Goal: Task Accomplishment & Management: Manage account settings

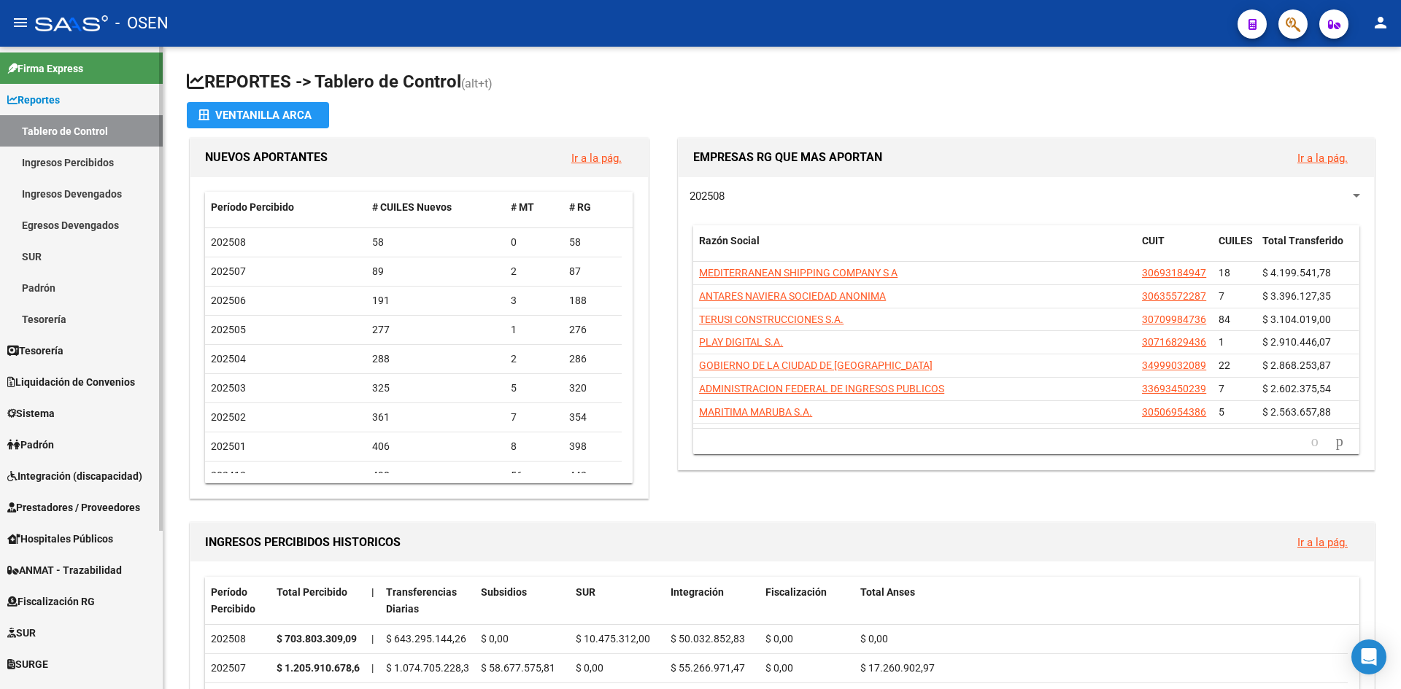
click at [51, 96] on span "Reportes" at bounding box center [33, 100] width 53 height 16
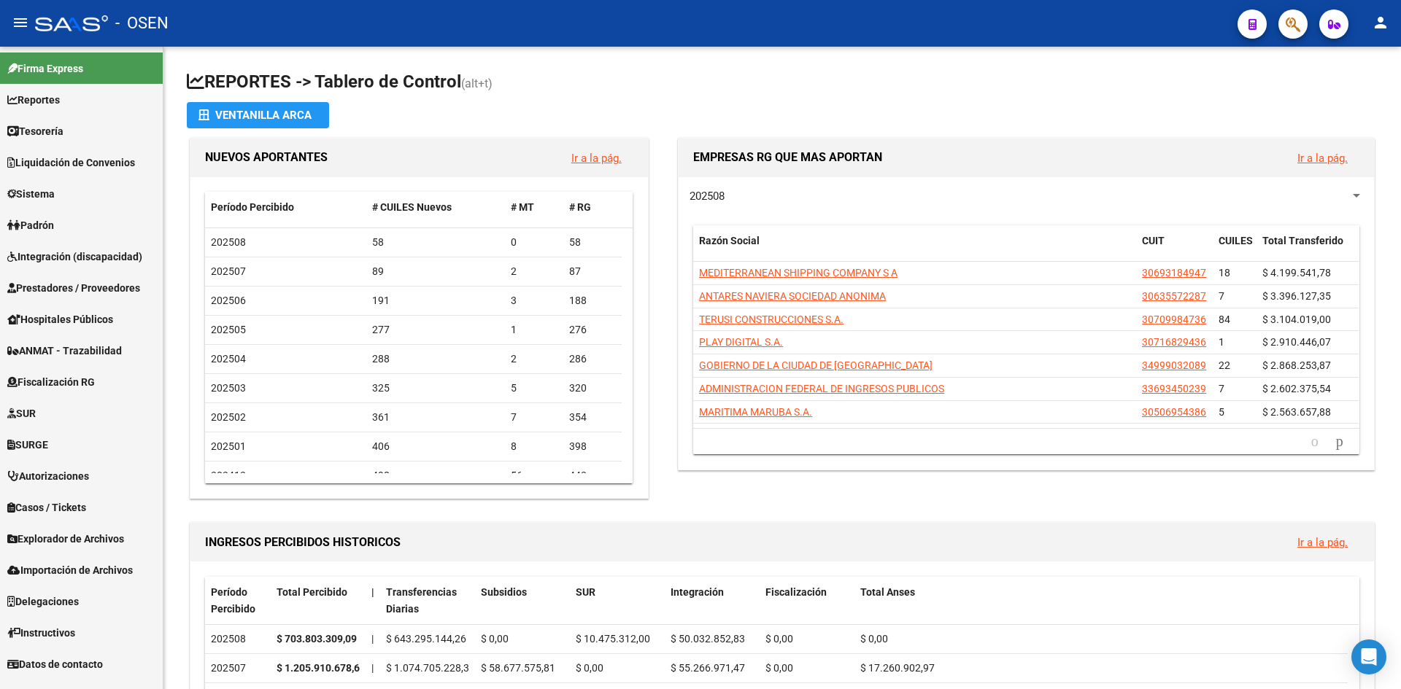
click at [51, 119] on link "Tesorería" at bounding box center [81, 130] width 163 height 31
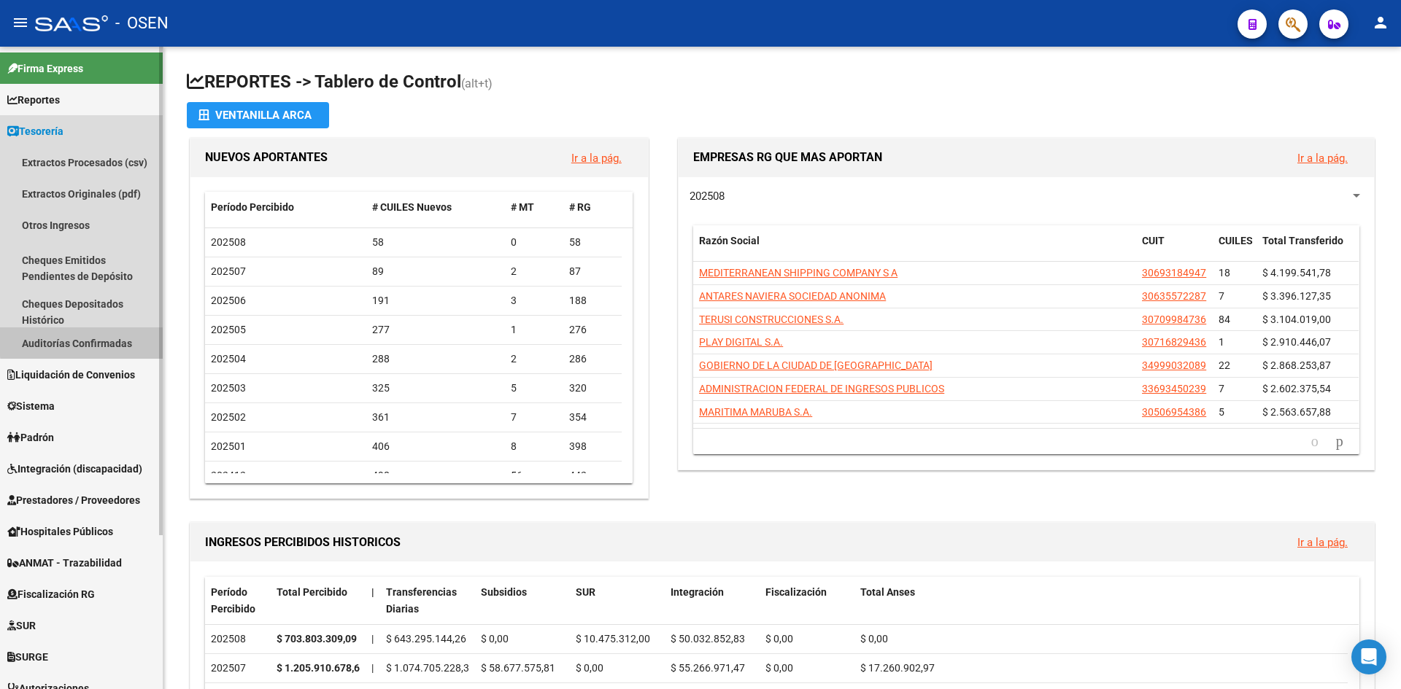
click at [99, 340] on link "Auditorías Confirmadas" at bounding box center [81, 343] width 163 height 31
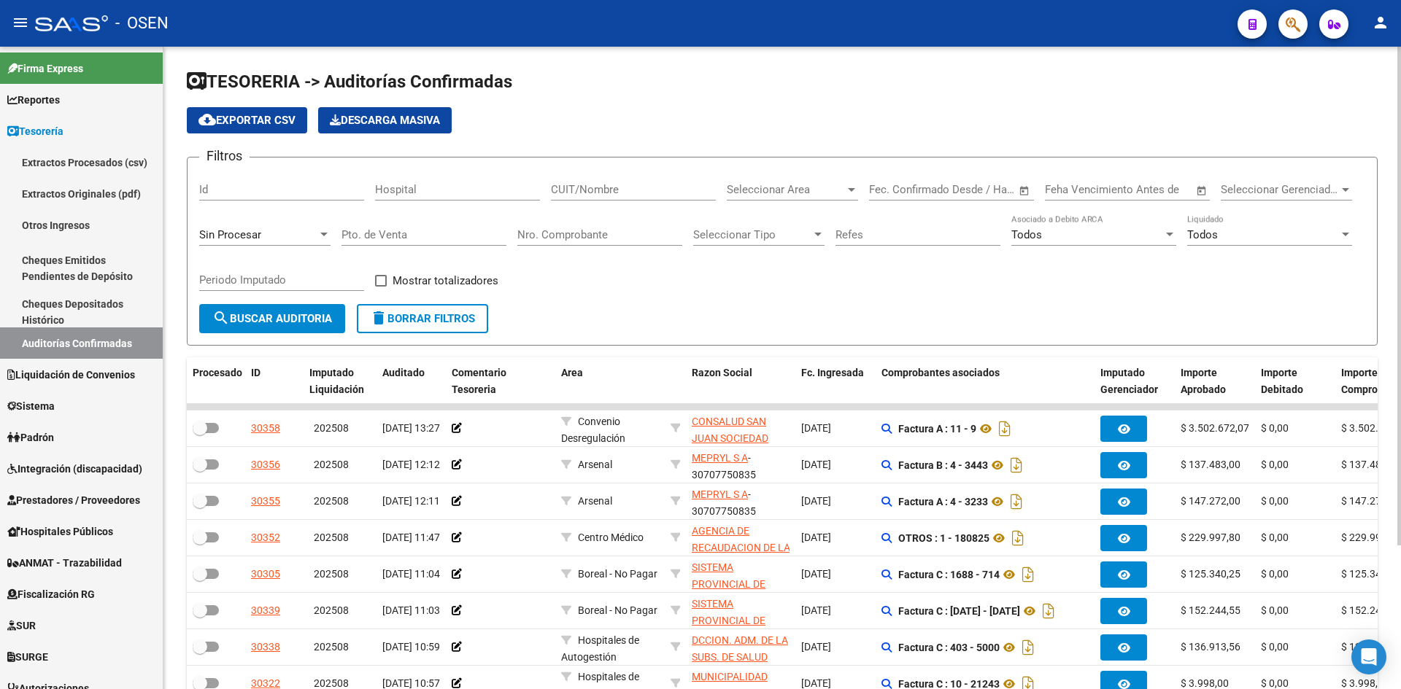
drag, startPoint x: 600, startPoint y: 229, endPoint x: 605, endPoint y: 222, distance: 8.9
click at [599, 229] on input "Nro. Comprobante" at bounding box center [599, 234] width 165 height 13
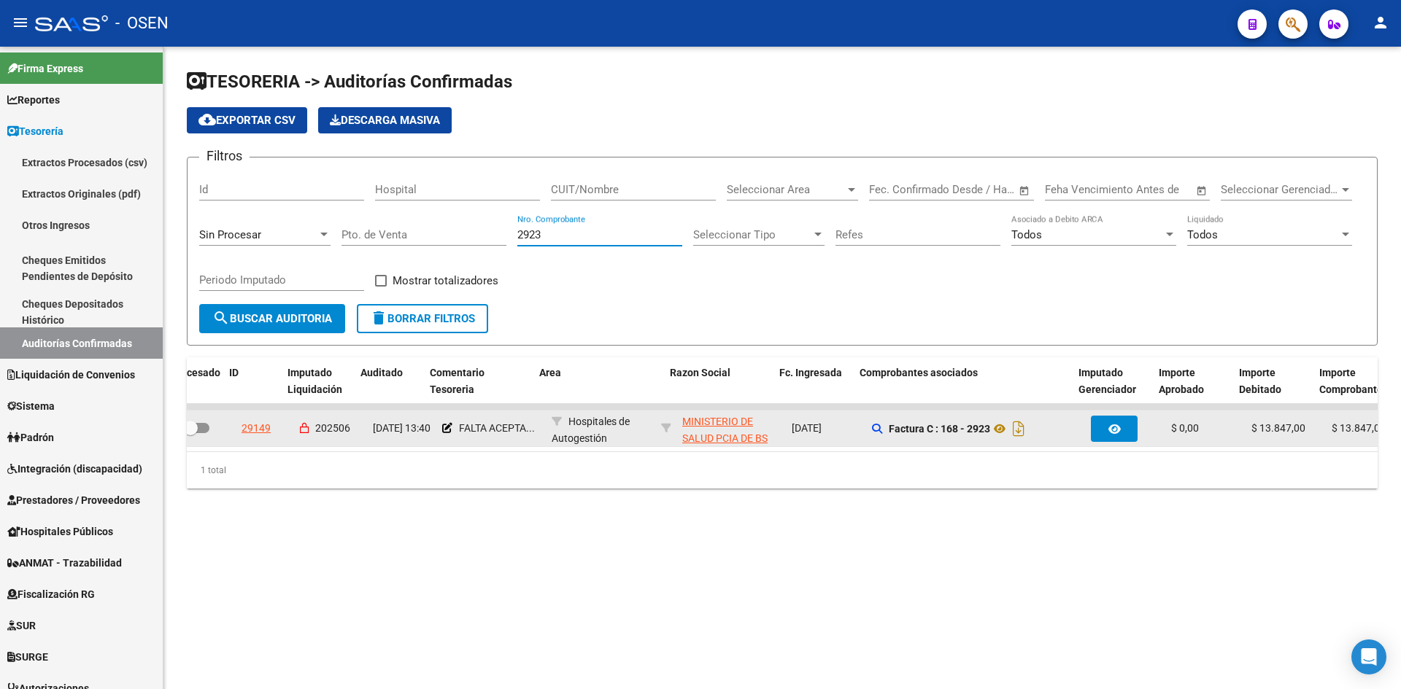
scroll to position [0, 22]
type input "2923"
click at [432, 427] on icon at bounding box center [435, 428] width 10 height 10
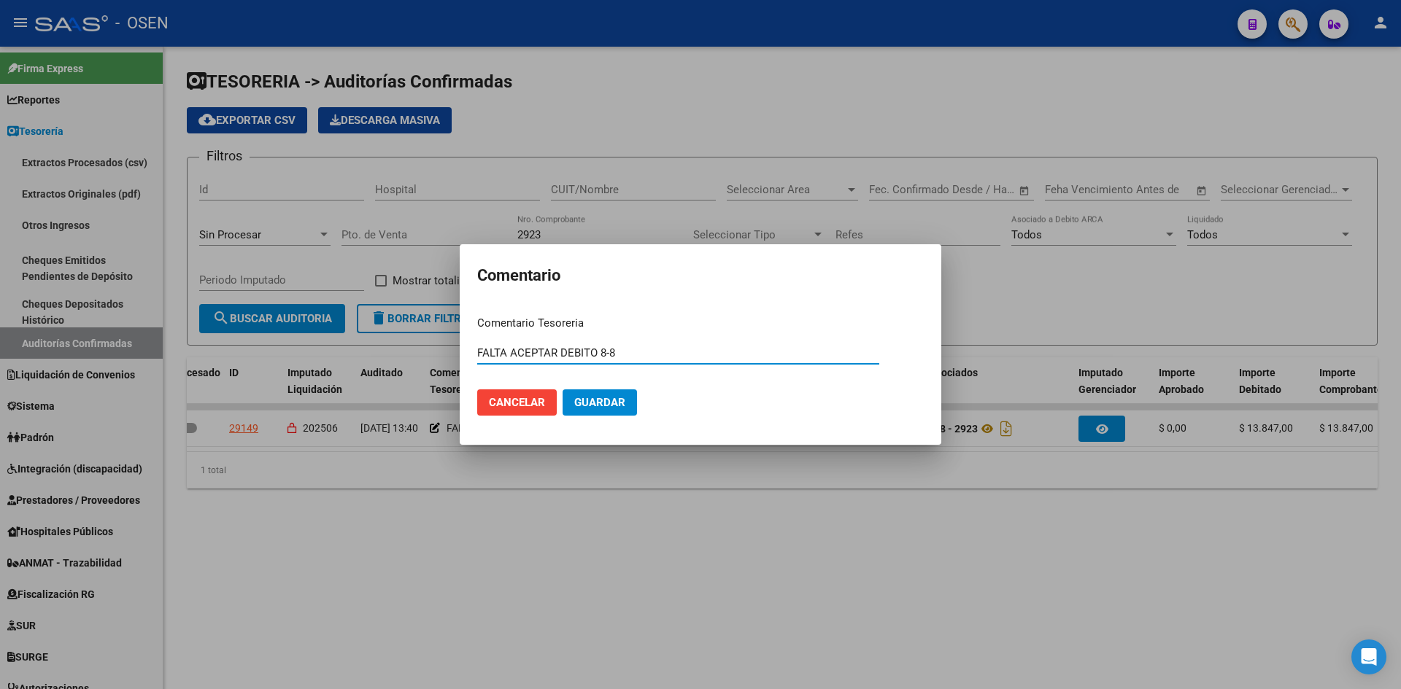
drag, startPoint x: 634, startPoint y: 352, endPoint x: 304, endPoint y: 333, distance: 330.2
click at [312, 334] on div "Comentario Comentario Tesoreria FALTA ACEPTAR DEBITO 8-8 Ingresar el comentario…" at bounding box center [700, 344] width 1401 height 689
type input "d"
type input "DEBITO TOTAL ACEPTADO 8-8"
click at [562, 390] on button "Guardar" at bounding box center [599, 403] width 74 height 26
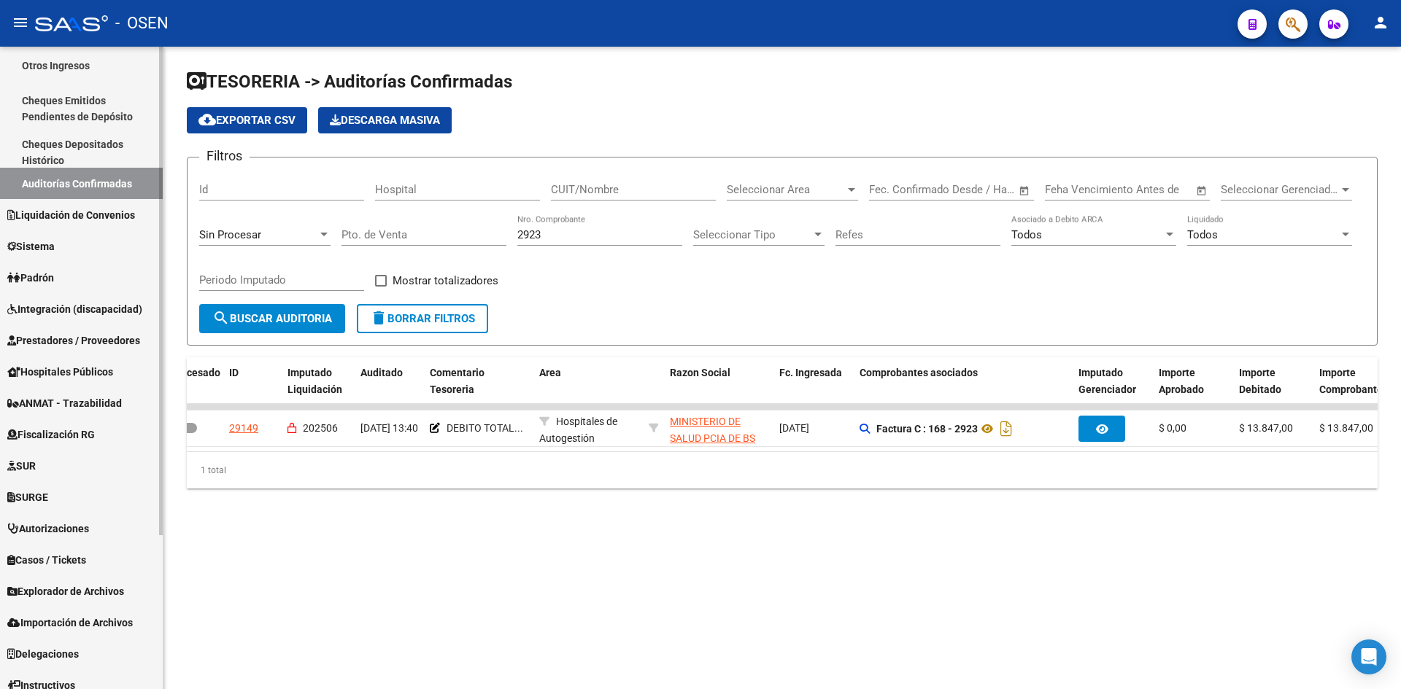
scroll to position [203, 0]
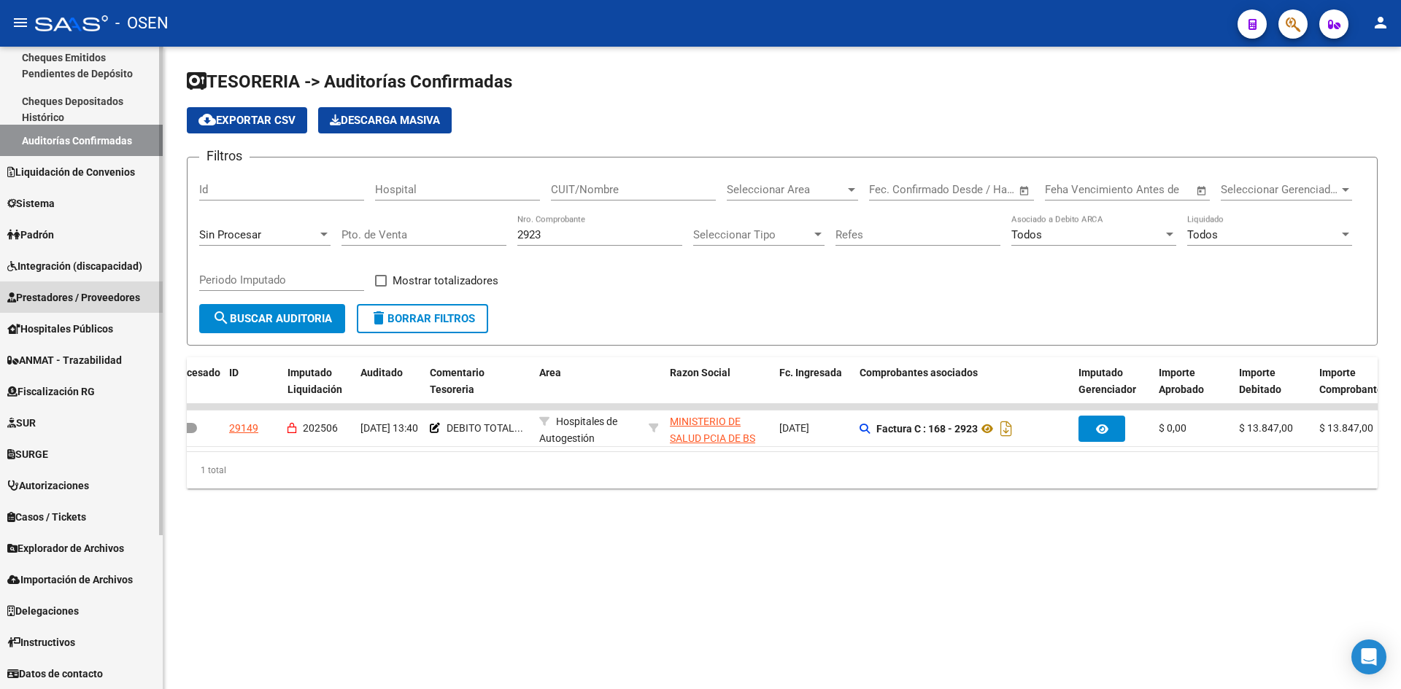
click at [74, 293] on span "Prestadores / Proveedores" at bounding box center [73, 298] width 133 height 16
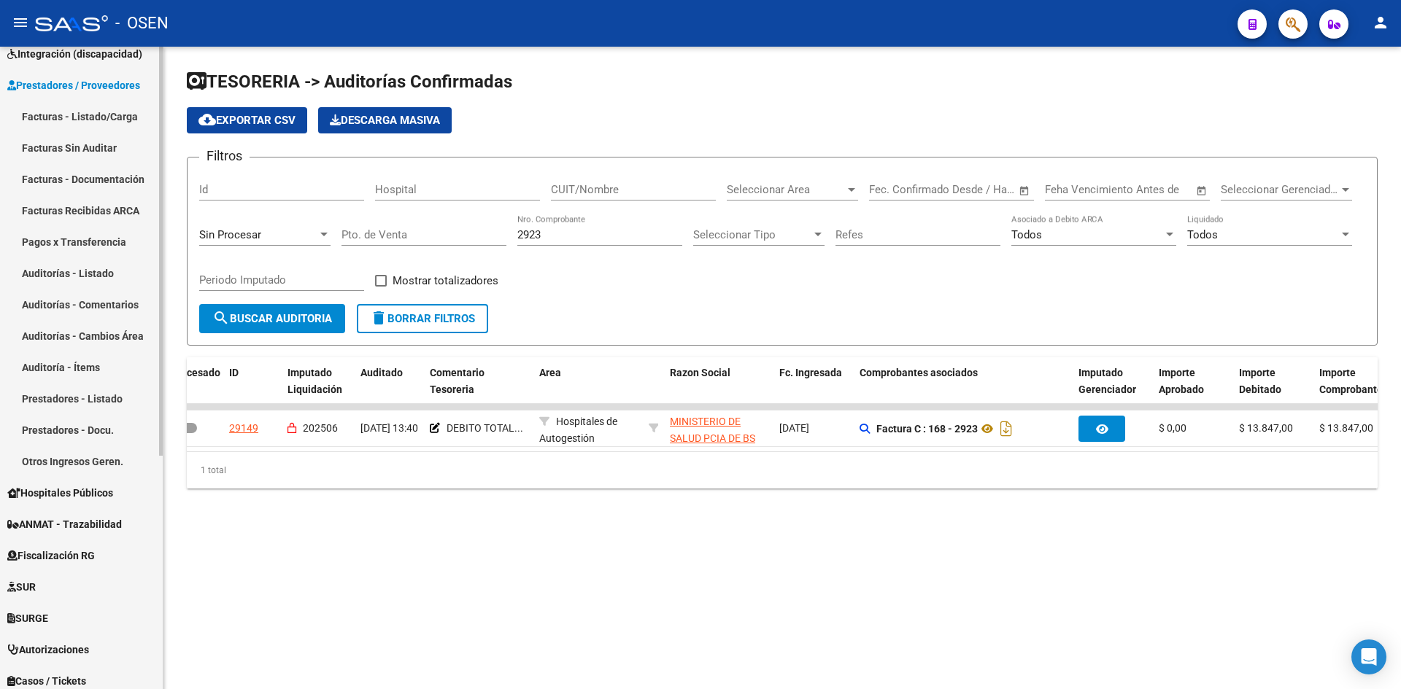
scroll to position [0, 0]
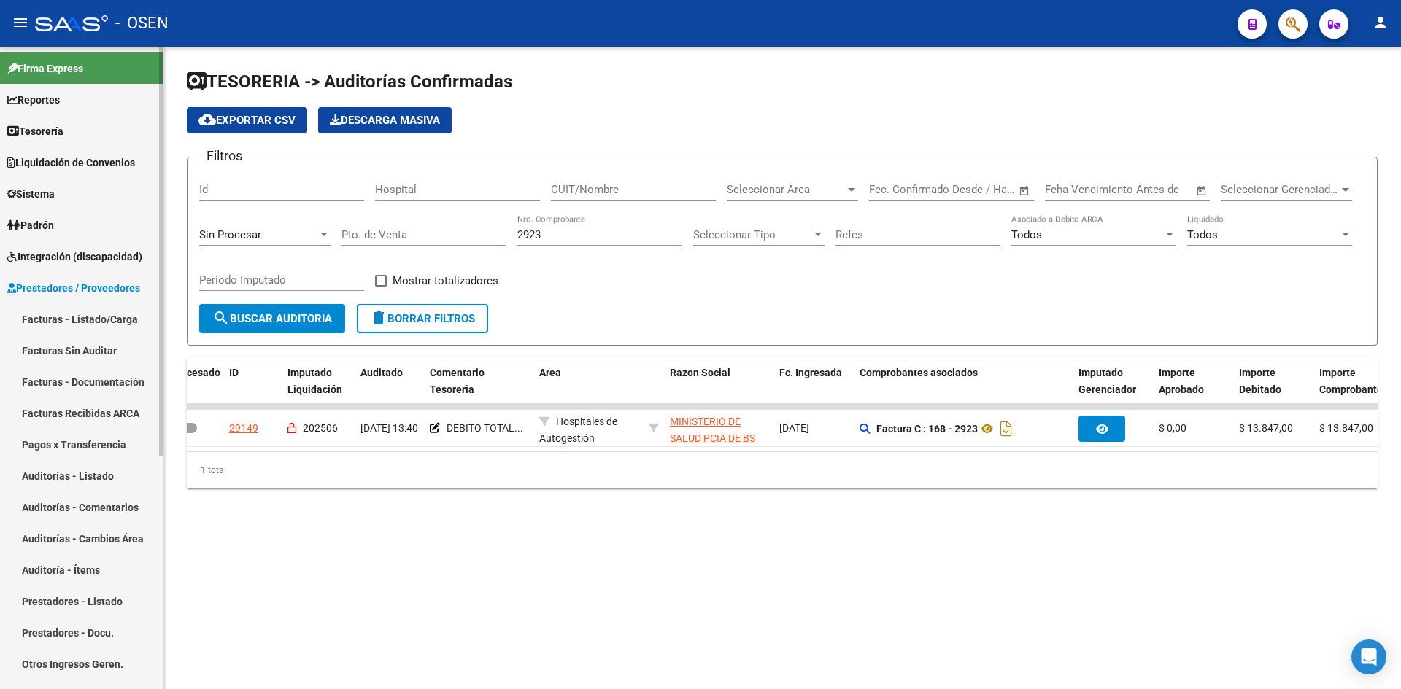
click at [110, 316] on link "Facturas - Listado/Carga" at bounding box center [81, 318] width 163 height 31
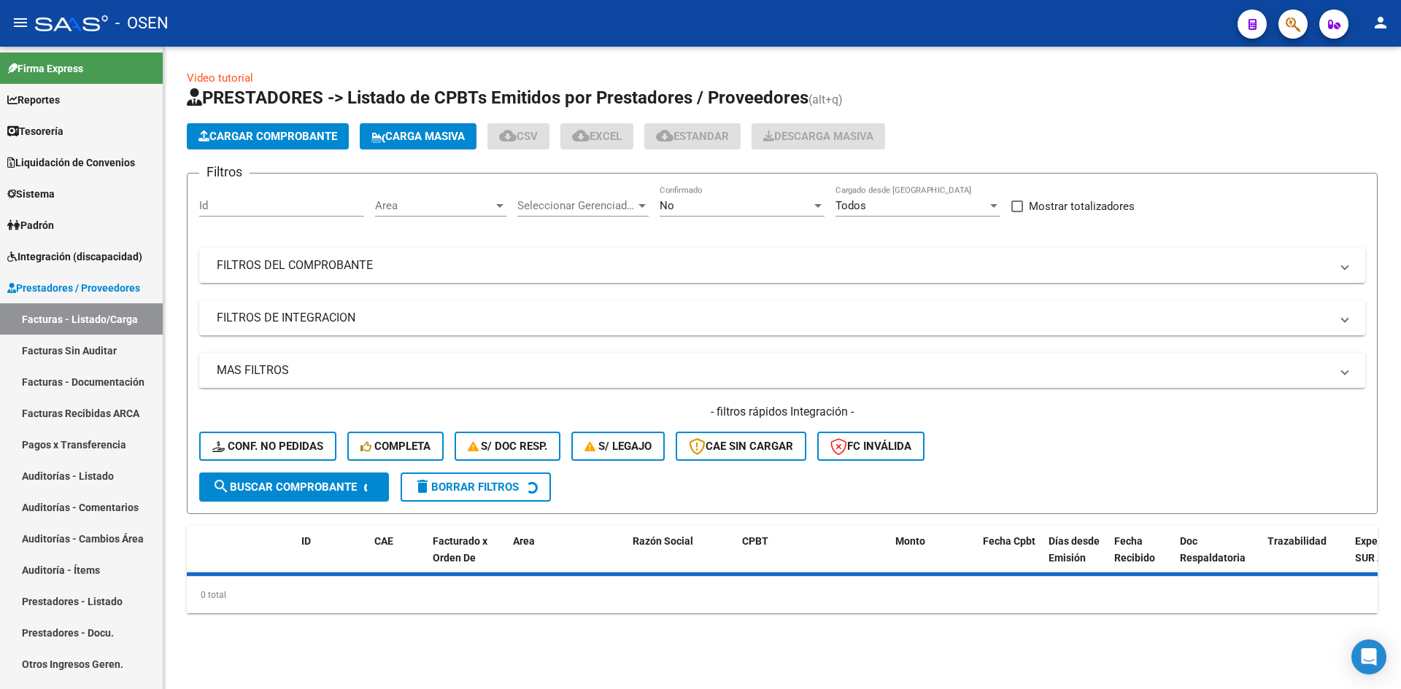
click at [266, 134] on span "Cargar Comprobante" at bounding box center [267, 136] width 139 height 13
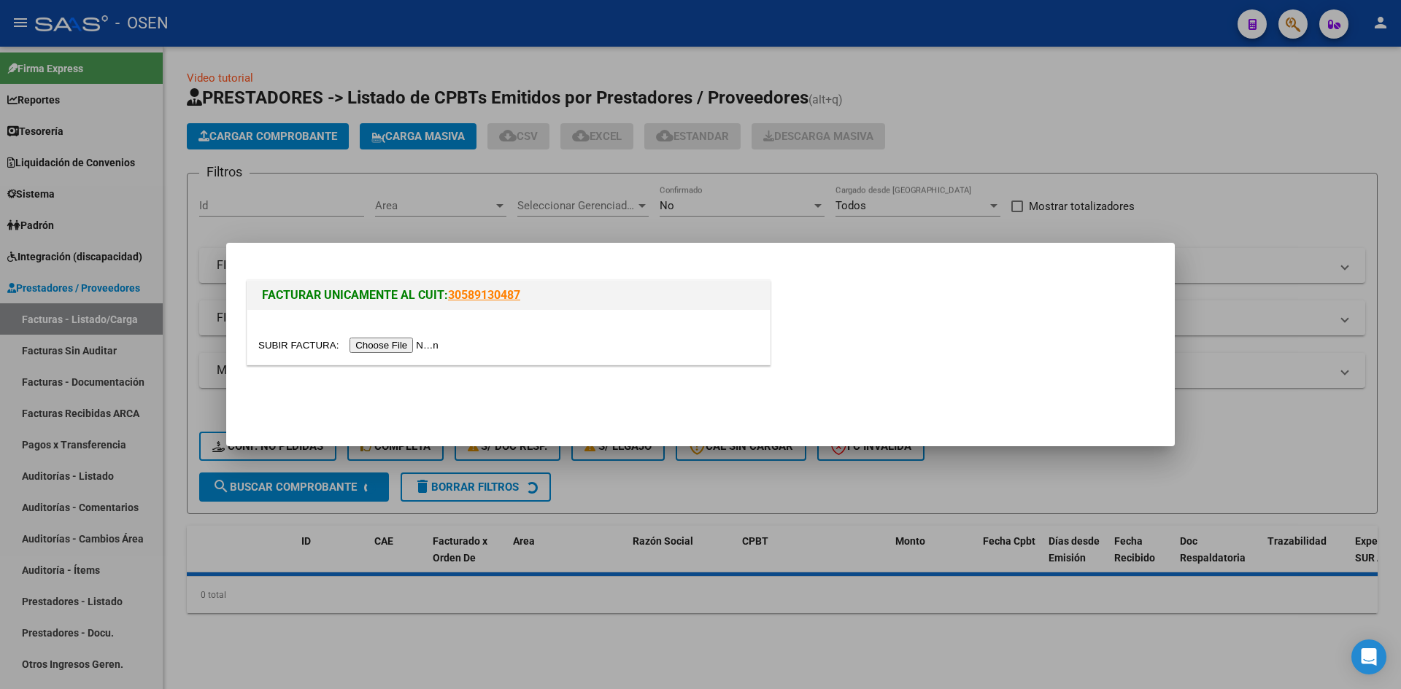
click at [384, 343] on input "file" at bounding box center [350, 345] width 185 height 15
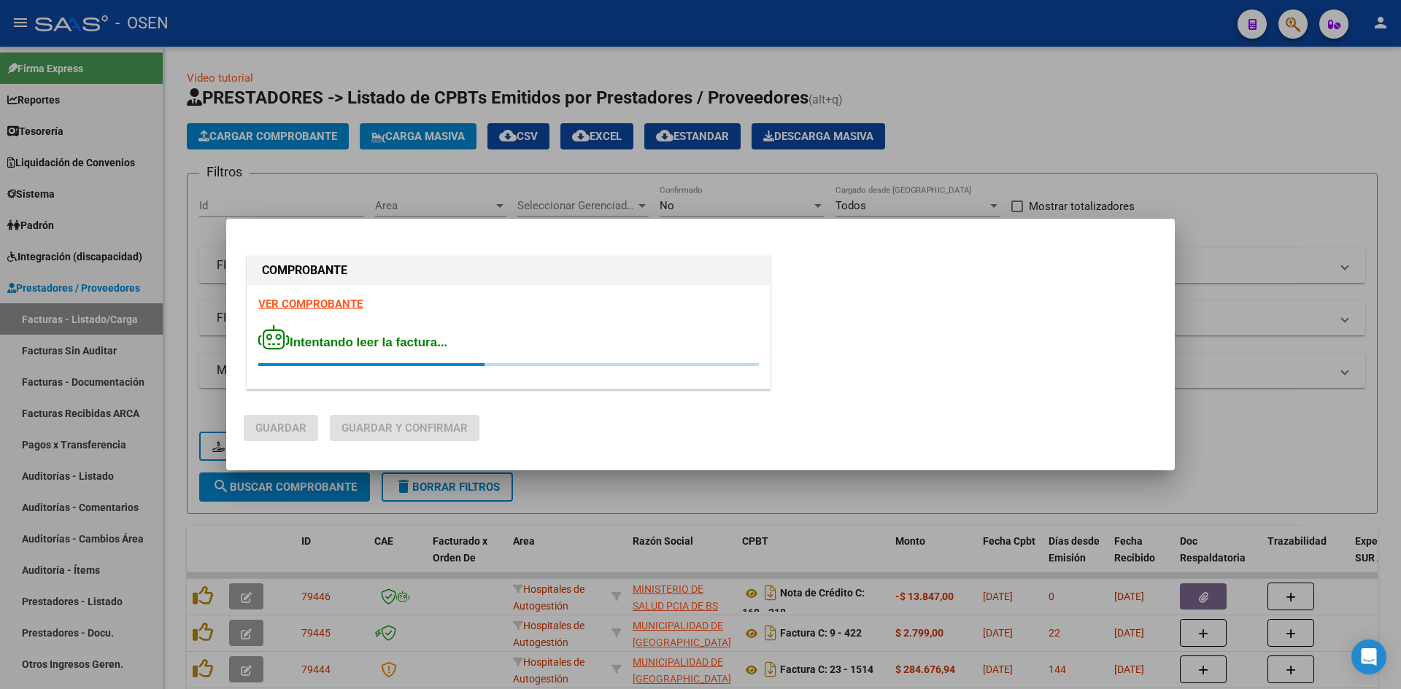
click at [328, 298] on strong "VER COMPROBANTE" at bounding box center [310, 304] width 104 height 13
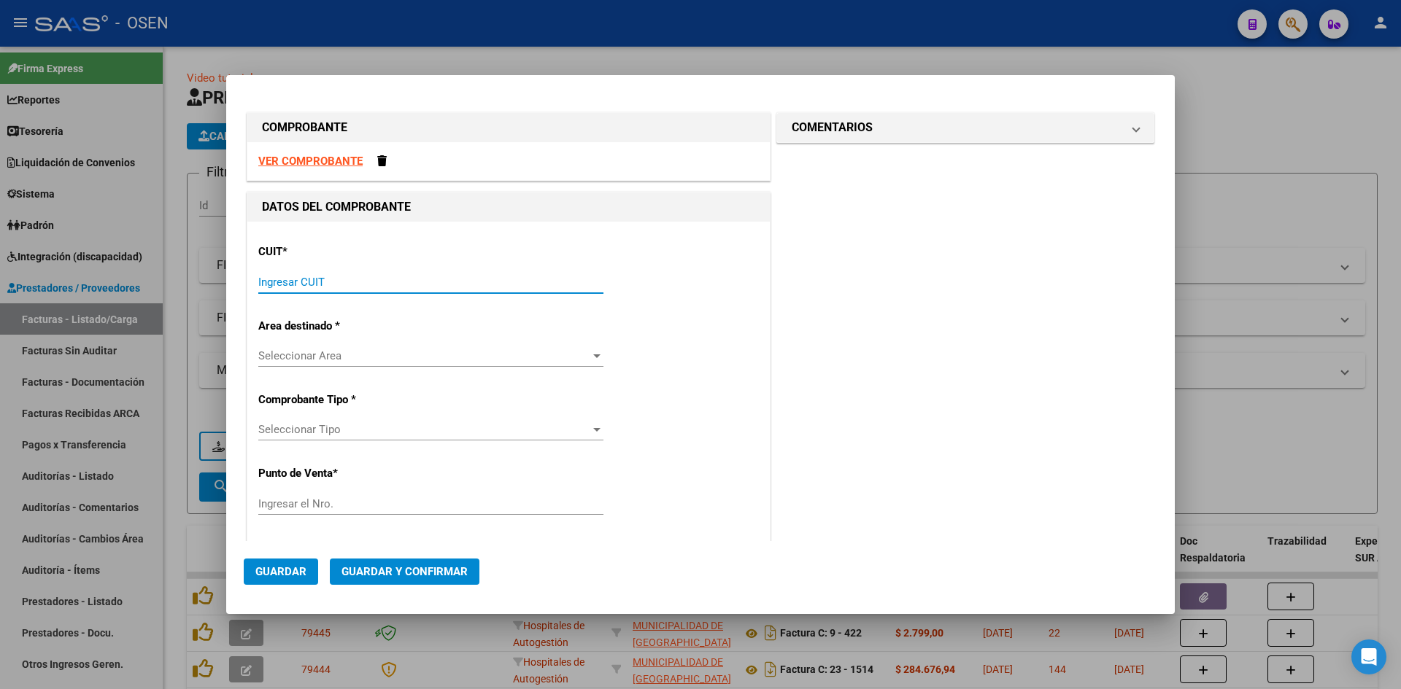
click at [365, 283] on input "Ingresar CUIT" at bounding box center [430, 282] width 345 height 13
paste input "30-70956507-5"
type input "30-70956507-5"
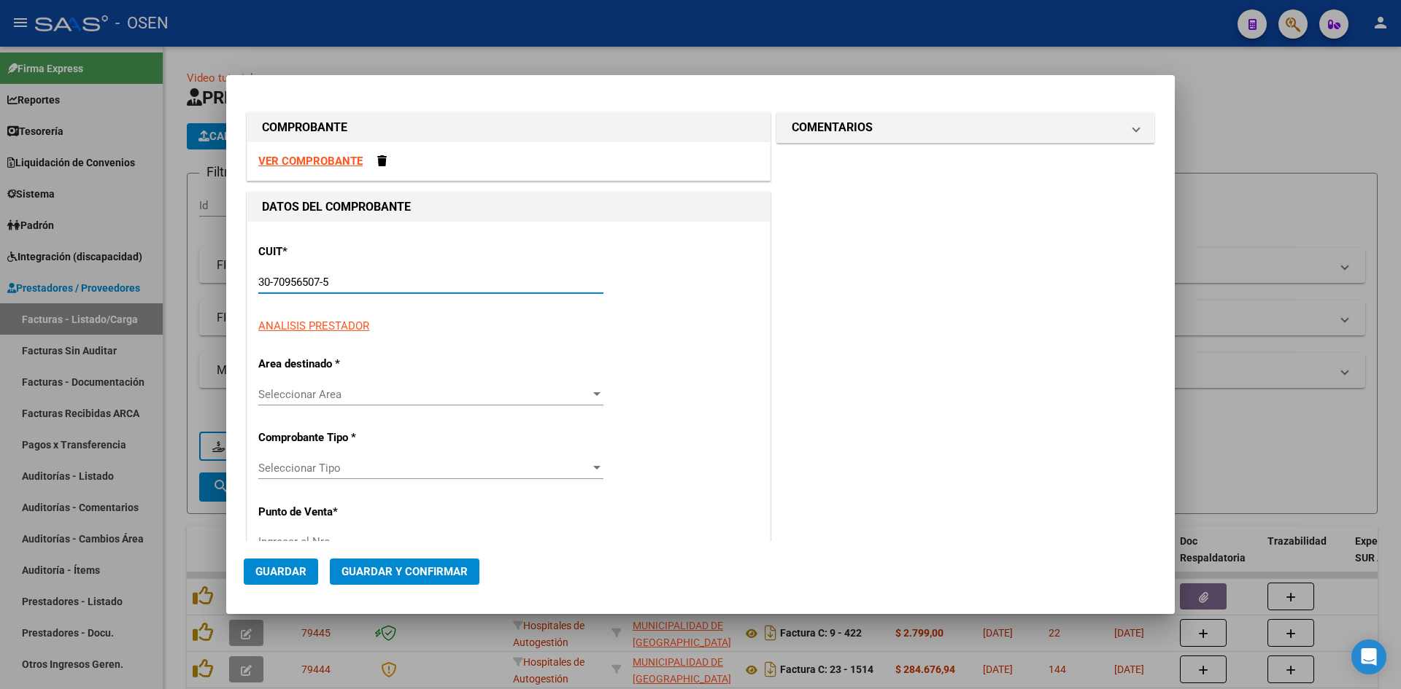
type input "106"
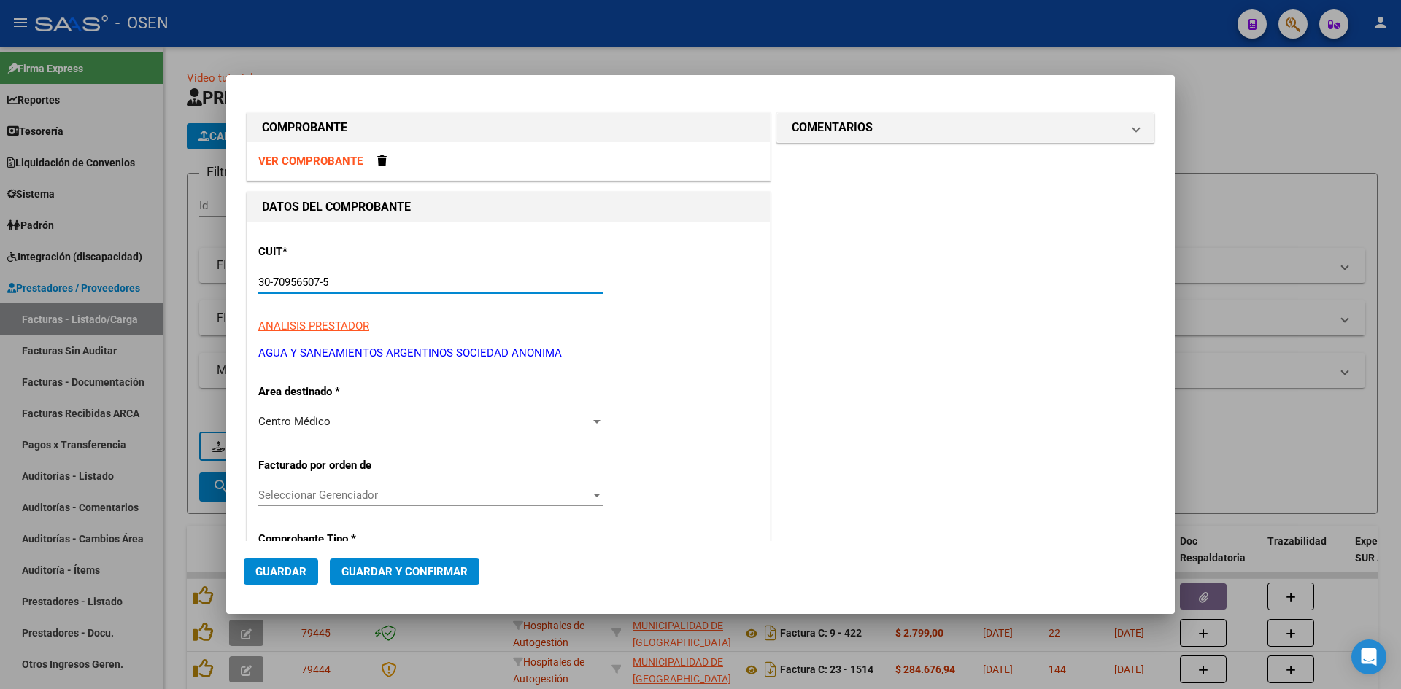
scroll to position [243, 0]
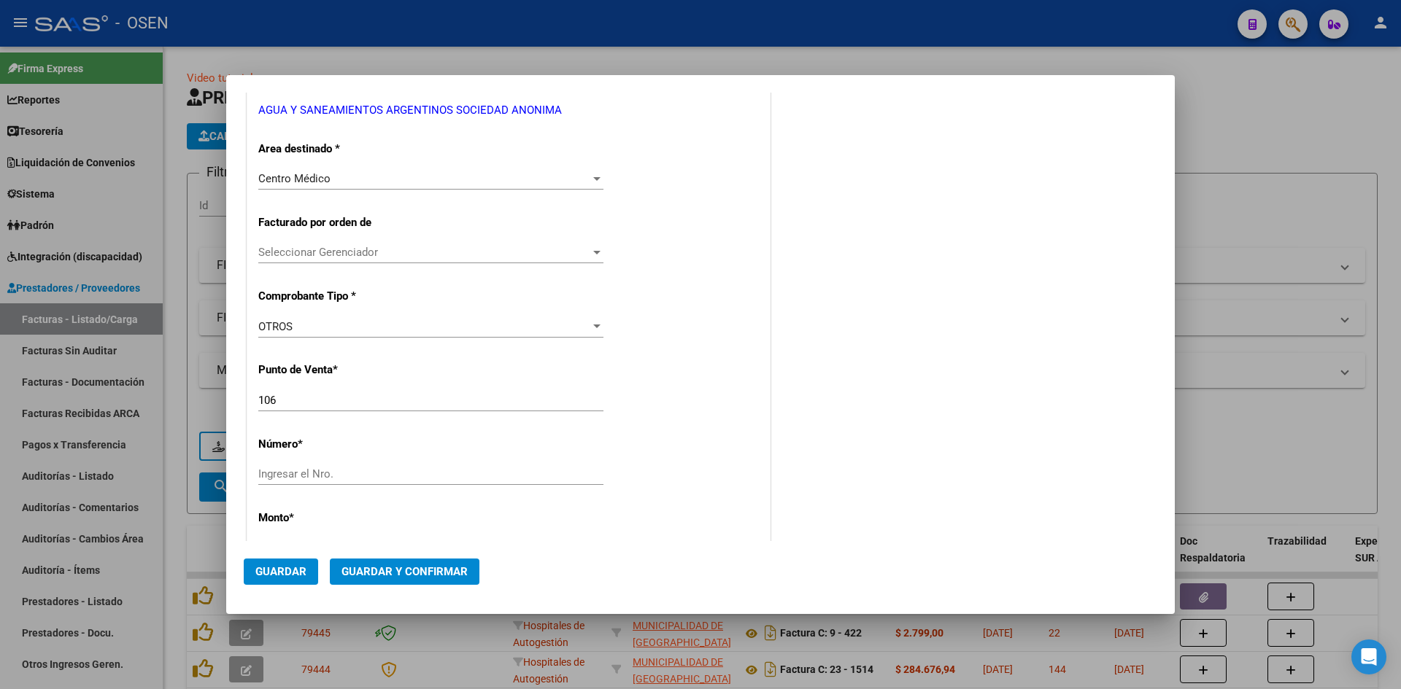
type input "30-70956507-5"
click at [446, 177] on div "Centro Médico" at bounding box center [424, 178] width 332 height 13
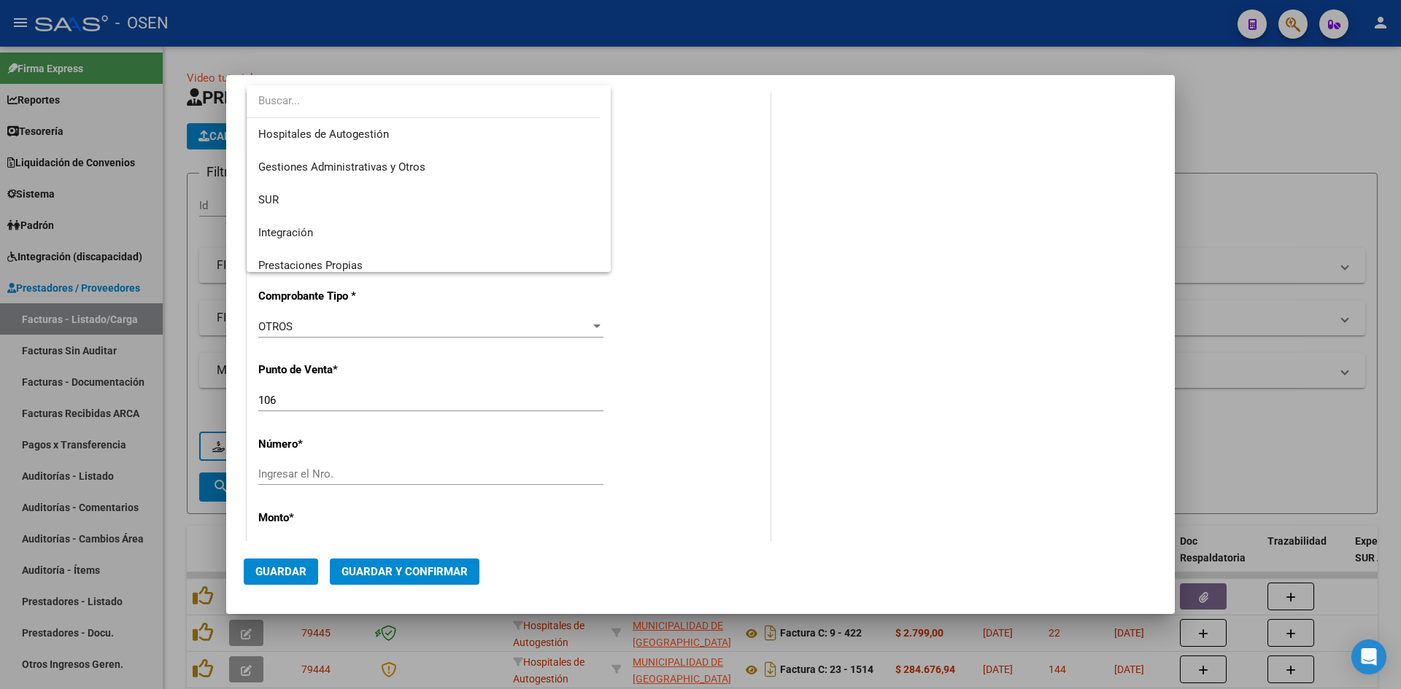
scroll to position [350, 0]
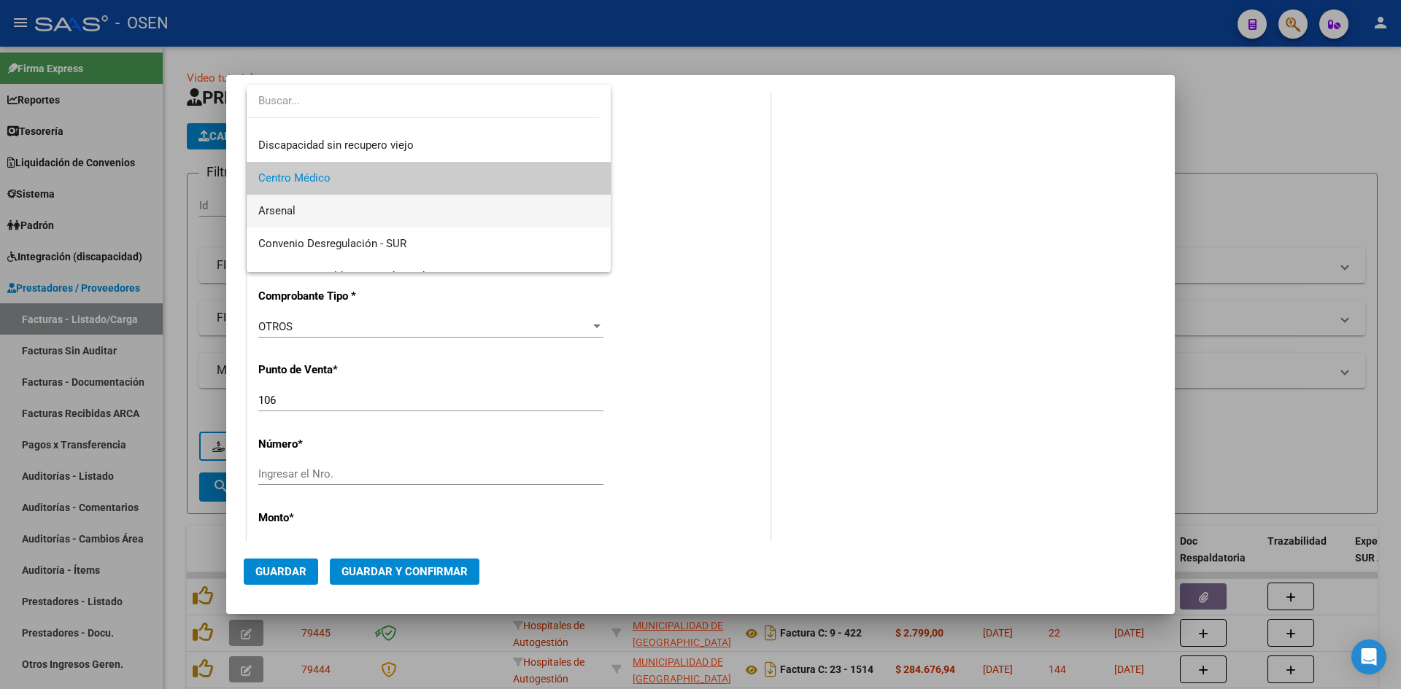
click at [381, 212] on span "Arsenal" at bounding box center [428, 211] width 341 height 33
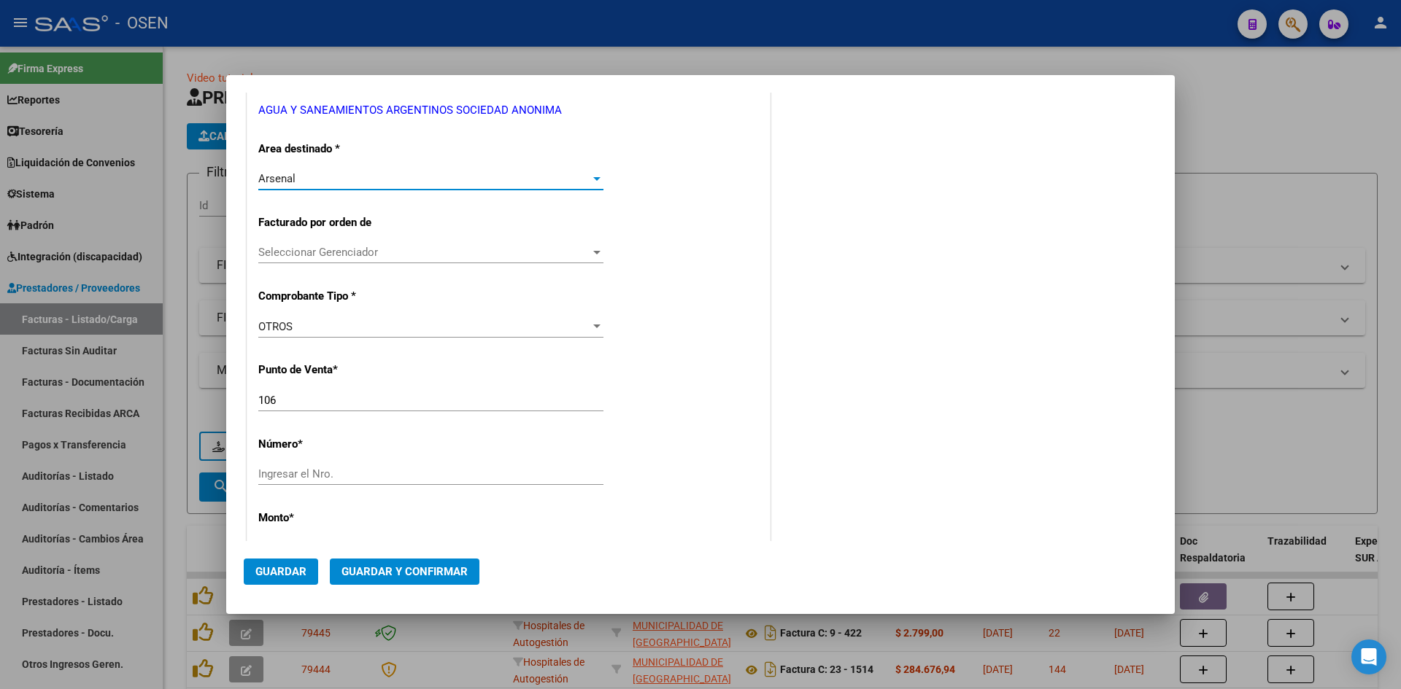
click at [338, 326] on div "OTROS" at bounding box center [424, 326] width 332 height 13
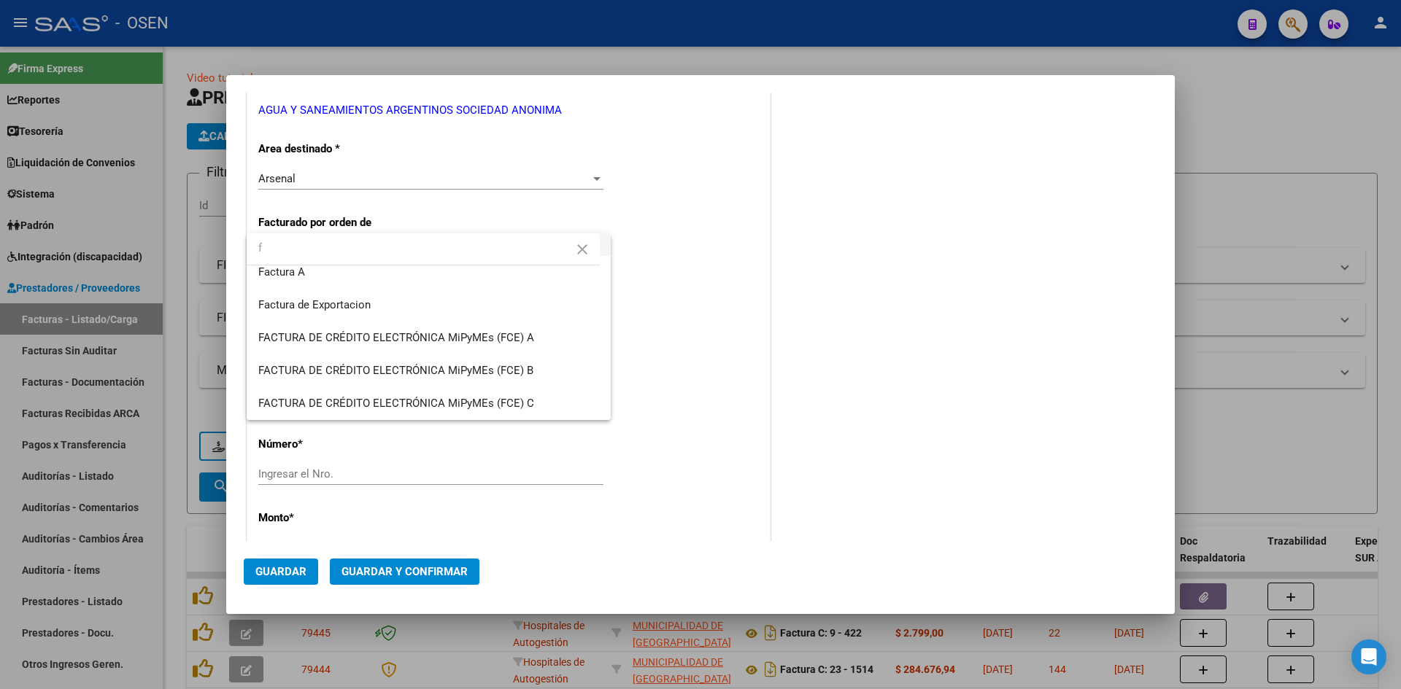
scroll to position [0, 0]
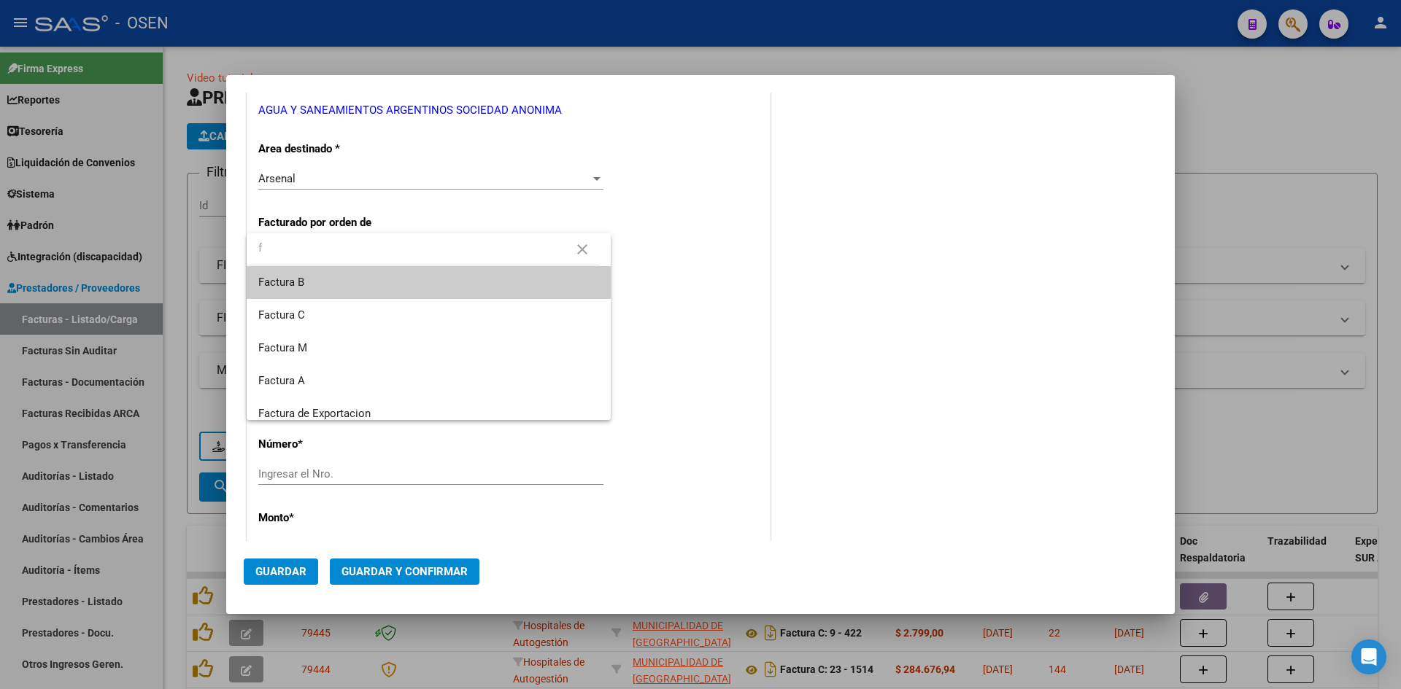
type input "f"
click at [361, 287] on span "Factura B" at bounding box center [428, 282] width 341 height 33
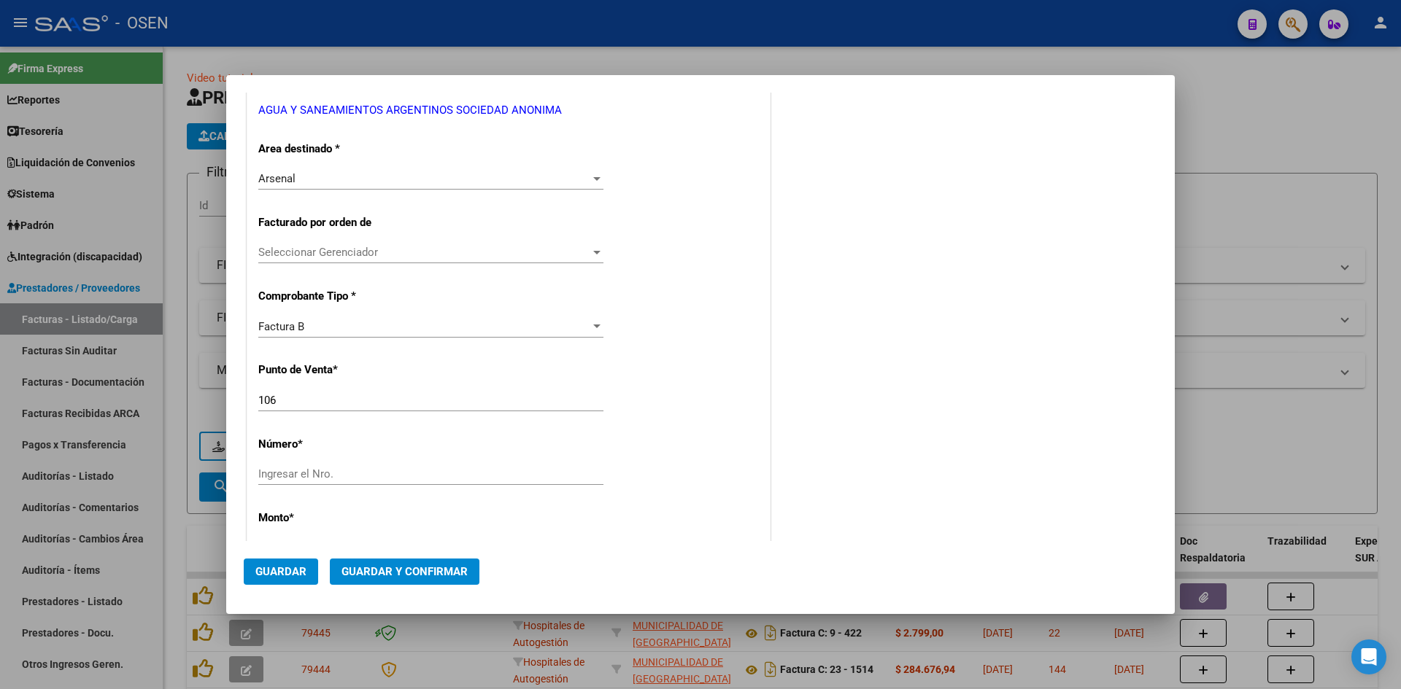
drag, startPoint x: 317, startPoint y: 390, endPoint x: 307, endPoint y: 395, distance: 11.1
click at [307, 395] on div "106 Ingresar el Nro." at bounding box center [430, 401] width 345 height 22
drag, startPoint x: 307, startPoint y: 395, endPoint x: 154, endPoint y: 398, distance: 153.2
click at [154, 398] on div "COMPROBANTE VER COMPROBANTE DATOS DEL COMPROBANTE CUIT * 30-70956507-5 Ingresar…" at bounding box center [700, 344] width 1401 height 689
type input "110"
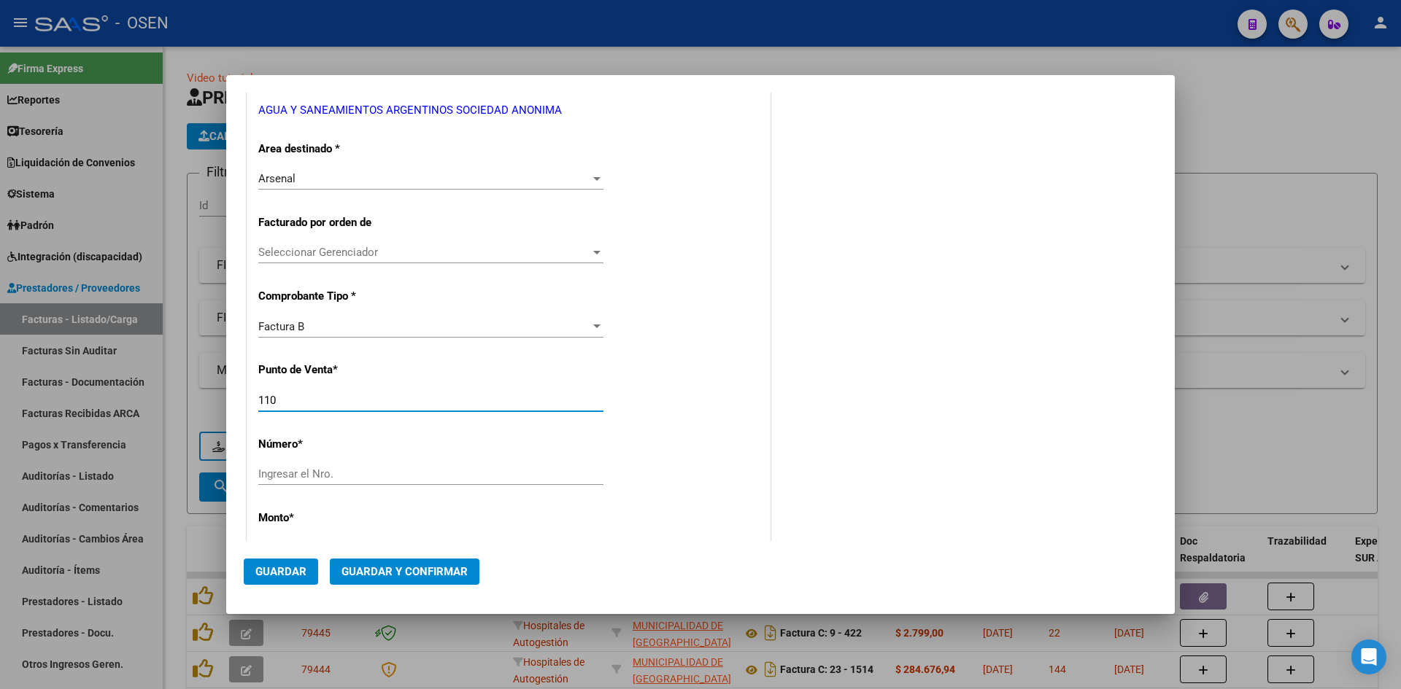
click at [355, 468] on input "Ingresar el Nro." at bounding box center [430, 474] width 345 height 13
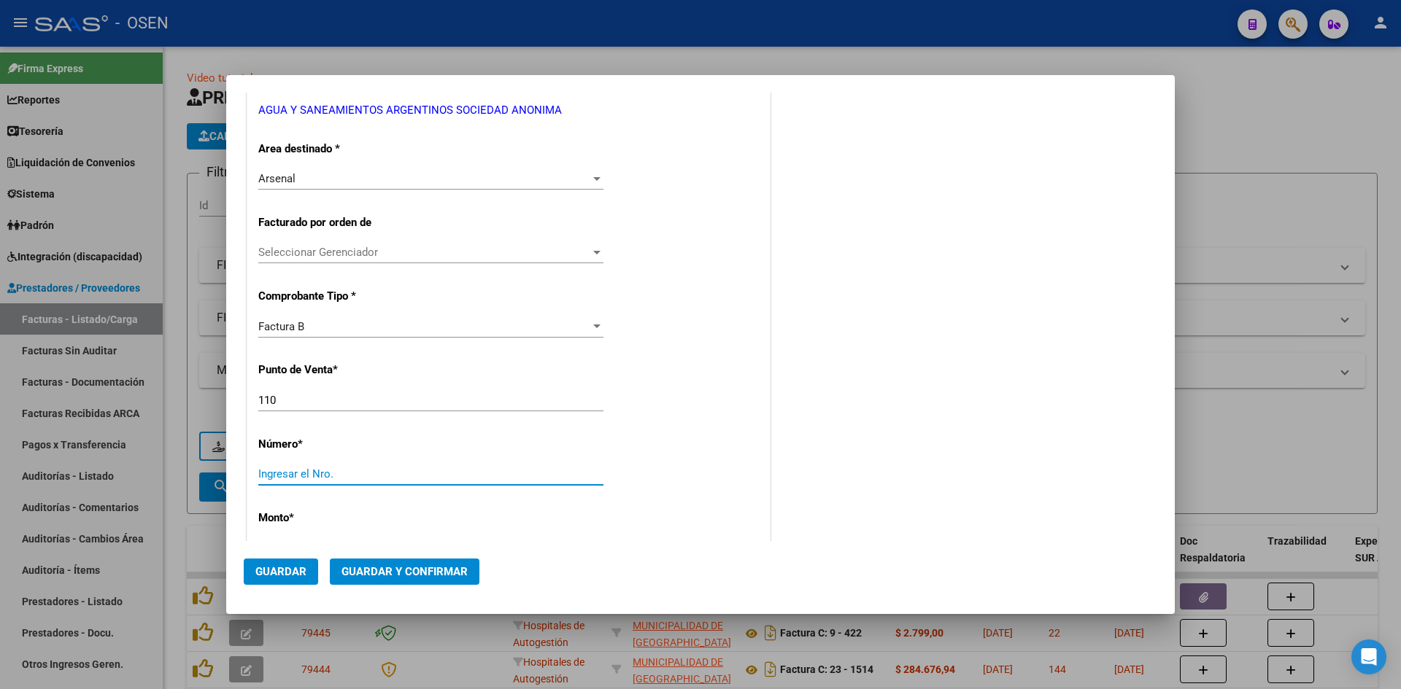
paste input "73344588"
type input "73344588"
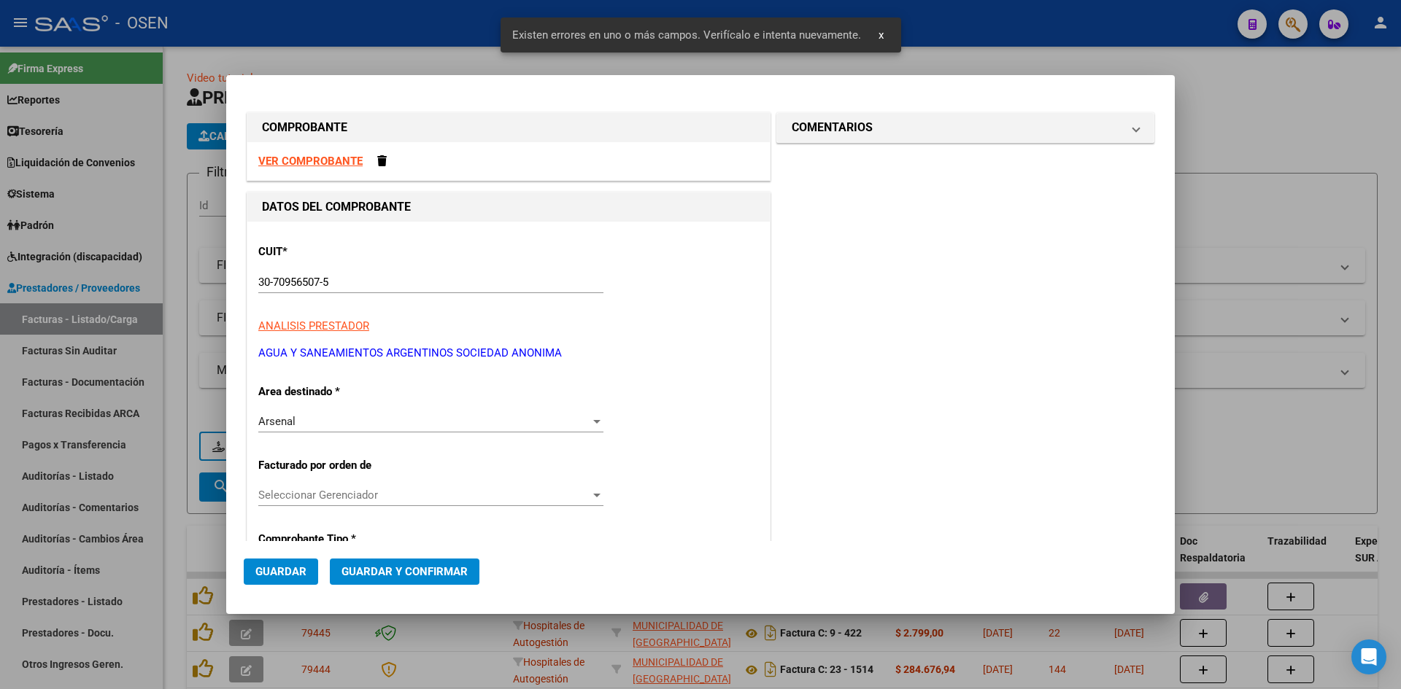
click at [338, 164] on strong "VER COMPROBANTE" at bounding box center [310, 161] width 104 height 13
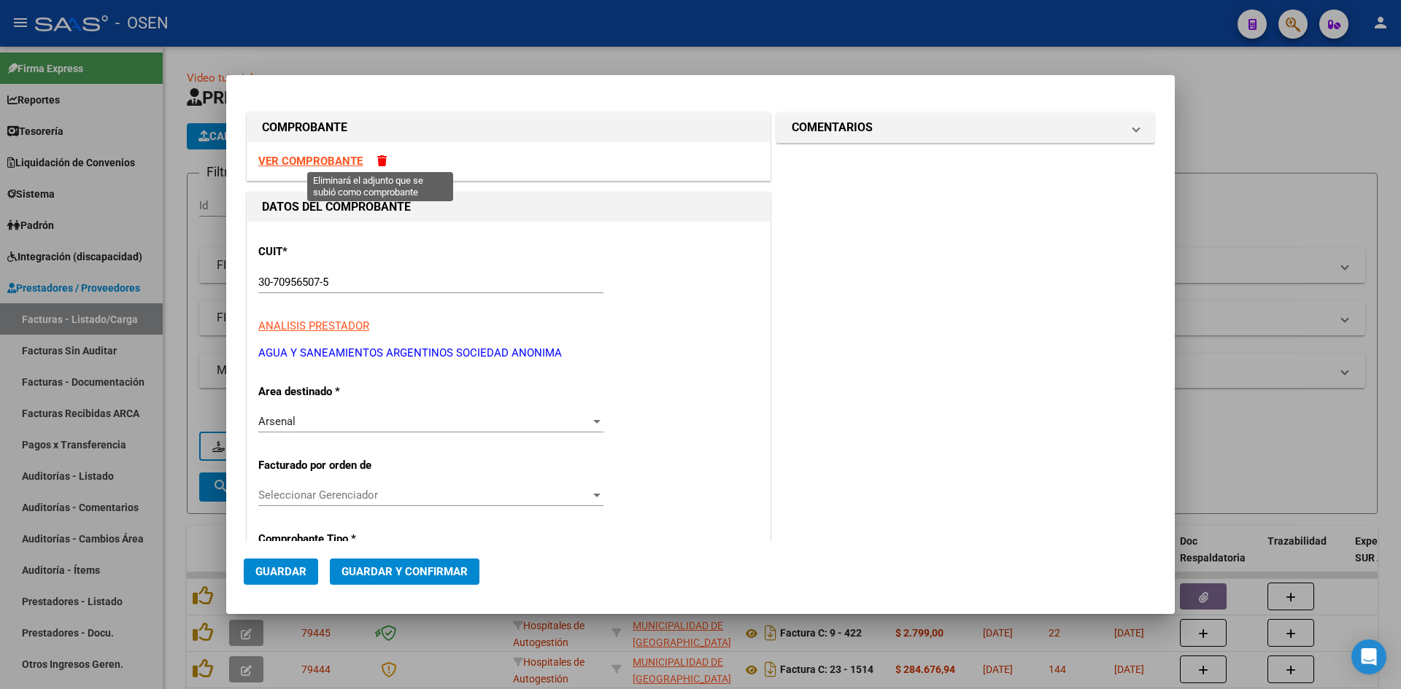
click at [381, 160] on span at bounding box center [381, 160] width 9 height 11
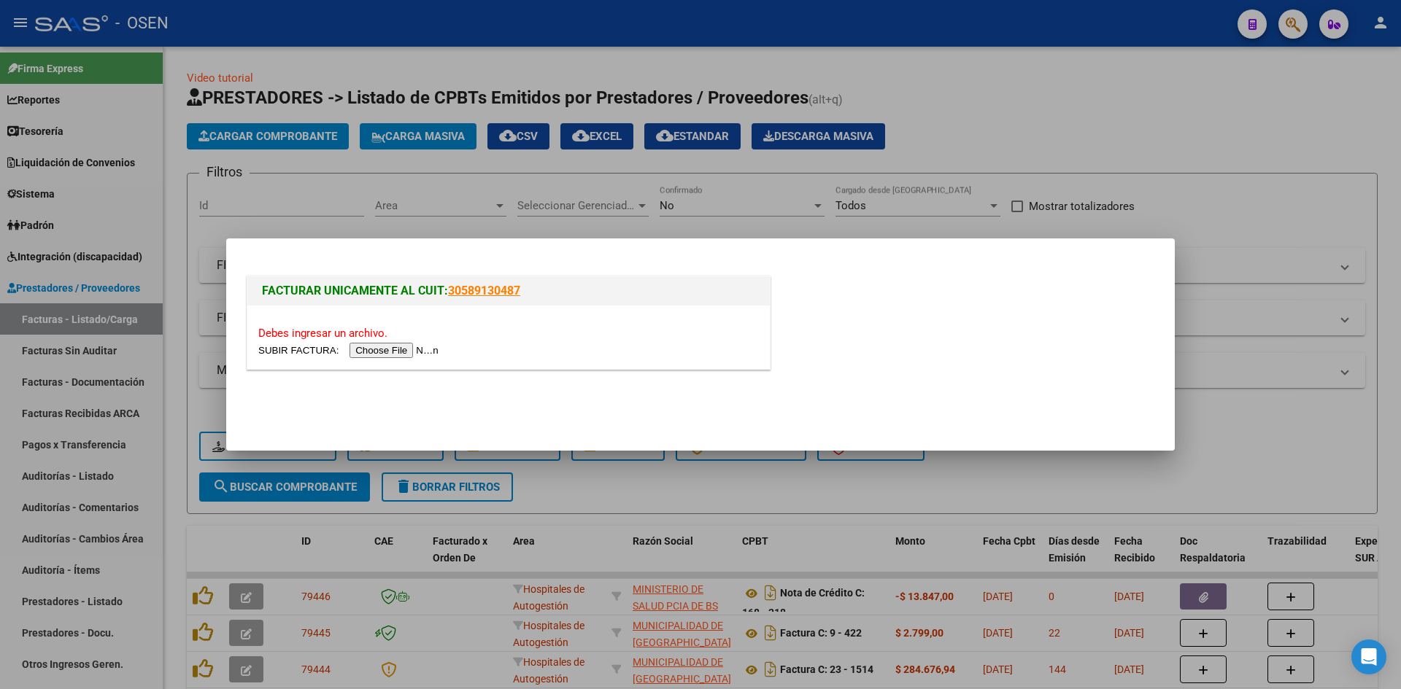
click at [392, 348] on input "file" at bounding box center [350, 350] width 185 height 15
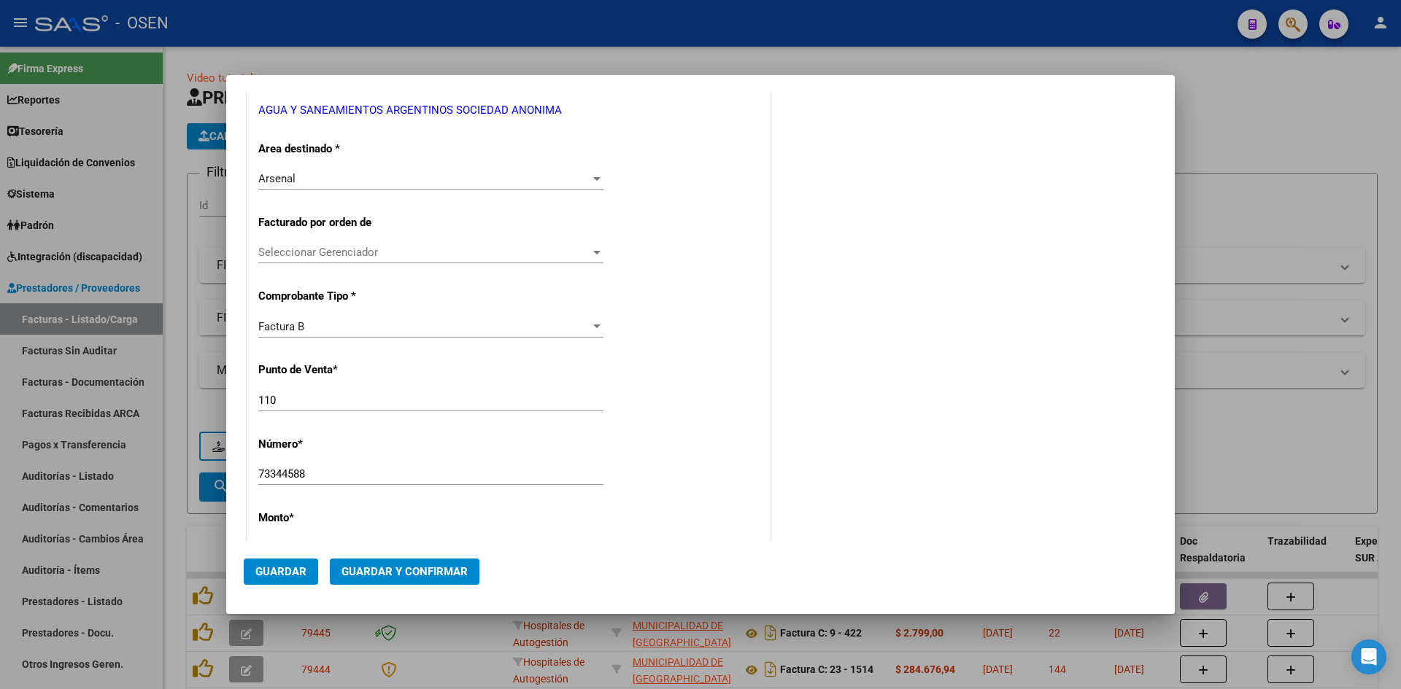
scroll to position [487, 0]
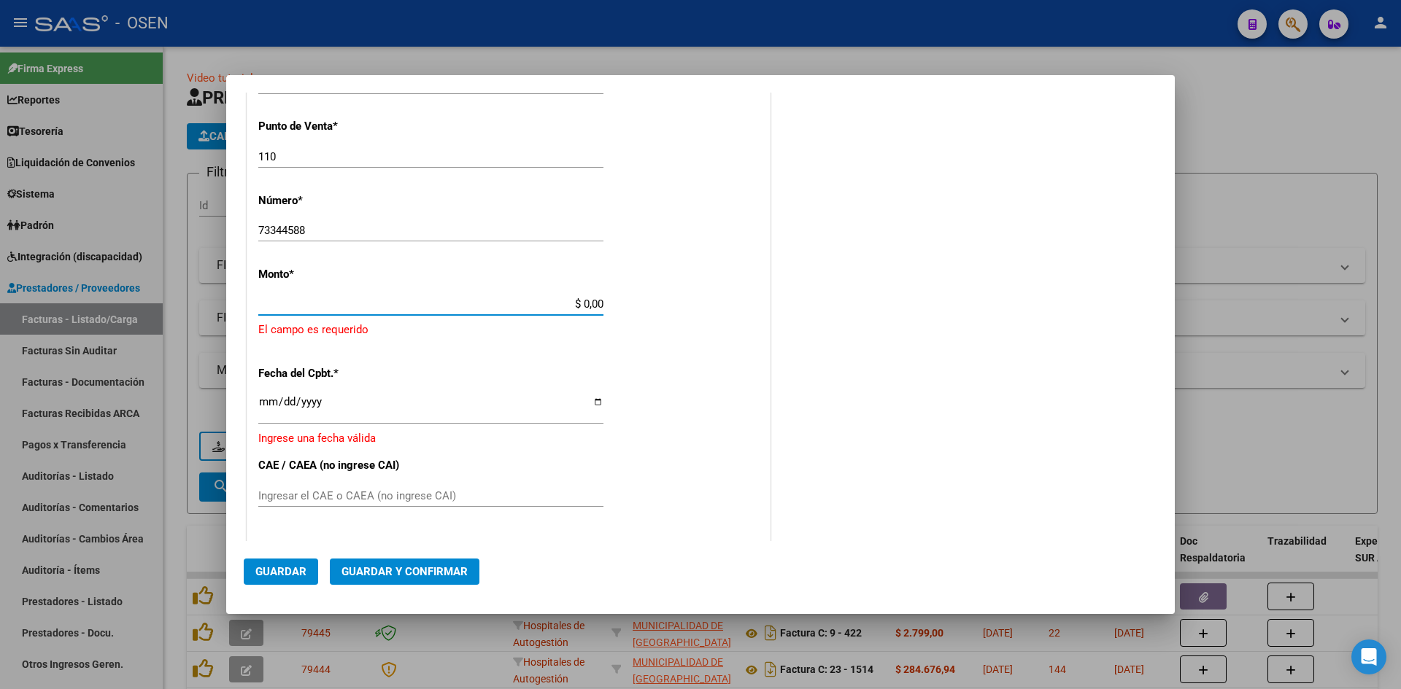
drag, startPoint x: 538, startPoint y: 303, endPoint x: 681, endPoint y: 306, distance: 143.0
click at [681, 306] on div "CUIT * 30-70956507-5 Ingresar CUIT ANALISIS PRESTADOR AGUA Y SANEAMIENTOS ARGEN…" at bounding box center [508, 306] width 522 height 1142
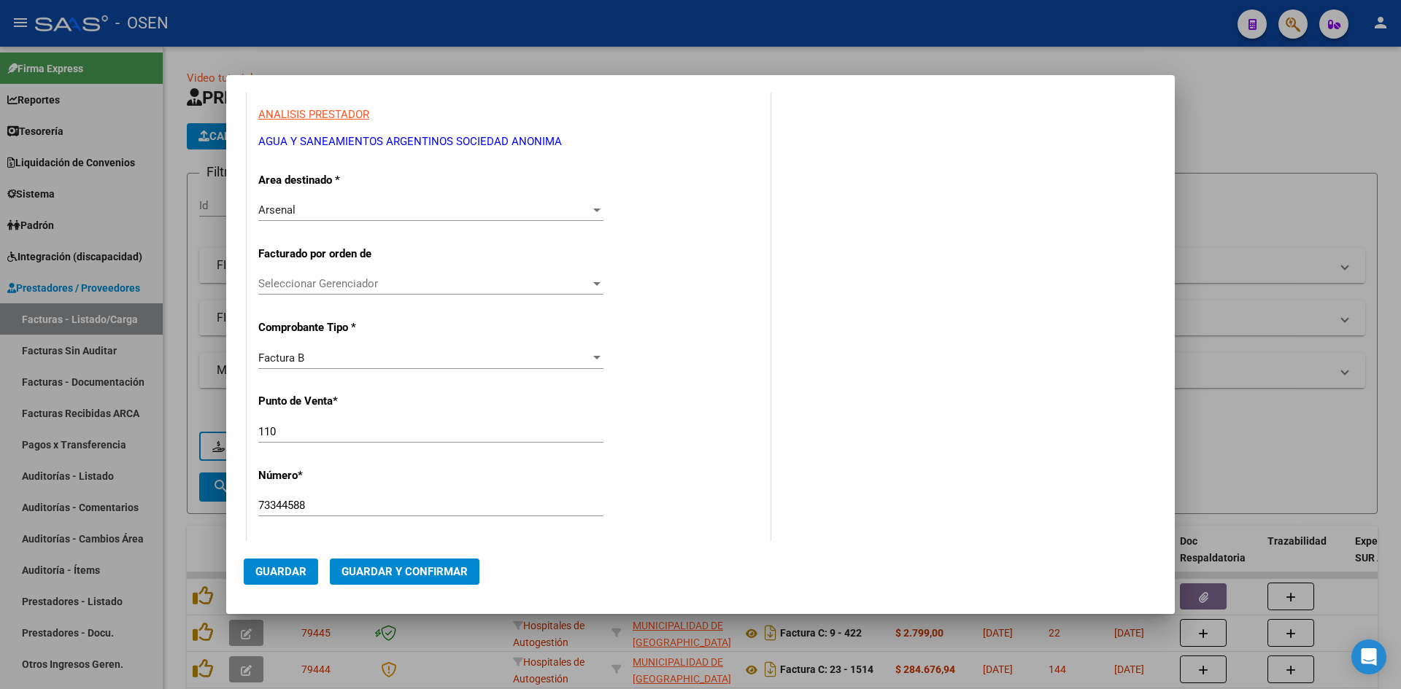
scroll to position [0, 0]
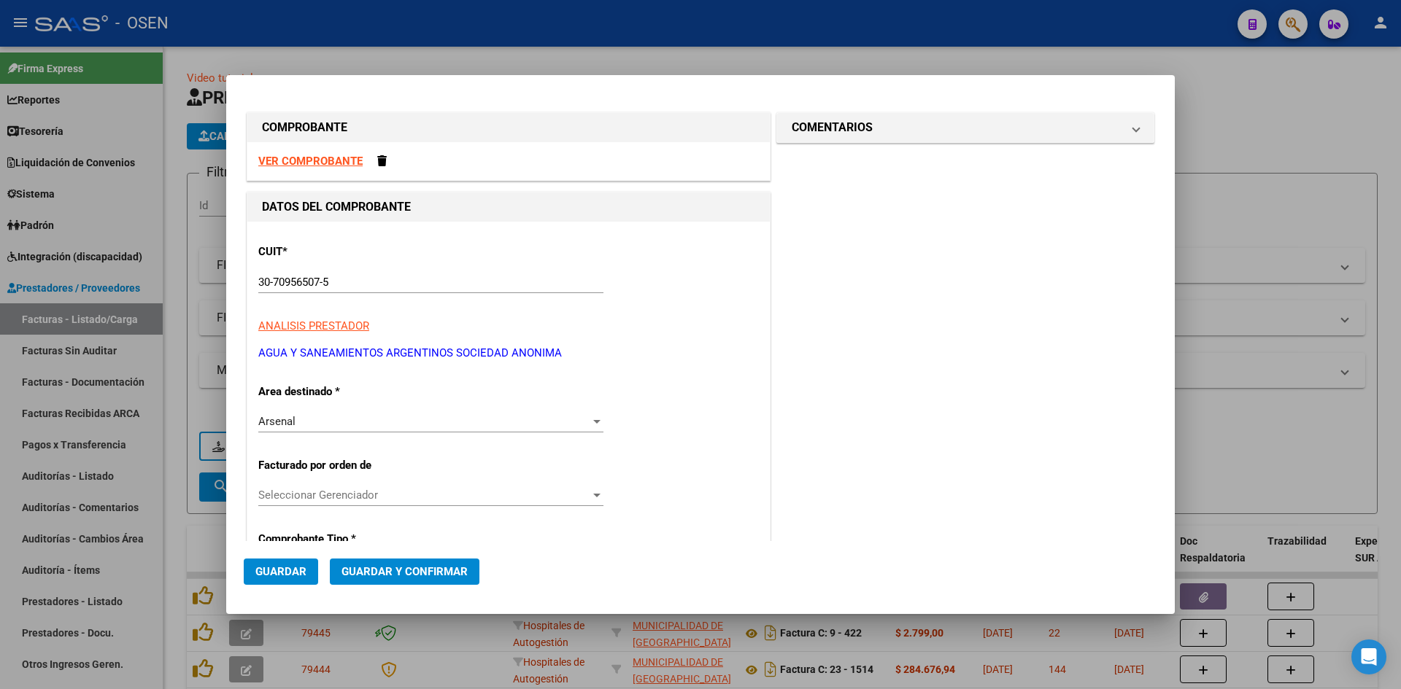
click at [325, 163] on strong "VER COMPROBANTE" at bounding box center [310, 161] width 104 height 13
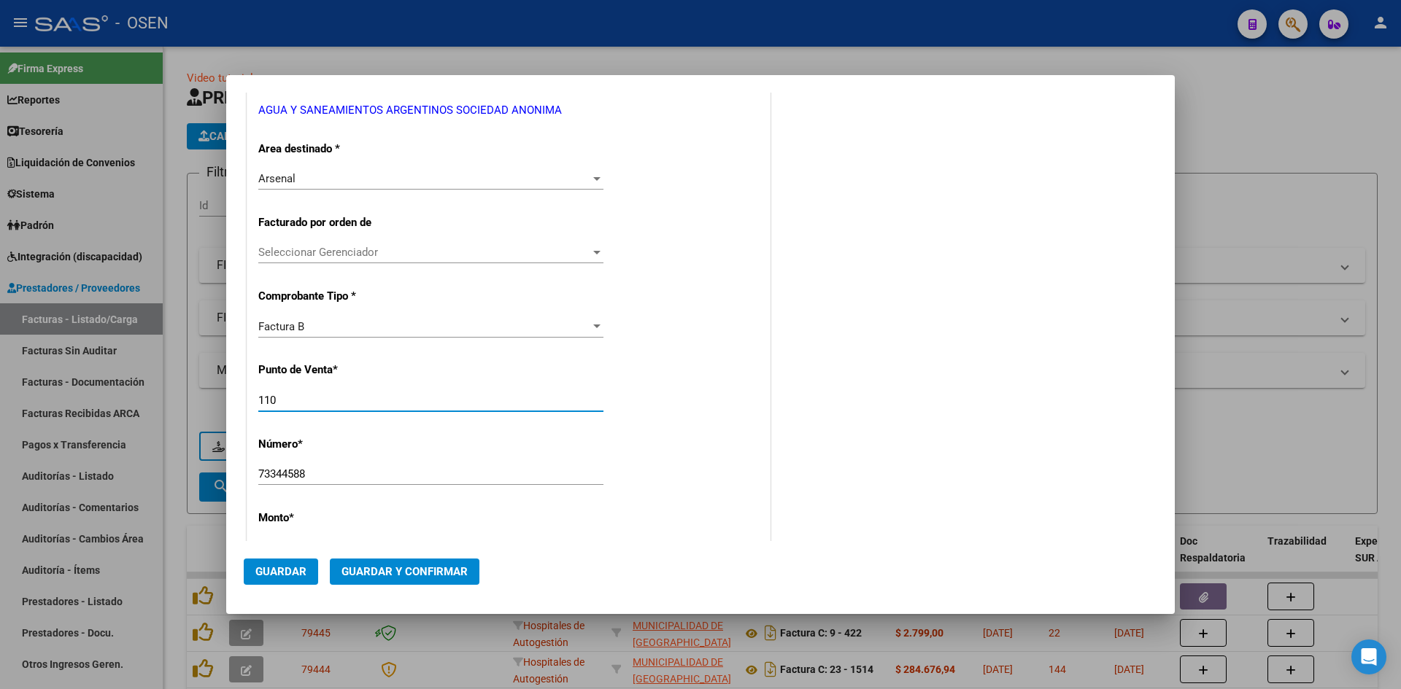
drag, startPoint x: 322, startPoint y: 406, endPoint x: 182, endPoint y: 376, distance: 142.4
click at [182, 383] on div "COMPROBANTE VER COMPROBANTE DATOS DEL COMPROBANTE CUIT * 30-70956507-5 Ingresar…" at bounding box center [700, 344] width 1401 height 689
type input "106"
click at [338, 463] on div "73344588 Ingresar el Nro." at bounding box center [430, 474] width 345 height 22
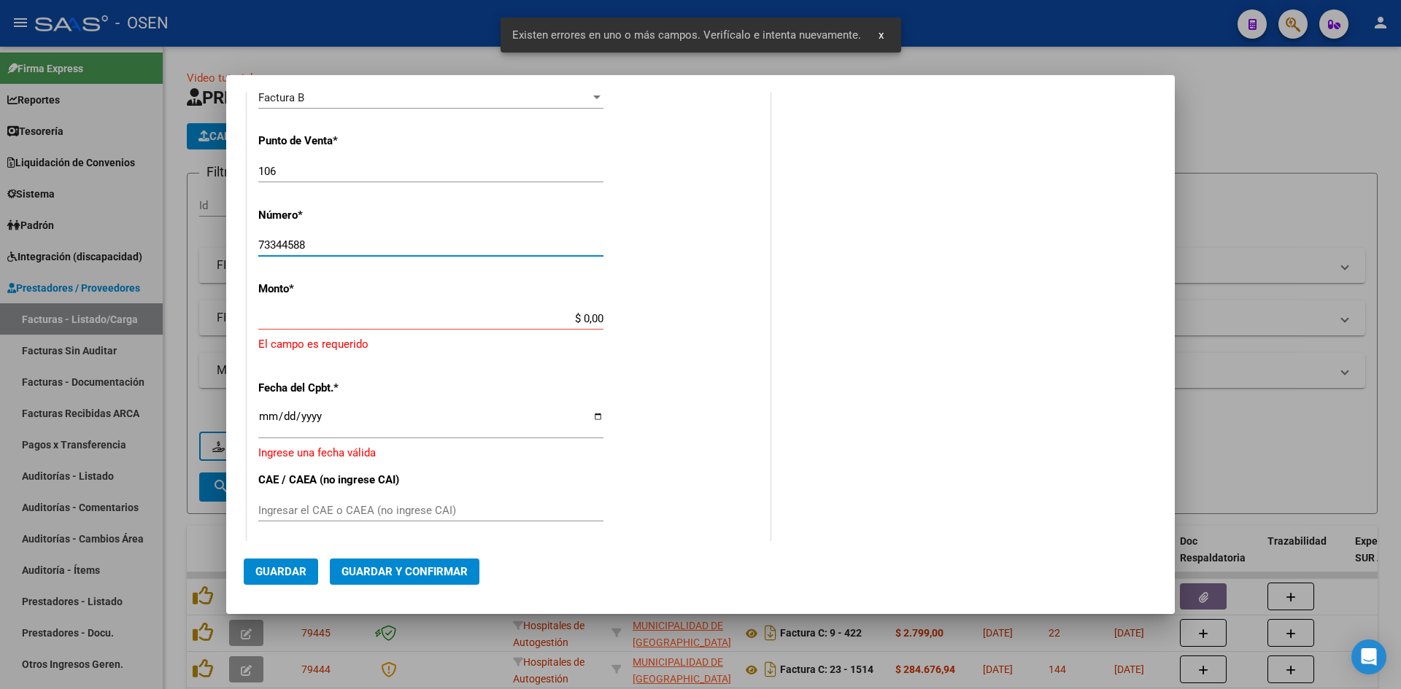
scroll to position [229, 0]
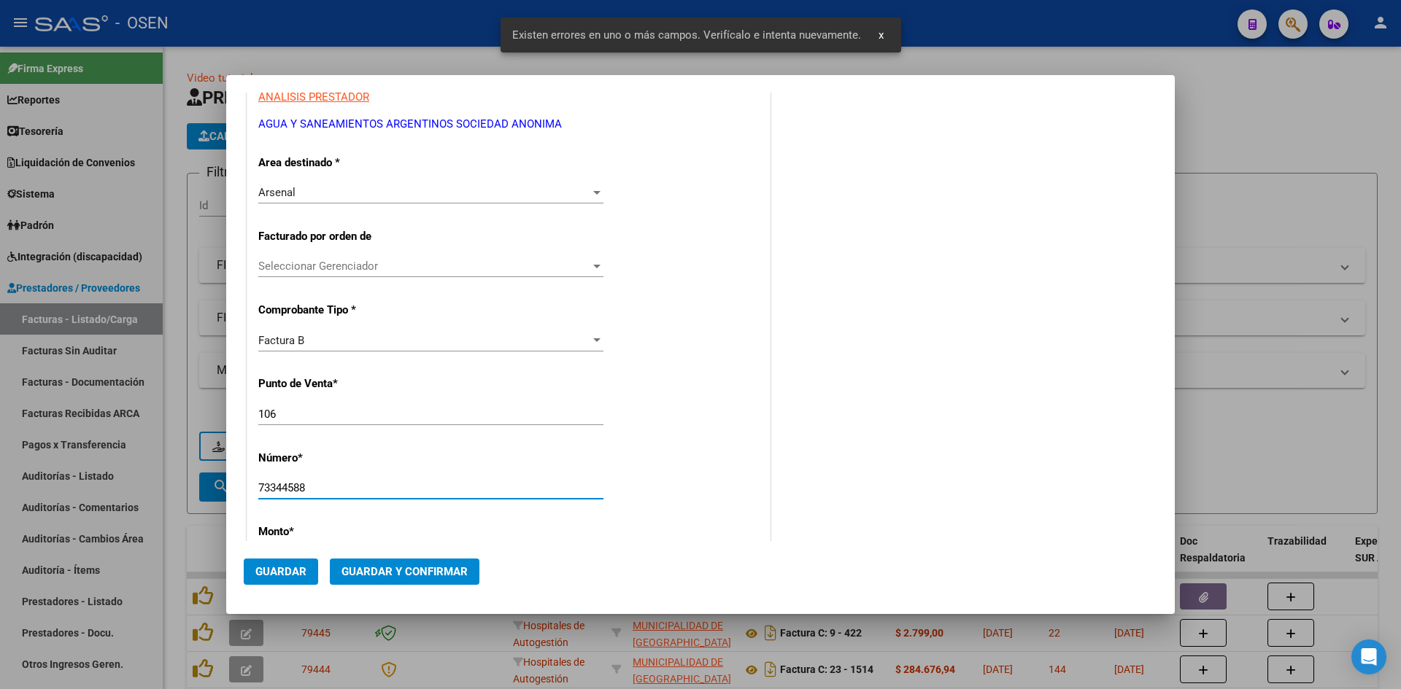
click at [336, 344] on div "Factura B" at bounding box center [424, 340] width 332 height 13
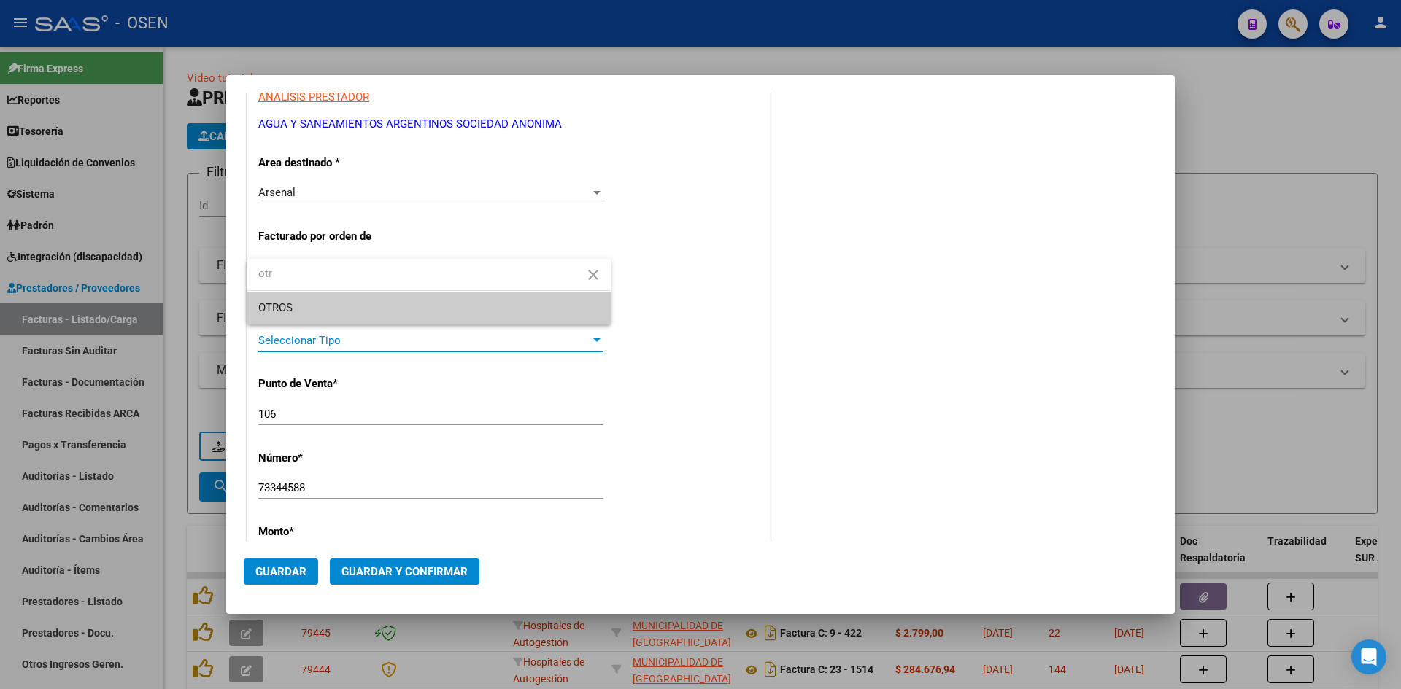
type input "otr"
click at [346, 314] on span "OTROS" at bounding box center [428, 308] width 341 height 33
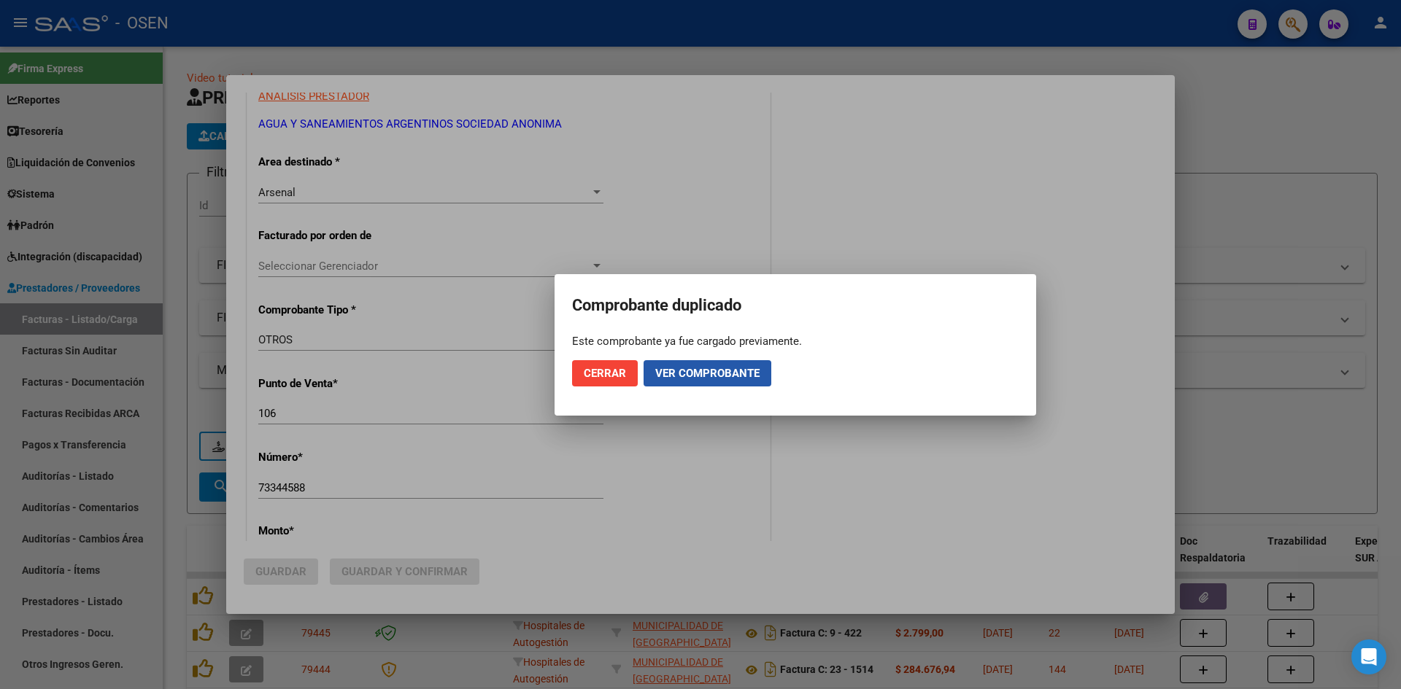
click at [699, 375] on span "Ver comprobante" at bounding box center [707, 373] width 104 height 13
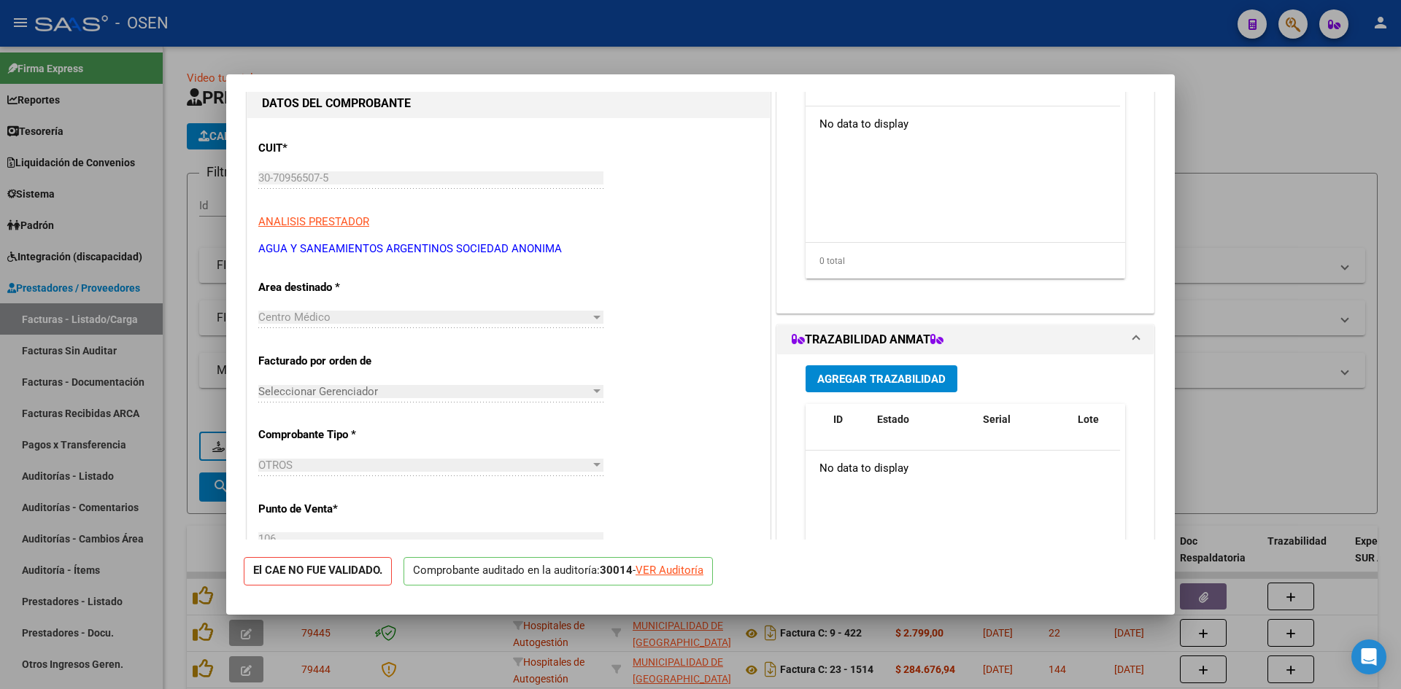
scroll to position [0, 0]
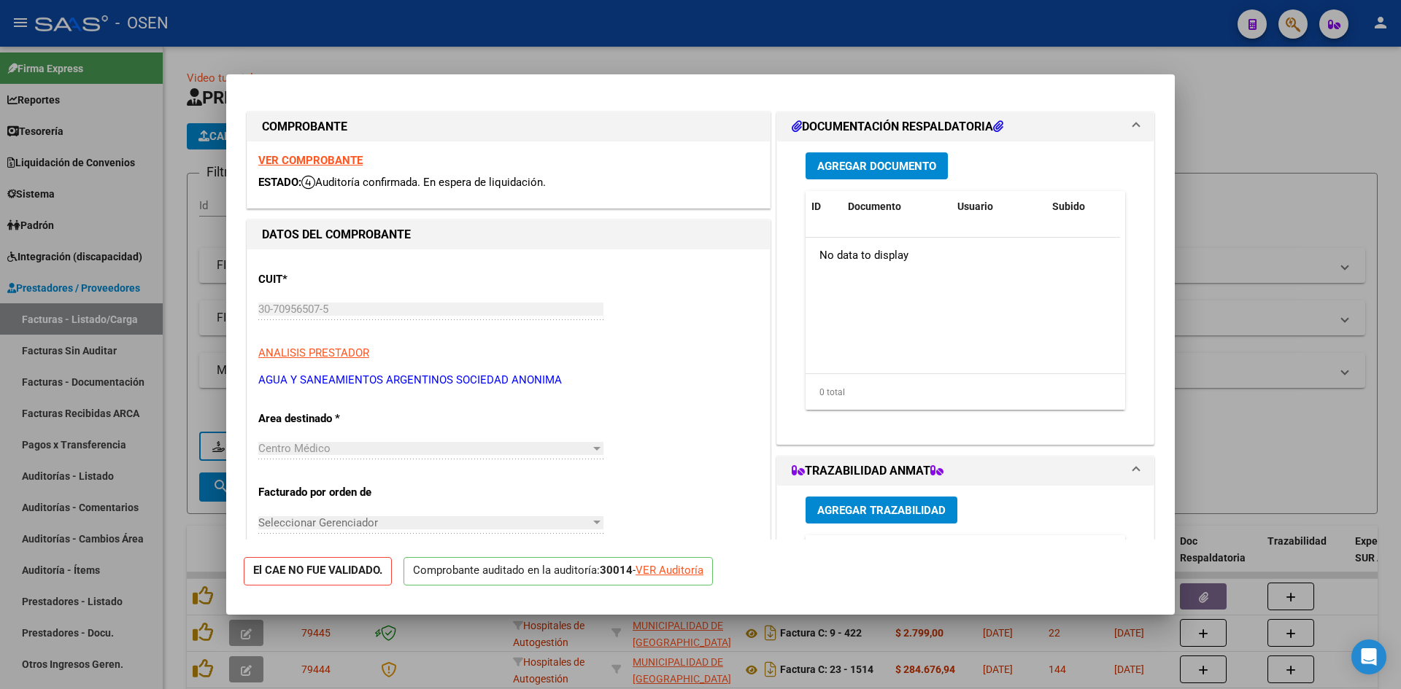
click at [665, 571] on div "VER Auditoría" at bounding box center [669, 570] width 68 height 17
type input "$ 0,00"
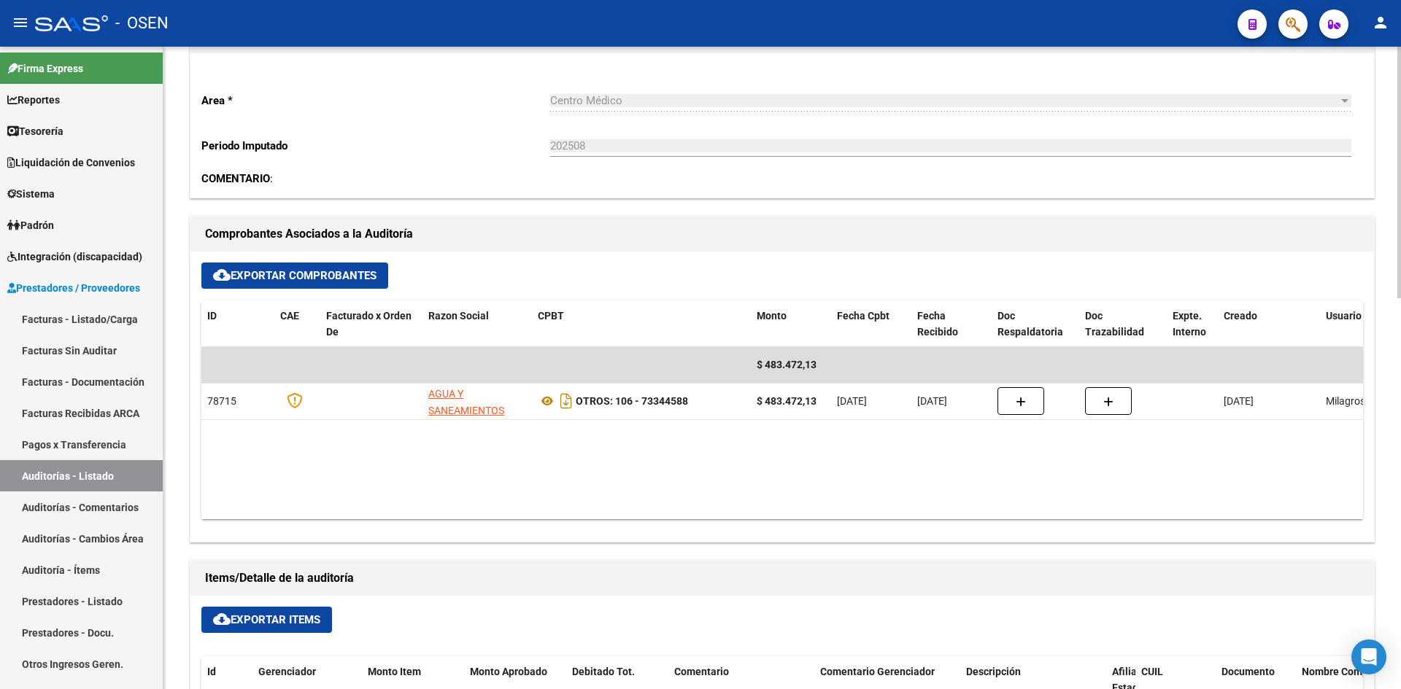
scroll to position [487, 0]
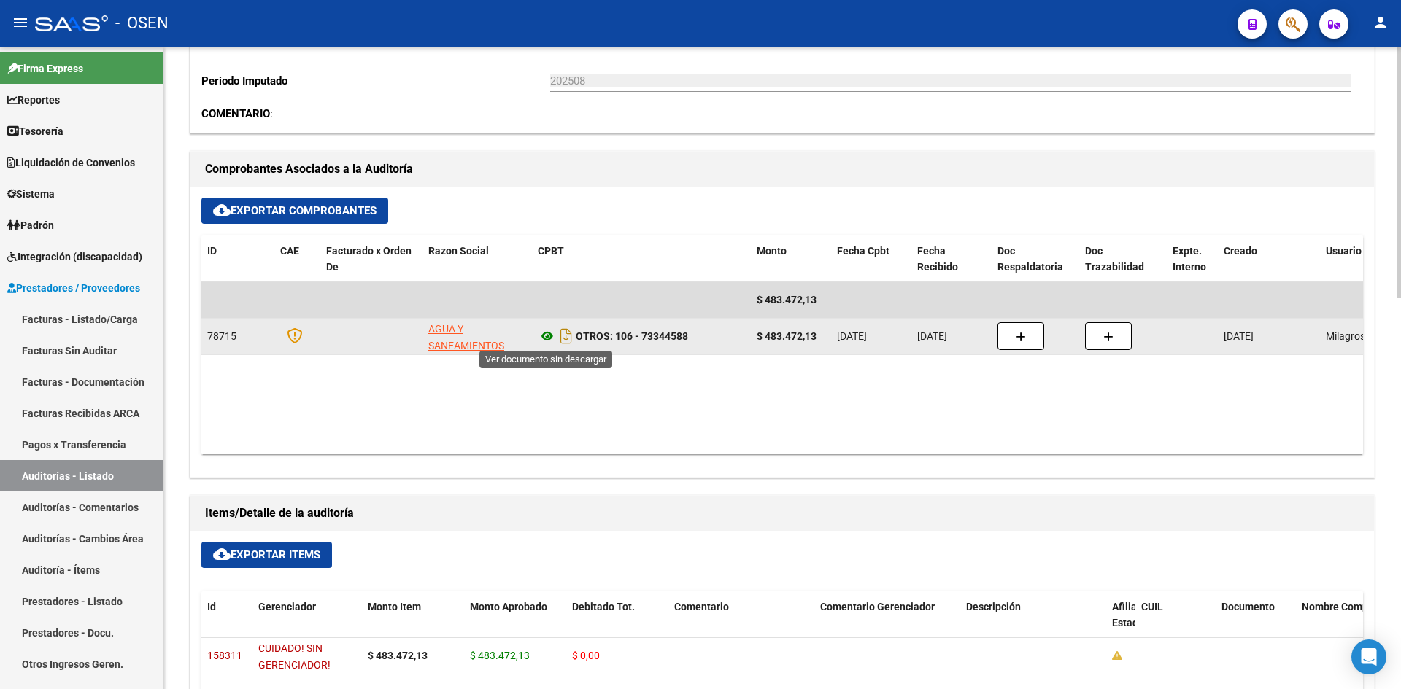
click at [541, 337] on icon at bounding box center [547, 337] width 19 height 18
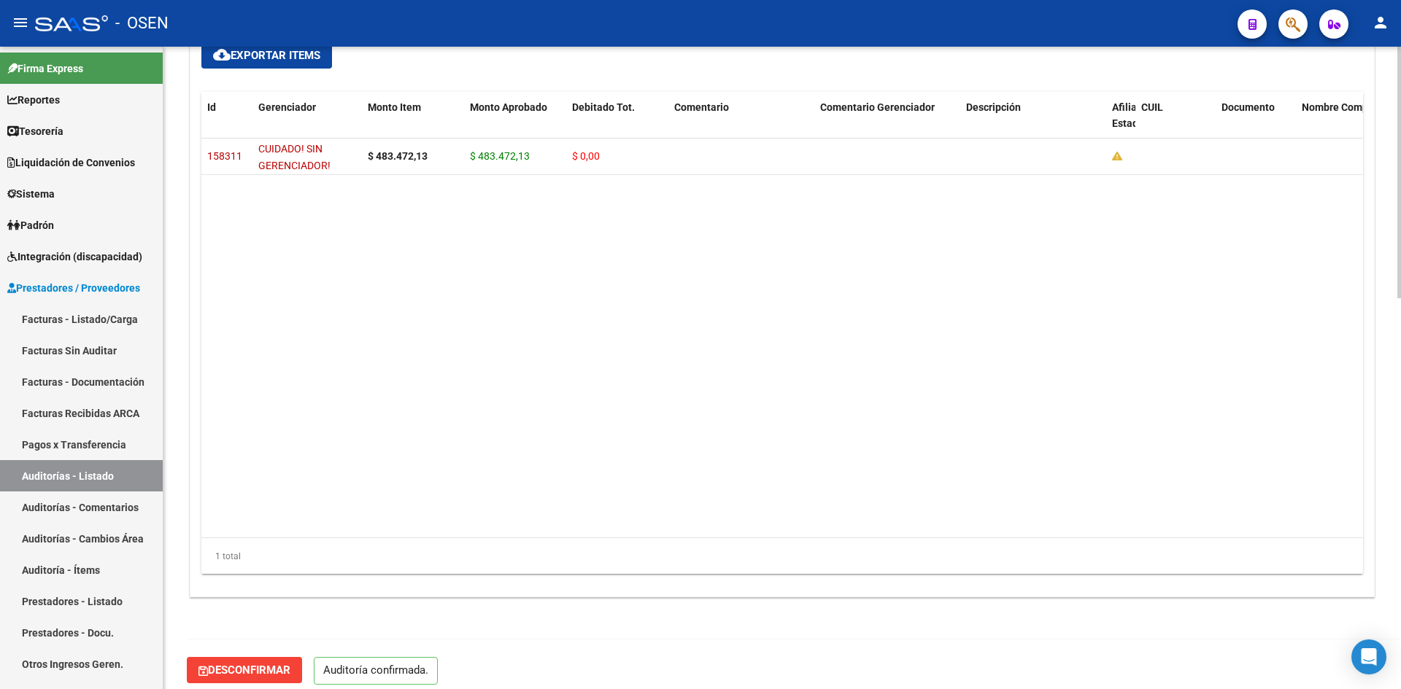
scroll to position [998, 0]
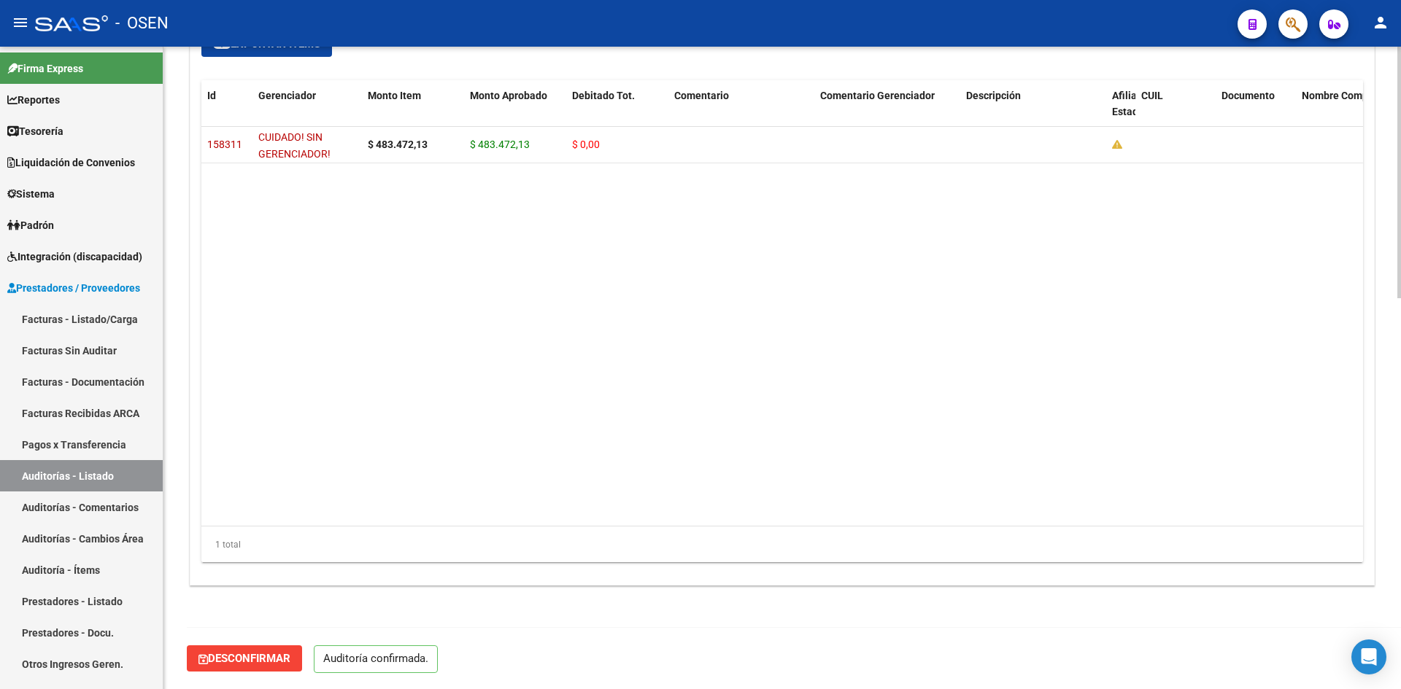
click at [262, 670] on button "Desconfirmar" at bounding box center [244, 659] width 115 height 26
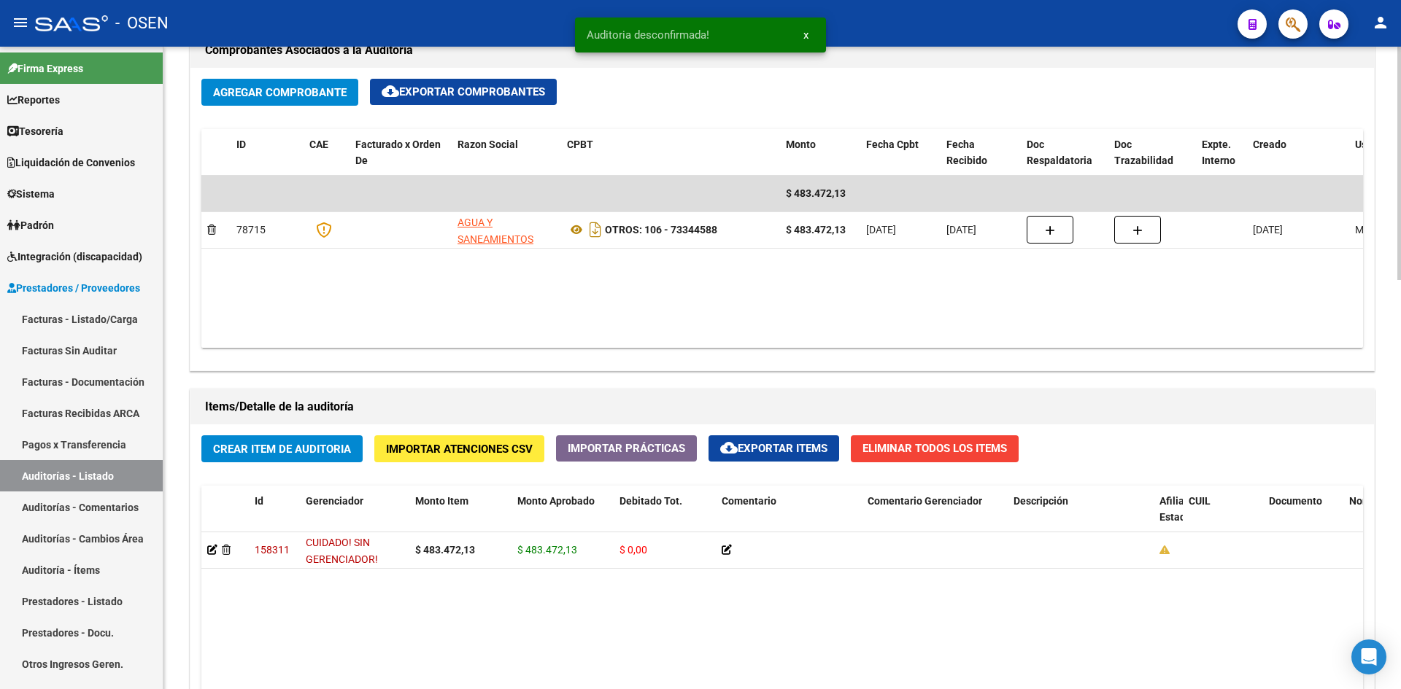
scroll to position [641, 0]
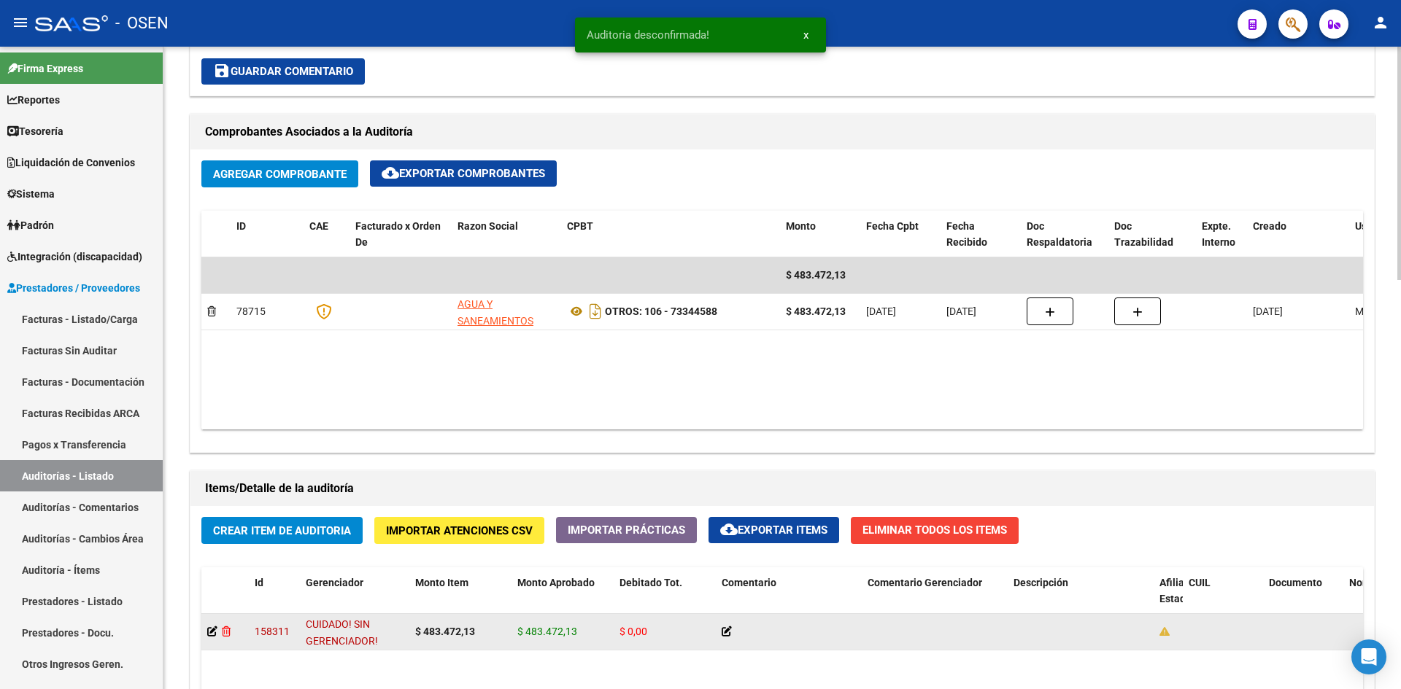
click at [228, 634] on icon at bounding box center [226, 632] width 9 height 10
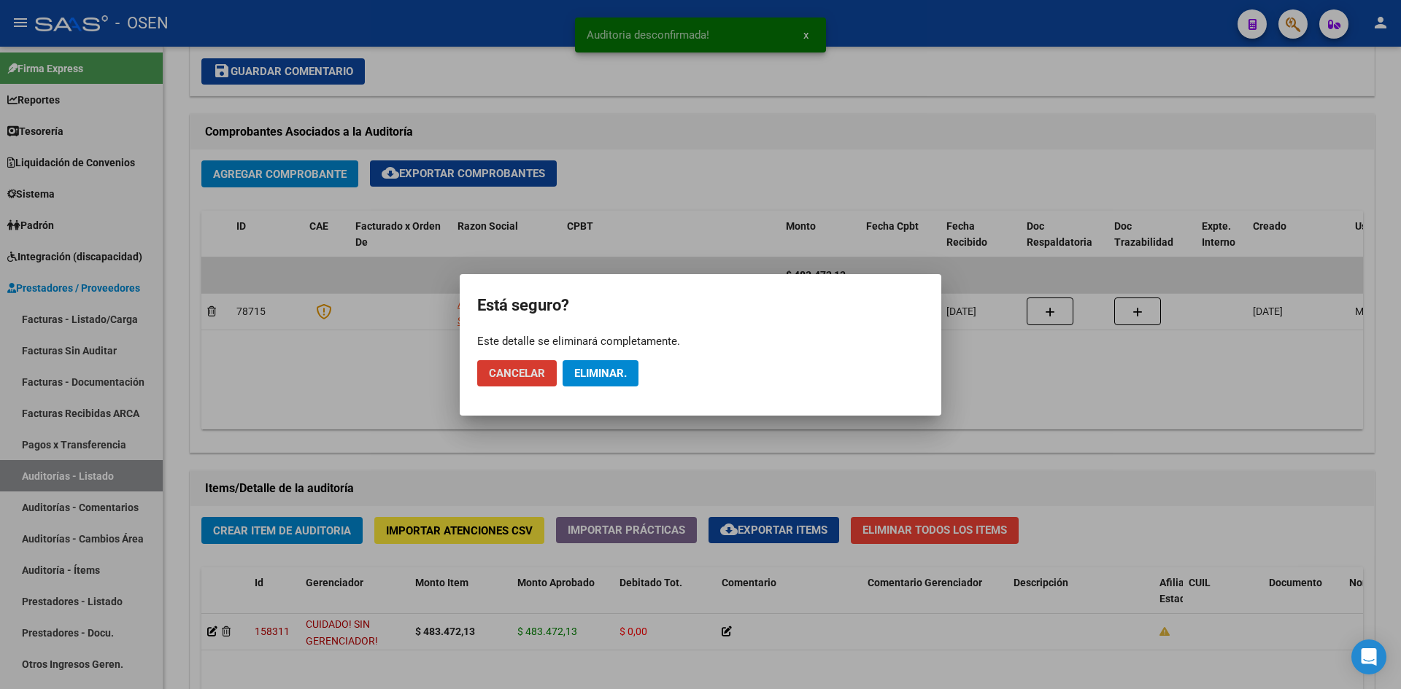
click at [597, 375] on span "Eliminar." at bounding box center [600, 373] width 53 height 13
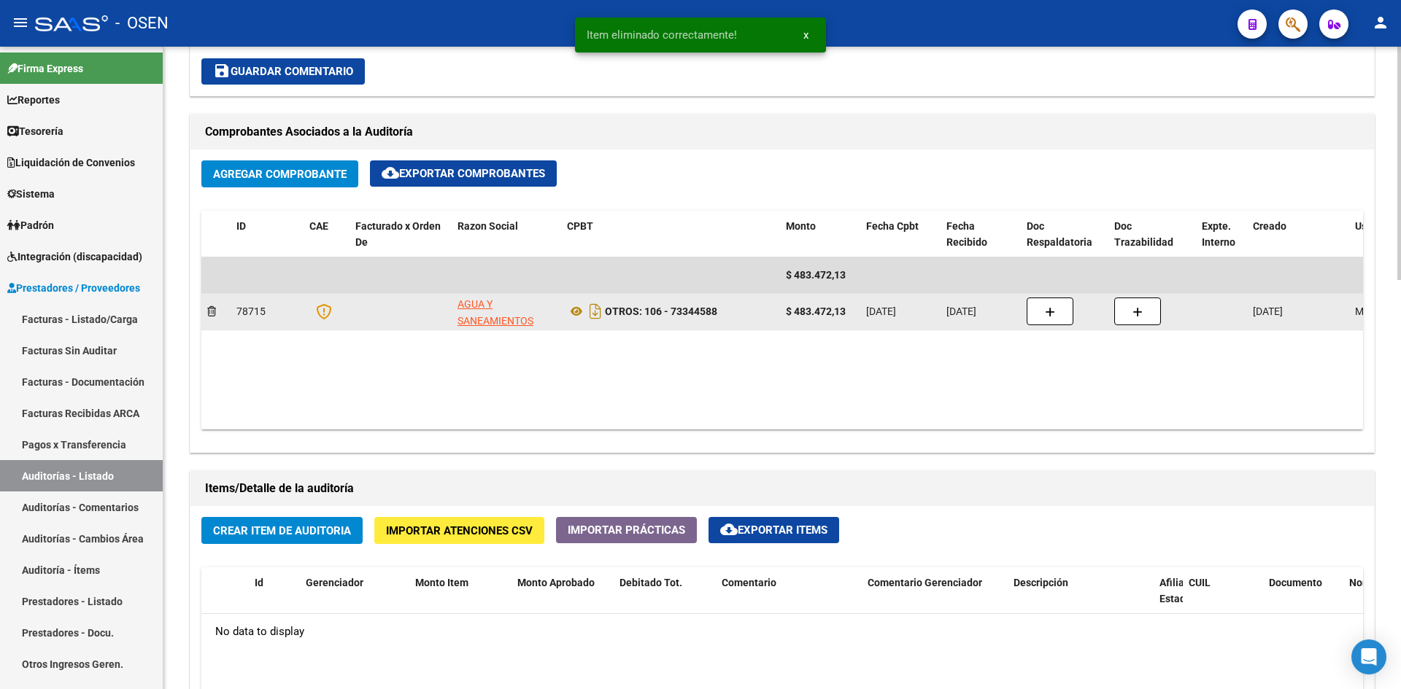
scroll to position [640, 0]
click at [213, 310] on icon at bounding box center [211, 311] width 9 height 10
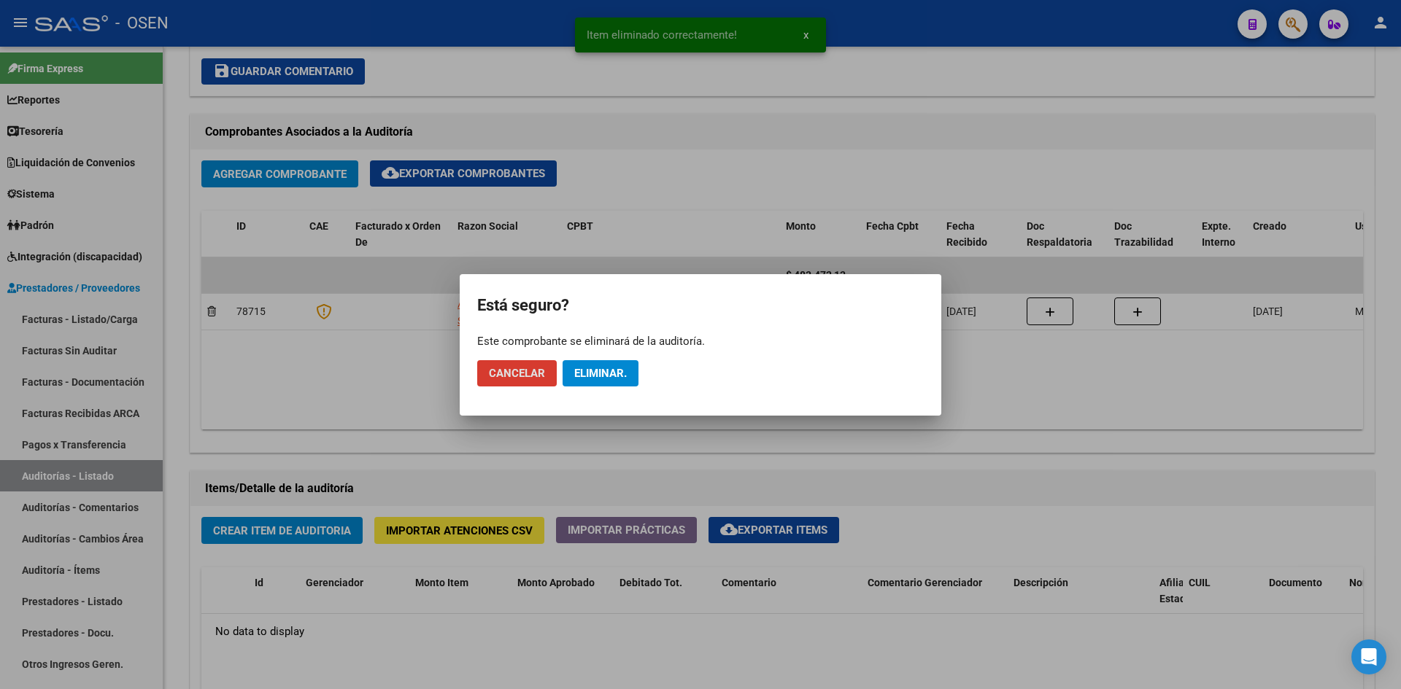
drag, startPoint x: 616, startPoint y: 384, endPoint x: 608, endPoint y: 383, distance: 7.3
click at [611, 383] on button "Eliminar." at bounding box center [600, 373] width 76 height 26
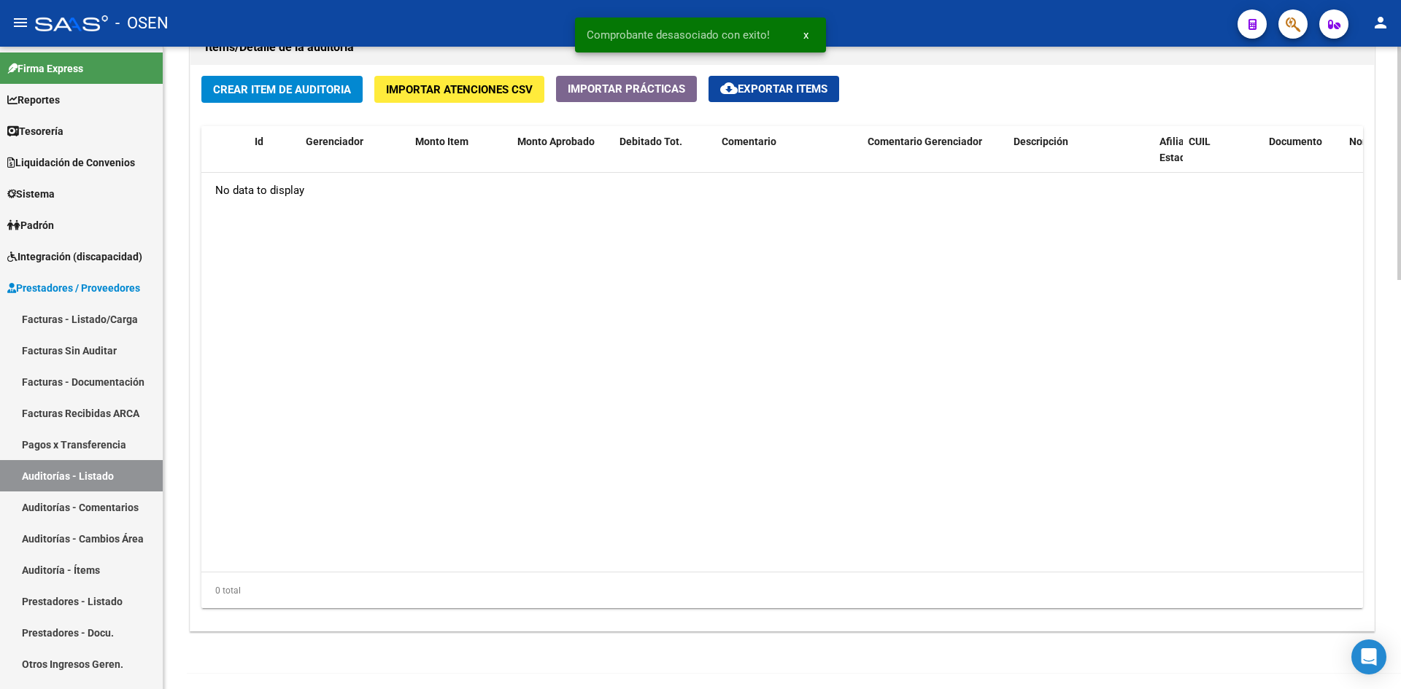
scroll to position [1127, 0]
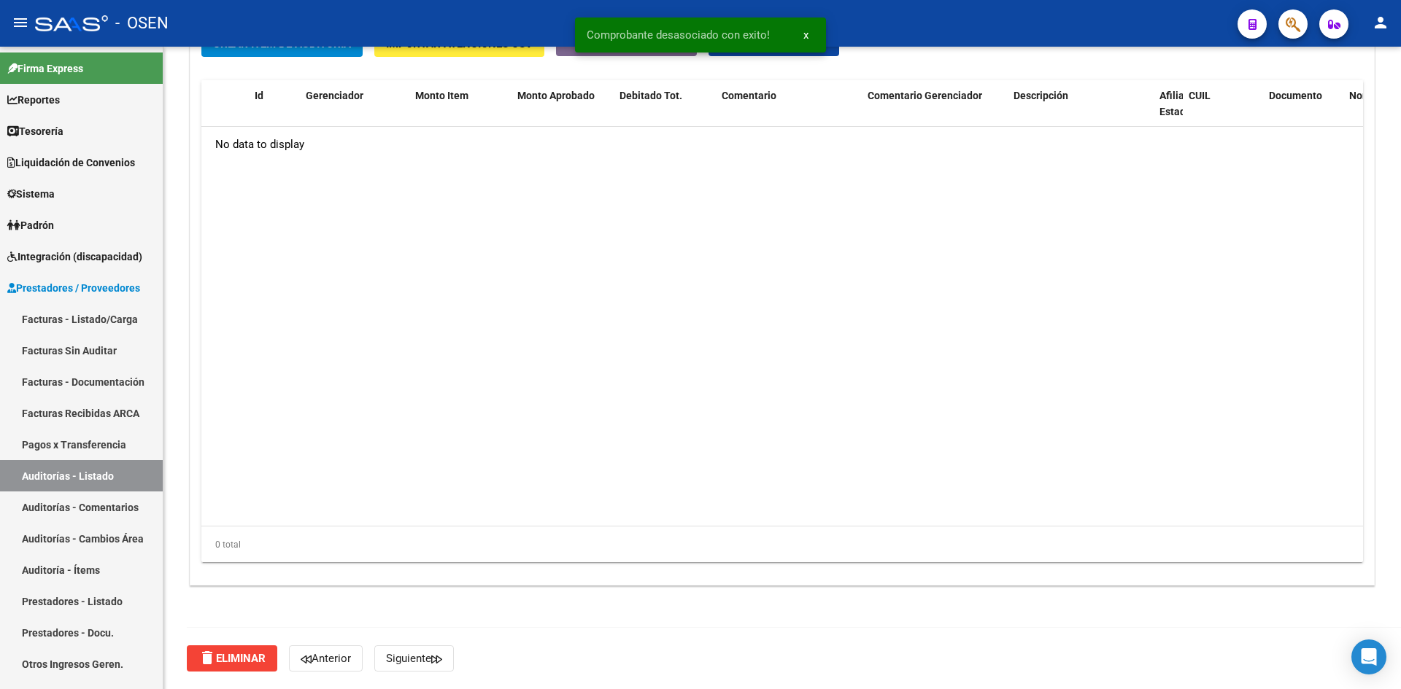
click at [249, 655] on span "delete Eliminar" at bounding box center [231, 658] width 67 height 13
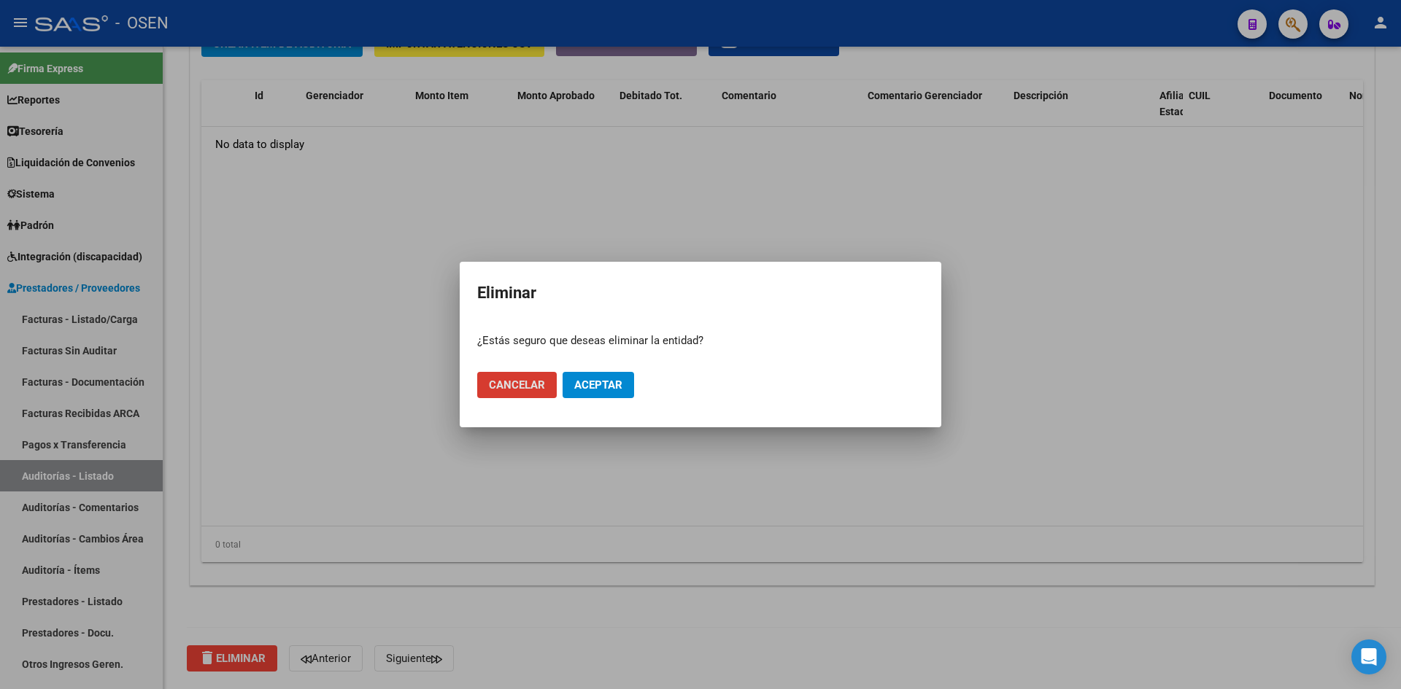
click at [608, 375] on button "Aceptar" at bounding box center [597, 385] width 71 height 26
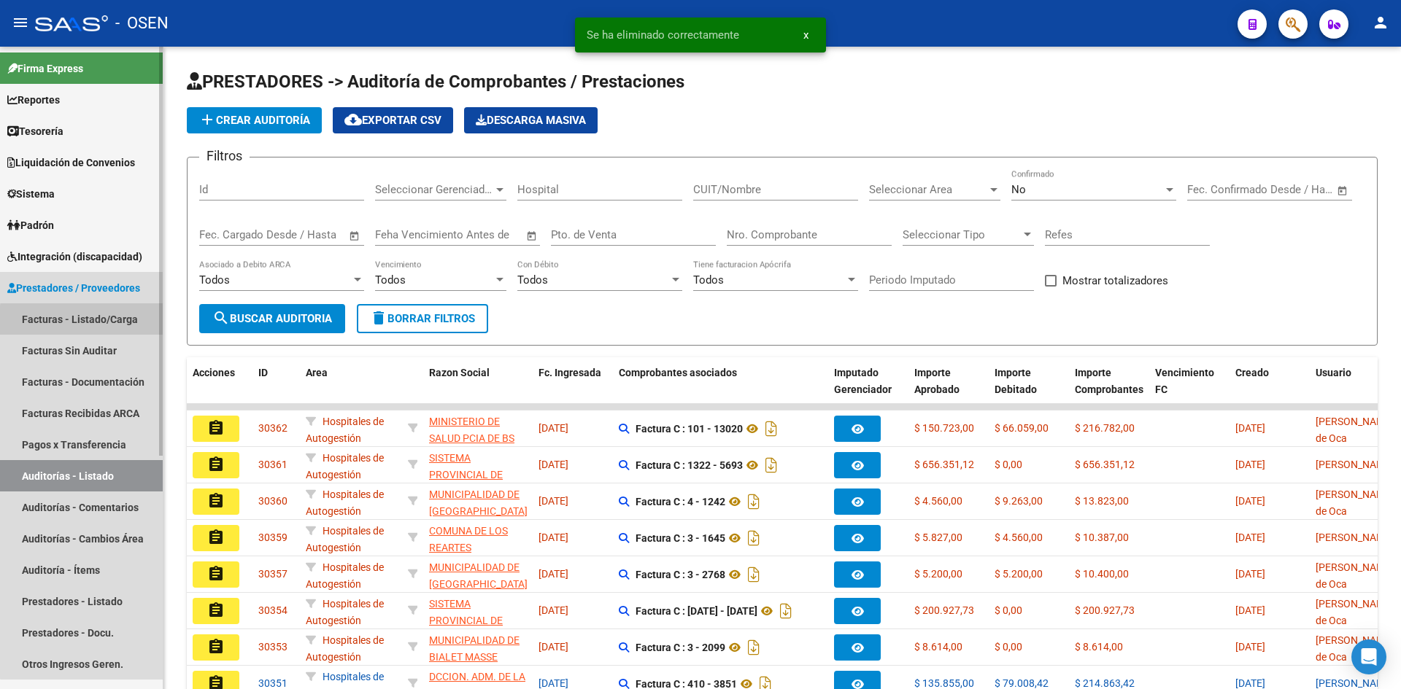
click at [93, 322] on link "Facturas - Listado/Carga" at bounding box center [81, 318] width 163 height 31
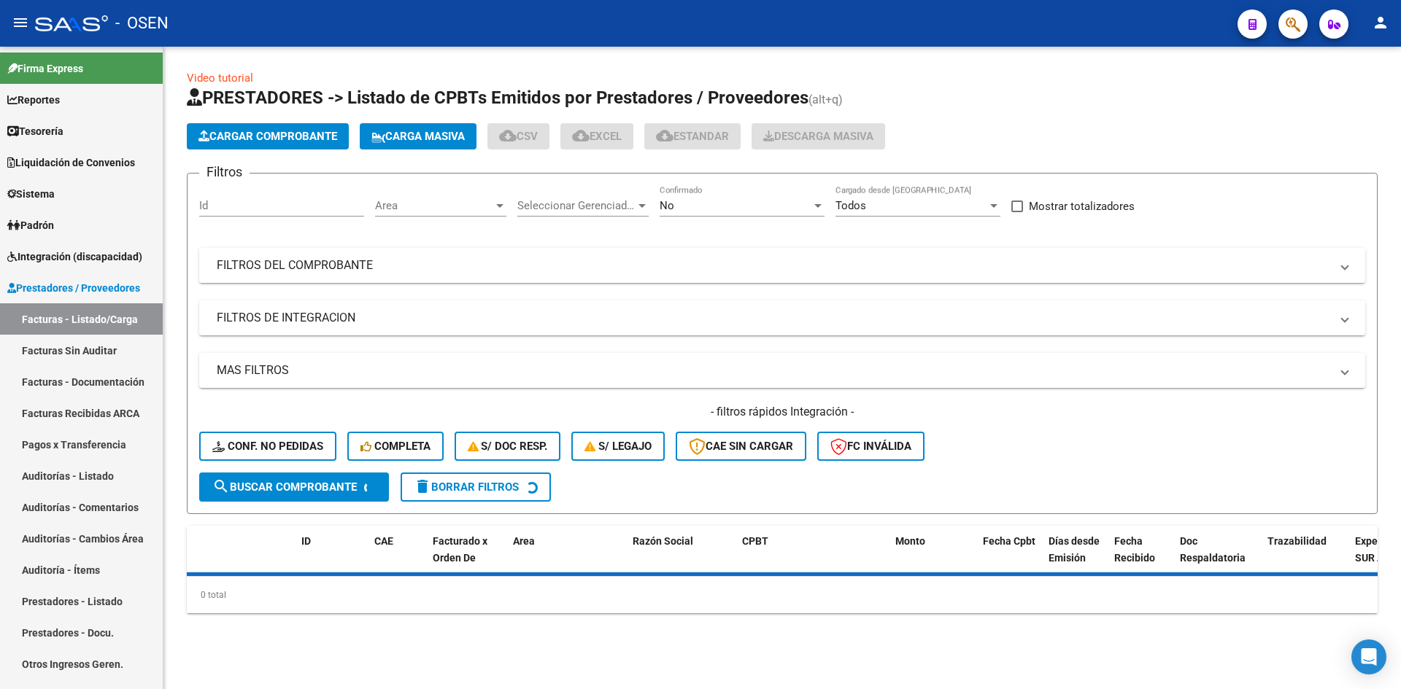
click at [464, 261] on mat-panel-title "FILTROS DEL COMPROBANTE" at bounding box center [773, 266] width 1113 height 16
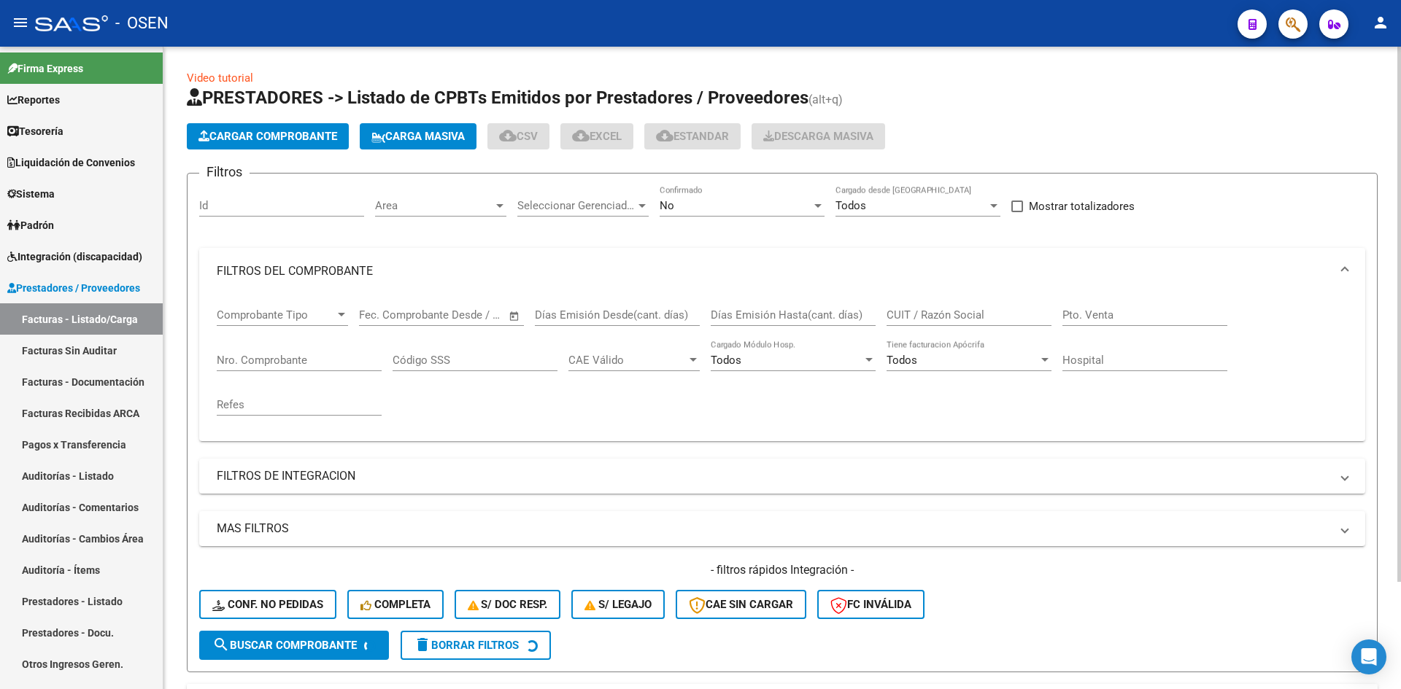
click at [690, 193] on div "No Confirmado" at bounding box center [741, 200] width 165 height 31
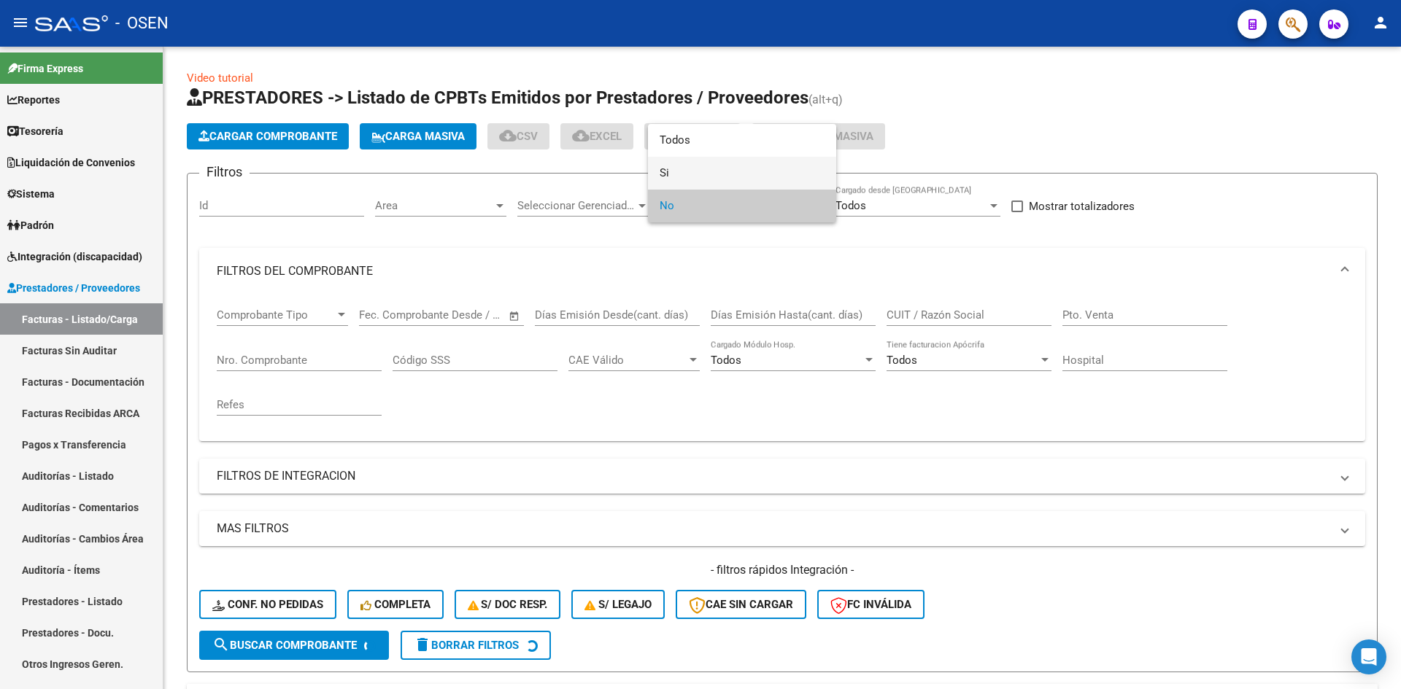
click at [690, 177] on span "Si" at bounding box center [741, 173] width 165 height 33
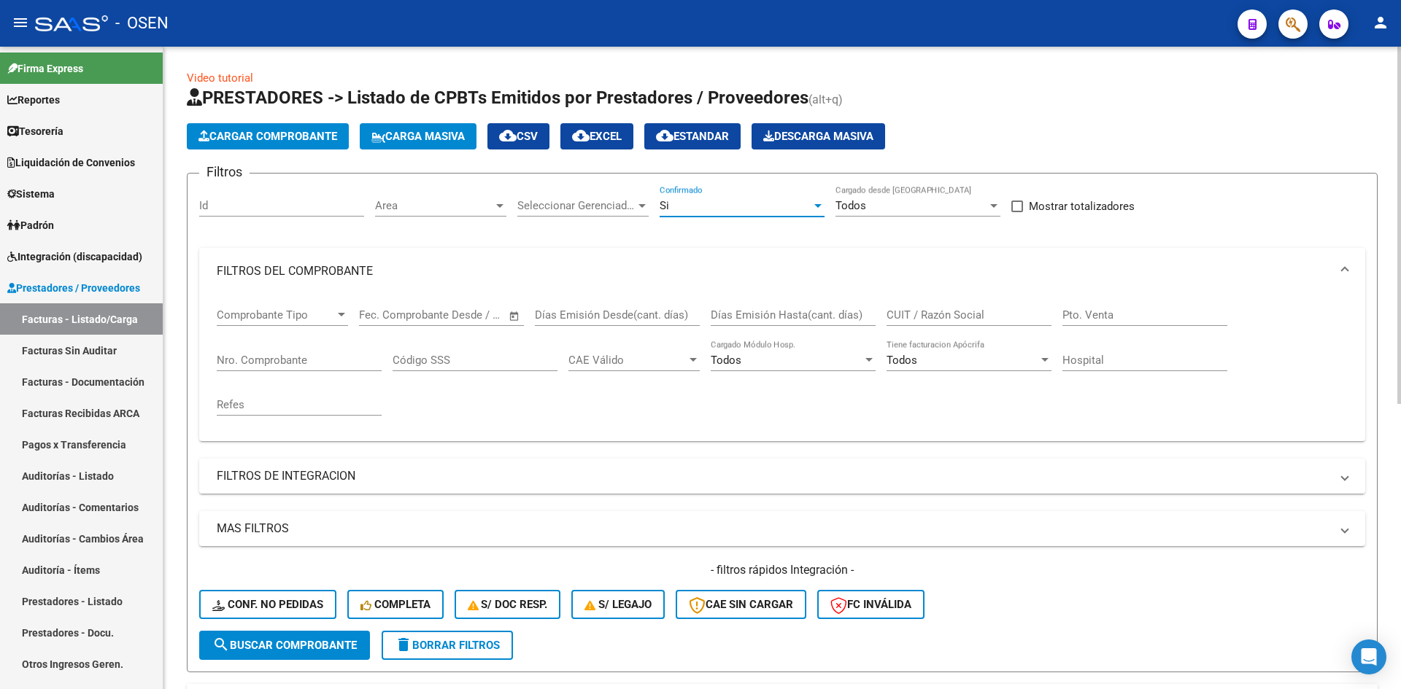
click at [916, 306] on div "CUIT / Razón Social" at bounding box center [968, 310] width 165 height 31
click at [934, 321] on input "CUIT / Razón Social" at bounding box center [968, 315] width 165 height 13
click at [928, 311] on input "aguas" at bounding box center [968, 315] width 165 height 13
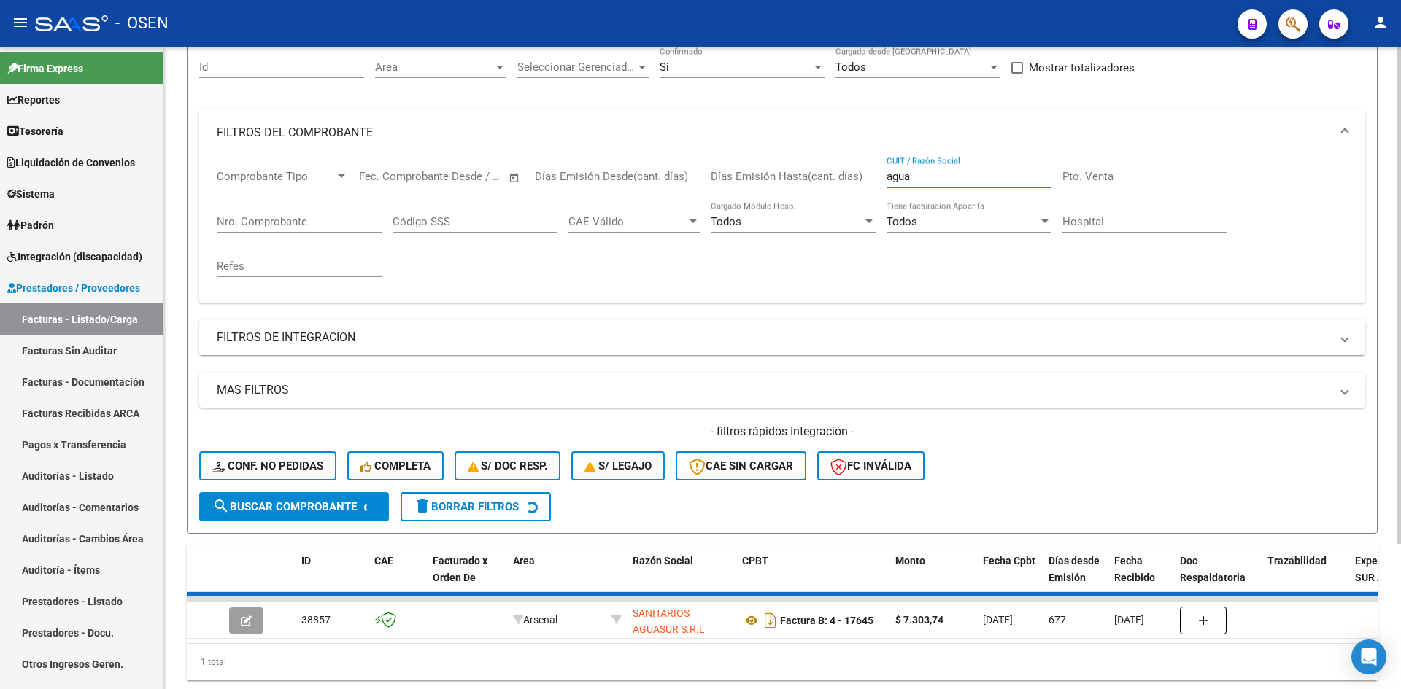
scroll to position [187, 0]
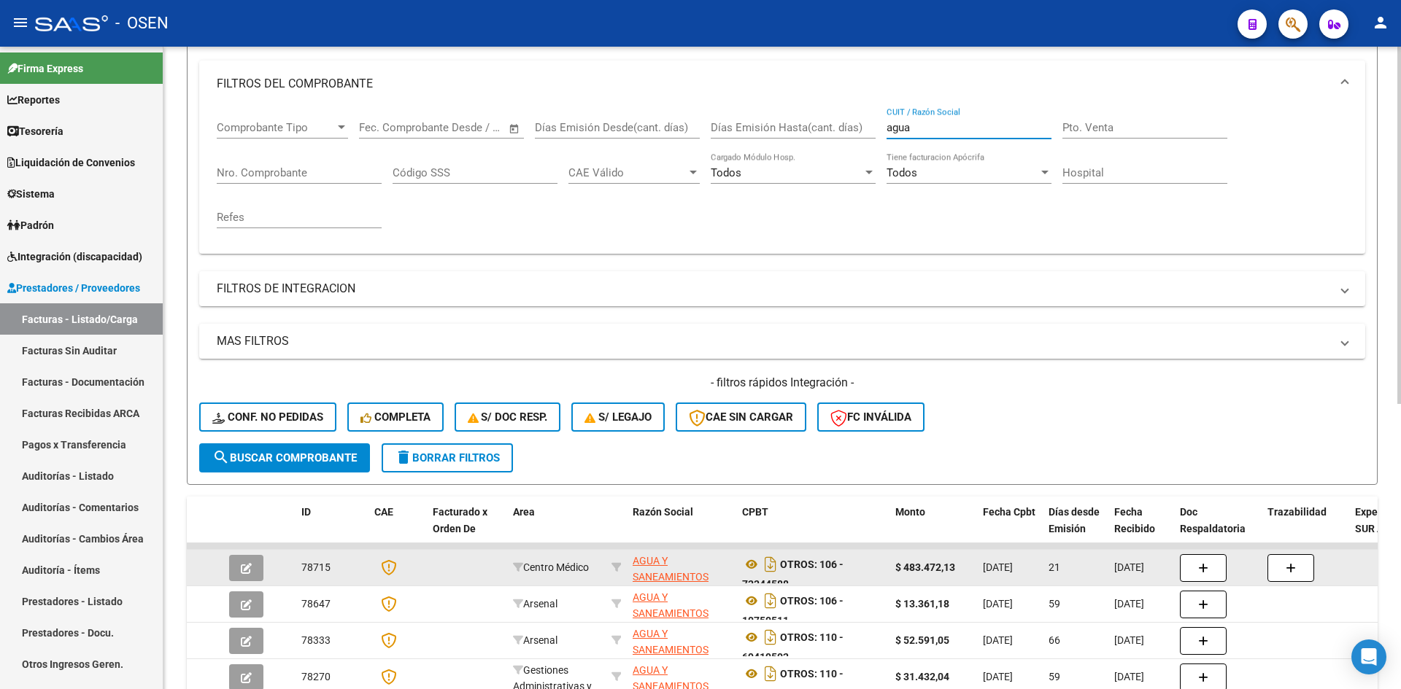
type input "agua"
click at [242, 572] on icon "button" at bounding box center [246, 568] width 11 height 11
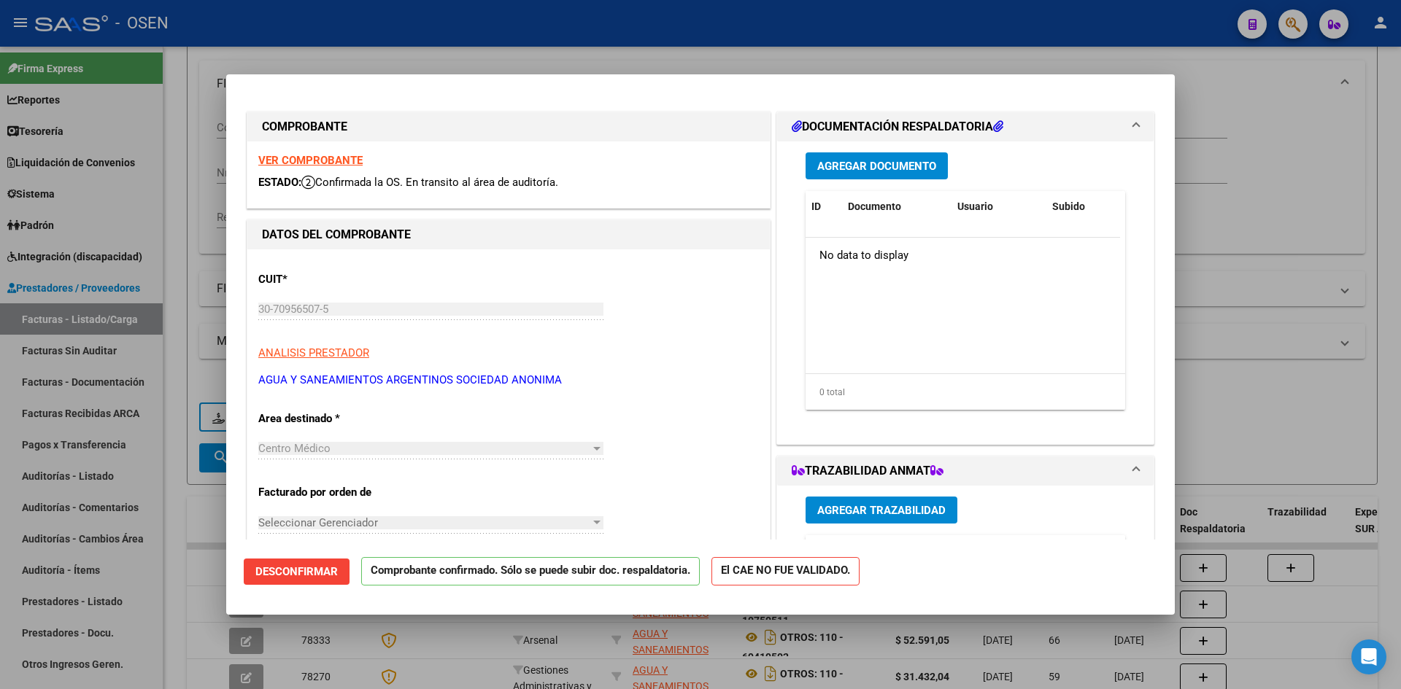
click at [311, 569] on span "Desconfirmar" at bounding box center [296, 571] width 82 height 13
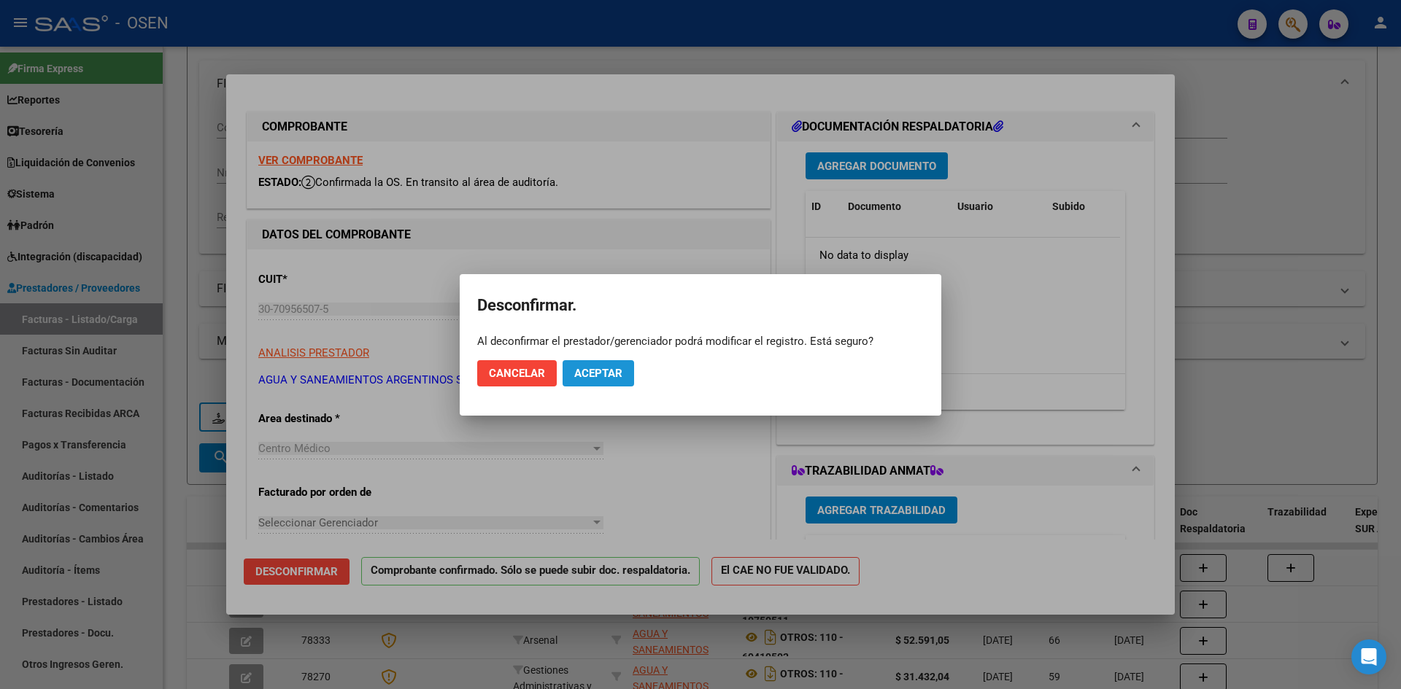
click at [584, 370] on span "Aceptar" at bounding box center [598, 373] width 48 height 13
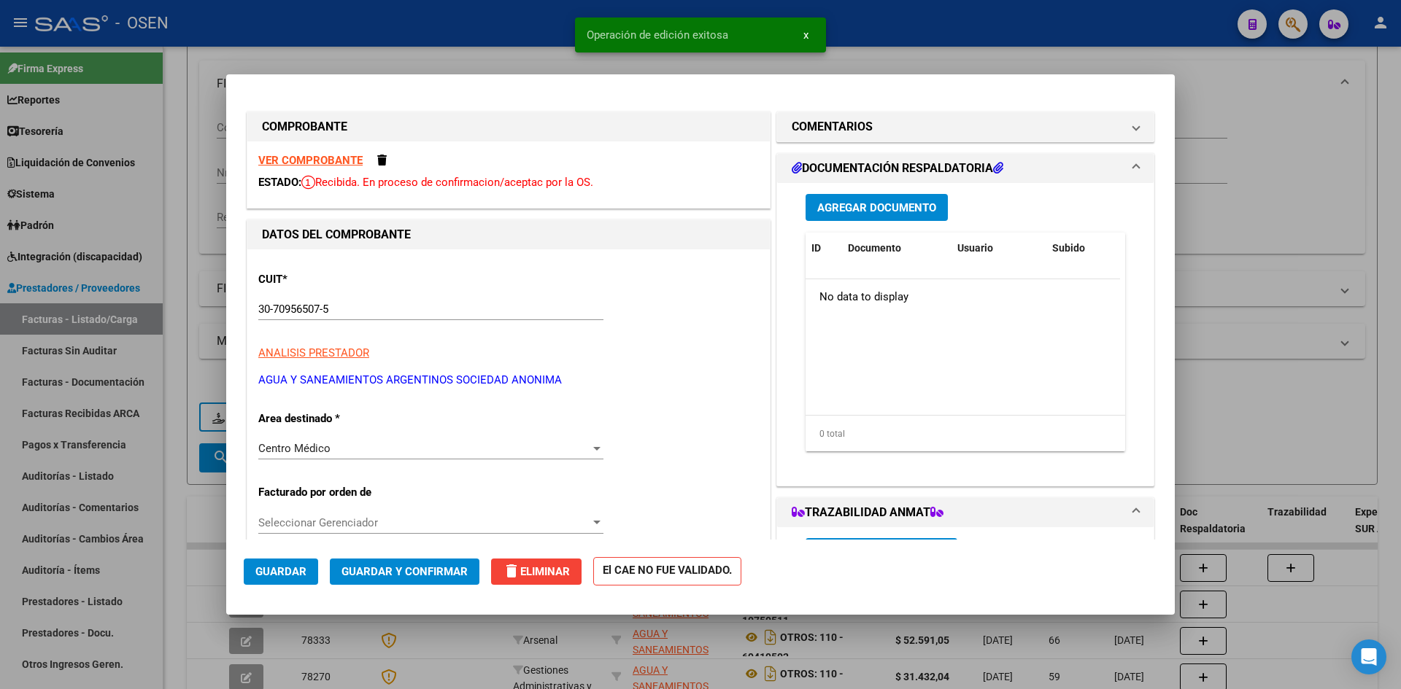
click at [340, 150] on div "VER COMPROBANTE ESTADO: Recibida. En proceso de confirmacion/aceptac por la OS." at bounding box center [508, 175] width 522 height 66
click at [341, 160] on strong "VER COMPROBANTE" at bounding box center [310, 160] width 104 height 13
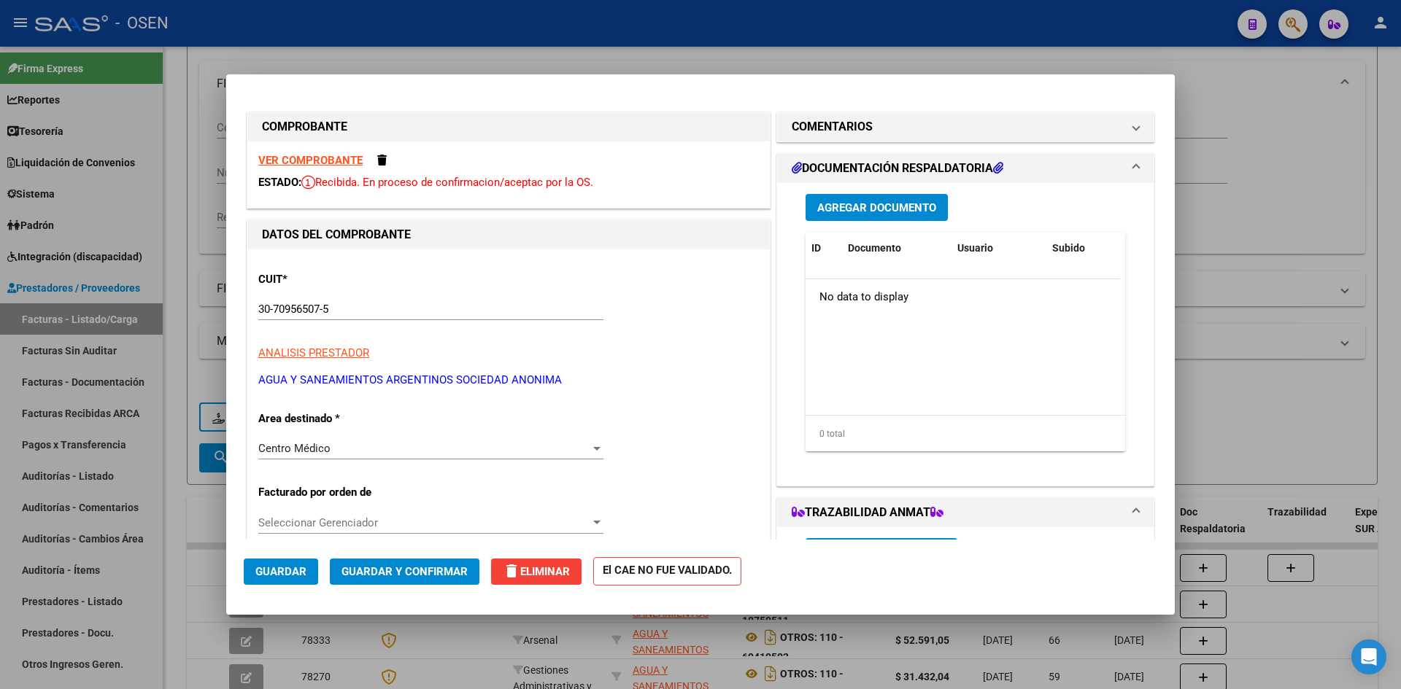
scroll to position [243, 0]
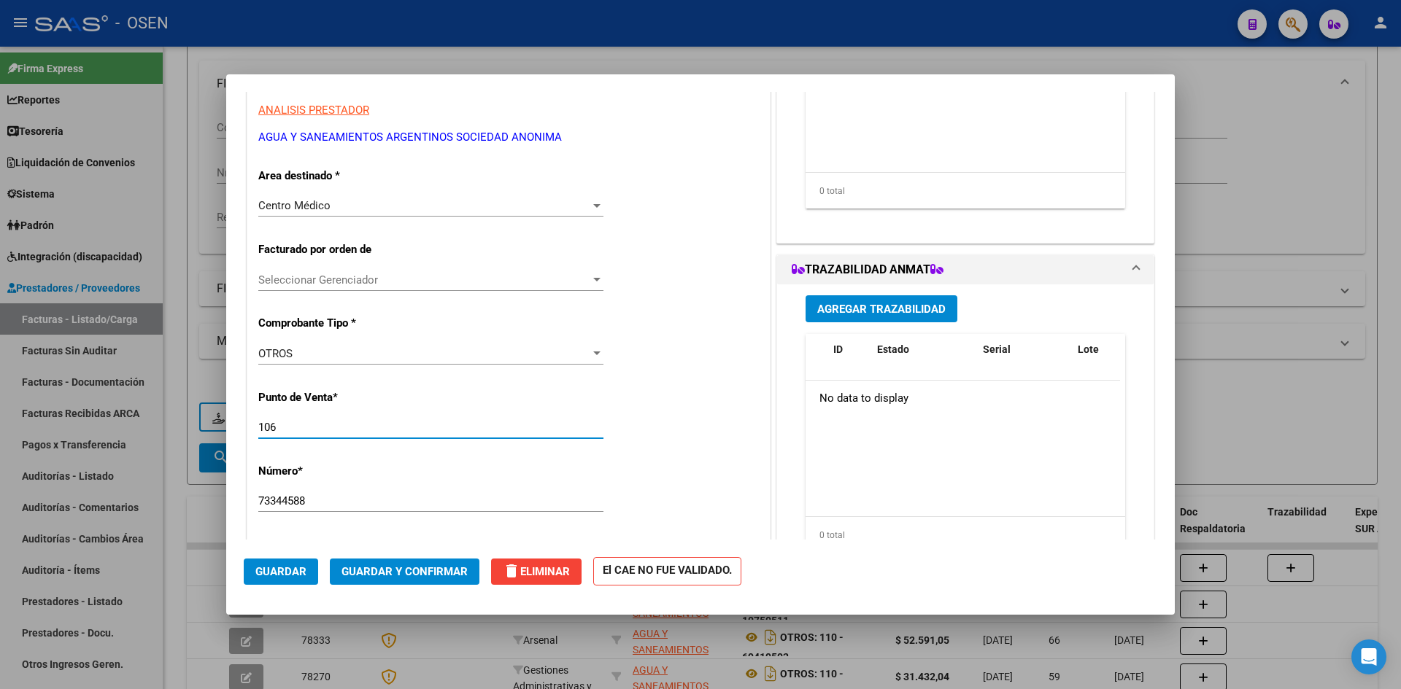
drag, startPoint x: 309, startPoint y: 429, endPoint x: 223, endPoint y: 409, distance: 88.5
click at [231, 421] on mat-dialog-content "COMPROBANTE VER COMPROBANTE ESTADO: Recibida. En proceso de confirmacion/acepta…" at bounding box center [700, 316] width 948 height 448
type input "110"
click at [323, 510] on div "73344588 Ingresar el Nro." at bounding box center [430, 501] width 345 height 22
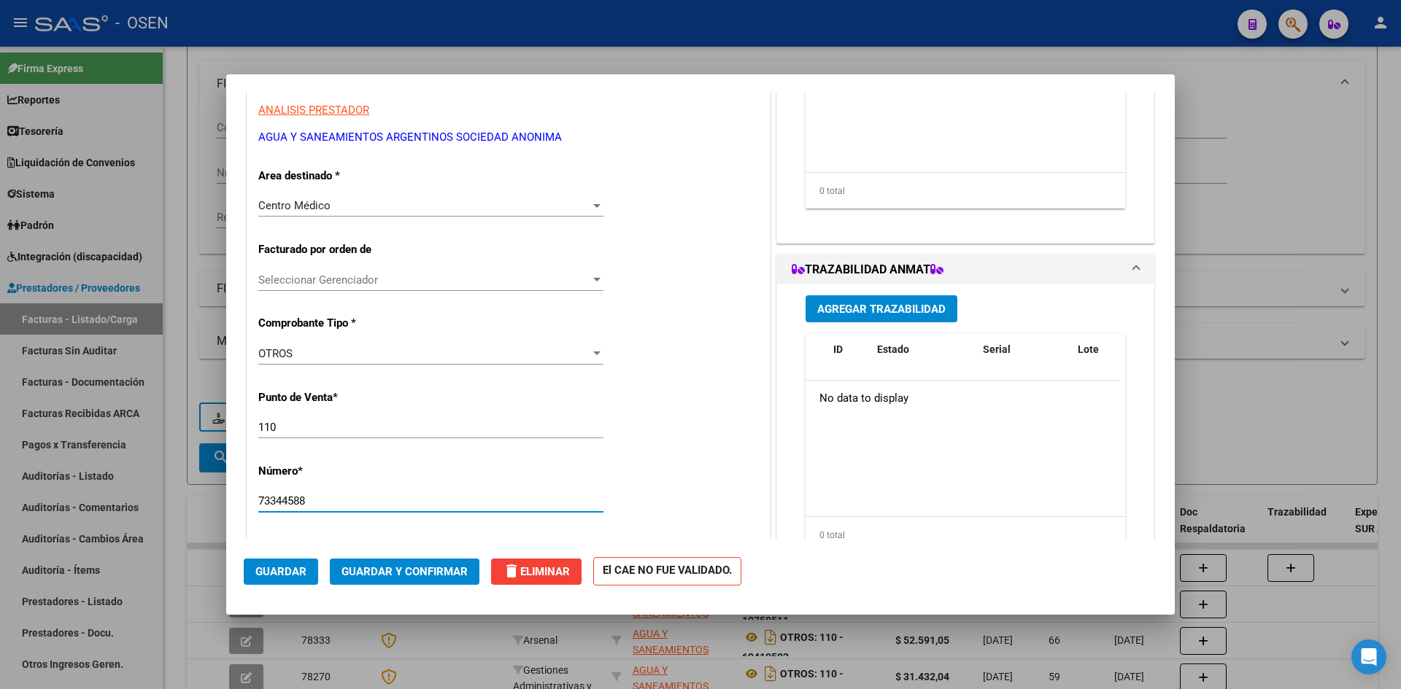
scroll to position [0, 0]
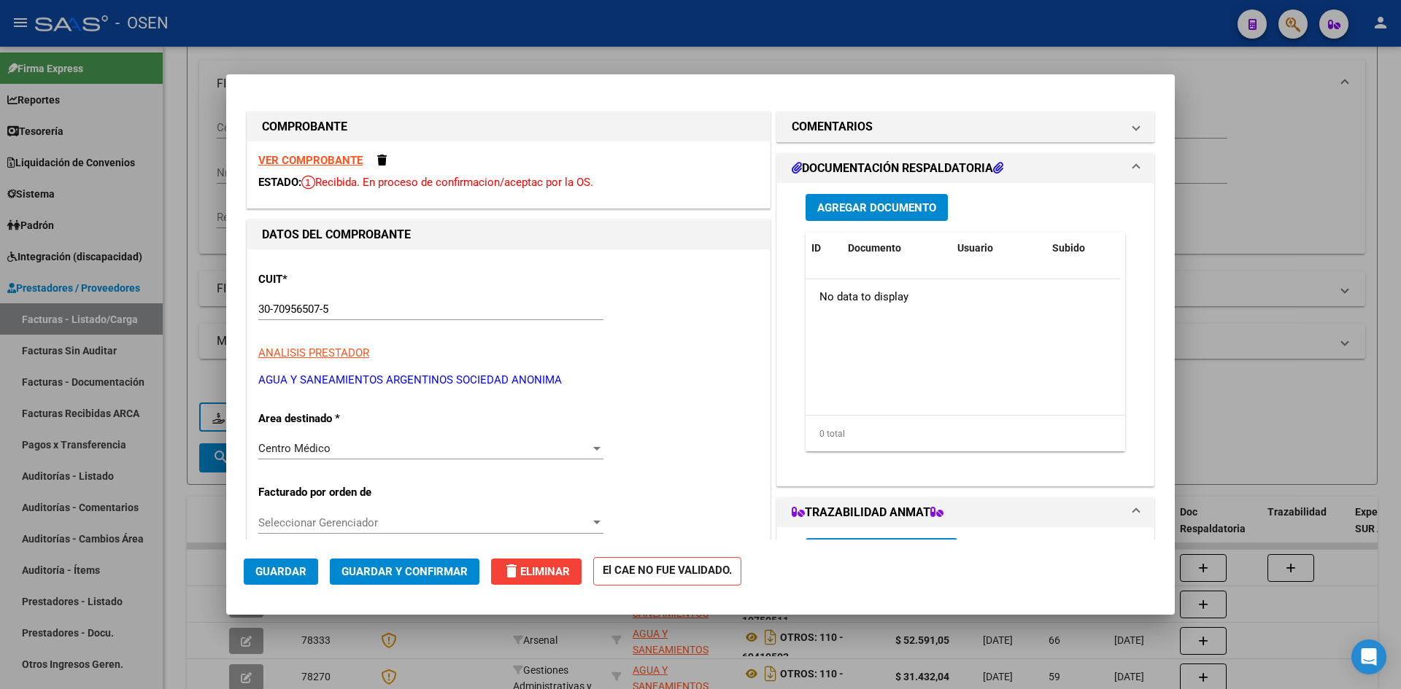
click at [343, 158] on strong "VER COMPROBANTE" at bounding box center [310, 160] width 104 height 13
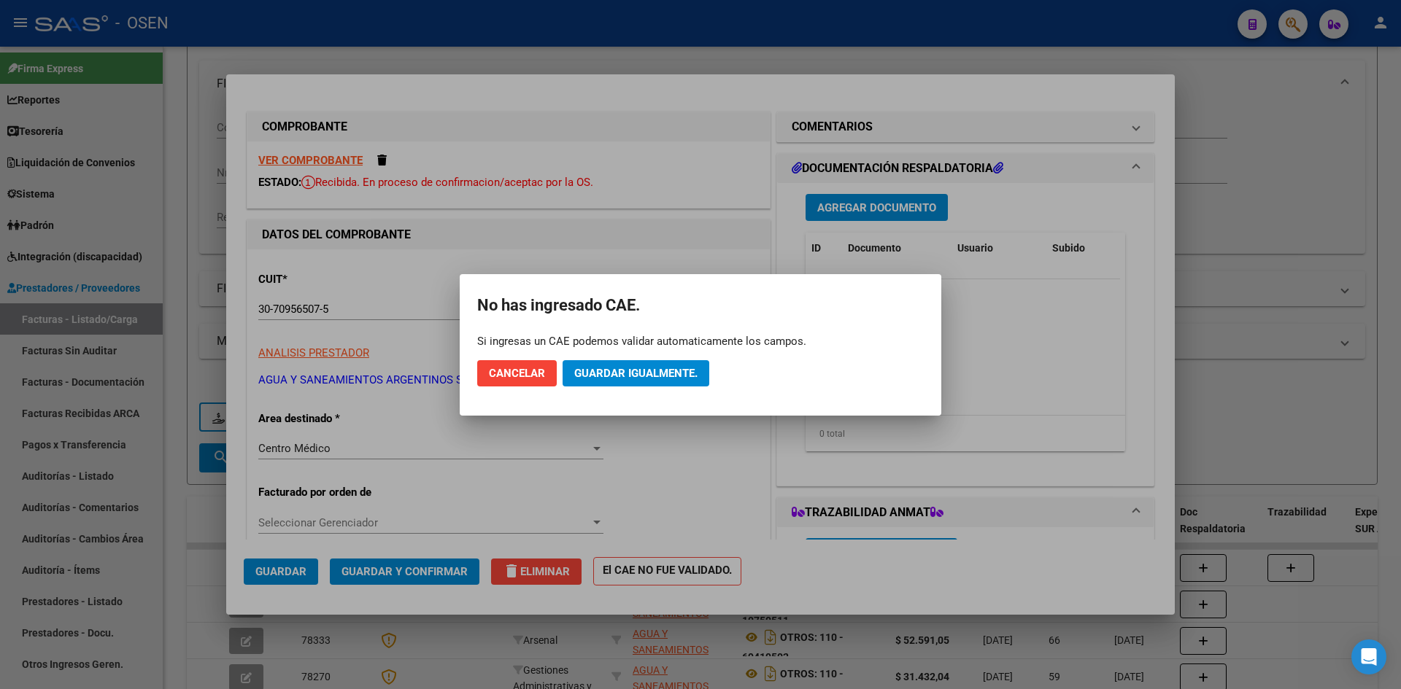
click at [672, 367] on span "Guardar igualmente." at bounding box center [635, 373] width 123 height 13
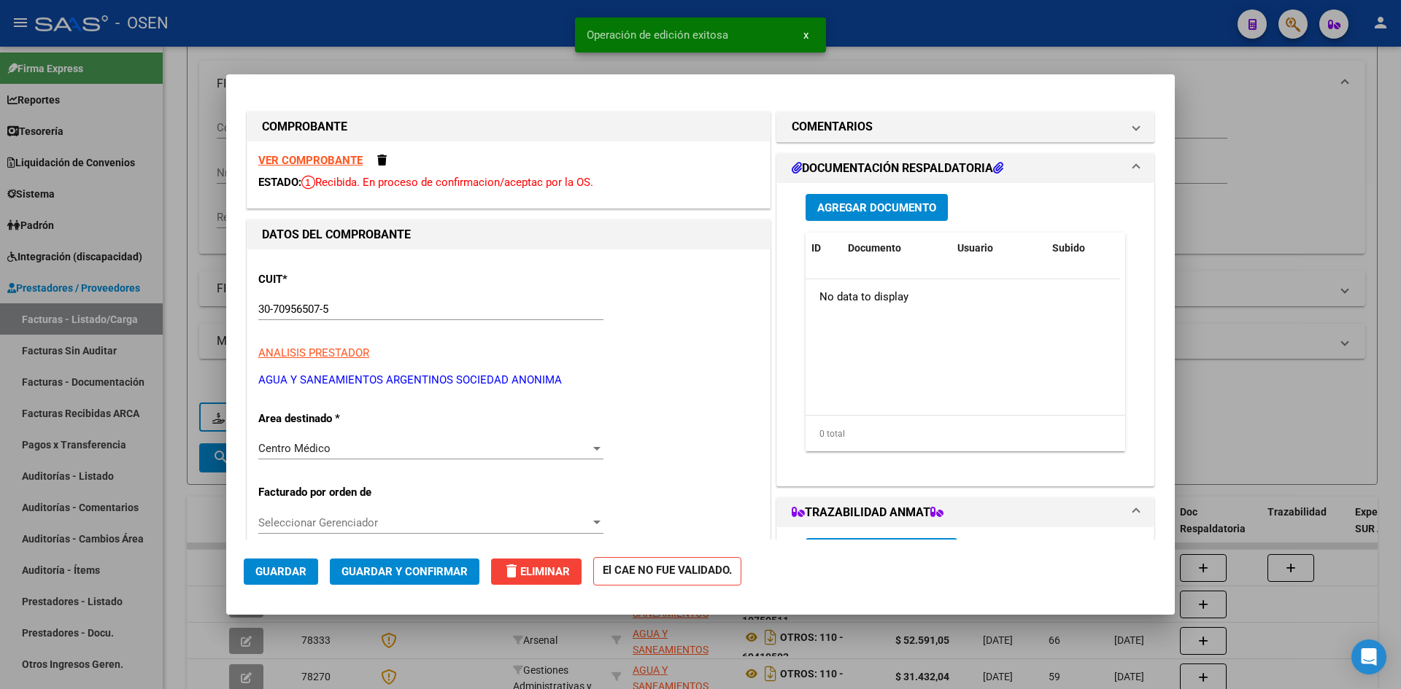
scroll to position [243, 0]
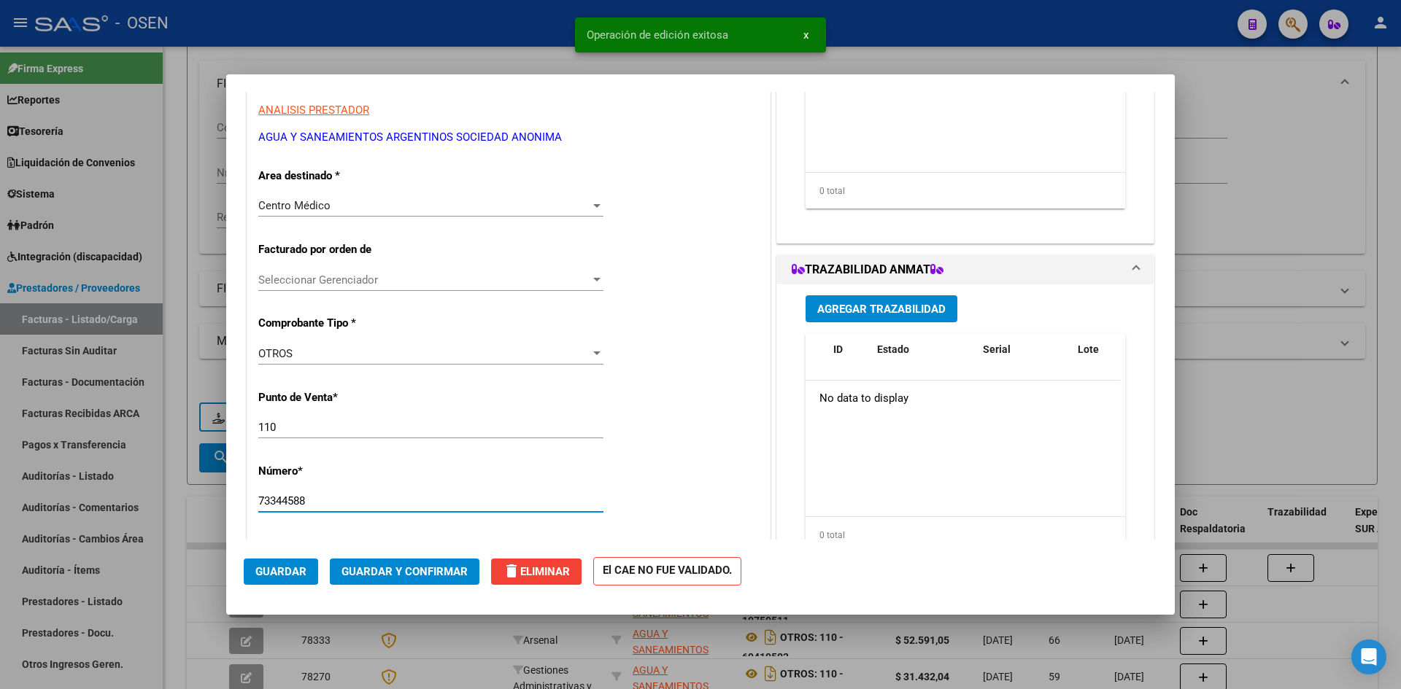
drag, startPoint x: 347, startPoint y: 506, endPoint x: 216, endPoint y: 496, distance: 130.9
click at [216, 496] on div "COMPROBANTE VER COMPROBANTE ESTADO: Recibida. En proceso de confirmacion/acepta…" at bounding box center [700, 344] width 1401 height 689
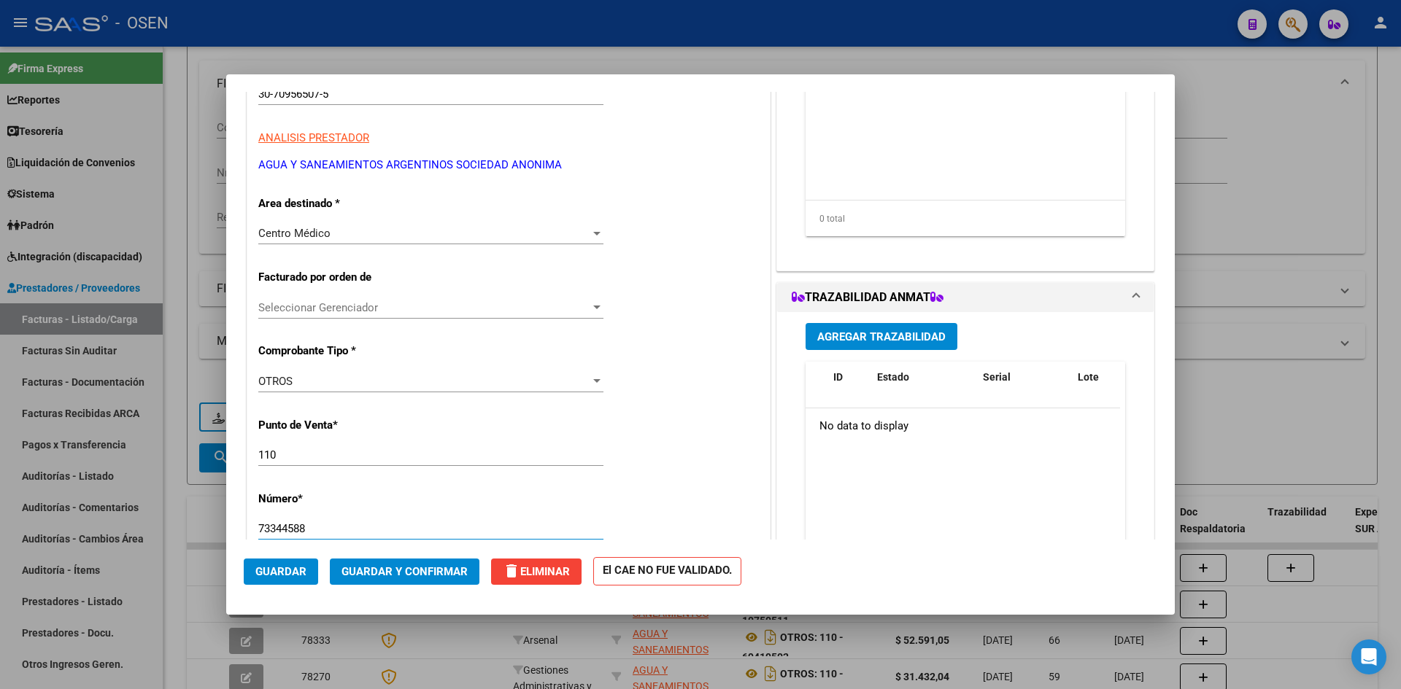
scroll to position [0, 0]
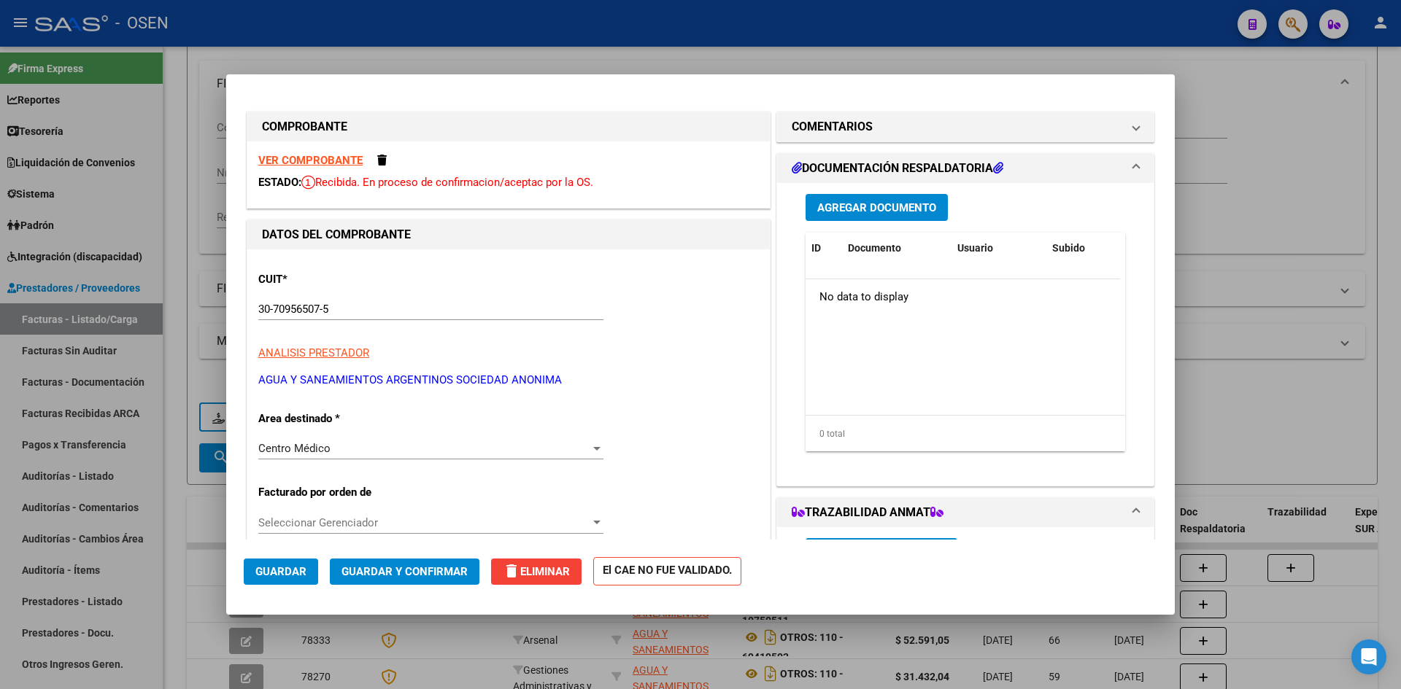
click at [335, 159] on strong "VER COMPROBANTE" at bounding box center [310, 160] width 104 height 13
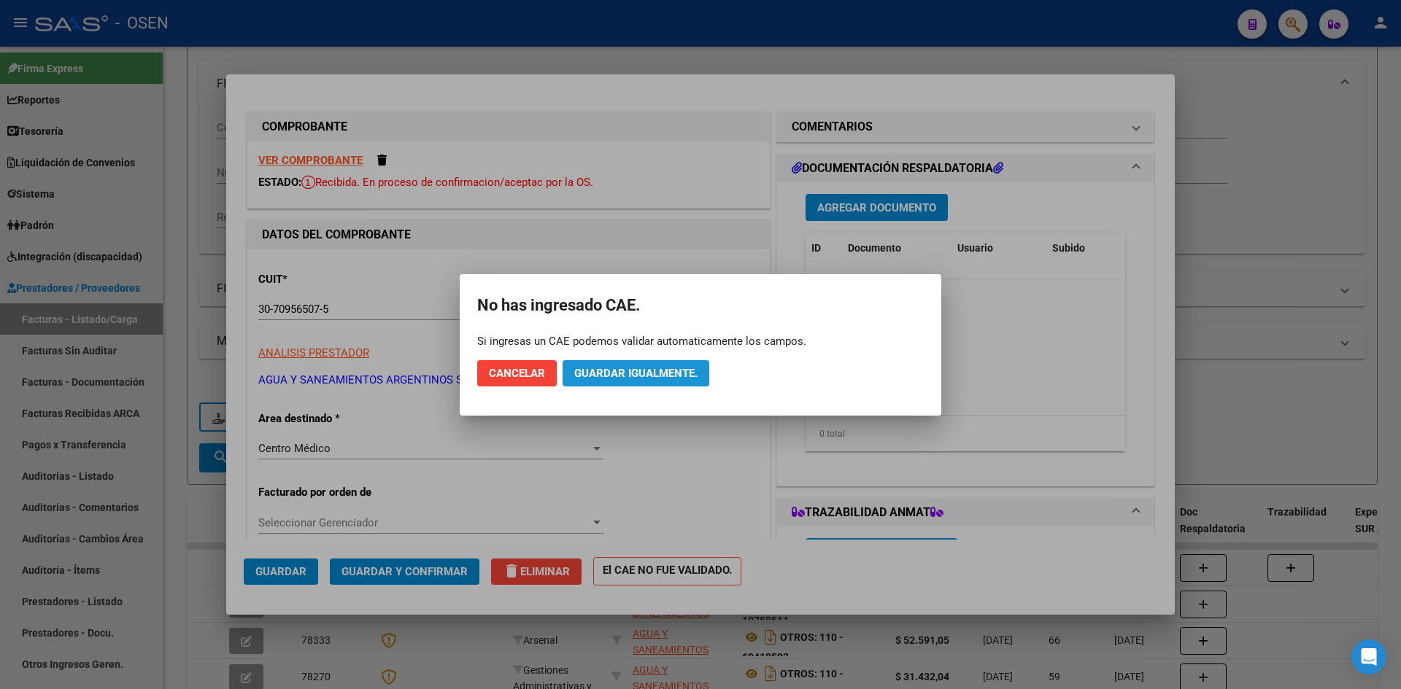
click at [671, 367] on span "Guardar igualmente." at bounding box center [635, 373] width 123 height 13
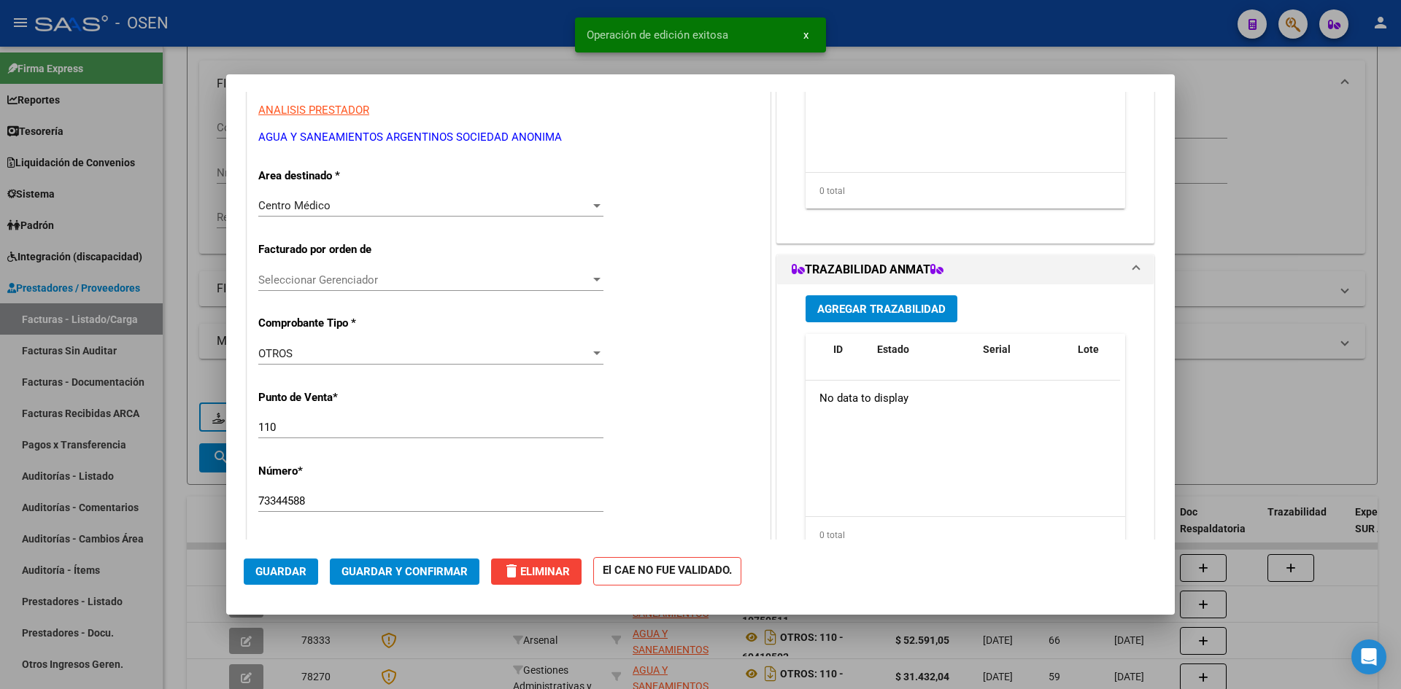
scroll to position [487, 0]
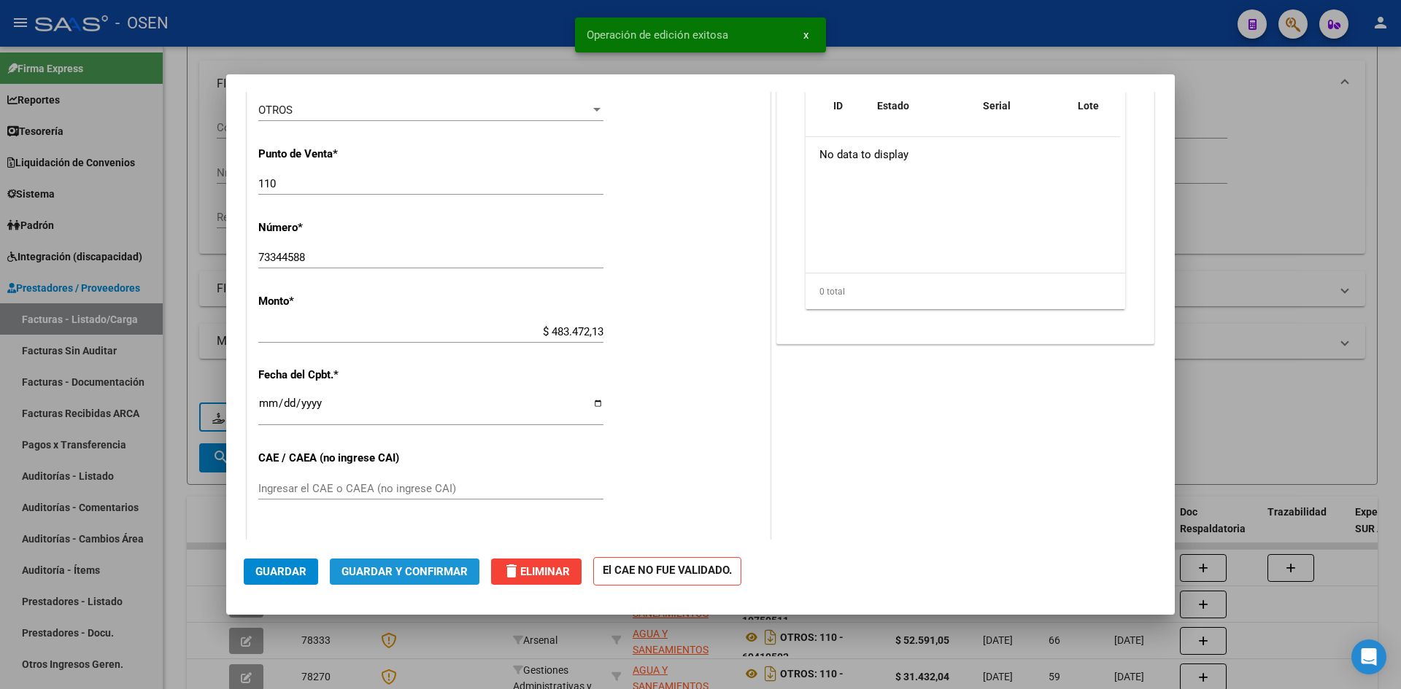
click at [424, 567] on span "Guardar y Confirmar" at bounding box center [404, 571] width 126 height 13
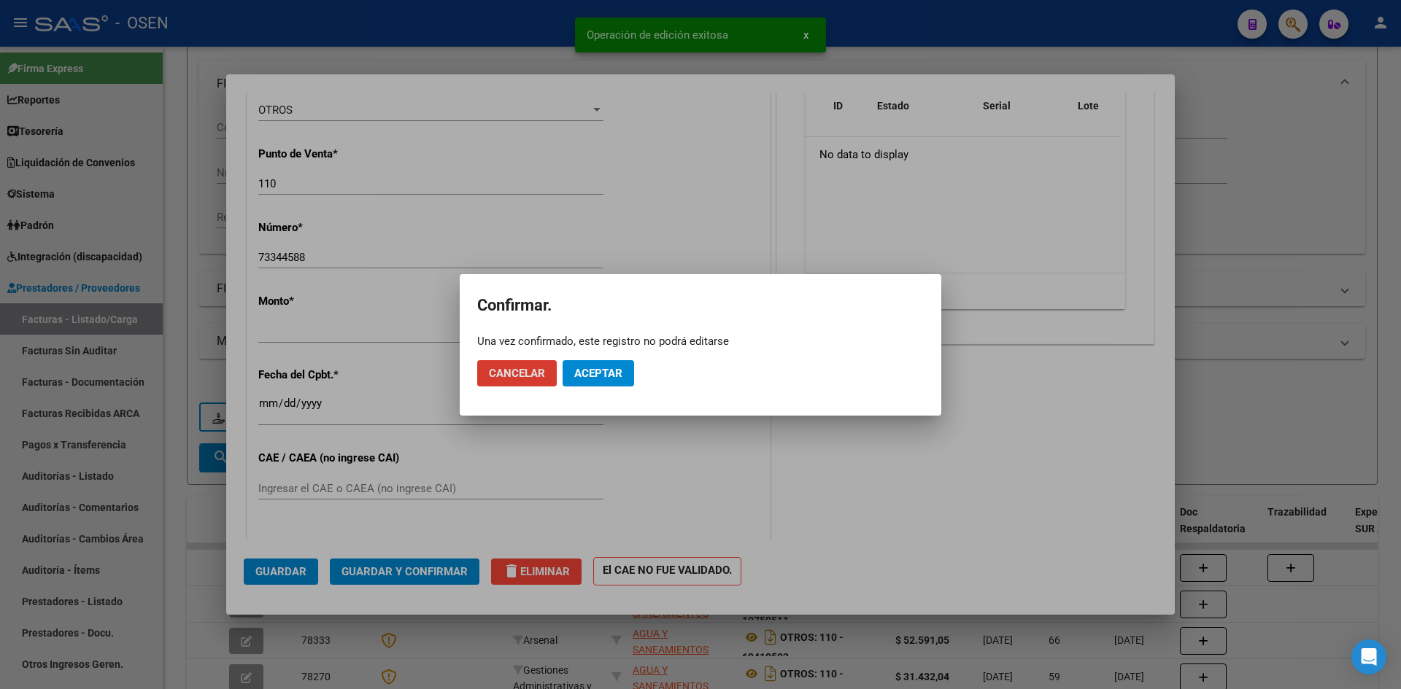
click at [616, 379] on span "Aceptar" at bounding box center [598, 373] width 48 height 13
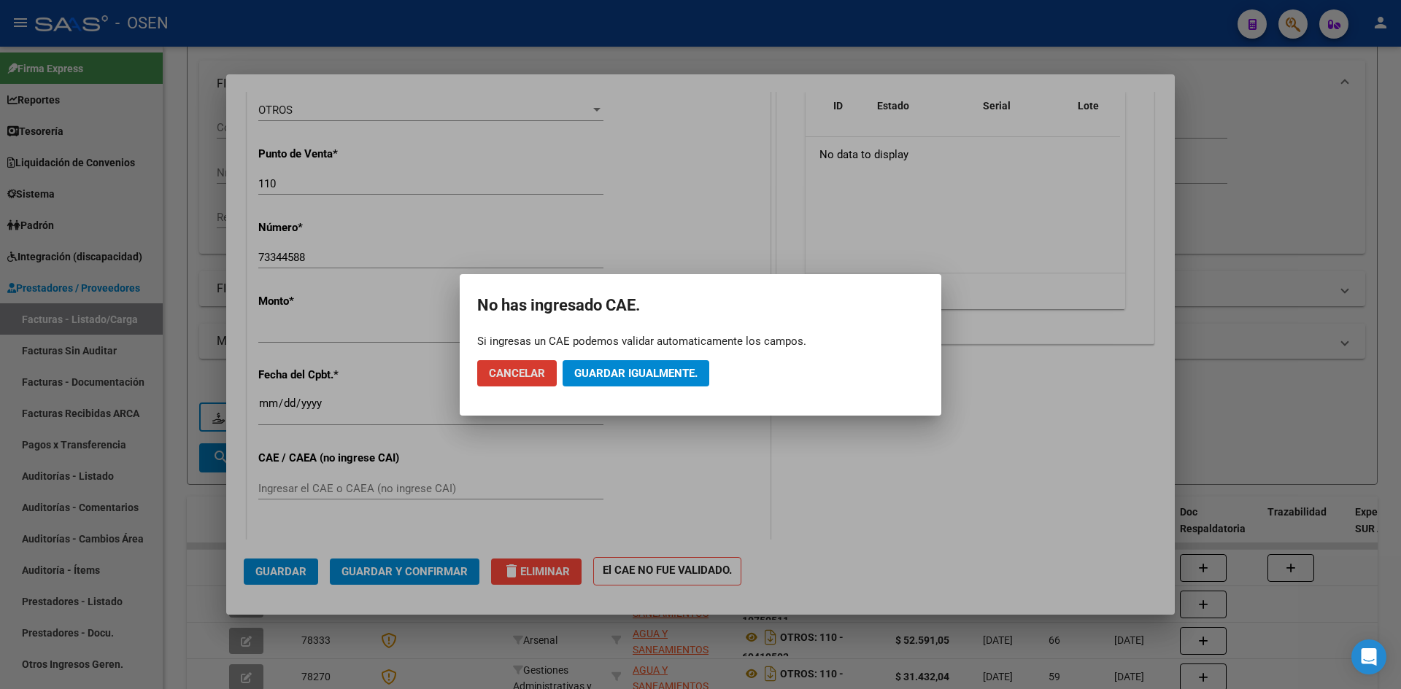
click at [611, 382] on button "Guardar igualmente." at bounding box center [635, 373] width 147 height 26
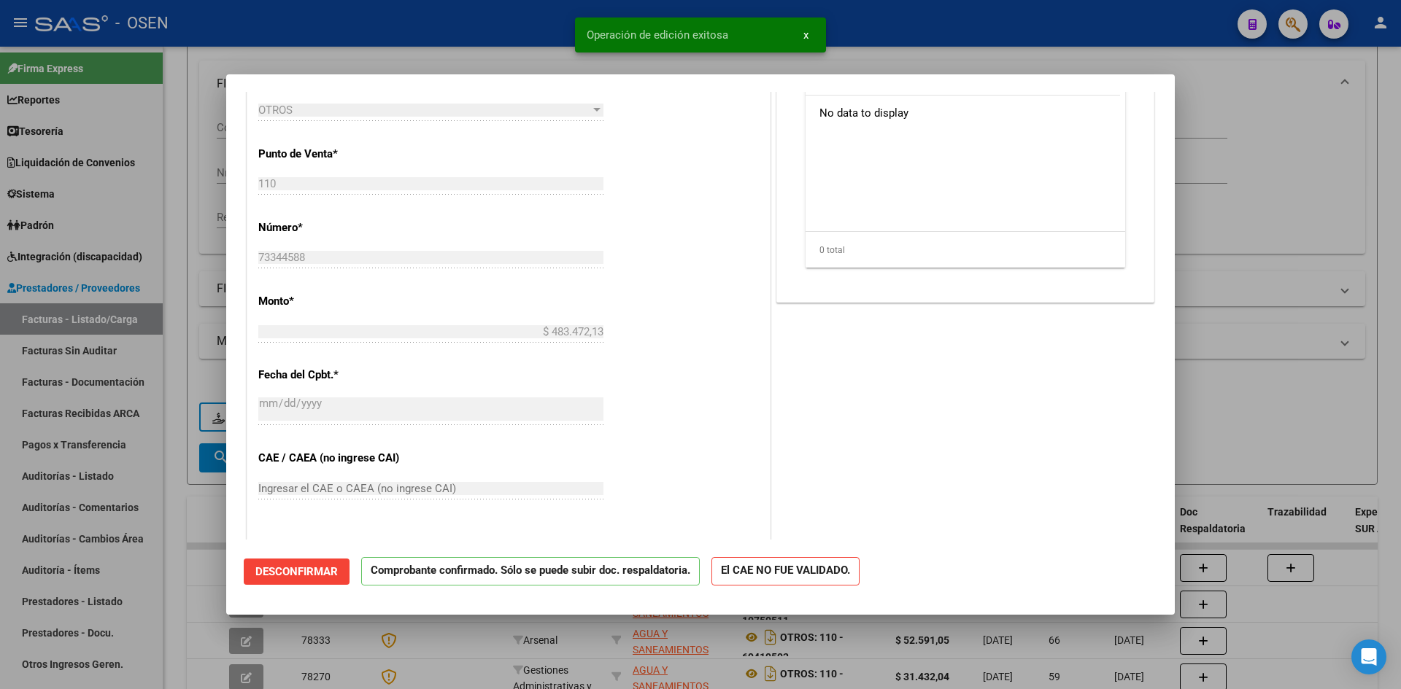
scroll to position [243, 0]
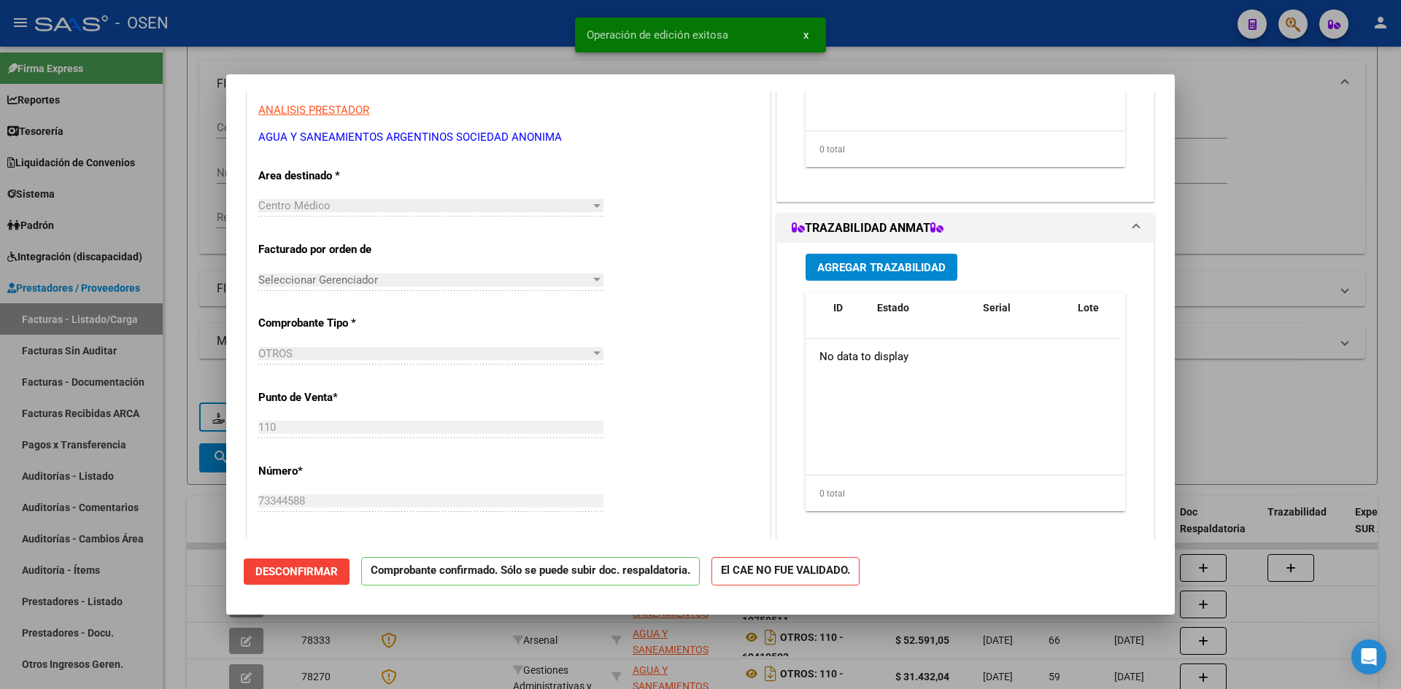
click at [192, 399] on div at bounding box center [700, 344] width 1401 height 689
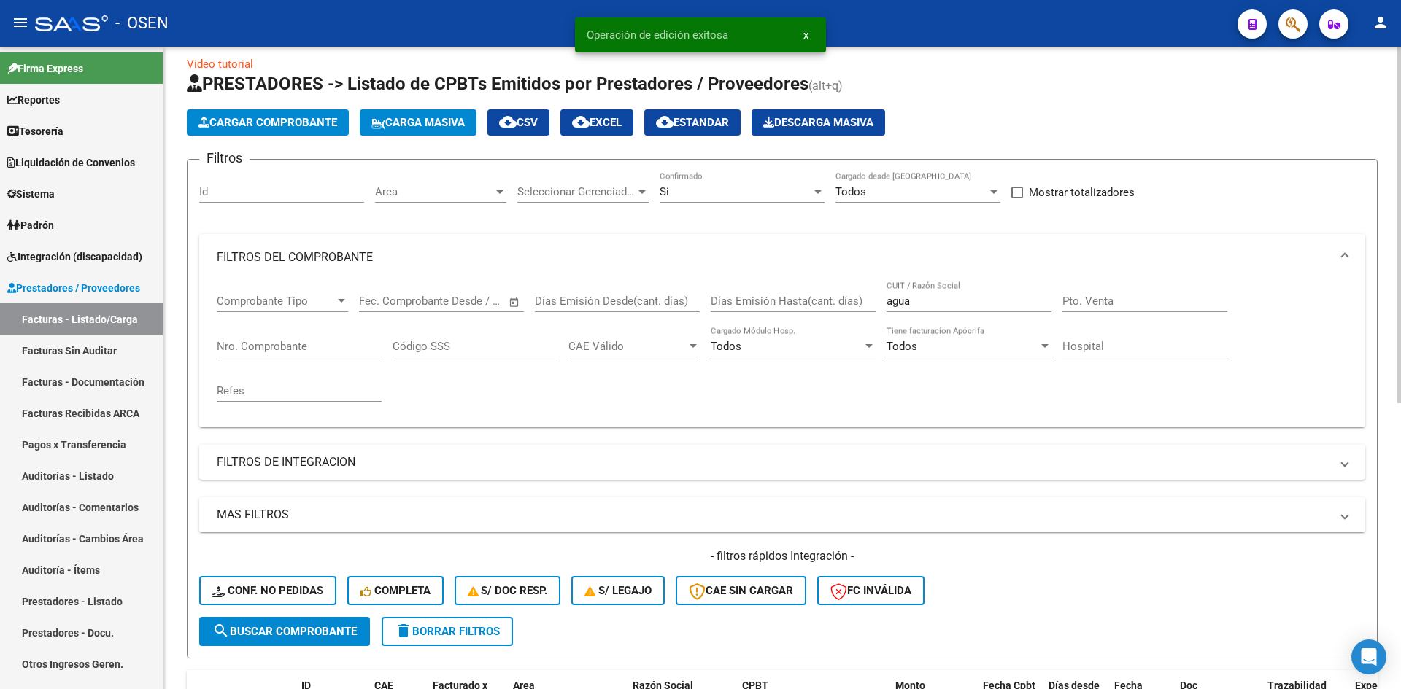
scroll to position [0, 0]
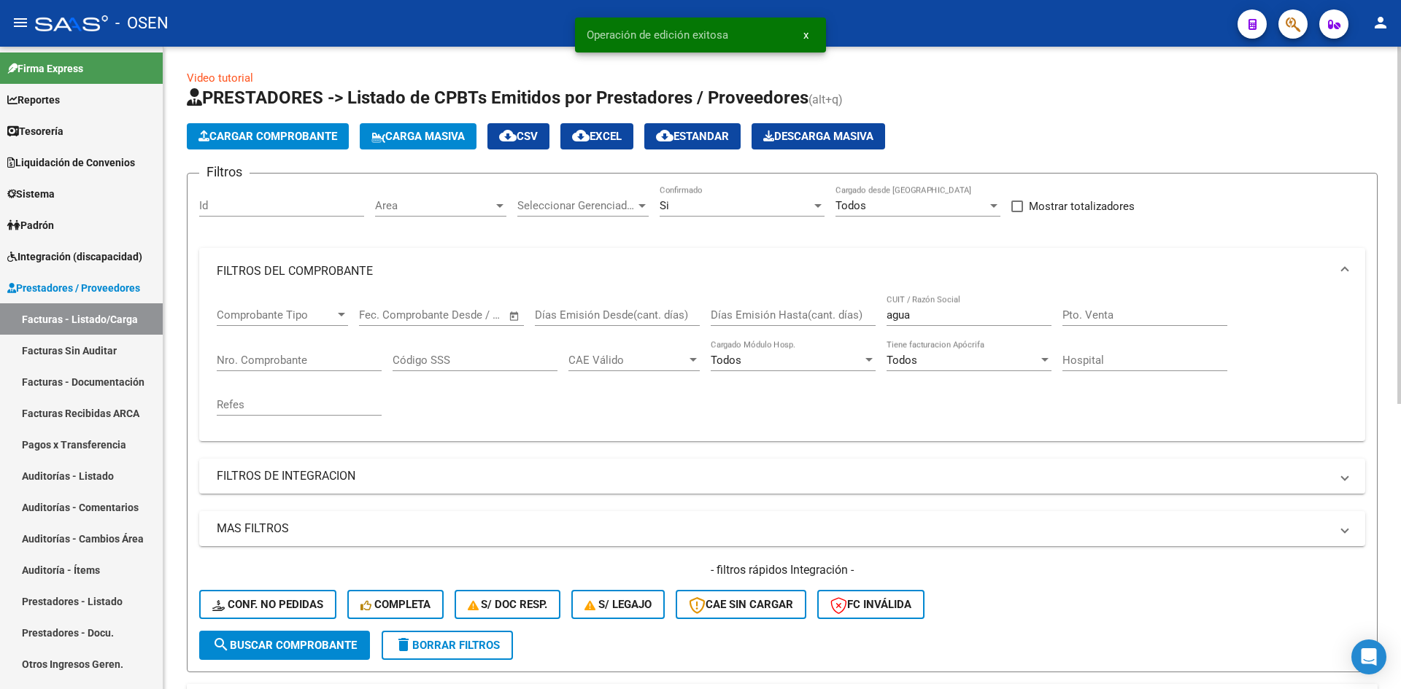
click at [276, 140] on span "Cargar Comprobante" at bounding box center [267, 136] width 139 height 13
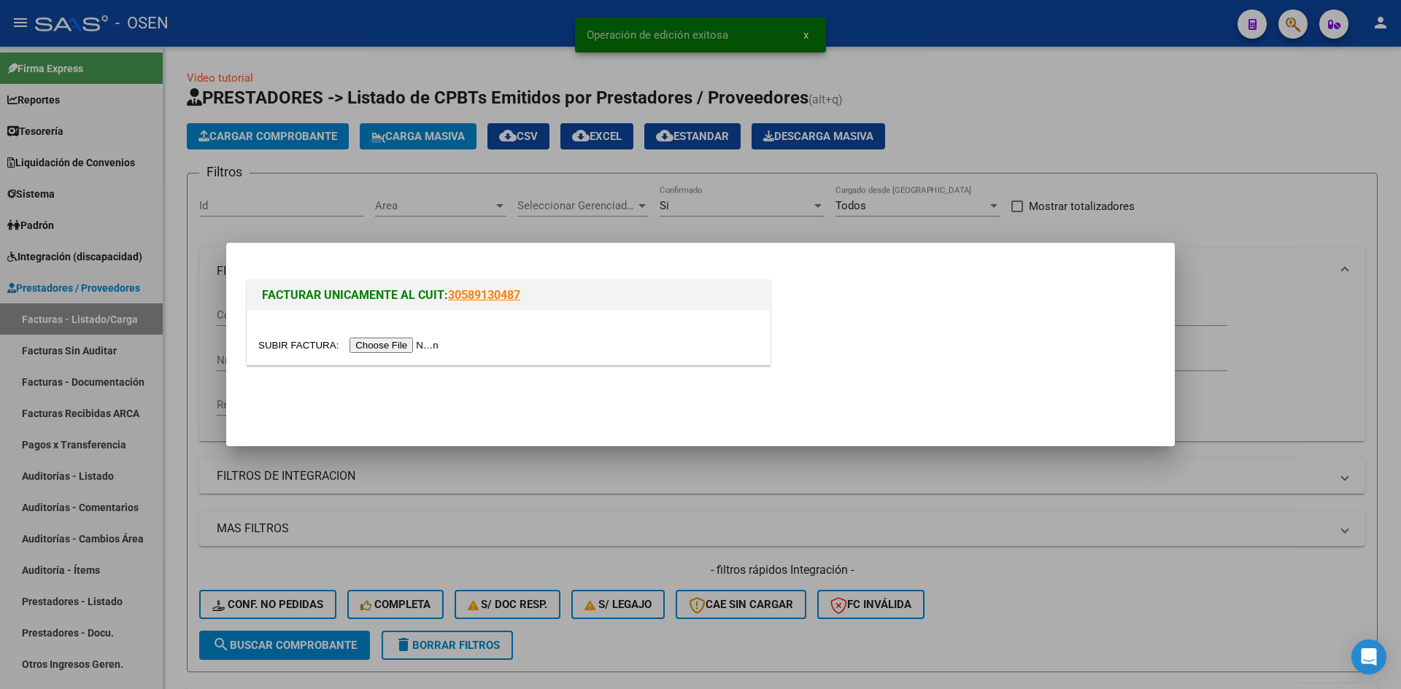
click at [376, 340] on input "file" at bounding box center [350, 345] width 185 height 15
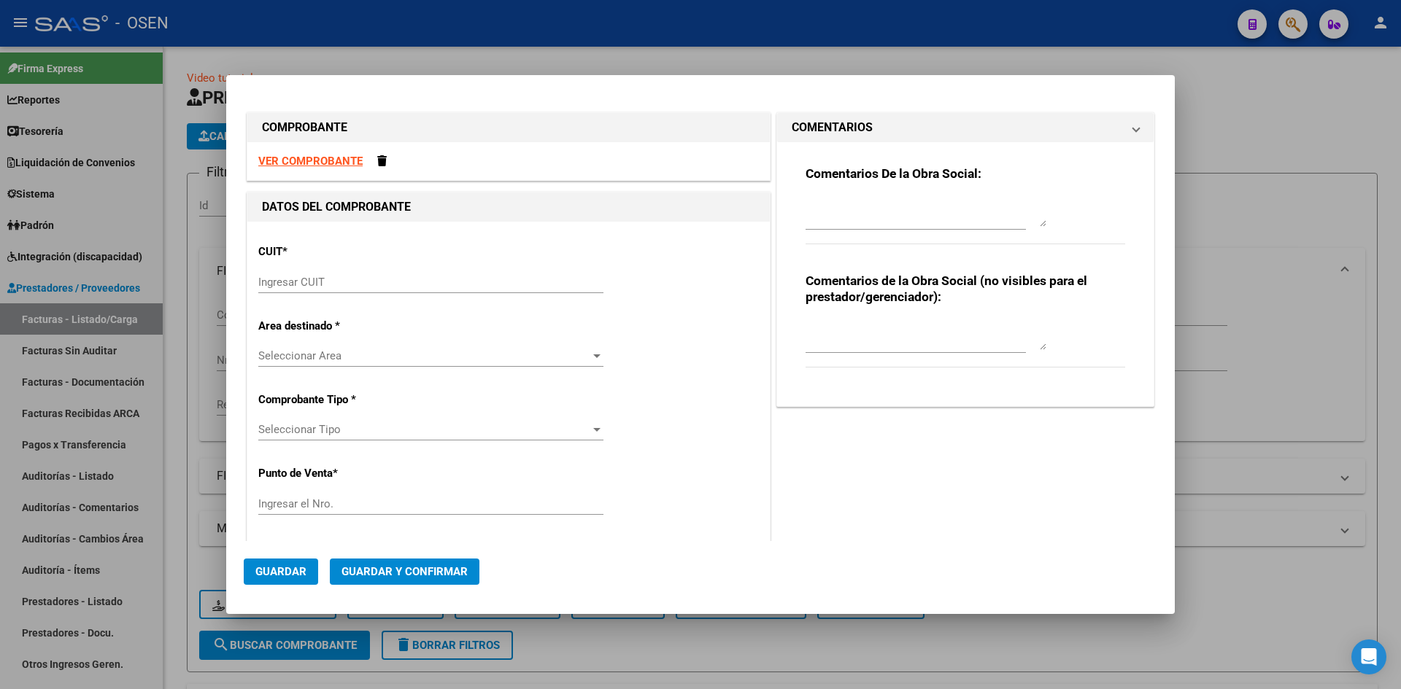
click at [355, 300] on div "Ingresar CUIT" at bounding box center [430, 289] width 345 height 36
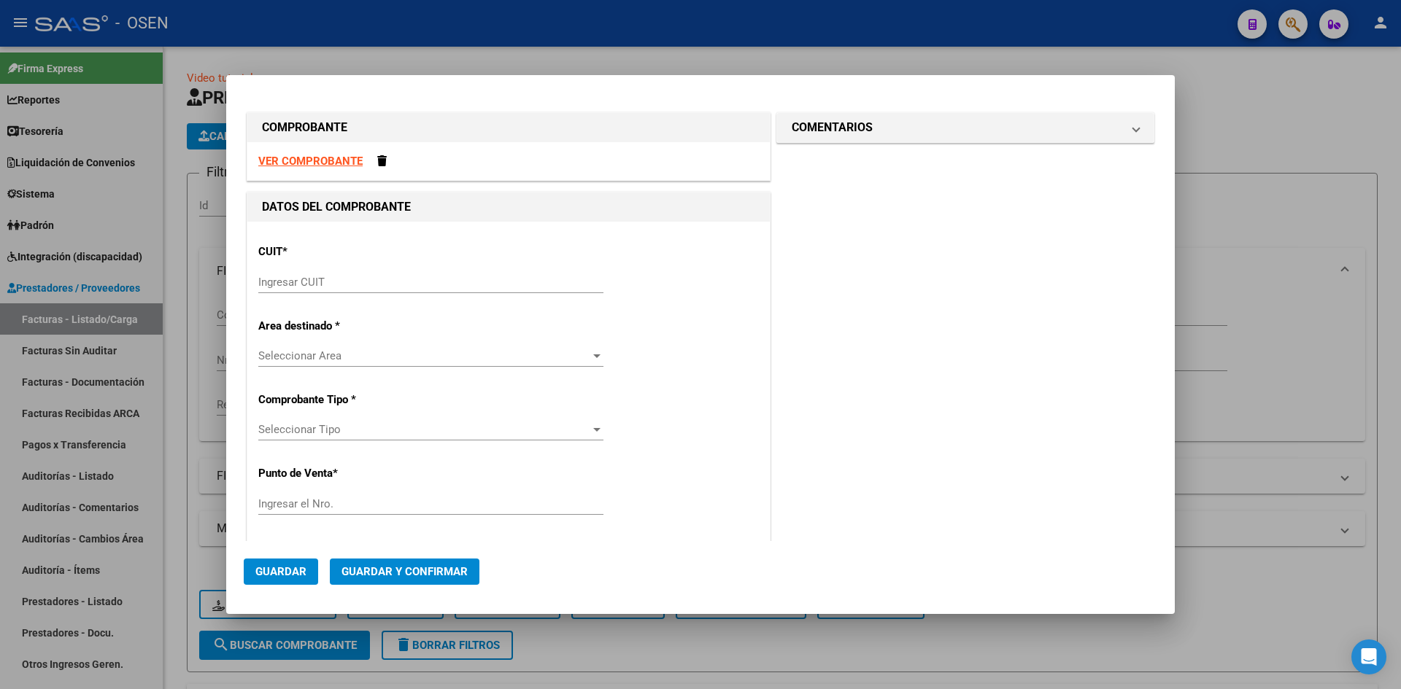
click at [323, 166] on strong "VER COMPROBANTE" at bounding box center [310, 161] width 104 height 13
click at [321, 281] on input "Ingresar CUIT" at bounding box center [430, 282] width 345 height 13
paste input "30-70956507-5"
type input "30-70956507-5"
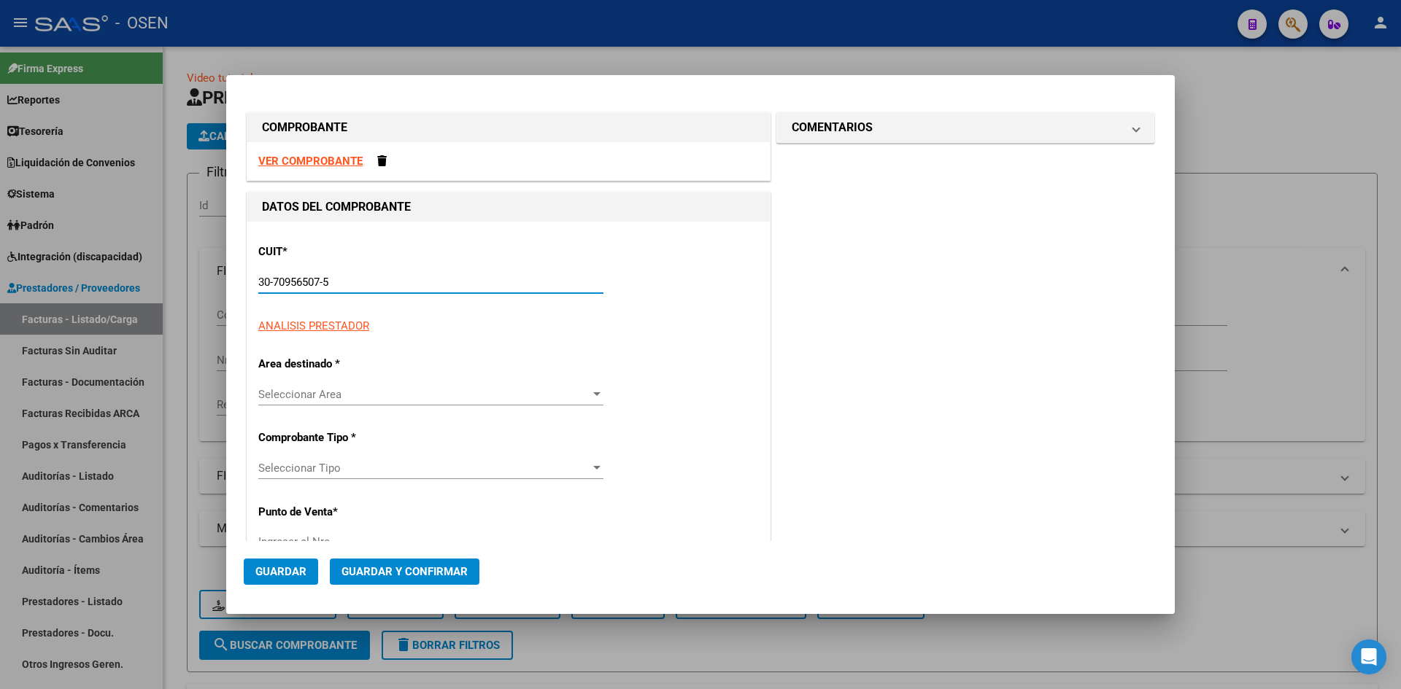
type input "110"
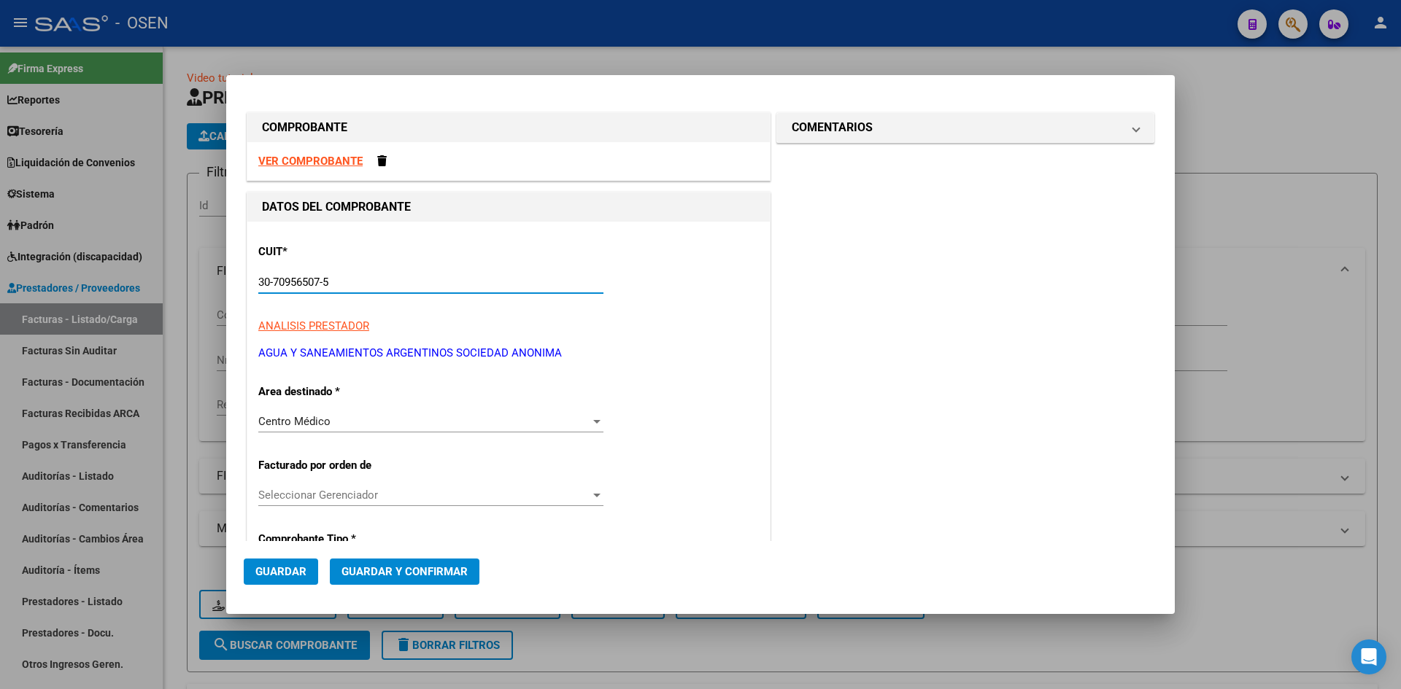
scroll to position [243, 0]
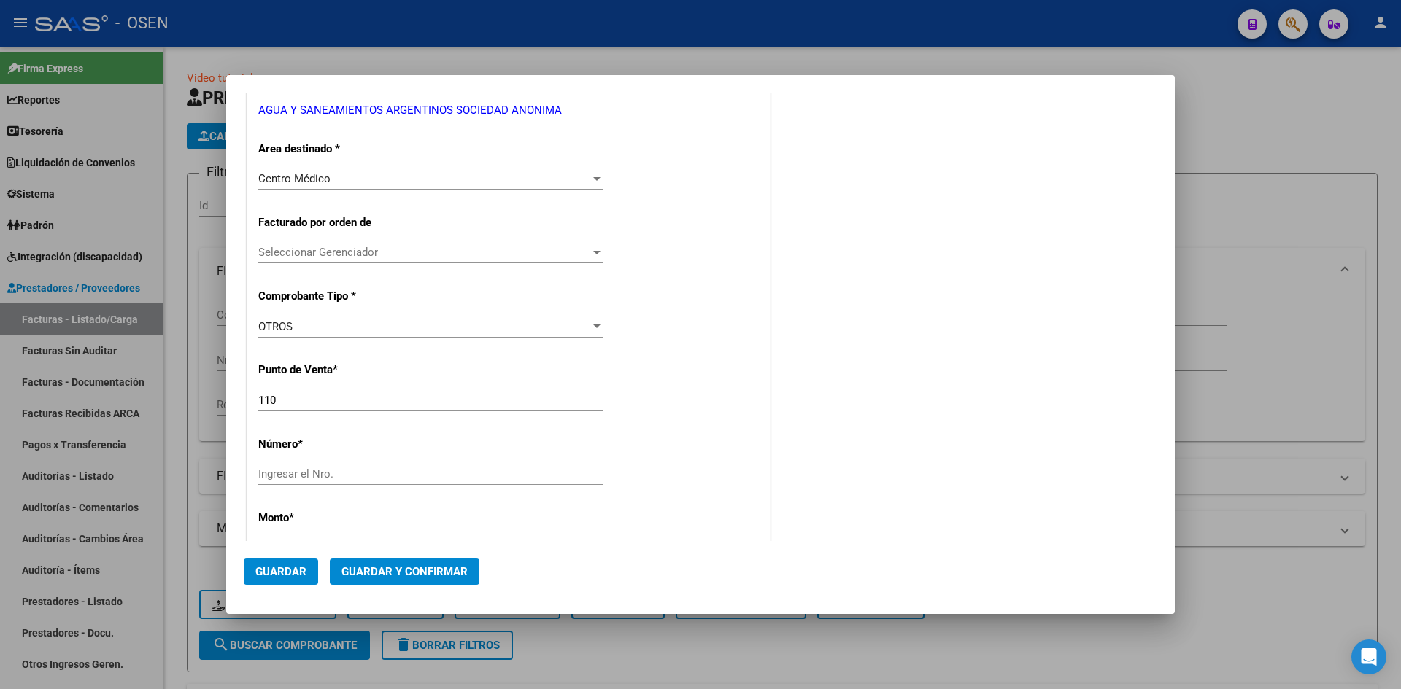
type input "30-70956507-5"
click at [430, 172] on div "Centro Médico Seleccionar Area" at bounding box center [430, 179] width 345 height 22
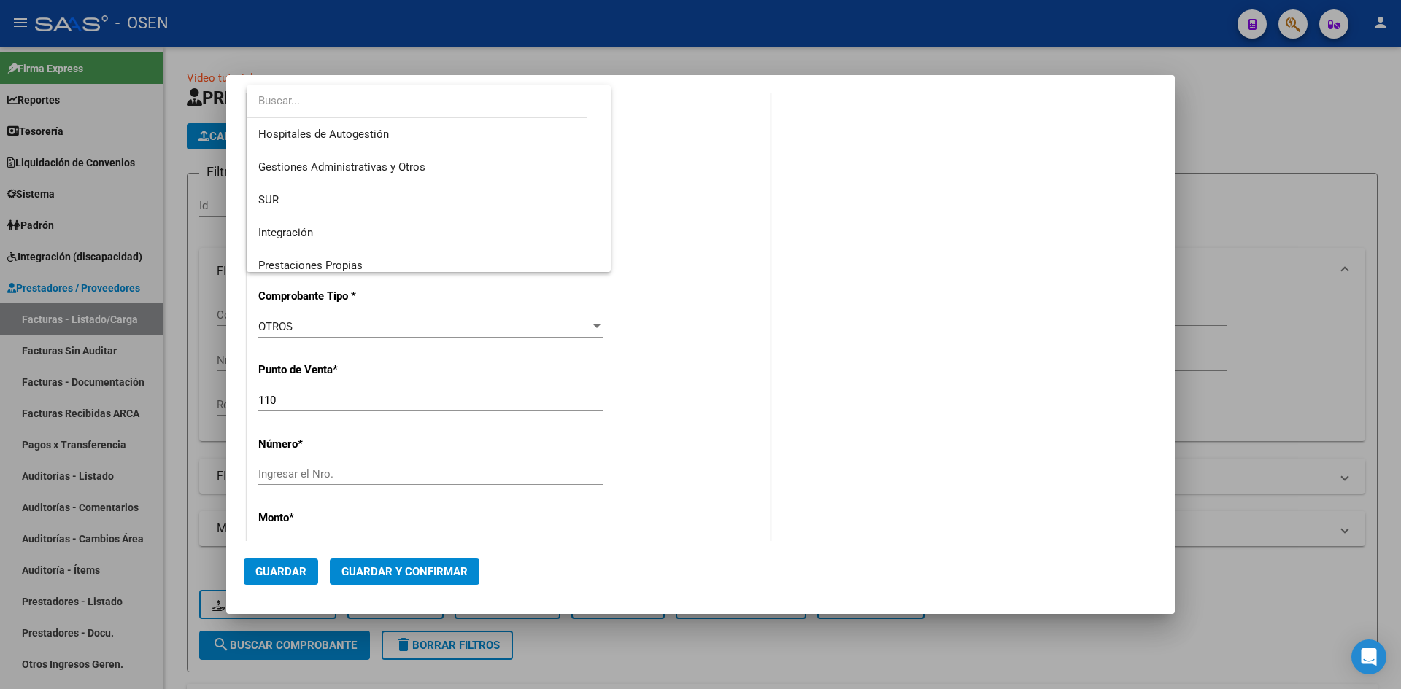
type input "r"
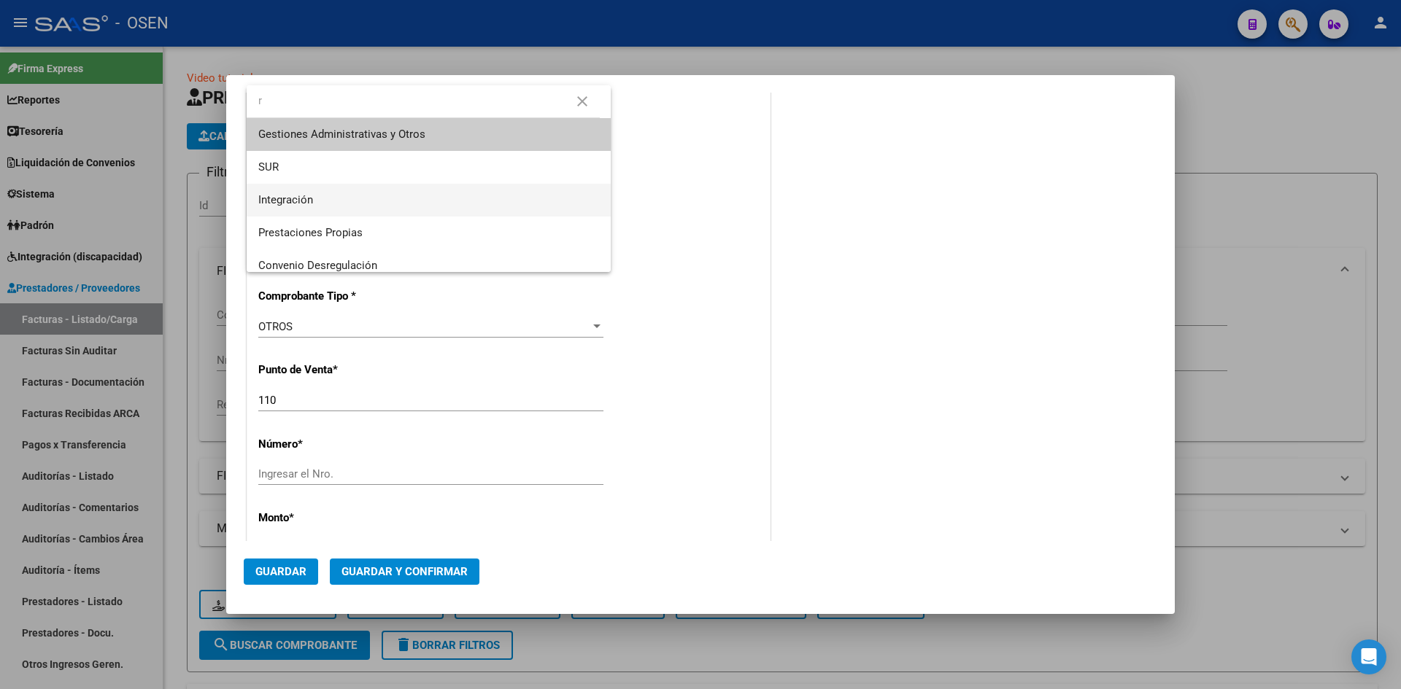
scroll to position [0, 0]
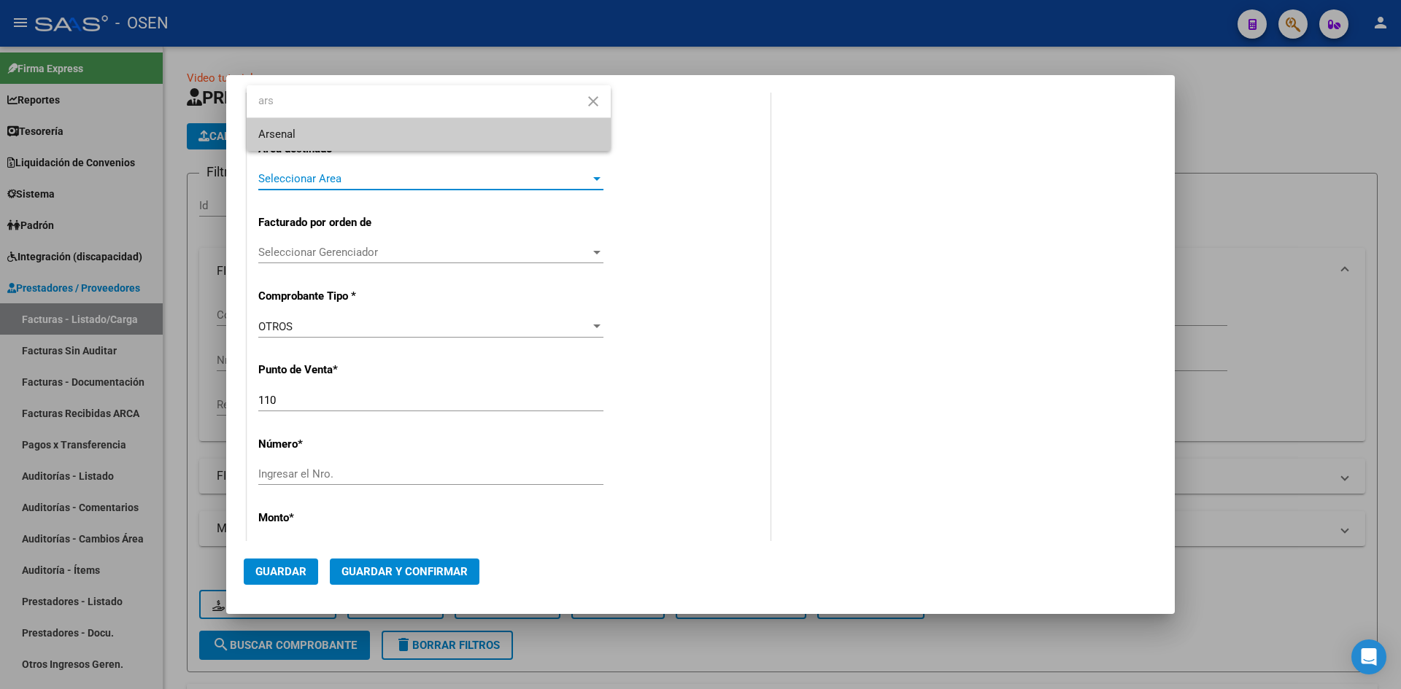
type input "ars"
click at [445, 142] on span "Arsenal" at bounding box center [428, 134] width 341 height 33
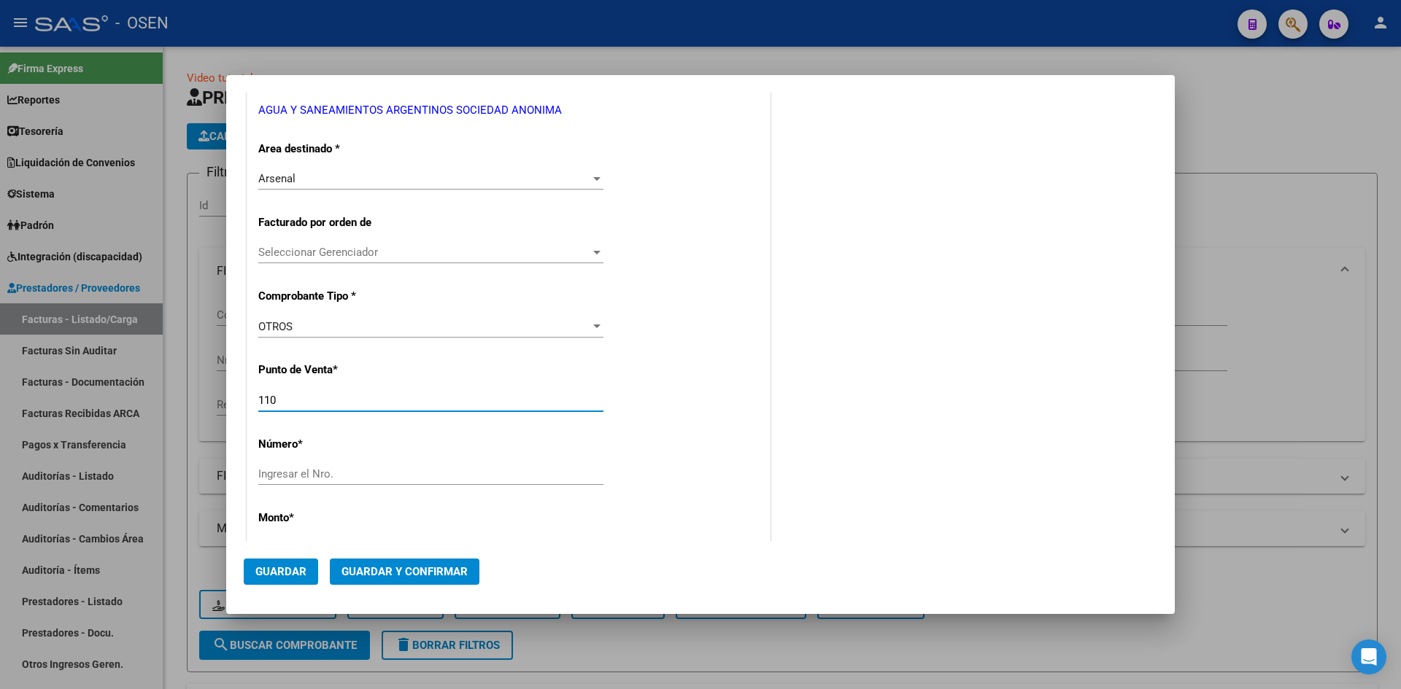
drag, startPoint x: 304, startPoint y: 399, endPoint x: 239, endPoint y: 331, distance: 94.4
click at [177, 398] on div "COMPROBANTE VER COMPROBANTE DATOS DEL COMPROBANTE CUIT * 30-70956507-5 Ingresar…" at bounding box center [700, 344] width 1401 height 689
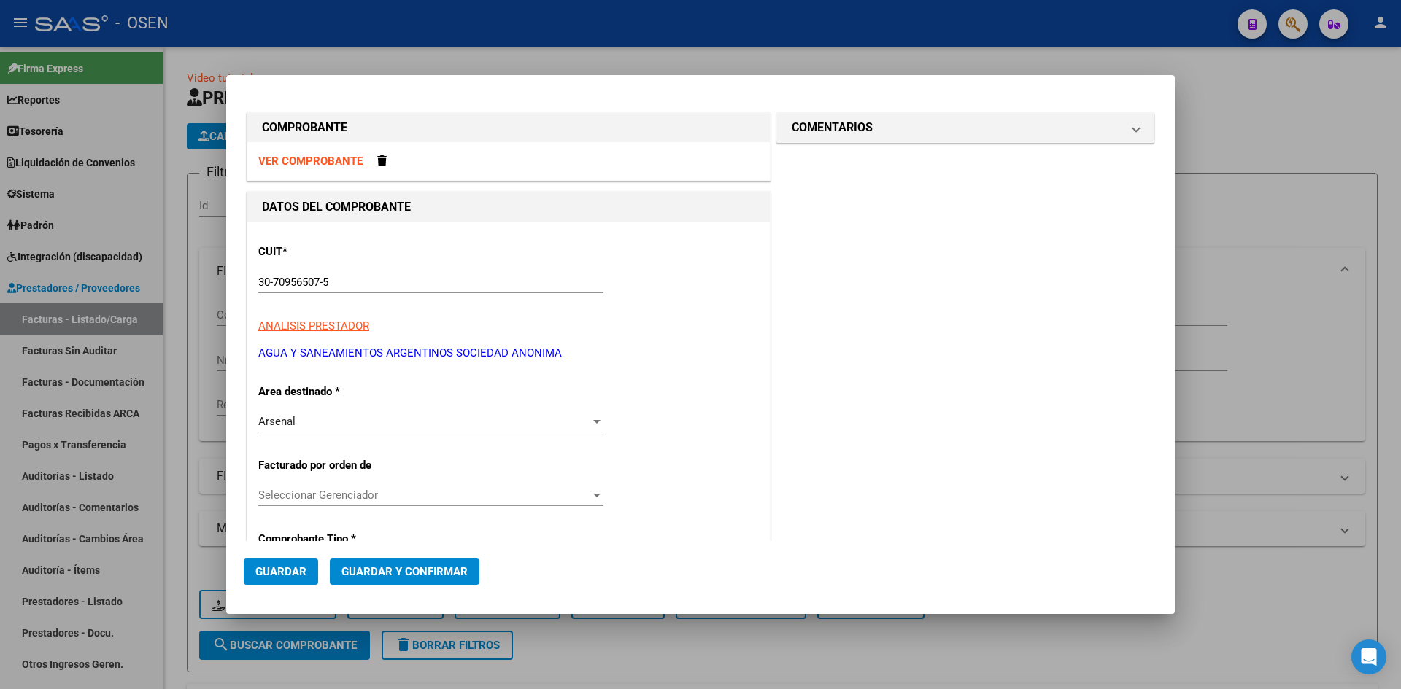
type input "106"
click at [341, 157] on strong "VER COMPROBANTE" at bounding box center [310, 161] width 104 height 13
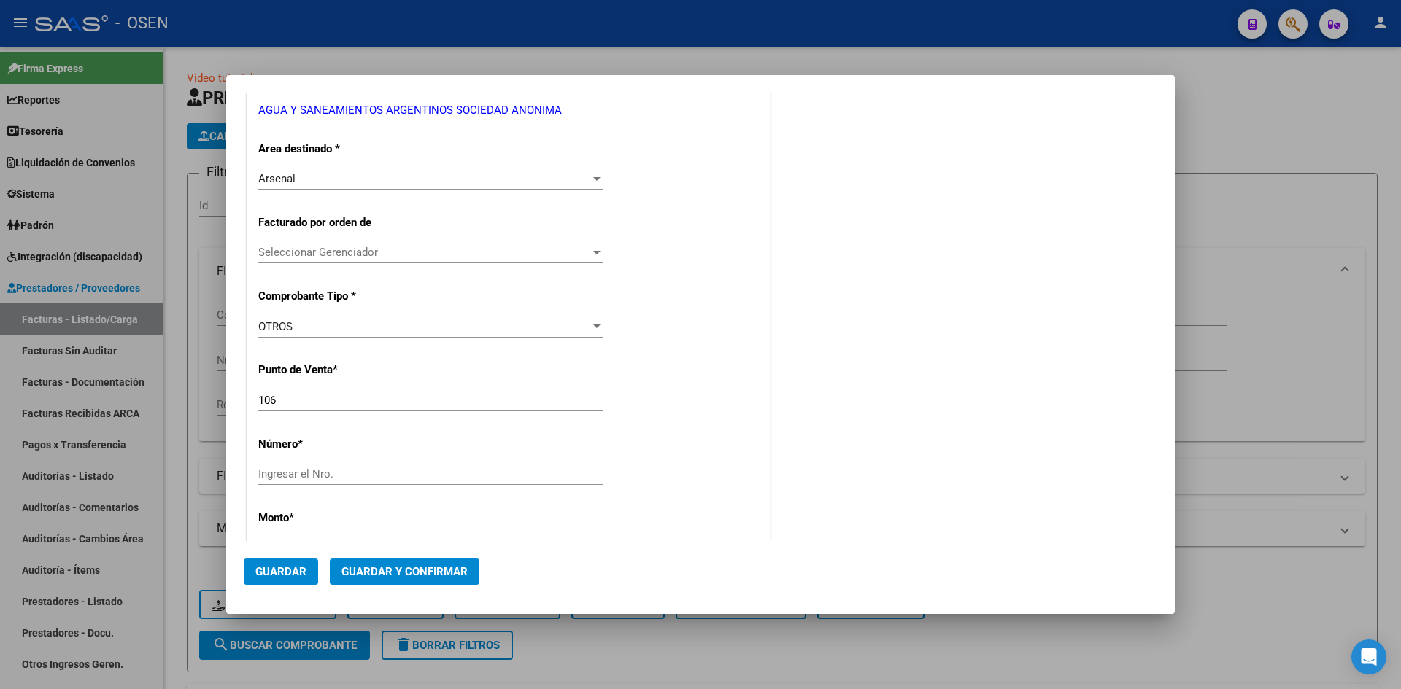
click at [353, 476] on input "Ingresar el Nro." at bounding box center [430, 474] width 345 height 13
paste input "10847679"
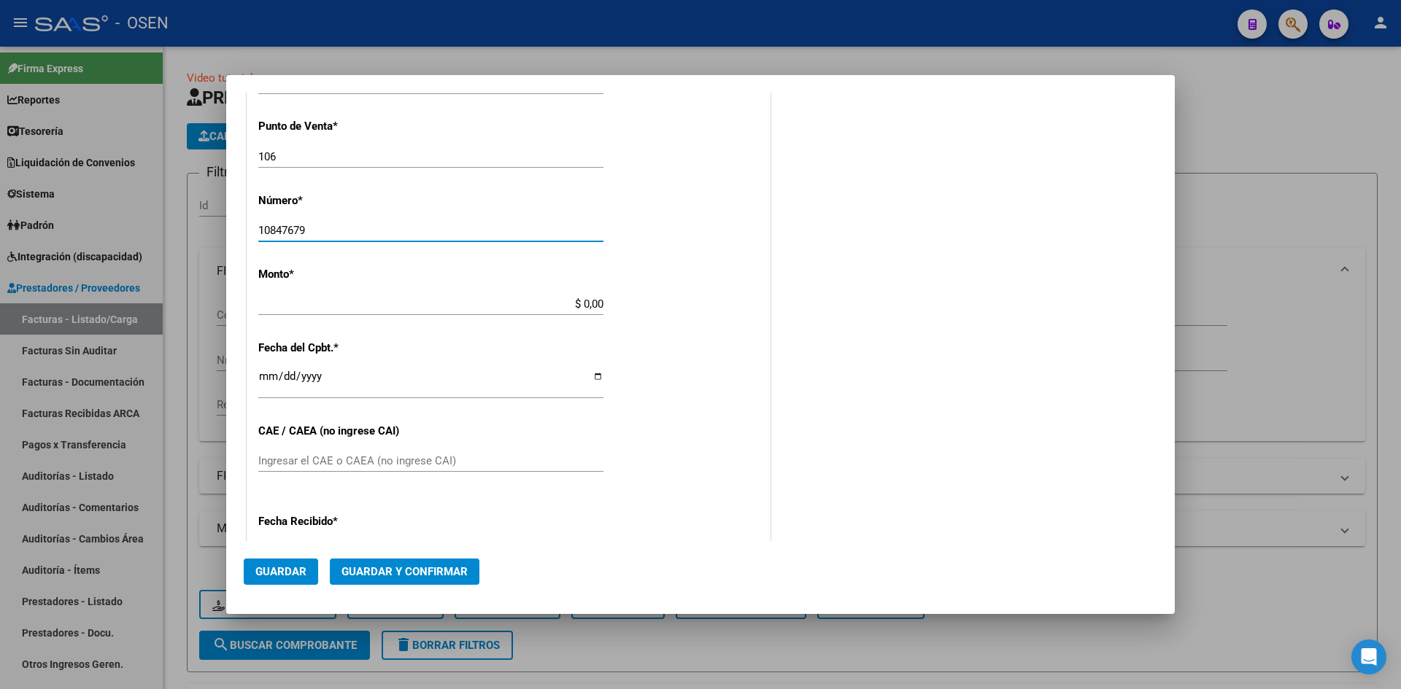
type input "10847679"
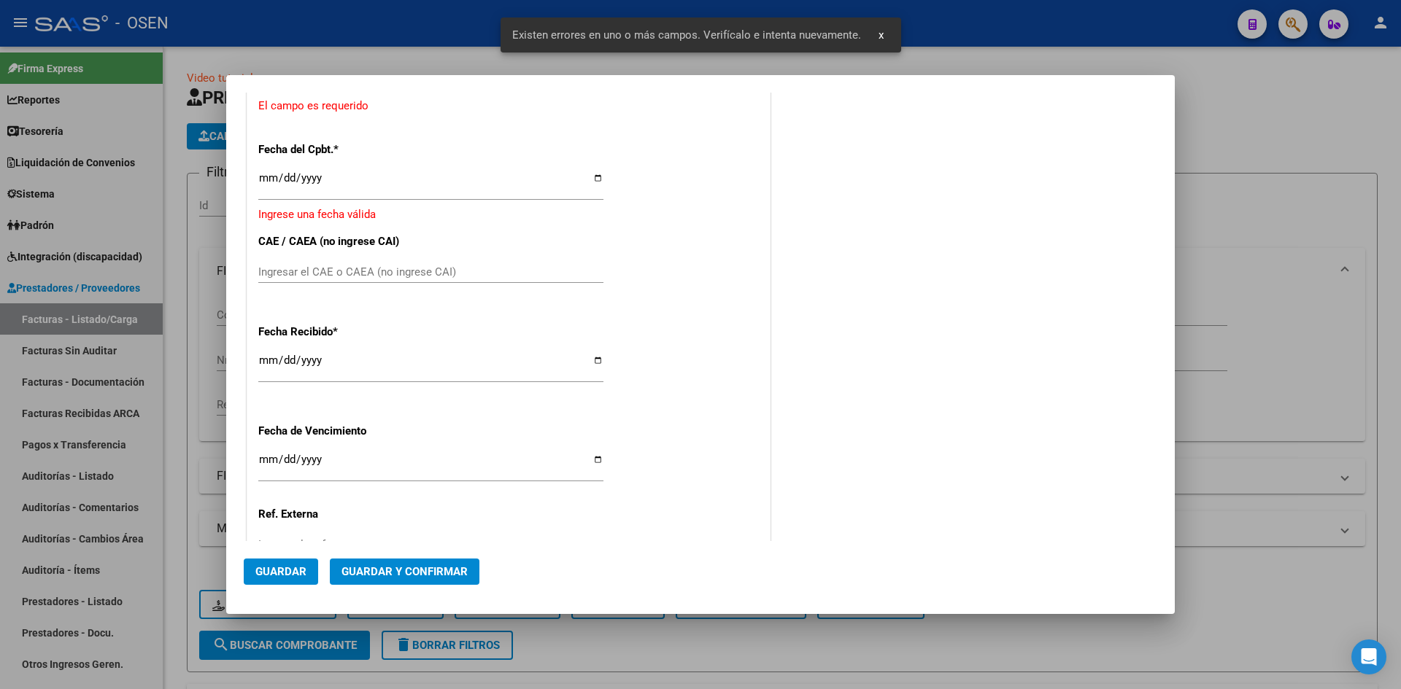
scroll to position [468, 0]
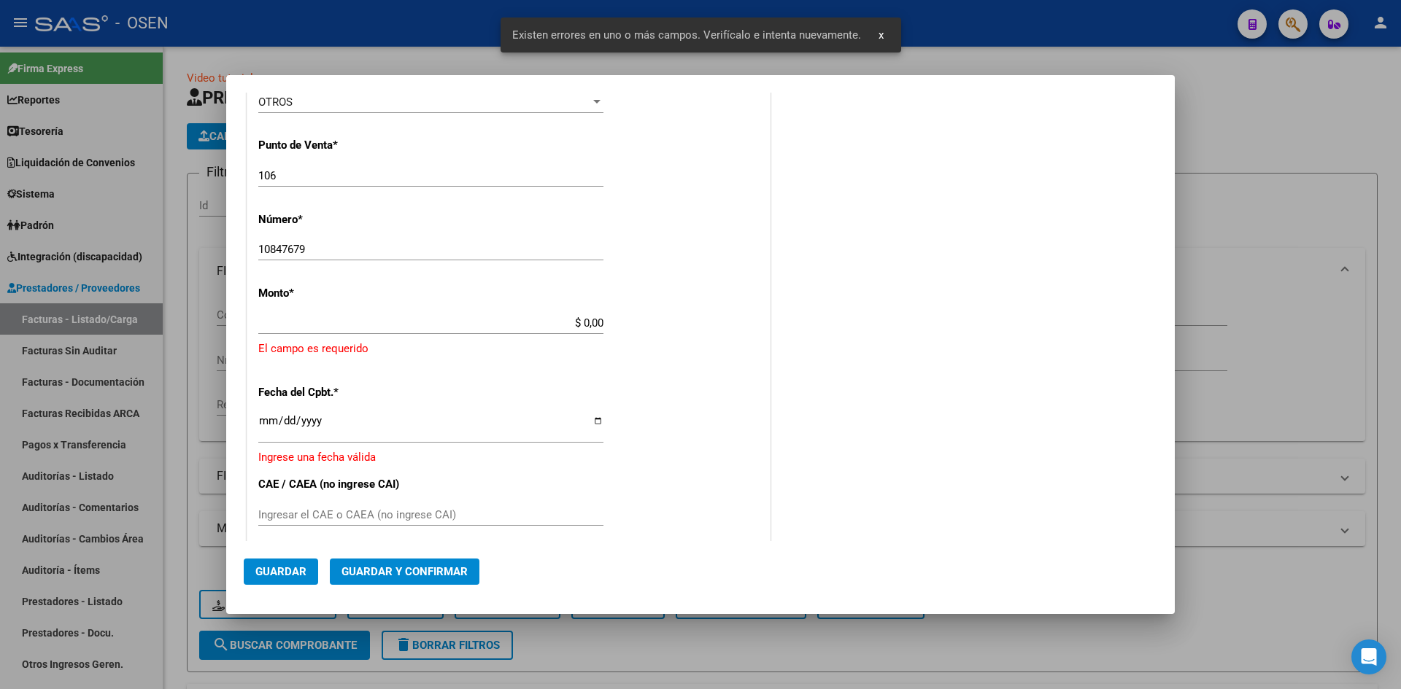
drag, startPoint x: 538, startPoint y: 314, endPoint x: 595, endPoint y: 315, distance: 56.2
click at [595, 315] on div "$ 0,00 Ingresar el monto" at bounding box center [430, 323] width 345 height 22
drag, startPoint x: 543, startPoint y: 316, endPoint x: 597, endPoint y: 321, distance: 54.2
click at [597, 321] on div "$ 0,00 Ingresar el monto" at bounding box center [430, 323] width 345 height 22
drag, startPoint x: 568, startPoint y: 322, endPoint x: 616, endPoint y: 328, distance: 47.8
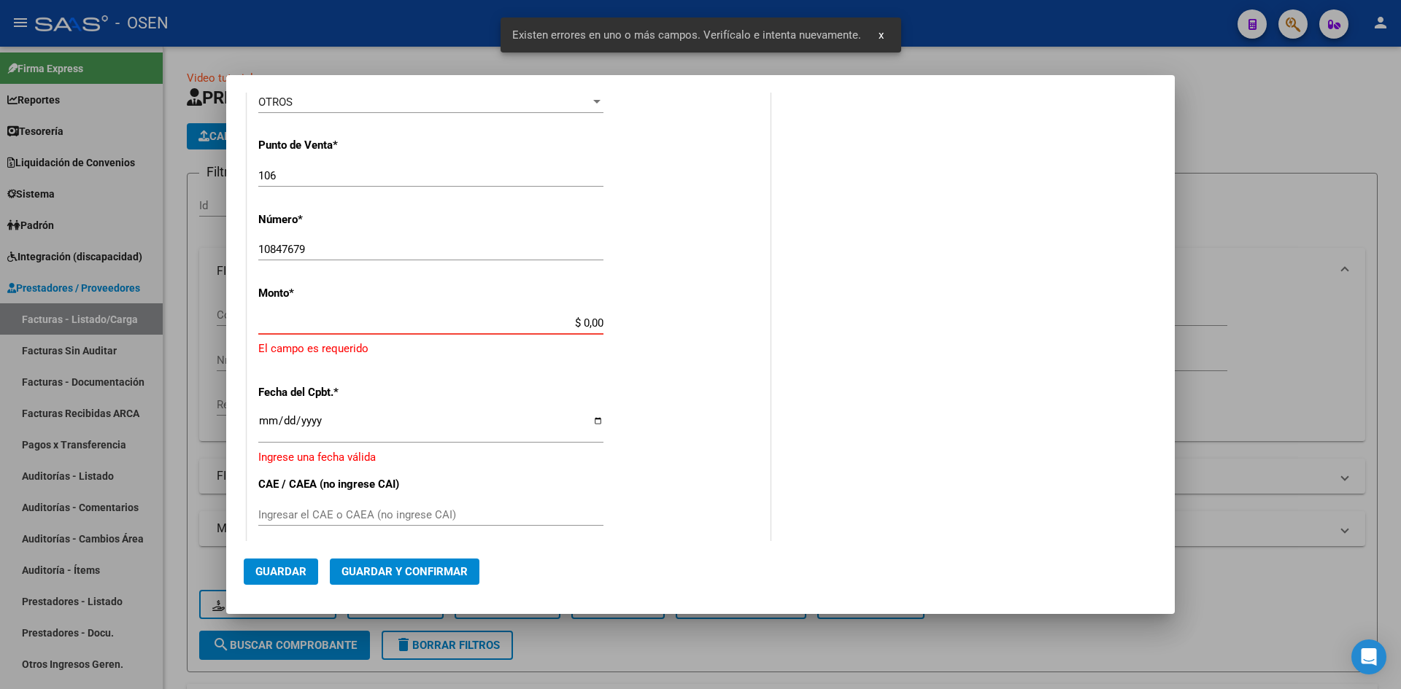
click at [616, 329] on div "CUIT * 30-70956507-5 Ingresar CUIT ANALISIS PRESTADOR AGUA Y SANEAMIENTOS ARGEN…" at bounding box center [508, 325] width 522 height 1142
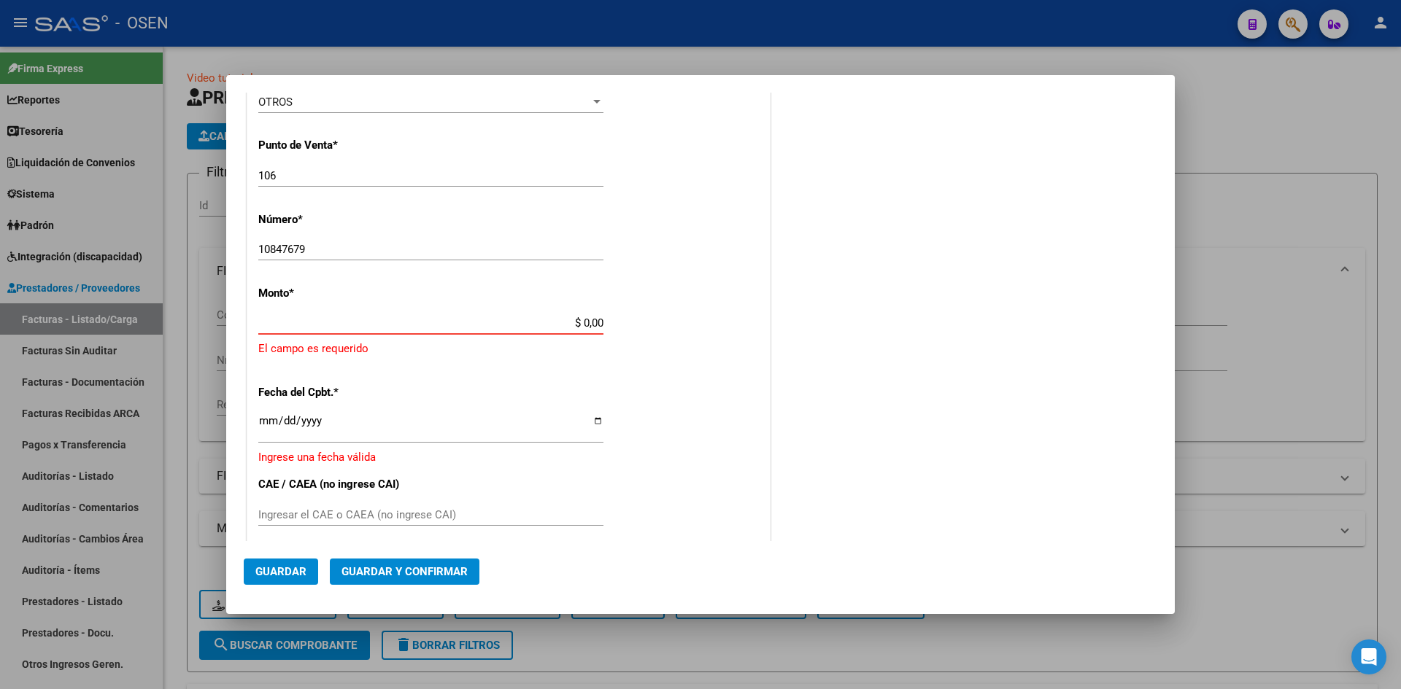
paste input "13.490,31"
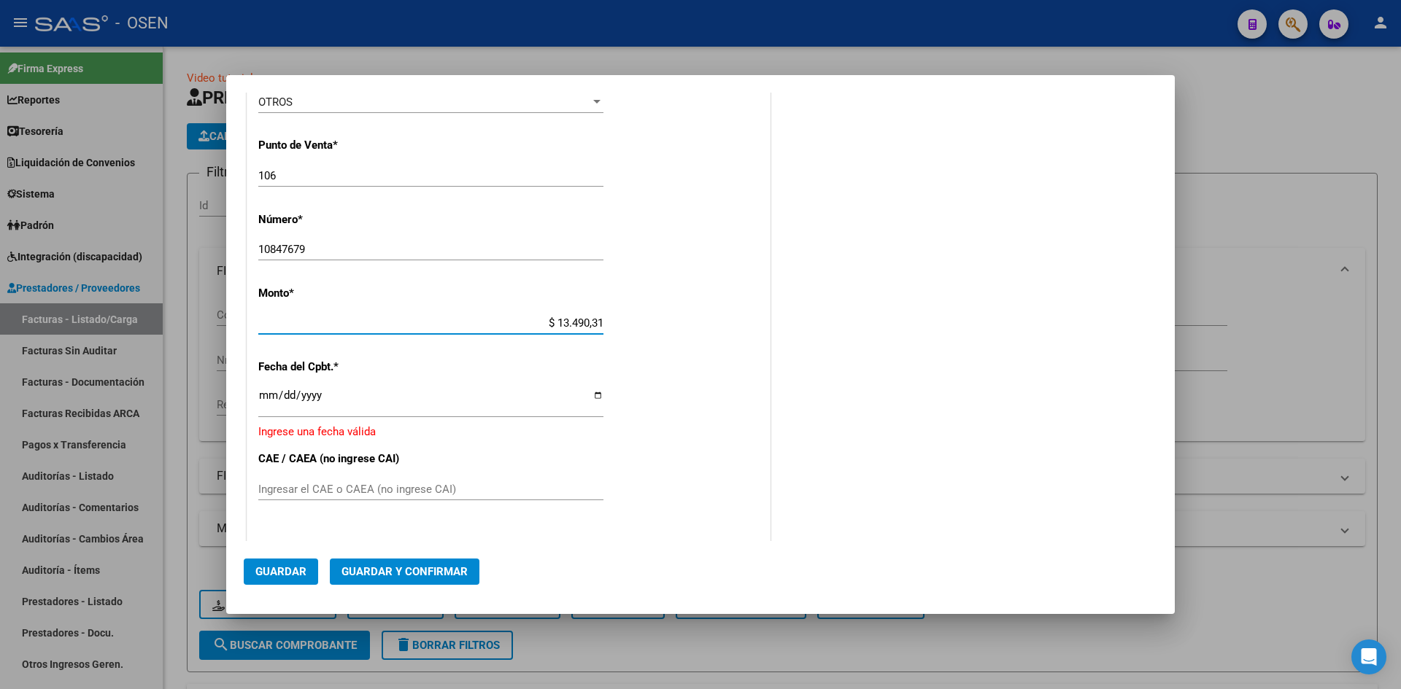
type input "$ 13.490,31"
click at [261, 395] on input "Ingresar la fecha" at bounding box center [430, 401] width 345 height 23
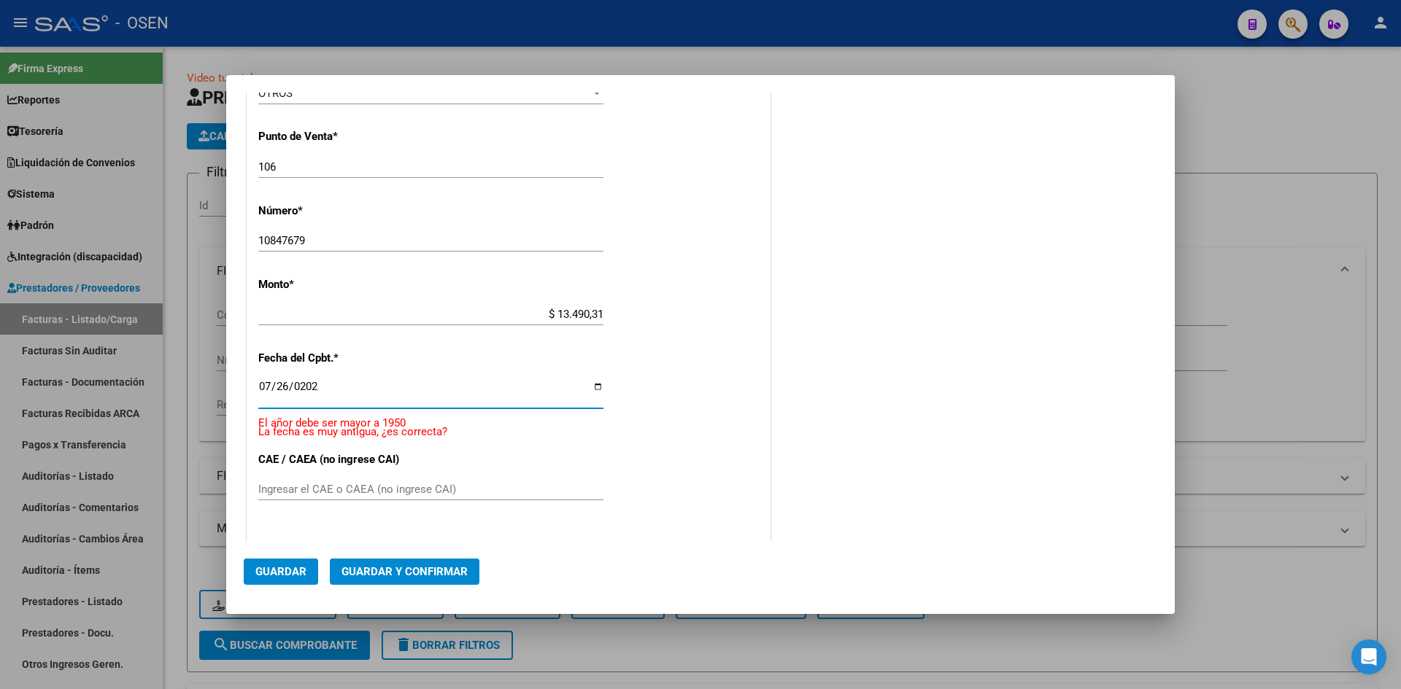
type input "[DATE]"
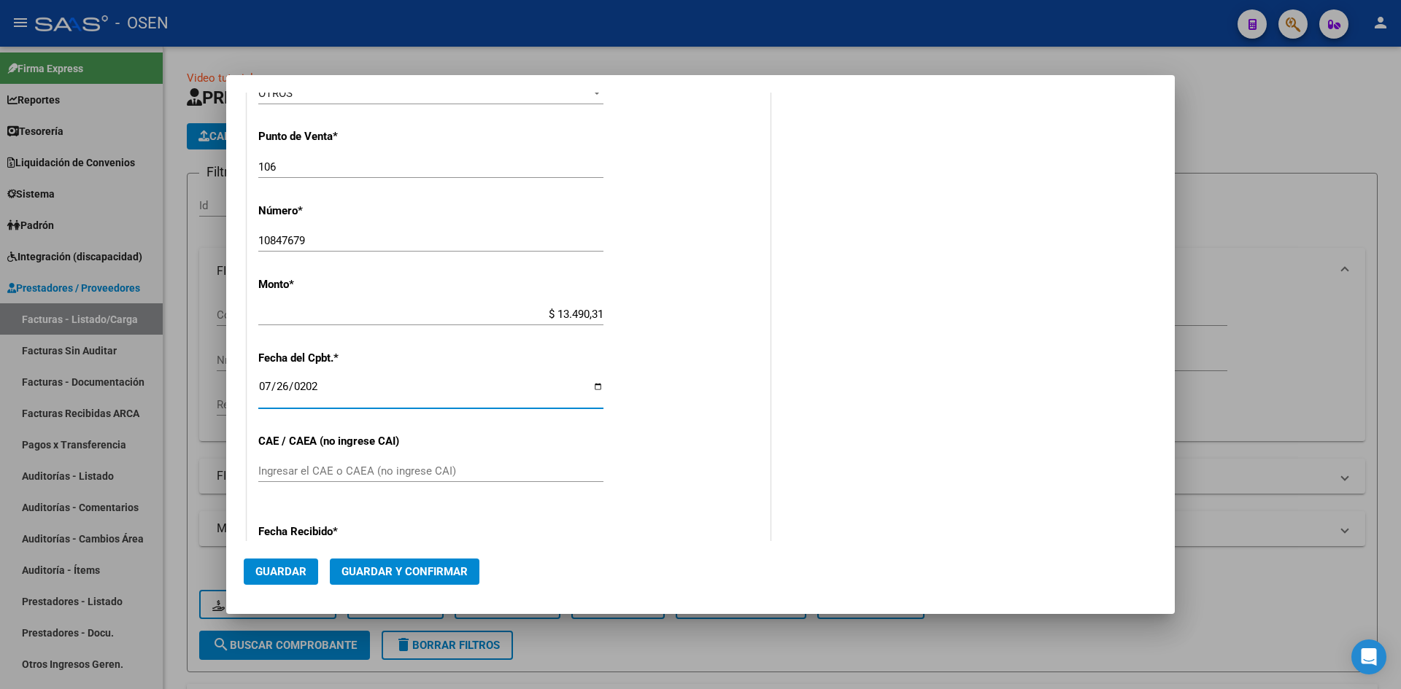
scroll to position [458, 0]
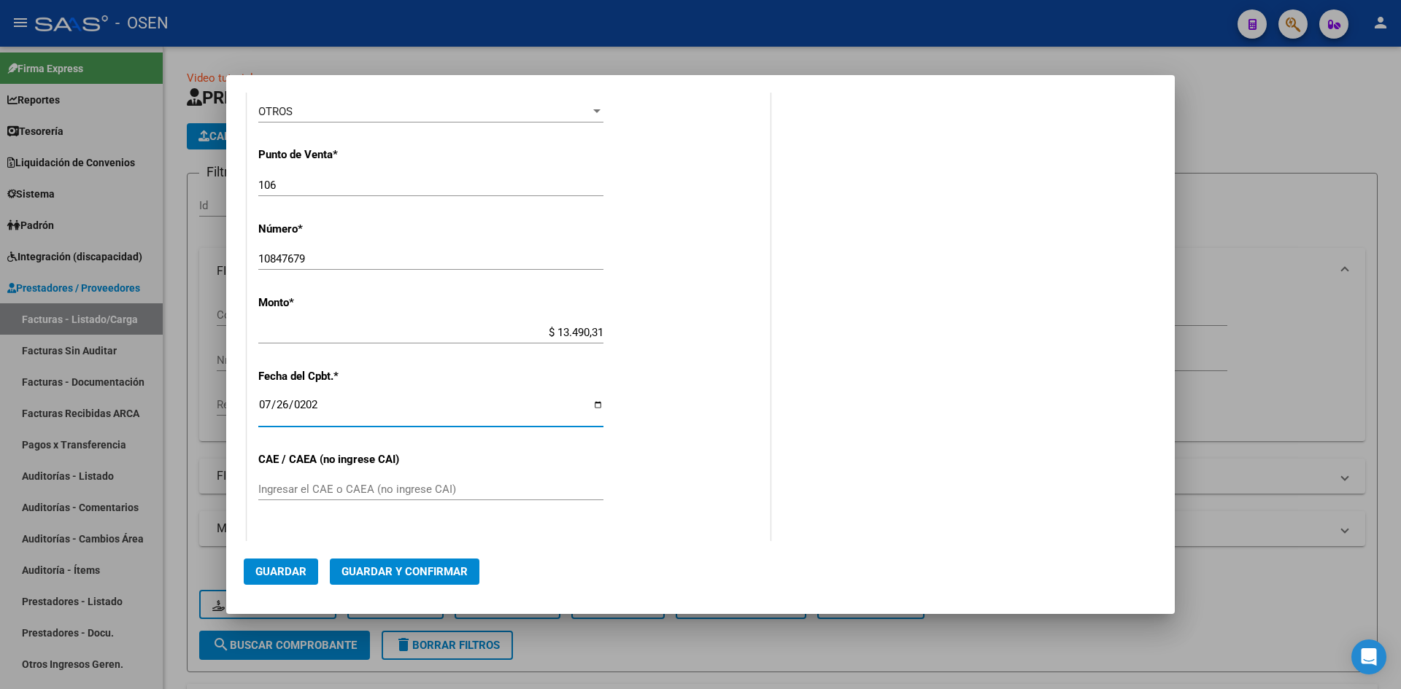
click at [436, 570] on span "Guardar y Confirmar" at bounding box center [404, 571] width 126 height 13
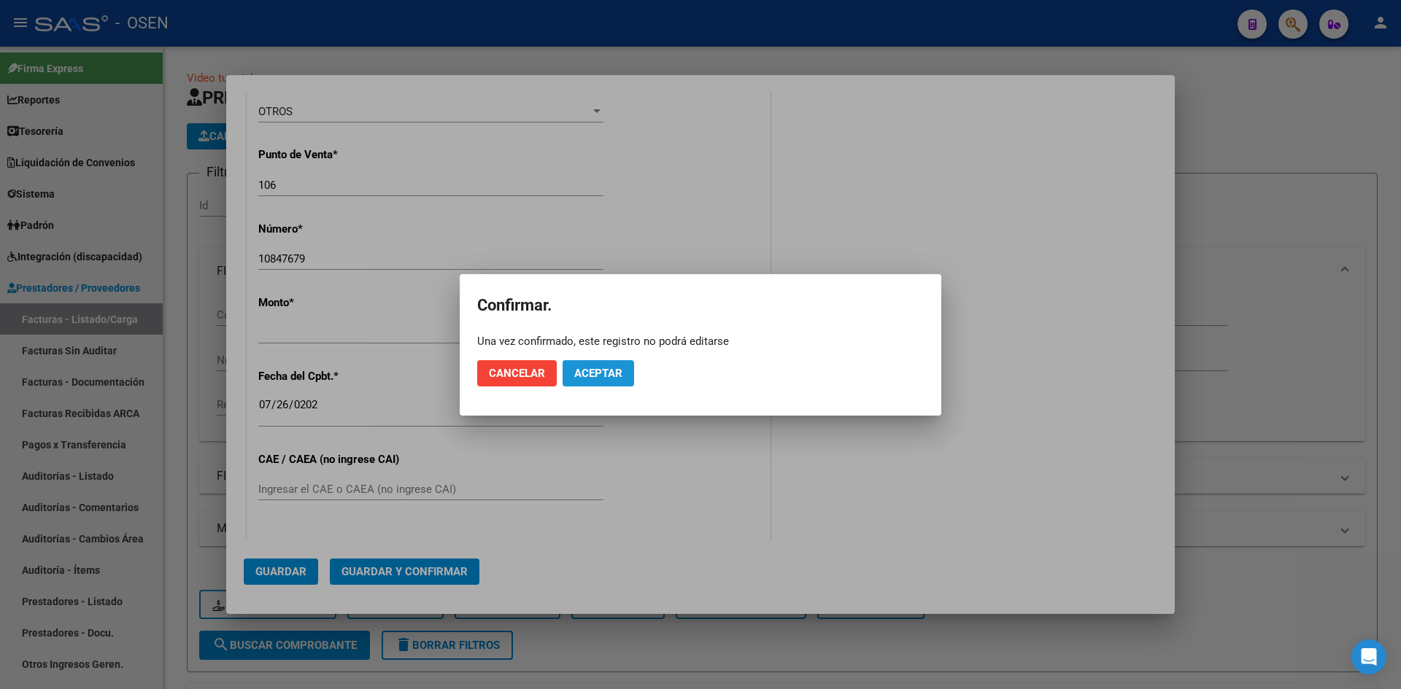
click at [600, 383] on button "Aceptar" at bounding box center [597, 373] width 71 height 26
click at [605, 383] on button "Guardar igualmente." at bounding box center [635, 373] width 147 height 26
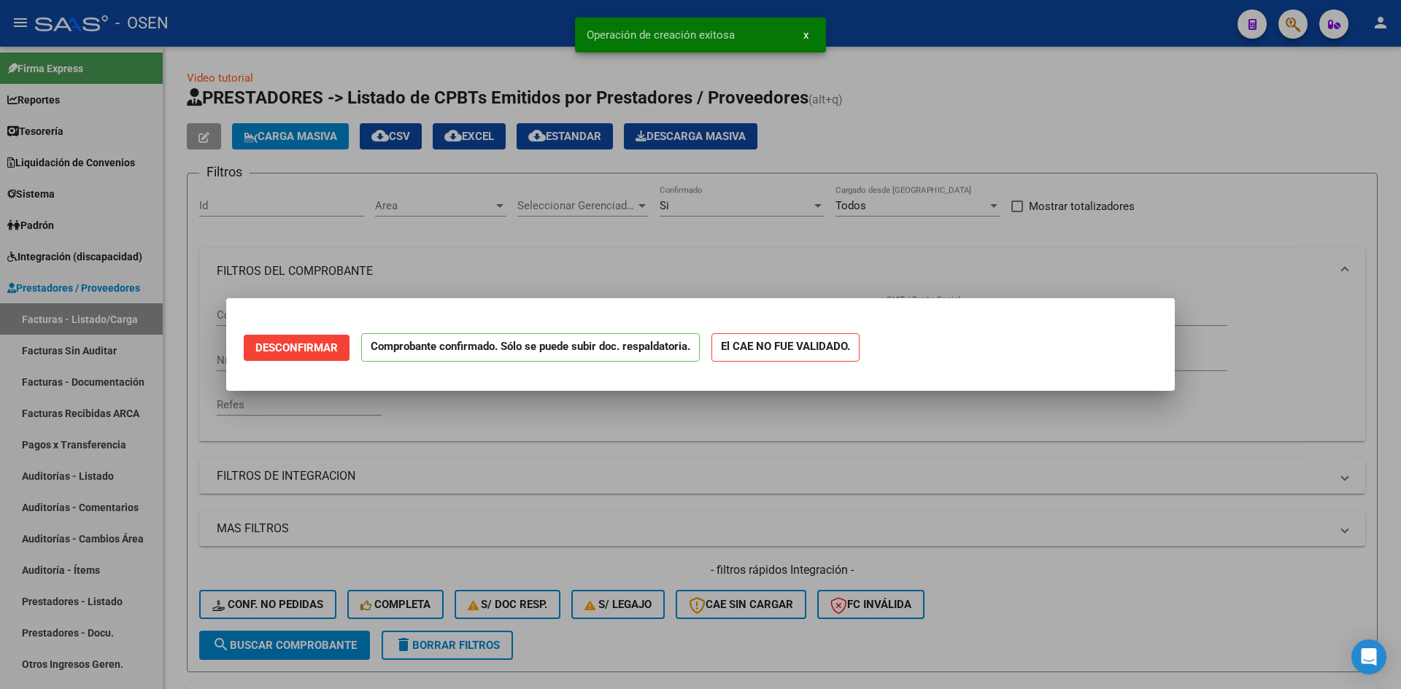
scroll to position [0, 0]
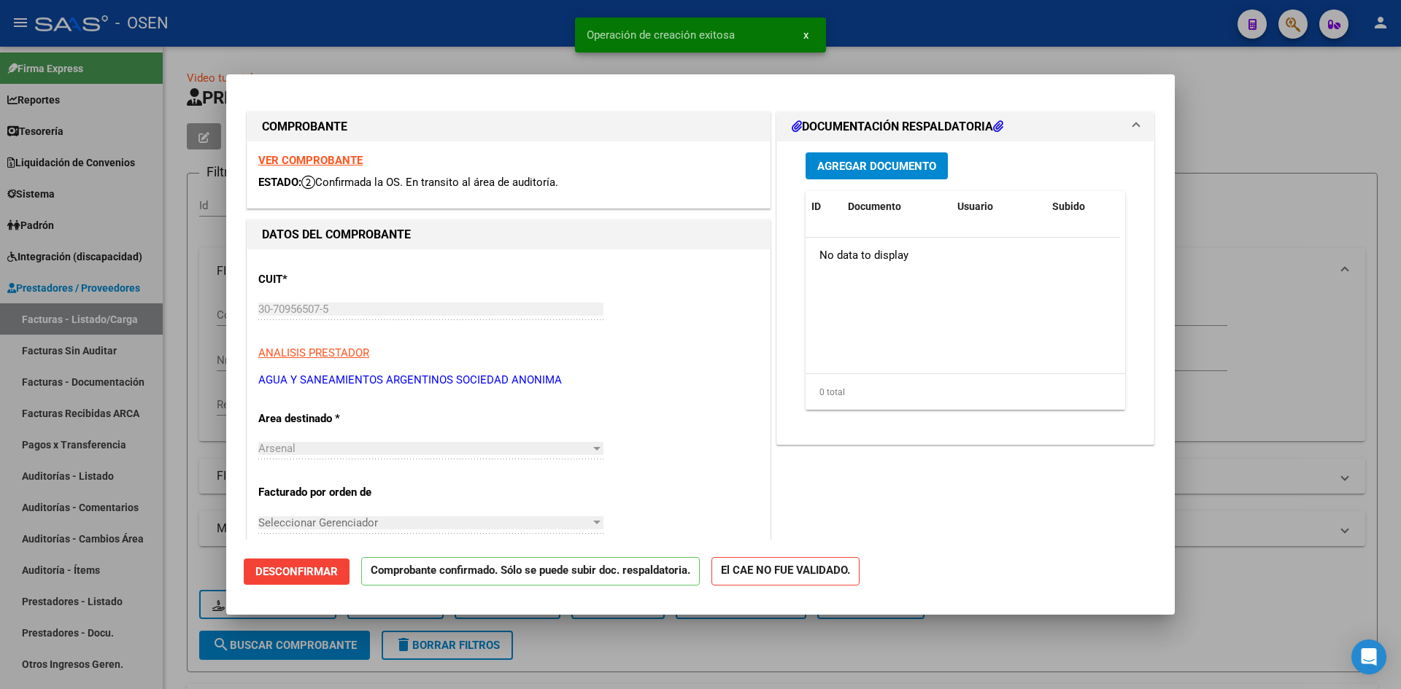
click at [187, 421] on div at bounding box center [700, 344] width 1401 height 689
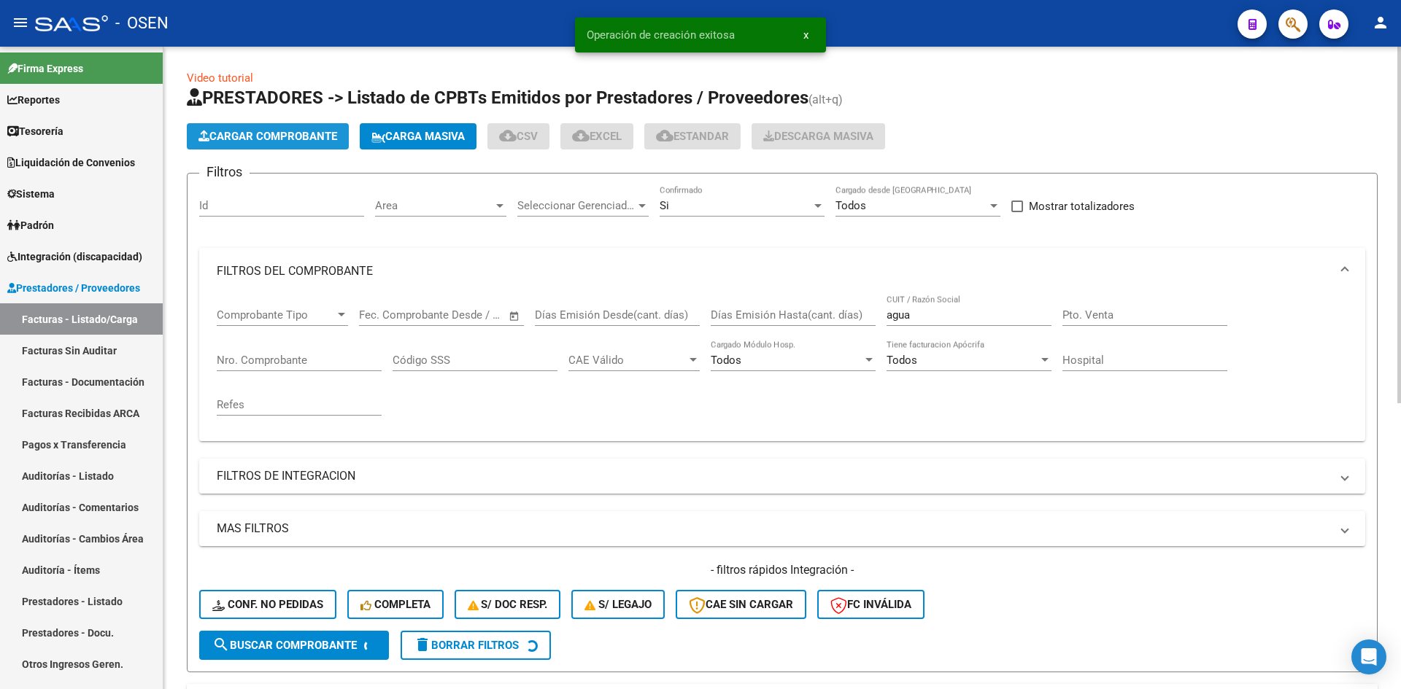
click at [258, 148] on button "Cargar Comprobante" at bounding box center [268, 136] width 162 height 26
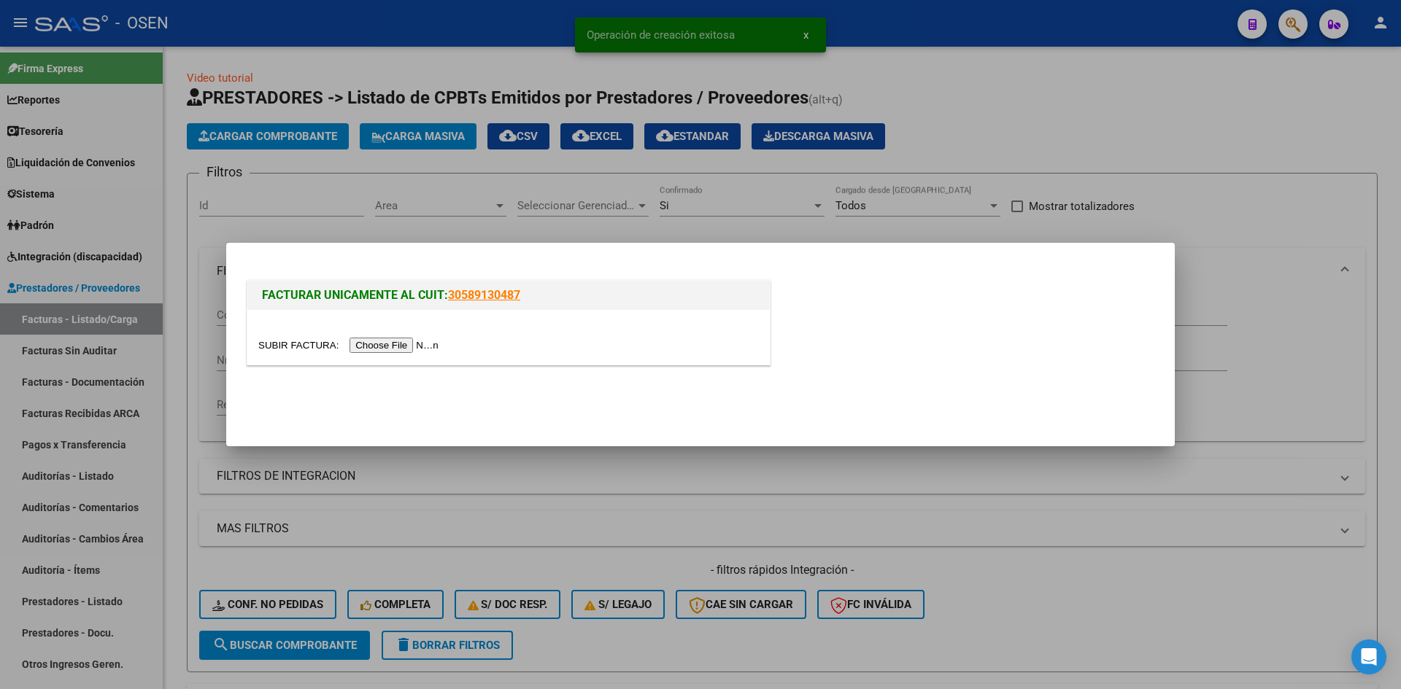
click at [418, 343] on input "file" at bounding box center [350, 345] width 185 height 15
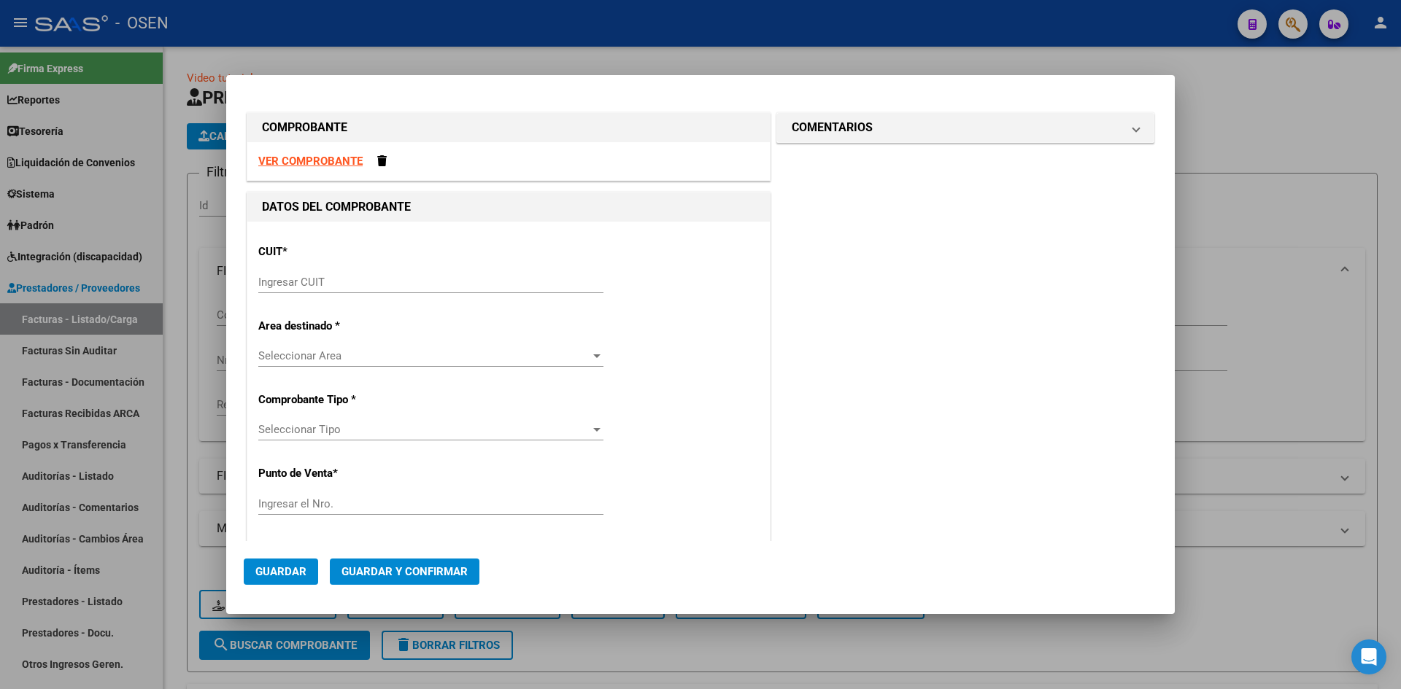
click at [352, 160] on strong "VER COMPROBANTE" at bounding box center [310, 161] width 104 height 13
click at [415, 282] on input "Ingresar CUIT" at bounding box center [430, 282] width 345 height 13
paste input "30-70956507-5"
type input "30-70956507-5"
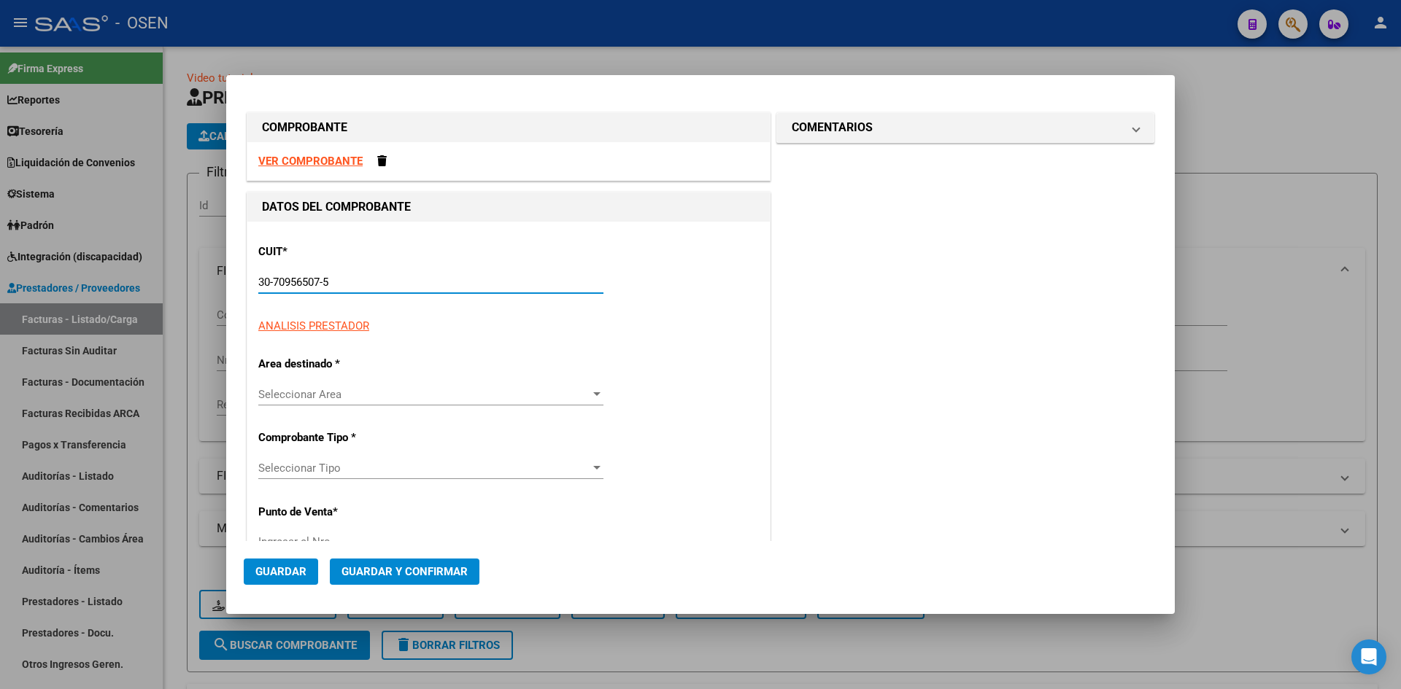
type input "106"
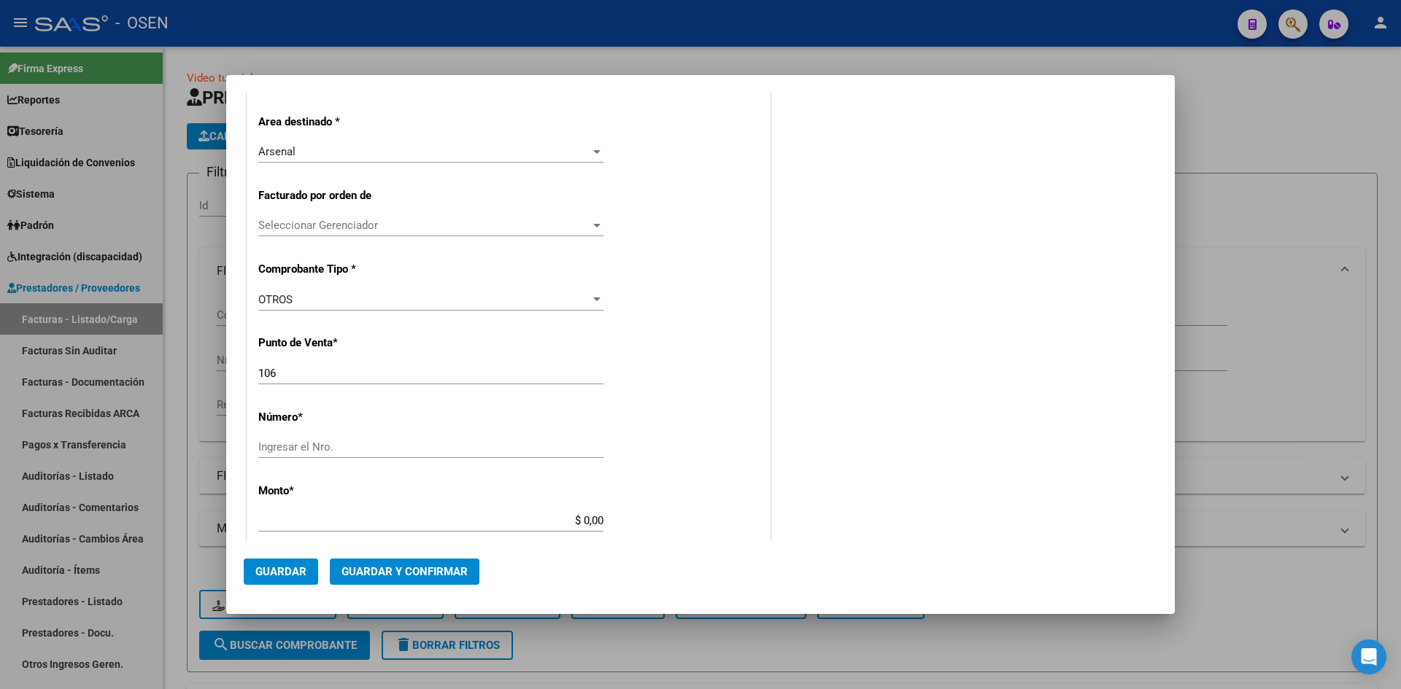
type input "30-70956507-5"
click at [134, 334] on div "COMPROBANTE VER COMPROBANTE DATOS DEL COMPROBANTE CUIT * 30-70956507-5 Ingresar…" at bounding box center [700, 344] width 1401 height 689
type input "110"
click at [376, 441] on input "Ingresar el Nro." at bounding box center [430, 447] width 345 height 13
paste input "73149664"
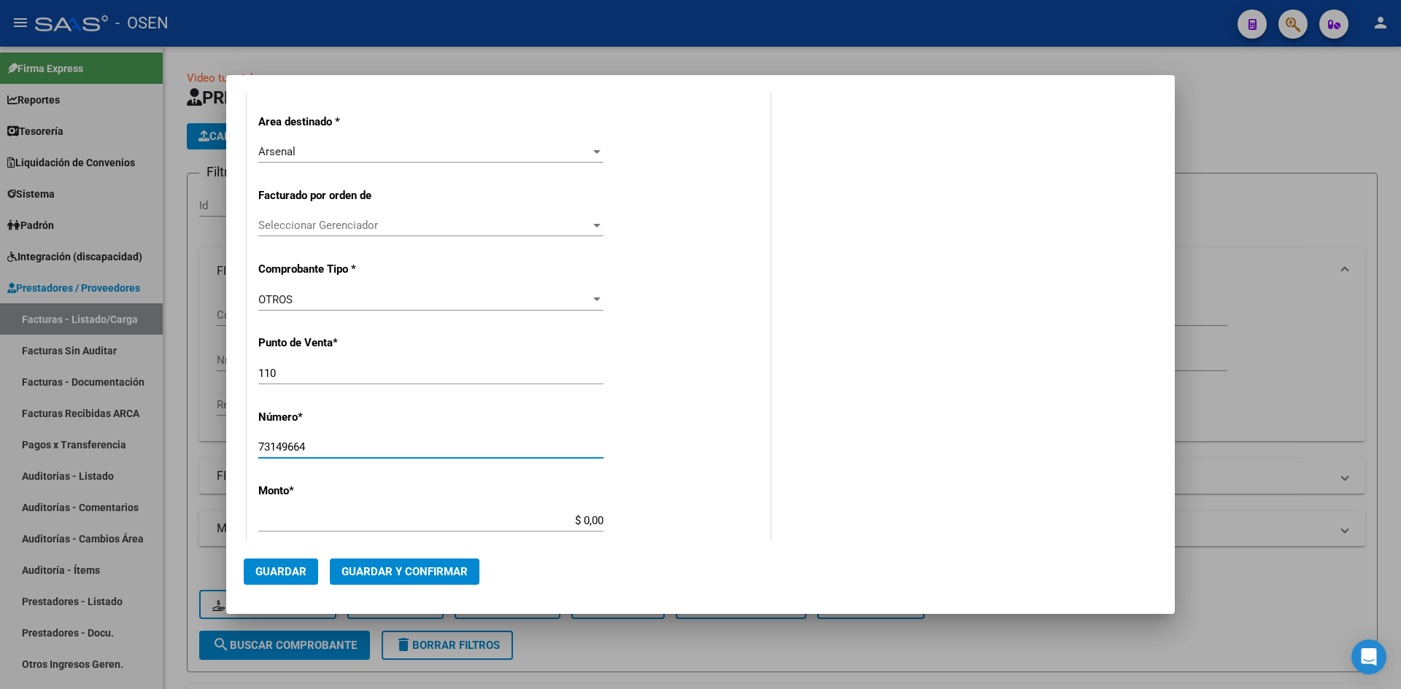
type input "73149664"
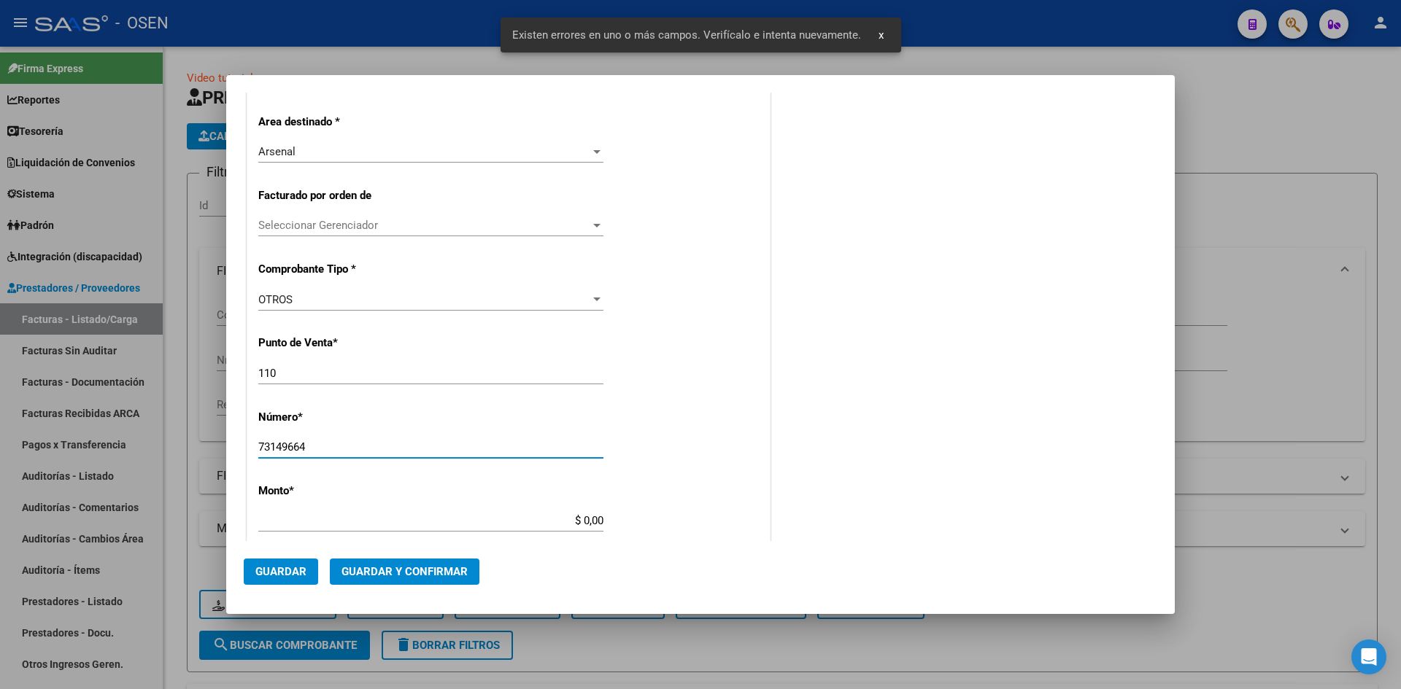
scroll to position [468, 0]
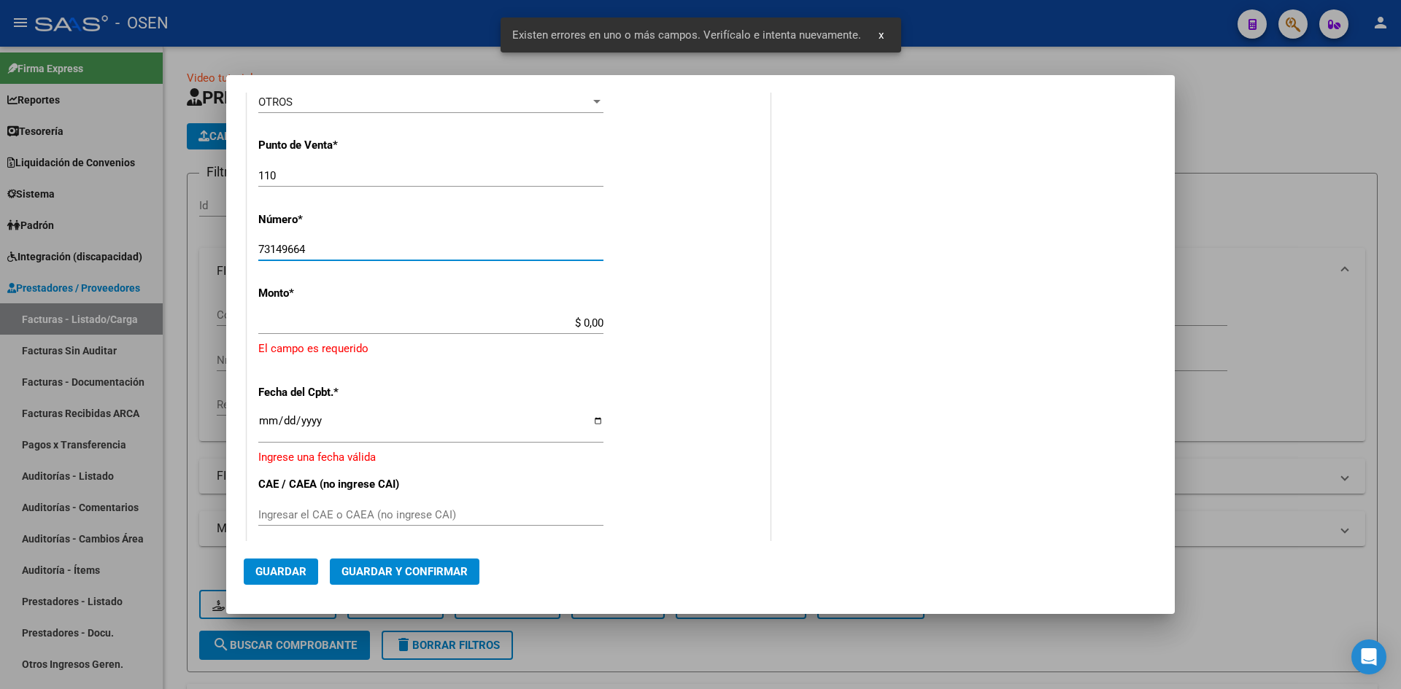
drag, startPoint x: 533, startPoint y: 317, endPoint x: 546, endPoint y: 325, distance: 14.8
click at [536, 318] on input "$ 0,00" at bounding box center [430, 323] width 345 height 13
drag, startPoint x: 551, startPoint y: 320, endPoint x: 647, endPoint y: 320, distance: 96.3
click at [646, 320] on div "CUIT * 30-70956507-5 Ingresar CUIT ANALISIS PRESTADOR AGUA Y SANEAMIENTOS ARGEN…" at bounding box center [508, 325] width 522 height 1142
paste input "52.591,05"
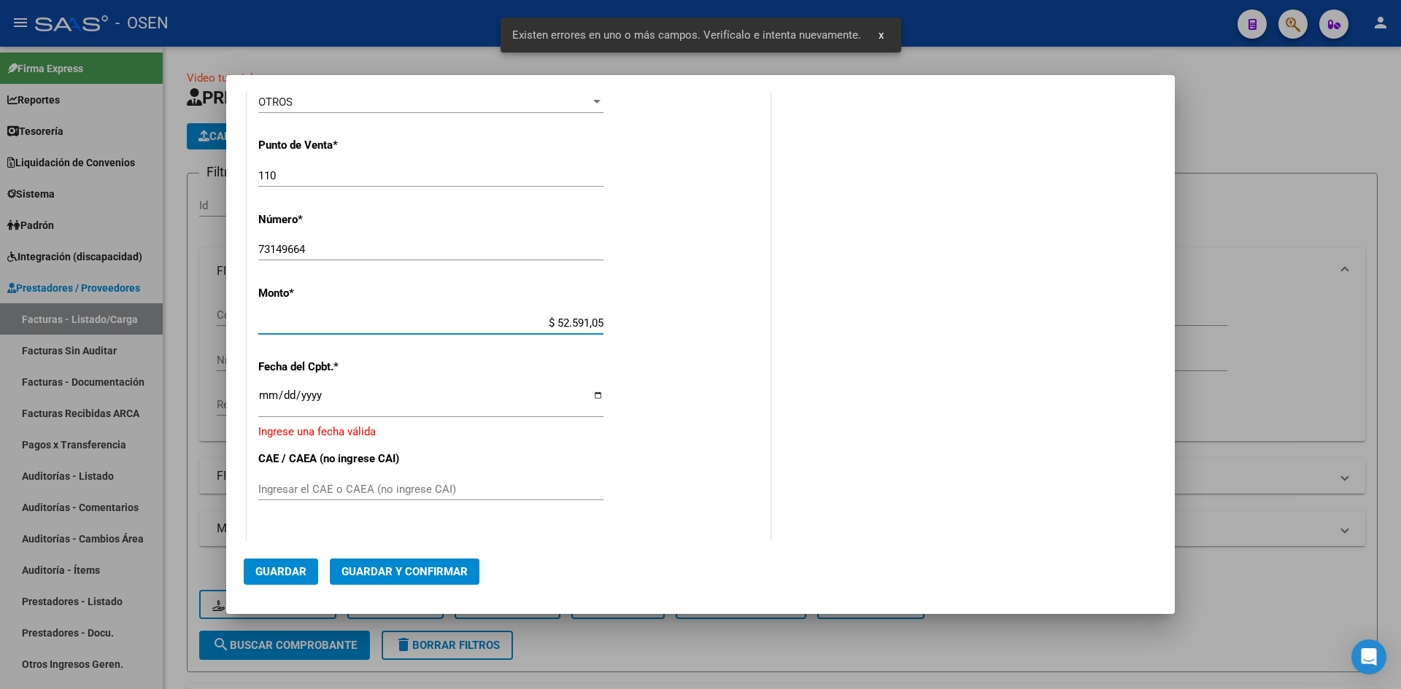
type input "$ 52.591,05"
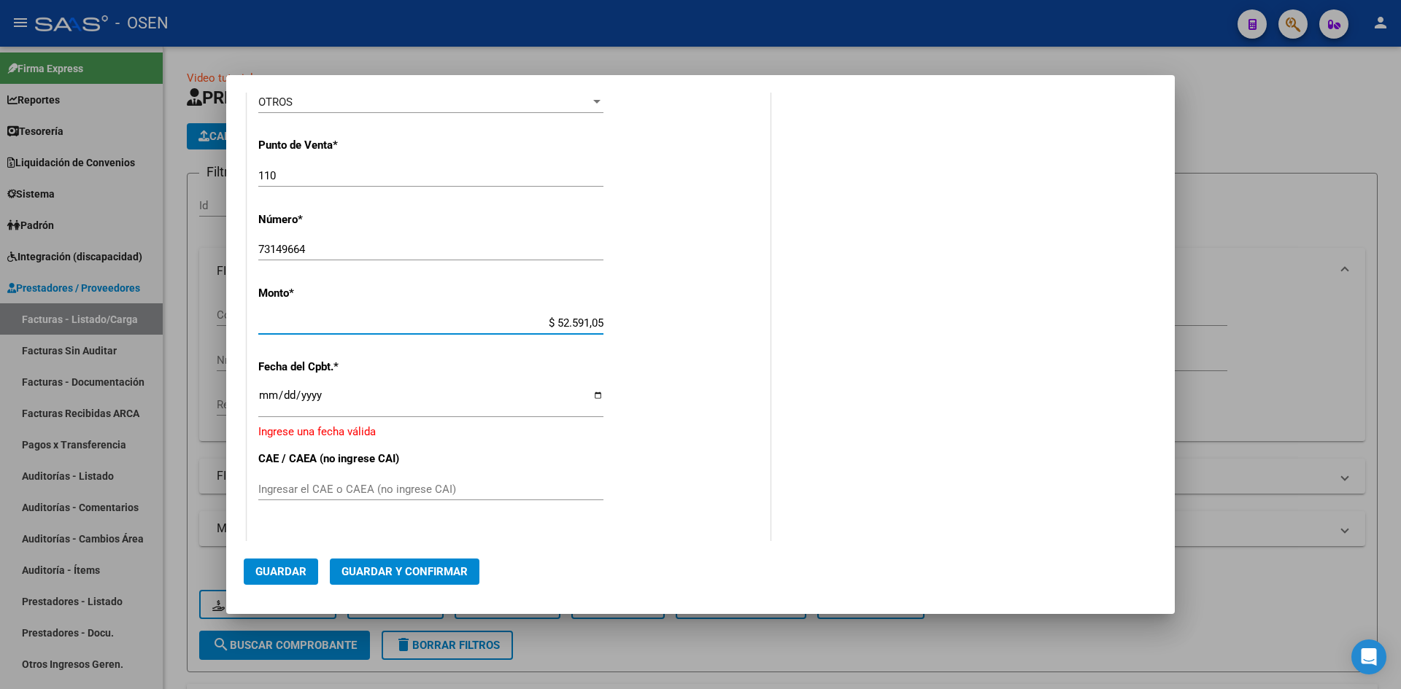
click at [269, 397] on input "Ingresar la fecha" at bounding box center [430, 401] width 345 height 23
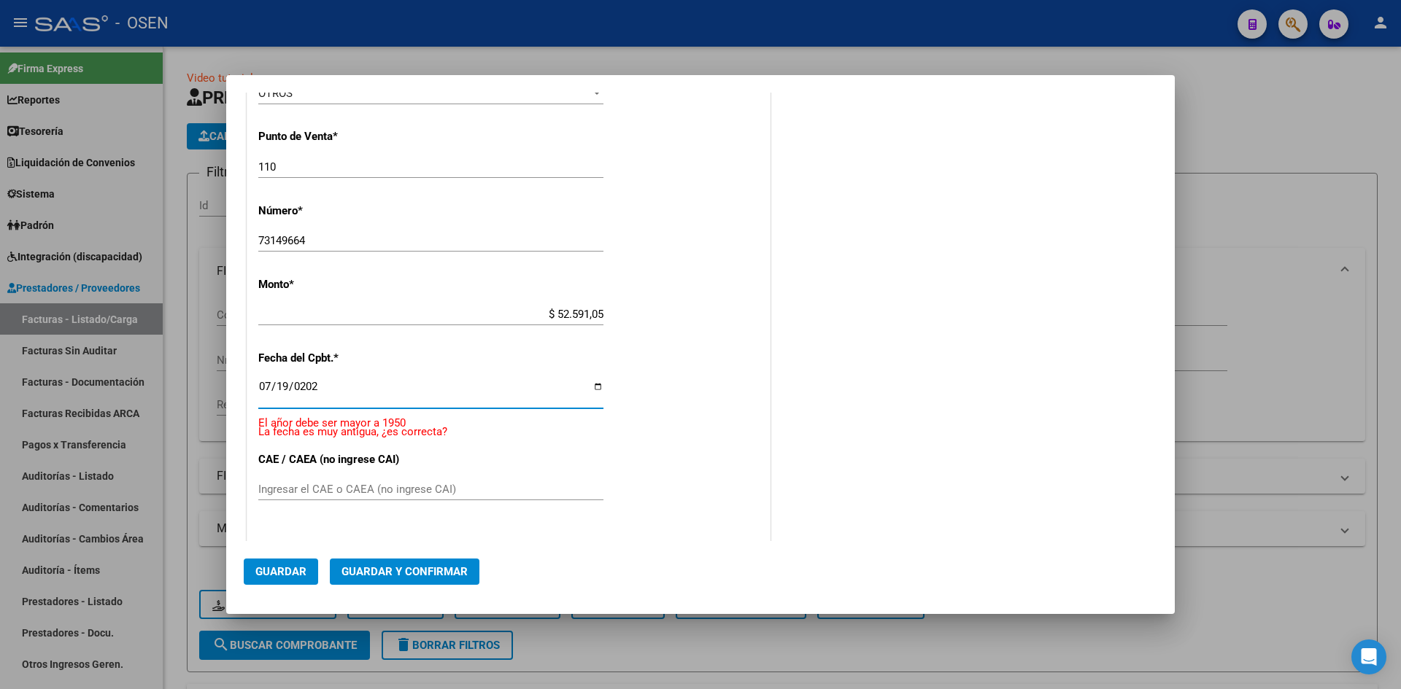
type input "[DATE]"
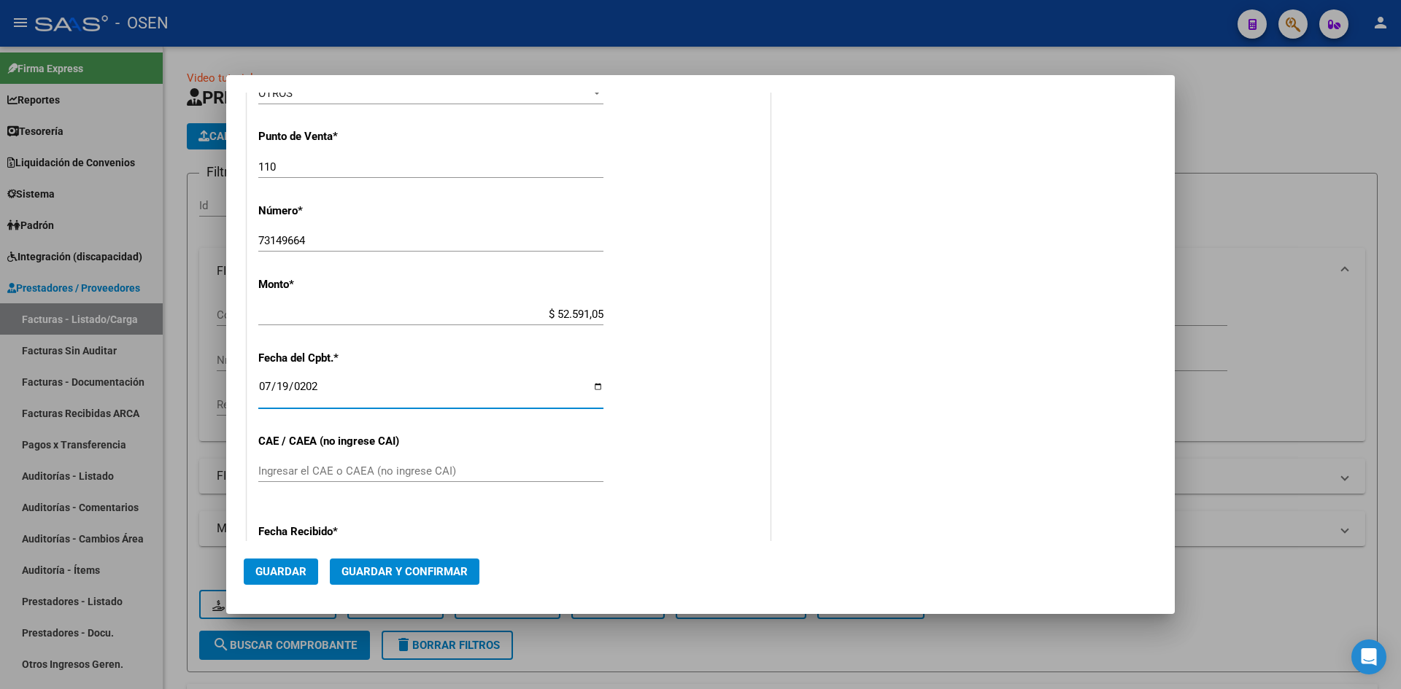
scroll to position [458, 0]
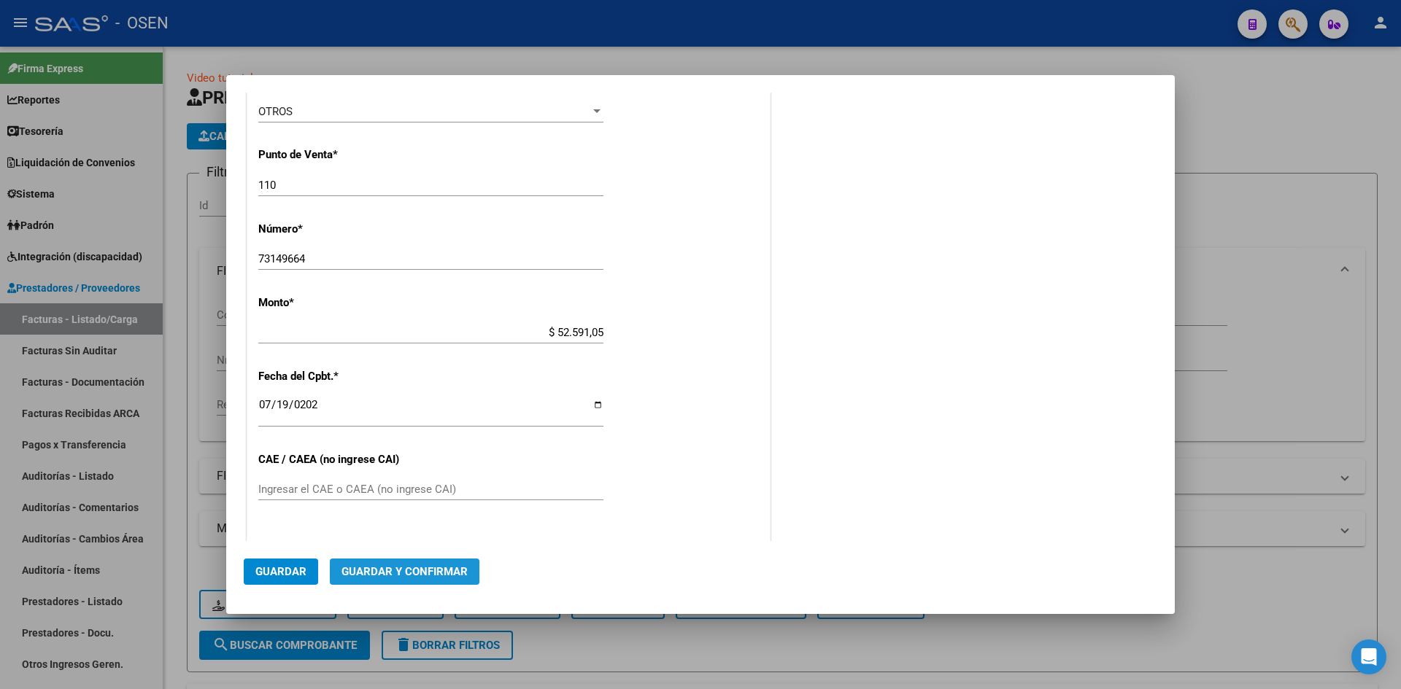
click at [416, 567] on span "Guardar y Confirmar" at bounding box center [404, 571] width 126 height 13
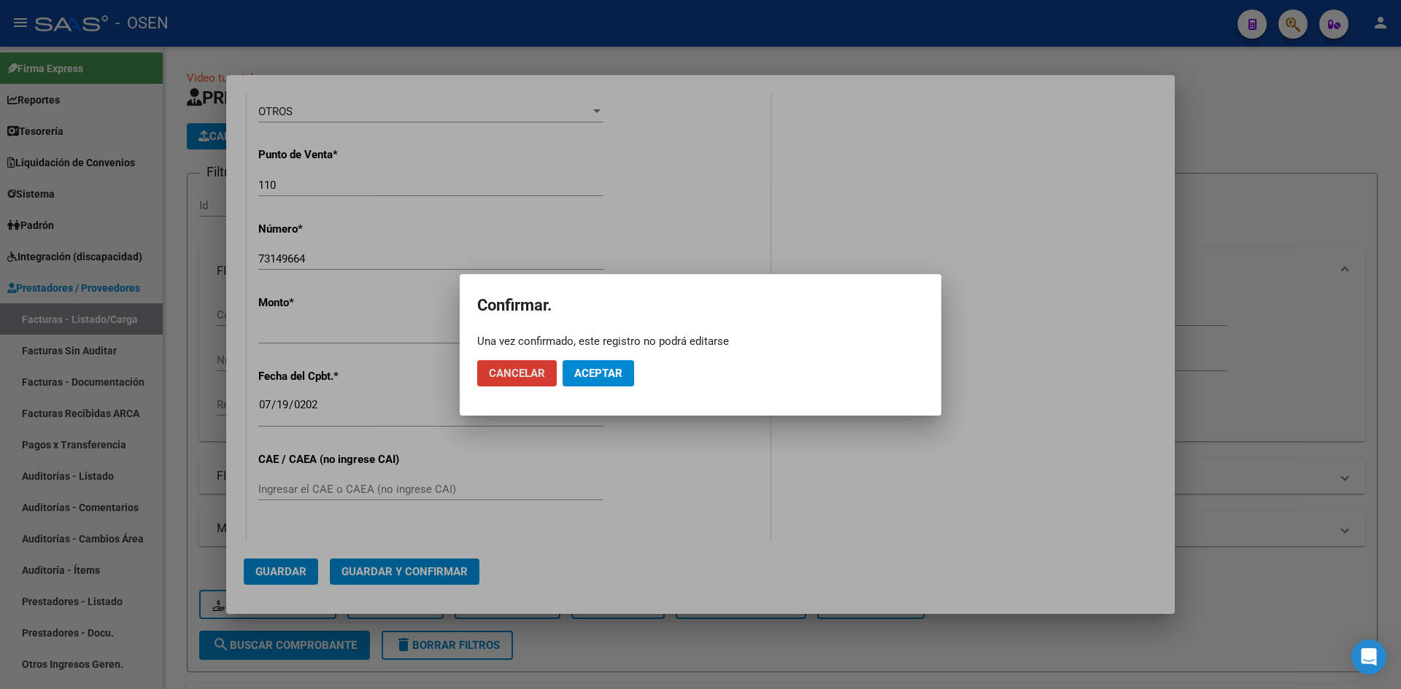
click at [637, 361] on mat-dialog-actions "Cancelar Aceptar" at bounding box center [700, 374] width 446 height 50
click at [613, 374] on span "Aceptar" at bounding box center [598, 373] width 48 height 13
click at [613, 374] on span "Guardar igualmente." at bounding box center [635, 373] width 123 height 13
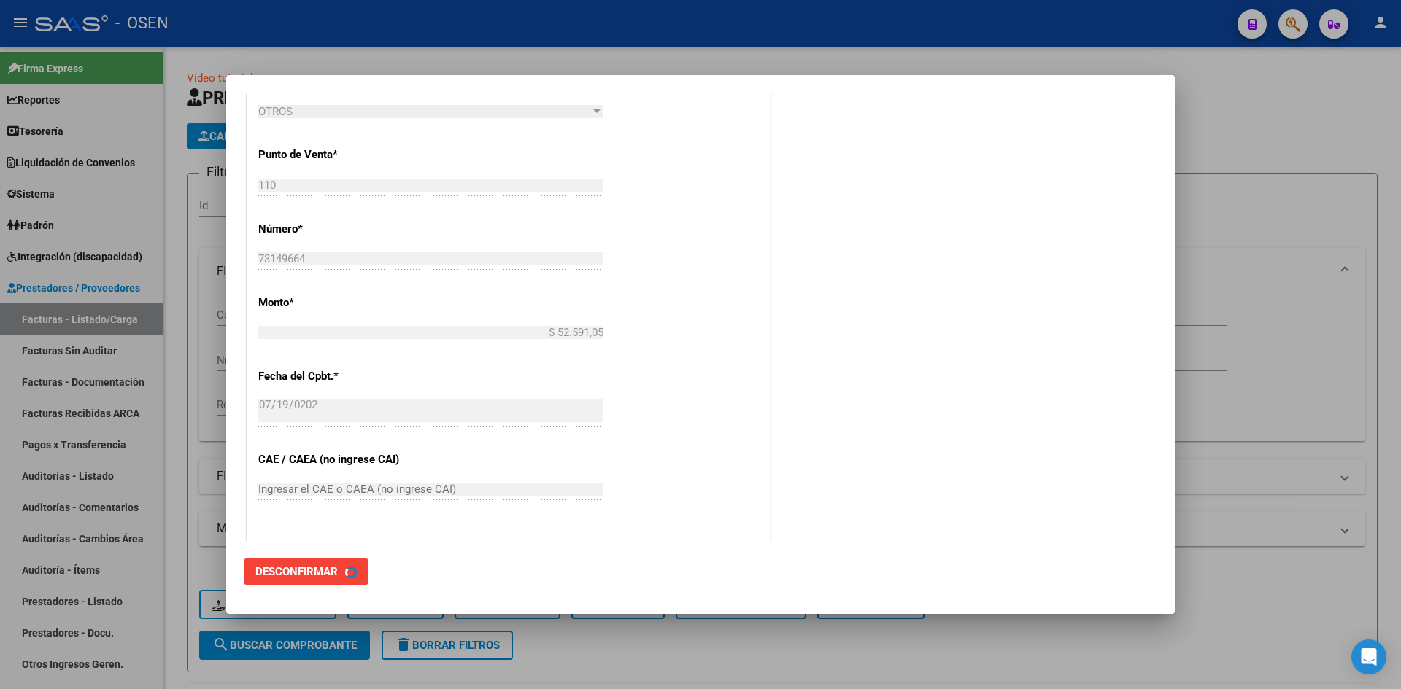
scroll to position [0, 0]
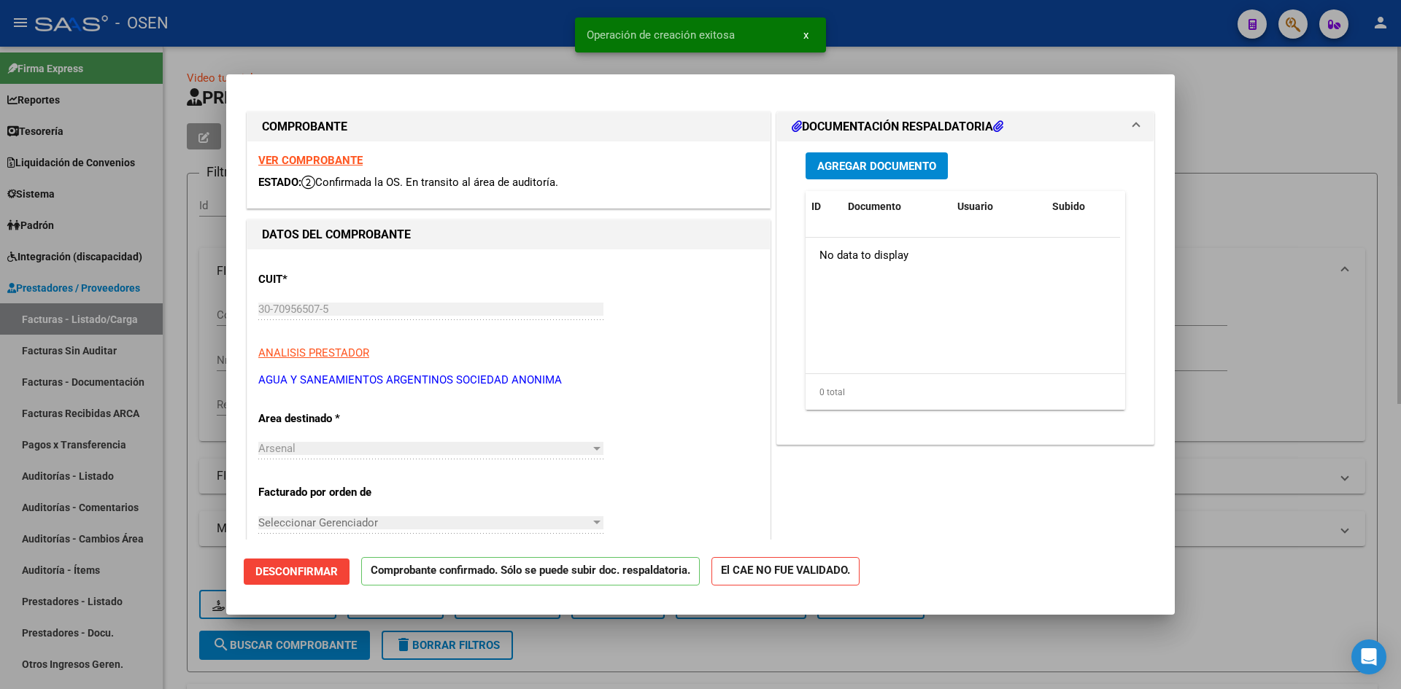
drag, startPoint x: 182, startPoint y: 376, endPoint x: 228, endPoint y: 63, distance: 315.5
click at [182, 376] on div at bounding box center [700, 344] width 1401 height 689
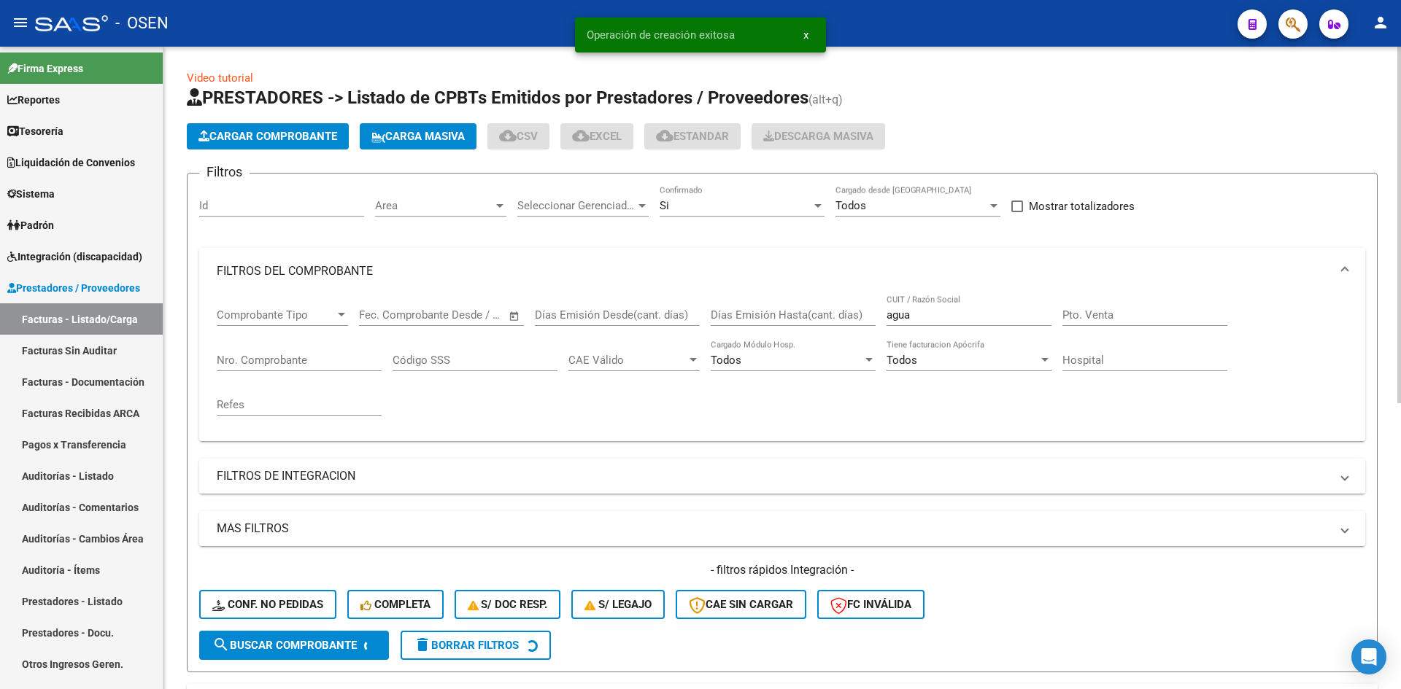
click at [244, 125] on app-list-header "PRESTADORES -> Listado de CPBTs Emitidos por Prestadores / Proveedores (alt+q) …" at bounding box center [782, 379] width 1191 height 587
click at [250, 139] on span "Cargar Comprobante" at bounding box center [267, 136] width 139 height 13
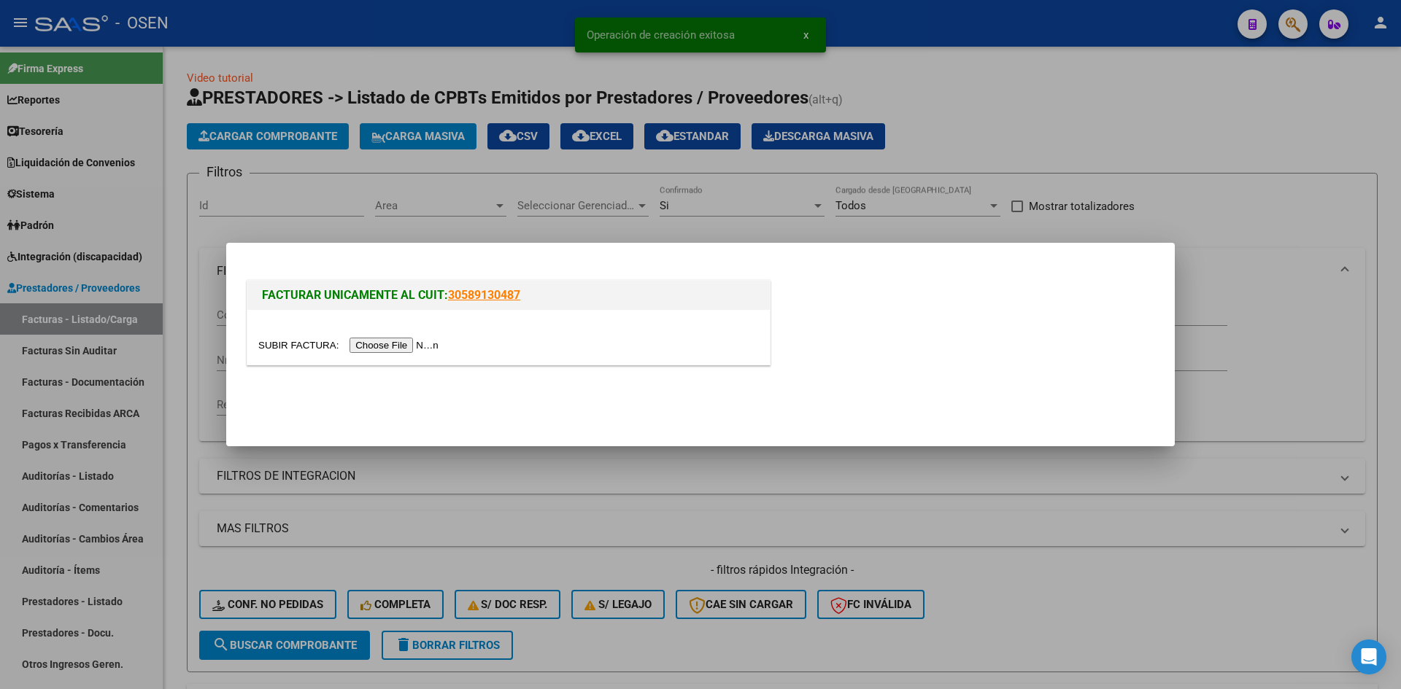
click at [389, 343] on input "file" at bounding box center [350, 345] width 185 height 15
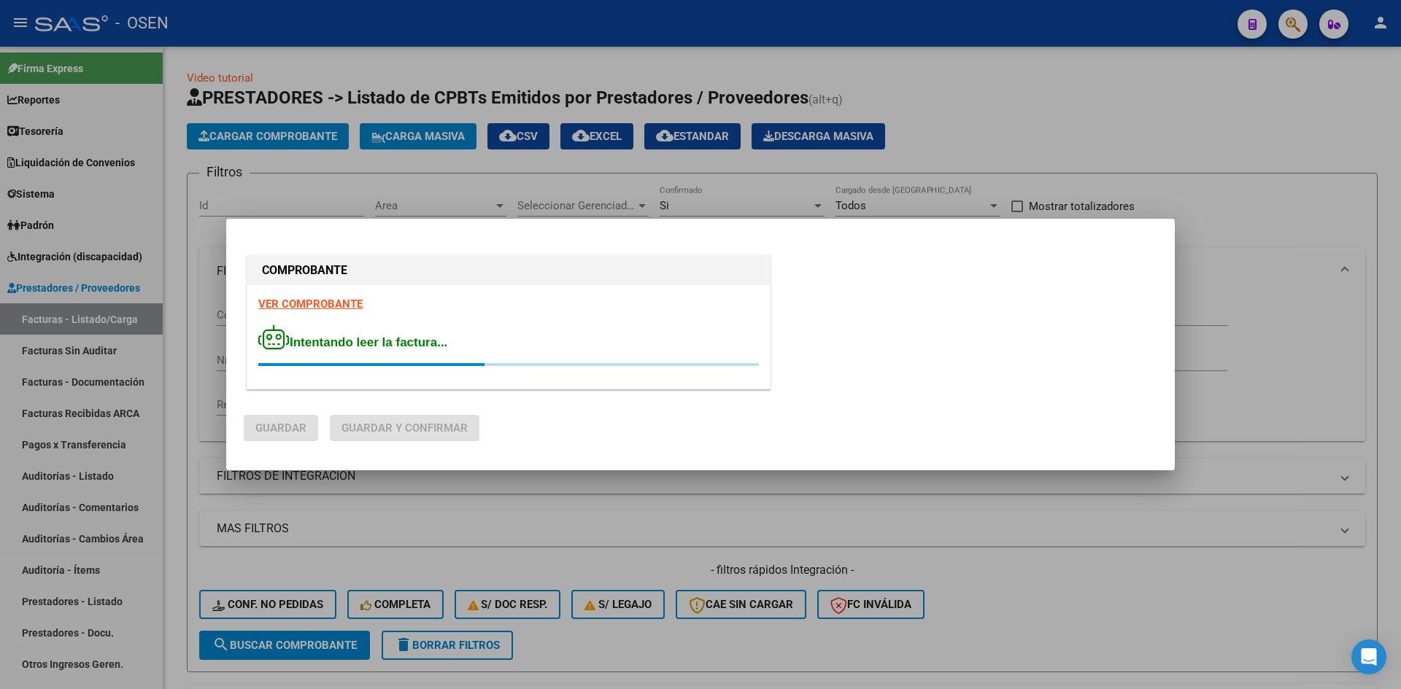
click at [351, 300] on strong "VER COMPROBANTE" at bounding box center [310, 304] width 104 height 13
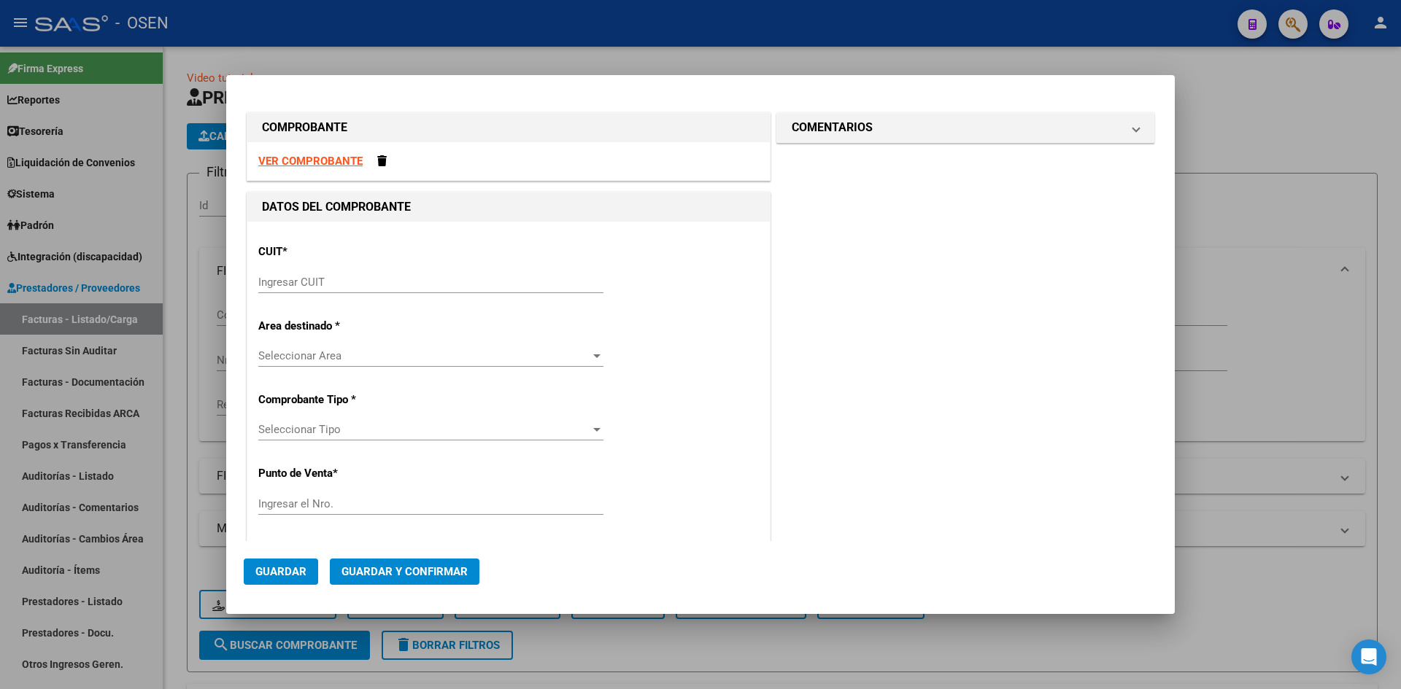
click at [310, 274] on div "Ingresar CUIT" at bounding box center [430, 282] width 345 height 22
click at [314, 281] on input "Ingresar CUIT" at bounding box center [430, 282] width 345 height 13
paste input "30-65511651-2"
type input "30-65511651-2"
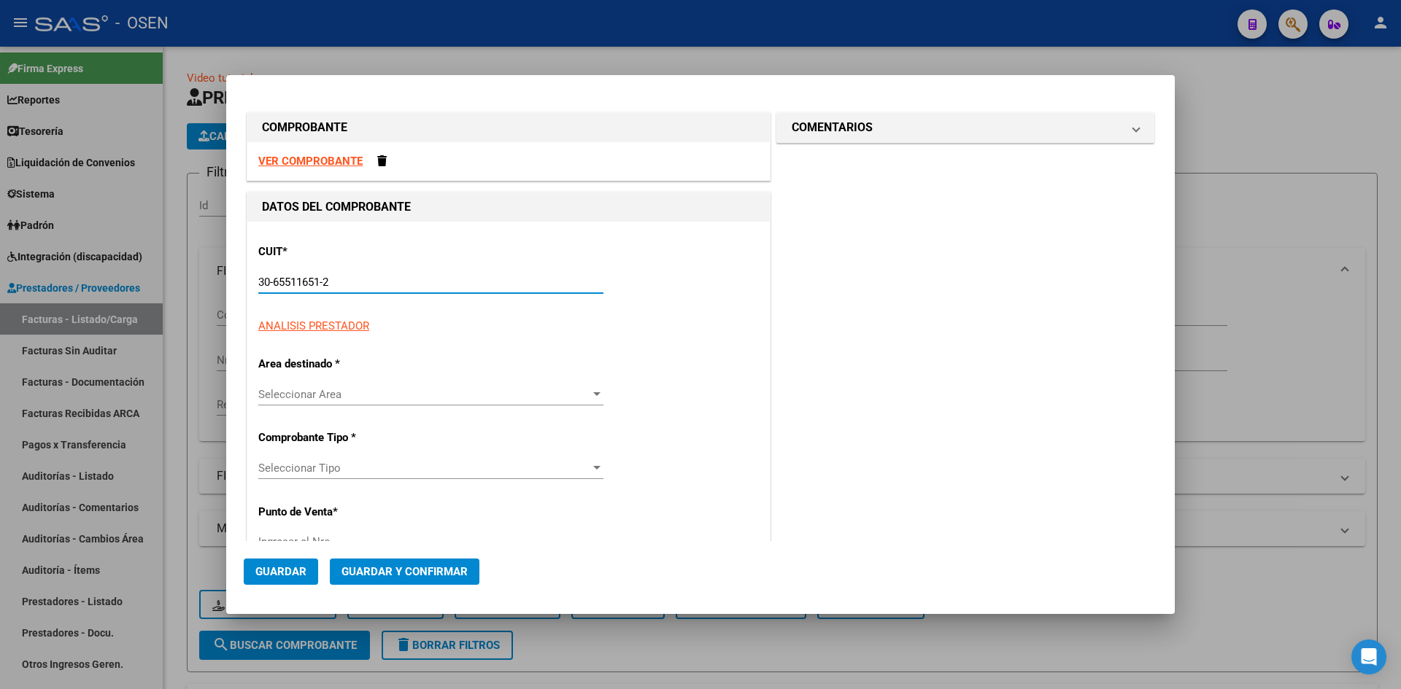
type input "501"
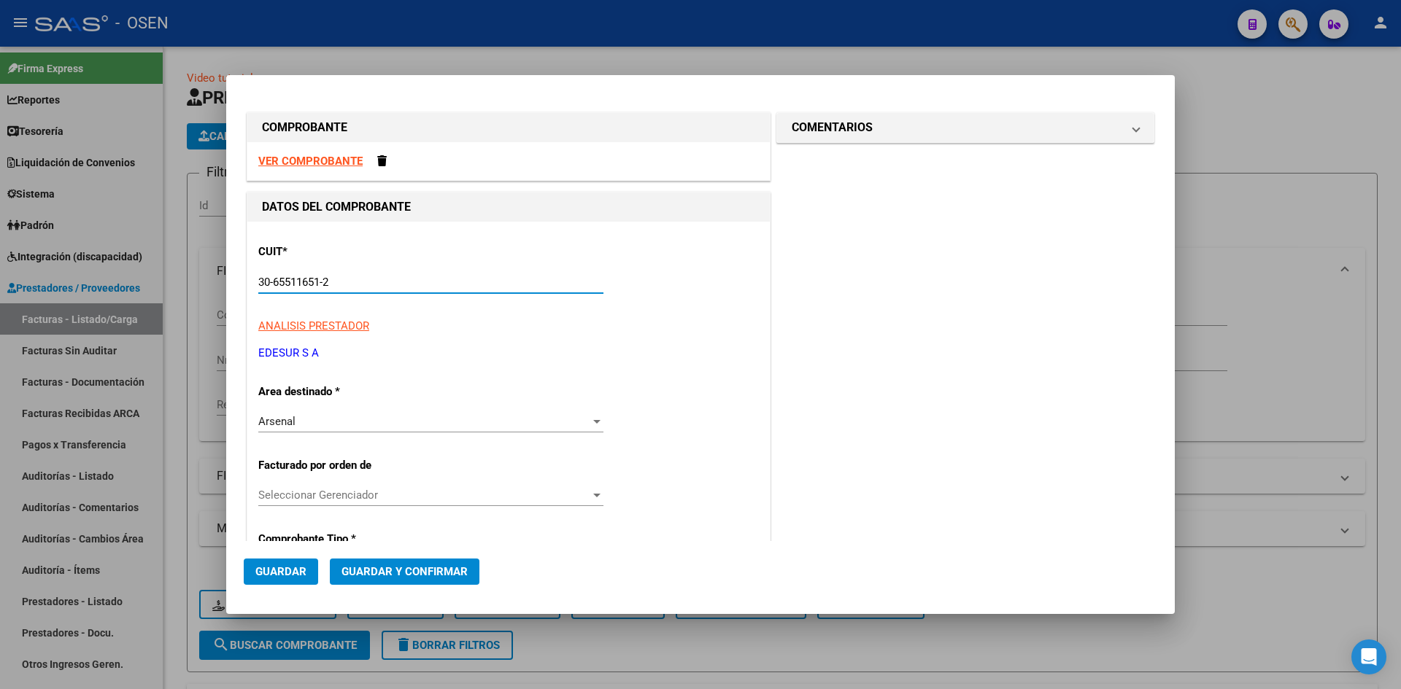
type input "30-65511651-2"
click at [315, 168] on div "VER COMPROBANTE" at bounding box center [508, 161] width 522 height 39
click at [320, 165] on strong "VER COMPROBANTE" at bounding box center [310, 161] width 104 height 13
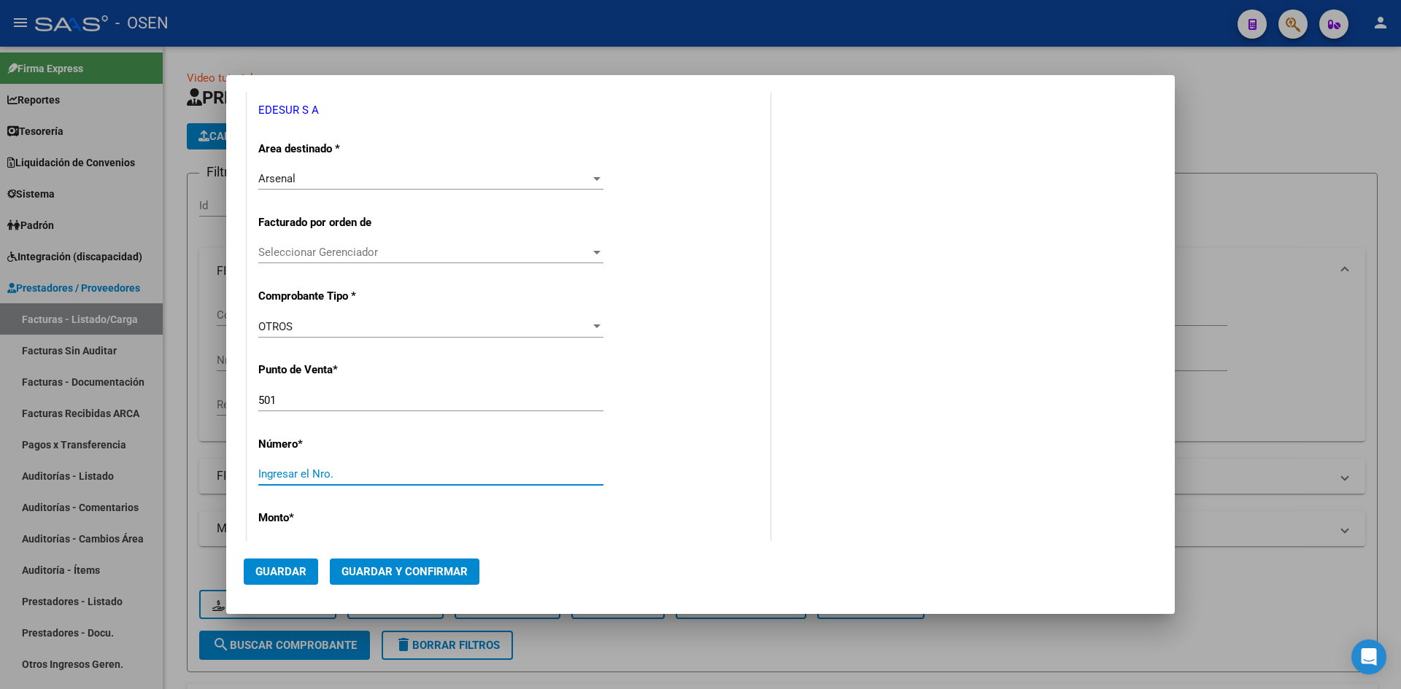
click at [328, 476] on input "Ingresar el Nro." at bounding box center [430, 474] width 345 height 13
paste input "-57491933"
drag, startPoint x: 264, startPoint y: 476, endPoint x: 373, endPoint y: 413, distance: 125.5
click at [241, 467] on mat-dialog-content "COMPROBANTE VER COMPROBANTE DATOS DEL COMPROBANTE CUIT * 30-65511651-2 Ingresar…" at bounding box center [700, 317] width 948 height 448
type input "57491933"
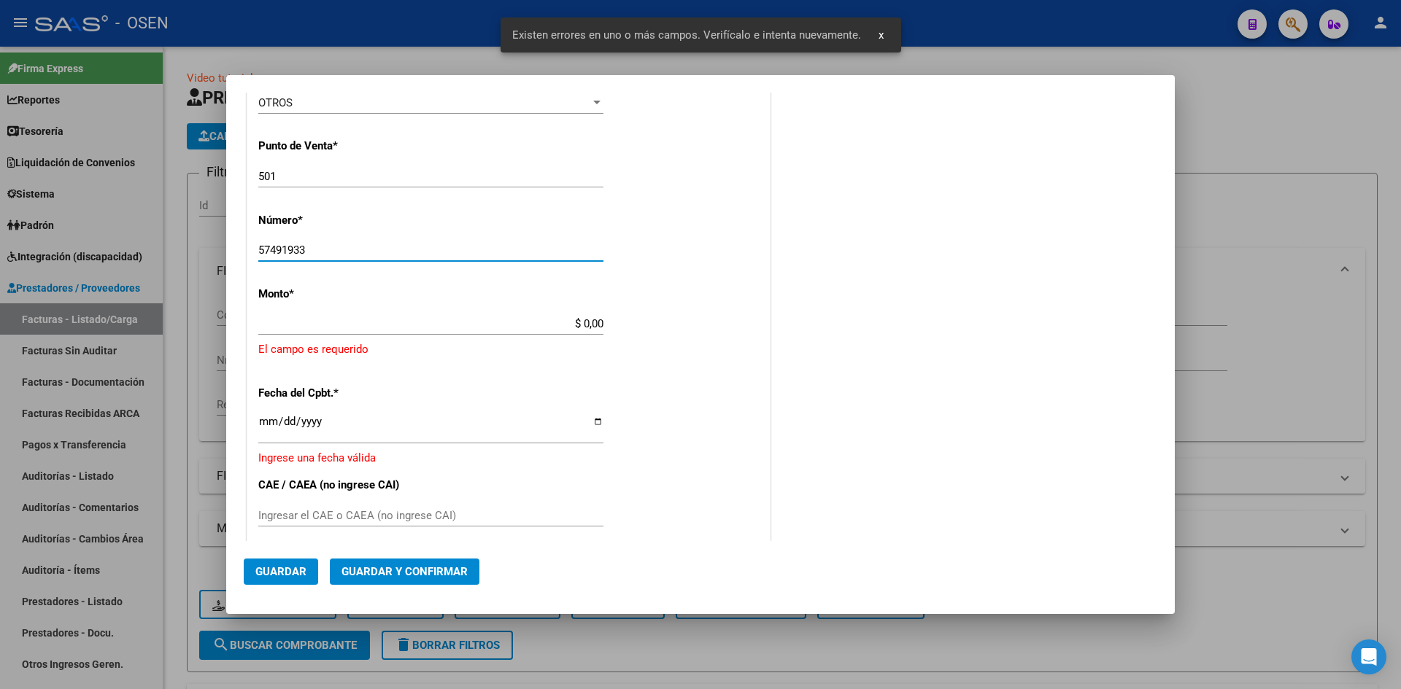
scroll to position [468, 0]
drag, startPoint x: 564, startPoint y: 323, endPoint x: 573, endPoint y: 324, distance: 8.8
click at [578, 324] on div "CUIT * 30-65511651-2 Ingresar CUIT ANALISIS PRESTADOR EDESUR S A ARCA Padrón Ar…" at bounding box center [508, 325] width 522 height 1142
drag, startPoint x: 570, startPoint y: 324, endPoint x: 639, endPoint y: 333, distance: 69.9
click at [639, 333] on div "CUIT * 30-65511651-2 Ingresar CUIT ANALISIS PRESTADOR EDESUR S A ARCA Padrón Ar…" at bounding box center [508, 325] width 522 height 1142
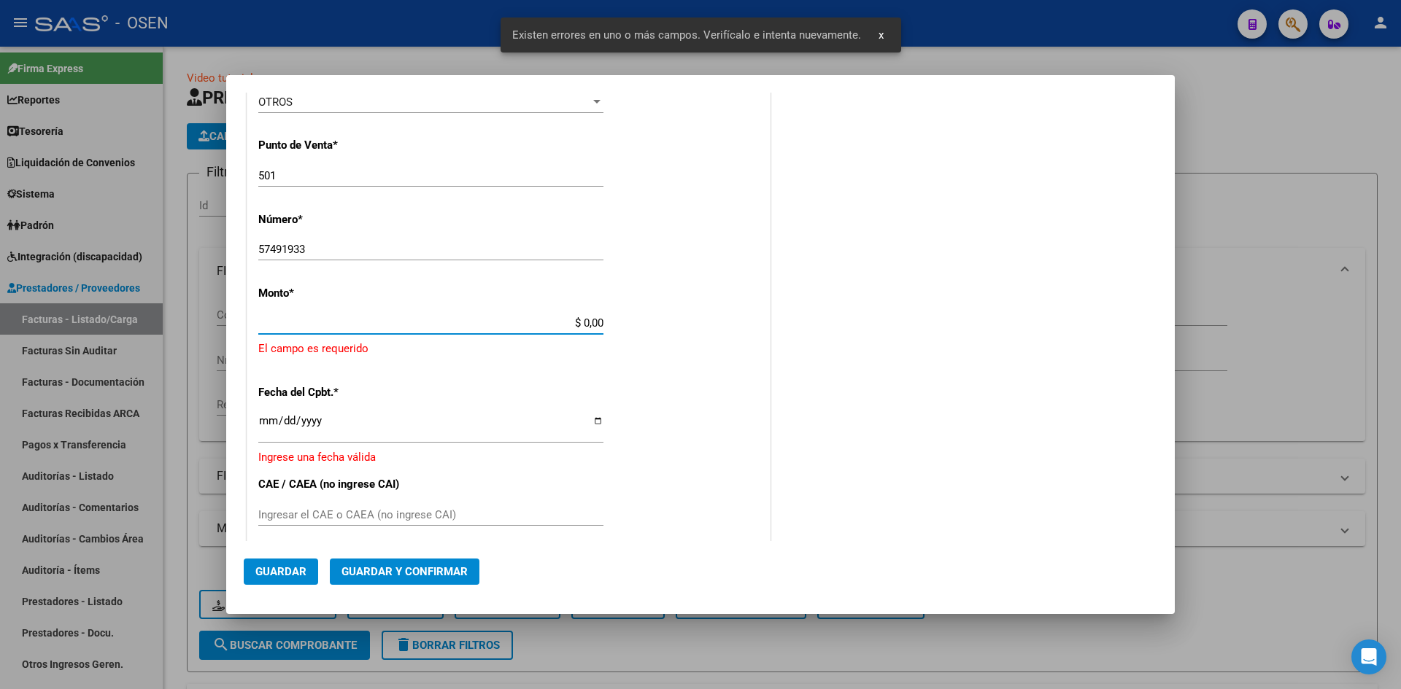
paste input "278,950.14"
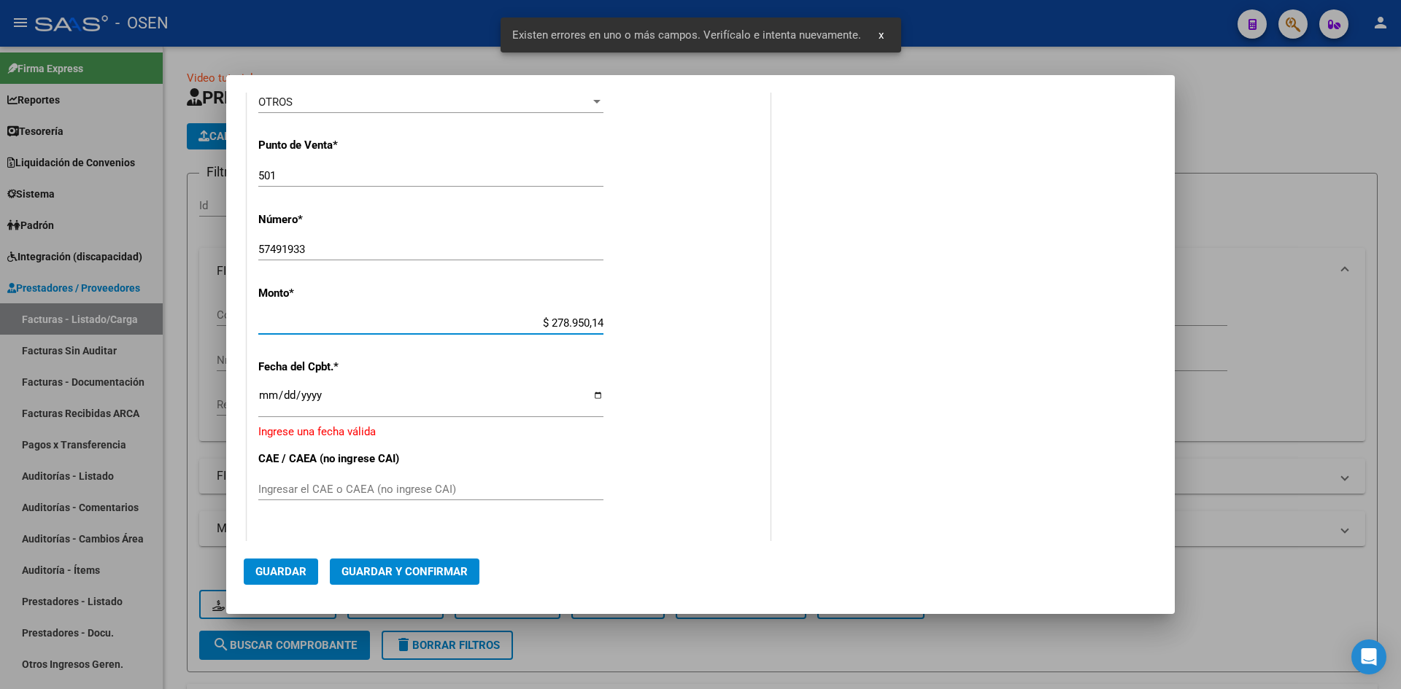
type input "$ 278.950,14"
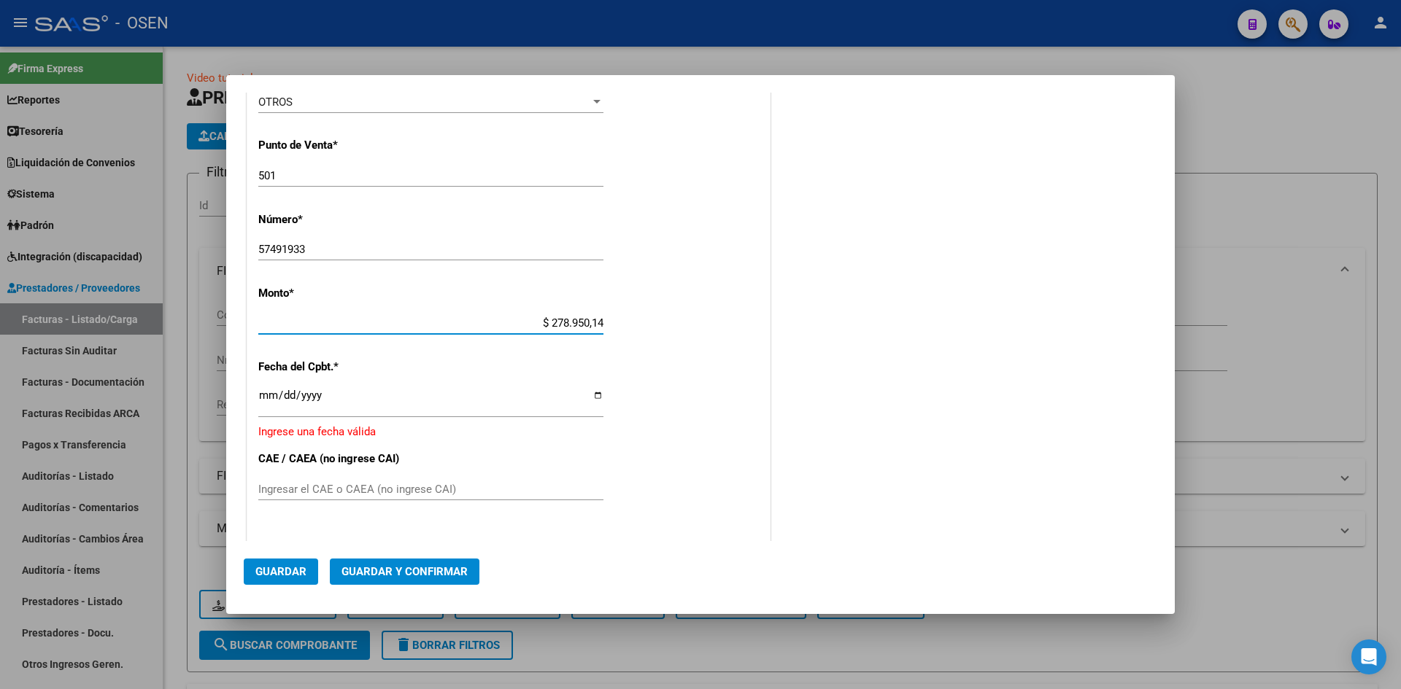
drag, startPoint x: 249, startPoint y: 398, endPoint x: 259, endPoint y: 395, distance: 9.7
click at [252, 398] on div "CUIT * 30-65511651-2 Ingresar CUIT ANALISIS PRESTADOR EDESUR S A ARCA Padrón Ar…" at bounding box center [508, 312] width 522 height 1117
click at [263, 395] on input "Ingresar la fecha" at bounding box center [430, 401] width 345 height 23
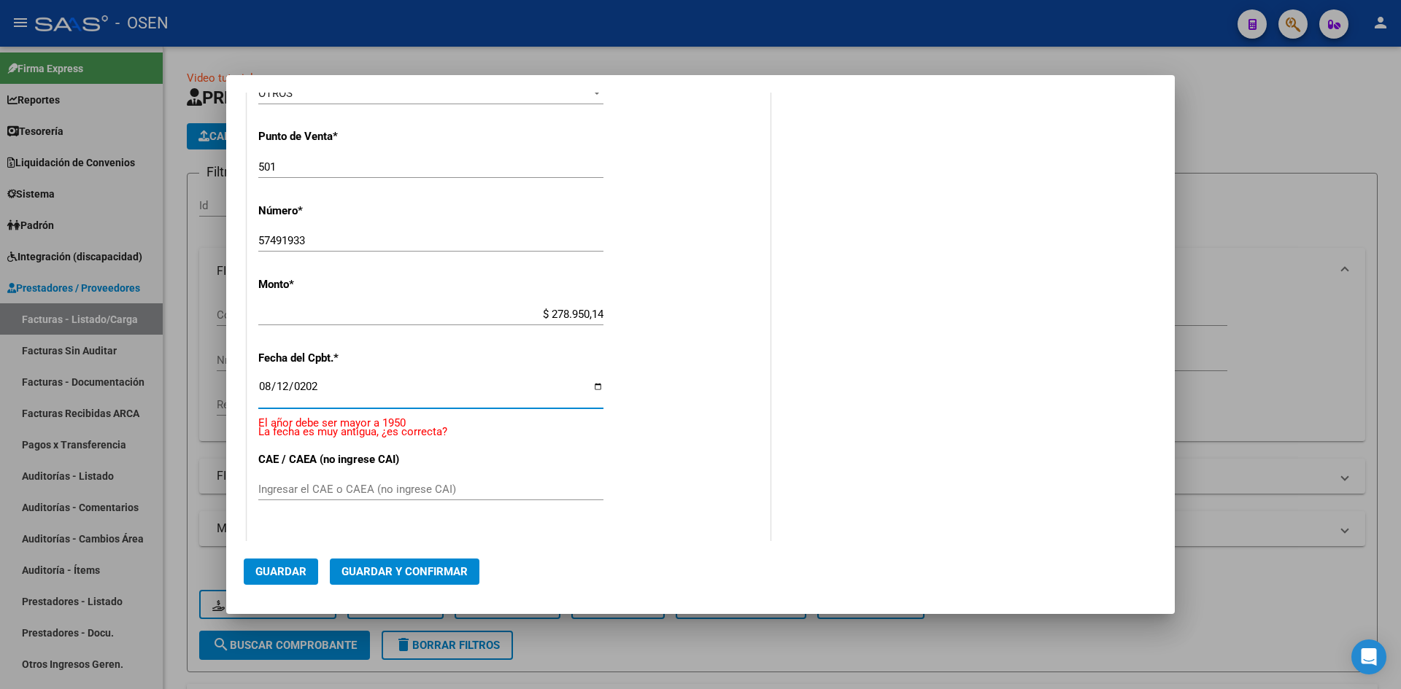
type input "[DATE]"
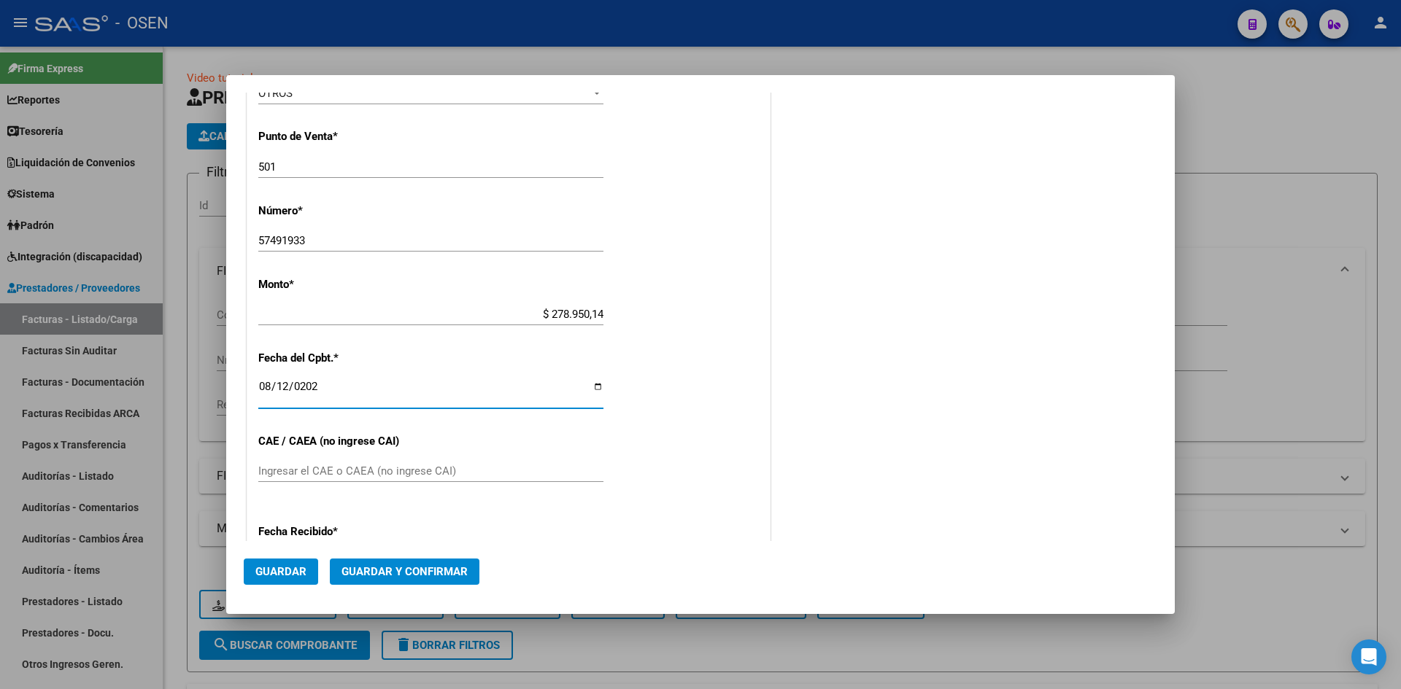
scroll to position [458, 0]
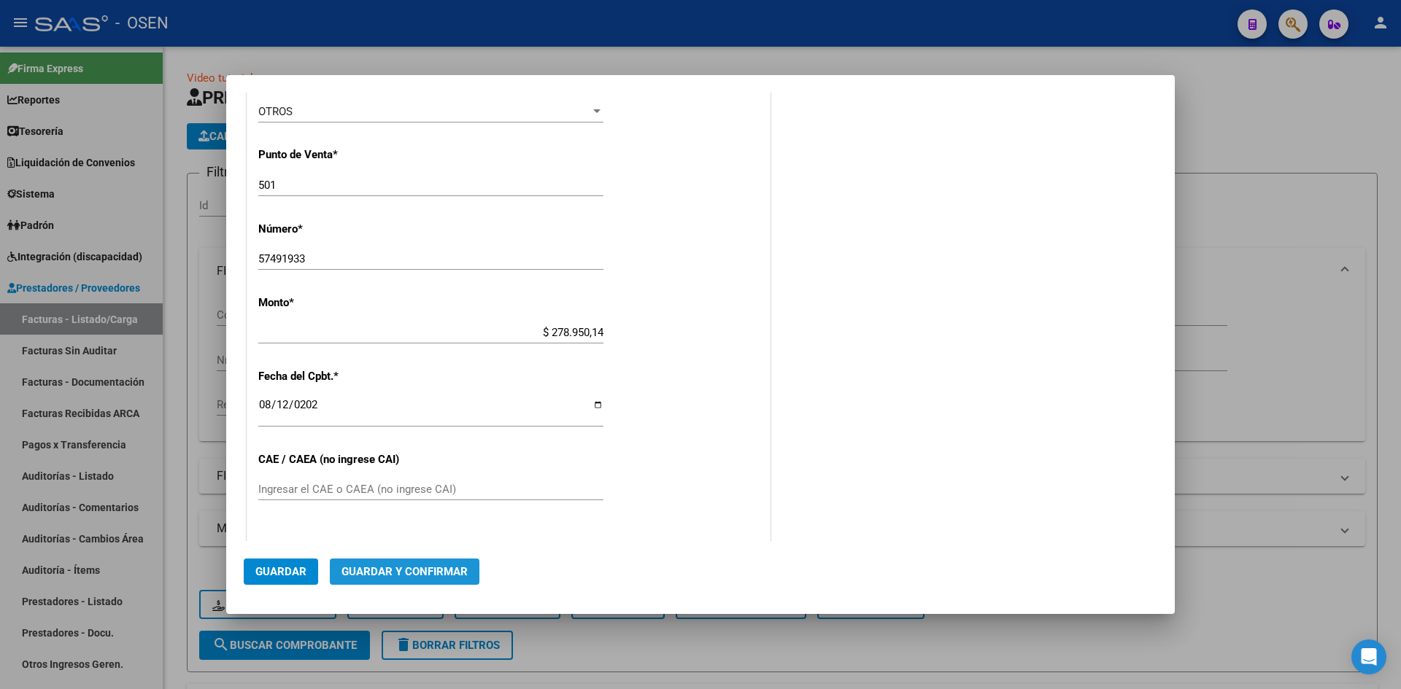
click at [411, 567] on span "Guardar y Confirmar" at bounding box center [404, 571] width 126 height 13
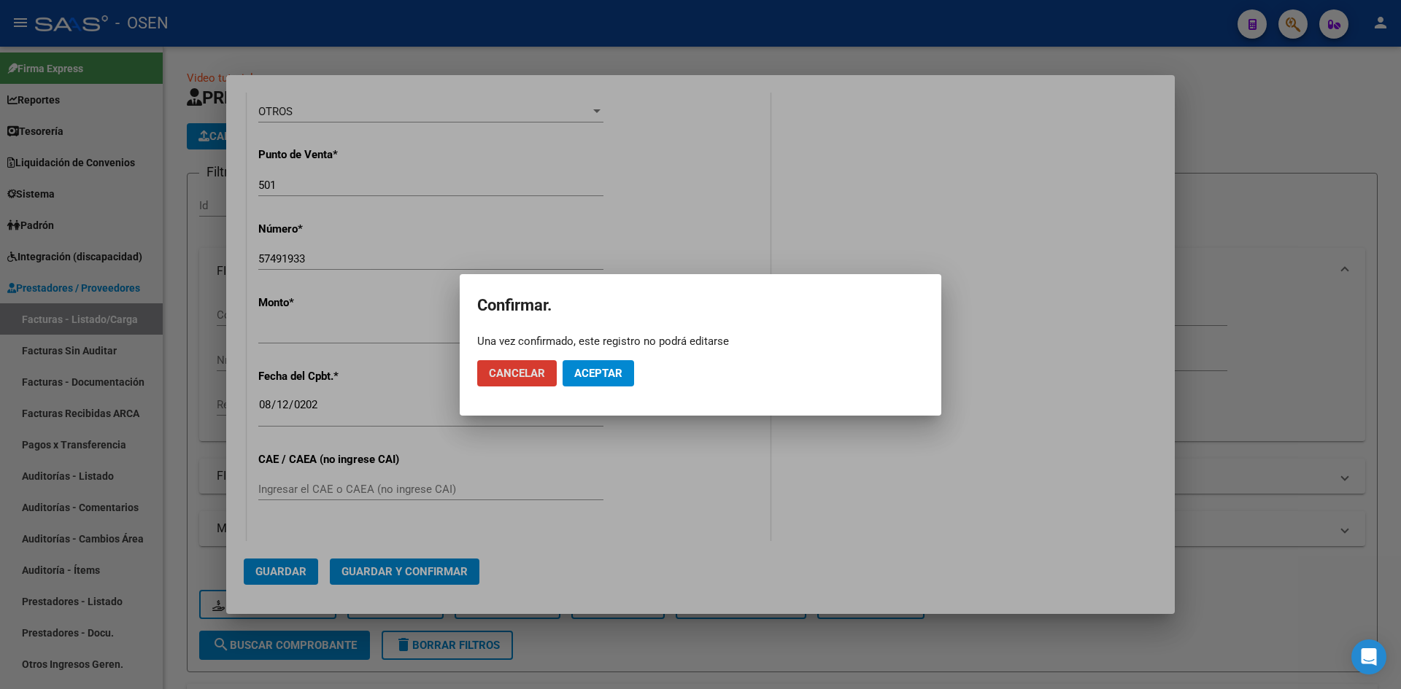
click at [616, 371] on span "Aceptar" at bounding box center [598, 373] width 48 height 13
click at [616, 371] on span "Guardar igualmente." at bounding box center [635, 373] width 123 height 13
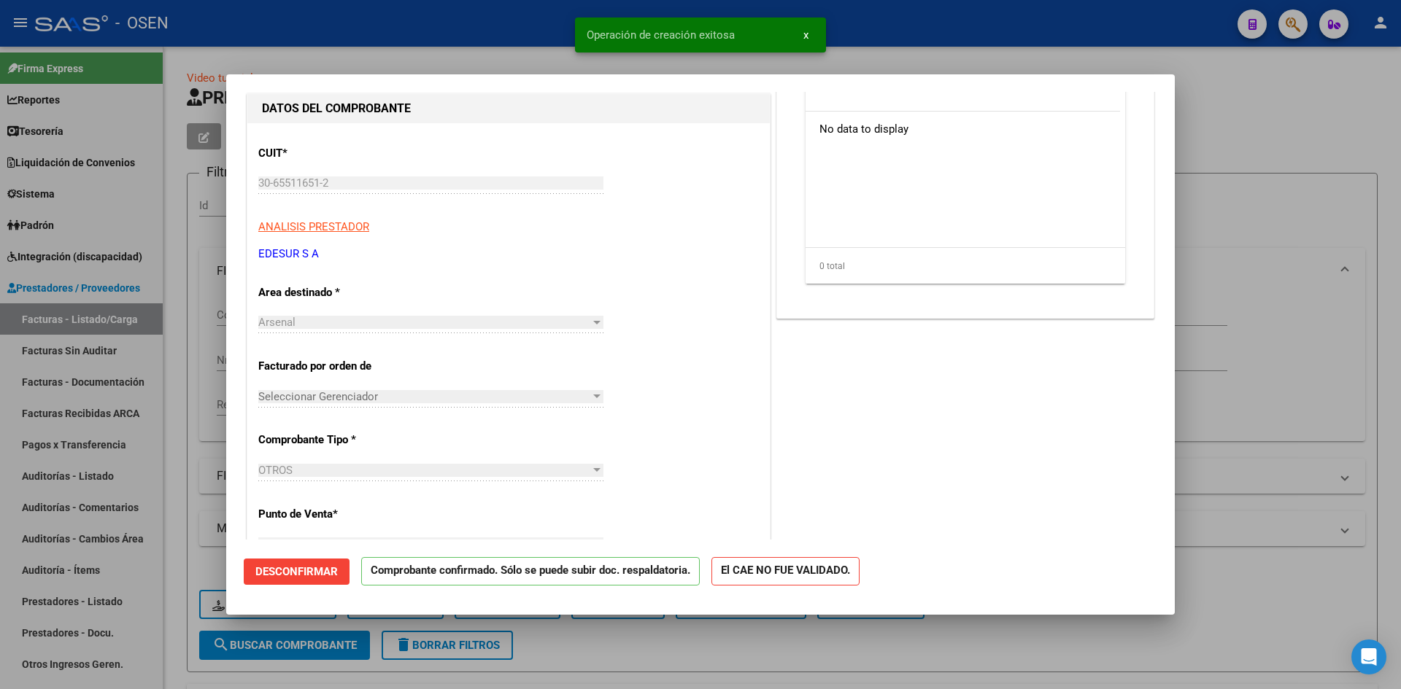
scroll to position [243, 0]
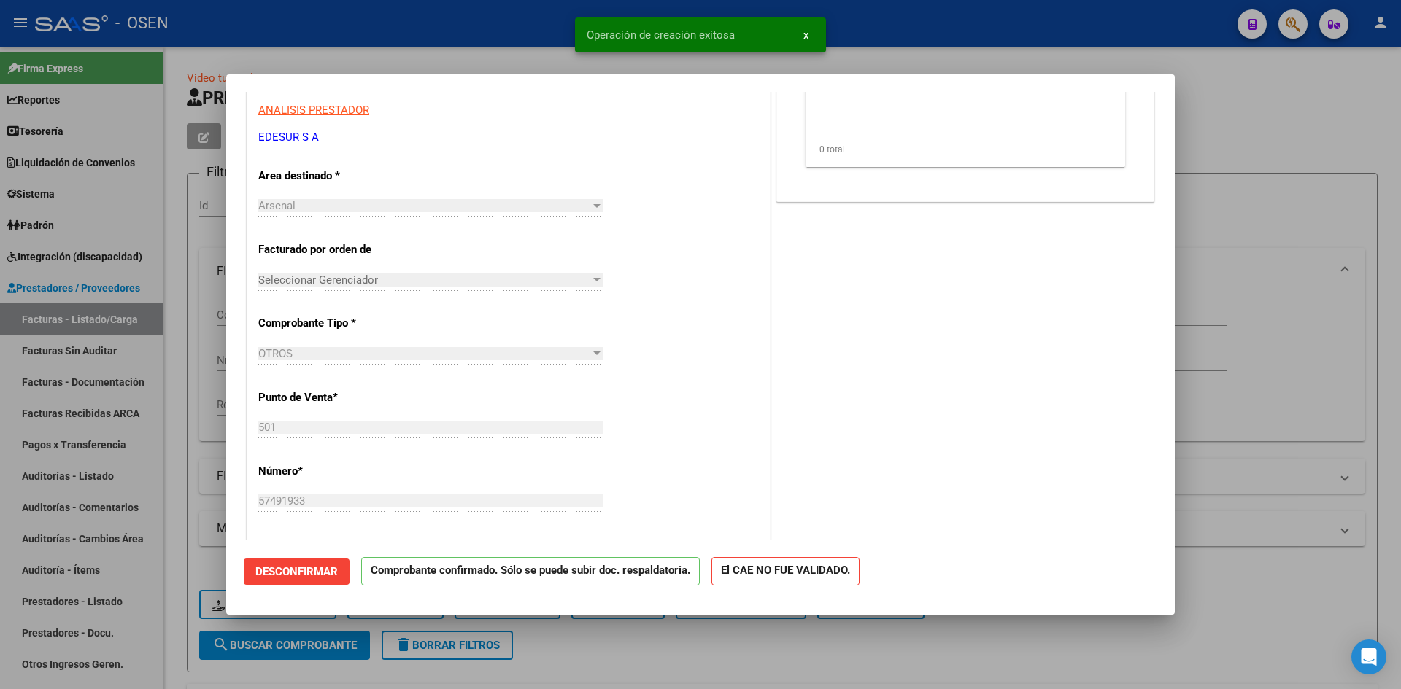
click at [191, 421] on div at bounding box center [700, 344] width 1401 height 689
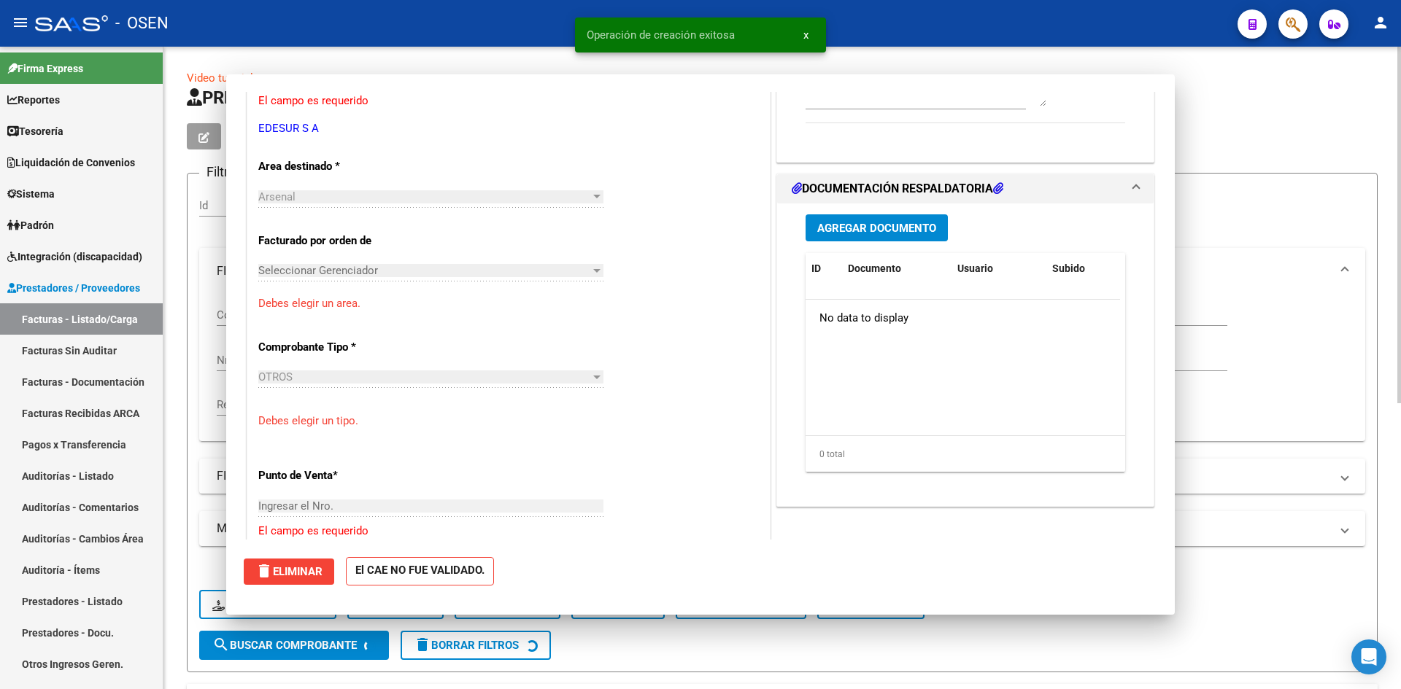
scroll to position [0, 0]
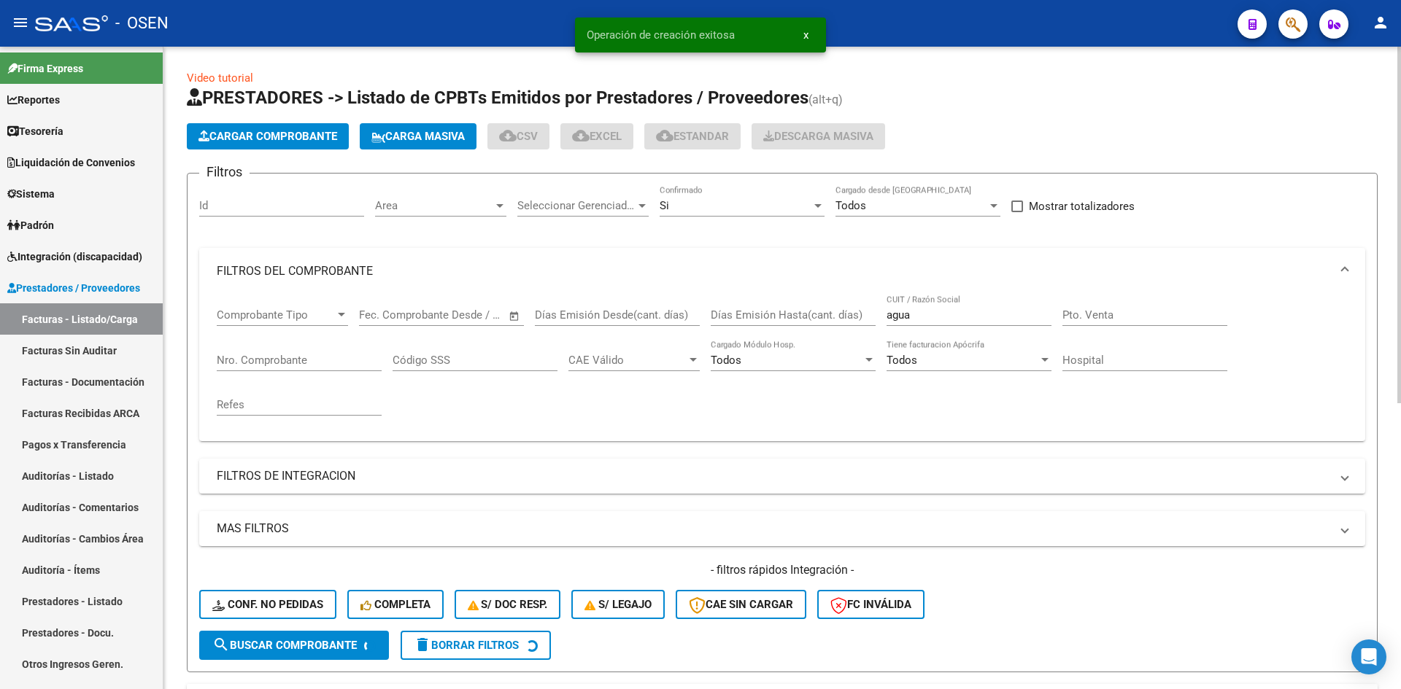
click at [274, 136] on span "Cargar Comprobante" at bounding box center [267, 136] width 139 height 13
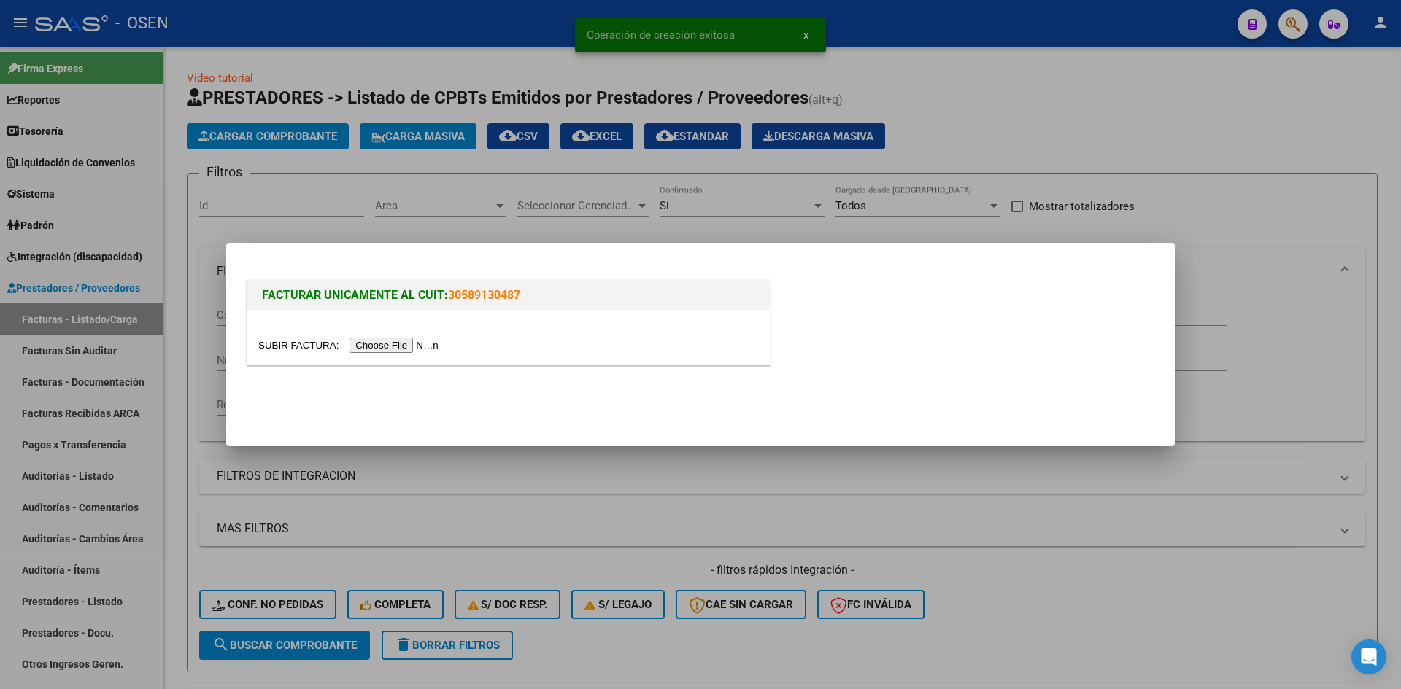
drag, startPoint x: 390, startPoint y: 336, endPoint x: 393, endPoint y: 348, distance: 12.0
click at [393, 347] on div at bounding box center [508, 337] width 522 height 55
click at [393, 348] on input "file" at bounding box center [350, 345] width 185 height 15
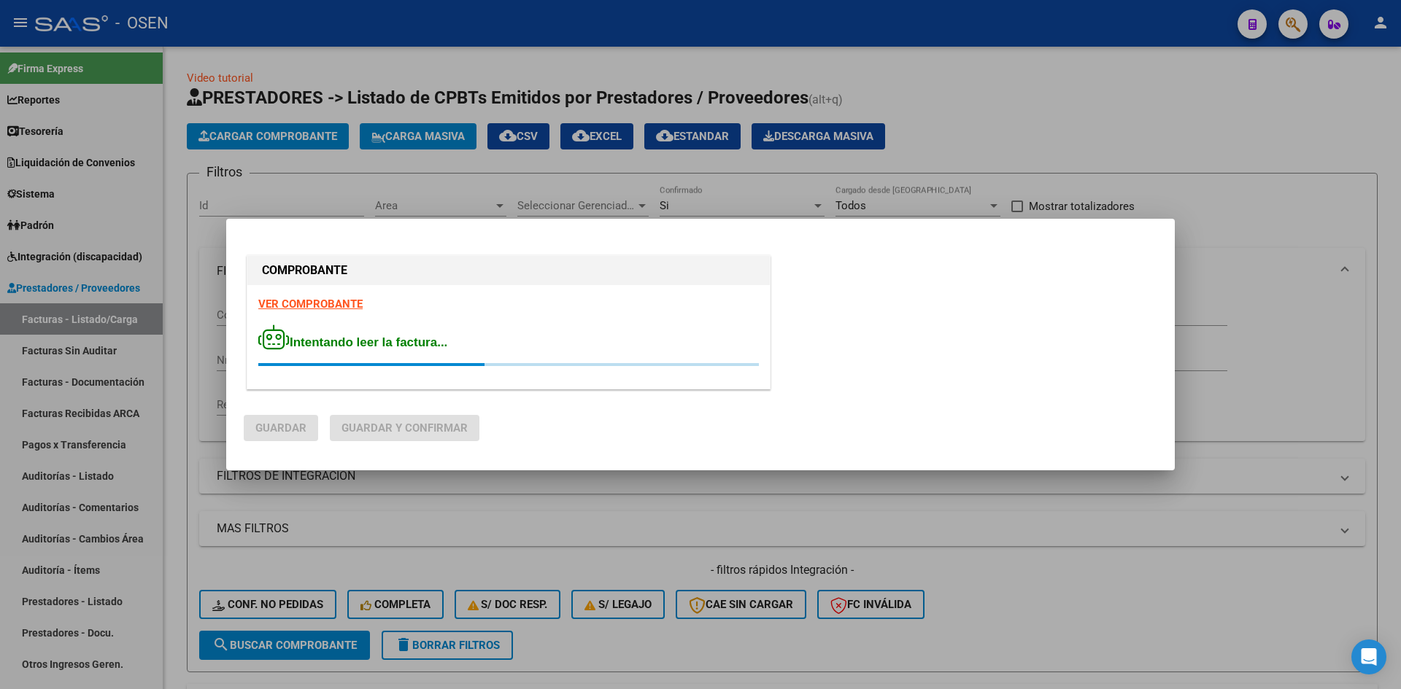
click at [303, 301] on div "COMPROBANTE VER COMPROBANTE Intentando leer la factura..." at bounding box center [509, 324] width 530 height 145
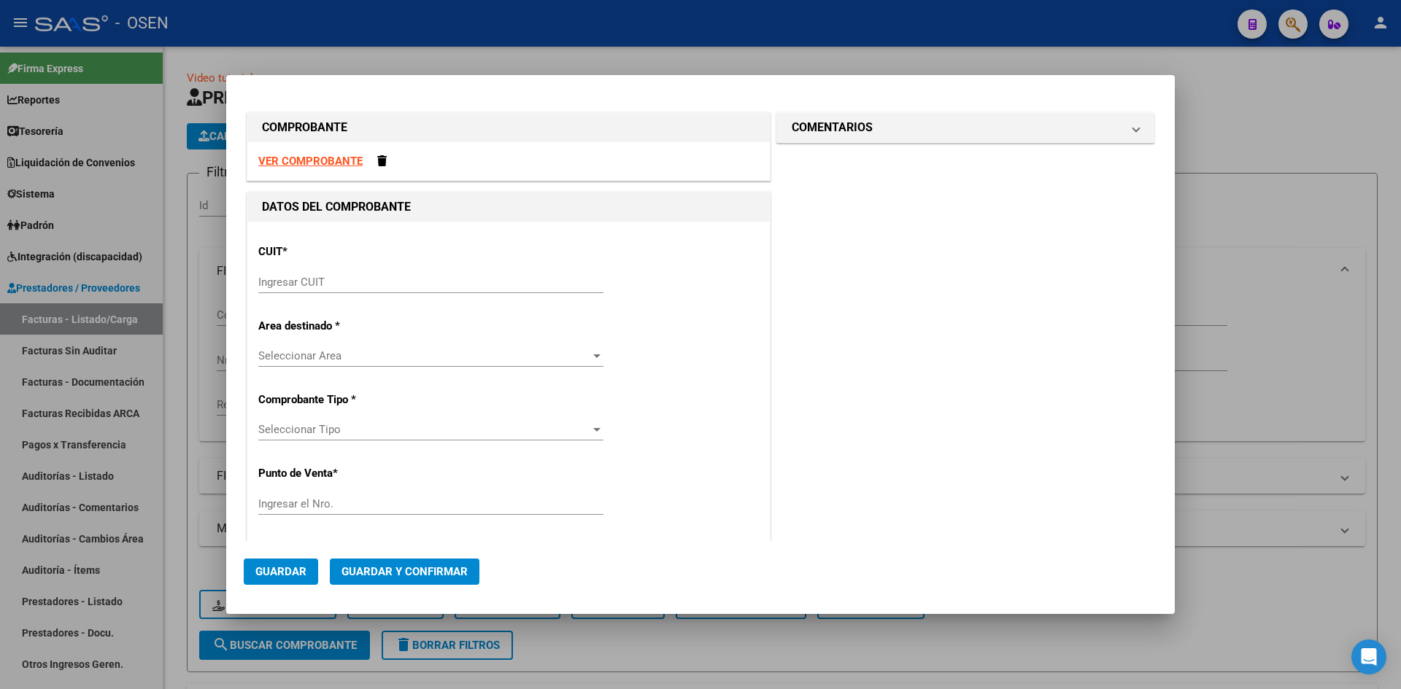
click at [322, 164] on strong "VER COMPROBANTE" at bounding box center [310, 161] width 104 height 13
click at [325, 247] on p "CUIT *" at bounding box center [333, 252] width 150 height 17
click at [337, 272] on div "Ingresar CUIT" at bounding box center [430, 282] width 345 height 22
paste input "30-65511651-2"
type input "30-65511651-2"
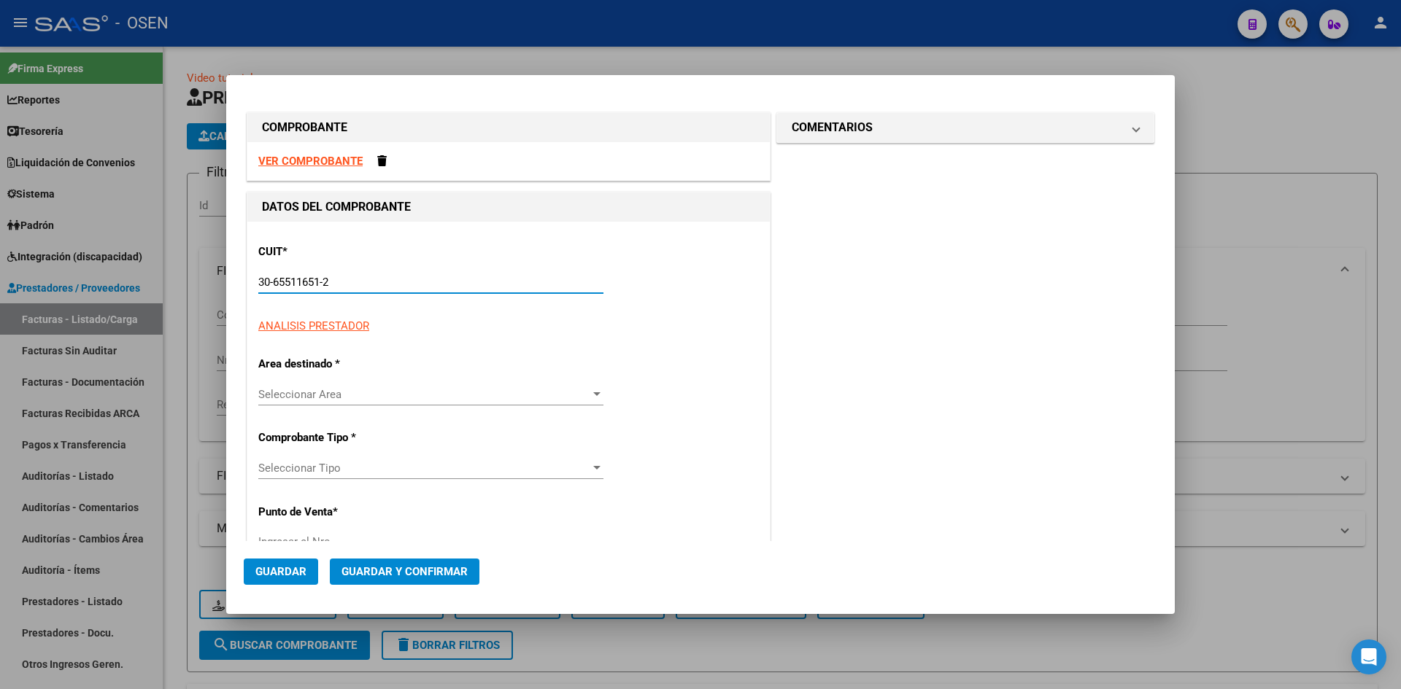
type input "501"
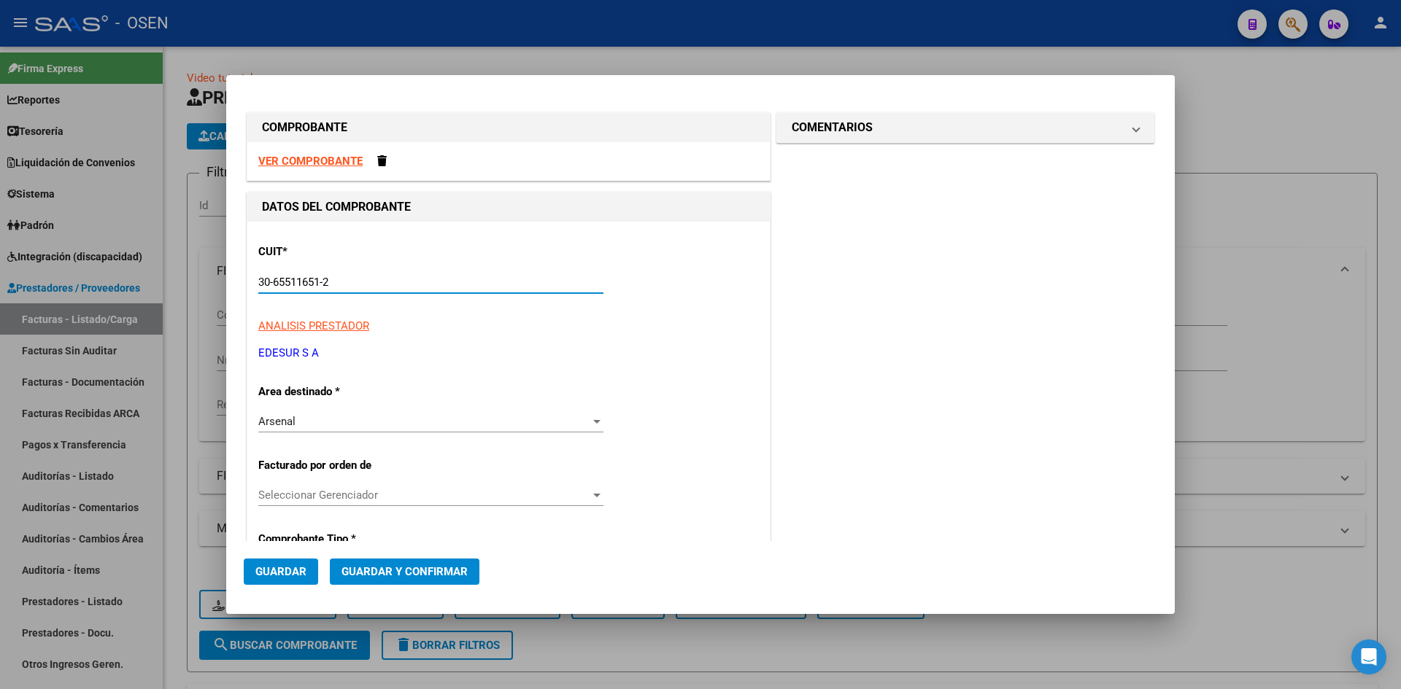
type input "30-65511651-2"
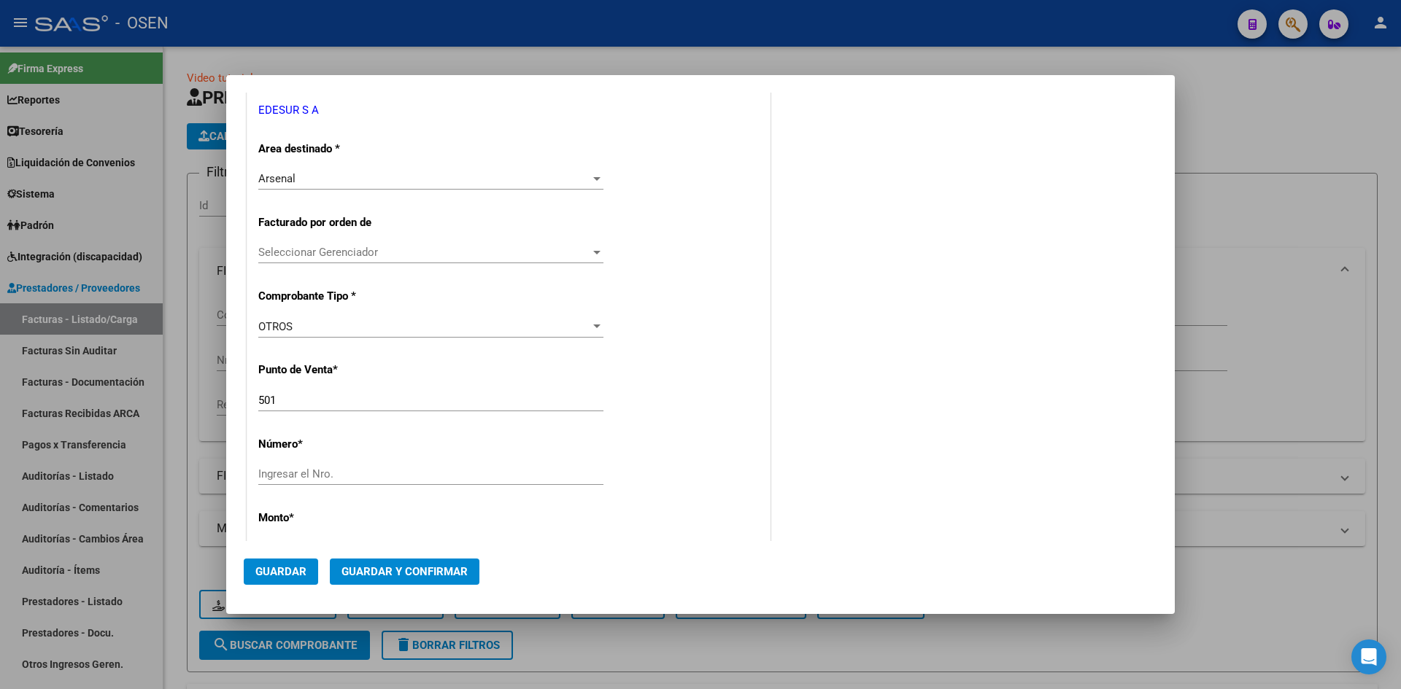
click at [334, 476] on input "Ingresar el Nro." at bounding box center [430, 474] width 345 height 13
paste input "-57318357"
drag, startPoint x: 264, startPoint y: 476, endPoint x: 254, endPoint y: 436, distance: 40.7
click at [247, 465] on div "CUIT * 30-65511651-2 Ingresar CUIT ANALISIS PRESTADOR EDESUR S A ARCA Padrón Ar…" at bounding box center [508, 533] width 522 height 1108
type input "57318357"
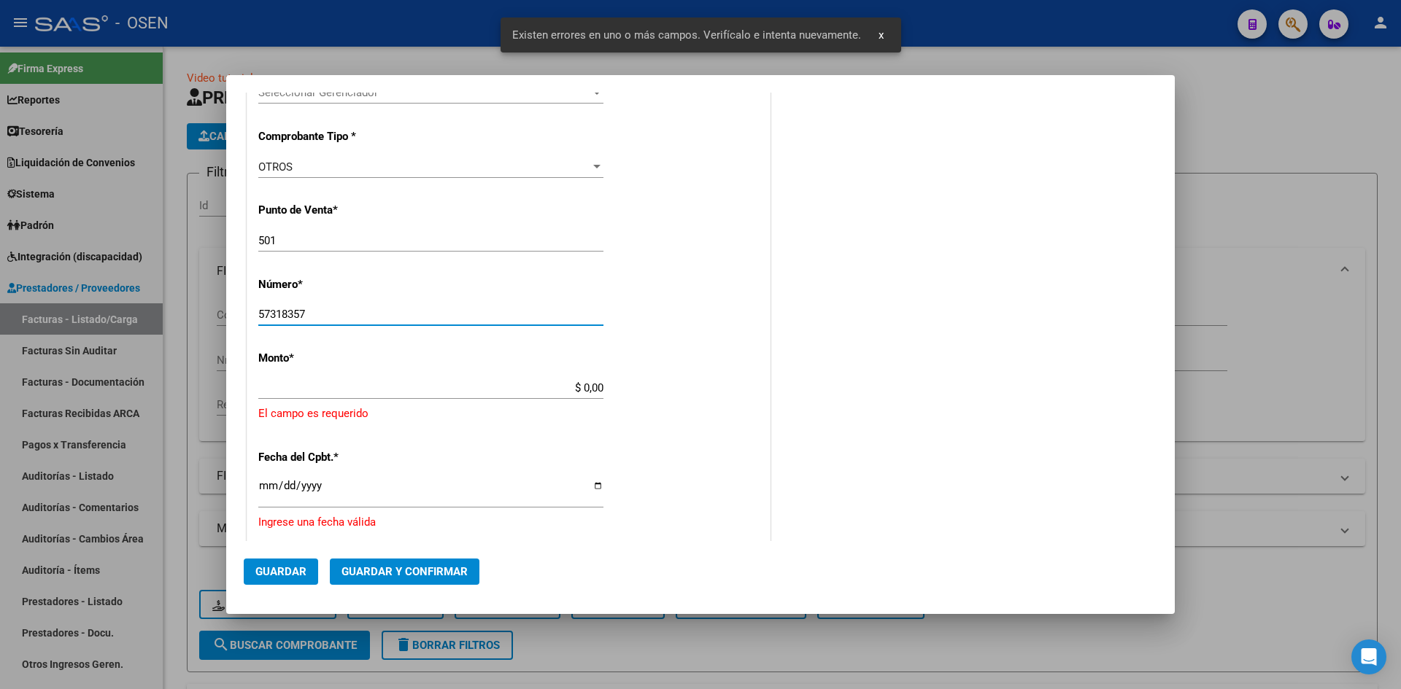
scroll to position [468, 0]
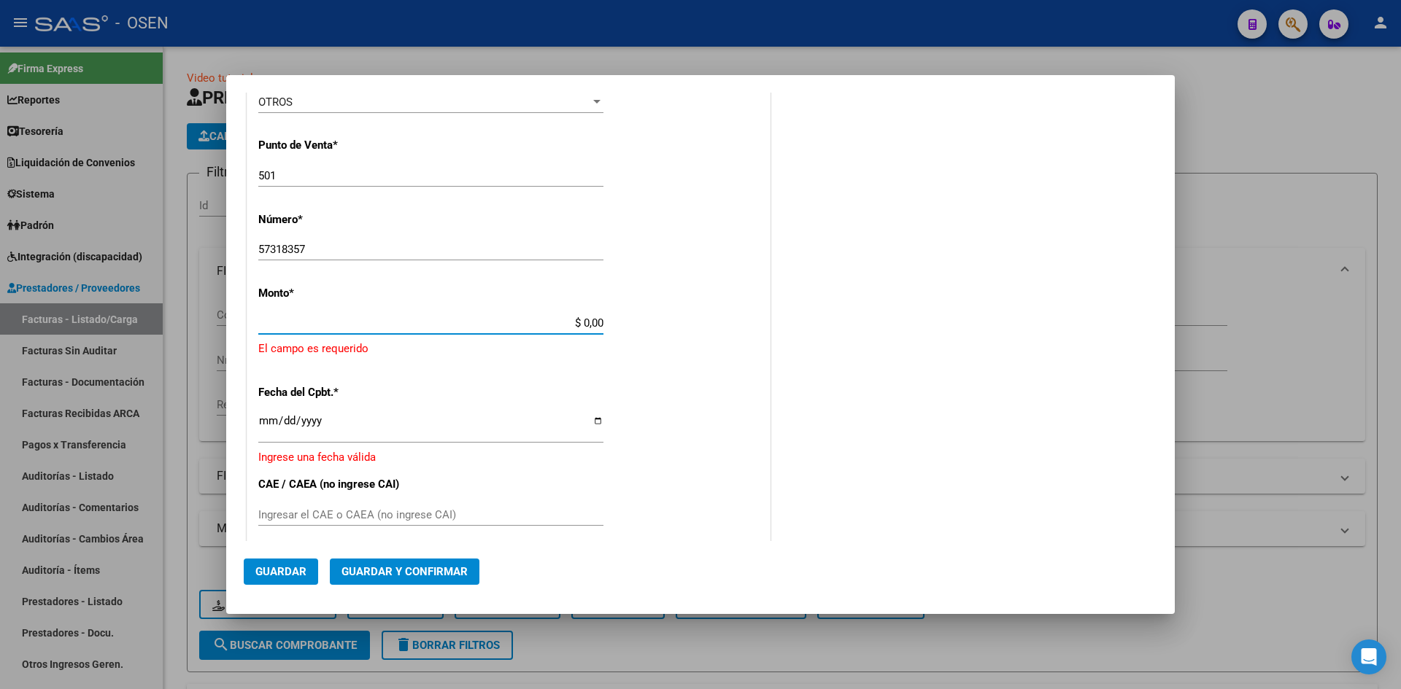
click at [603, 326] on app-form-text-field "Monto * $ 0,00 Ingresar el monto [GEOGRAPHIC_DATA] es requerido" at bounding box center [508, 322] width 500 height 71
paste input "295,419.58"
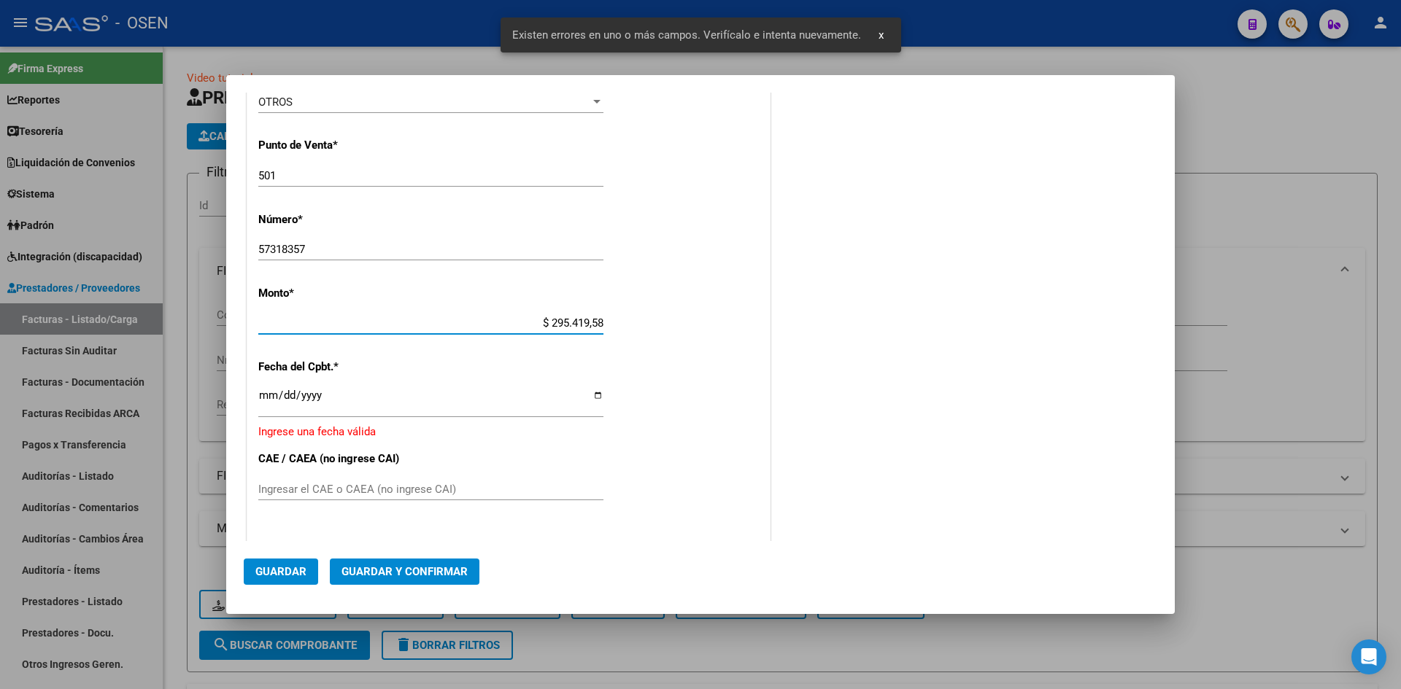
scroll to position [472, 0]
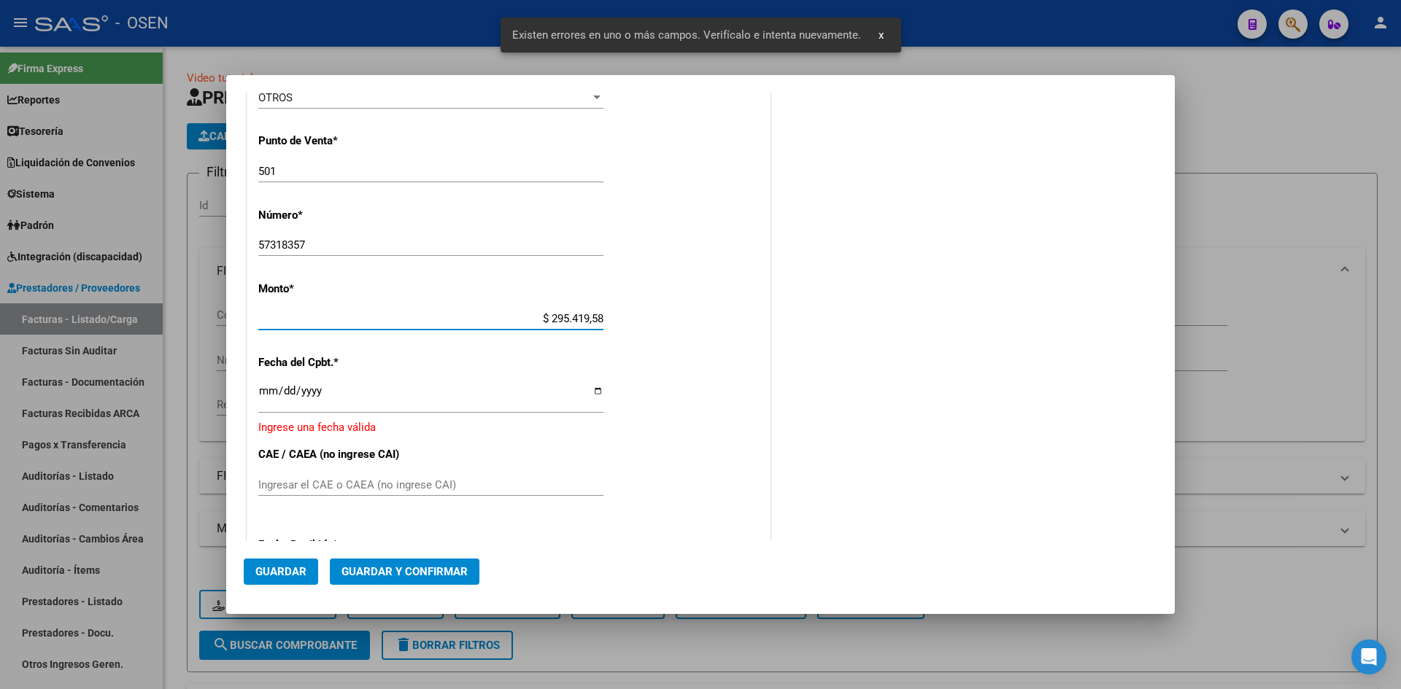
type input "$ 295.419,58"
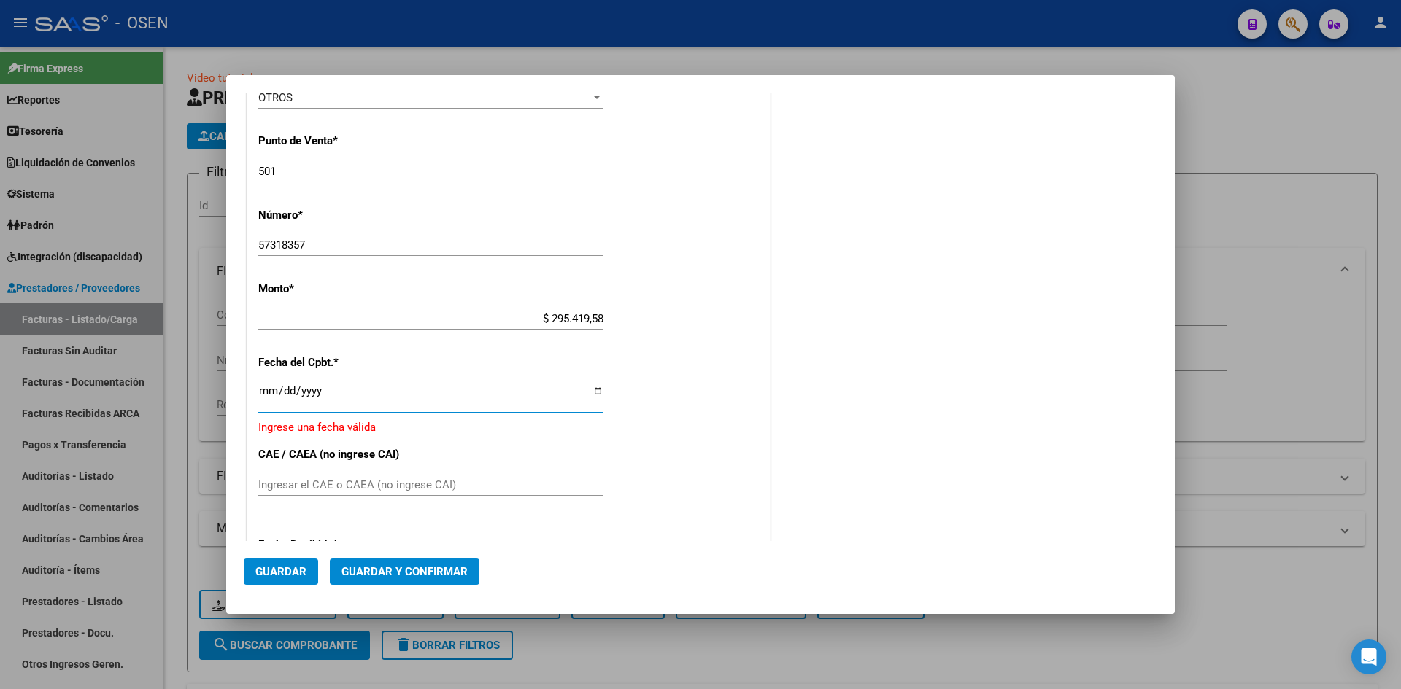
click at [273, 387] on input "Ingresar la fecha" at bounding box center [430, 396] width 345 height 23
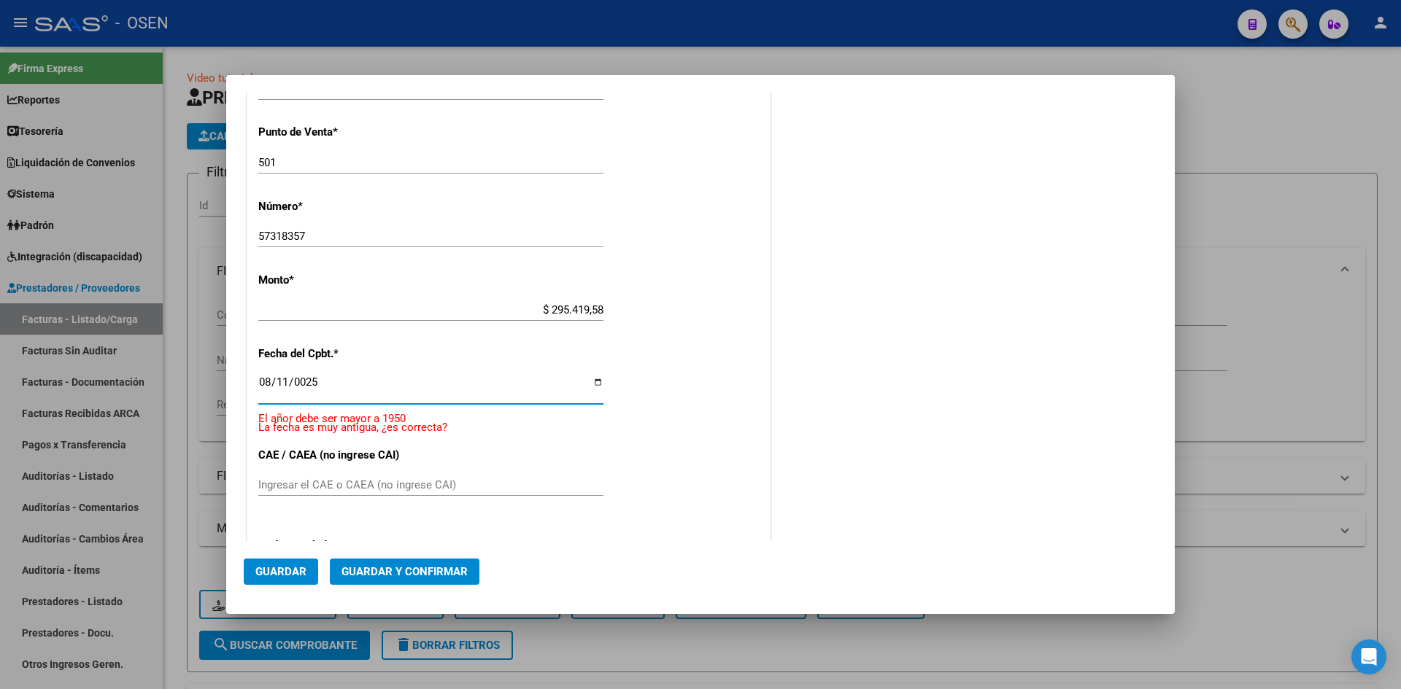
click at [291, 387] on input "0025-08-11" at bounding box center [430, 387] width 345 height 23
click at [296, 390] on input "0025-08-11" at bounding box center [430, 387] width 345 height 23
type input "[DATE]"
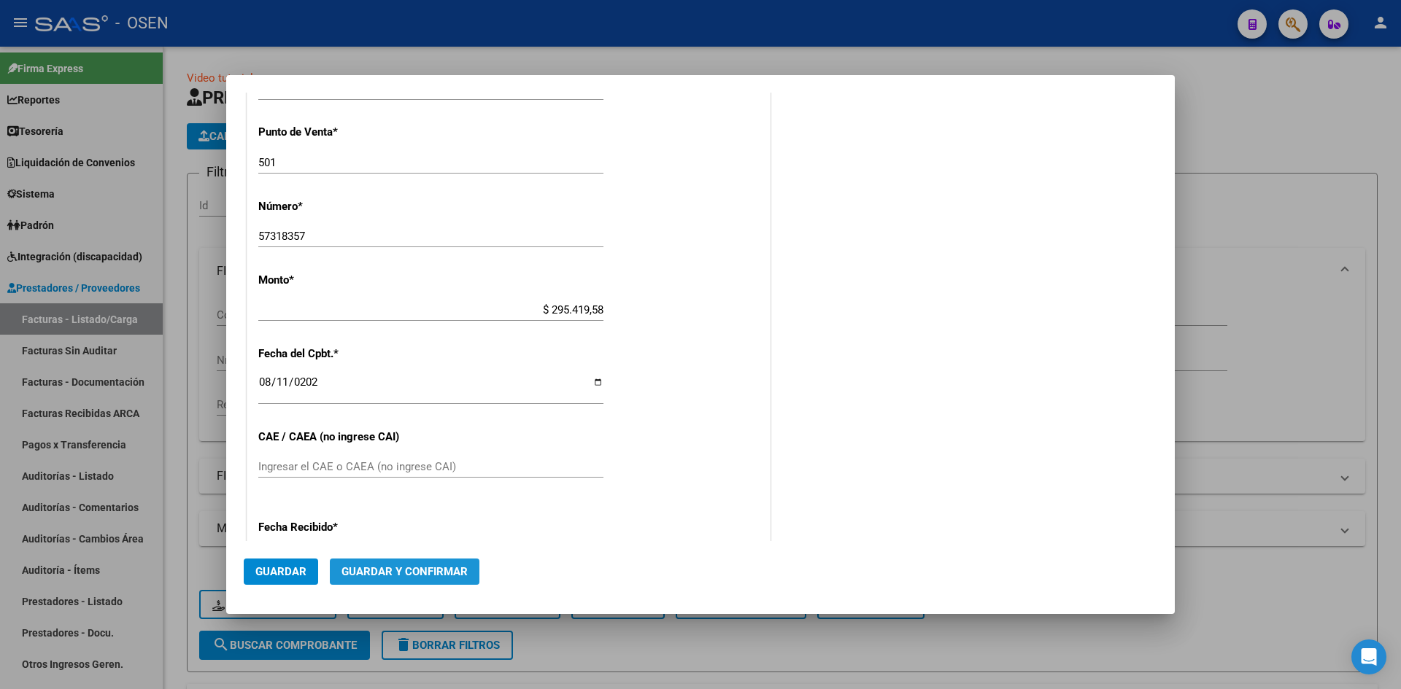
click at [456, 569] on span "Guardar y Confirmar" at bounding box center [404, 571] width 126 height 13
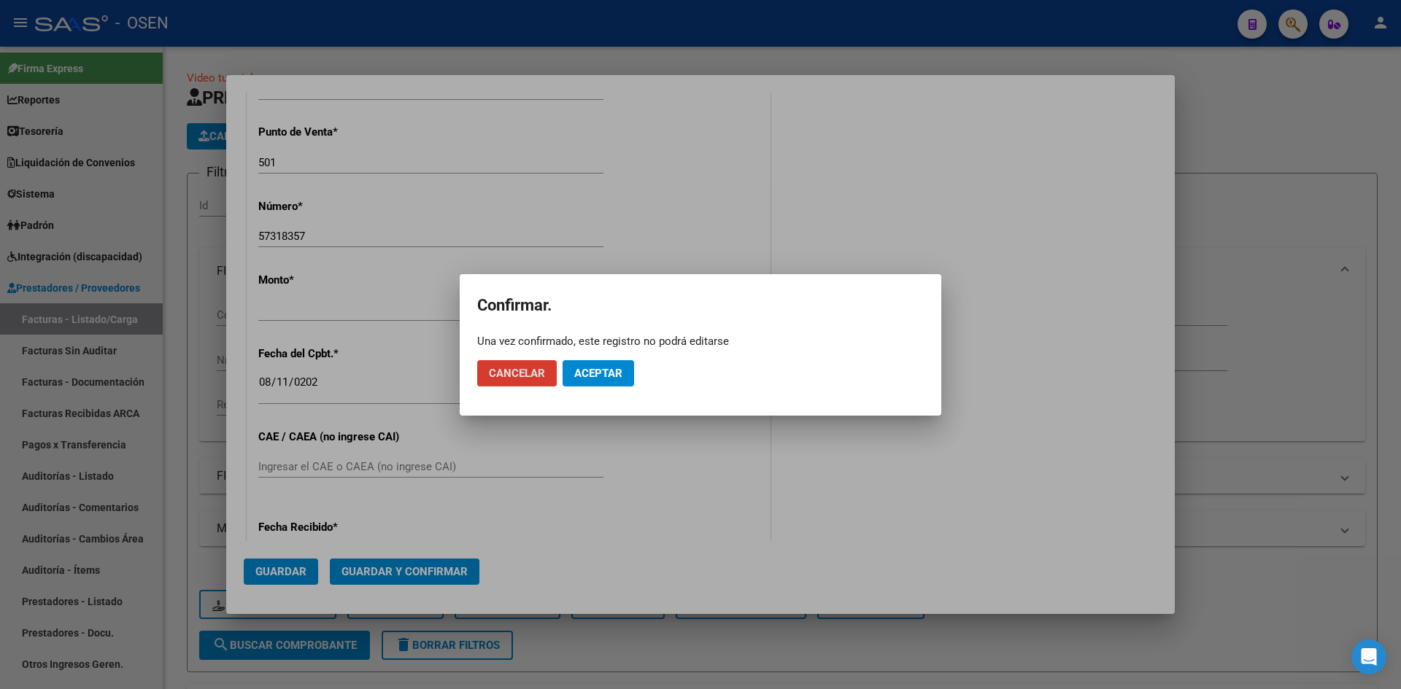
click at [584, 381] on button "Aceptar" at bounding box center [597, 373] width 71 height 26
click at [584, 381] on button "Guardar igualmente." at bounding box center [635, 373] width 147 height 26
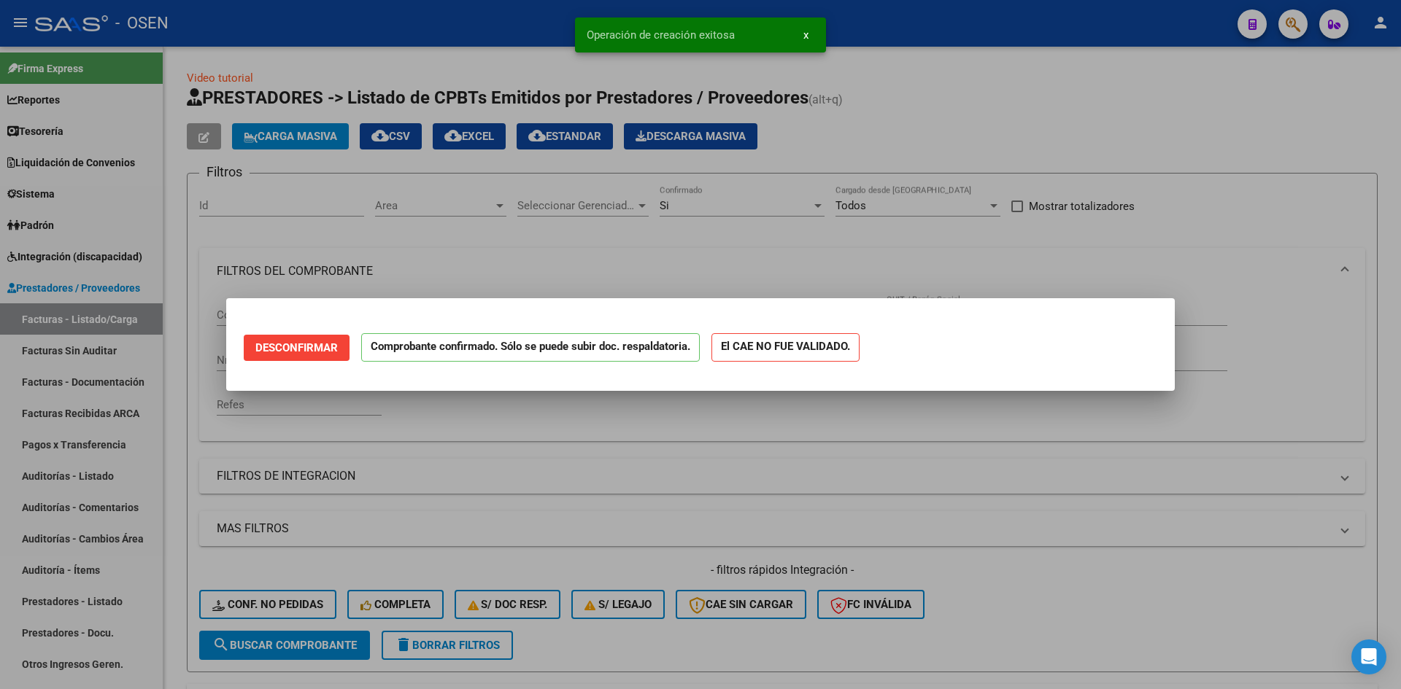
scroll to position [0, 0]
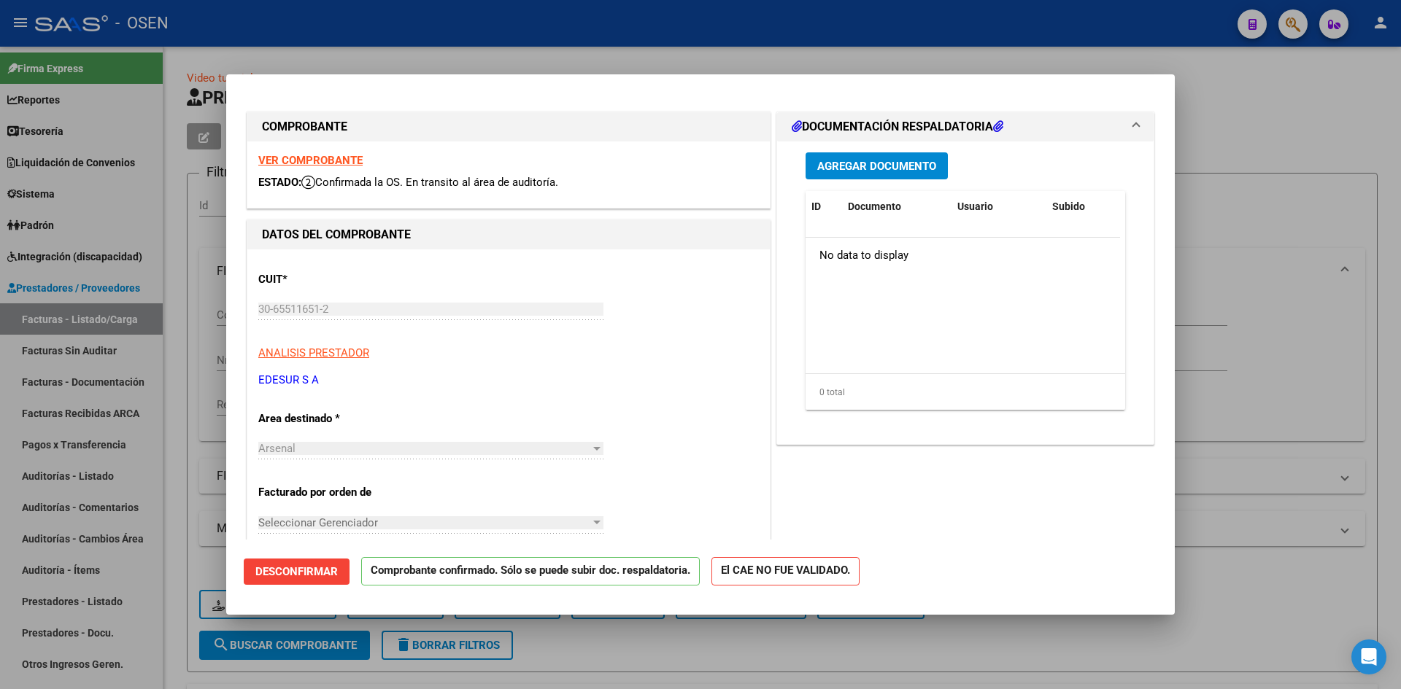
click at [321, 157] on strong "VER COMPROBANTE" at bounding box center [310, 160] width 104 height 13
click at [201, 300] on div at bounding box center [700, 344] width 1401 height 689
type input "$ 0,00"
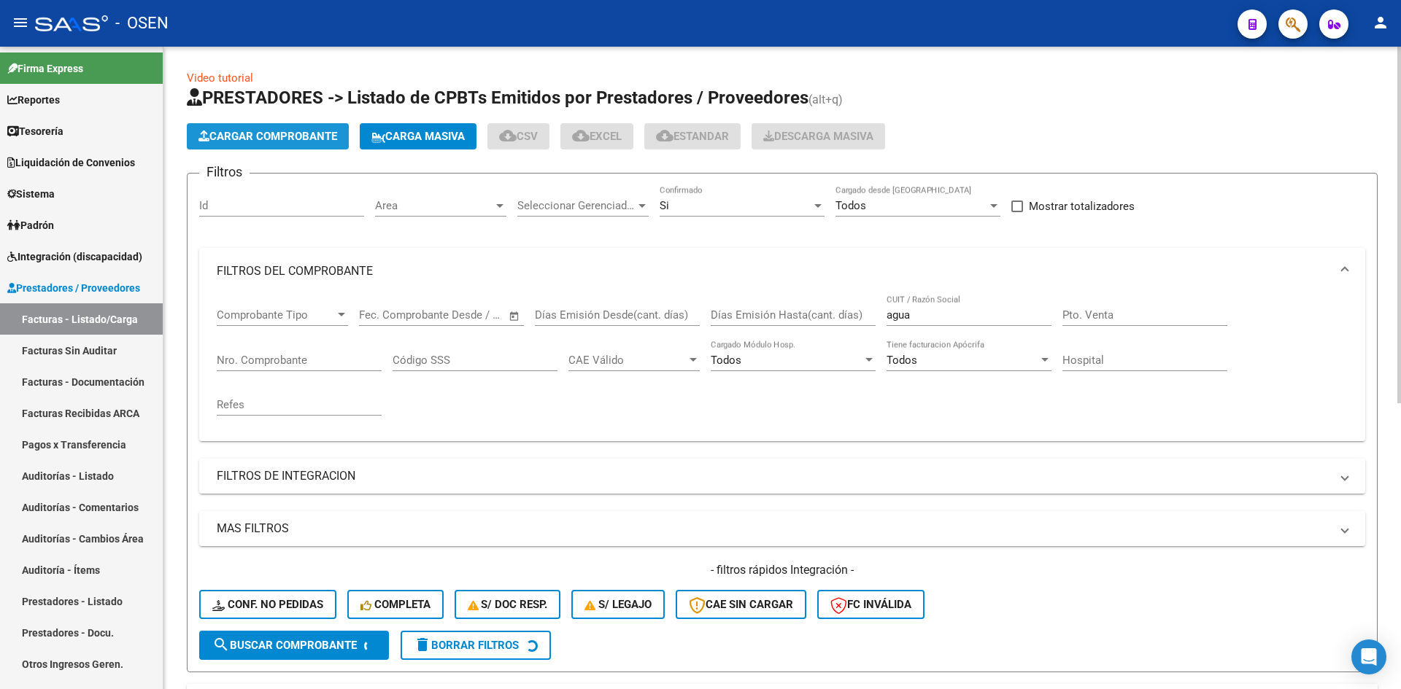
click at [255, 134] on span "Cargar Comprobante" at bounding box center [267, 136] width 139 height 13
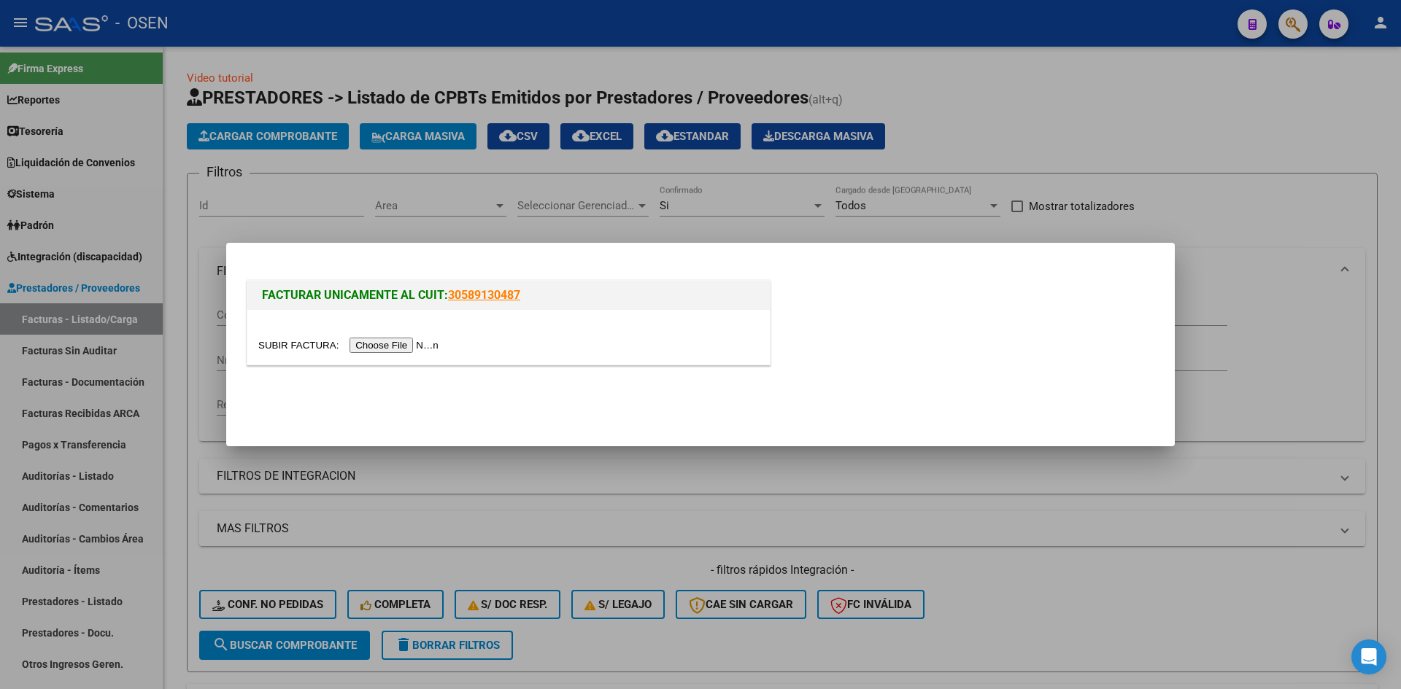
click at [414, 348] on input "file" at bounding box center [350, 345] width 185 height 15
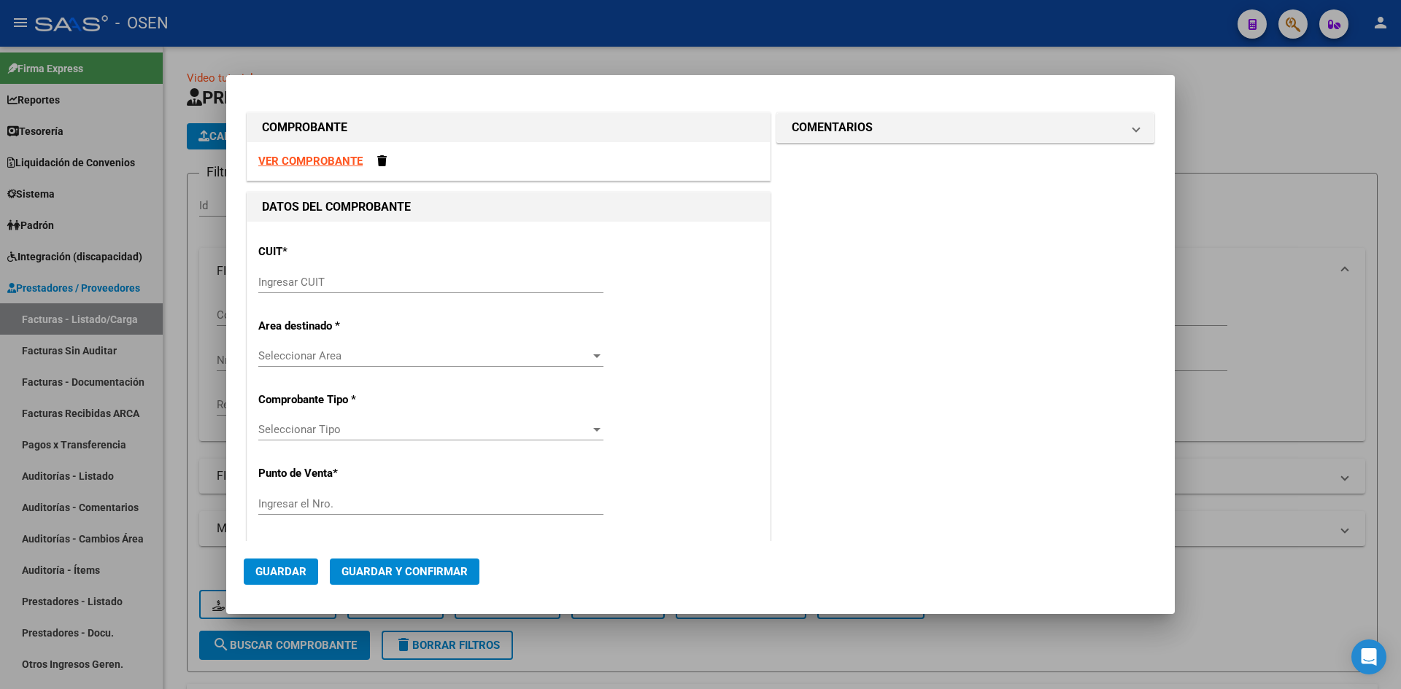
click at [346, 276] on input "Ingresar CUIT" at bounding box center [430, 282] width 345 height 13
paste input "30-65511651-2"
type input "30-65511651-2"
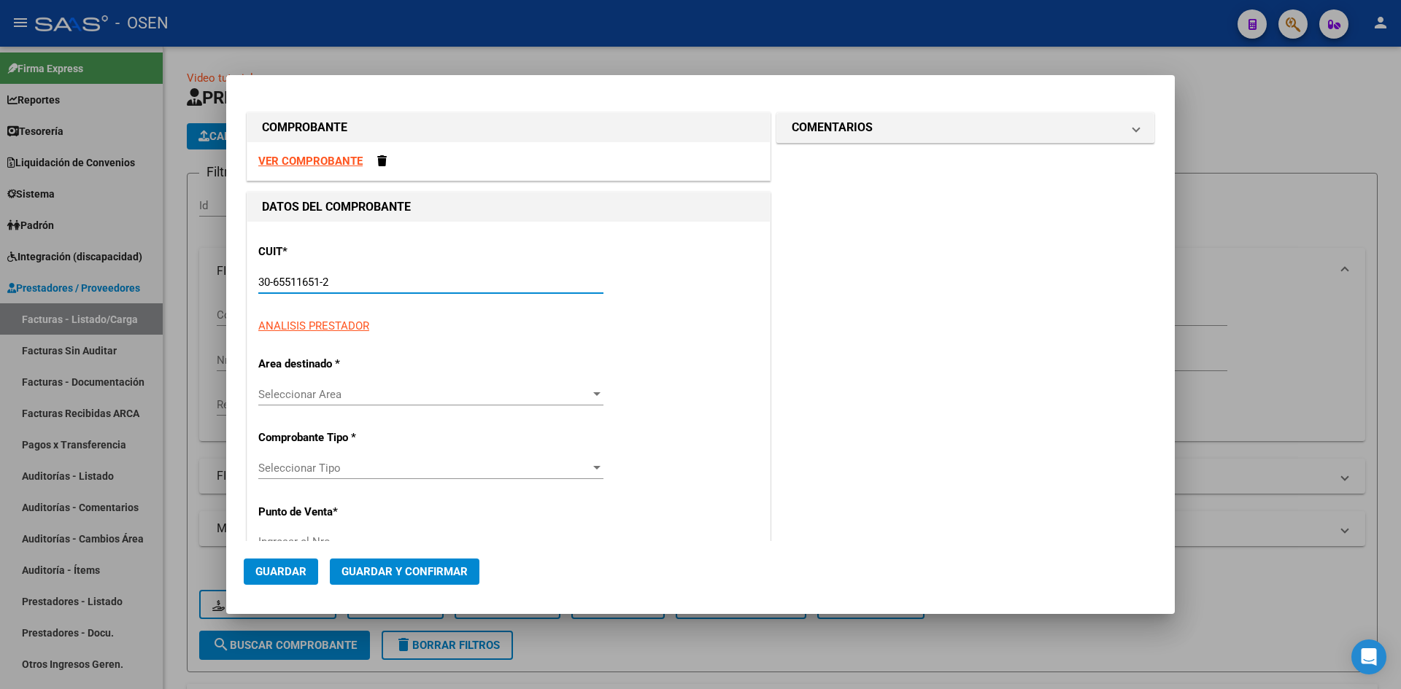
type input "501"
type input "30-65511651-2"
click at [320, 162] on strong "VER COMPROBANTE" at bounding box center [310, 161] width 104 height 13
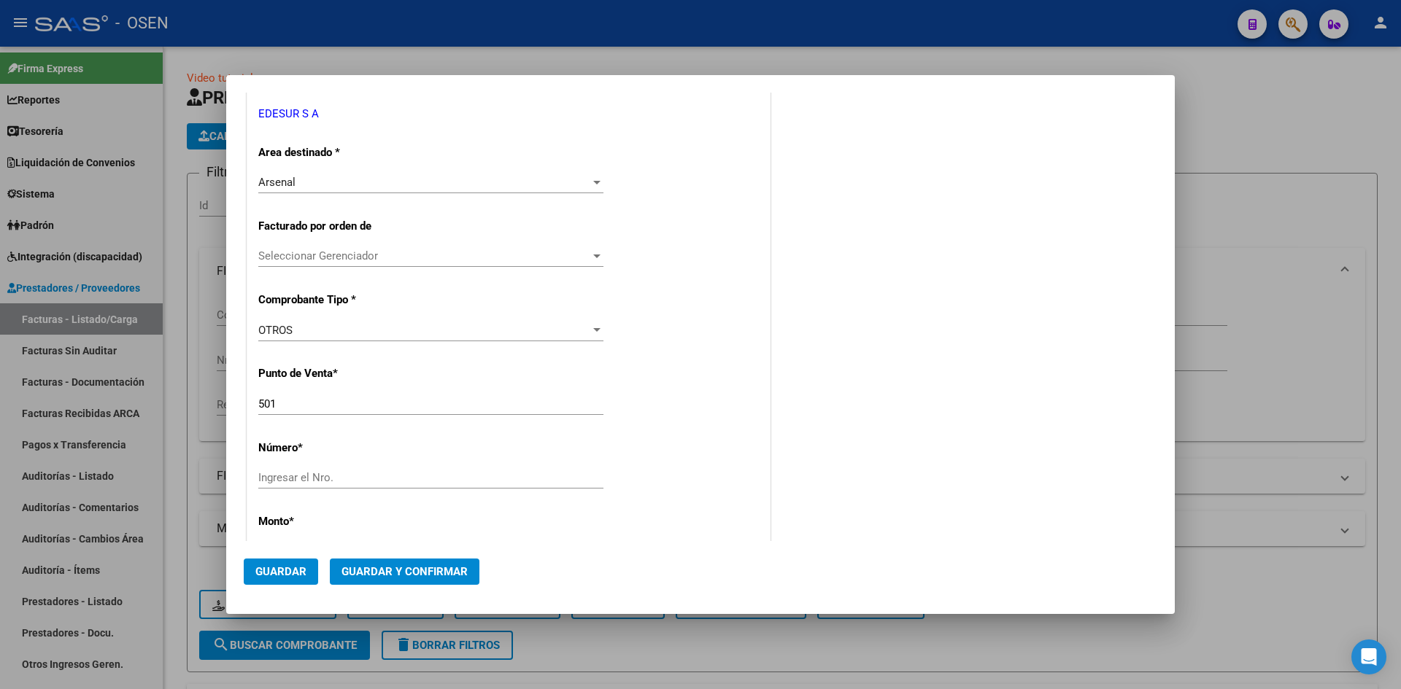
scroll to position [243, 0]
click at [392, 318] on div "OTROS Seleccionar Tipo" at bounding box center [430, 327] width 345 height 22
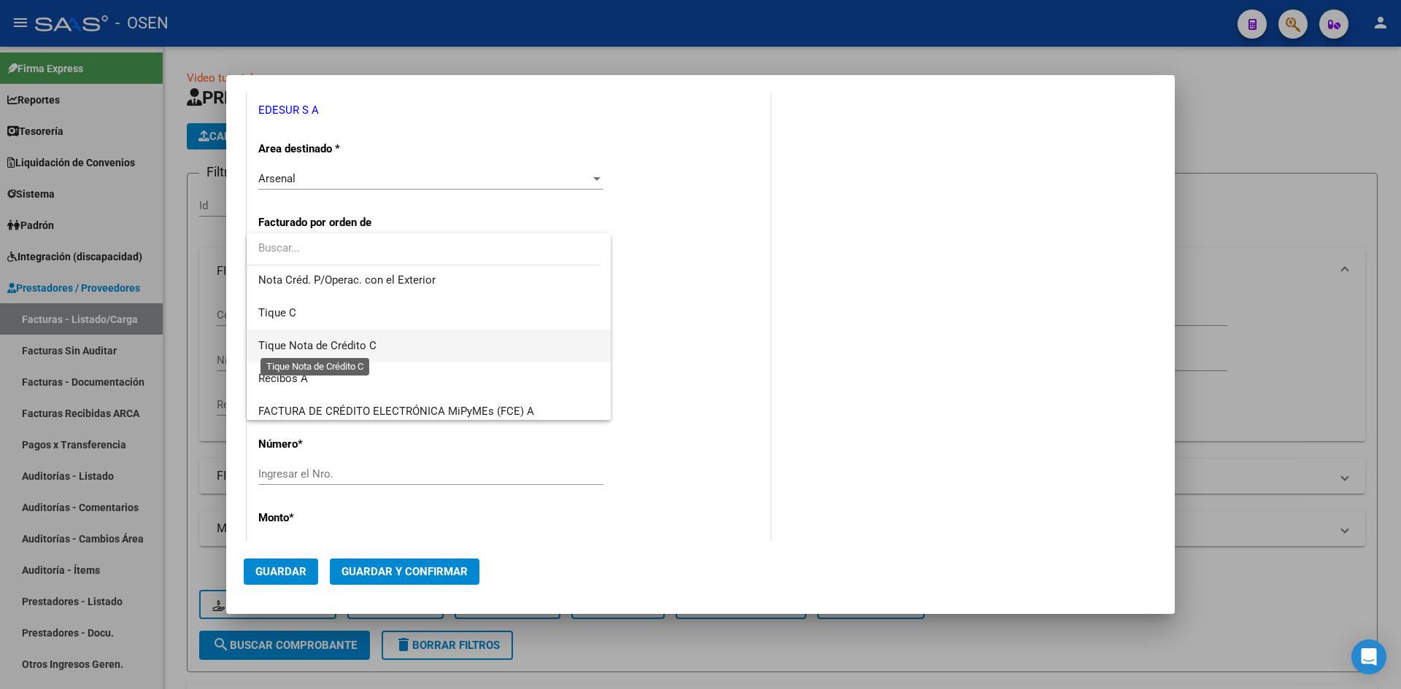
scroll to position [317, 0]
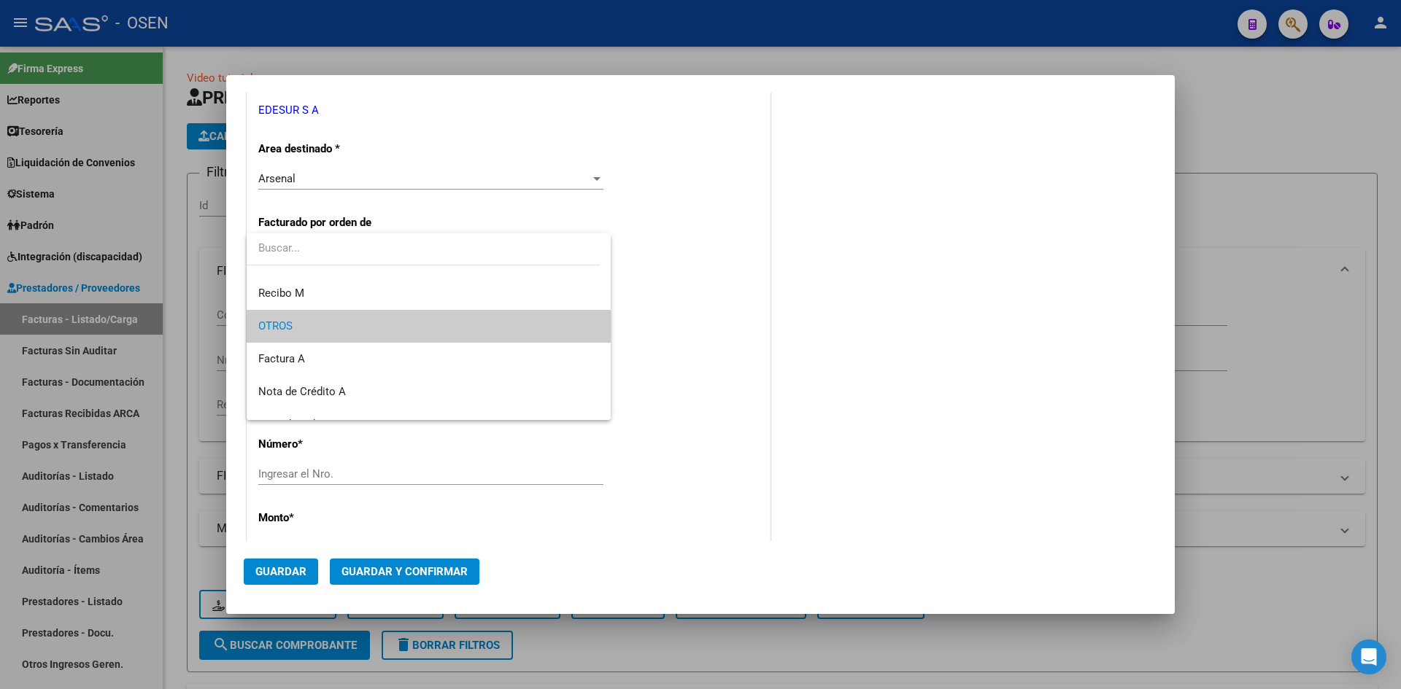
click at [618, 344] on div at bounding box center [700, 344] width 1401 height 689
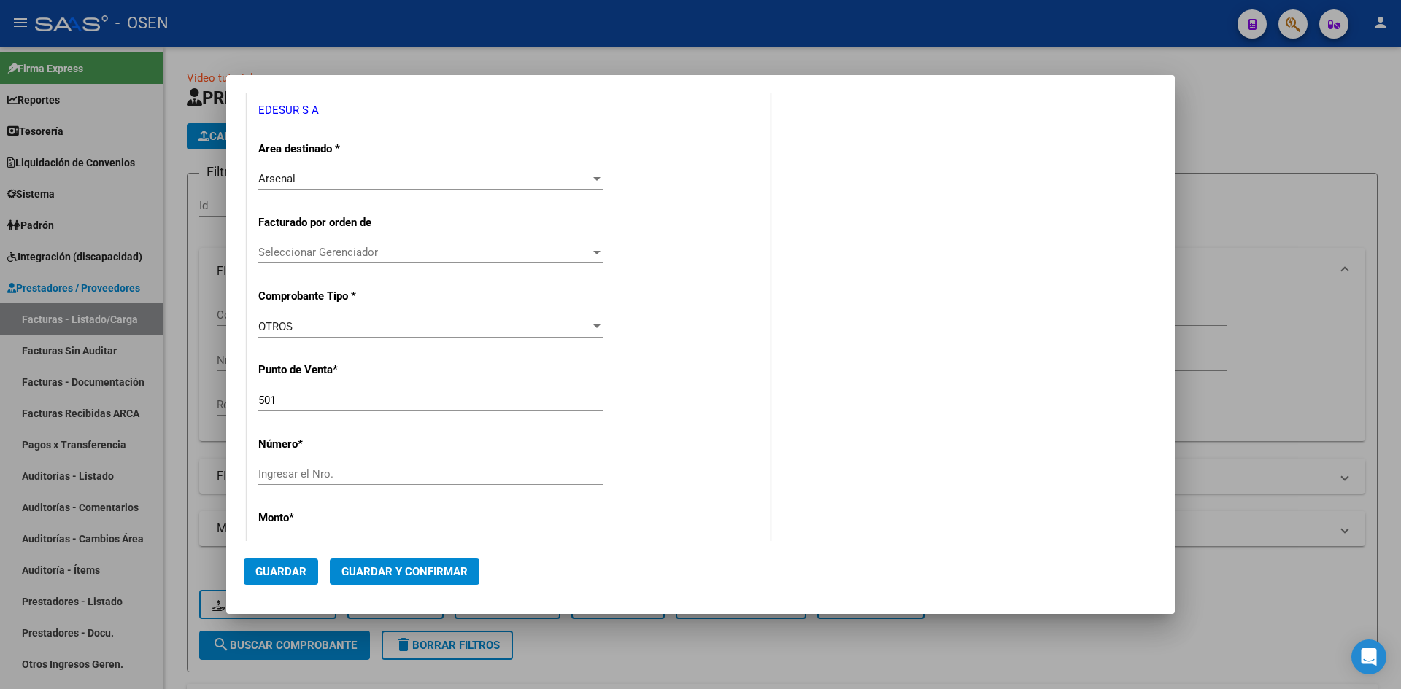
click at [510, 309] on div "CUIT * 30-65511651-2 Ingresar CUIT ANALISIS PRESTADOR EDESUR S A ARCA Padrón Ar…" at bounding box center [508, 533] width 522 height 1108
click at [515, 327] on div "OTROS" at bounding box center [424, 326] width 332 height 13
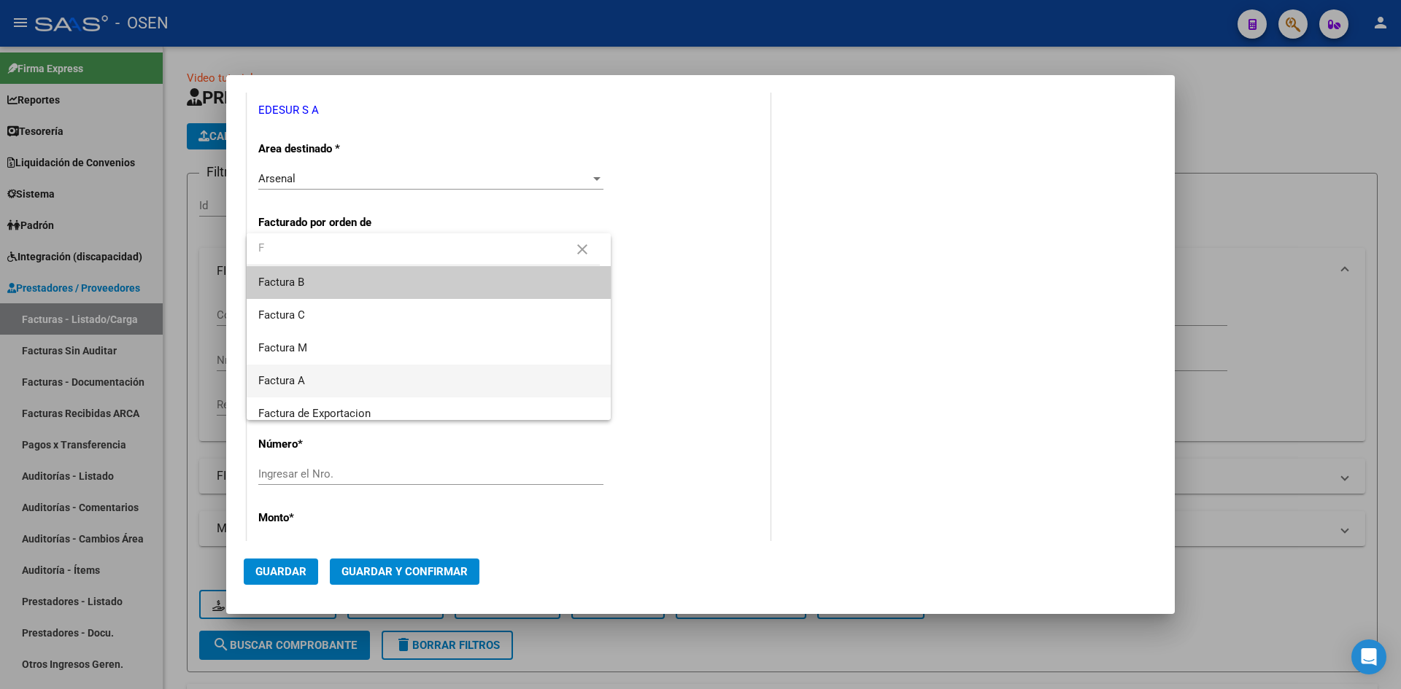
scroll to position [0, 0]
type input "F"
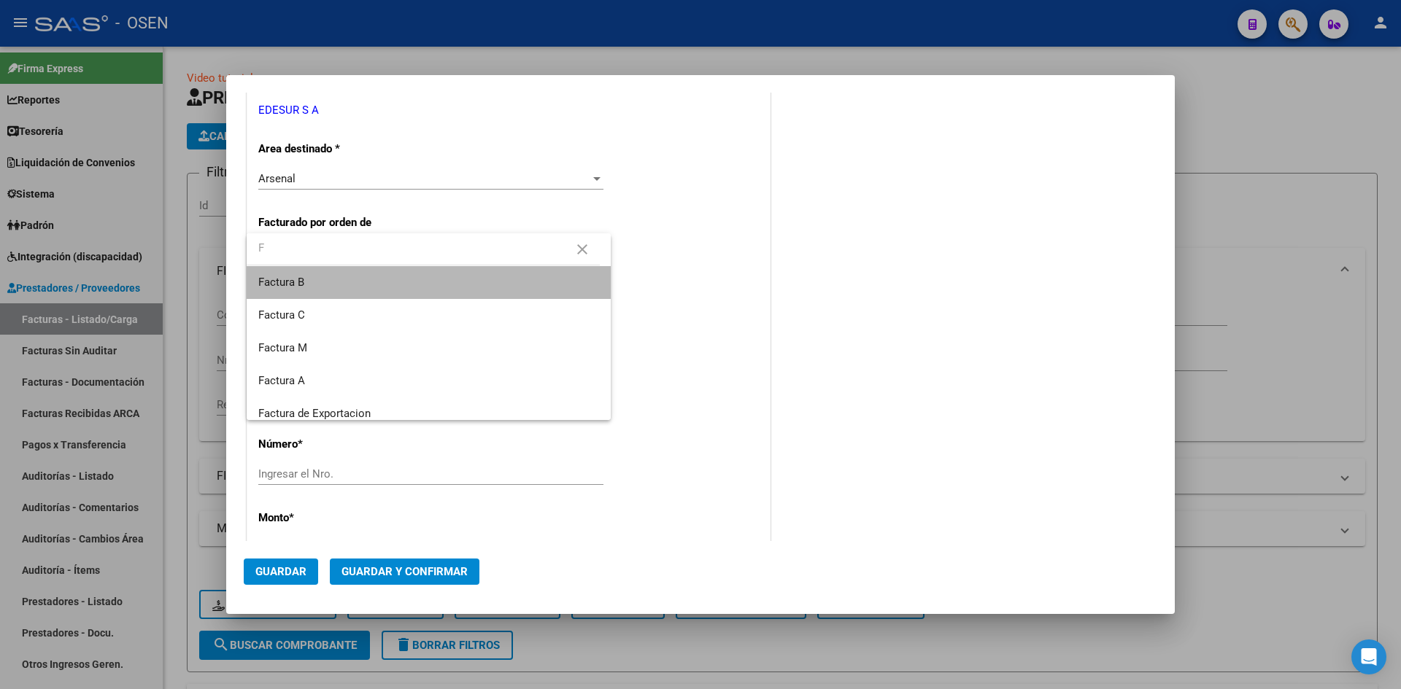
click at [441, 288] on span "Factura B" at bounding box center [428, 282] width 341 height 33
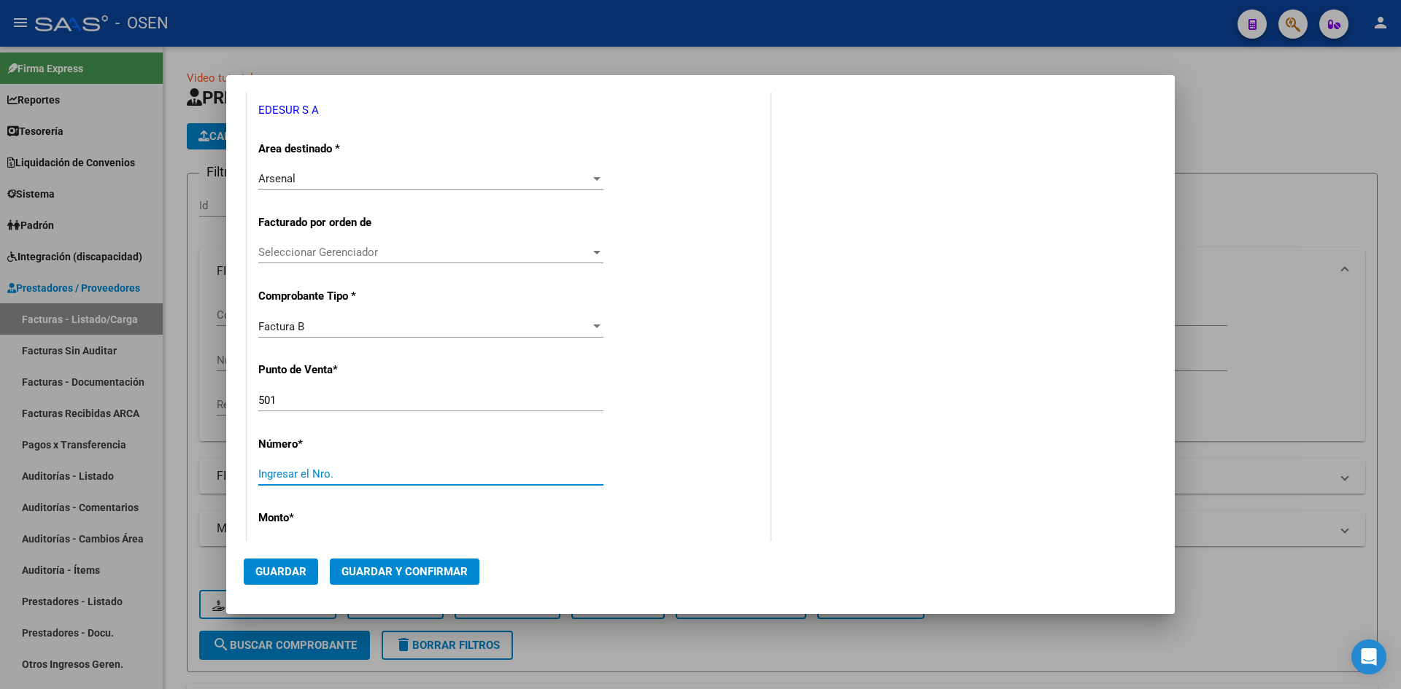
click at [318, 468] on input "Ingresar el Nro." at bounding box center [430, 474] width 345 height 13
paste input "57479244"
type input "57479244"
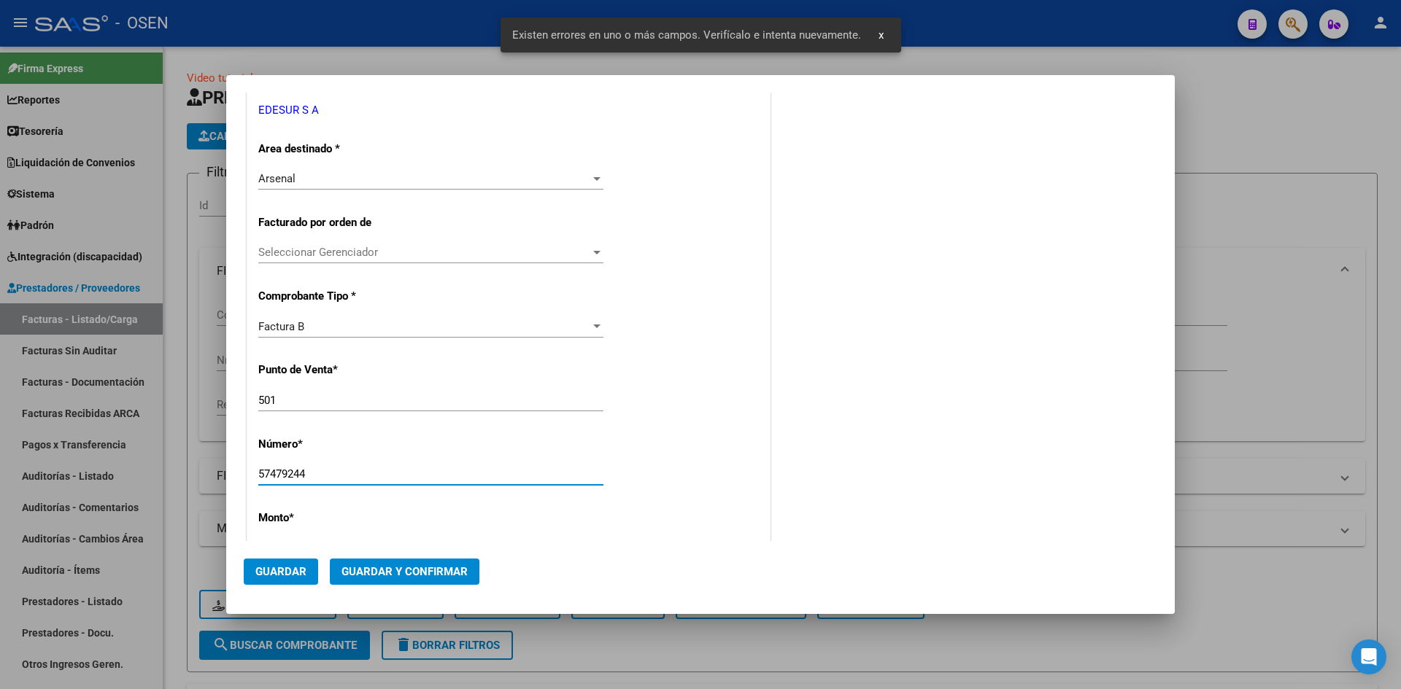
scroll to position [623, 0]
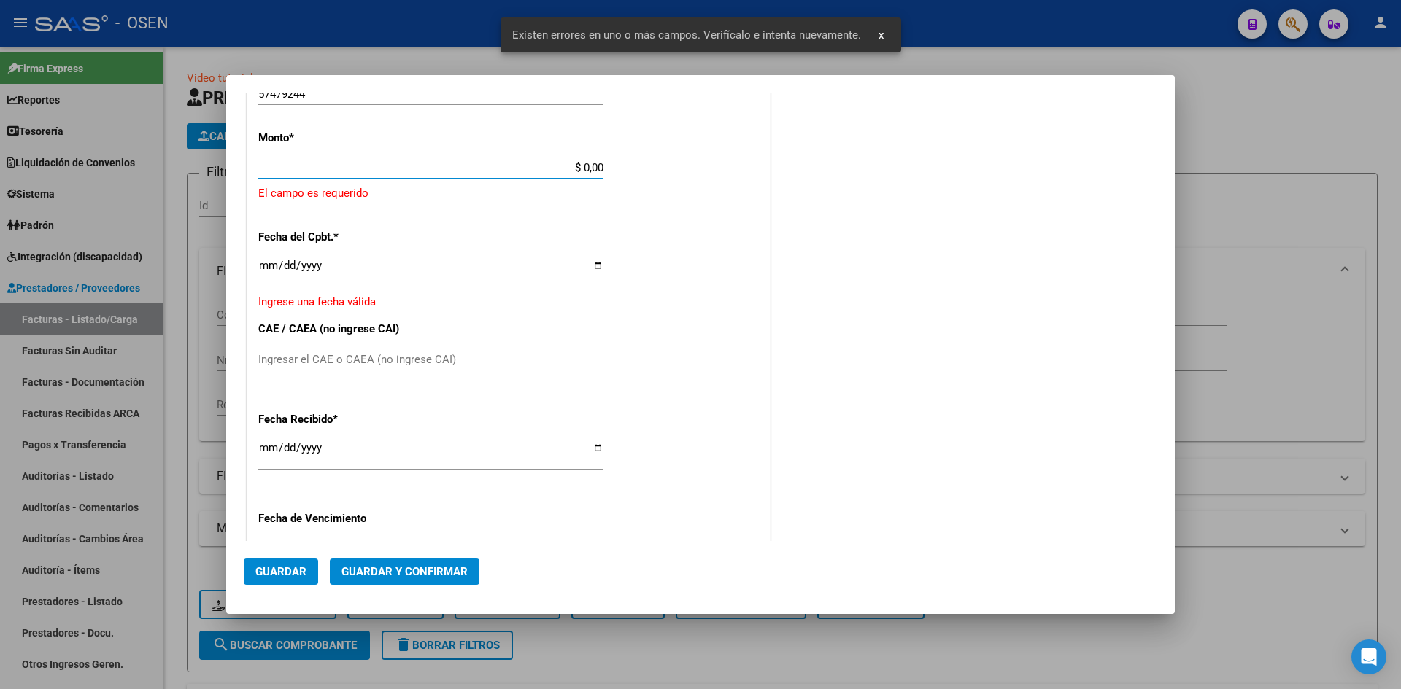
drag, startPoint x: 554, startPoint y: 167, endPoint x: 347, endPoint y: 180, distance: 206.9
click at [609, 171] on app-form-text-field "Monto * $ 0,00 Ingresar el monto [GEOGRAPHIC_DATA] es requerido" at bounding box center [508, 166] width 500 height 71
paste input "206,717.61"
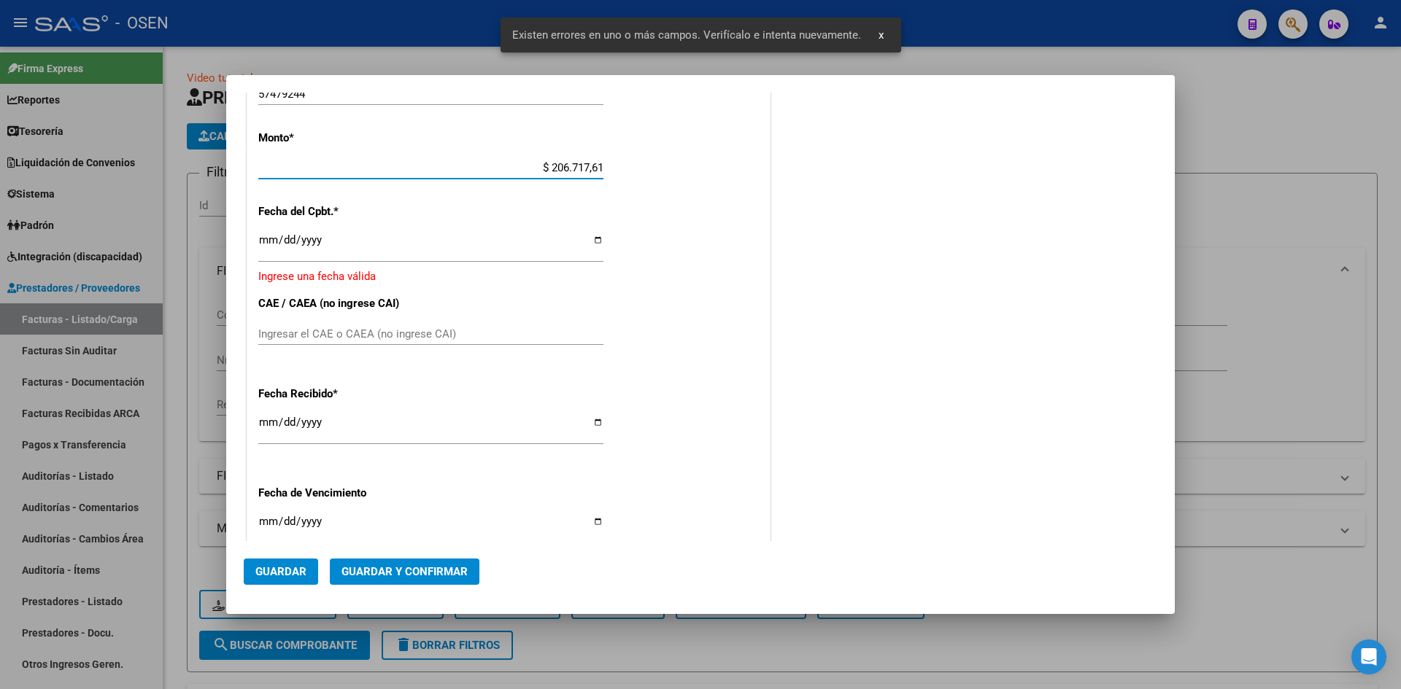
type input "$ 206.717,61"
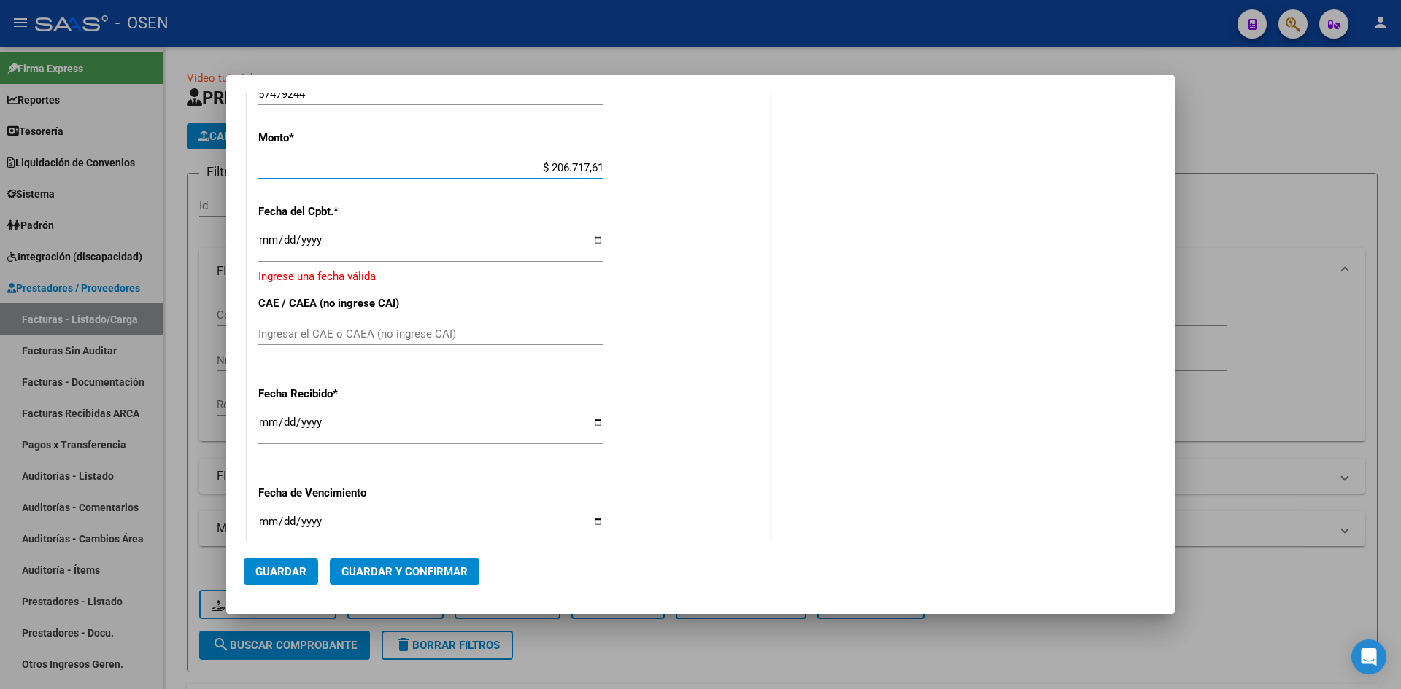
click at [260, 247] on input "Ingresar la fecha" at bounding box center [430, 245] width 345 height 23
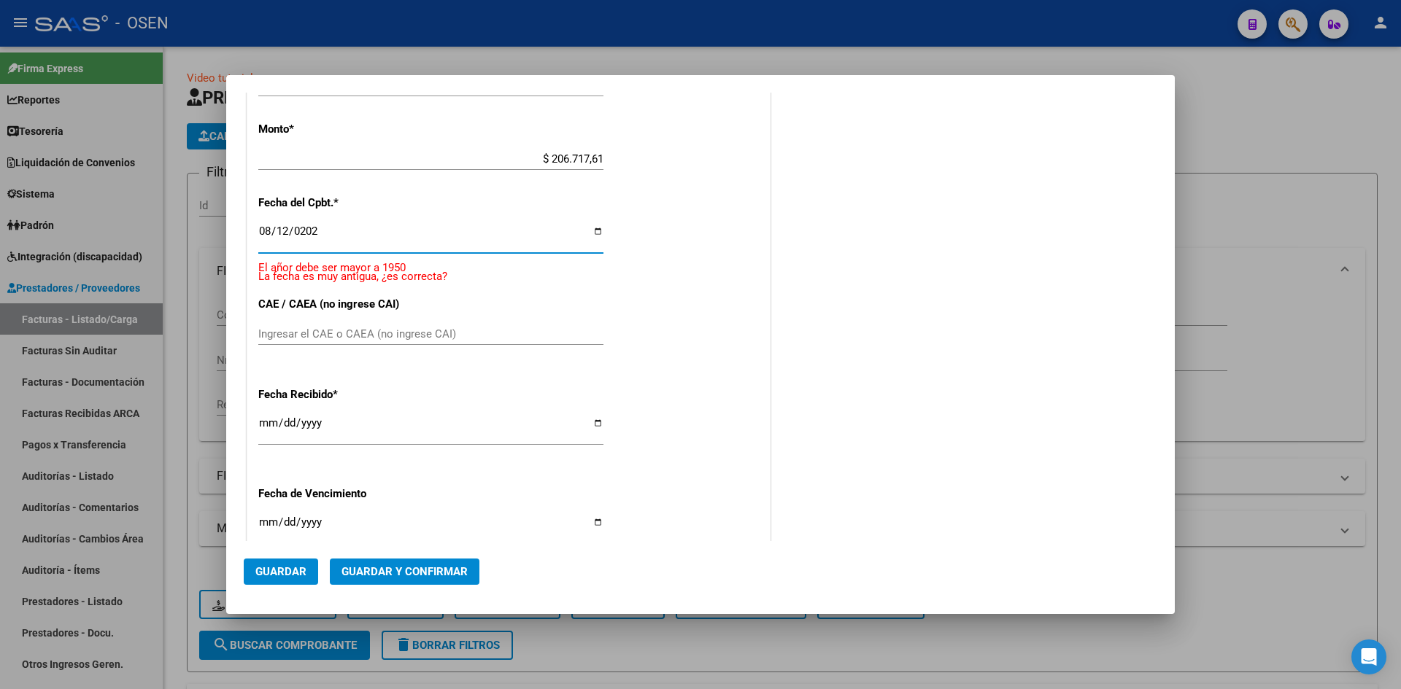
type input "[DATE]"
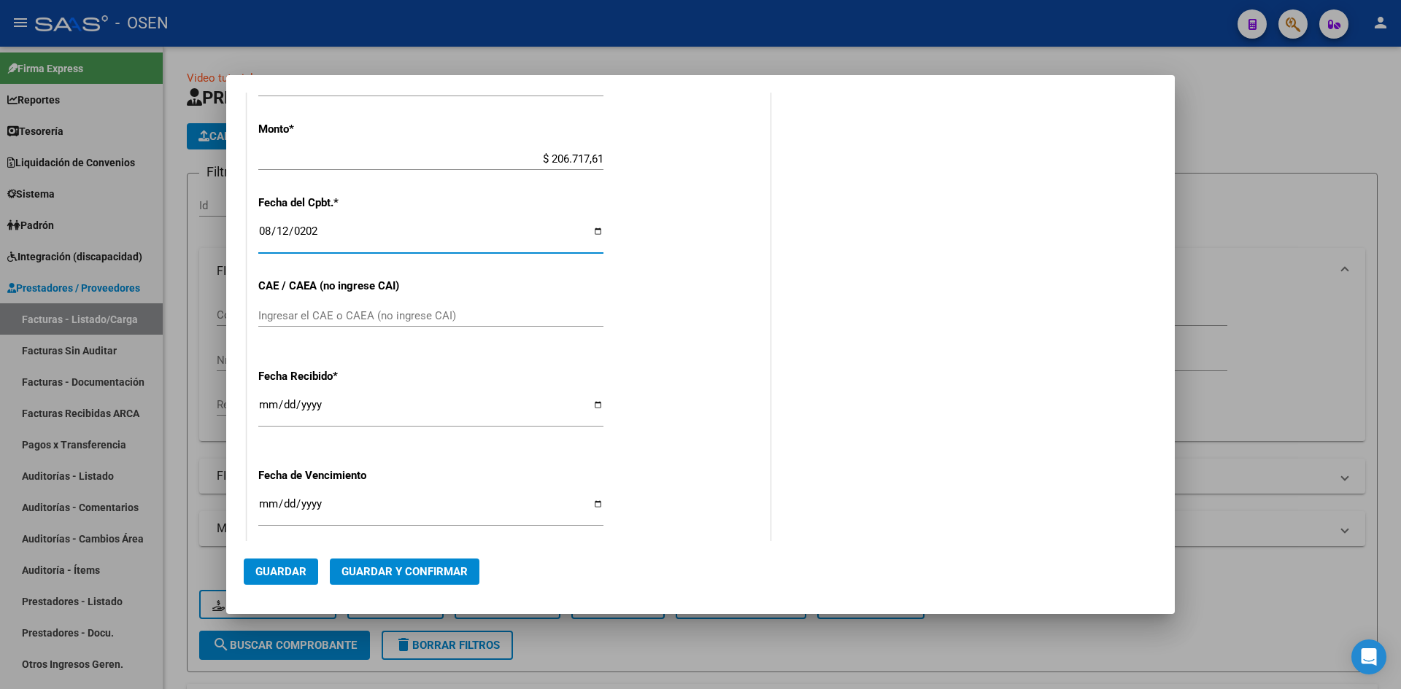
scroll to position [614, 0]
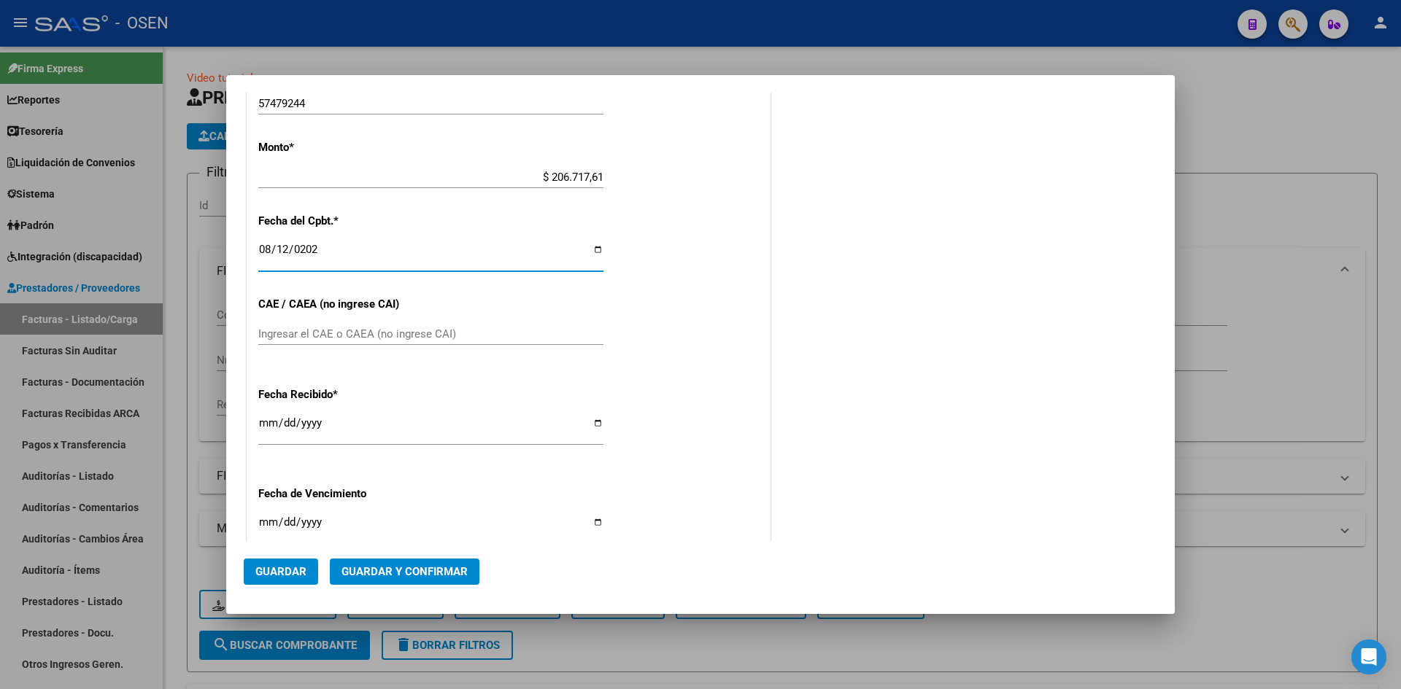
click at [391, 579] on button "Guardar y Confirmar" at bounding box center [405, 572] width 150 height 26
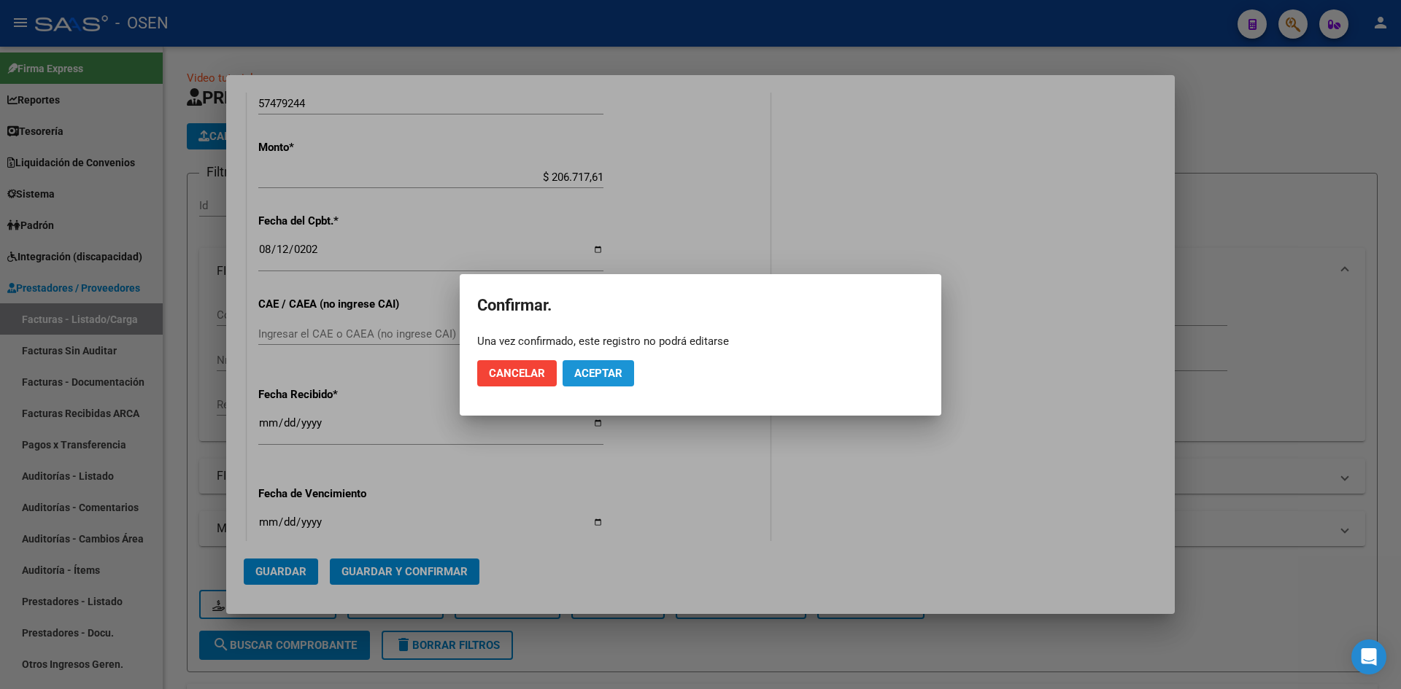
click at [589, 362] on button "Aceptar" at bounding box center [597, 373] width 71 height 26
click at [600, 377] on span "Guardar igualmente." at bounding box center [635, 373] width 123 height 13
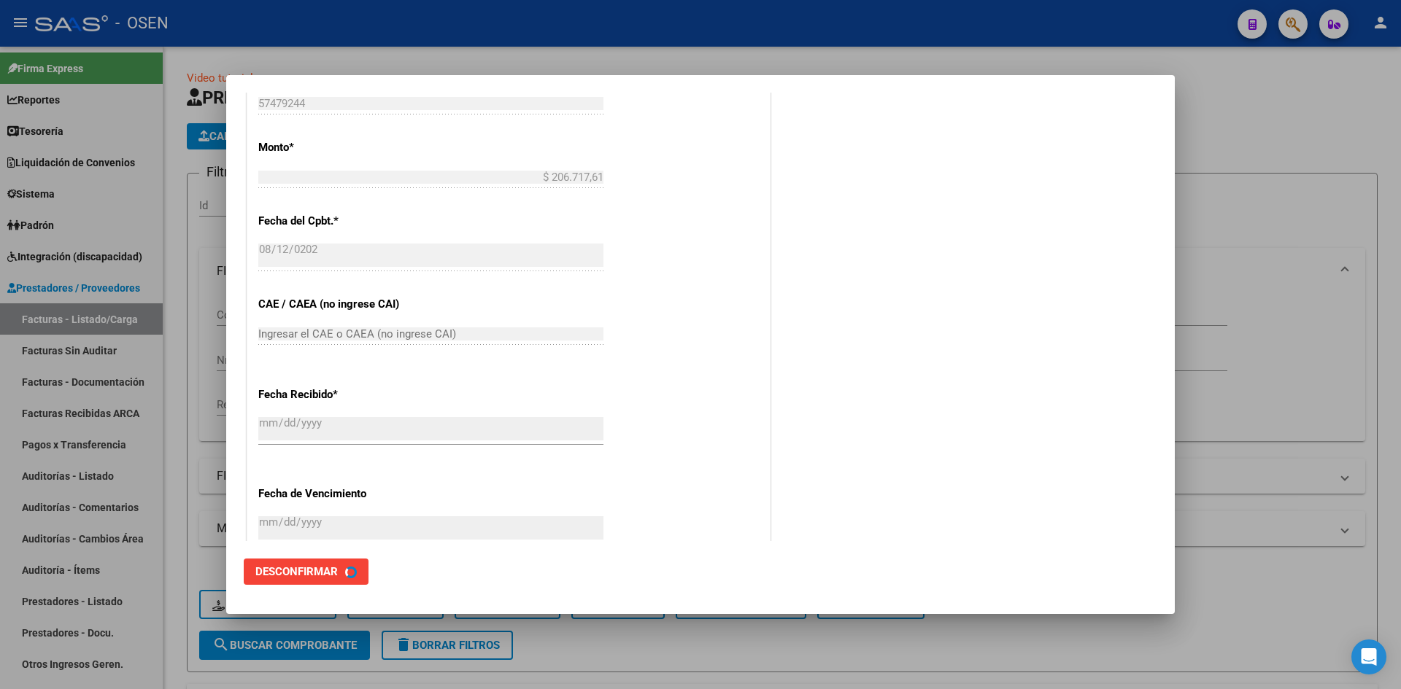
scroll to position [0, 0]
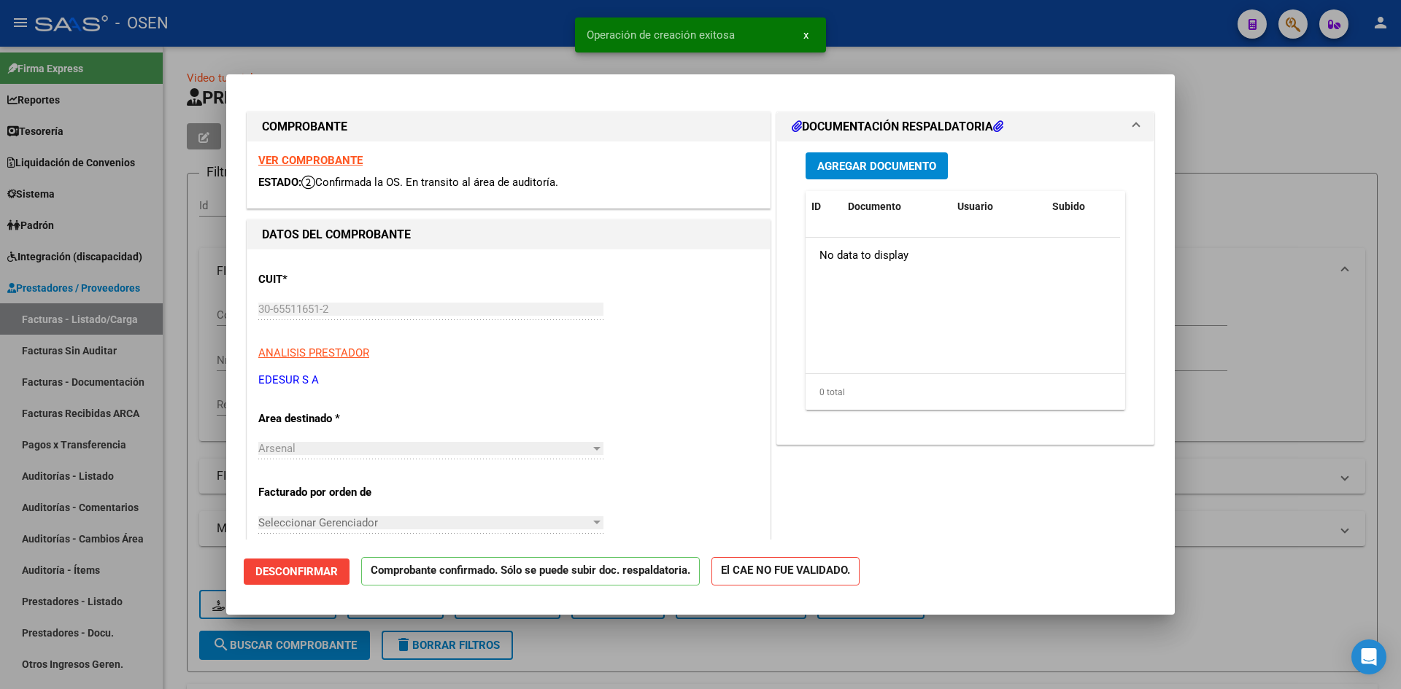
click at [58, 474] on div at bounding box center [700, 344] width 1401 height 689
type input "$ 0,00"
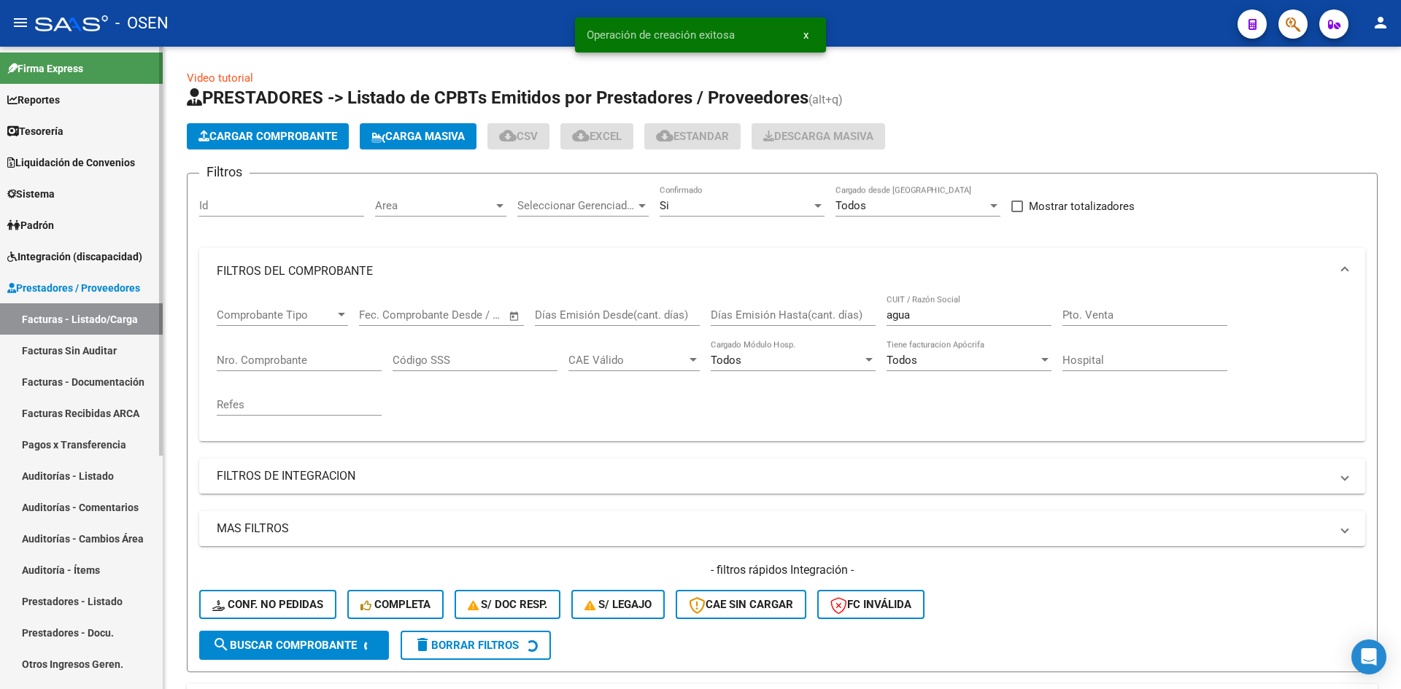
click at [58, 474] on link "Auditorías - Listado" at bounding box center [81, 475] width 163 height 31
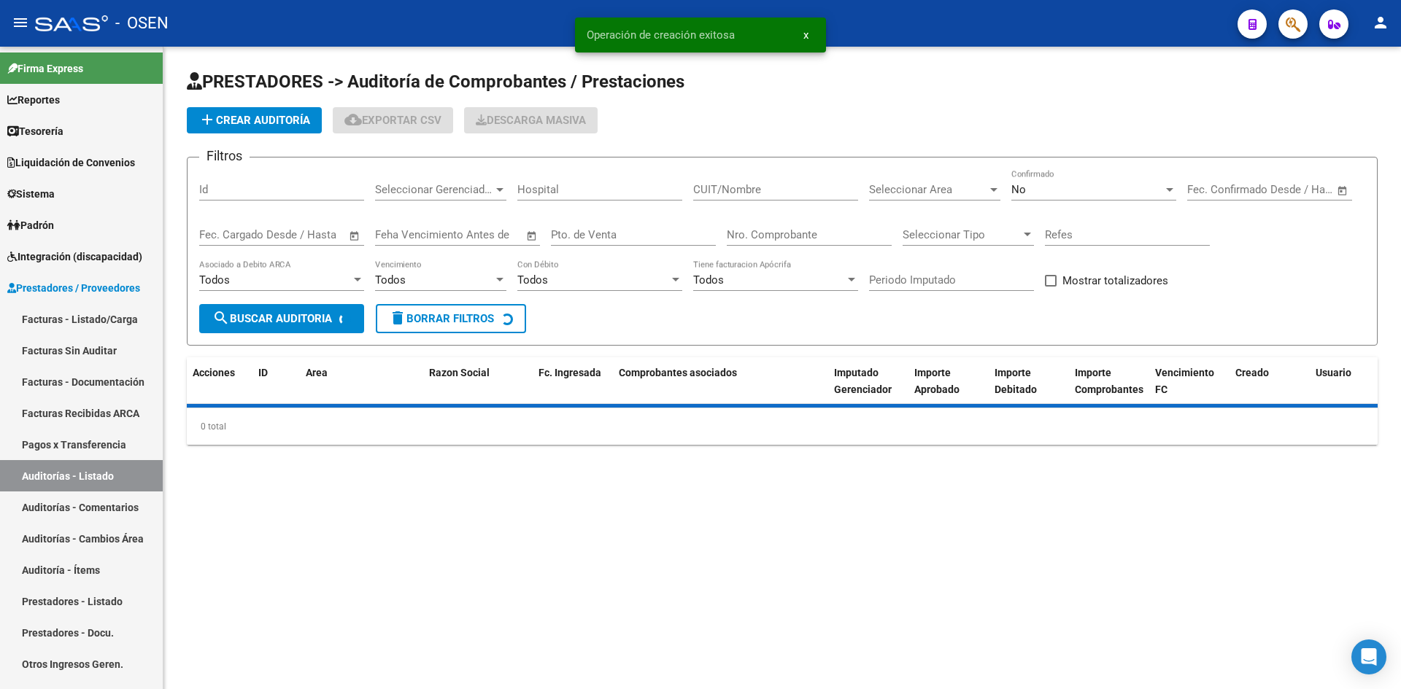
click at [257, 124] on span "add Crear Auditoría" at bounding box center [254, 120] width 112 height 13
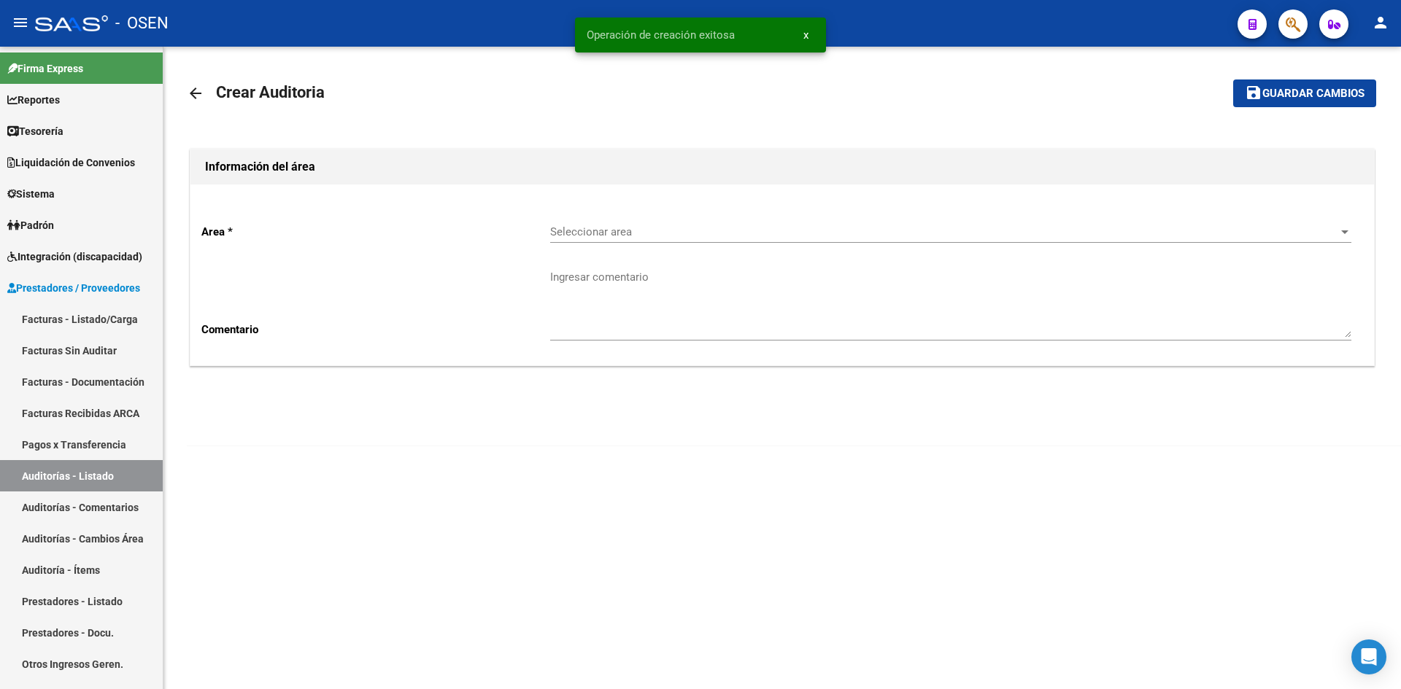
click at [604, 233] on span "Seleccionar area" at bounding box center [944, 231] width 788 height 13
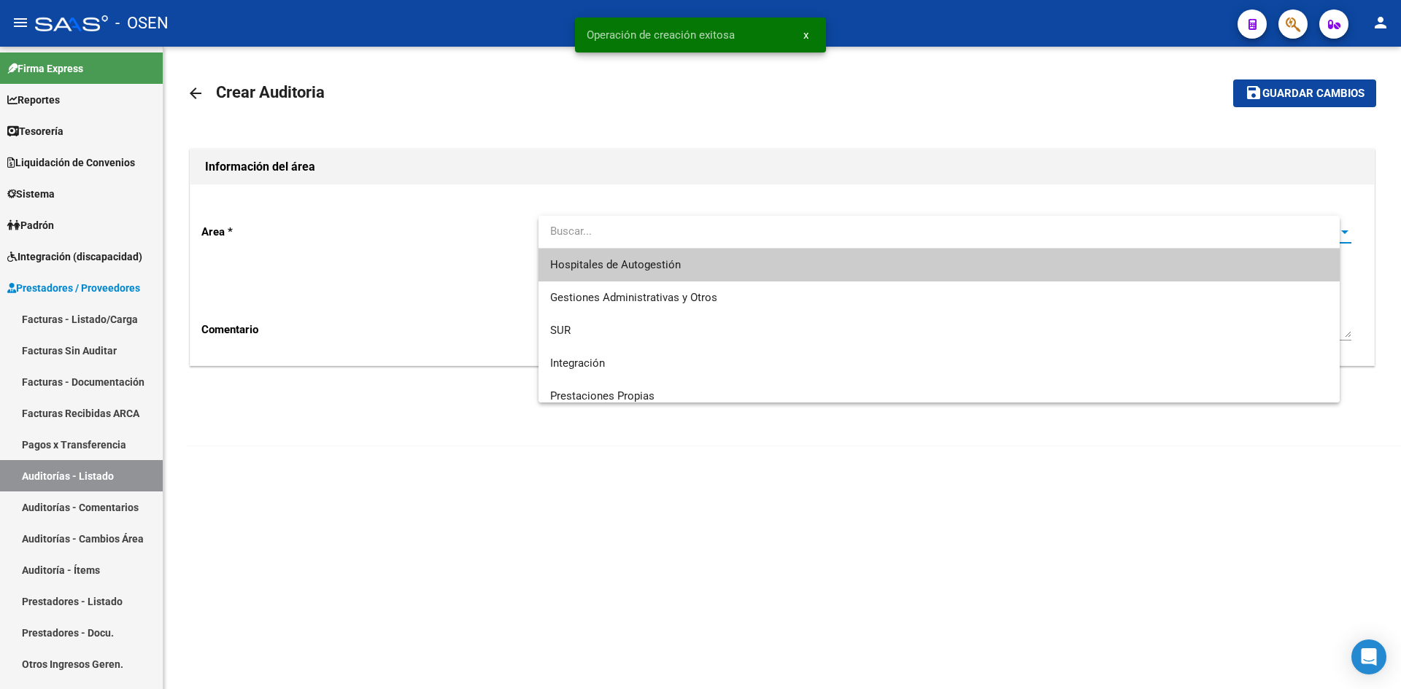
type input "E"
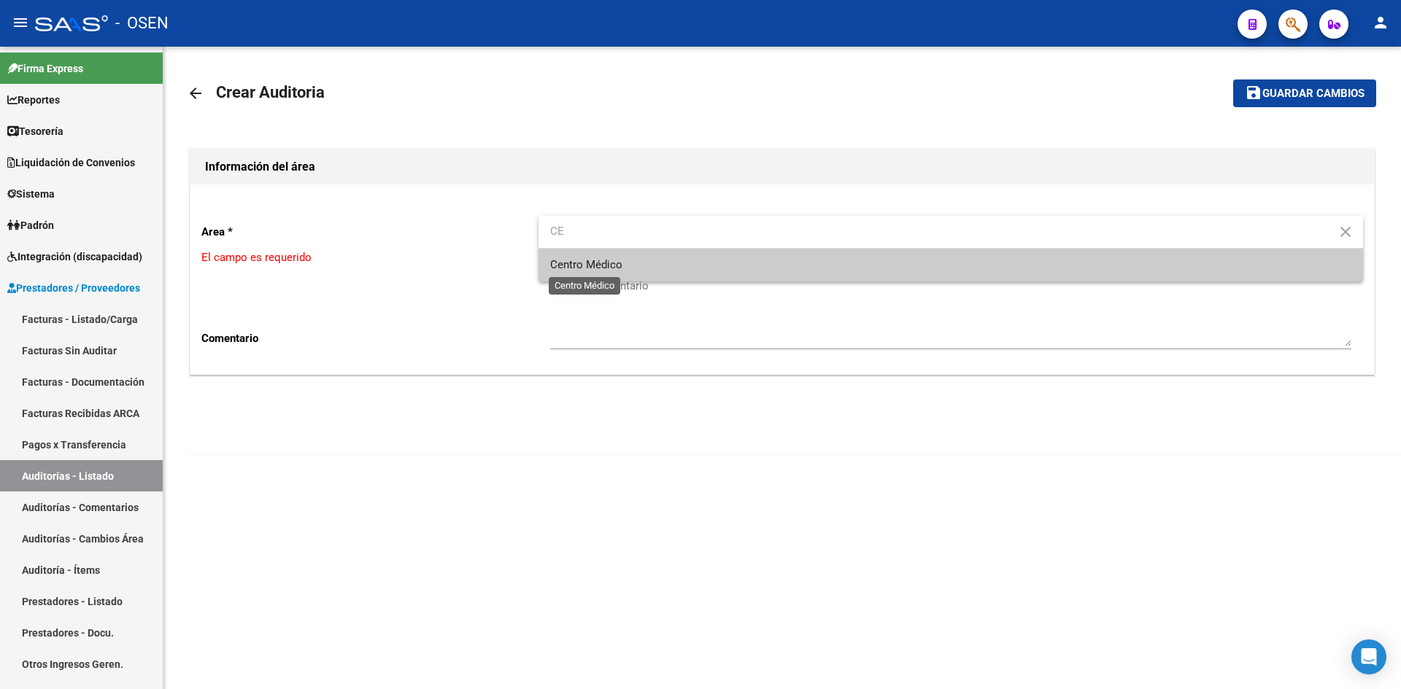
type input "CE"
click at [604, 265] on span "Centro Médico" at bounding box center [586, 264] width 72 height 13
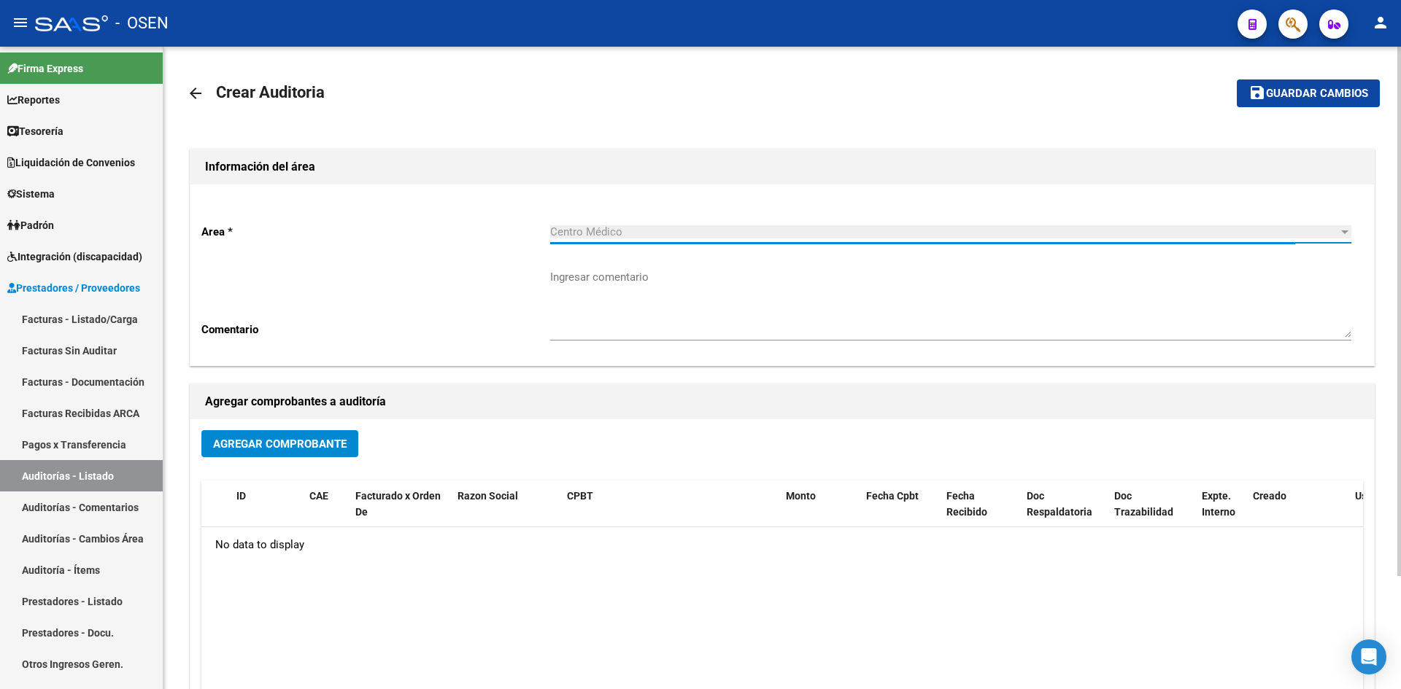
click at [328, 433] on button "Agregar Comprobante" at bounding box center [279, 443] width 157 height 27
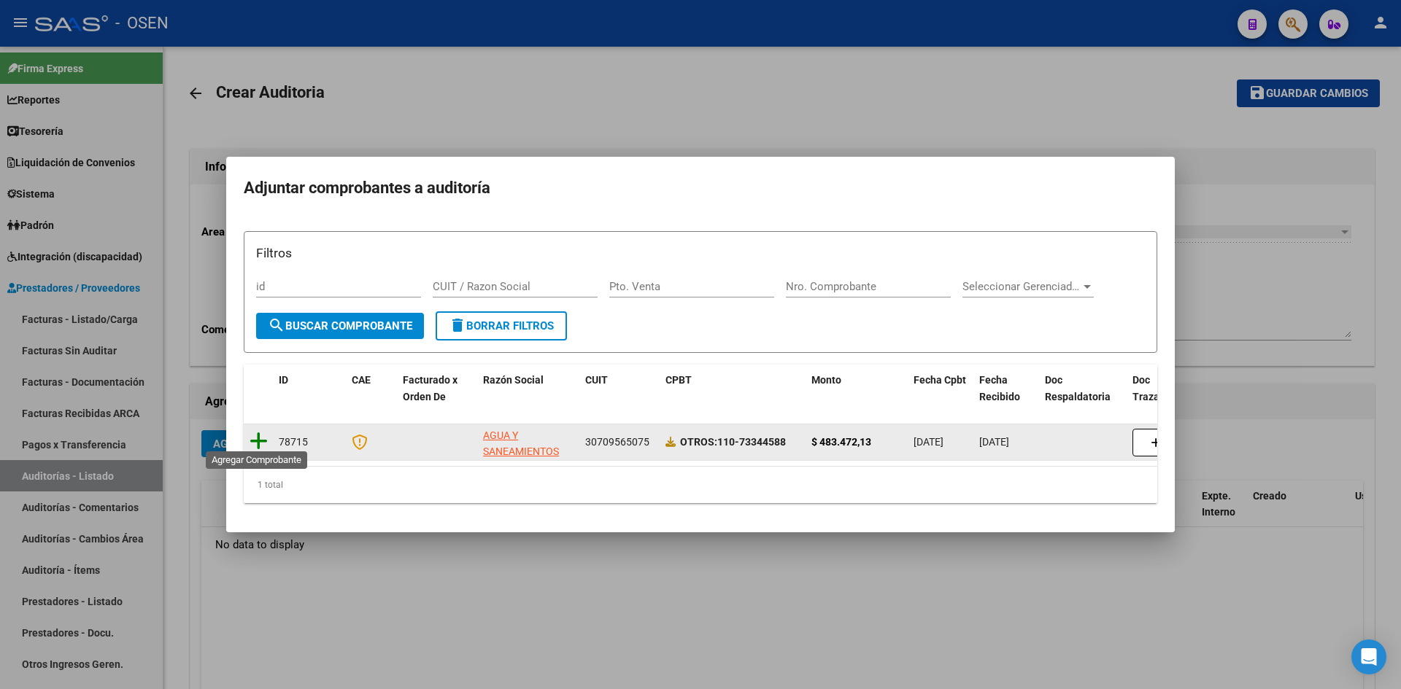
click at [264, 433] on icon at bounding box center [258, 441] width 18 height 20
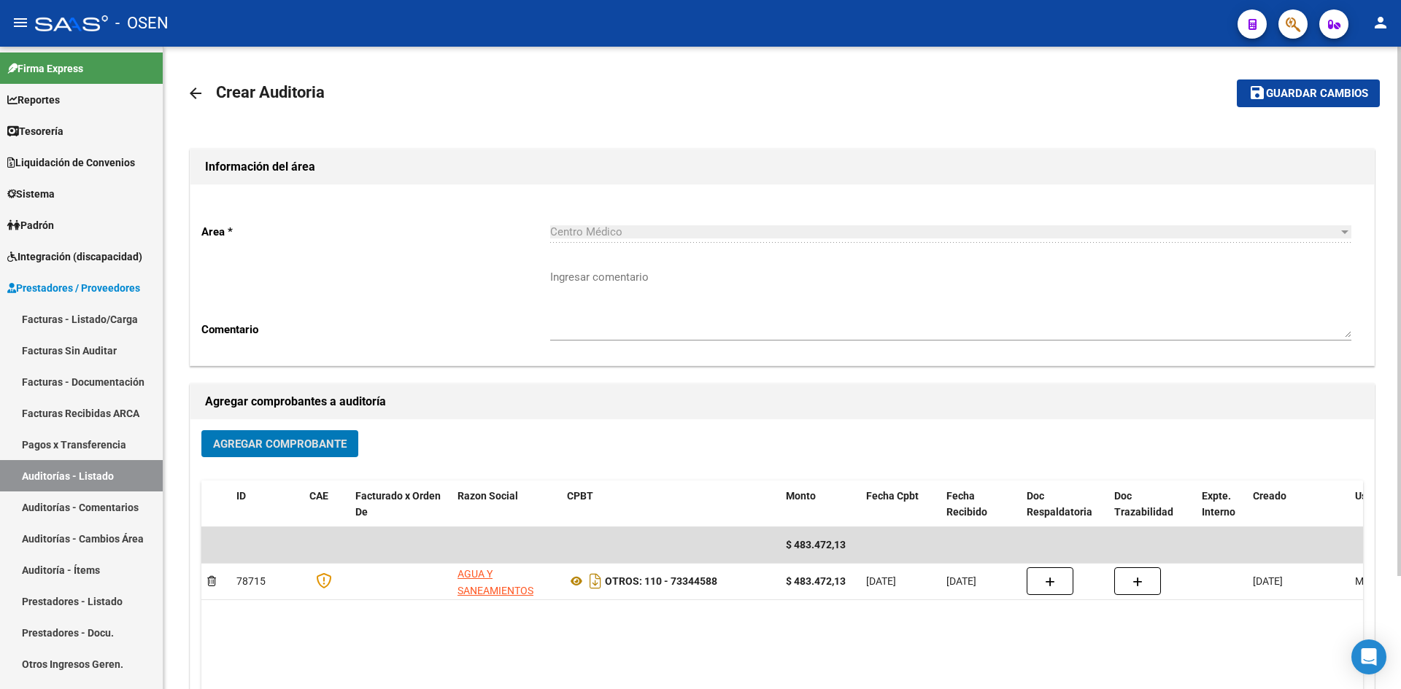
drag, startPoint x: 1340, startPoint y: 95, endPoint x: 1281, endPoint y: 109, distance: 60.9
click at [1339, 95] on span "Guardar cambios" at bounding box center [1317, 94] width 102 height 13
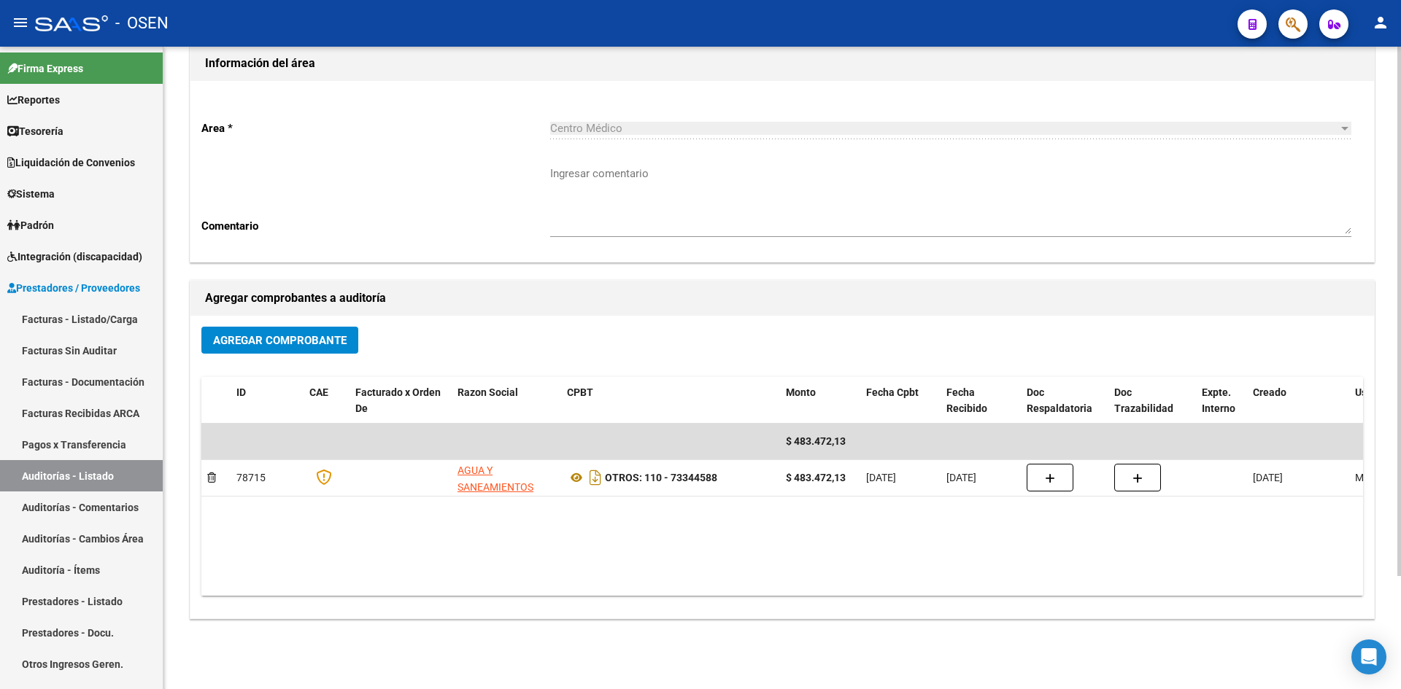
scroll to position [137, 0]
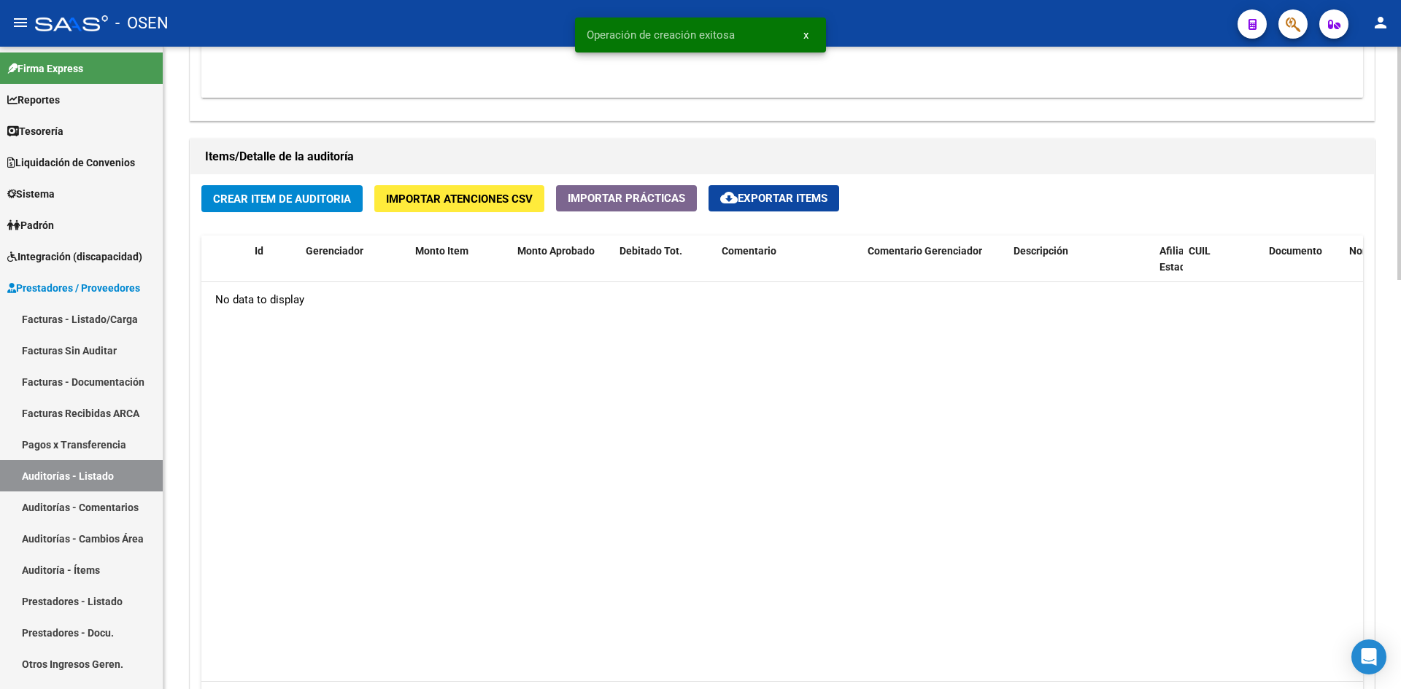
scroll to position [972, 0]
click at [303, 200] on span "Crear Item de Auditoria" at bounding box center [282, 198] width 138 height 13
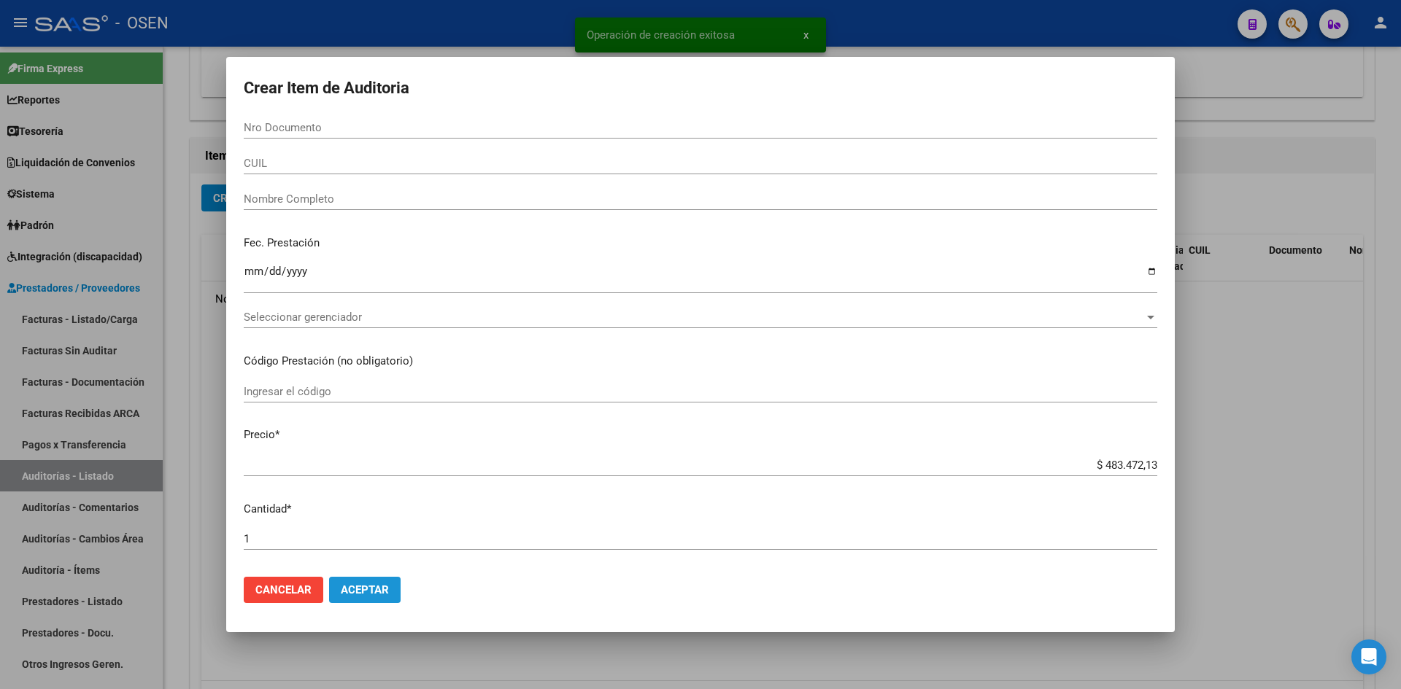
click at [378, 583] on button "Aceptar" at bounding box center [364, 590] width 71 height 26
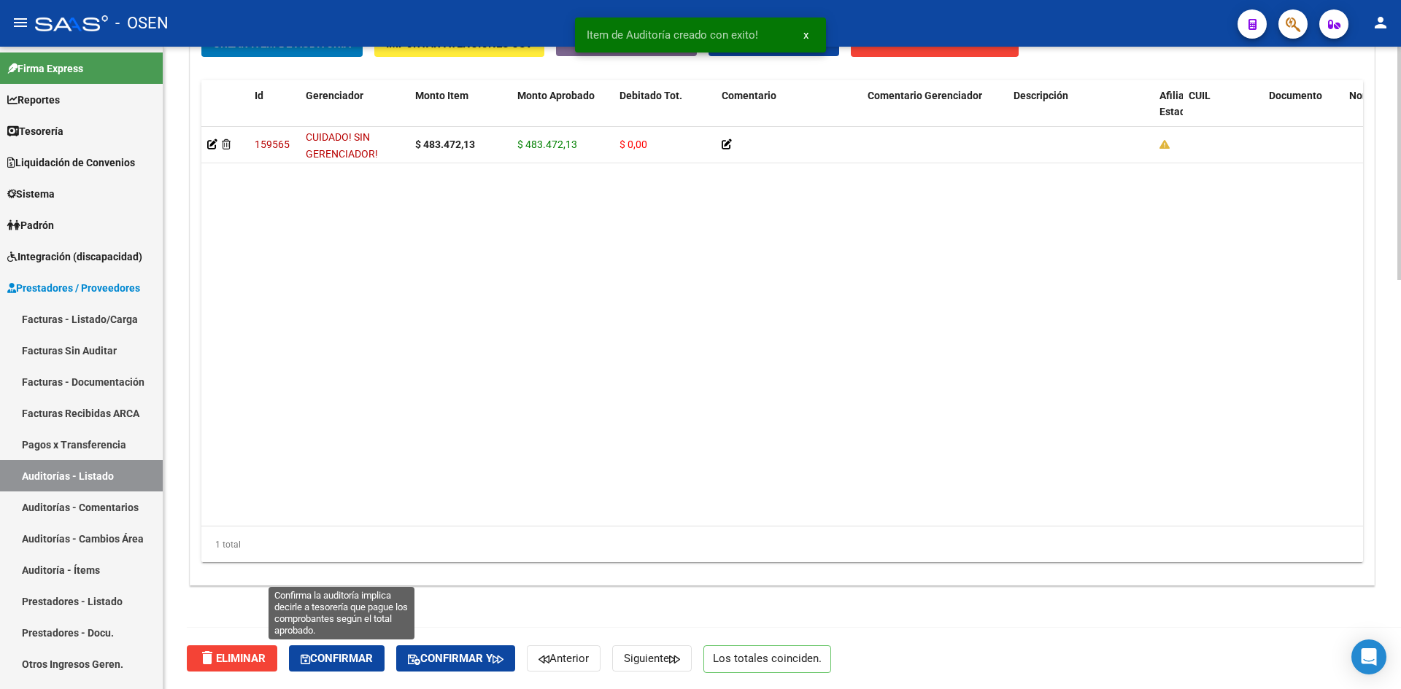
click at [373, 653] on span "Confirmar" at bounding box center [337, 658] width 72 height 13
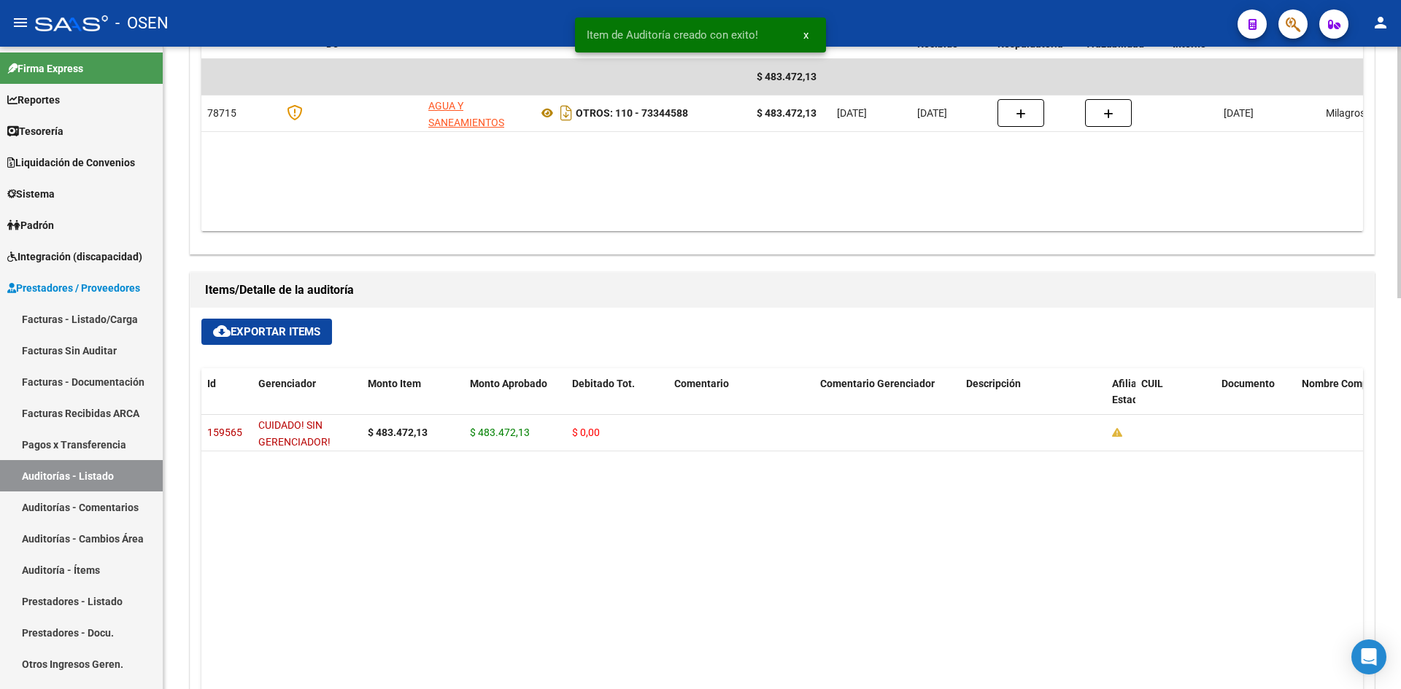
scroll to position [511, 0]
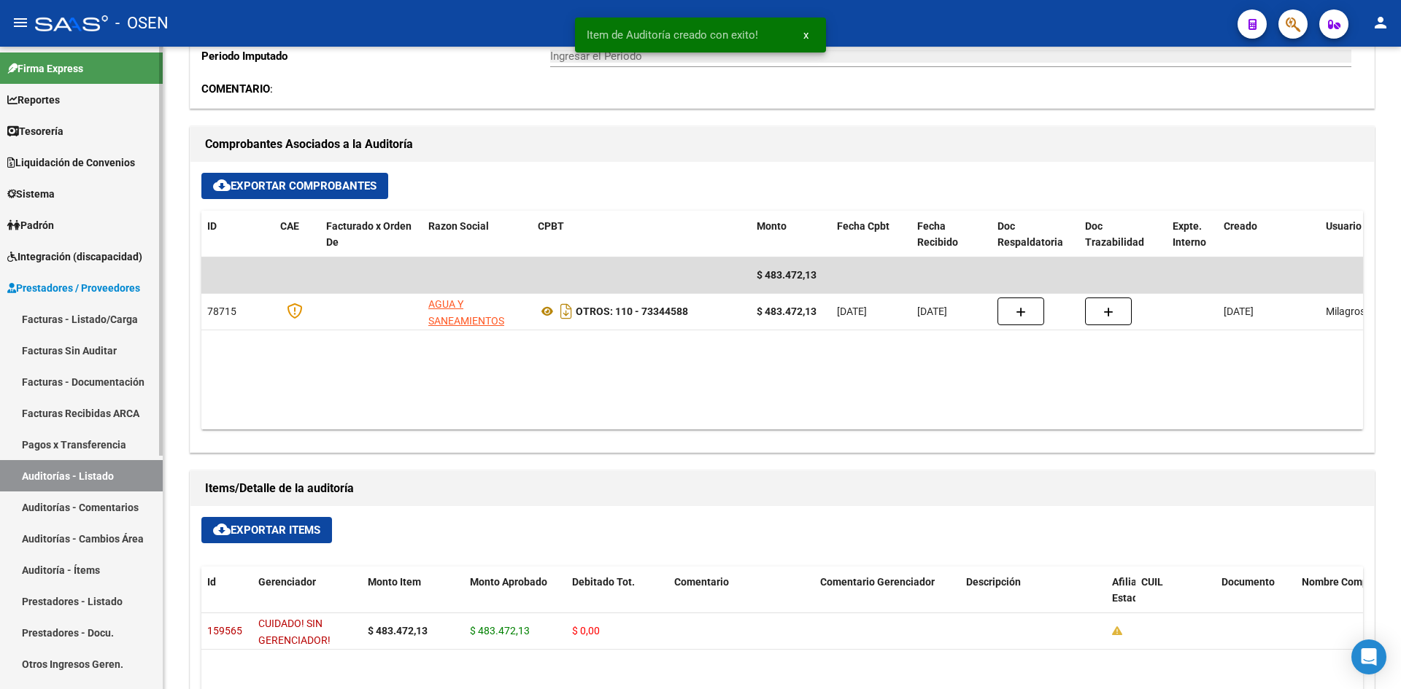
type input "202508"
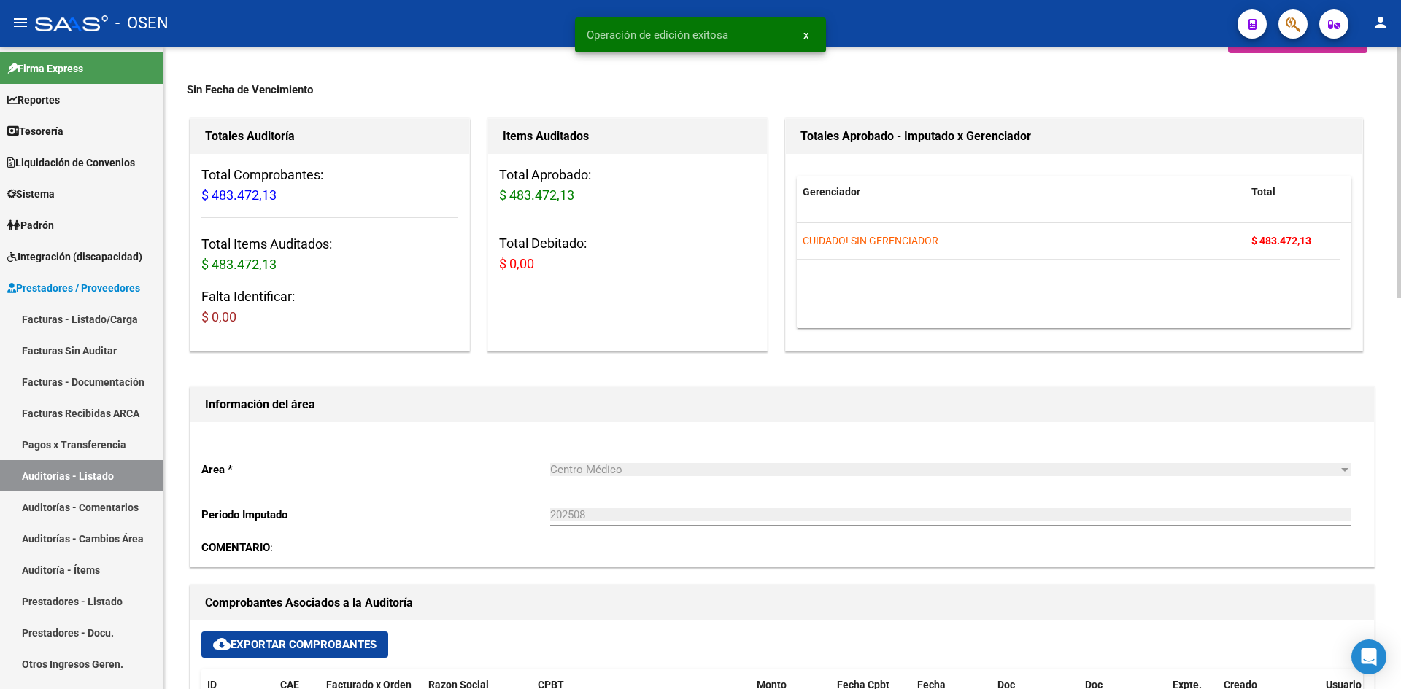
scroll to position [0, 0]
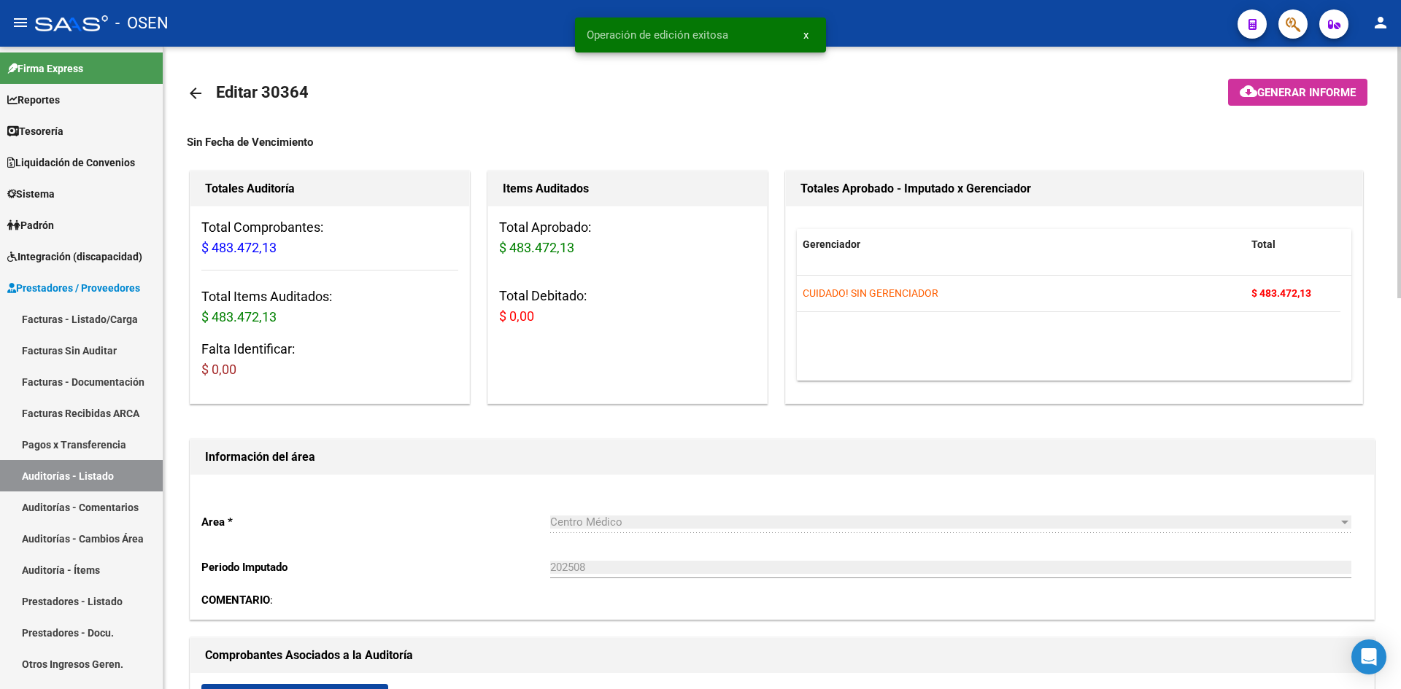
click at [189, 85] on mat-icon "arrow_back" at bounding box center [196, 94] width 18 height 18
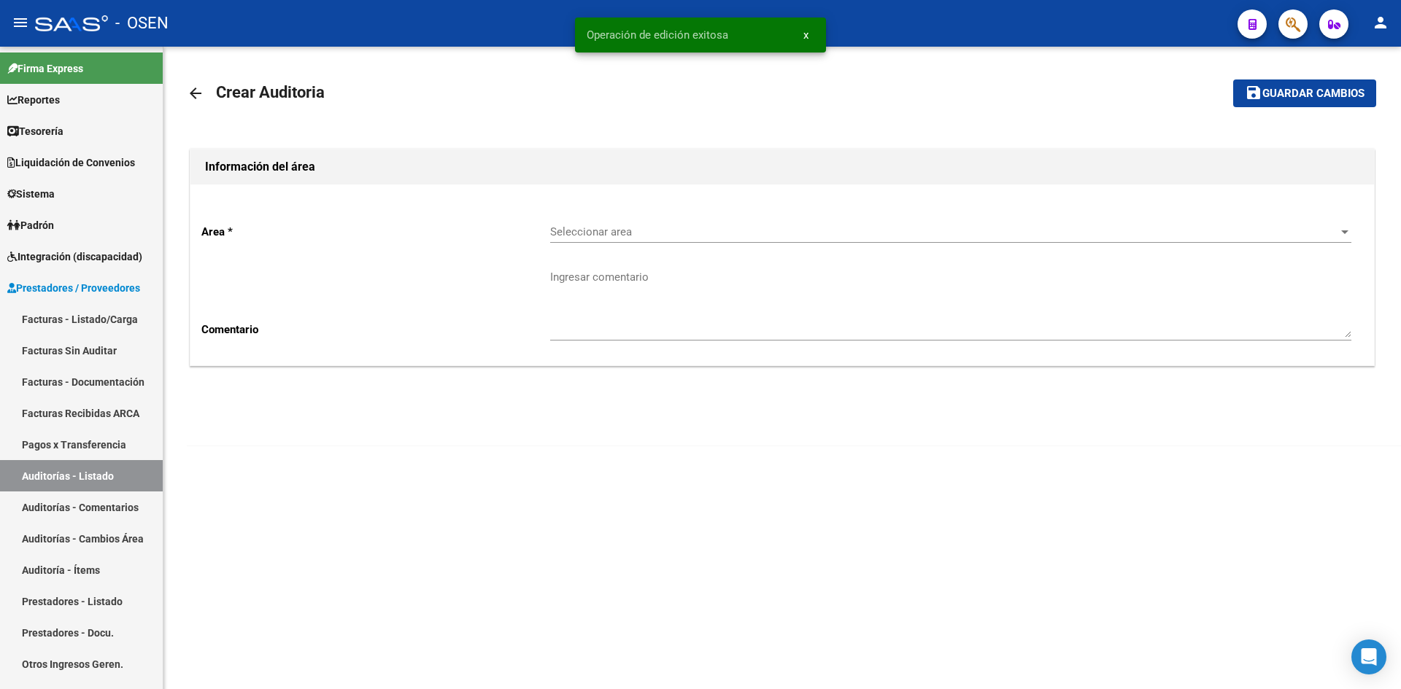
click at [686, 216] on div "Seleccionar area Seleccionar area" at bounding box center [950, 227] width 801 height 31
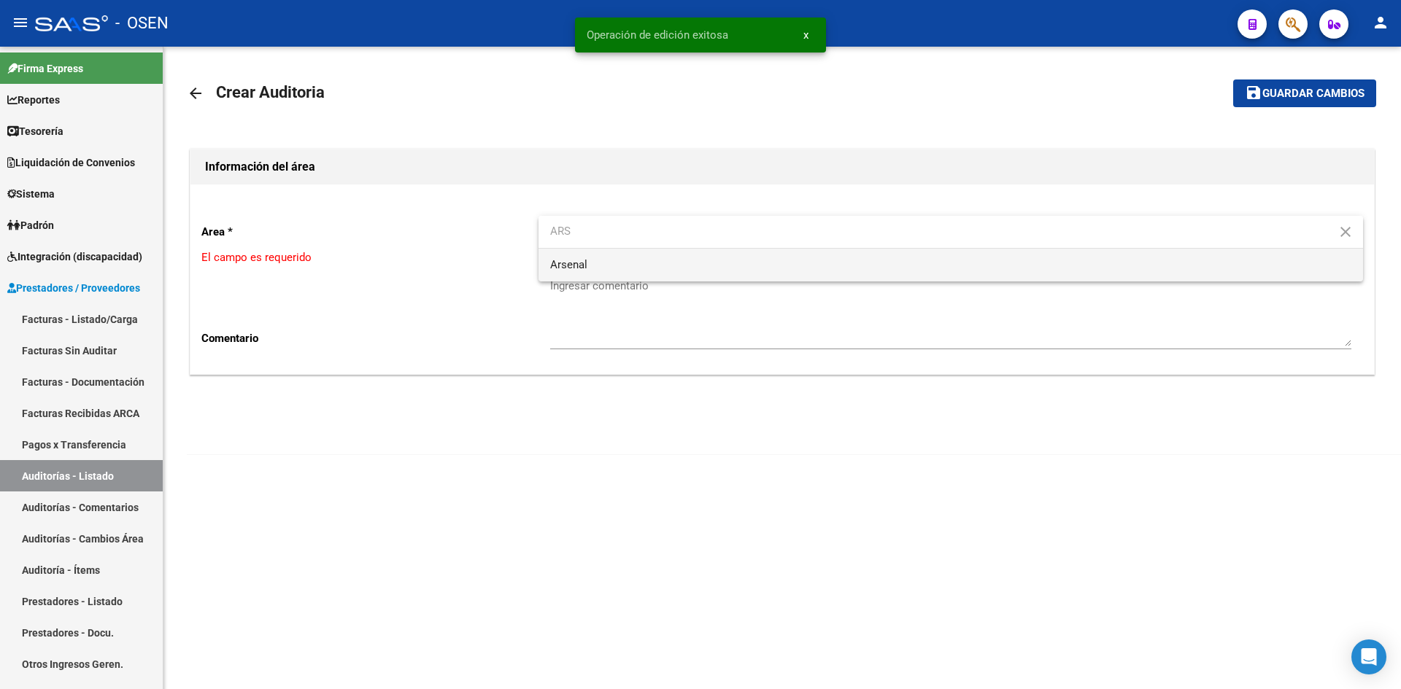
type input "ARS"
click at [630, 273] on span "Arsenal" at bounding box center [950, 265] width 801 height 33
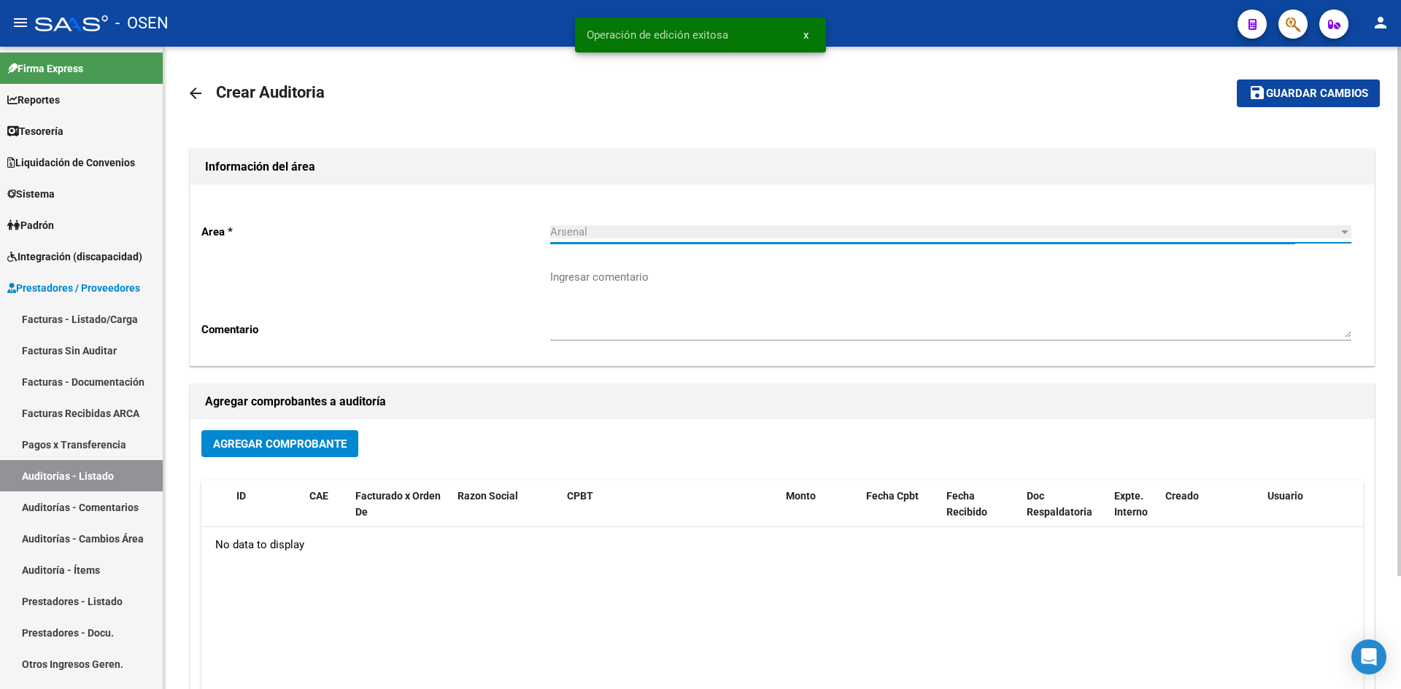
scroll to position [137, 0]
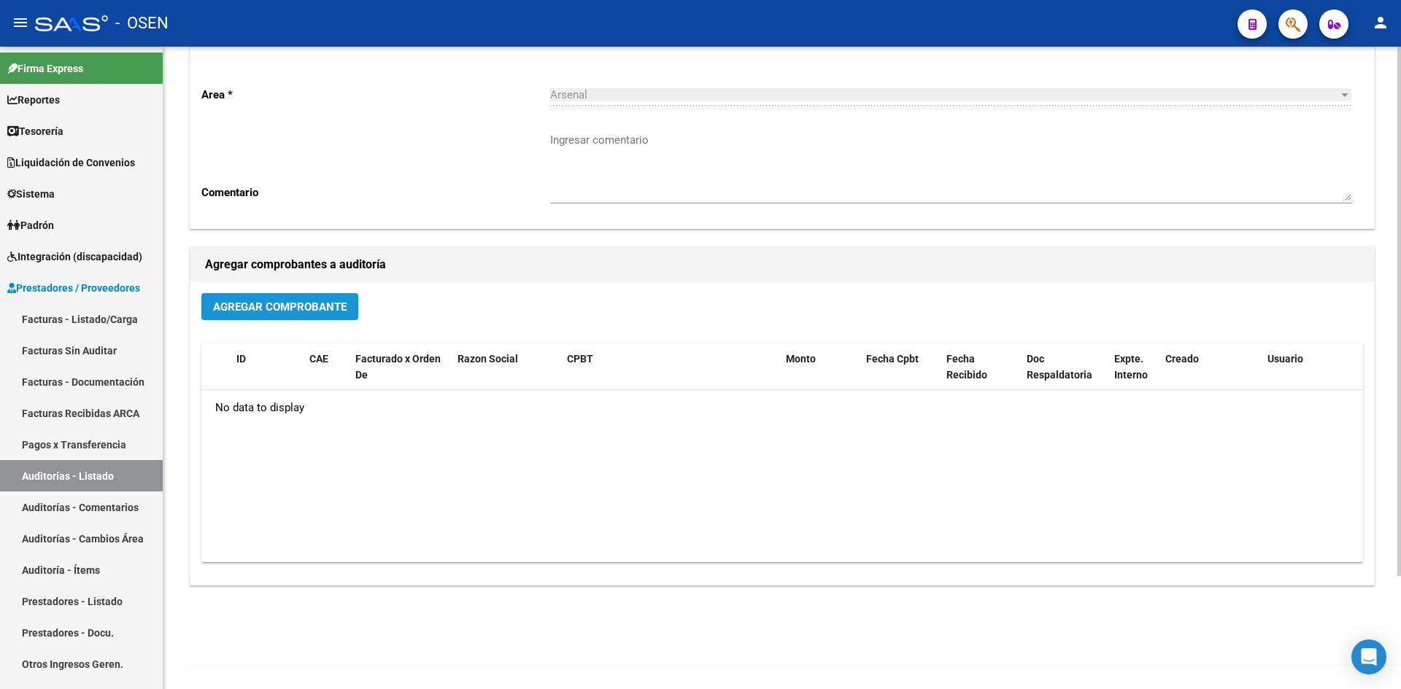
click at [260, 307] on span "Agregar Comprobante" at bounding box center [280, 307] width 134 height 13
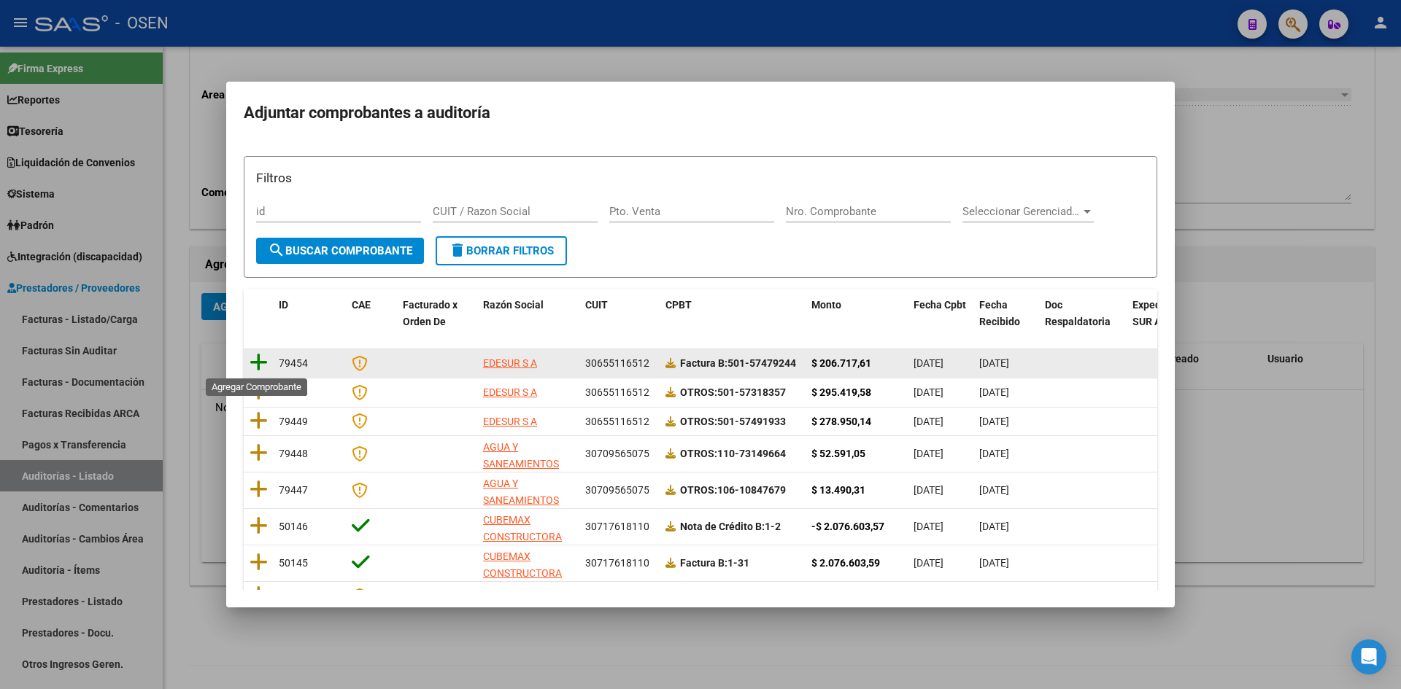
click at [260, 357] on icon at bounding box center [258, 362] width 18 height 20
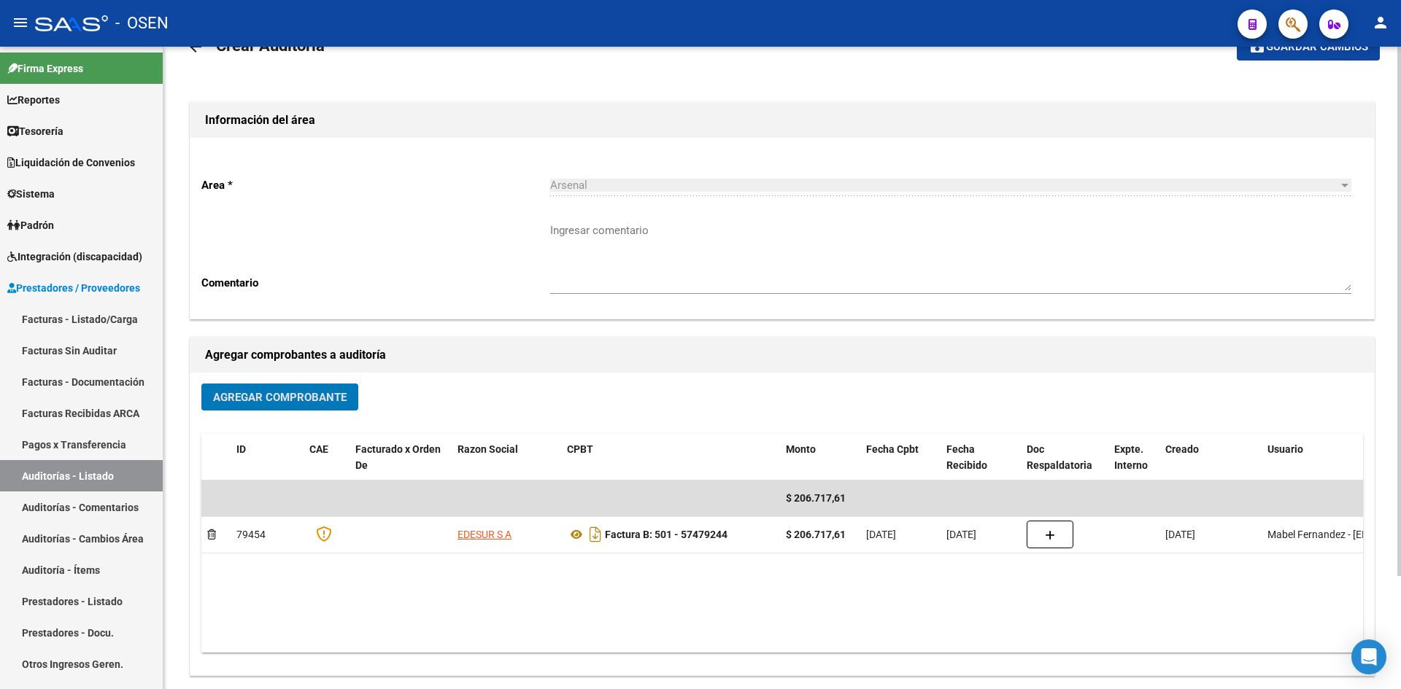
scroll to position [0, 0]
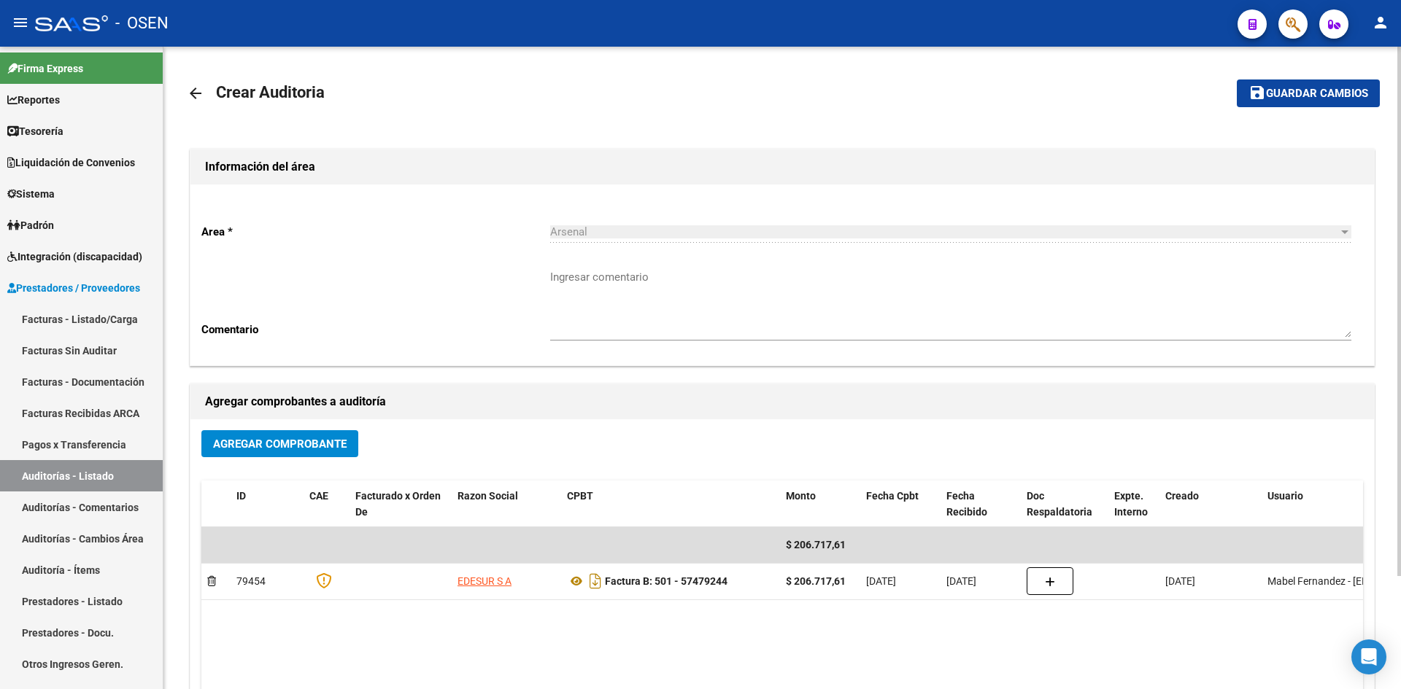
drag, startPoint x: 1277, startPoint y: 79, endPoint x: 1280, endPoint y: 98, distance: 19.2
click at [1277, 80] on mat-toolbar-row "save Guardar cambios" at bounding box center [1255, 93] width 248 height 47
click at [1280, 98] on span "Guardar cambios" at bounding box center [1317, 94] width 102 height 13
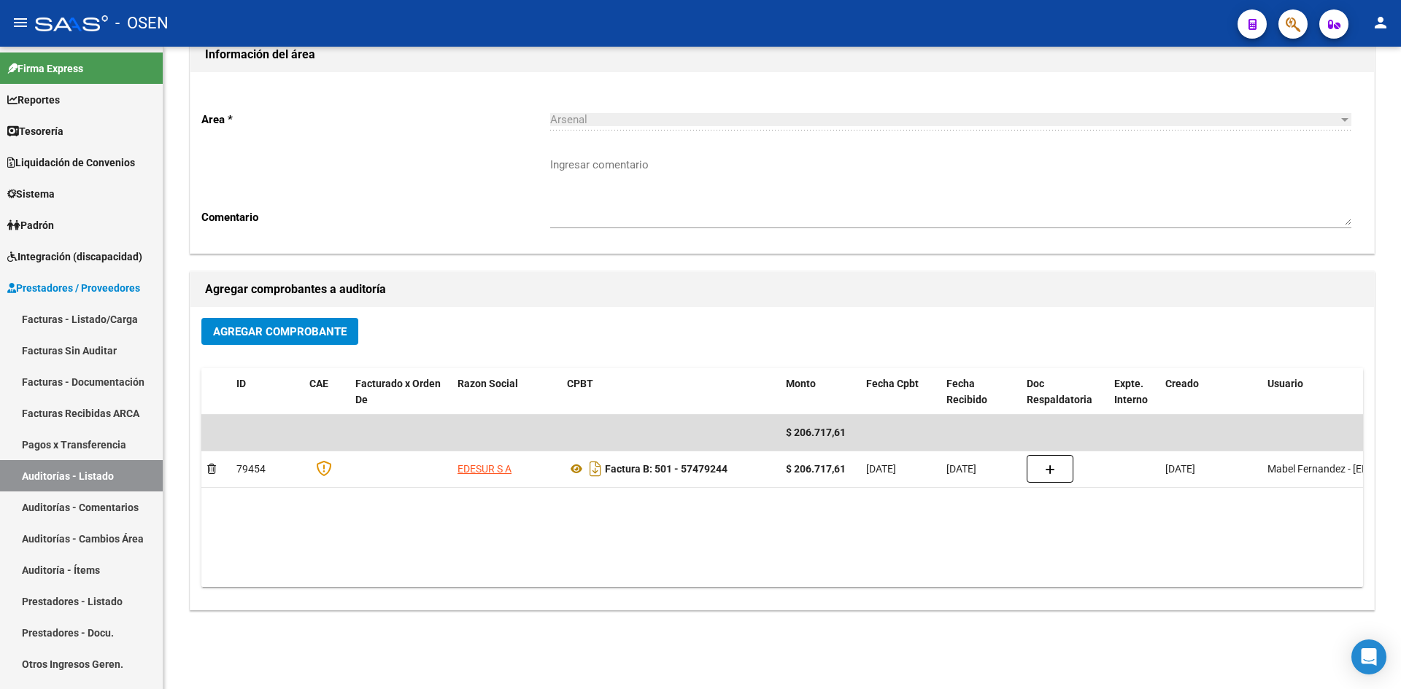
scroll to position [137, 0]
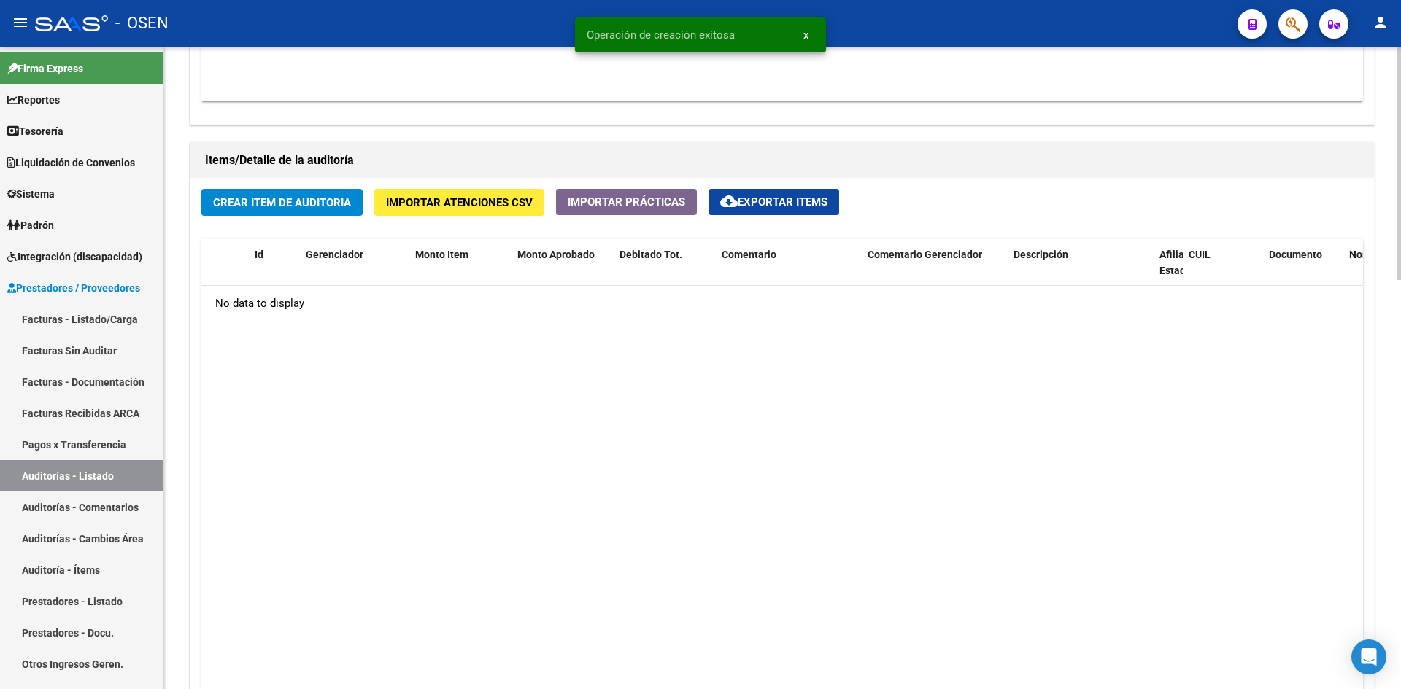
scroll to position [972, 0]
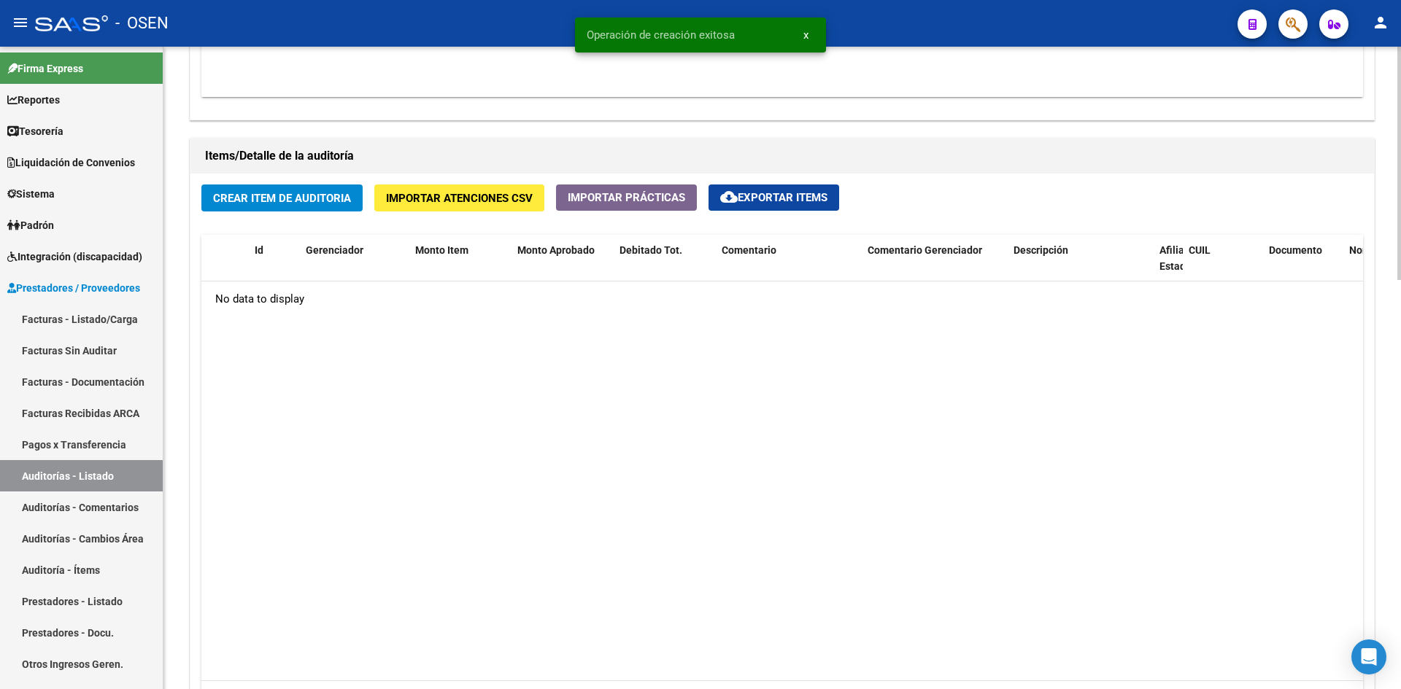
click at [312, 206] on button "Crear Item de Auditoria" at bounding box center [281, 198] width 161 height 27
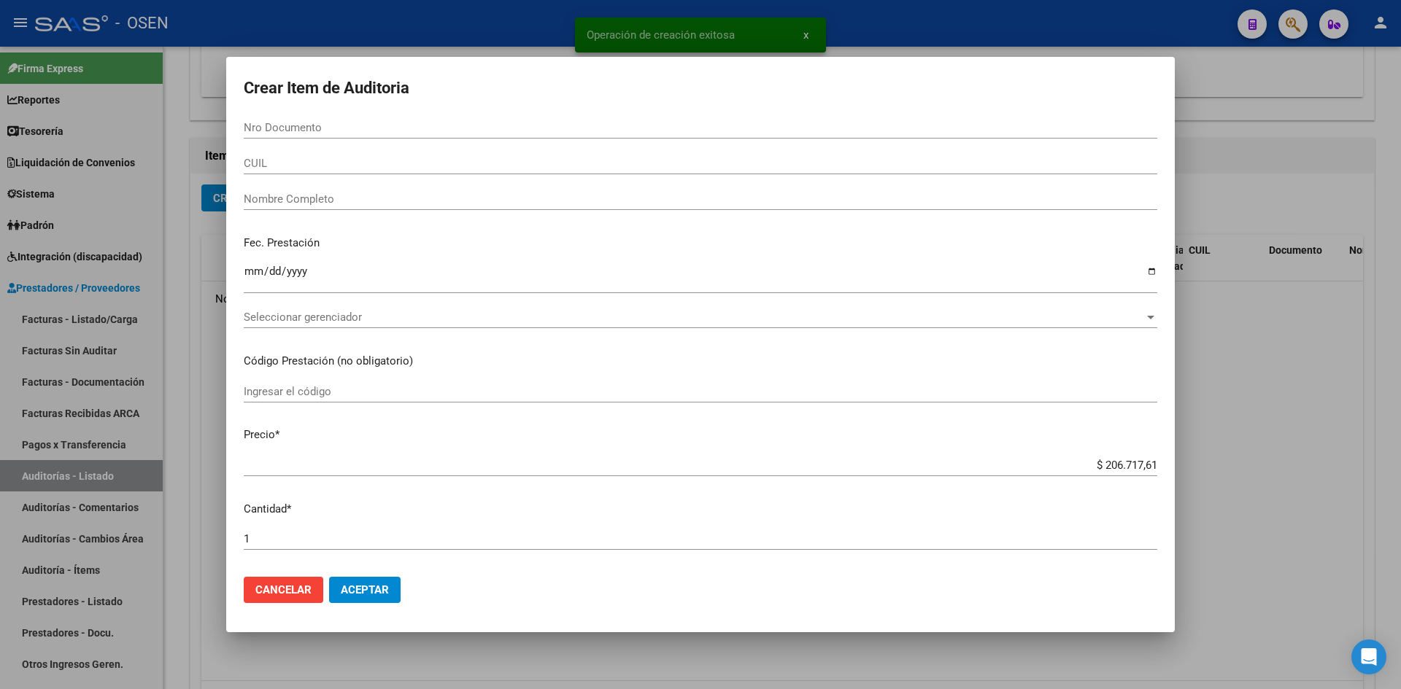
drag, startPoint x: 396, startPoint y: 565, endPoint x: 384, endPoint y: 594, distance: 31.7
click at [392, 573] on form "Crear Item de Auditoria Nro Documento CUIL Nombre Completo Fec. Prestación Ingr…" at bounding box center [700, 344] width 913 height 540
click at [384, 594] on span "Aceptar" at bounding box center [365, 590] width 48 height 13
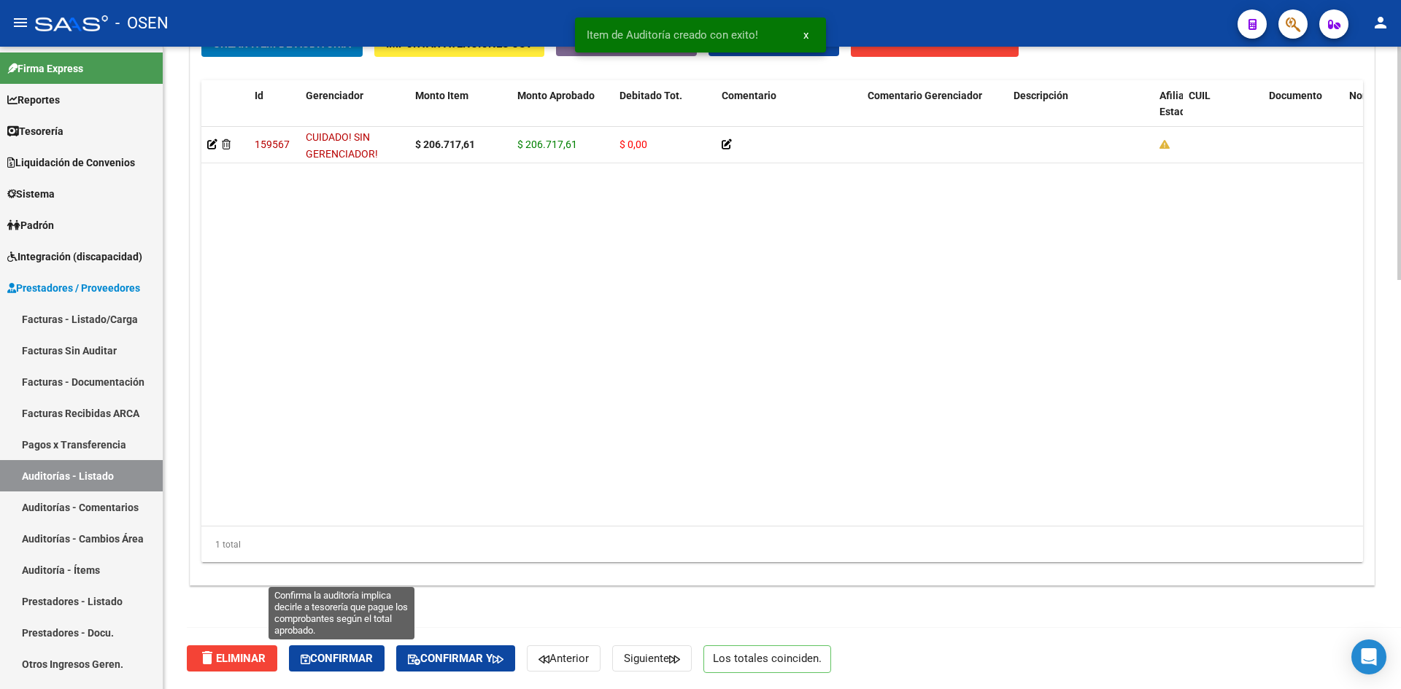
drag, startPoint x: 380, startPoint y: 649, endPoint x: 368, endPoint y: 596, distance: 53.8
click at [379, 649] on button "Confirmar" at bounding box center [337, 659] width 96 height 26
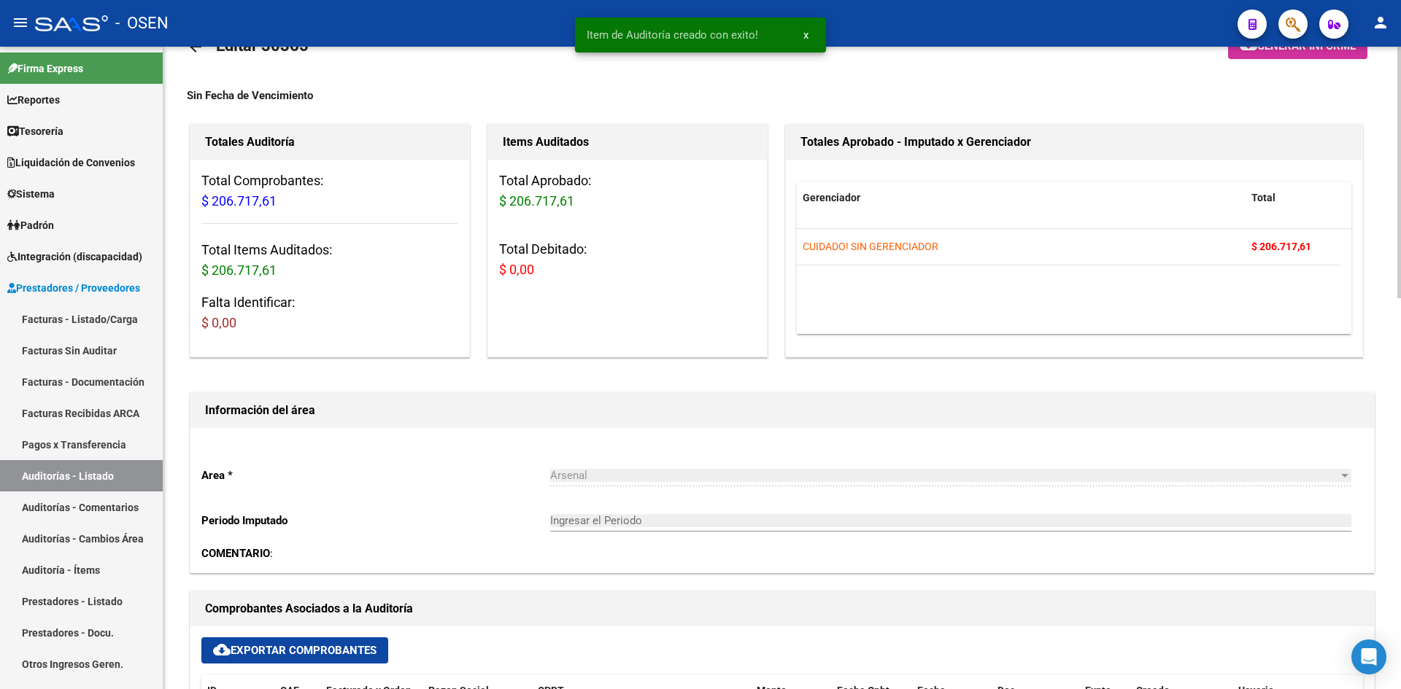
scroll to position [0, 0]
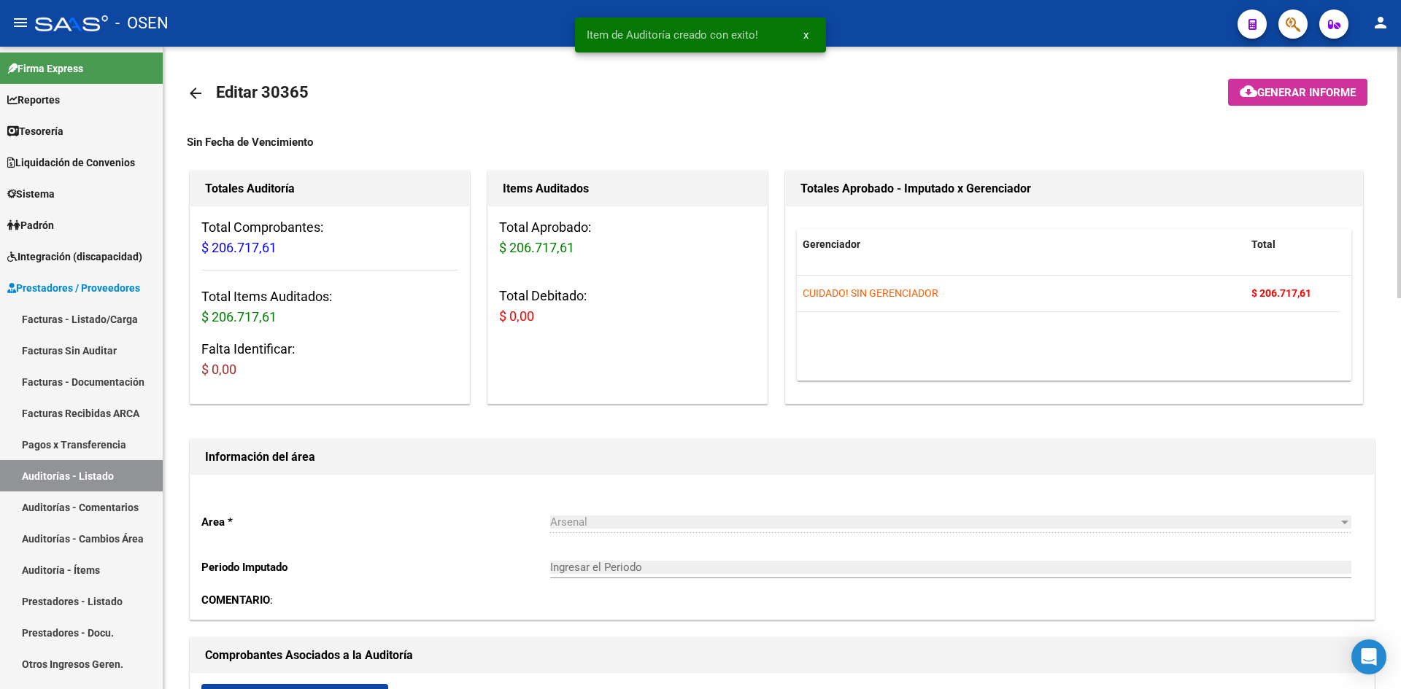
type input "202508"
click at [188, 96] on mat-icon "arrow_back" at bounding box center [196, 94] width 18 height 18
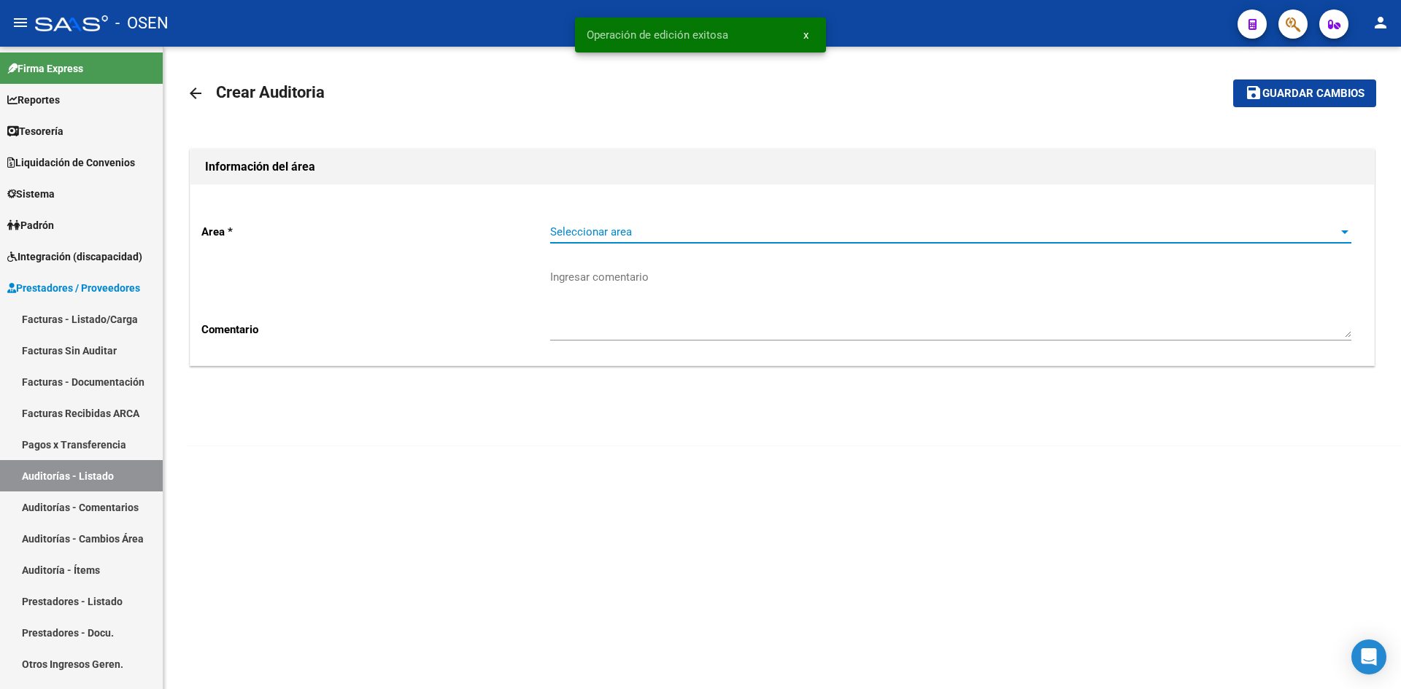
click at [573, 226] on span "Seleccionar area" at bounding box center [944, 231] width 788 height 13
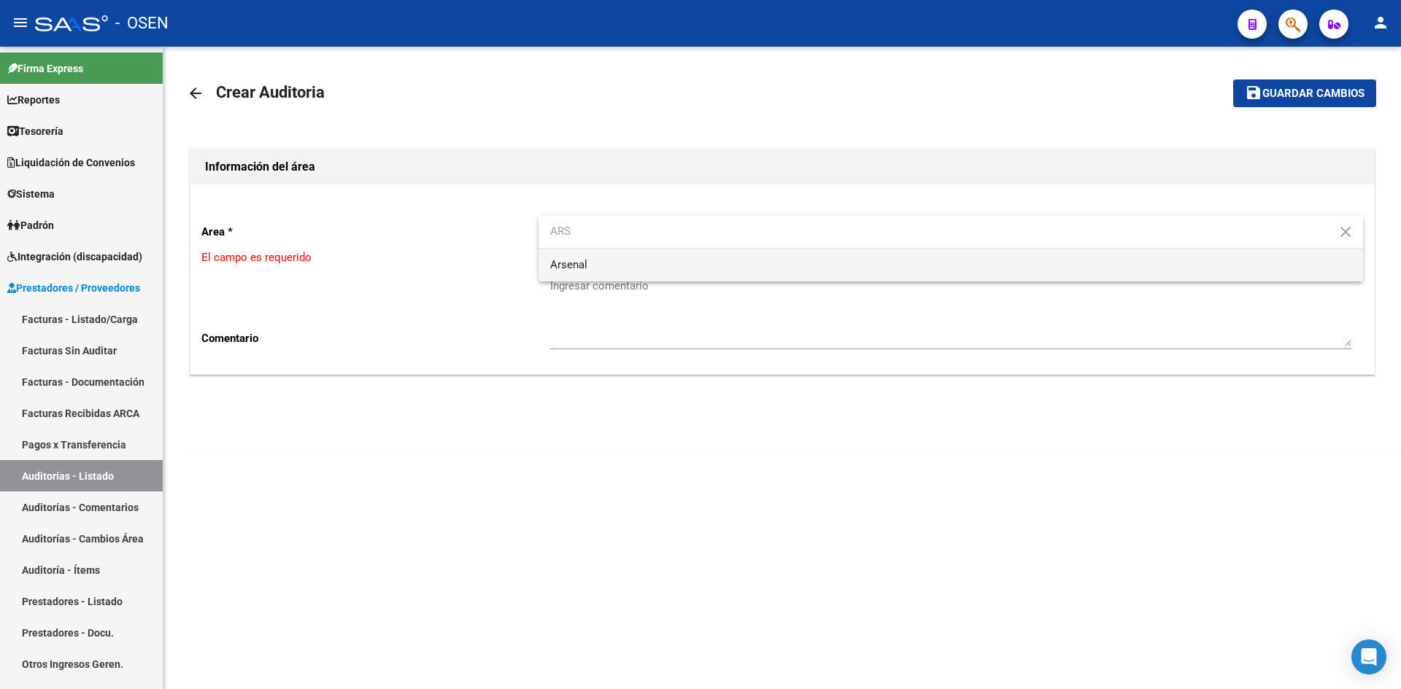
type input "ARS"
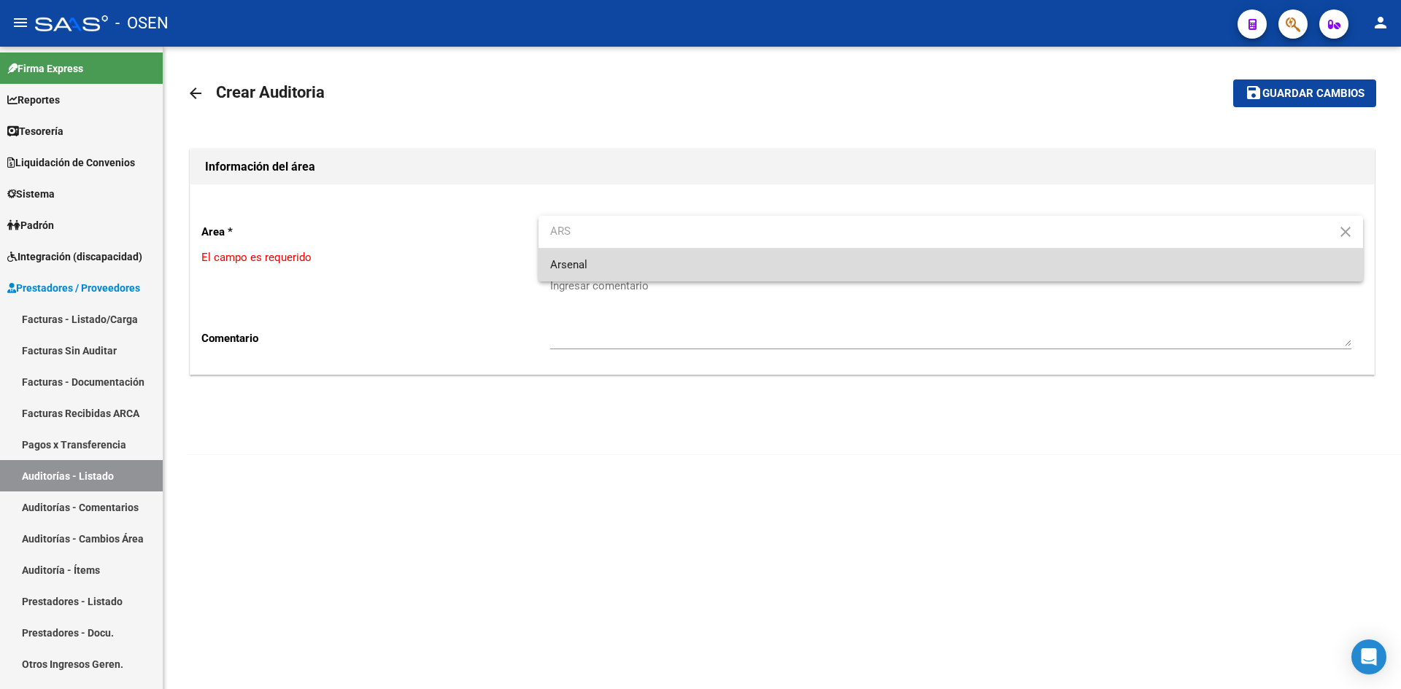
click at [623, 254] on span "Arsenal" at bounding box center [950, 265] width 801 height 33
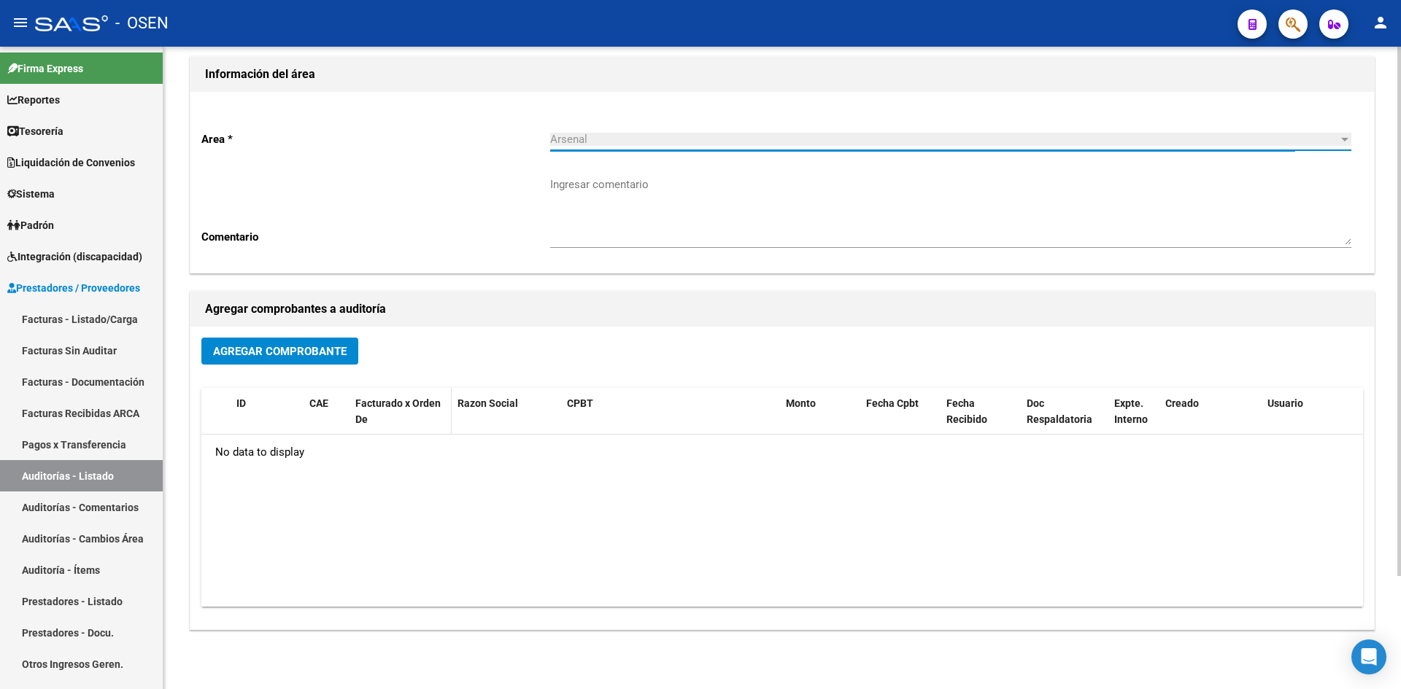
scroll to position [137, 0]
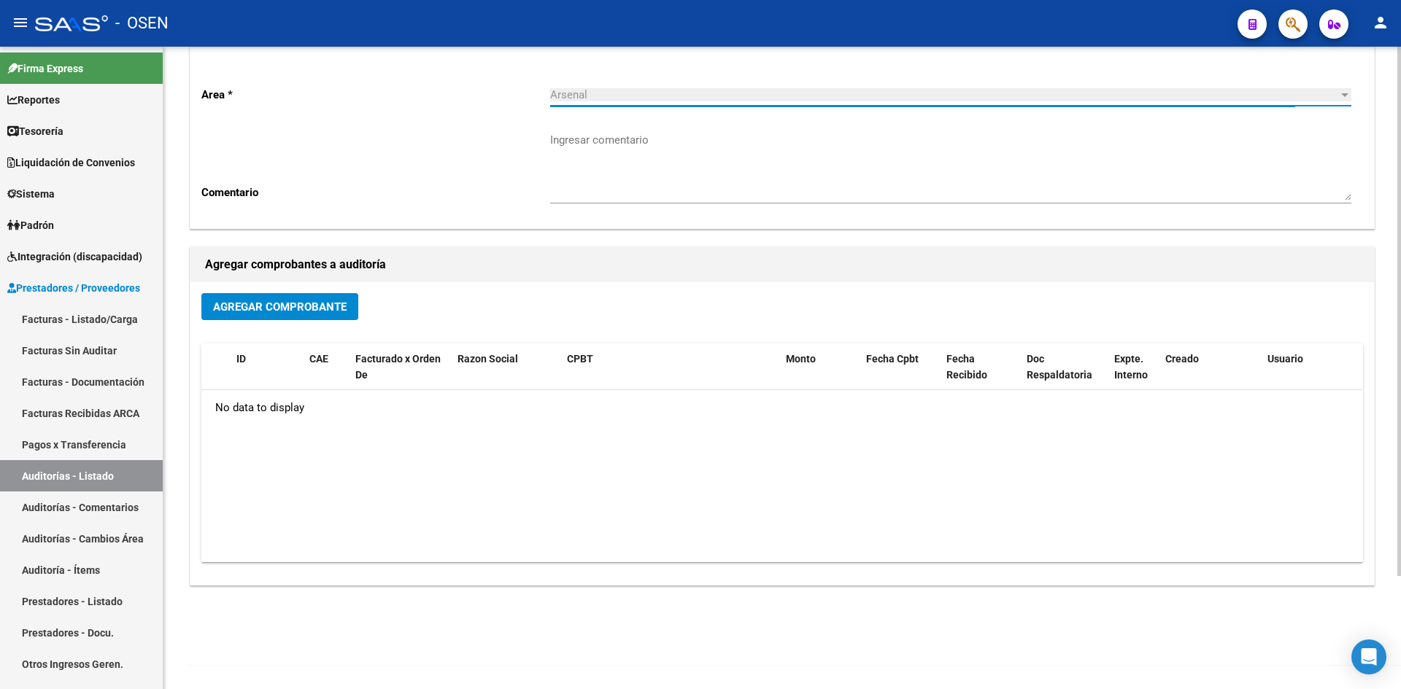
click at [344, 313] on span "Agregar Comprobante" at bounding box center [280, 307] width 134 height 13
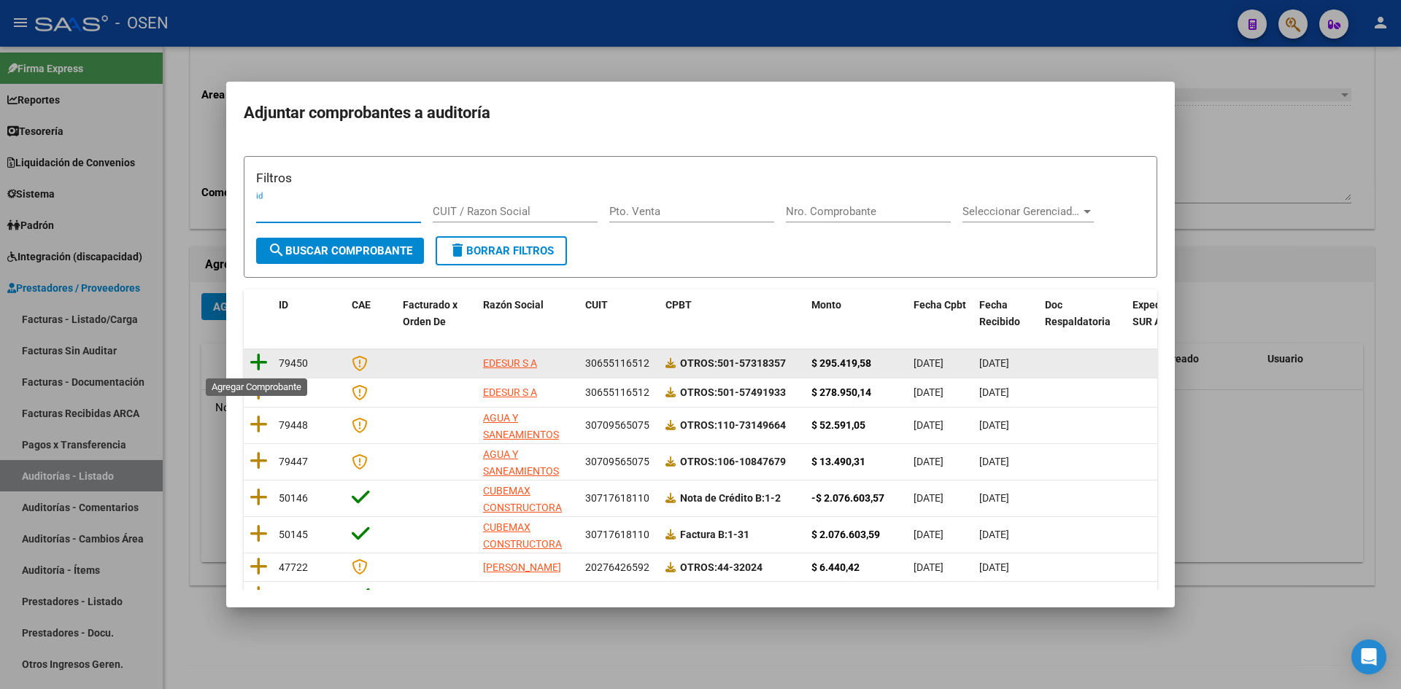
click at [258, 364] on icon at bounding box center [258, 362] width 18 height 20
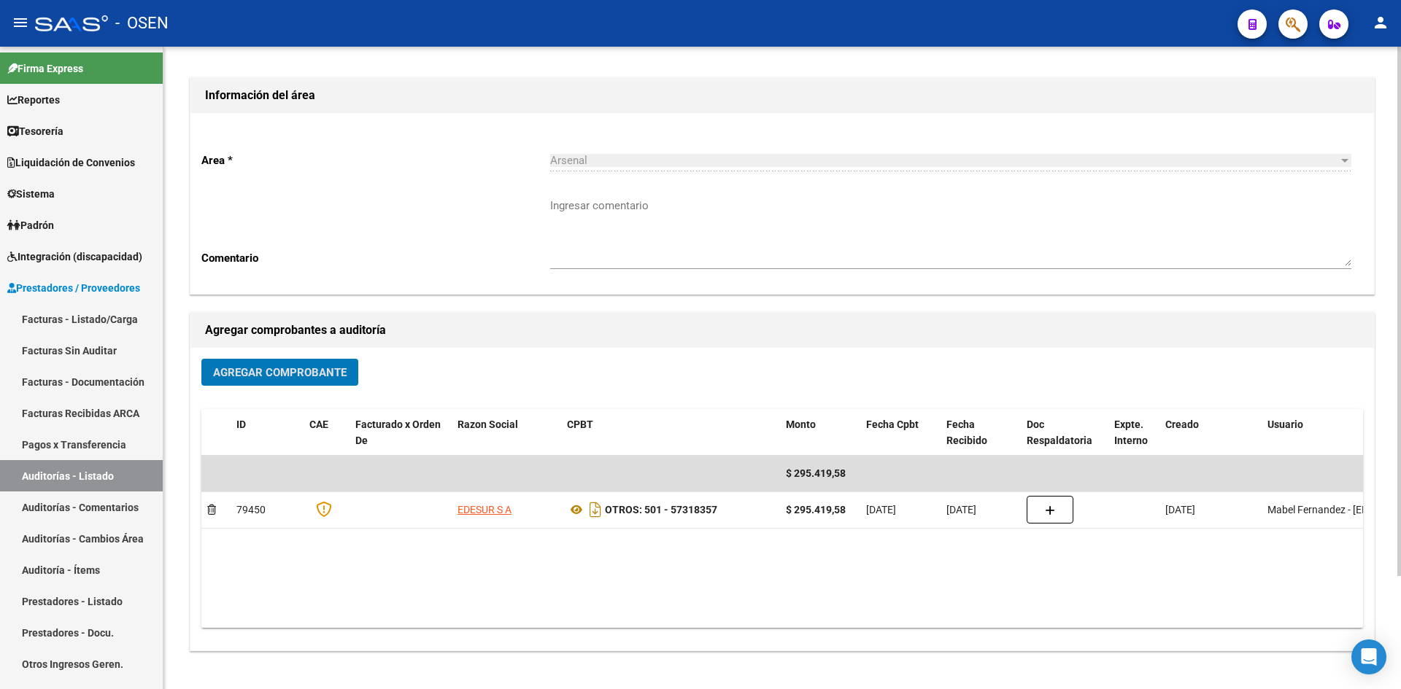
scroll to position [0, 0]
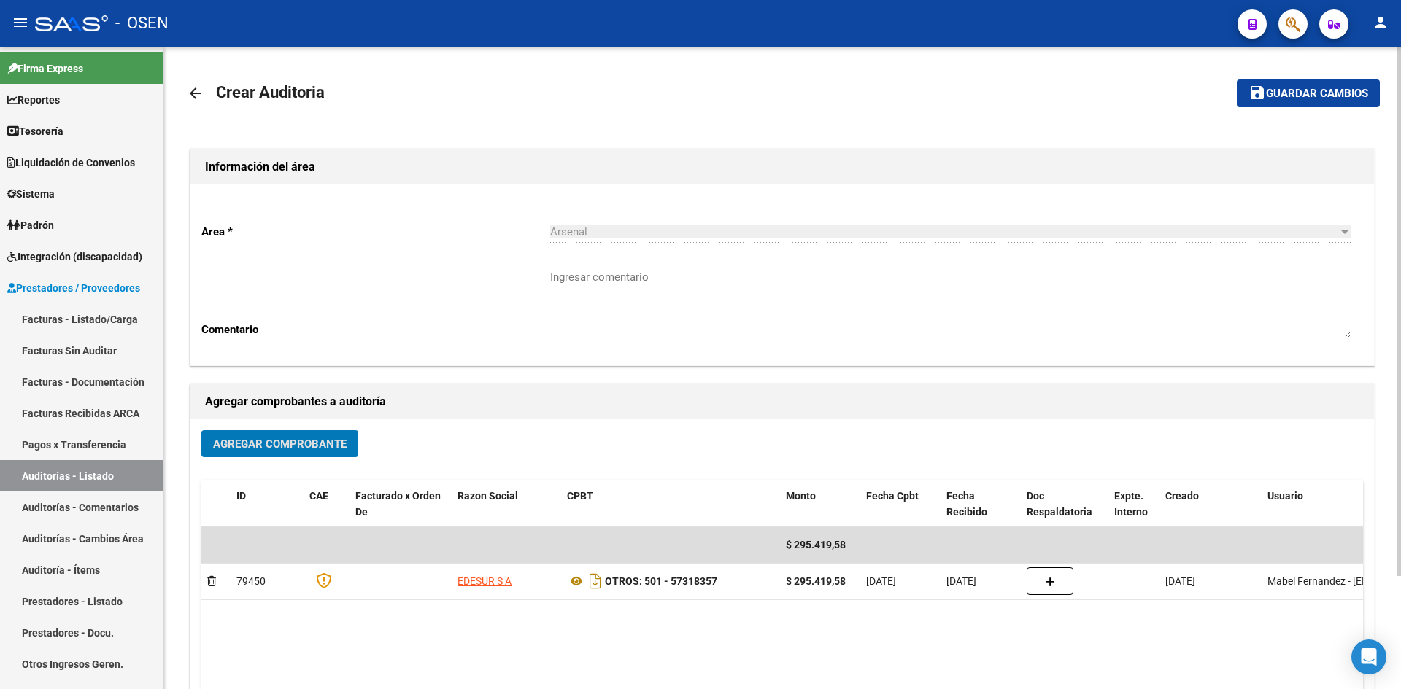
click at [1277, 91] on span "Guardar cambios" at bounding box center [1317, 94] width 102 height 13
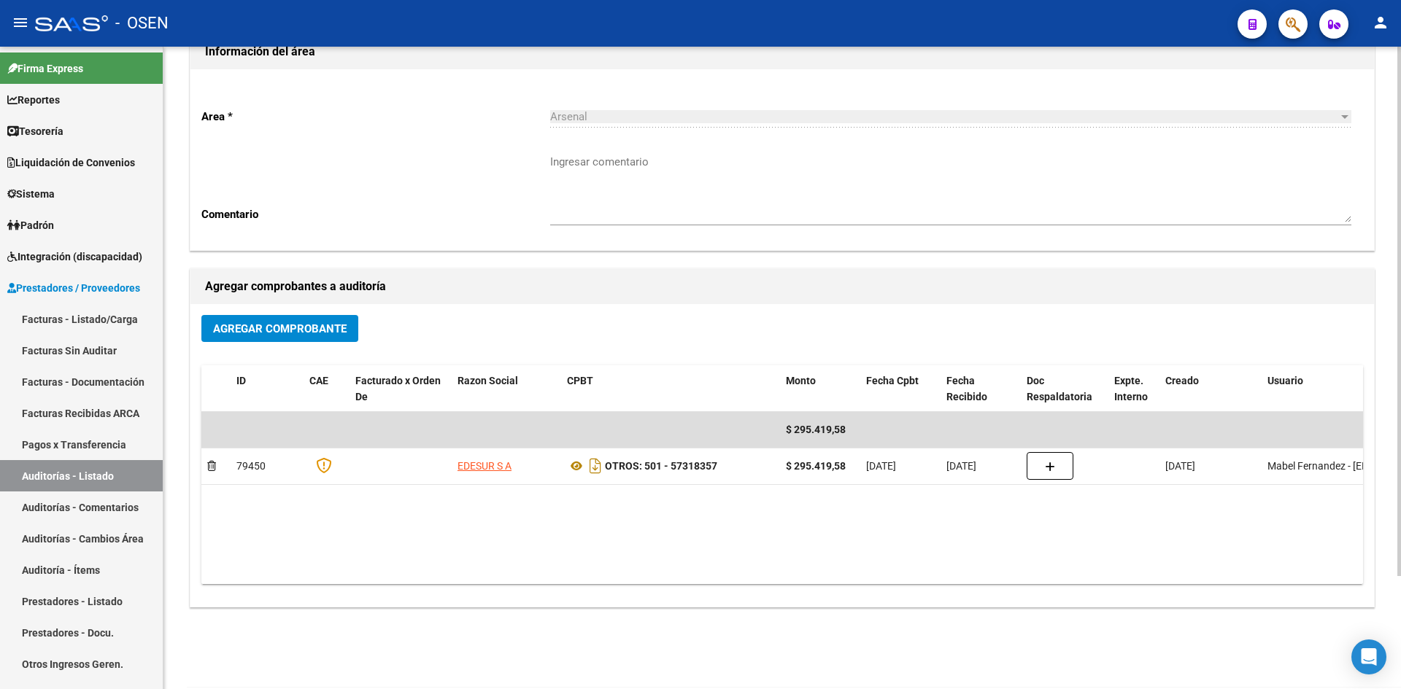
scroll to position [137, 0]
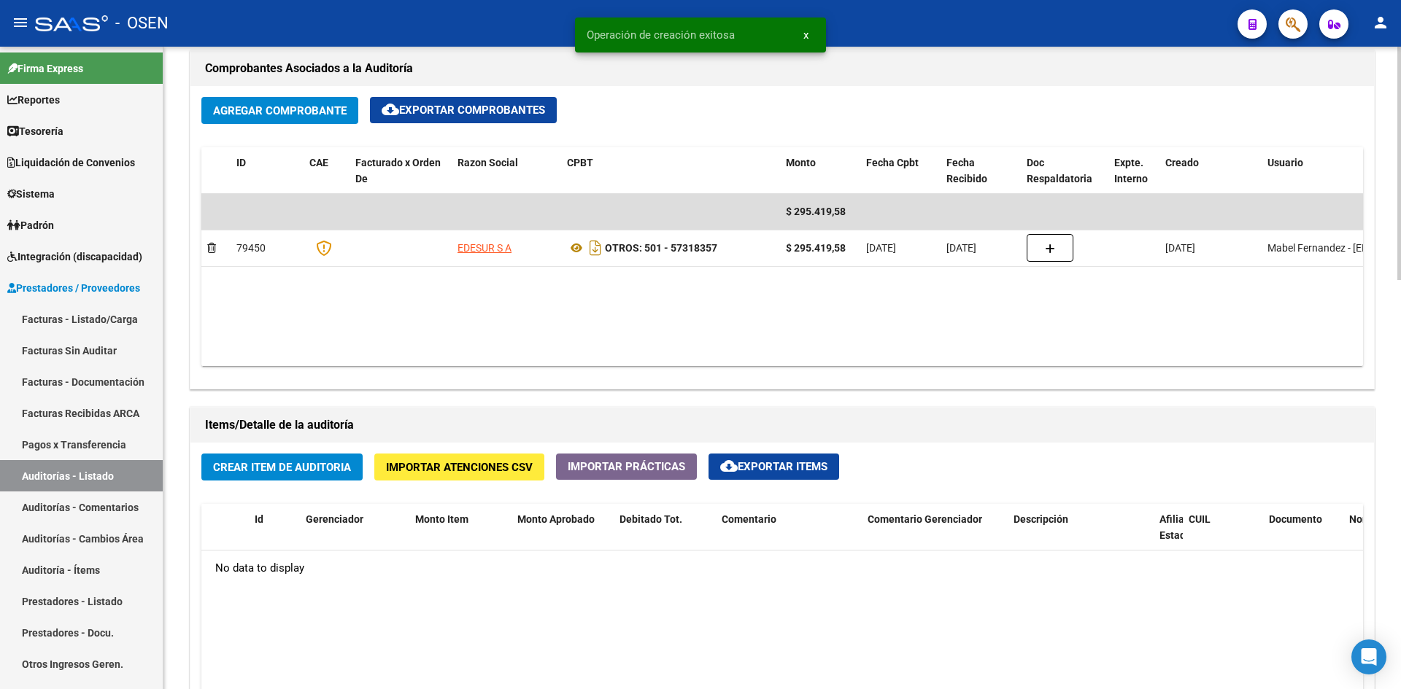
scroll to position [730, 0]
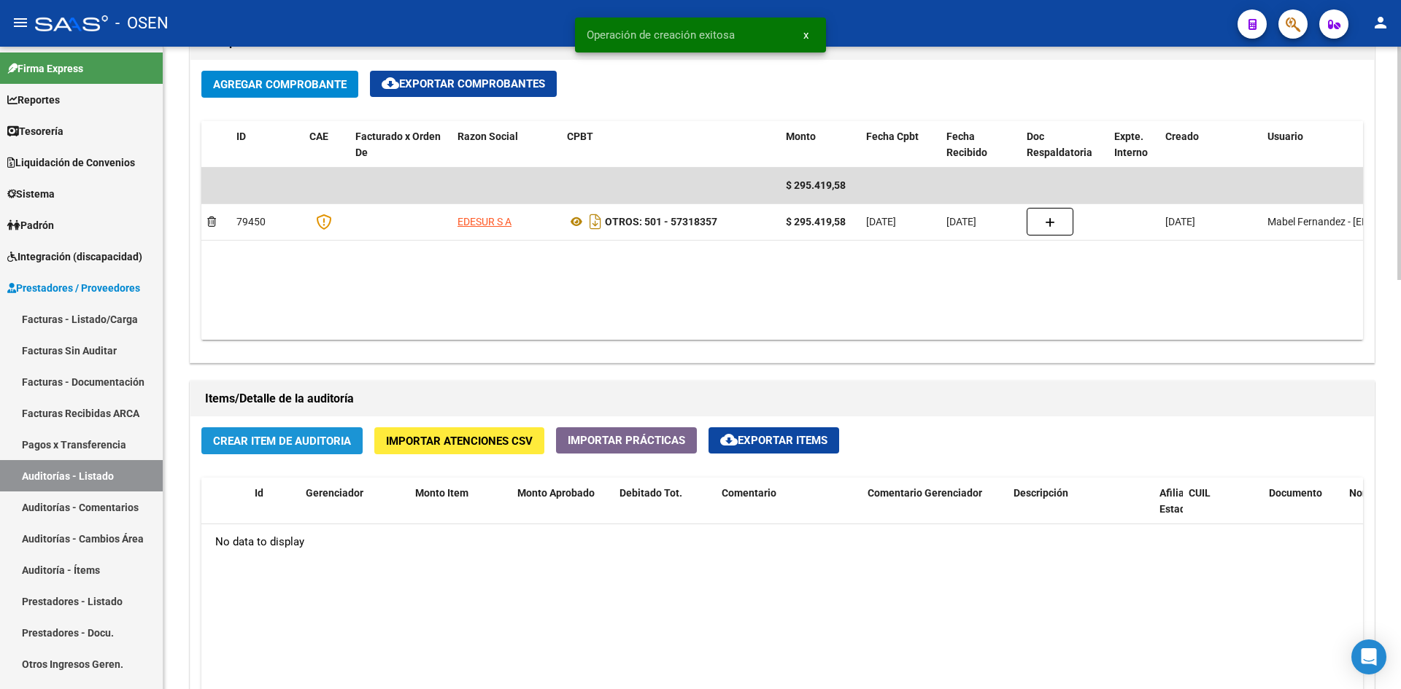
click at [304, 443] on span "Crear Item de Auditoria" at bounding box center [282, 441] width 138 height 13
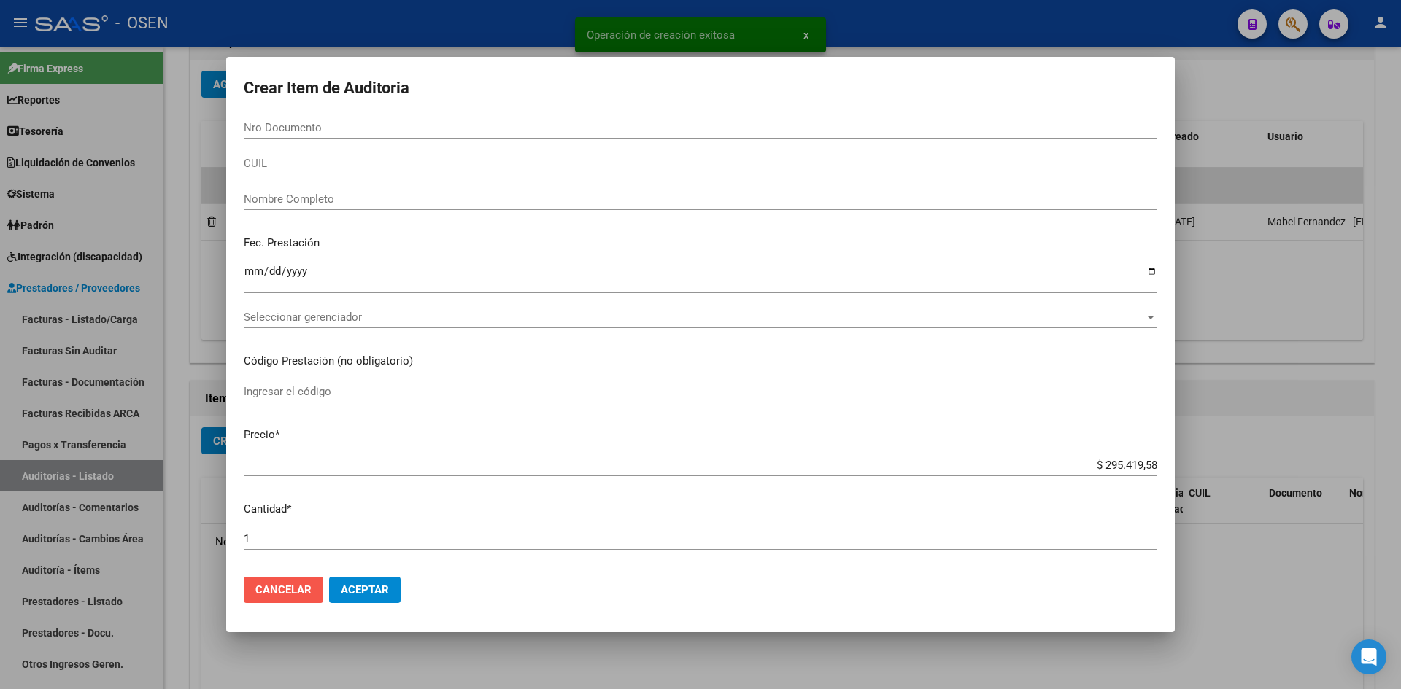
click at [279, 595] on span "Cancelar" at bounding box center [283, 590] width 56 height 13
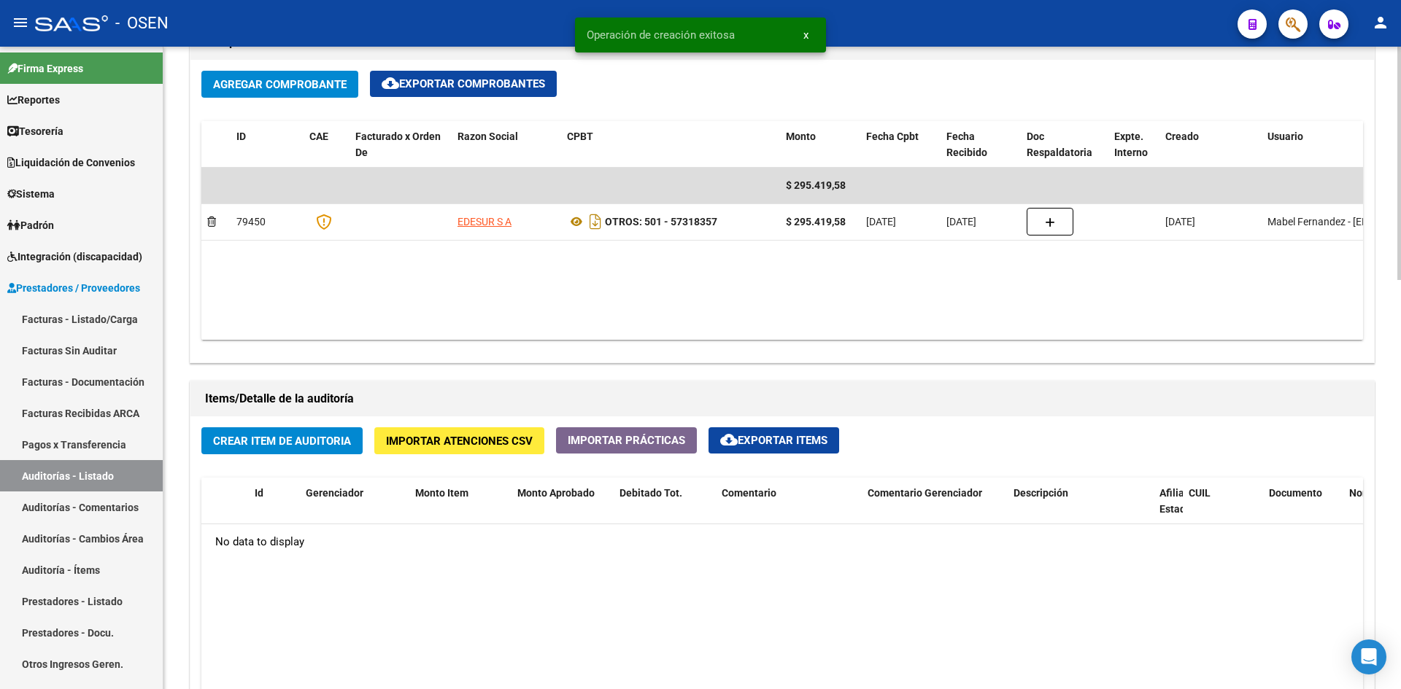
drag, startPoint x: 279, startPoint y: 595, endPoint x: 285, endPoint y: 549, distance: 46.3
click at [316, 434] on span "Crear Item de Auditoria" at bounding box center [282, 440] width 138 height 13
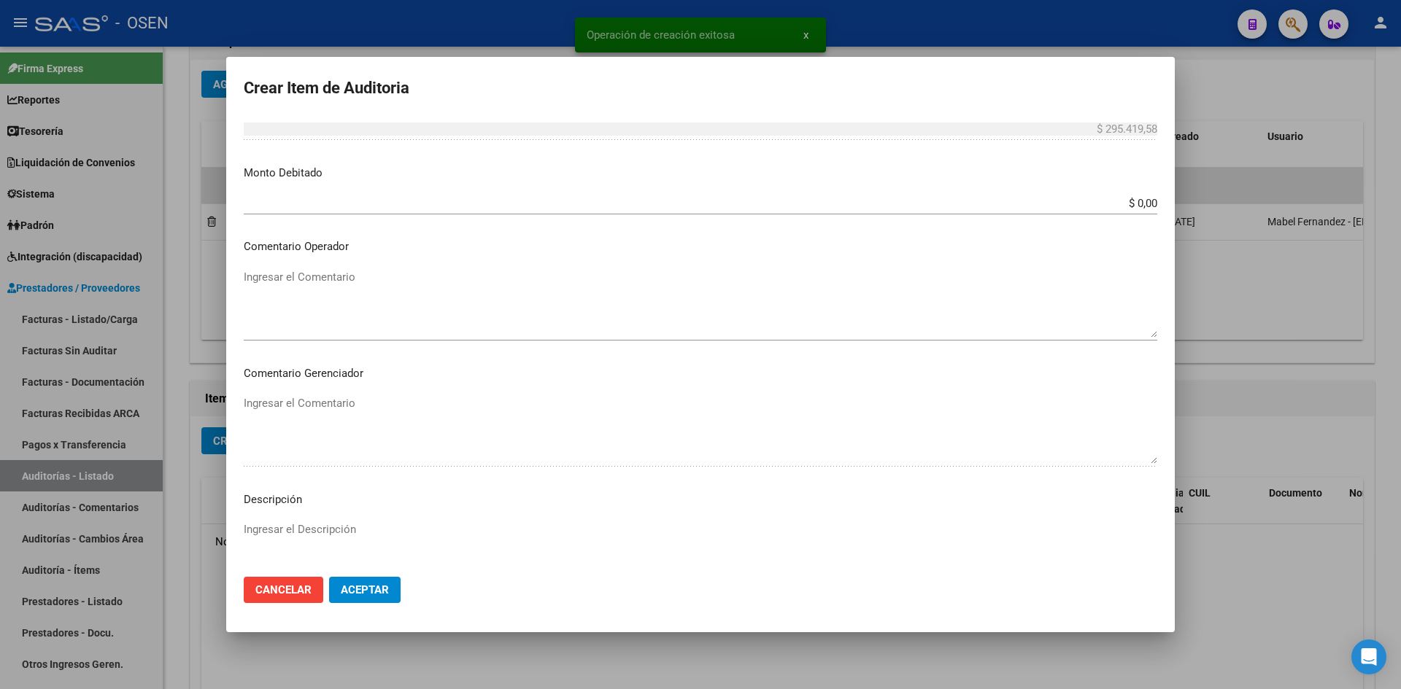
scroll to position [487, 0]
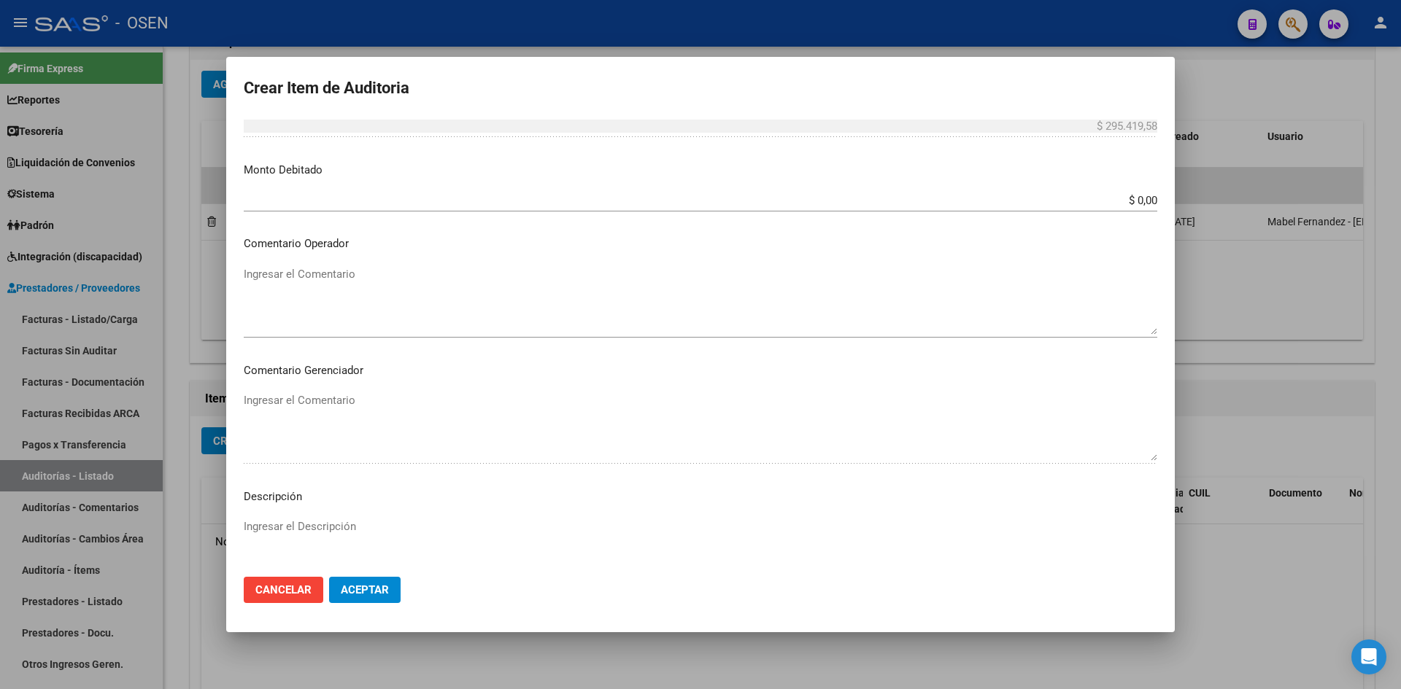
click at [374, 581] on button "Aceptar" at bounding box center [364, 590] width 71 height 26
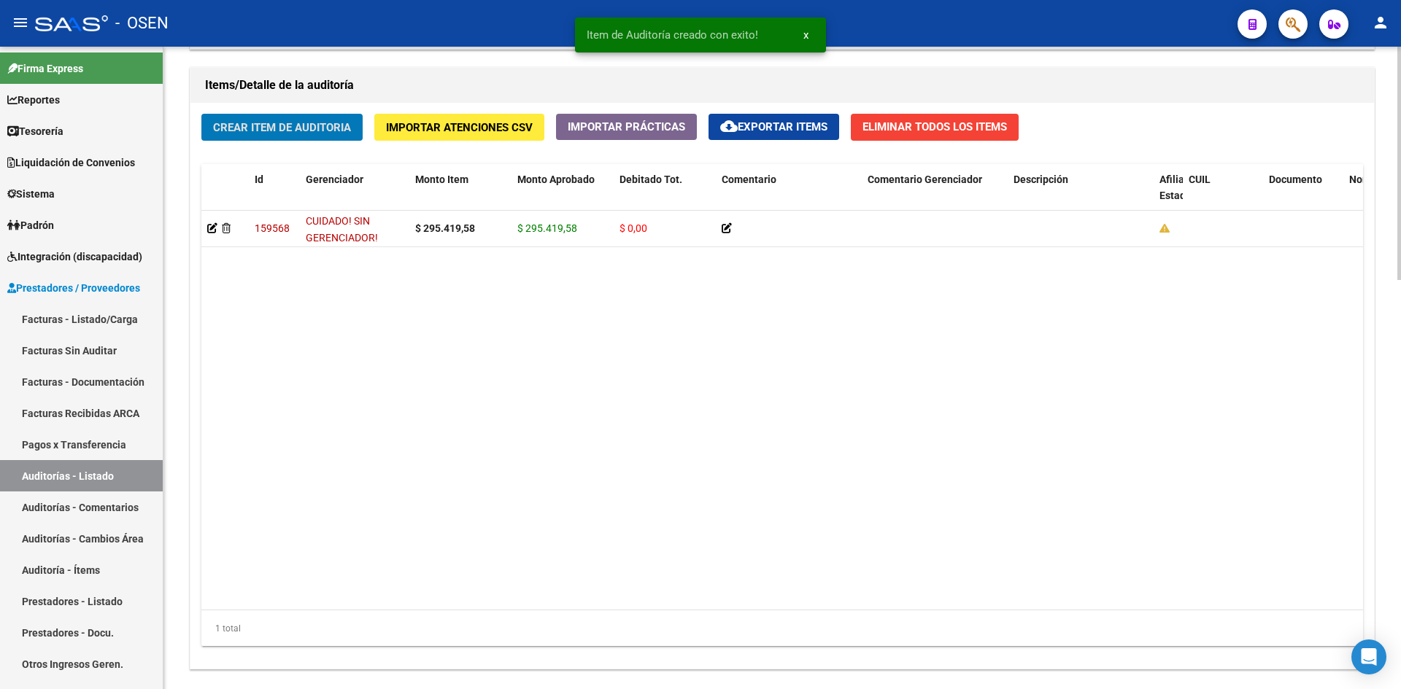
scroll to position [1128, 0]
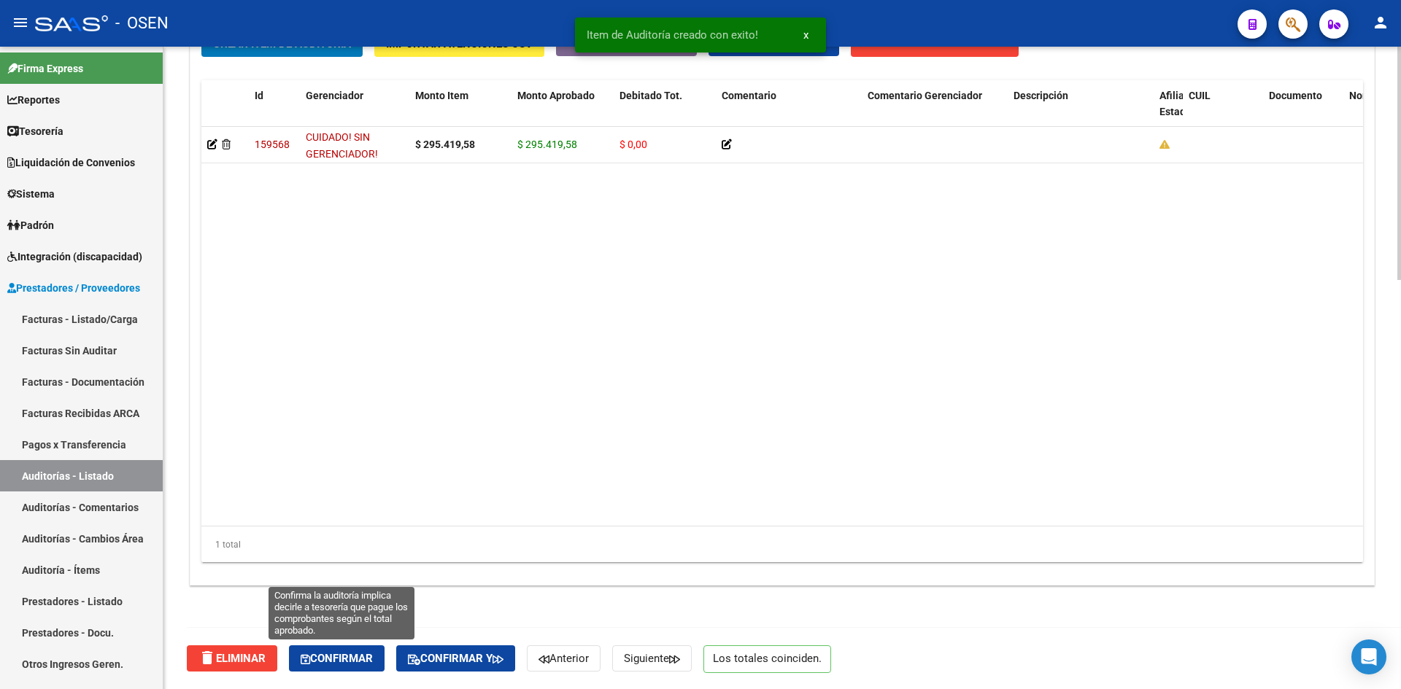
click at [367, 659] on span "Confirmar" at bounding box center [337, 658] width 72 height 13
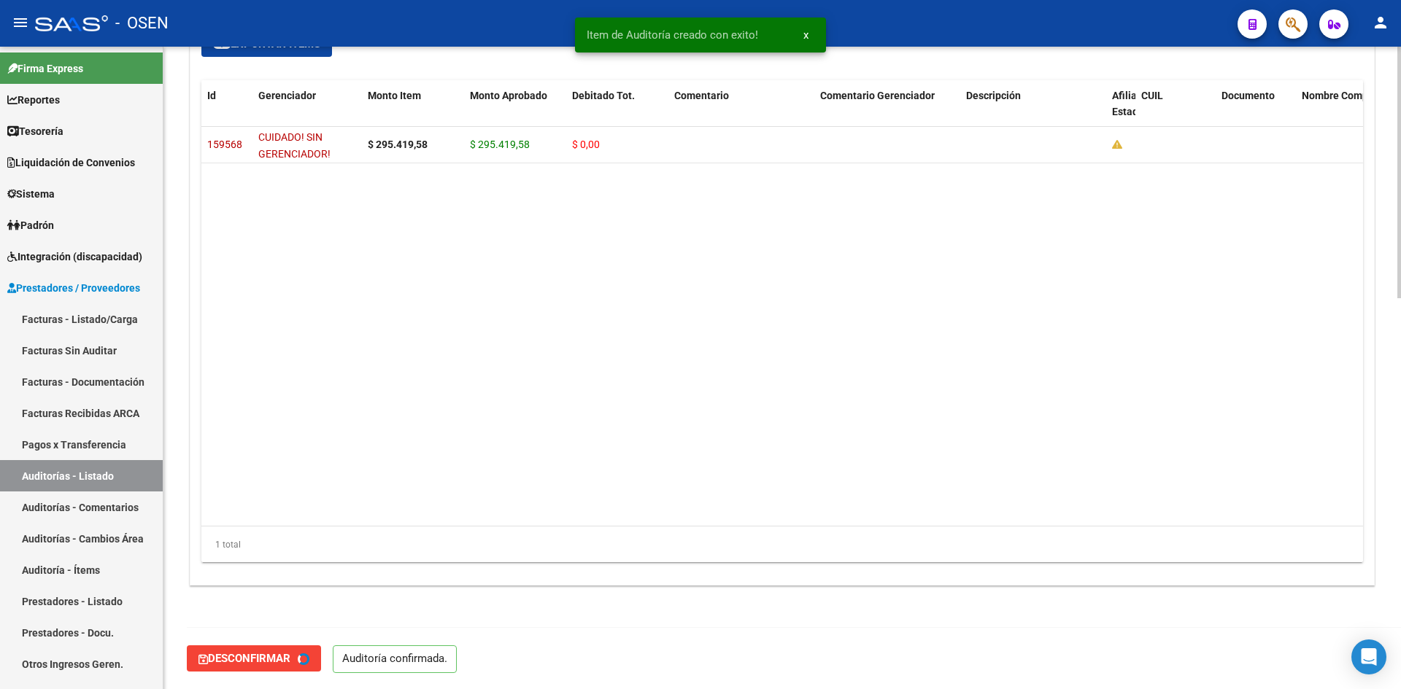
scroll to position [0, 0]
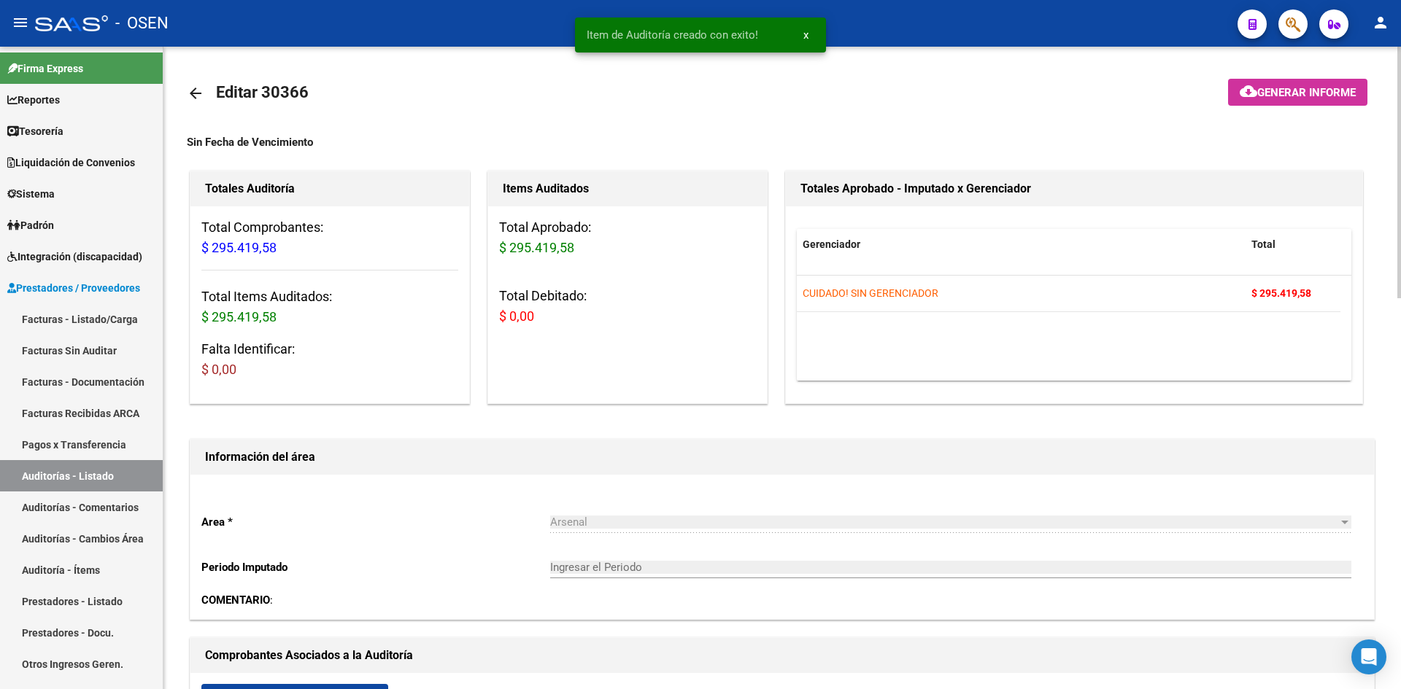
type input "202508"
click at [189, 103] on link "arrow_back" at bounding box center [201, 93] width 29 height 34
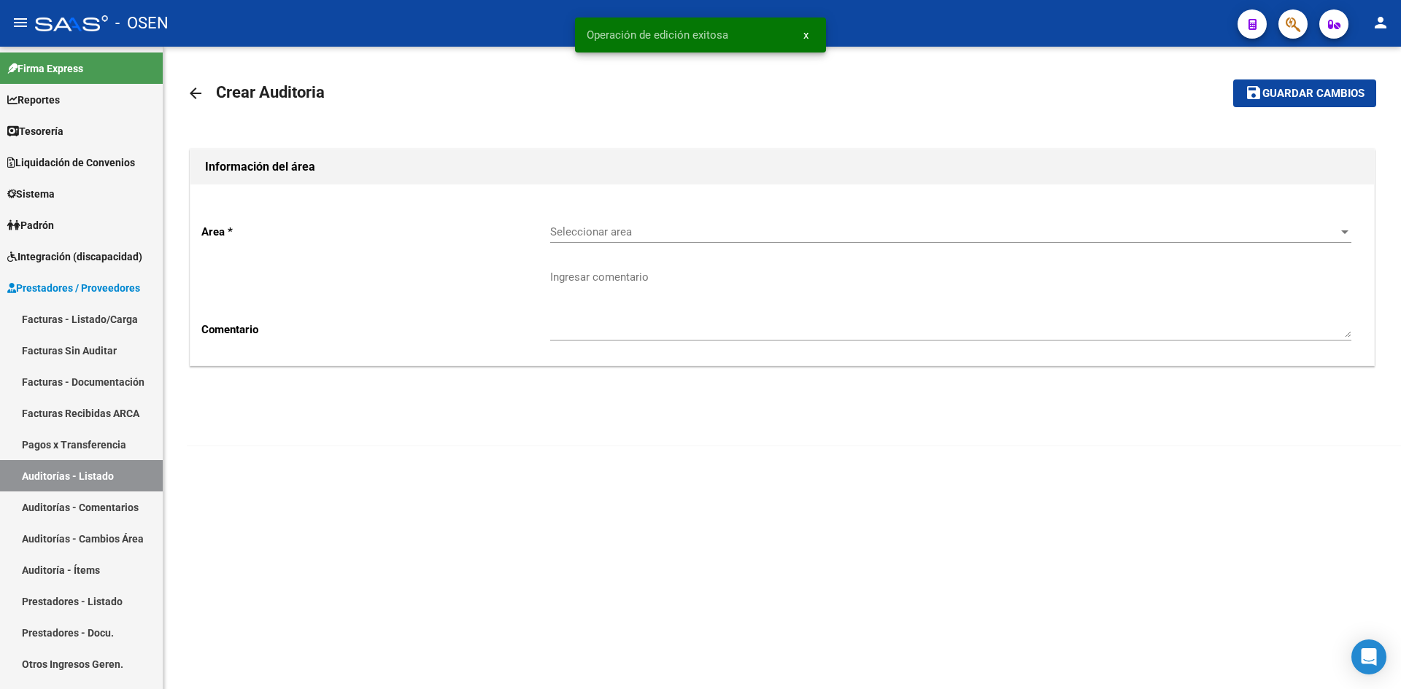
click at [577, 235] on span "Seleccionar area" at bounding box center [944, 231] width 788 height 13
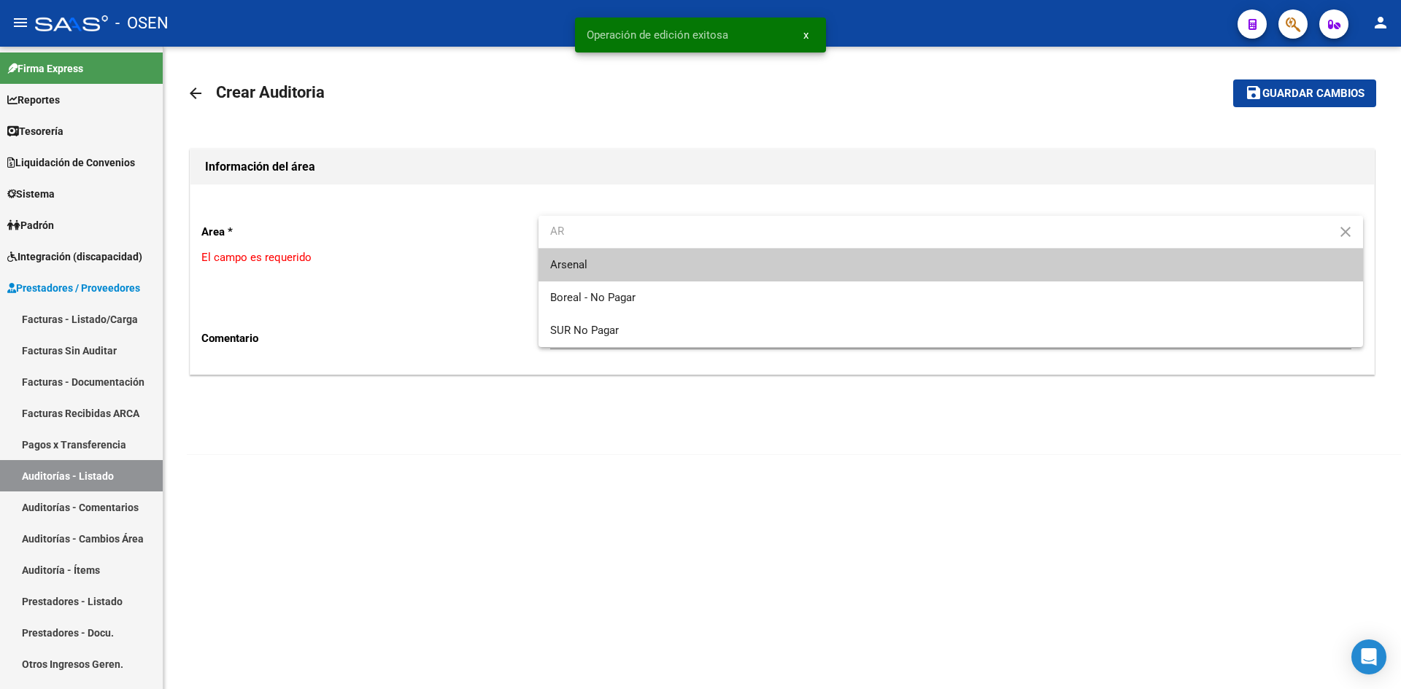
type input "AR"
click at [610, 263] on span "Arsenal" at bounding box center [950, 265] width 801 height 33
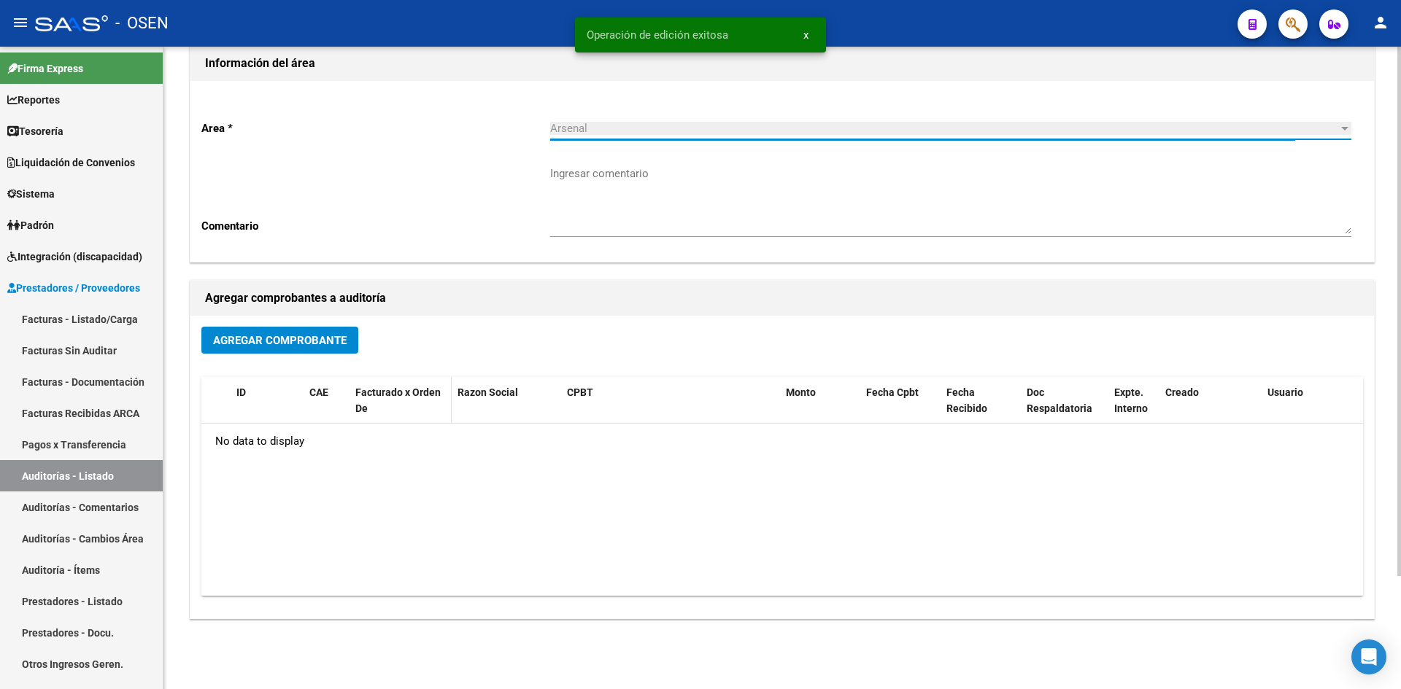
scroll to position [137, 0]
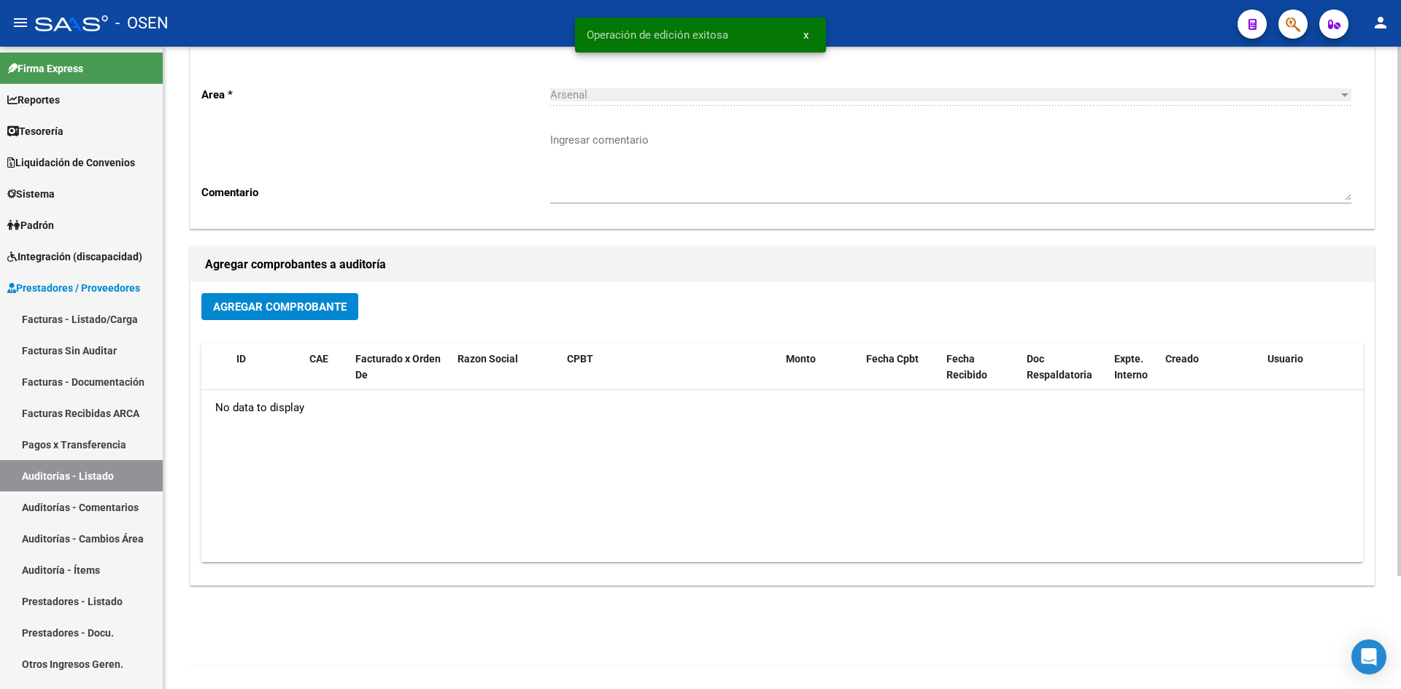
click at [236, 287] on div "Agregar Comprobante ID CAE Facturado x Orden De Razon Social CPBT Monto Fecha C…" at bounding box center [781, 433] width 1183 height 303
click at [251, 303] on span "Agregar Comprobante" at bounding box center [280, 307] width 134 height 13
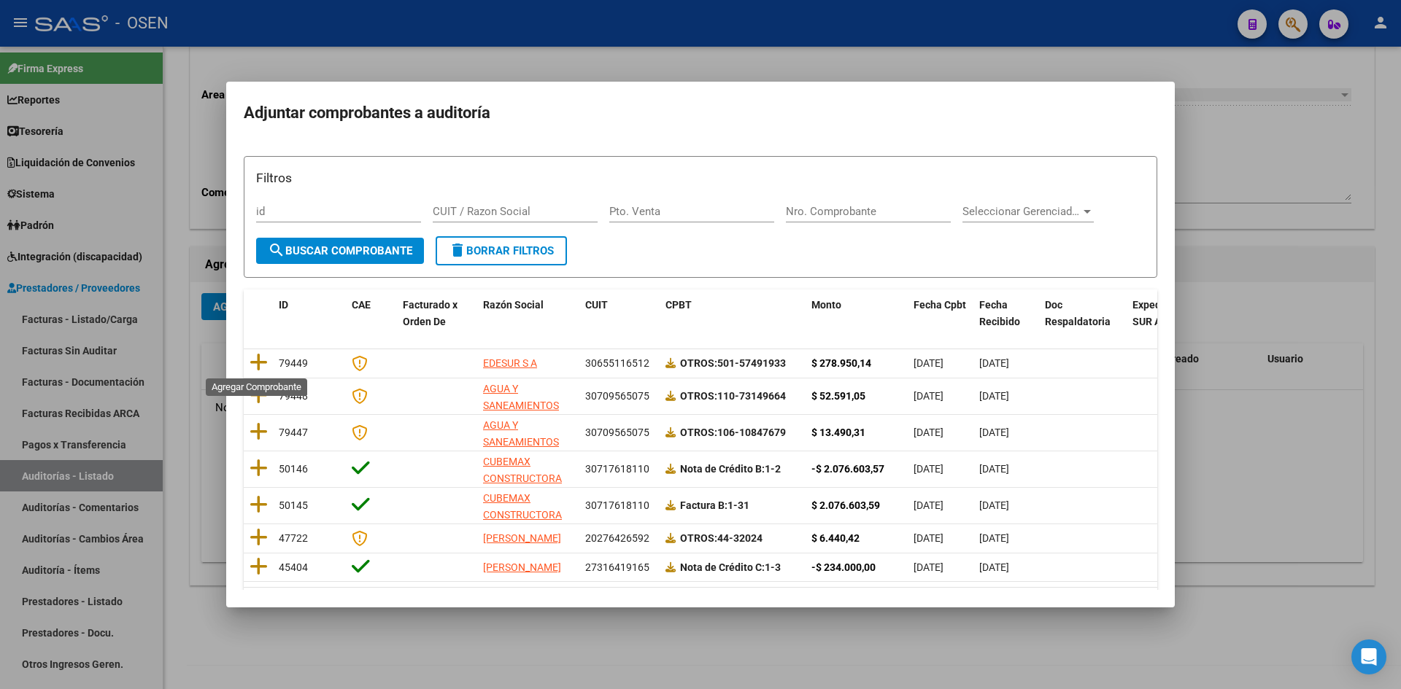
click at [265, 358] on icon at bounding box center [258, 362] width 18 height 20
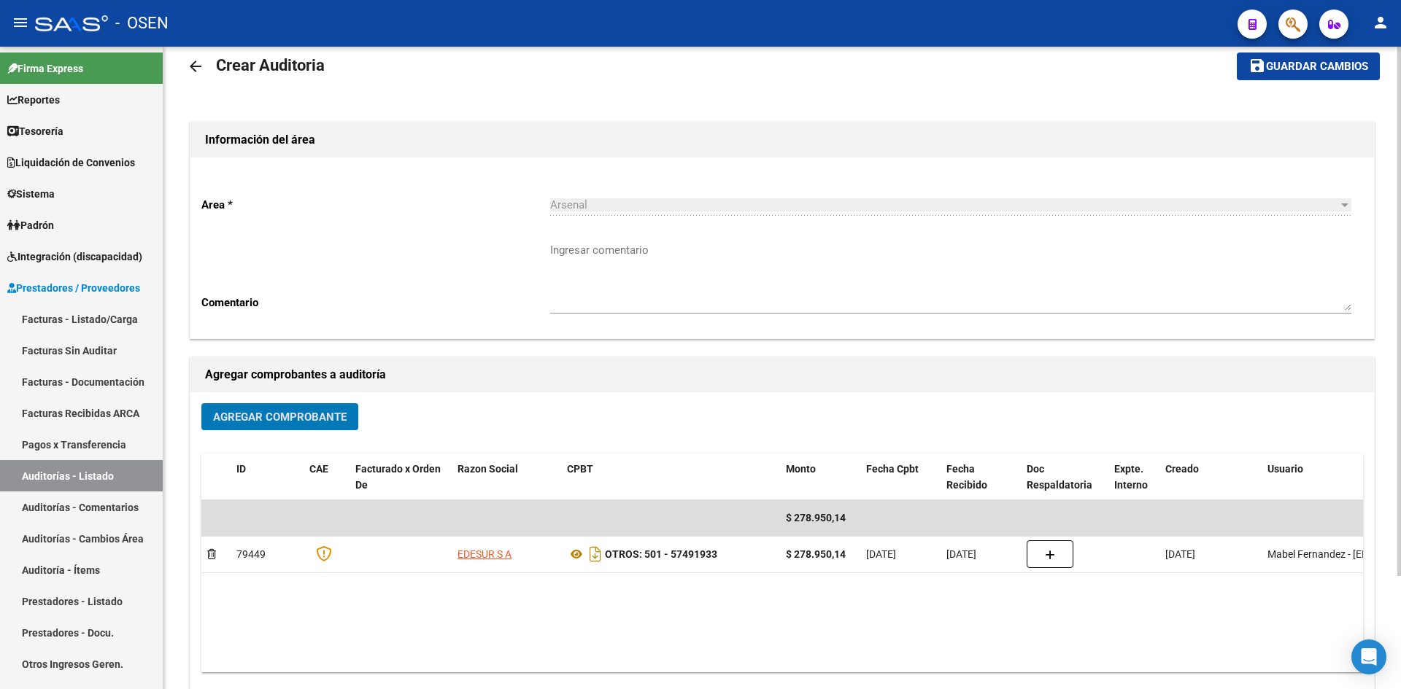
scroll to position [0, 0]
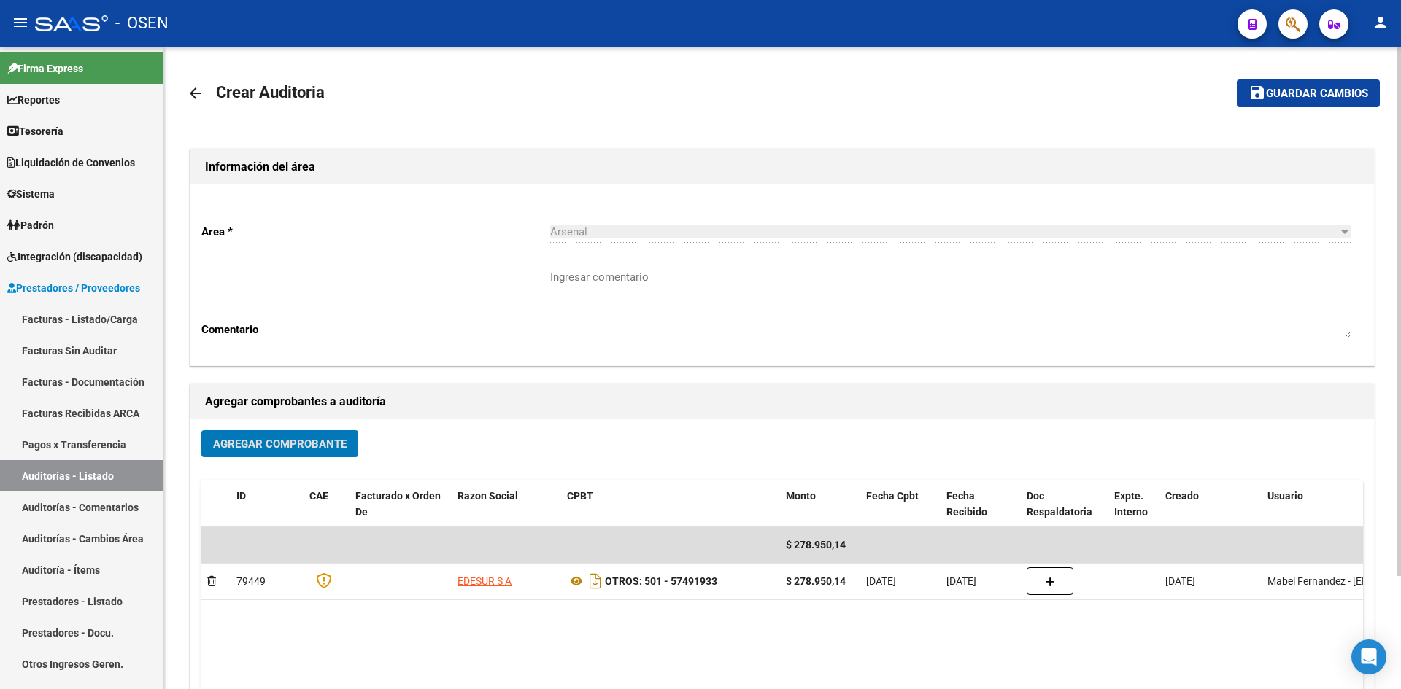
click at [1282, 96] on span "Guardar cambios" at bounding box center [1317, 94] width 102 height 13
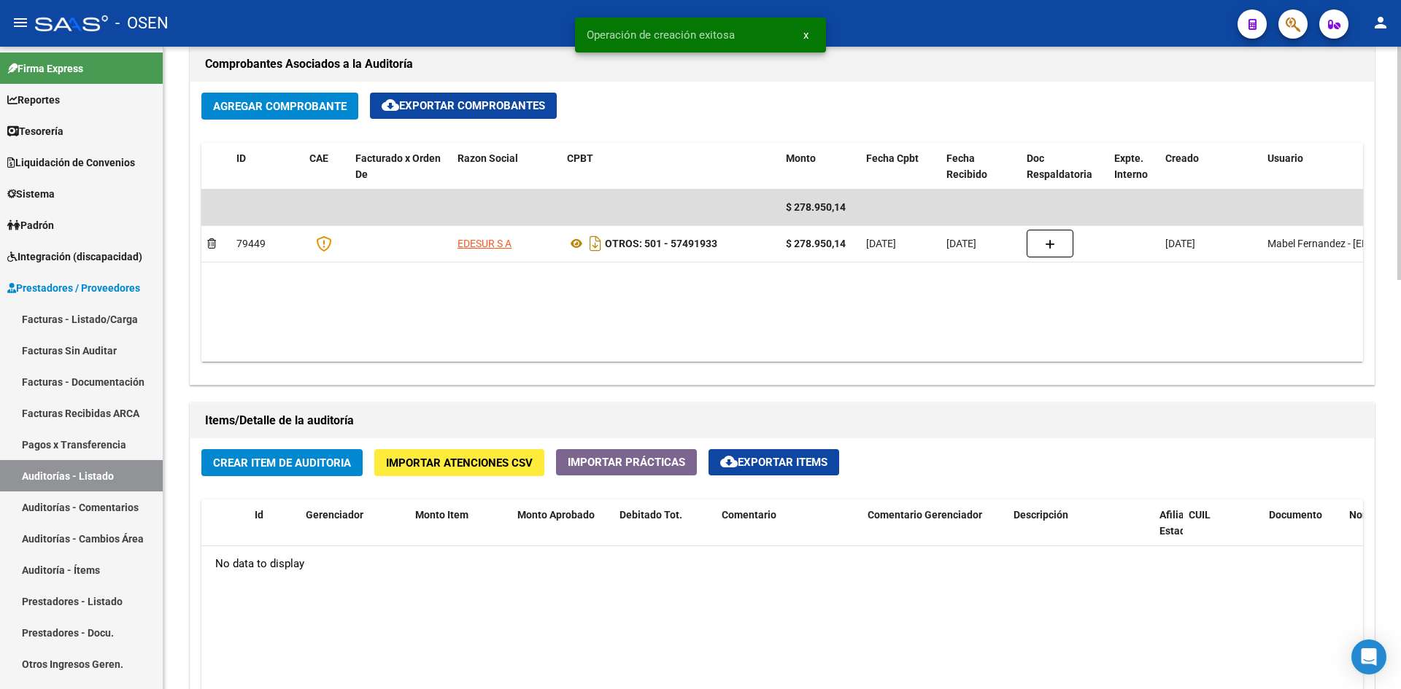
scroll to position [730, 0]
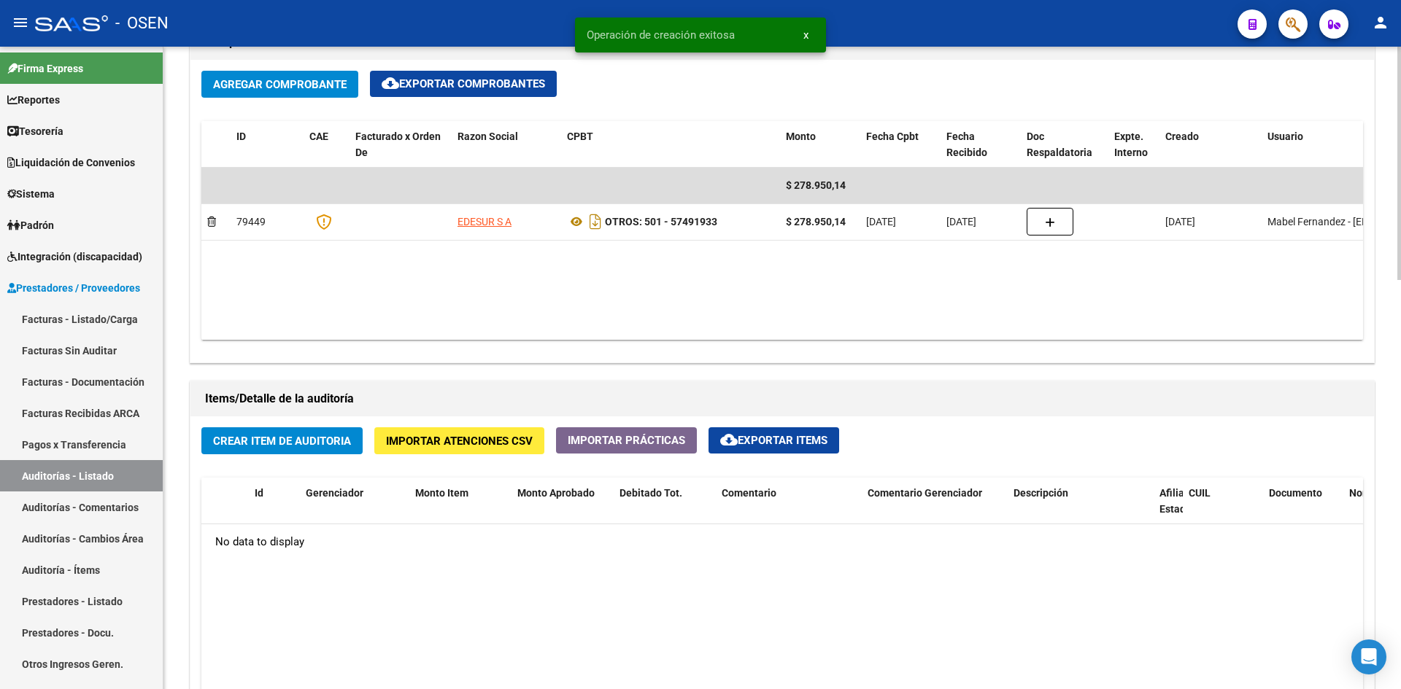
click at [323, 443] on span "Crear Item de Auditoria" at bounding box center [282, 441] width 138 height 13
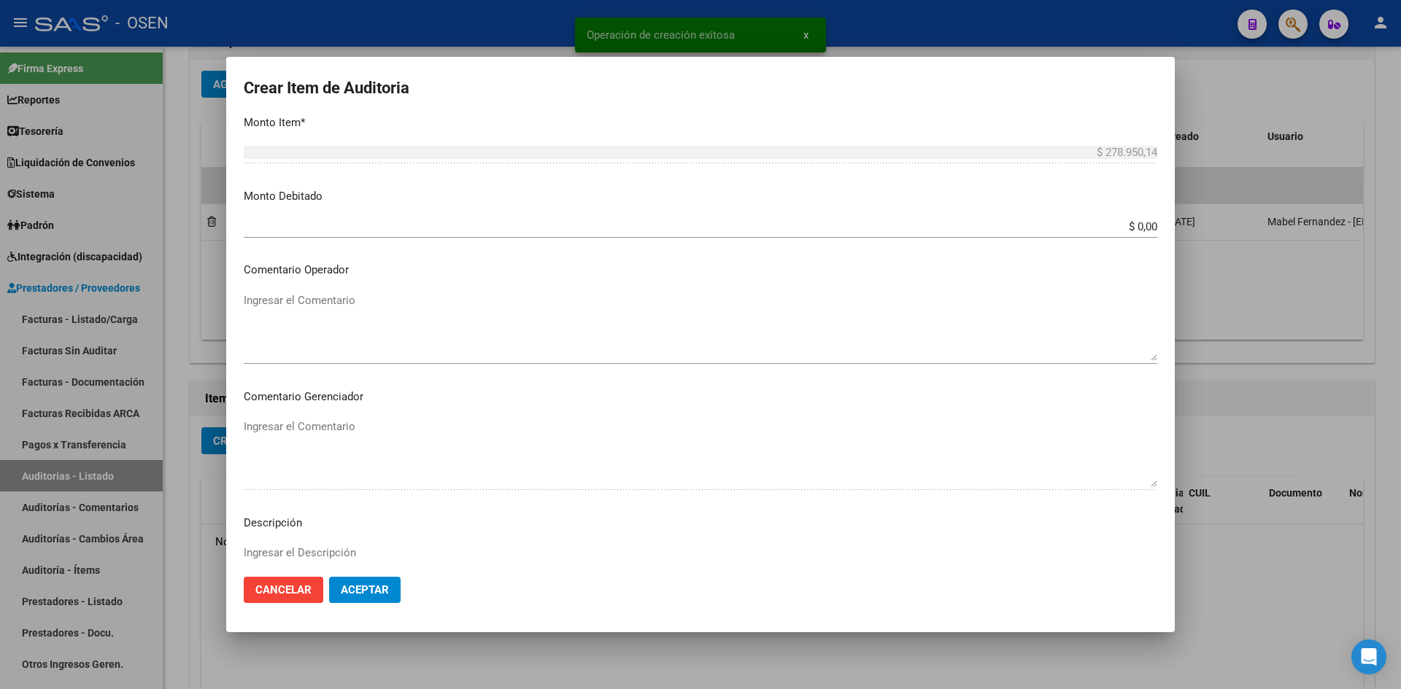
scroll to position [487, 0]
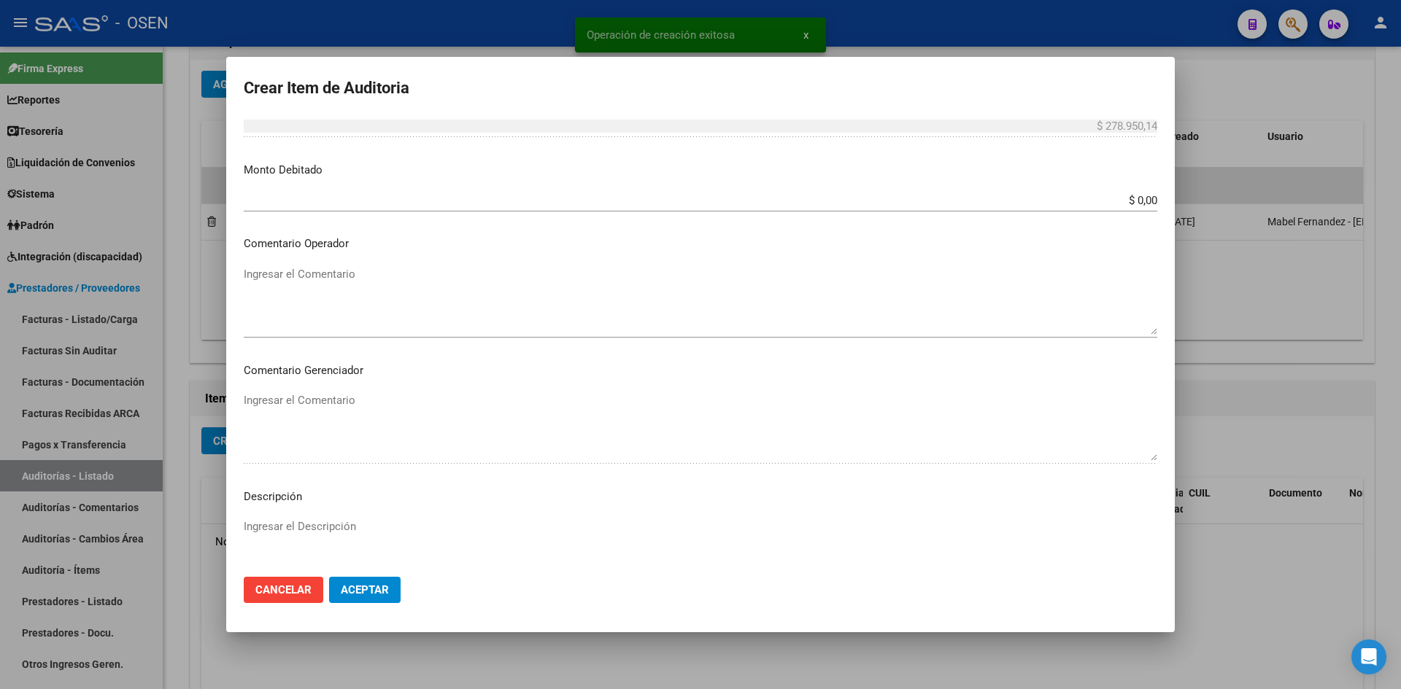
click at [354, 595] on span "Aceptar" at bounding box center [365, 590] width 48 height 13
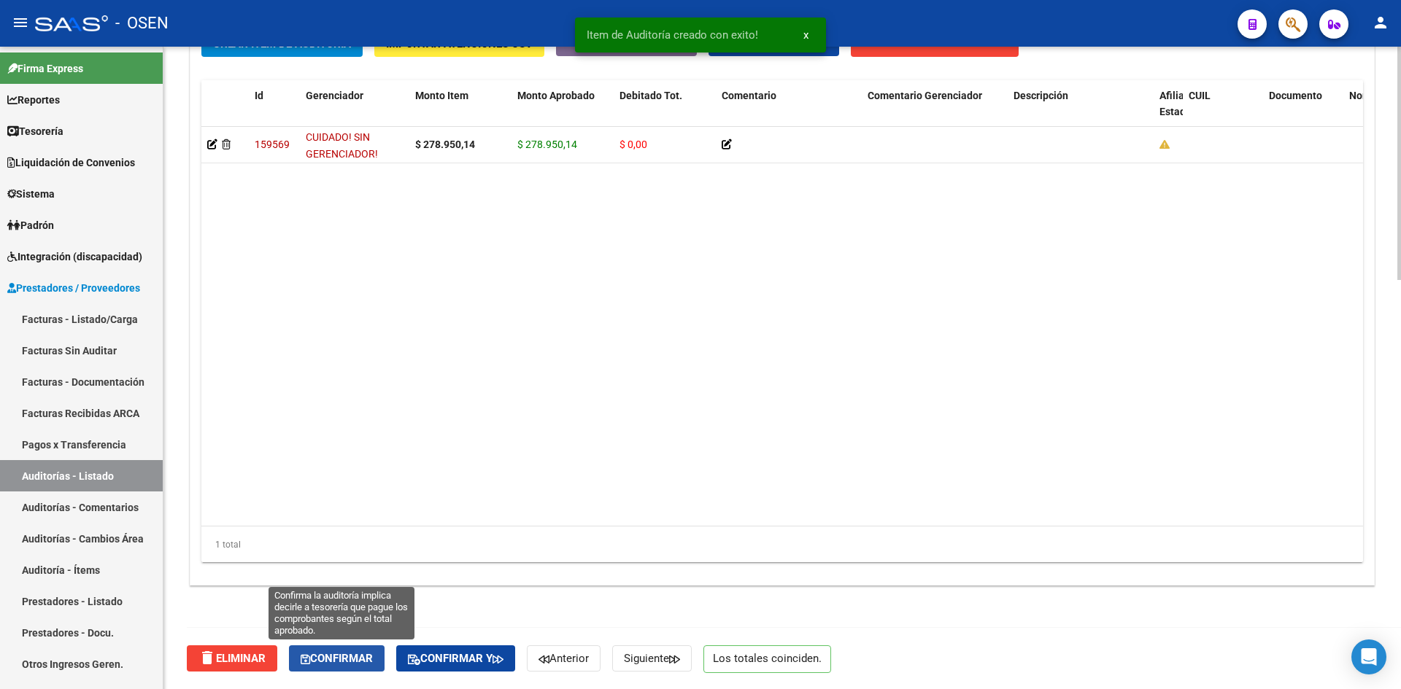
click at [360, 656] on span "Confirmar" at bounding box center [337, 658] width 72 height 13
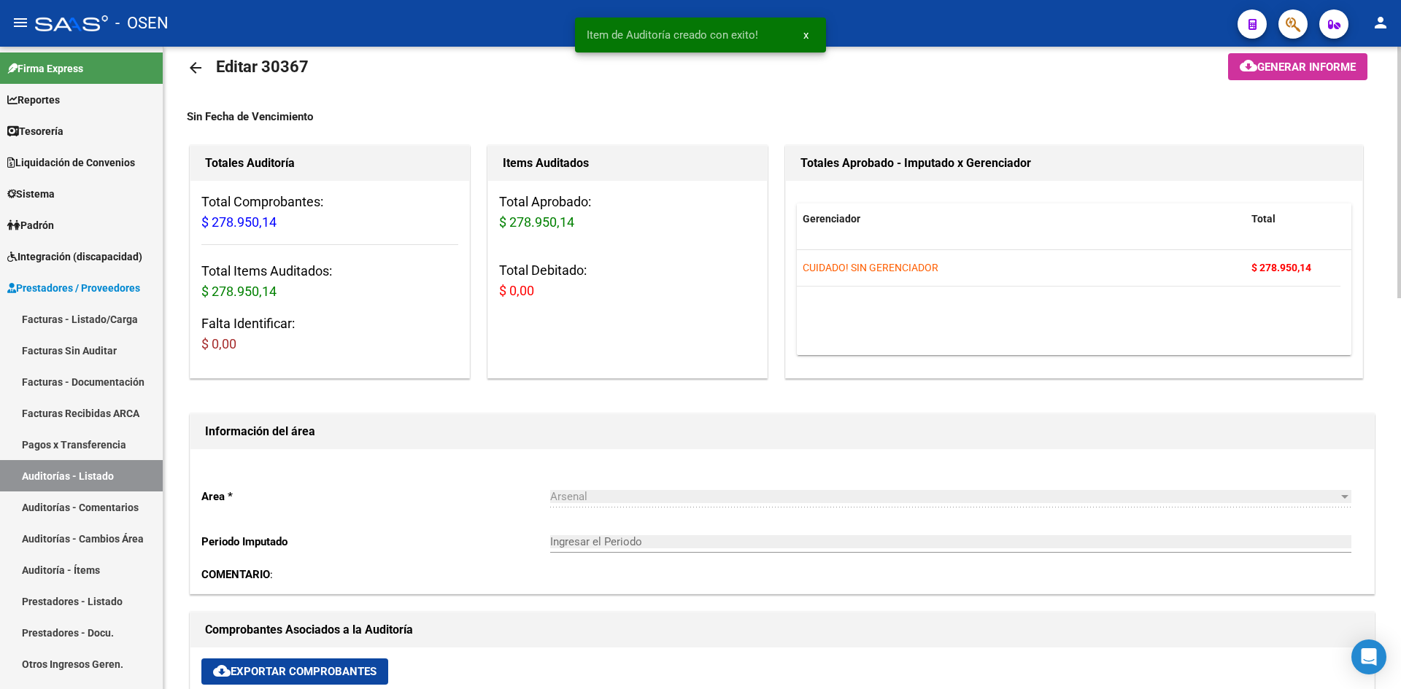
scroll to position [0, 0]
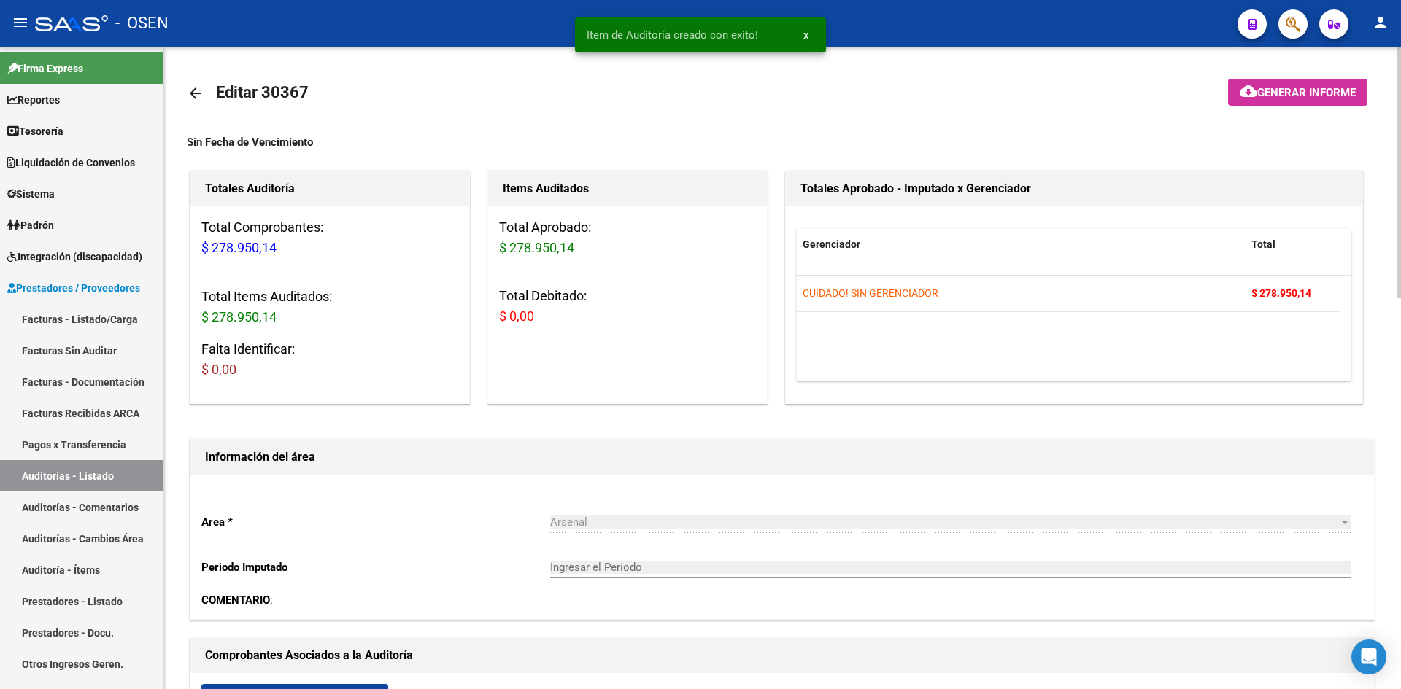
type input "202508"
click at [195, 98] on mat-icon "arrow_back" at bounding box center [196, 94] width 18 height 18
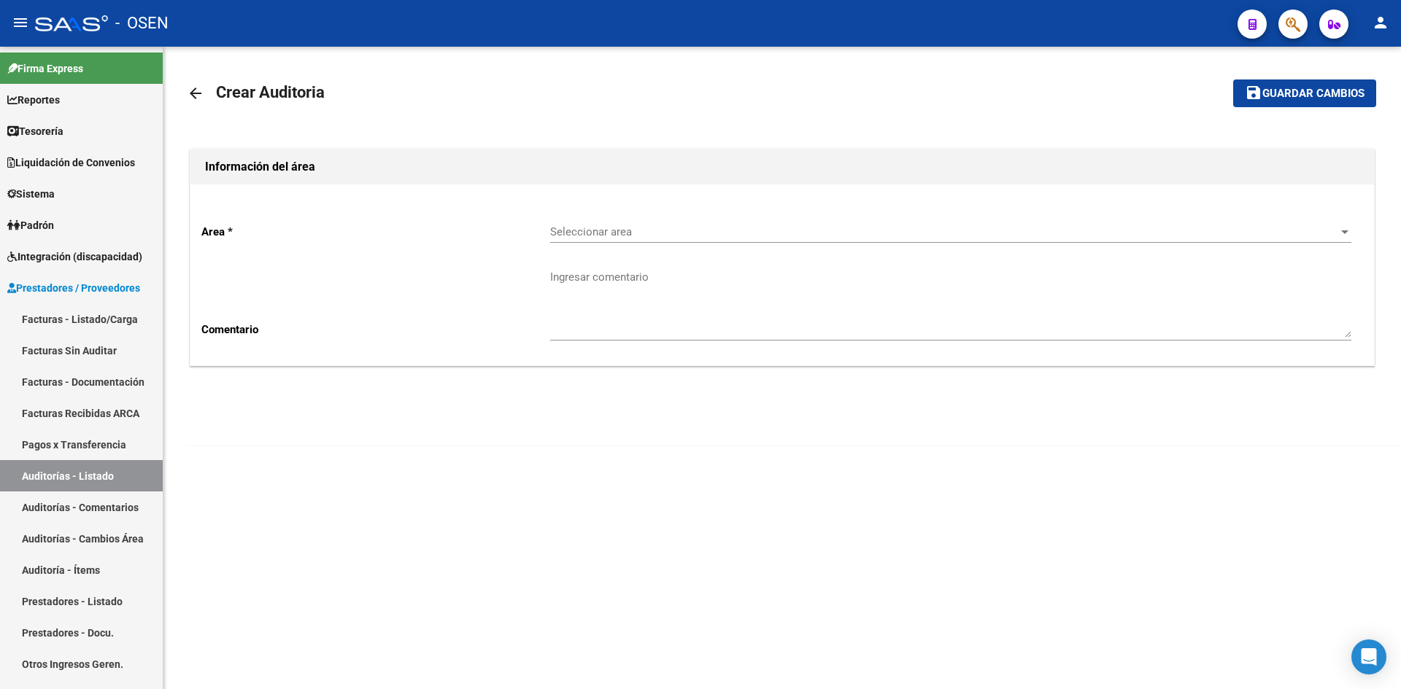
click at [607, 212] on div "Seleccionar area Seleccionar area" at bounding box center [950, 227] width 801 height 31
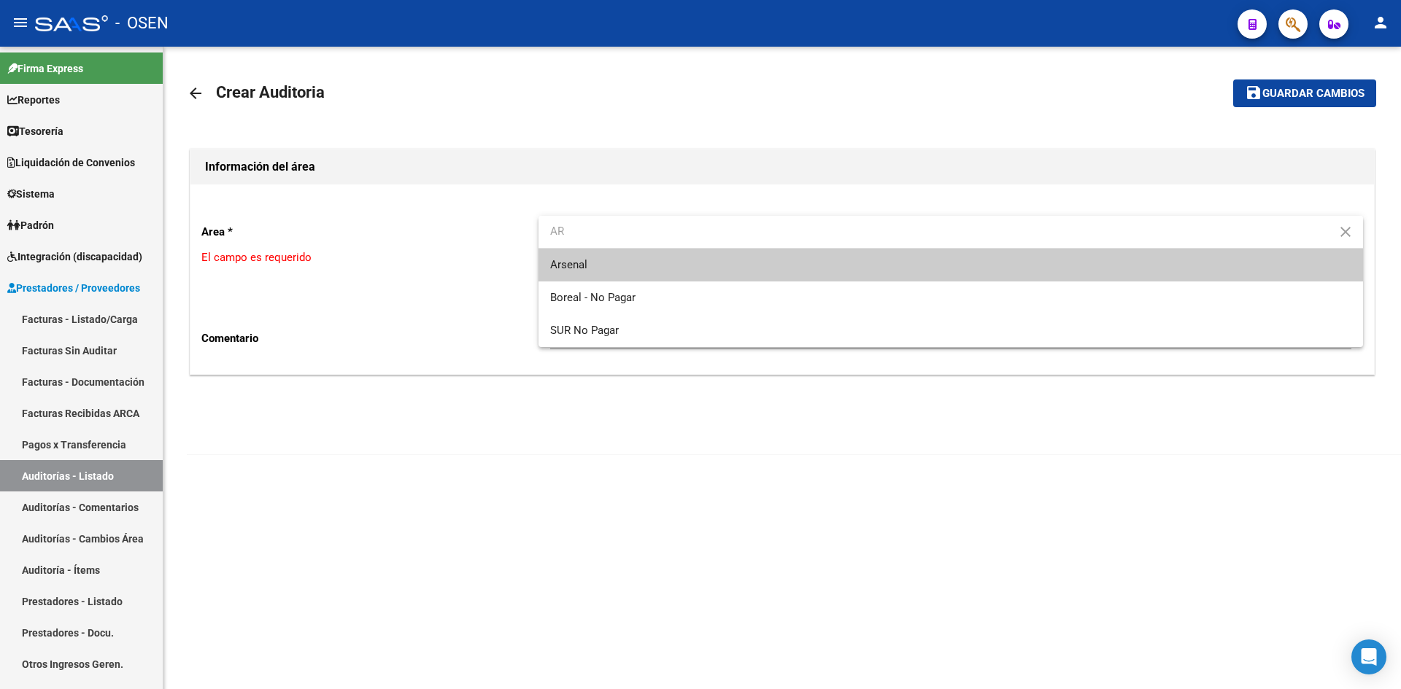
type input "AR"
click at [587, 260] on span "Arsenal" at bounding box center [950, 265] width 801 height 33
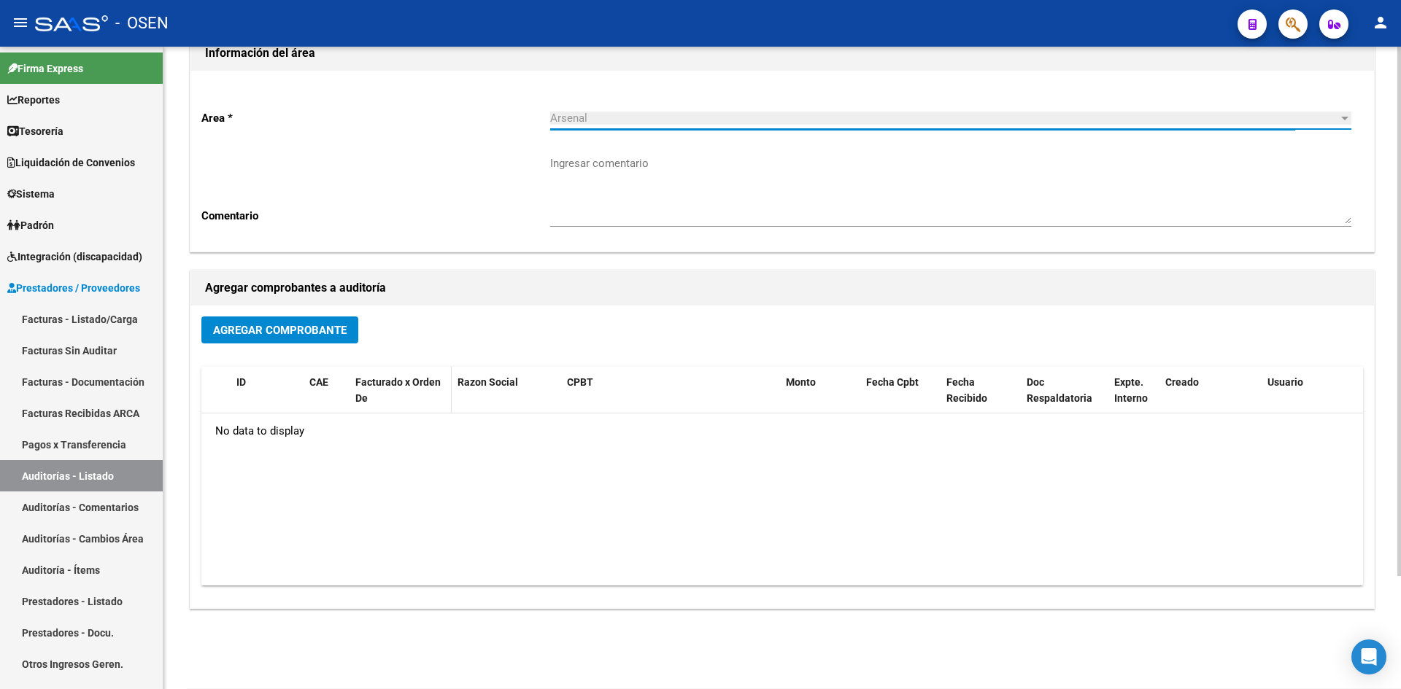
scroll to position [137, 0]
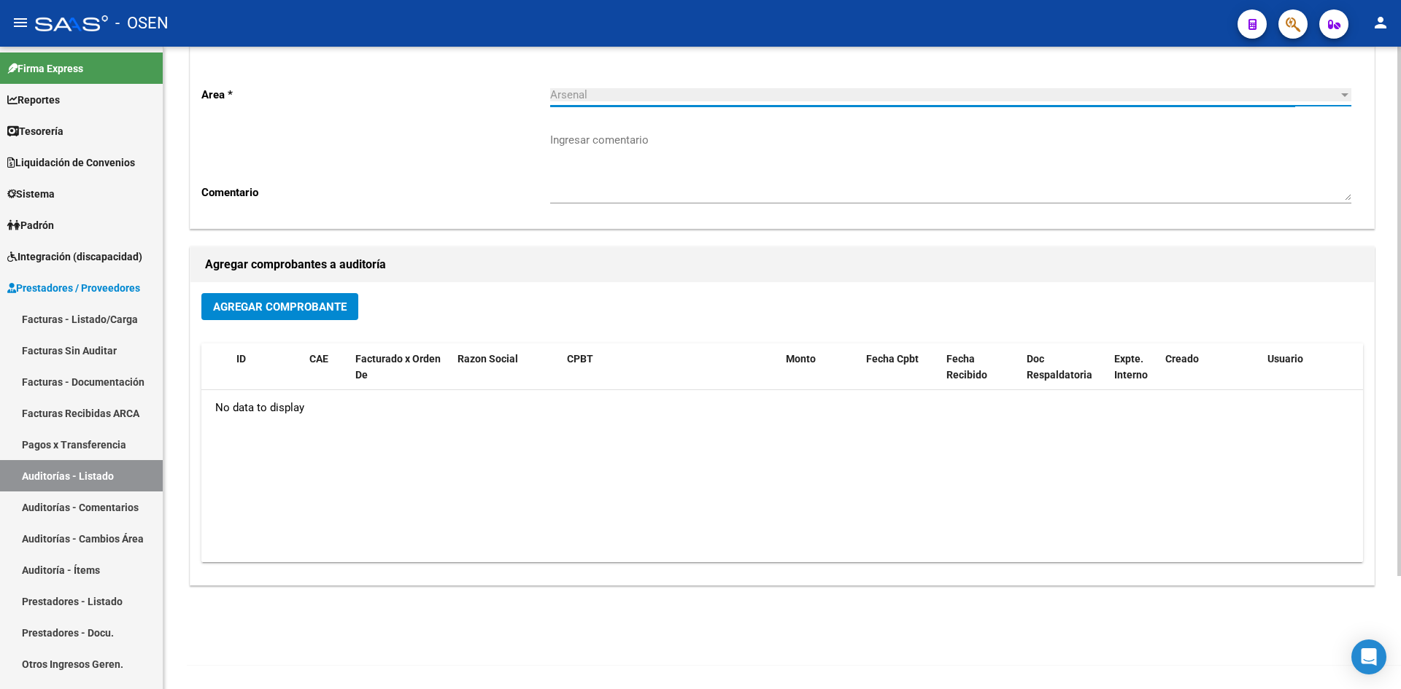
click at [317, 317] on button "Agregar Comprobante" at bounding box center [279, 306] width 157 height 27
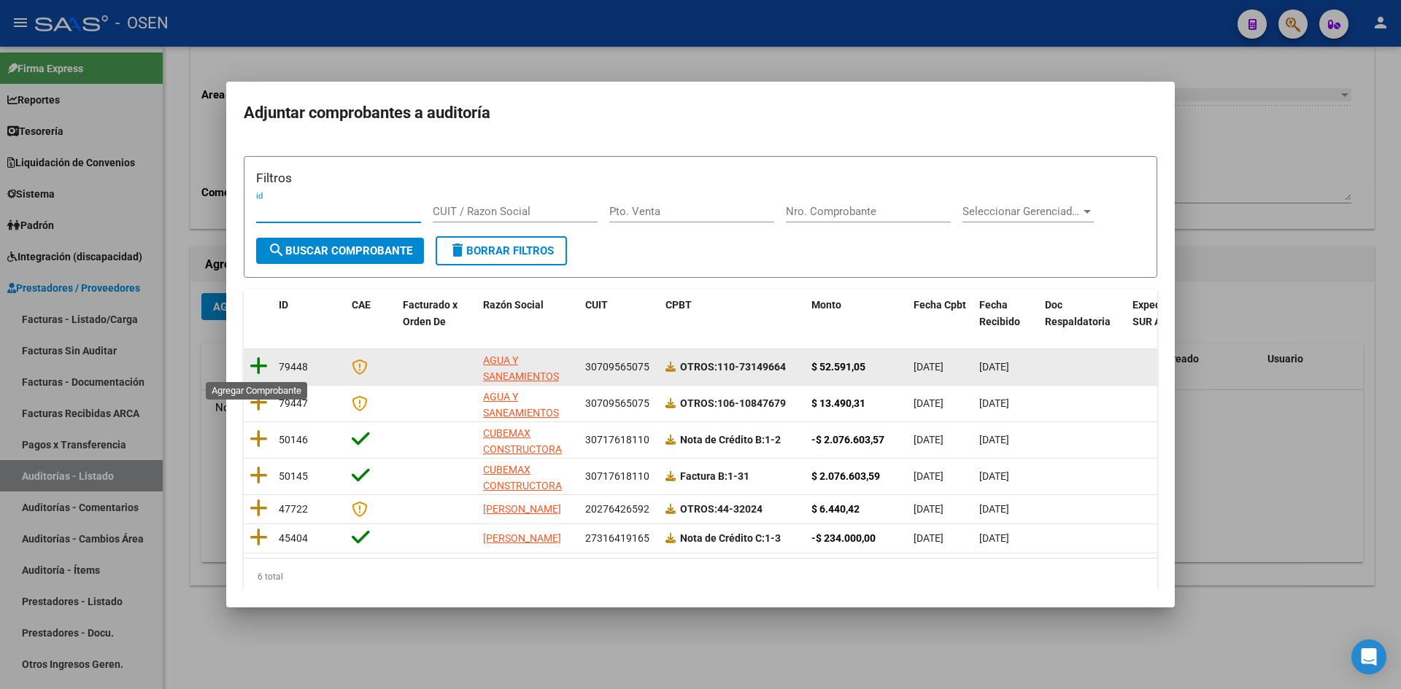
click at [258, 368] on icon at bounding box center [258, 366] width 18 height 20
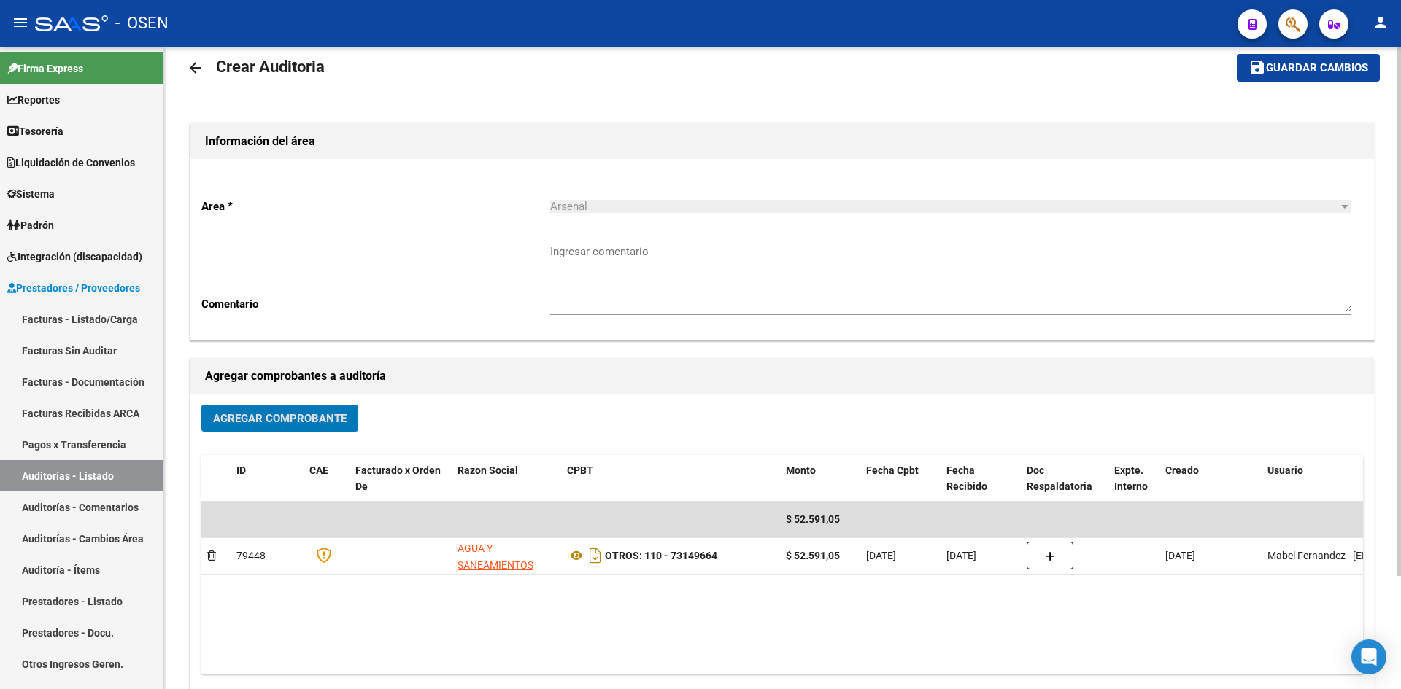
scroll to position [0, 0]
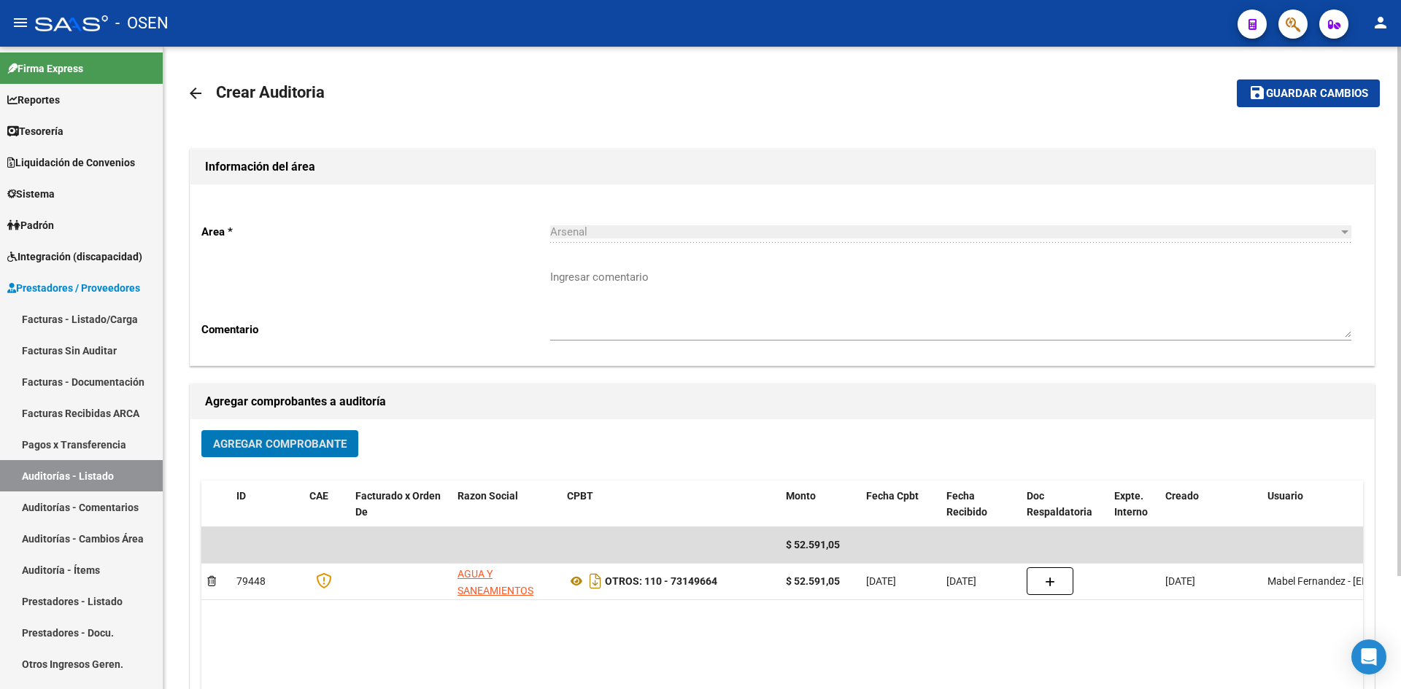
click at [1351, 77] on mat-toolbar-row "save Guardar cambios" at bounding box center [1255, 93] width 248 height 47
click at [1321, 99] on span "Guardar cambios" at bounding box center [1317, 94] width 102 height 13
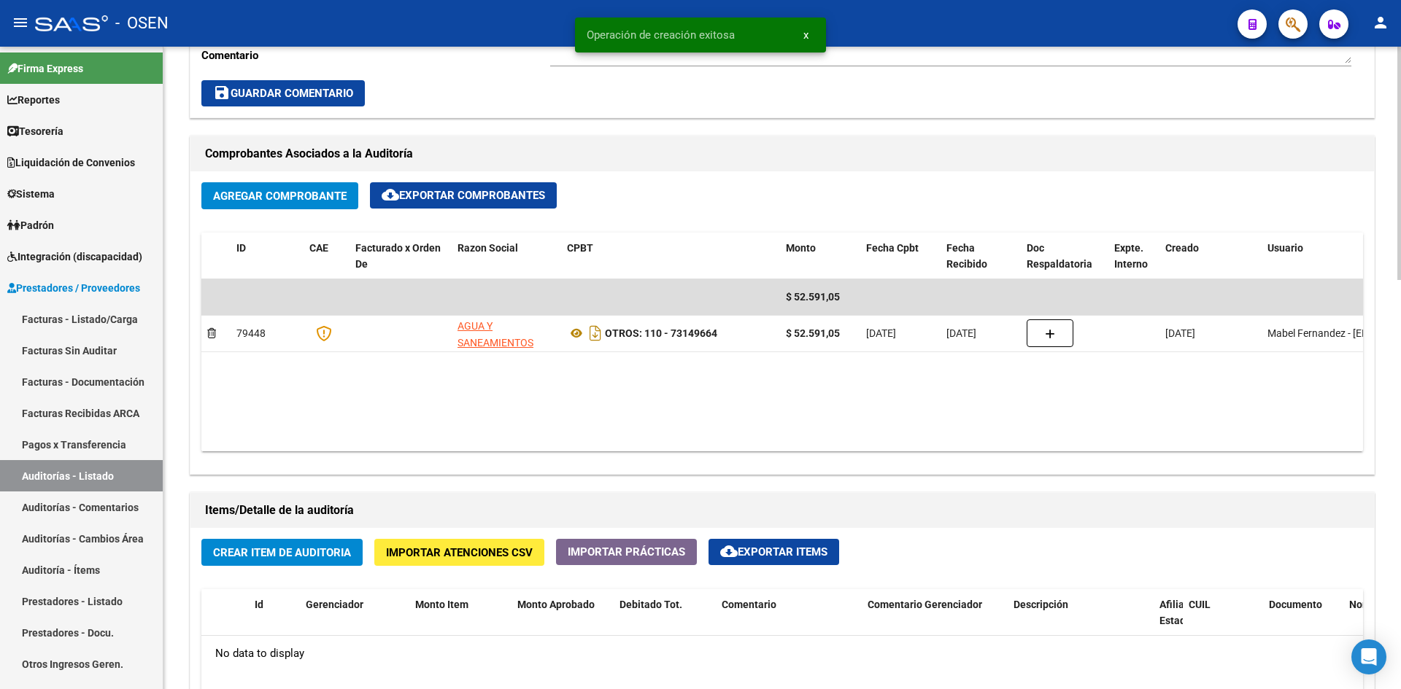
scroll to position [972, 0]
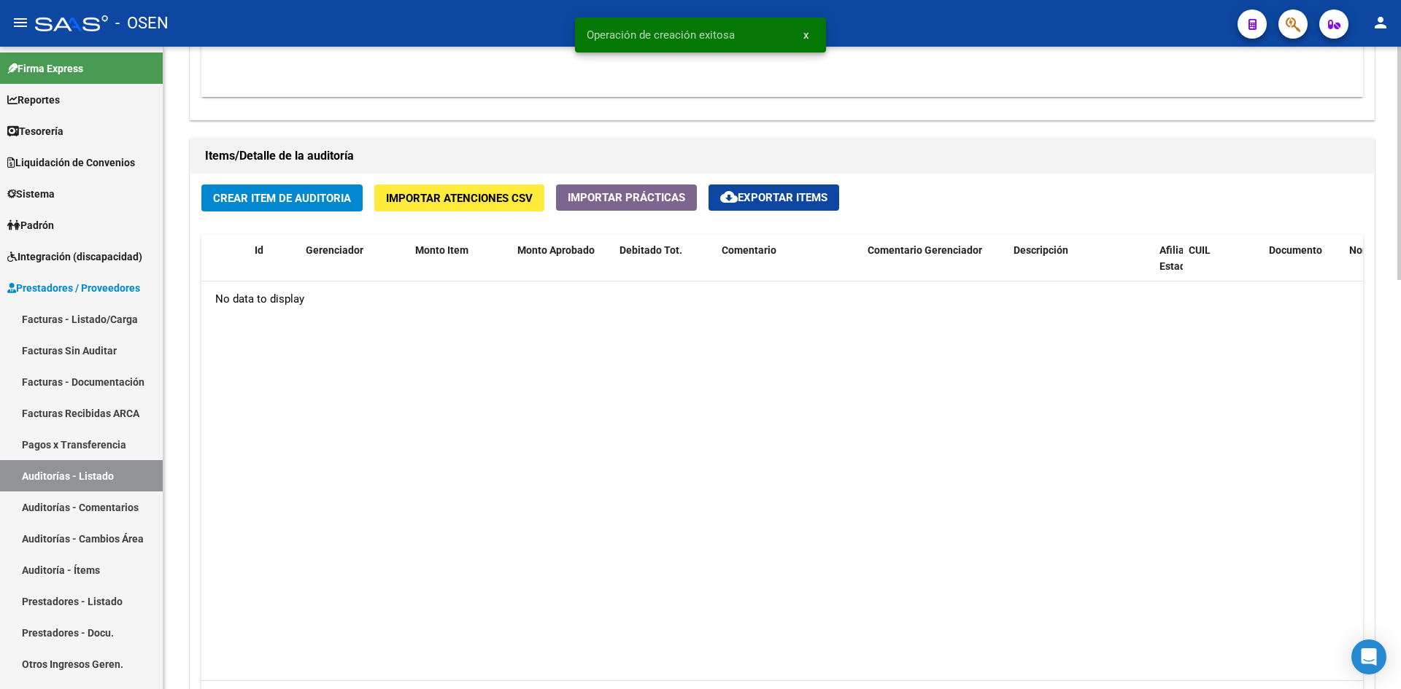
click at [325, 200] on span "Crear Item de Auditoria" at bounding box center [282, 198] width 138 height 13
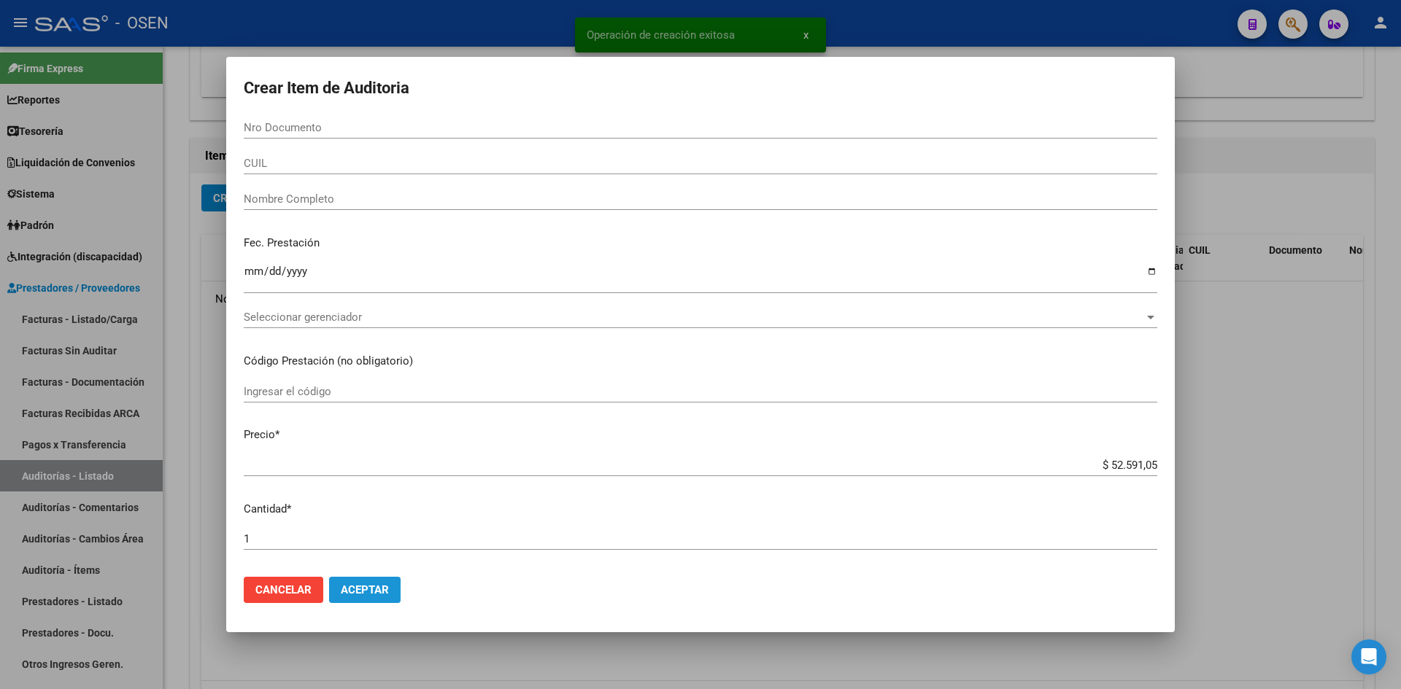
click at [376, 594] on span "Aceptar" at bounding box center [365, 590] width 48 height 13
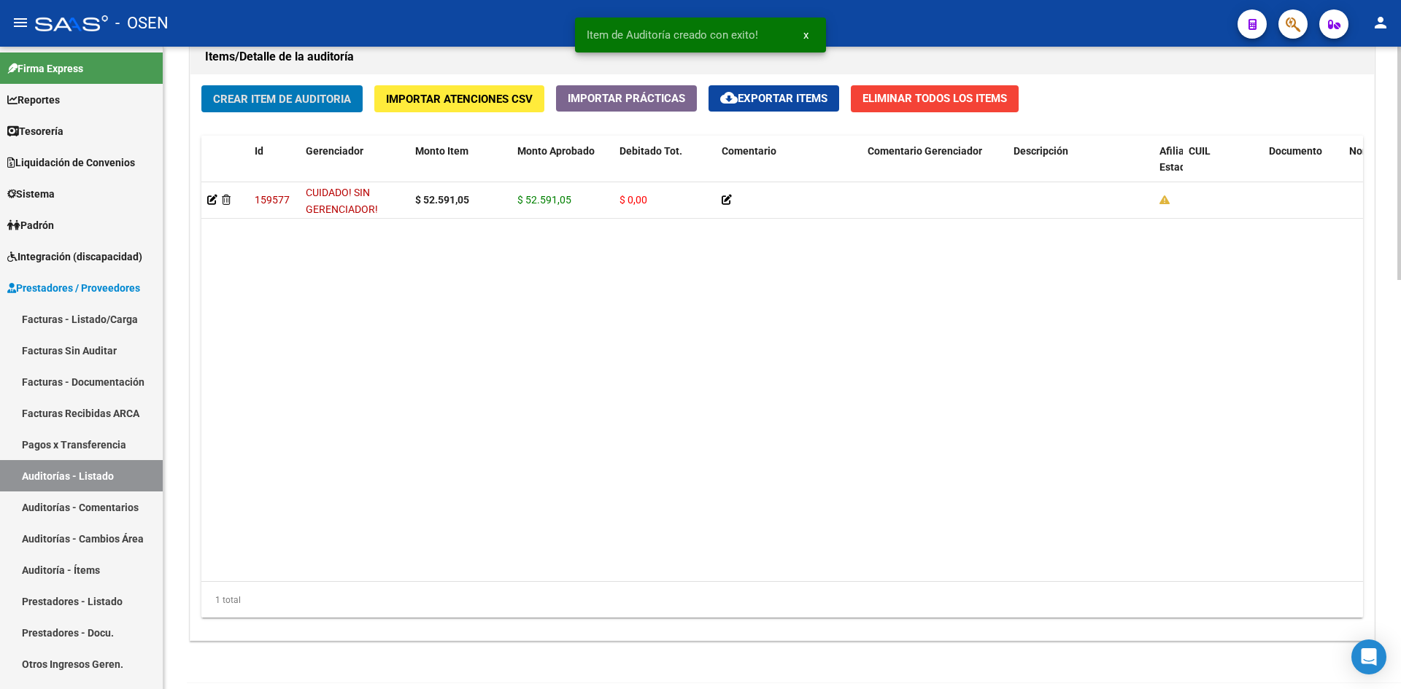
scroll to position [1128, 0]
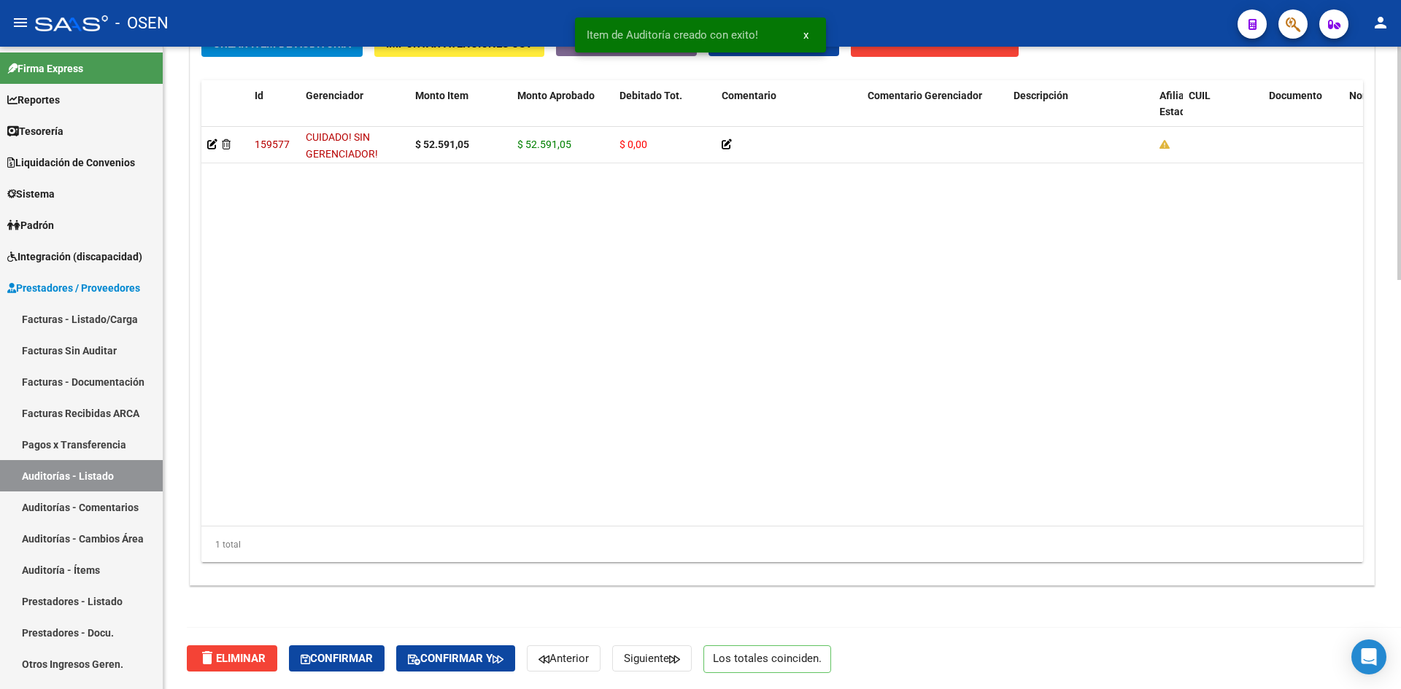
click at [379, 630] on div "delete Eliminar Confirmar Confirmar y Anterior Siguiente Los totales coinciden." at bounding box center [788, 658] width 1203 height 61
click at [368, 657] on span "Confirmar" at bounding box center [337, 658] width 72 height 13
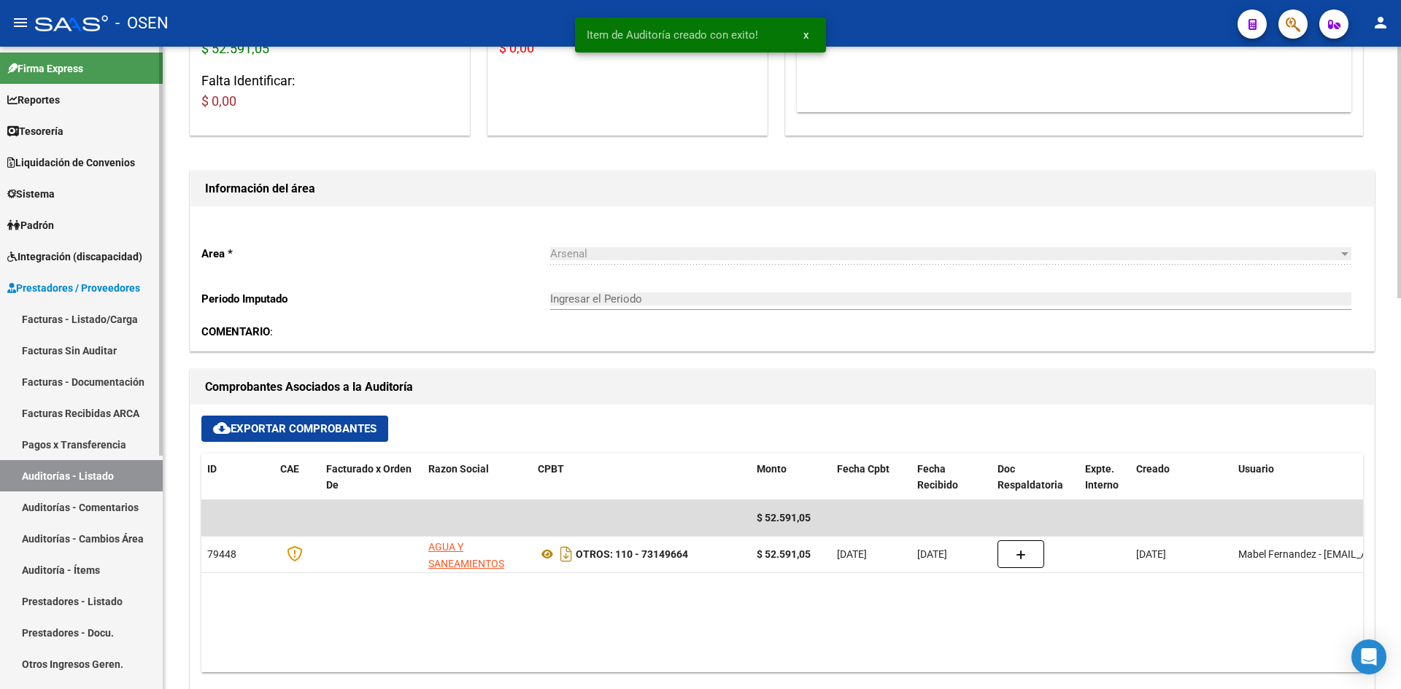
scroll to position [0, 0]
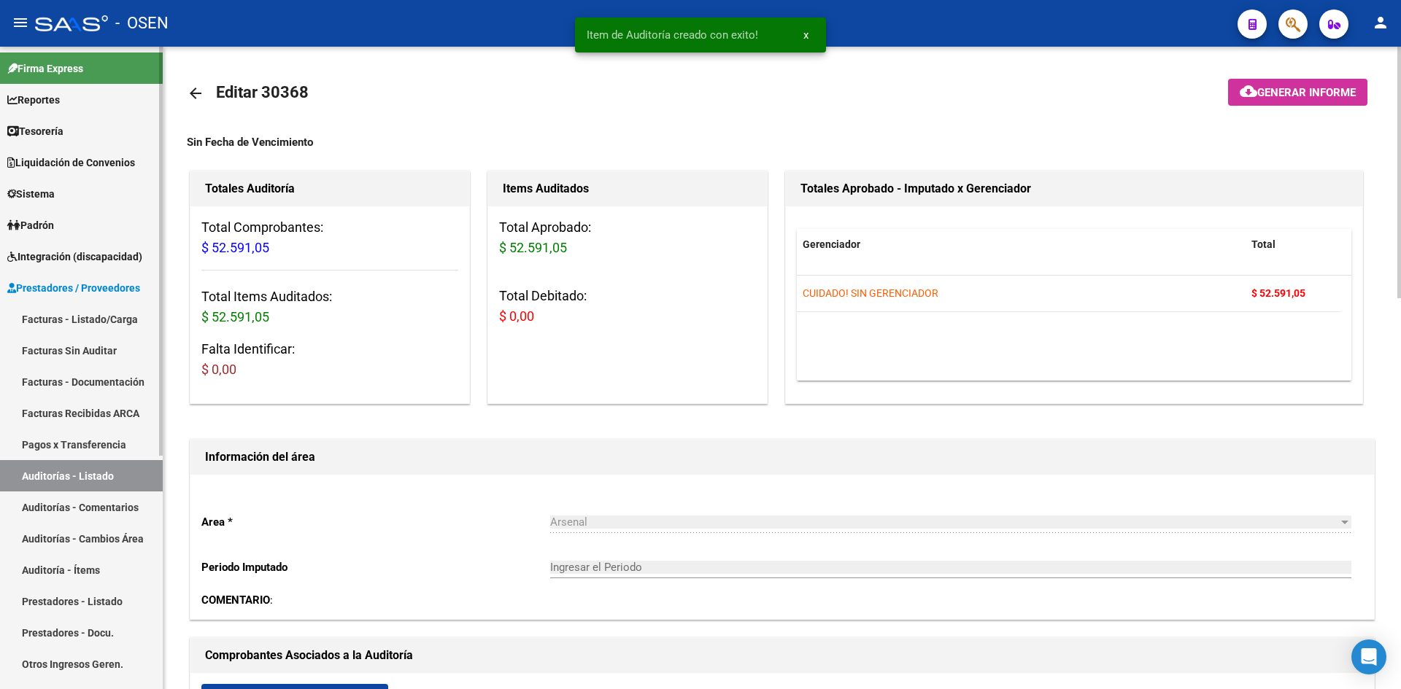
type input "202508"
click at [196, 96] on mat-icon "arrow_back" at bounding box center [196, 94] width 18 height 18
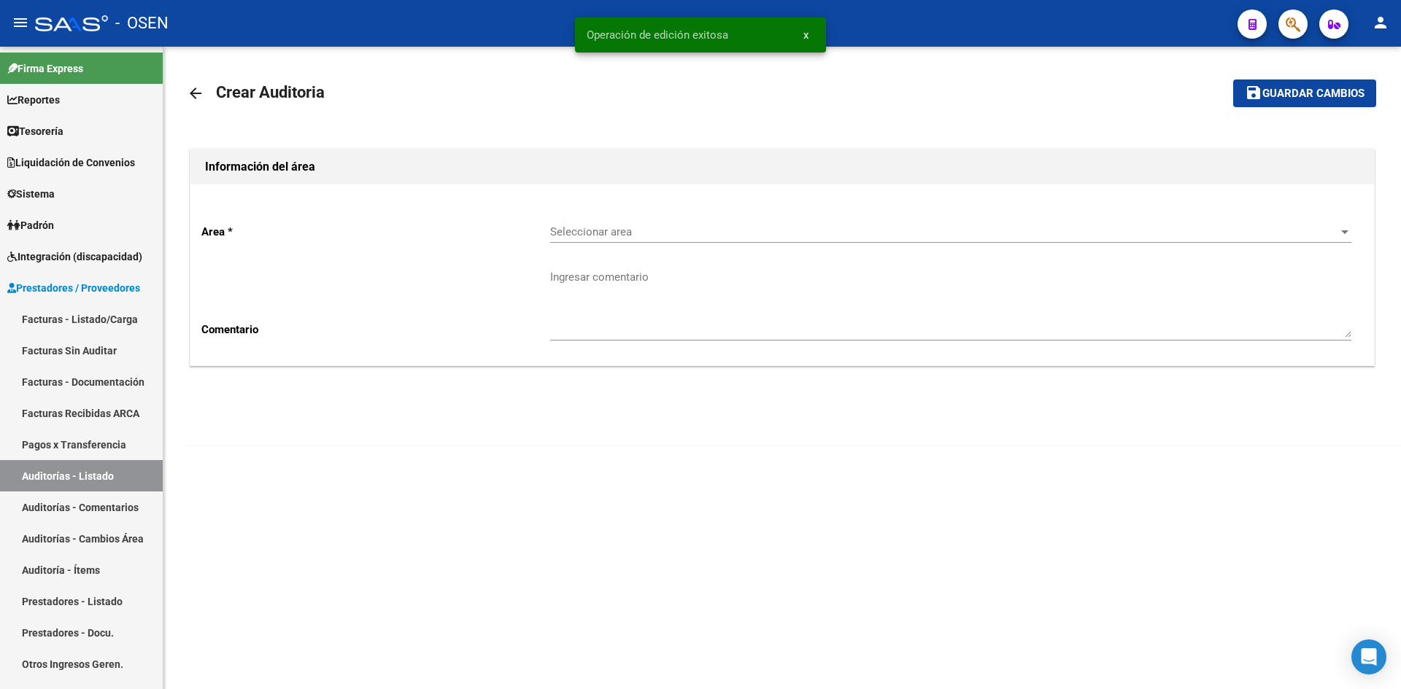
click at [550, 232] on span "Seleccionar area" at bounding box center [944, 231] width 788 height 13
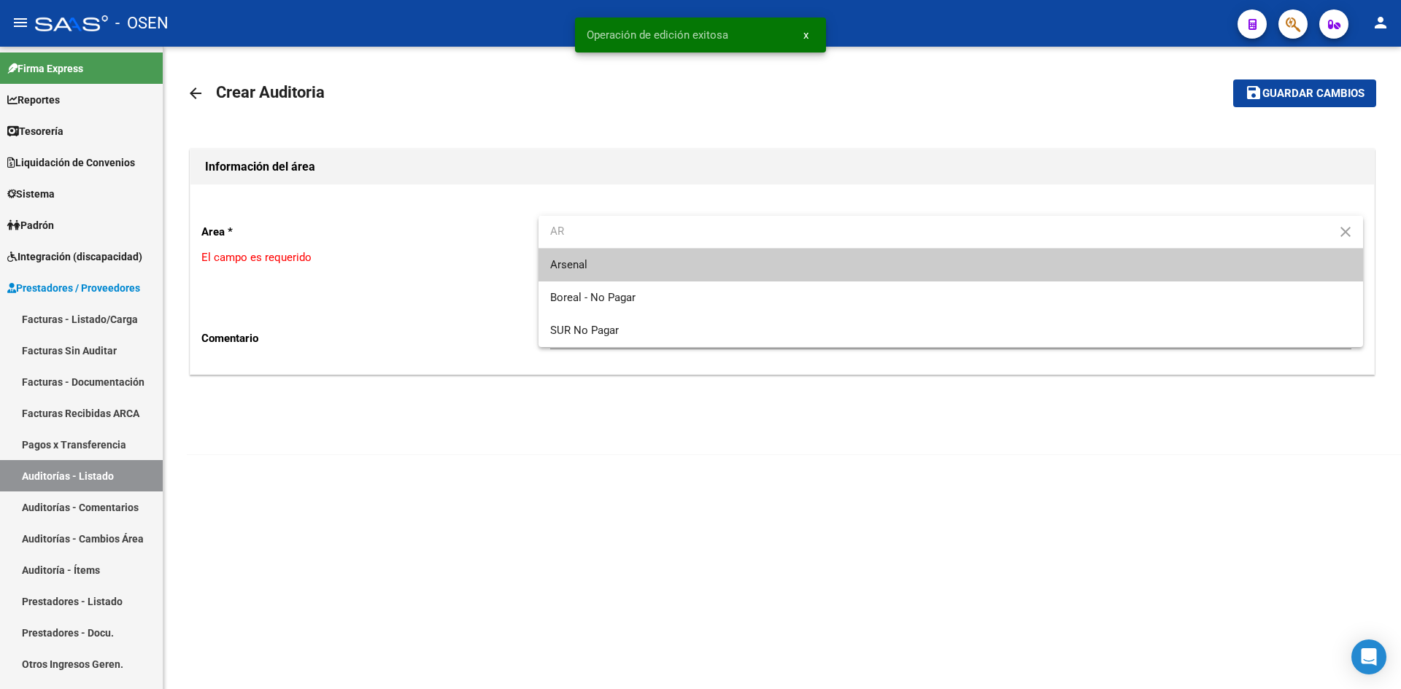
type input "AR"
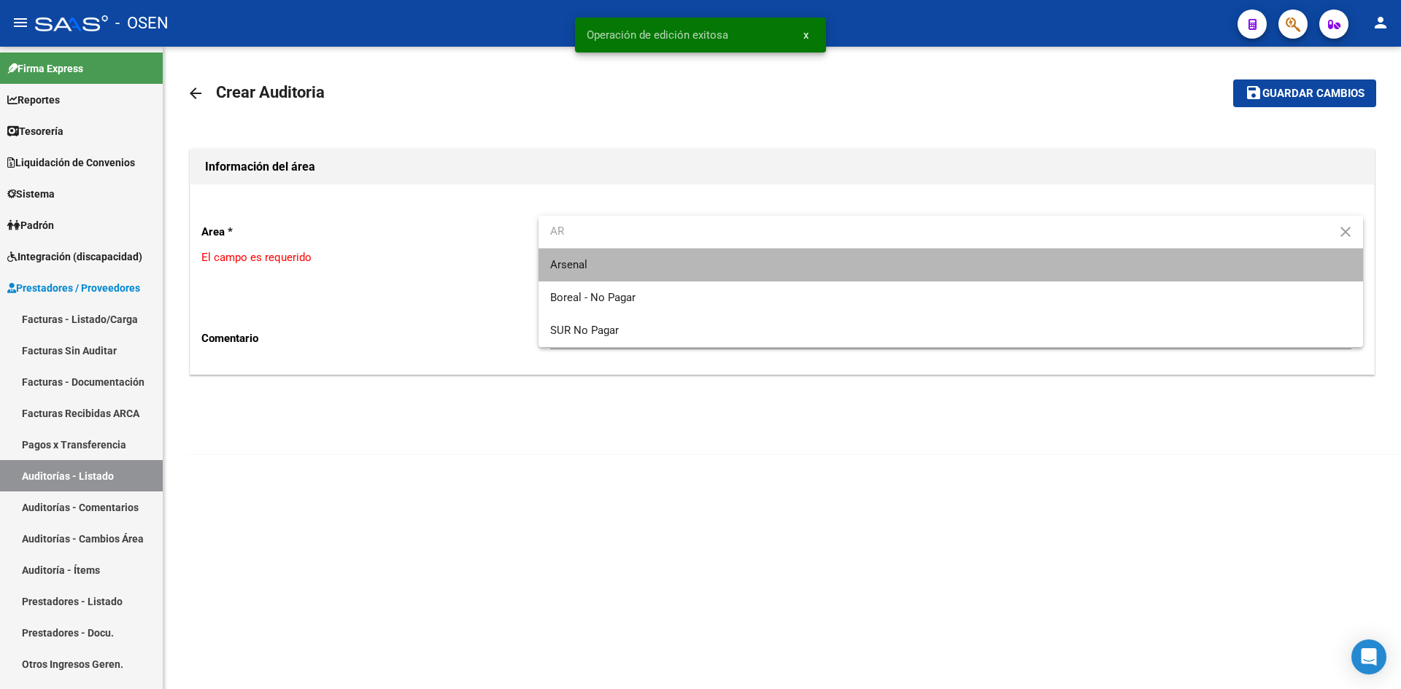
click at [563, 258] on span "Arsenal" at bounding box center [950, 265] width 801 height 33
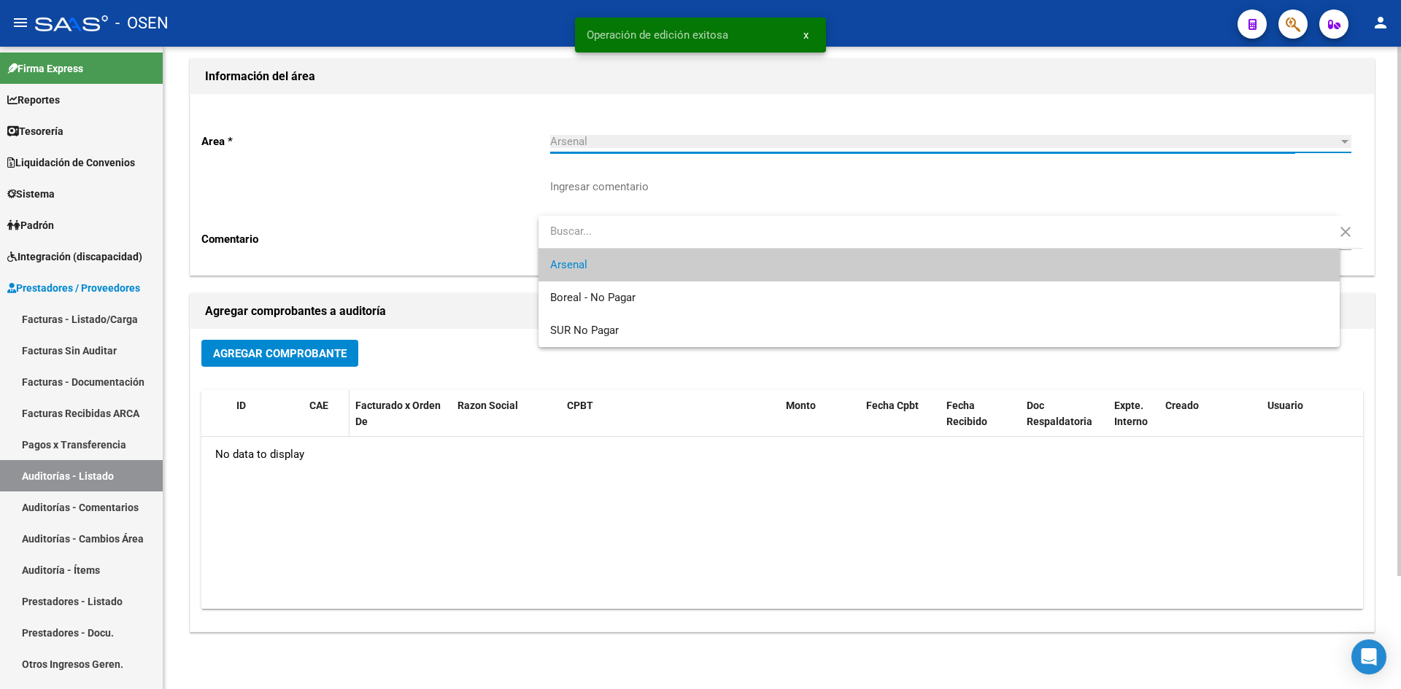
scroll to position [137, 0]
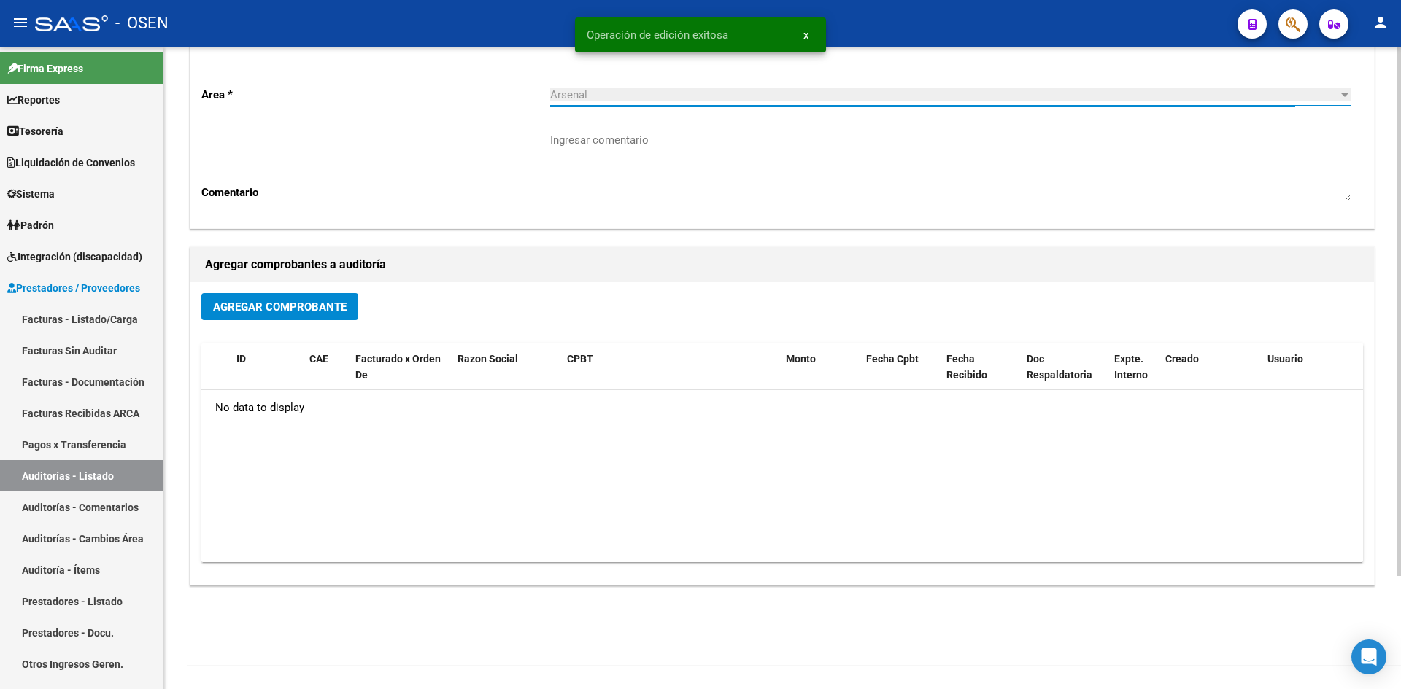
click at [258, 302] on span "Agregar Comprobante" at bounding box center [280, 307] width 134 height 13
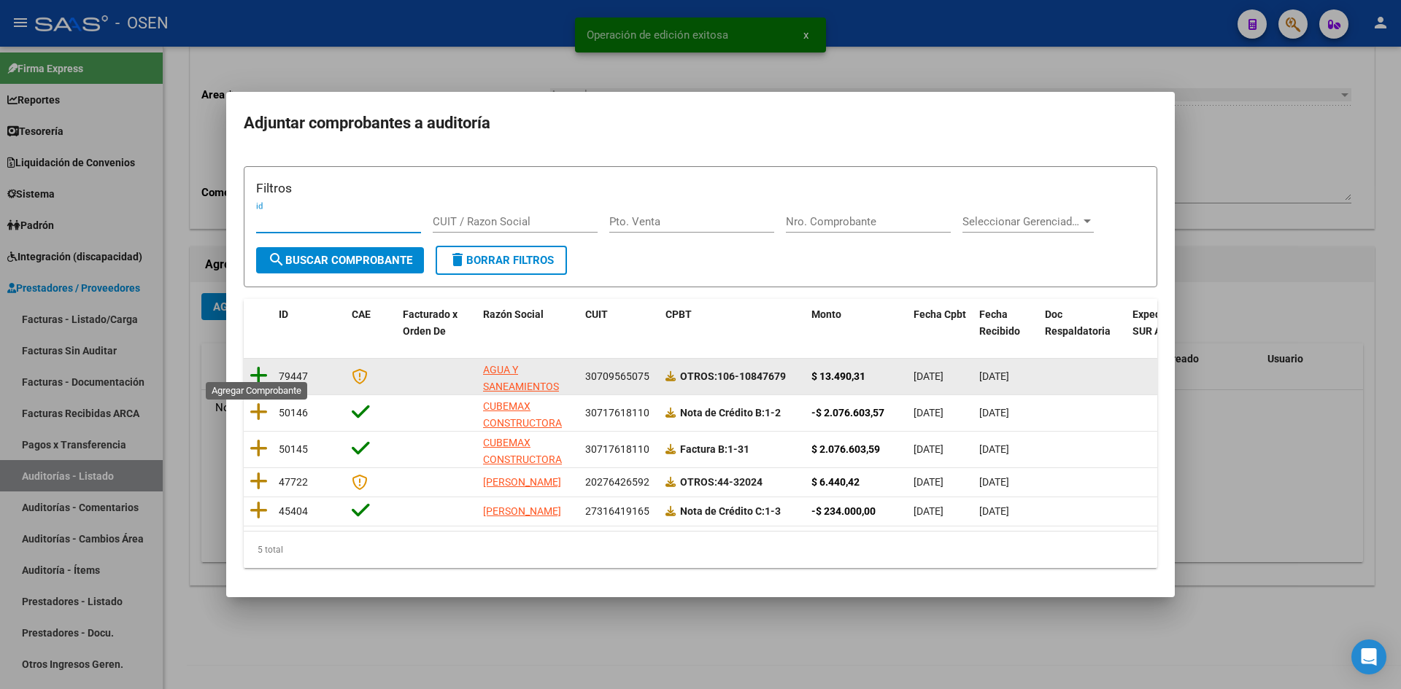
click at [257, 369] on icon at bounding box center [258, 375] width 18 height 20
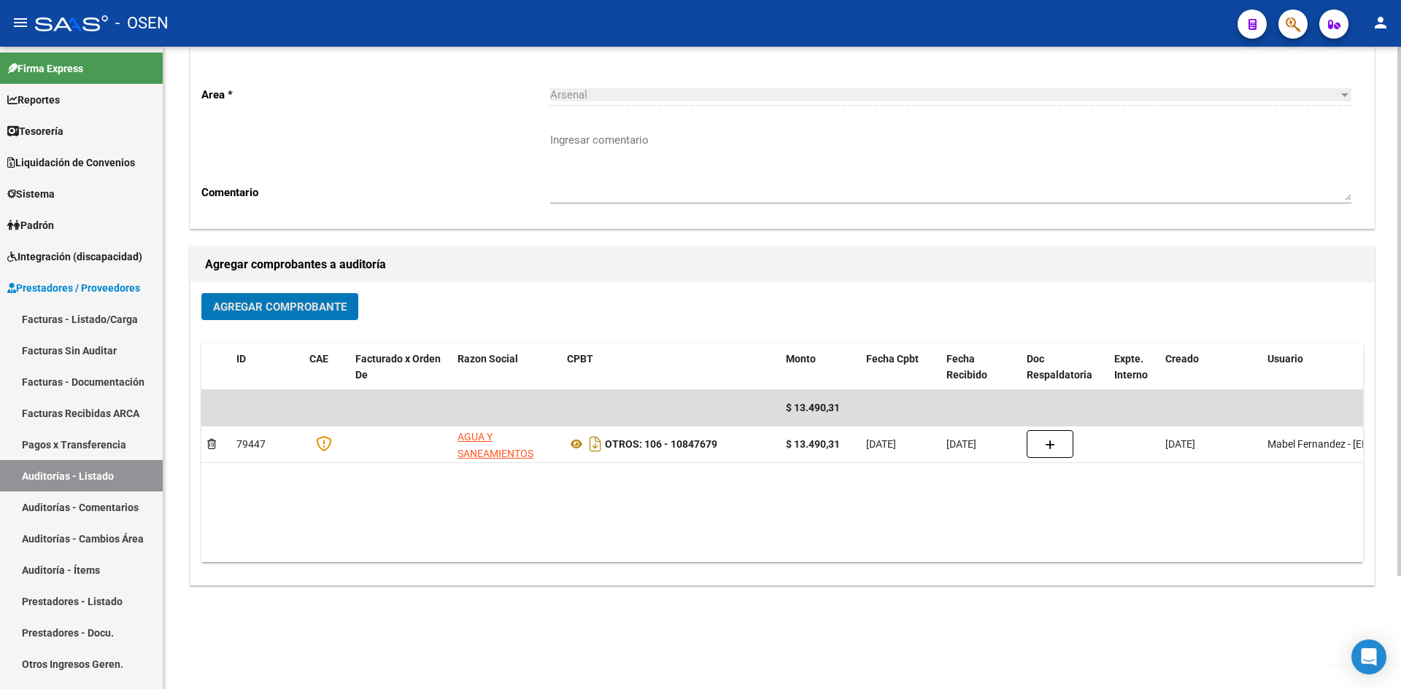
scroll to position [0, 0]
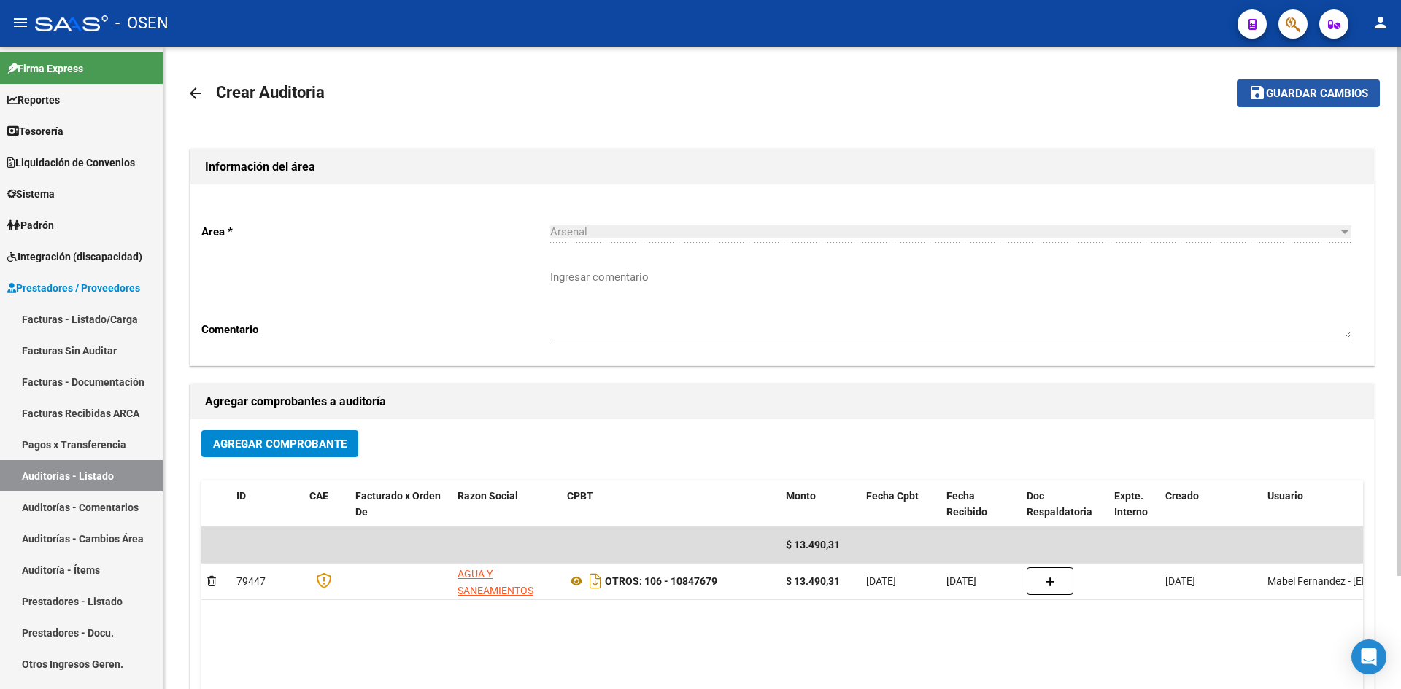
drag, startPoint x: 1304, startPoint y: 88, endPoint x: 1274, endPoint y: 107, distance: 34.8
click at [1302, 88] on span "Guardar cambios" at bounding box center [1317, 94] width 102 height 13
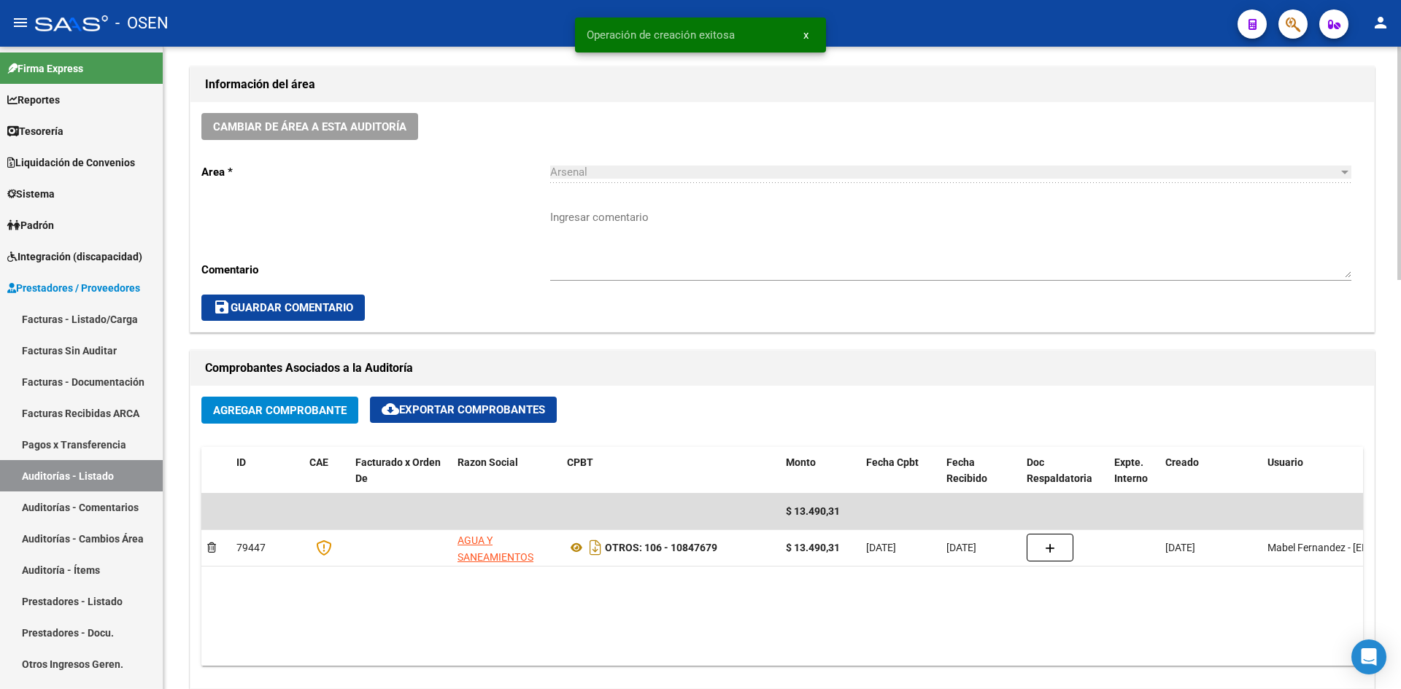
scroll to position [730, 0]
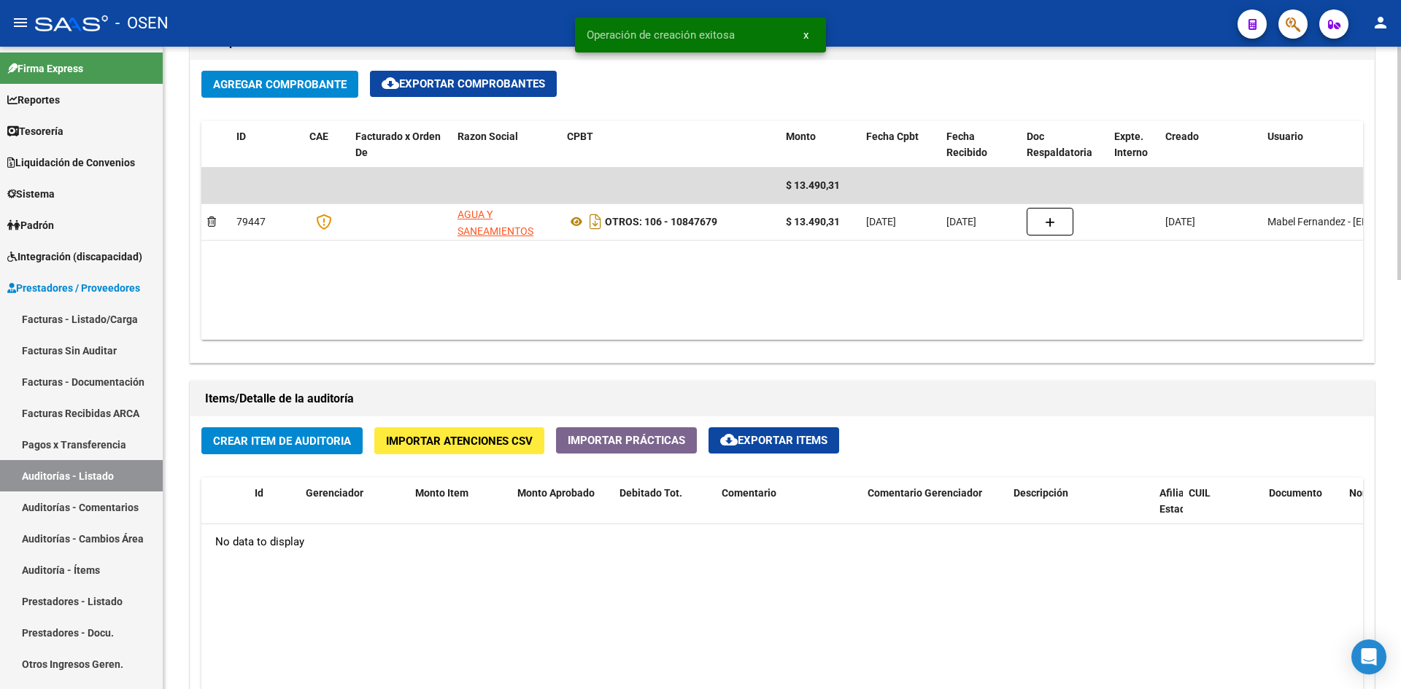
click at [330, 435] on span "Crear Item de Auditoria" at bounding box center [282, 441] width 138 height 13
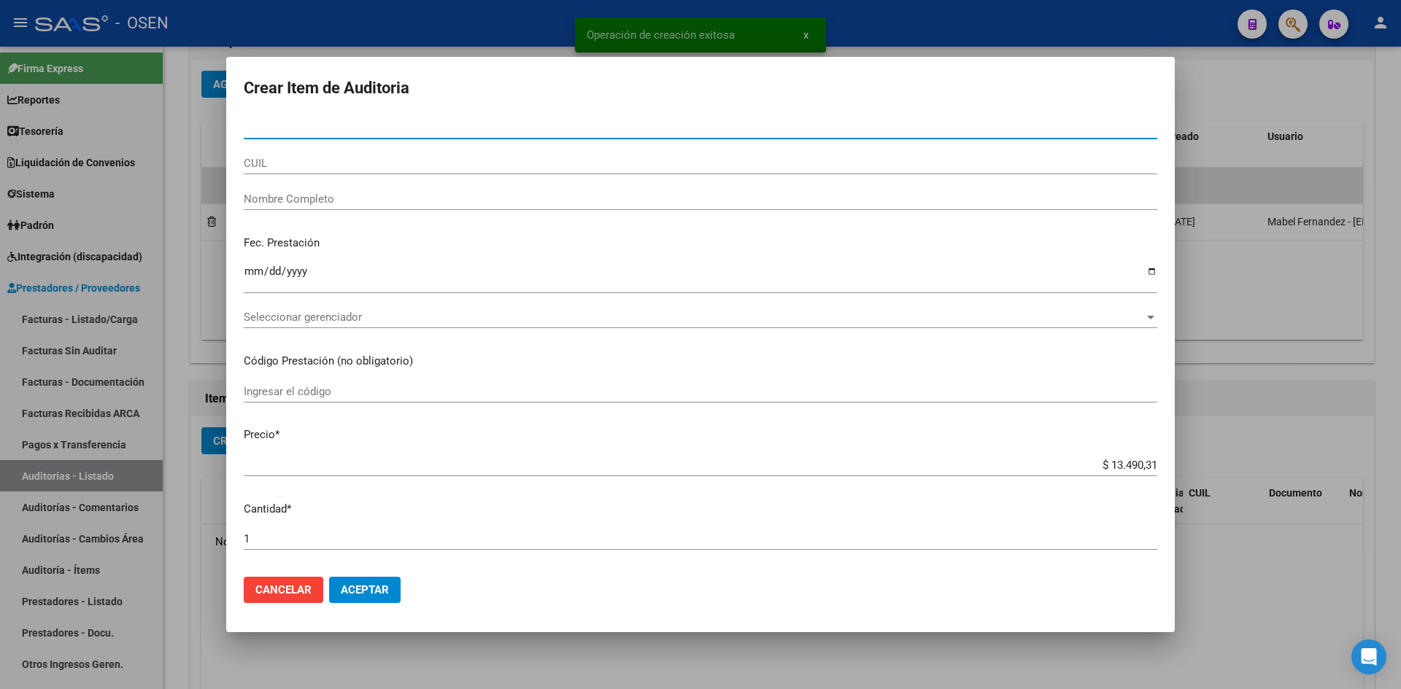
click at [373, 592] on span "Aceptar" at bounding box center [365, 590] width 48 height 13
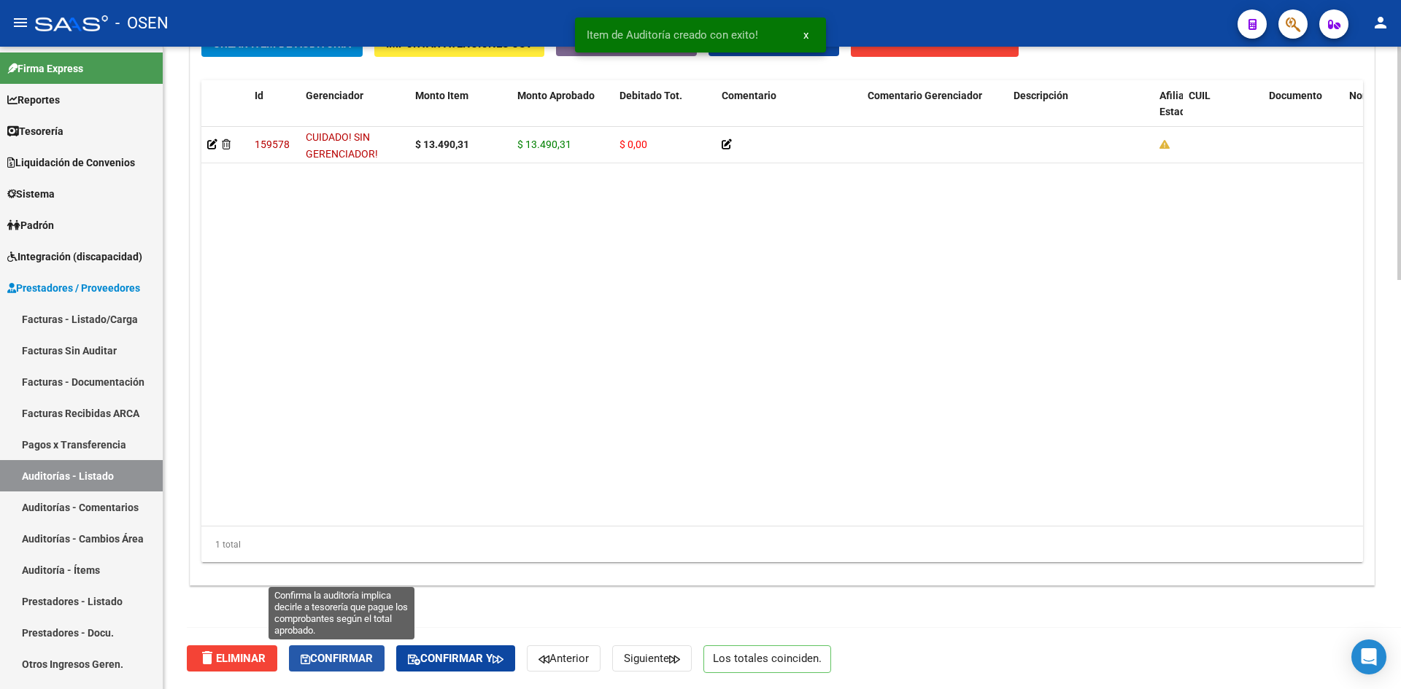
click at [380, 660] on button "Confirmar" at bounding box center [337, 659] width 96 height 26
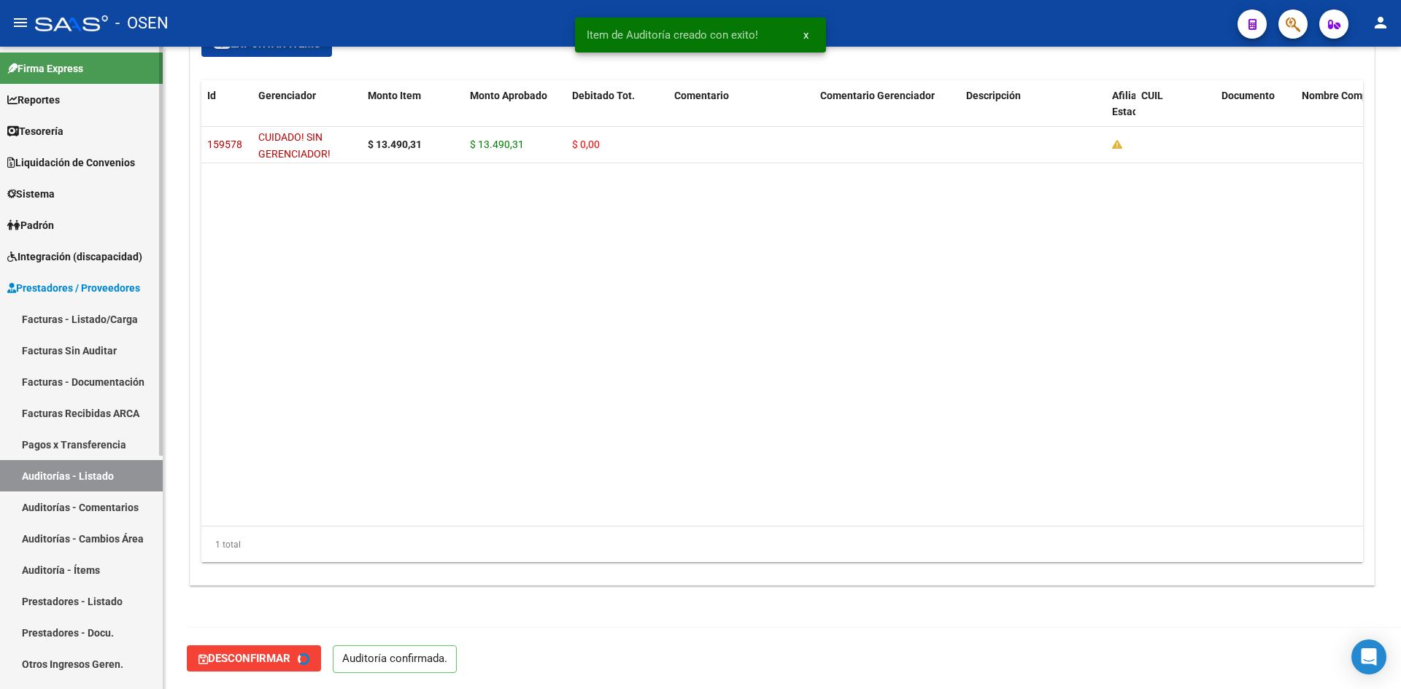
type input "202508"
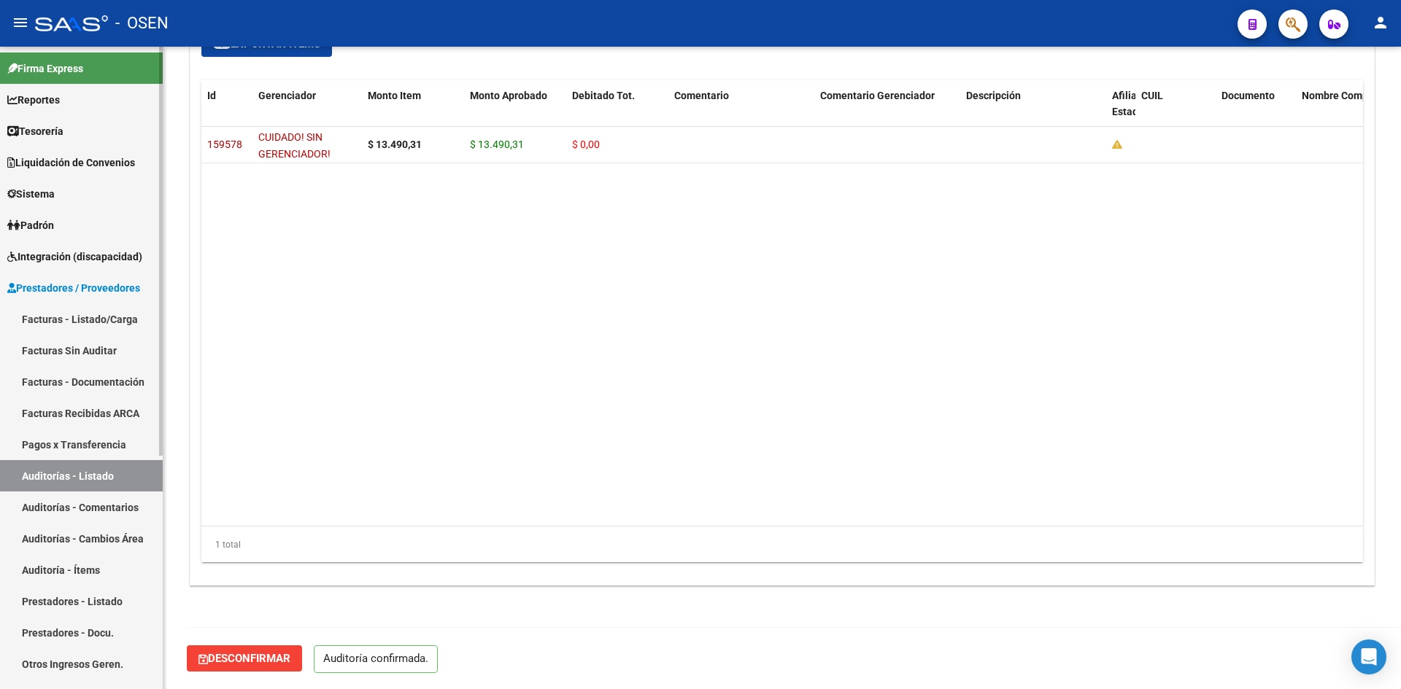
click at [120, 129] on link "Tesorería" at bounding box center [81, 130] width 163 height 31
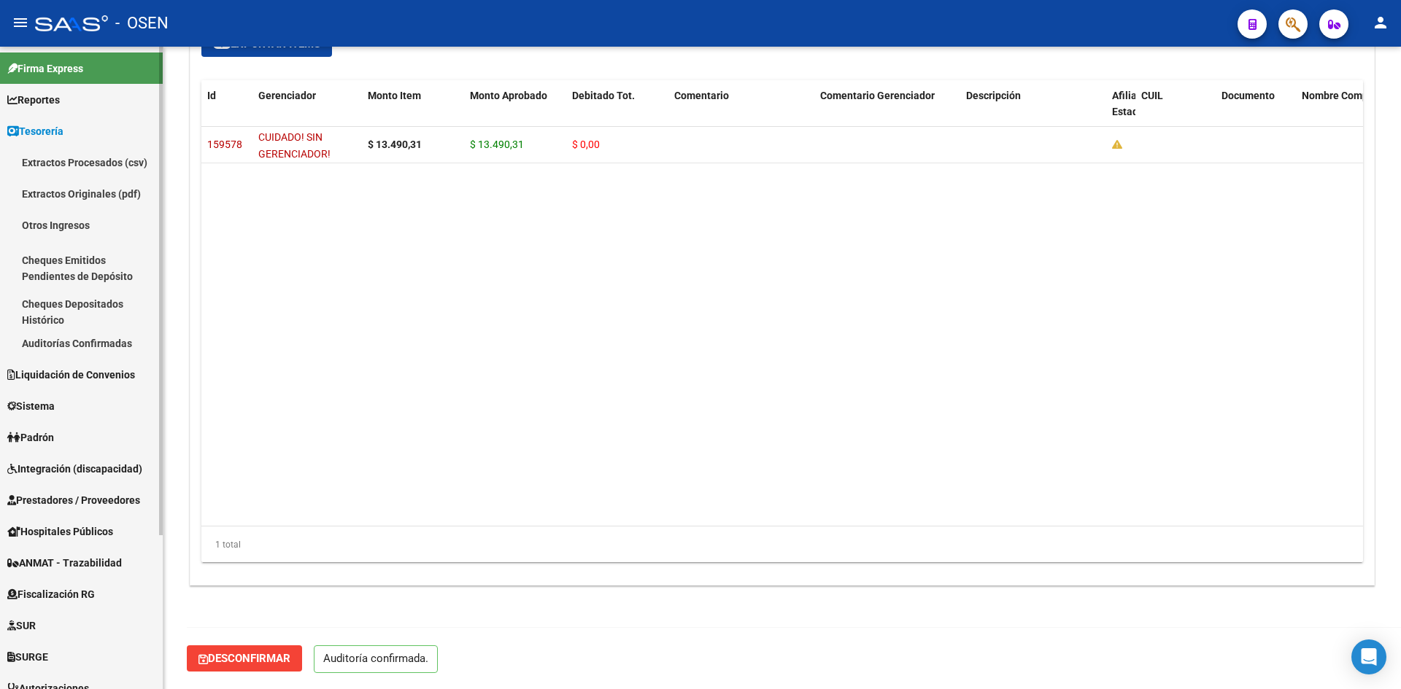
click at [101, 343] on link "Auditorías Confirmadas" at bounding box center [81, 343] width 163 height 31
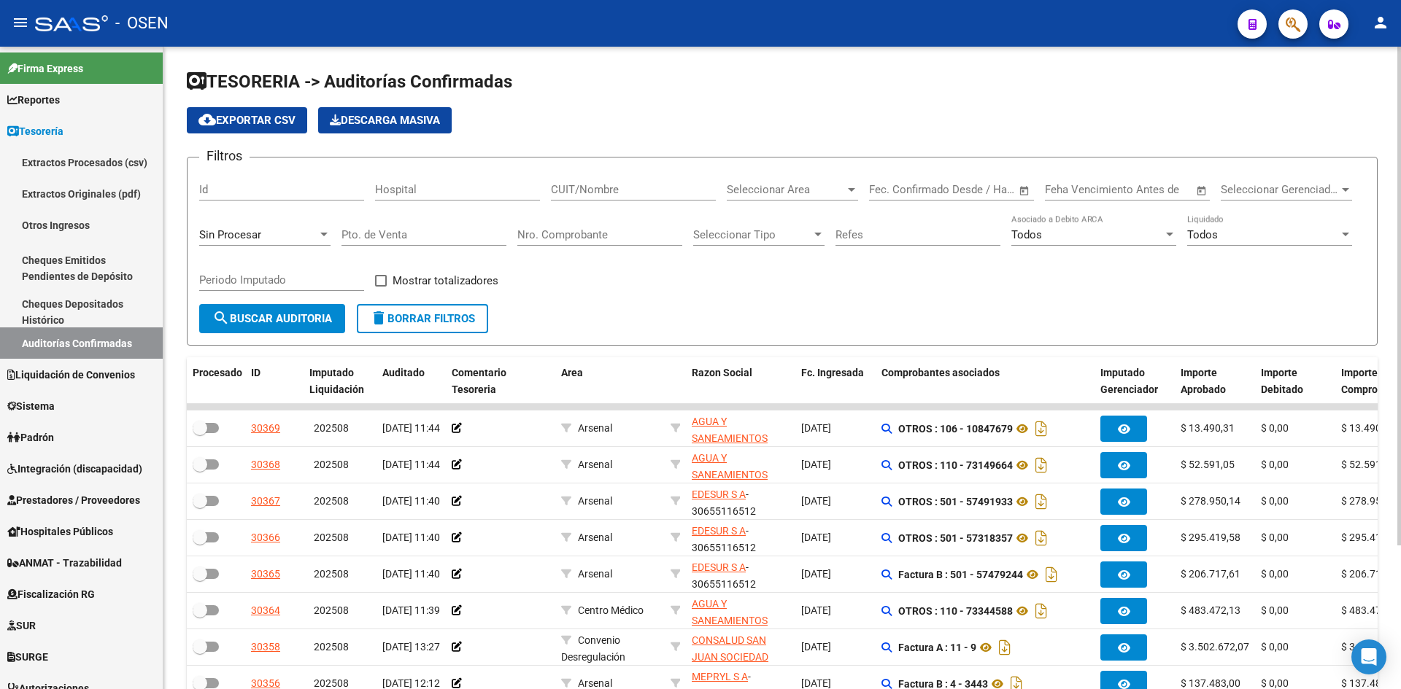
click at [801, 198] on div "Seleccionar Area Seleccionar Area" at bounding box center [792, 184] width 131 height 31
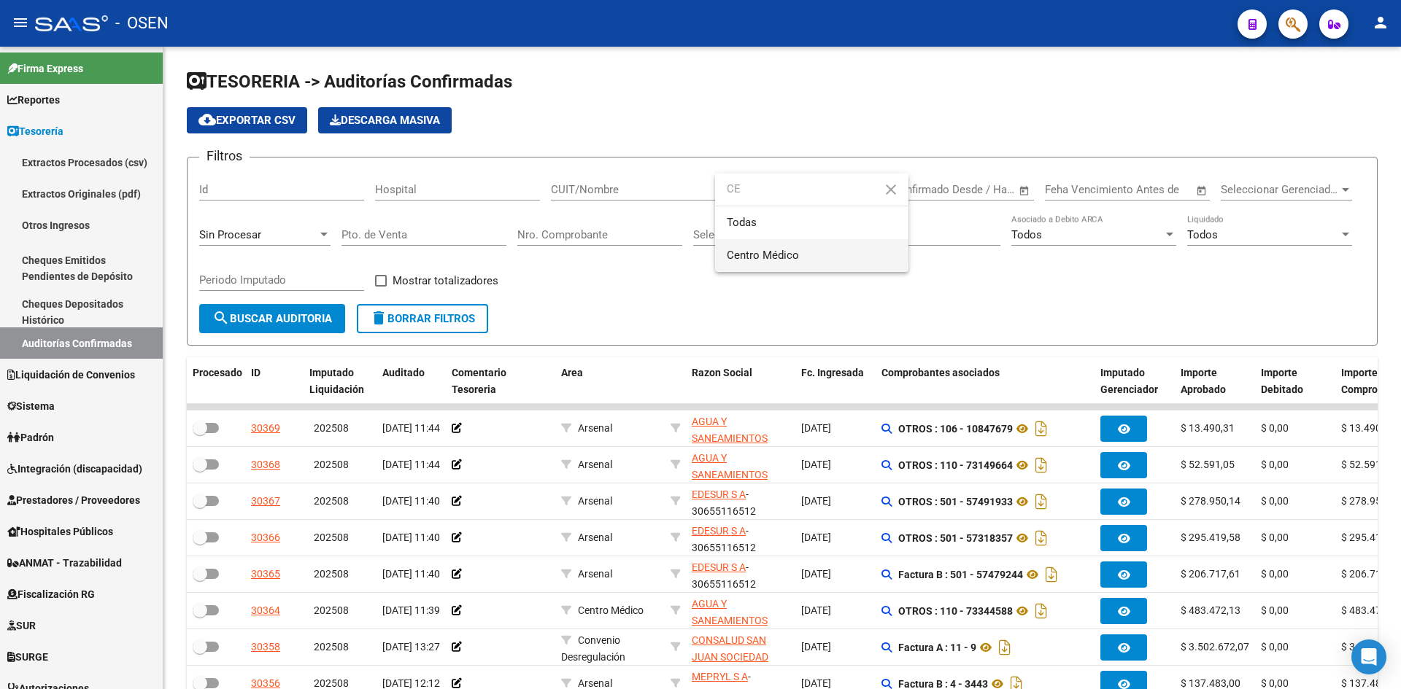
type input "CE"
drag, startPoint x: 803, startPoint y: 253, endPoint x: 584, endPoint y: 293, distance: 222.4
click at [800, 254] on span "Centro Médico" at bounding box center [812, 255] width 170 height 33
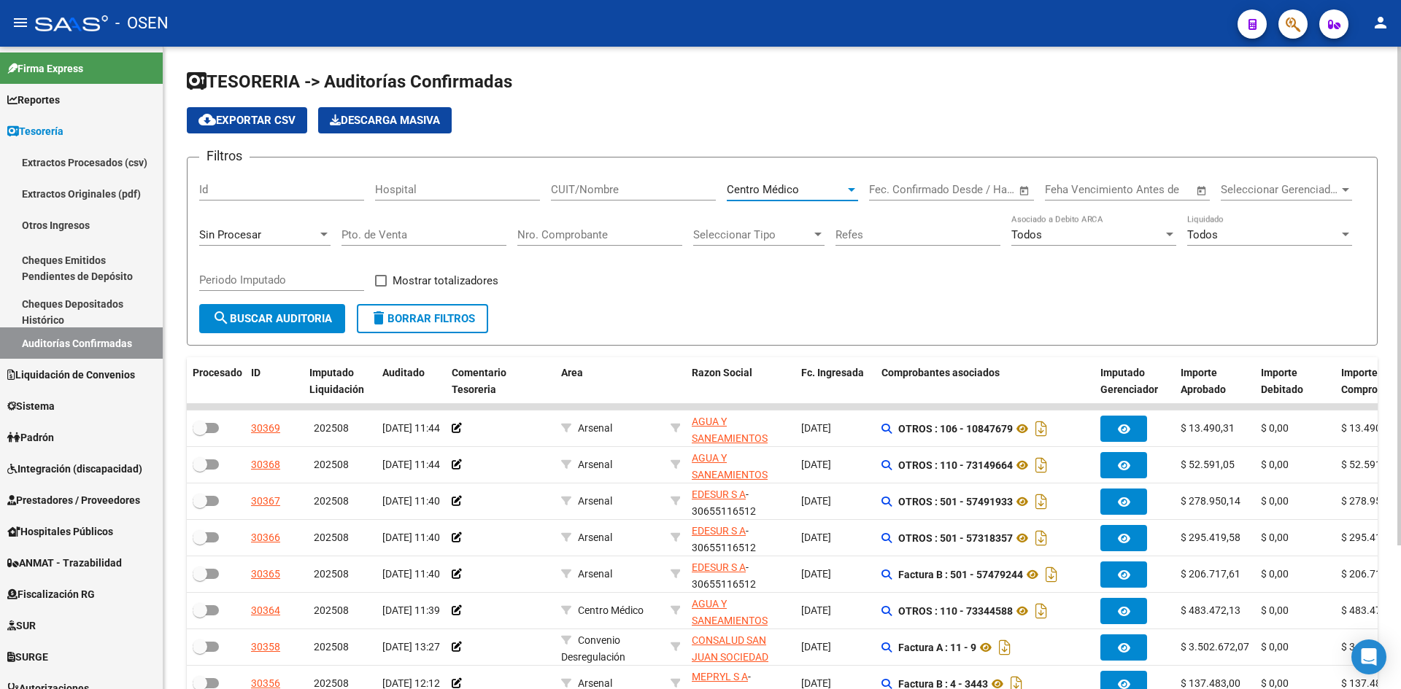
click at [308, 322] on span "search Buscar Auditoria" at bounding box center [272, 318] width 120 height 13
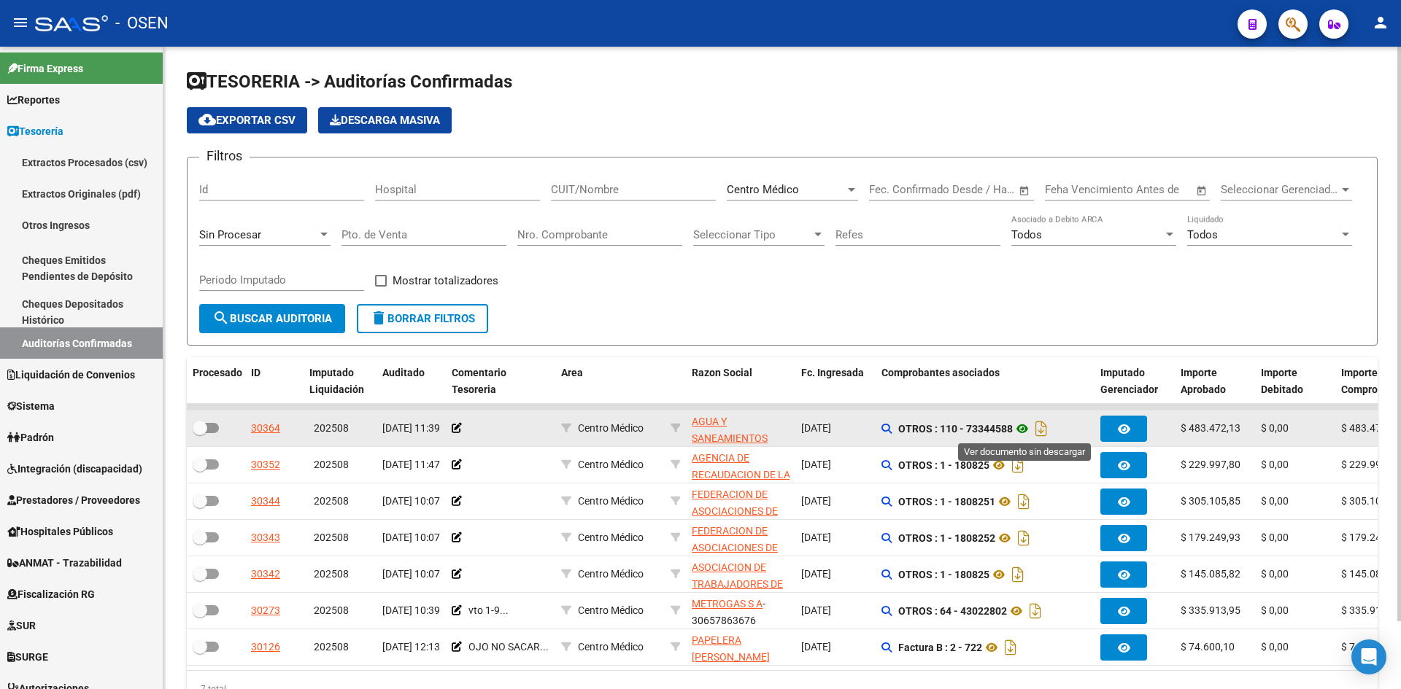
click at [1029, 422] on icon at bounding box center [1022, 429] width 19 height 18
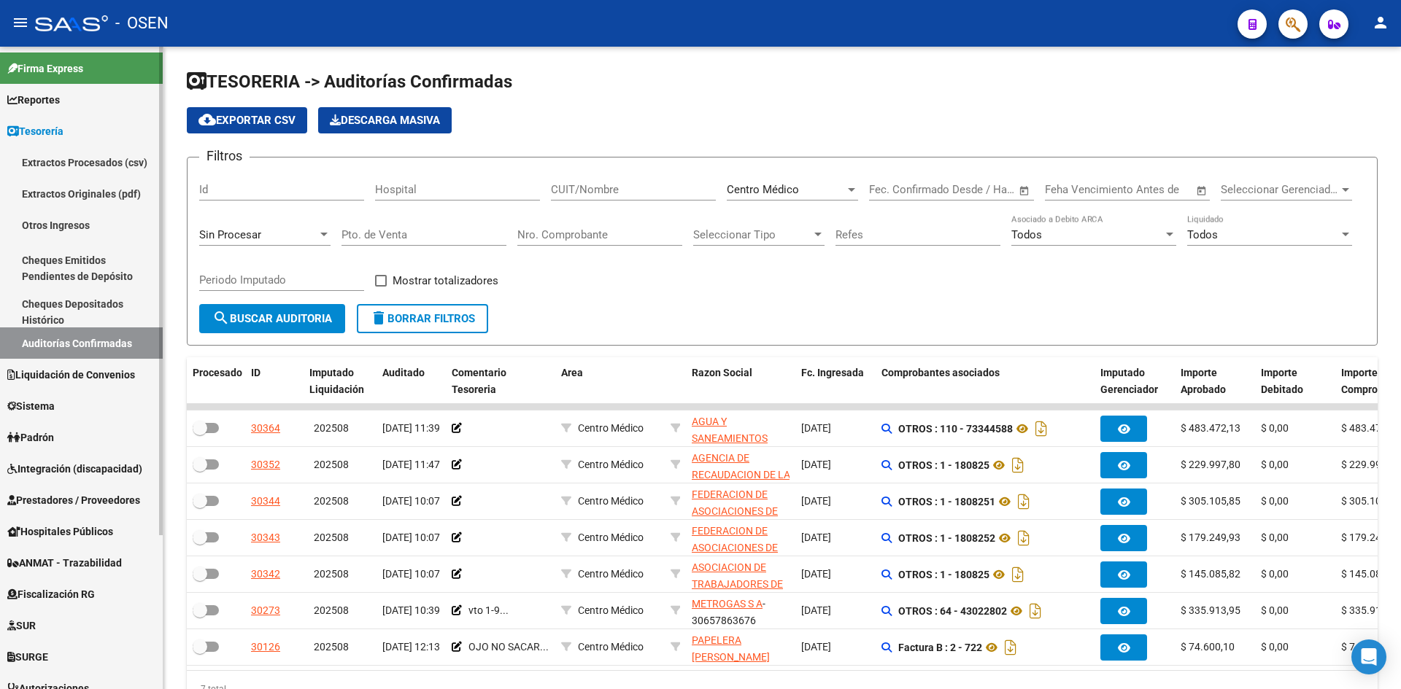
scroll to position [203, 0]
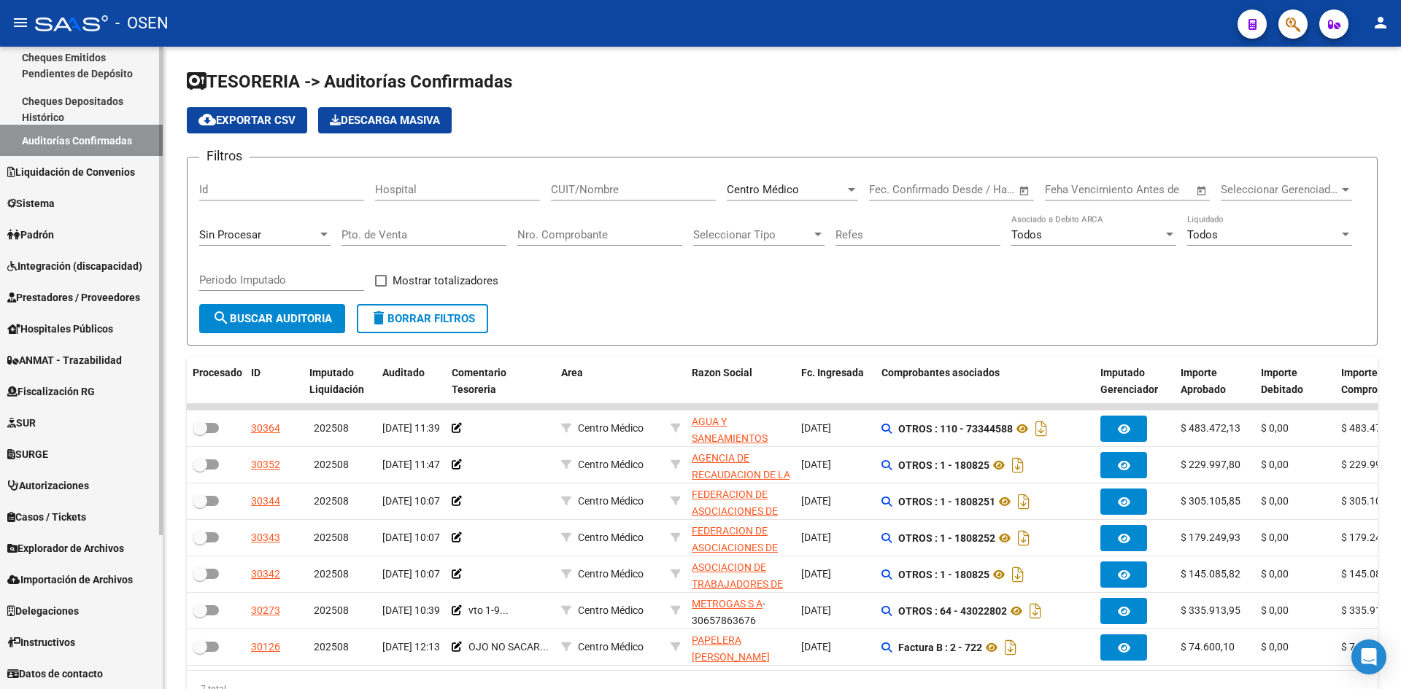
click at [63, 297] on span "Prestadores / Proveedores" at bounding box center [73, 298] width 133 height 16
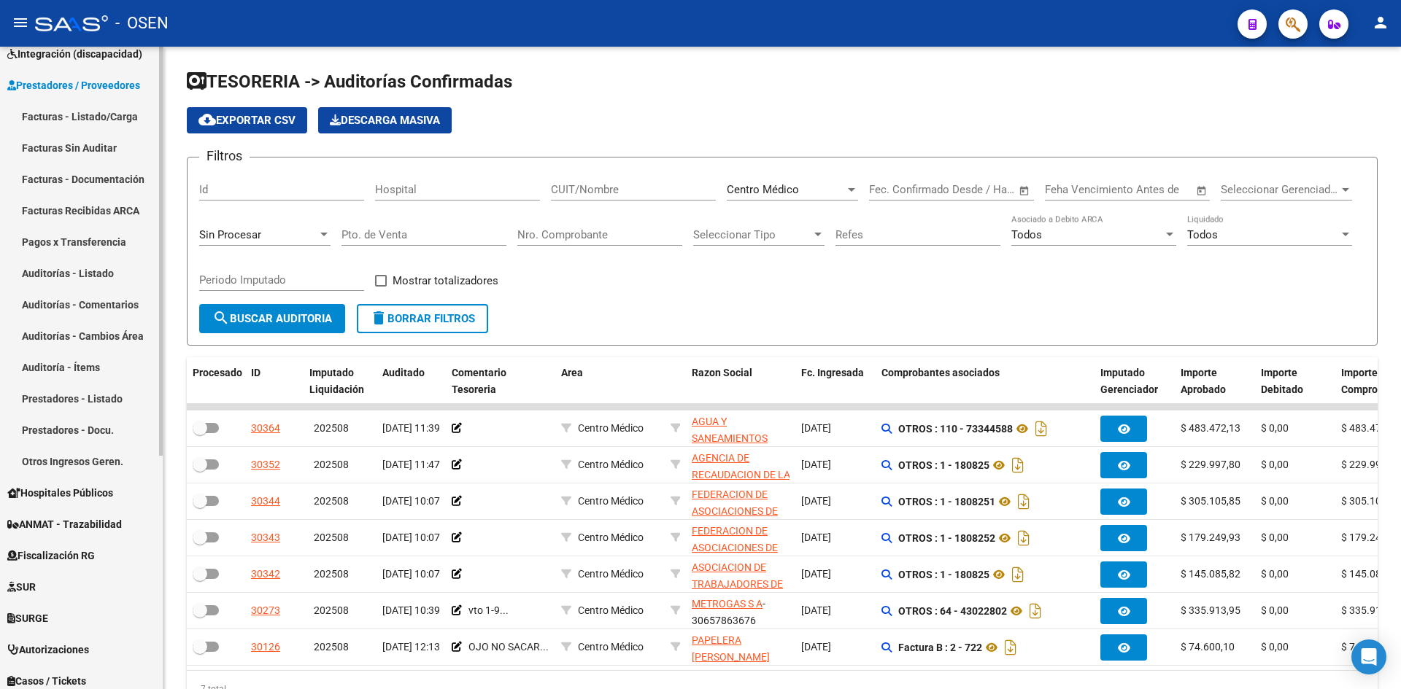
click at [84, 109] on link "Facturas - Listado/Carga" at bounding box center [81, 116] width 163 height 31
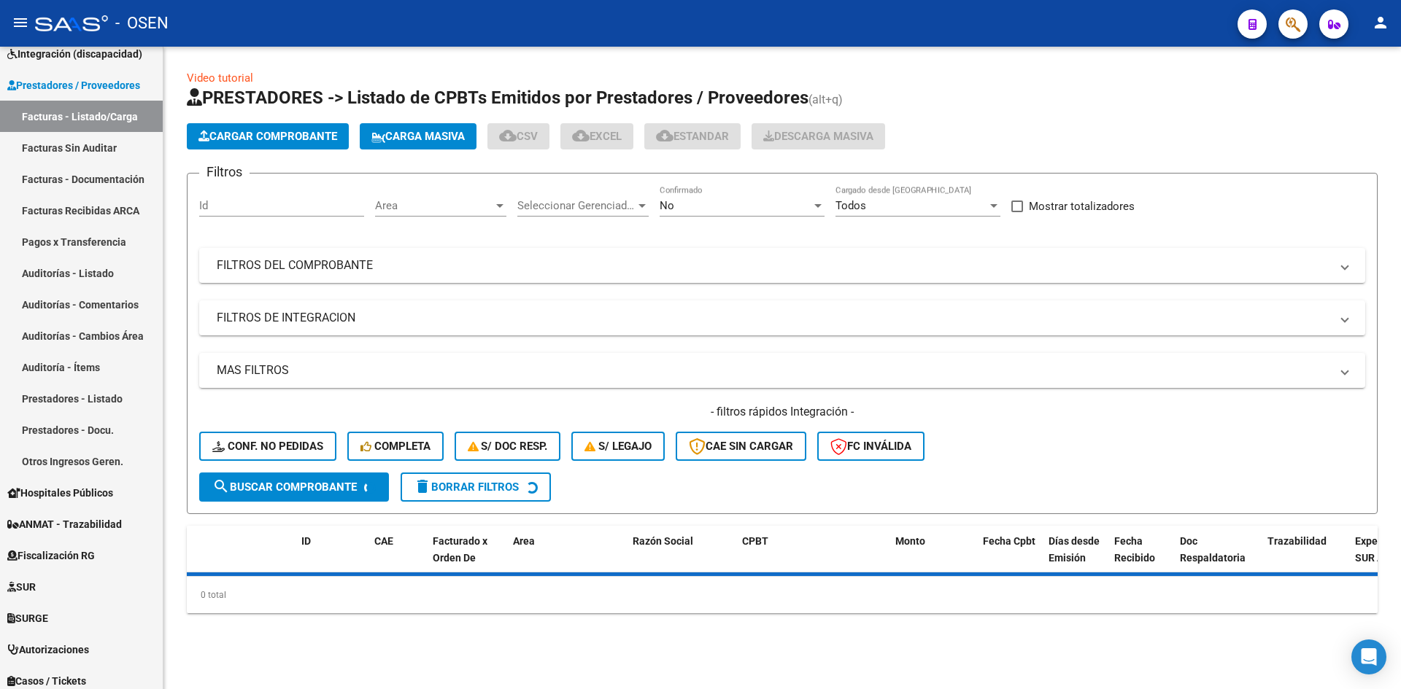
click at [719, 196] on div "No Confirmado" at bounding box center [741, 200] width 165 height 31
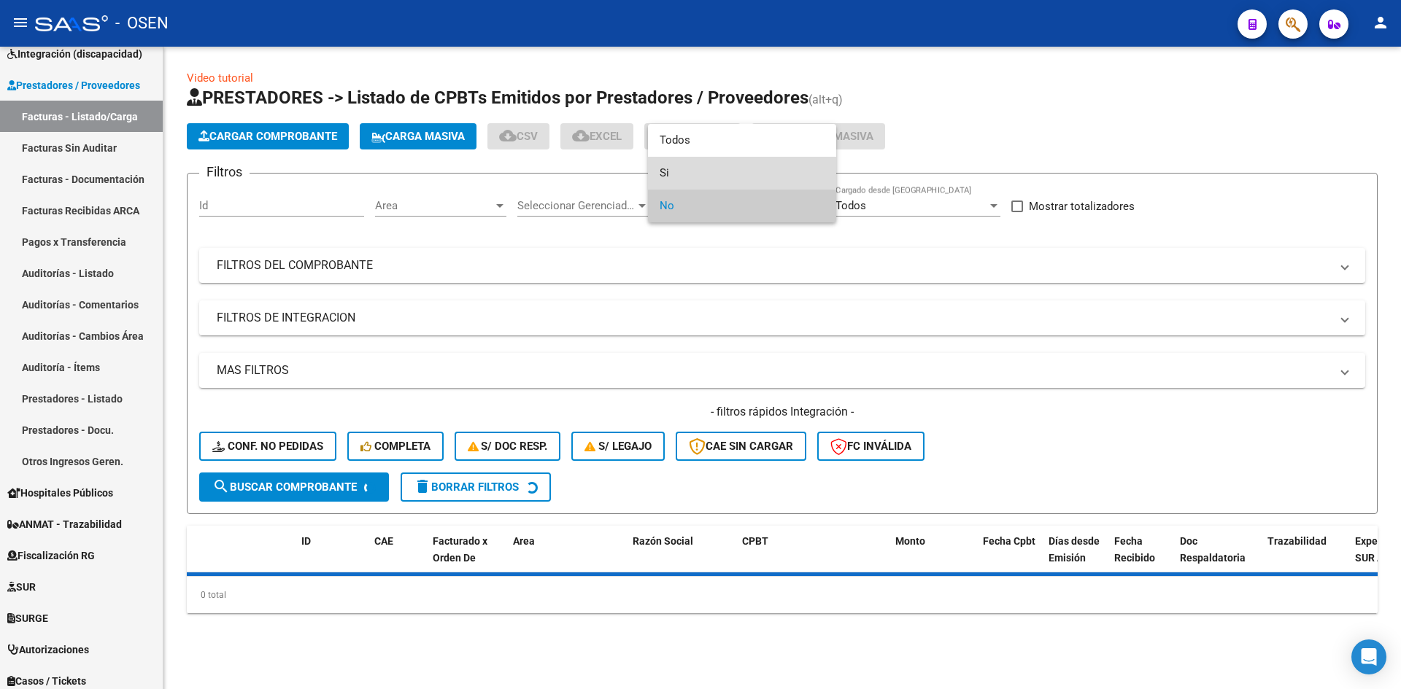
click at [721, 174] on span "Si" at bounding box center [741, 173] width 165 height 33
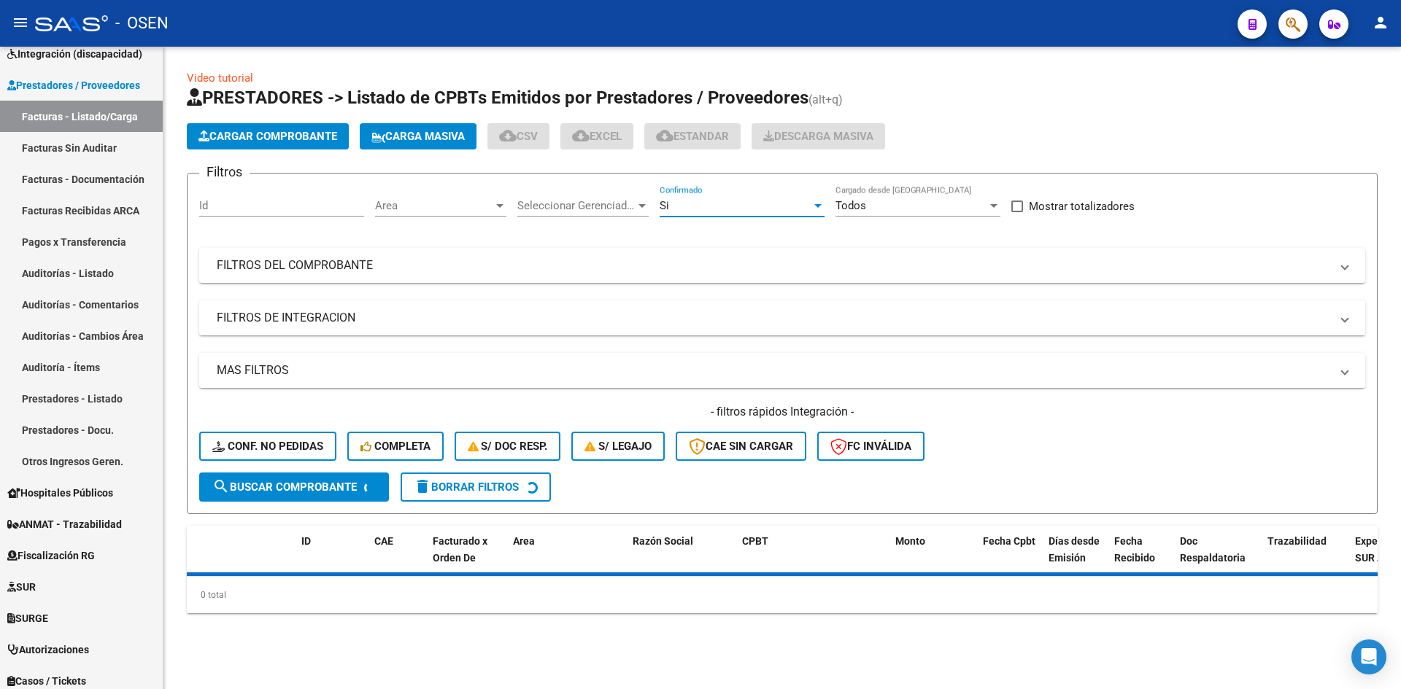
click at [422, 371] on mat-panel-title "MAS FILTROS" at bounding box center [773, 371] width 1113 height 16
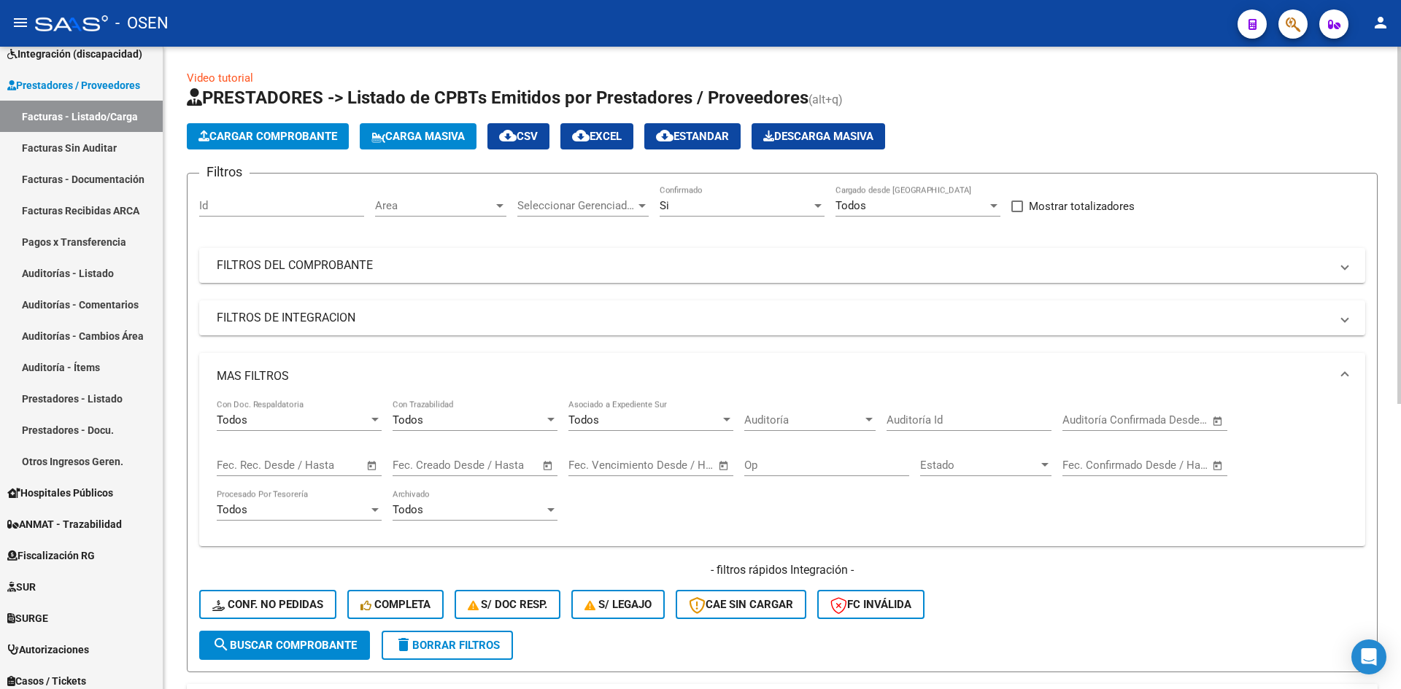
click at [1215, 420] on span "Open calendar" at bounding box center [1217, 420] width 35 height 35
click at [1084, 326] on span "18" at bounding box center [1082, 323] width 26 height 26
type input "[DATE]"
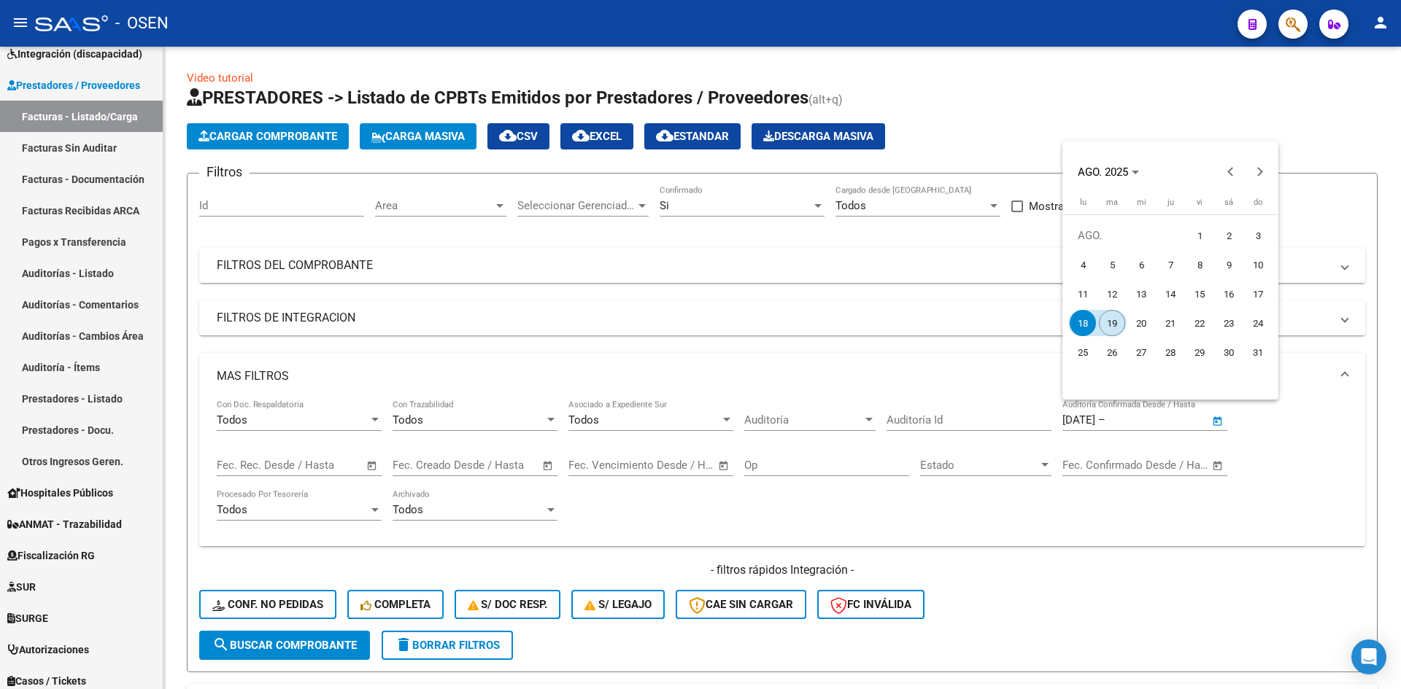
click at [1108, 328] on span "19" at bounding box center [1112, 323] width 26 height 26
type input "[DATE]"
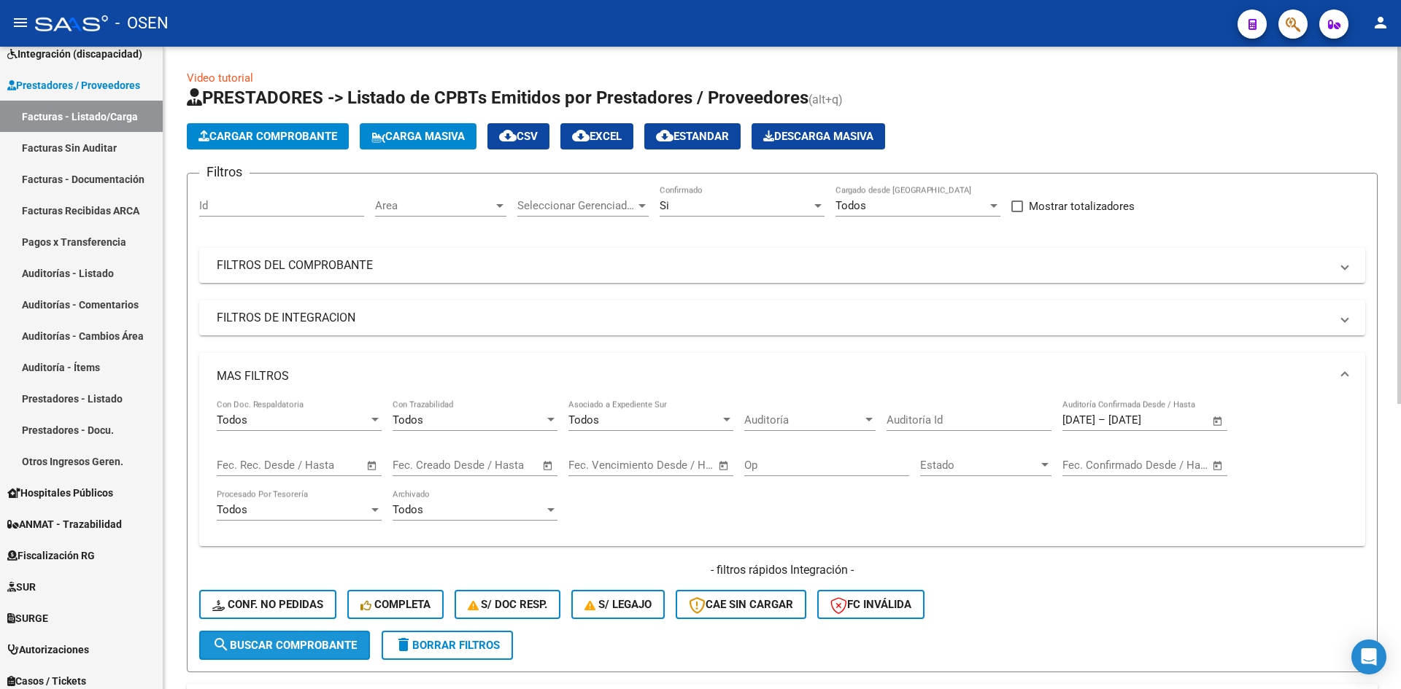
click at [268, 643] on span "search Buscar Comprobante" at bounding box center [284, 645] width 144 height 13
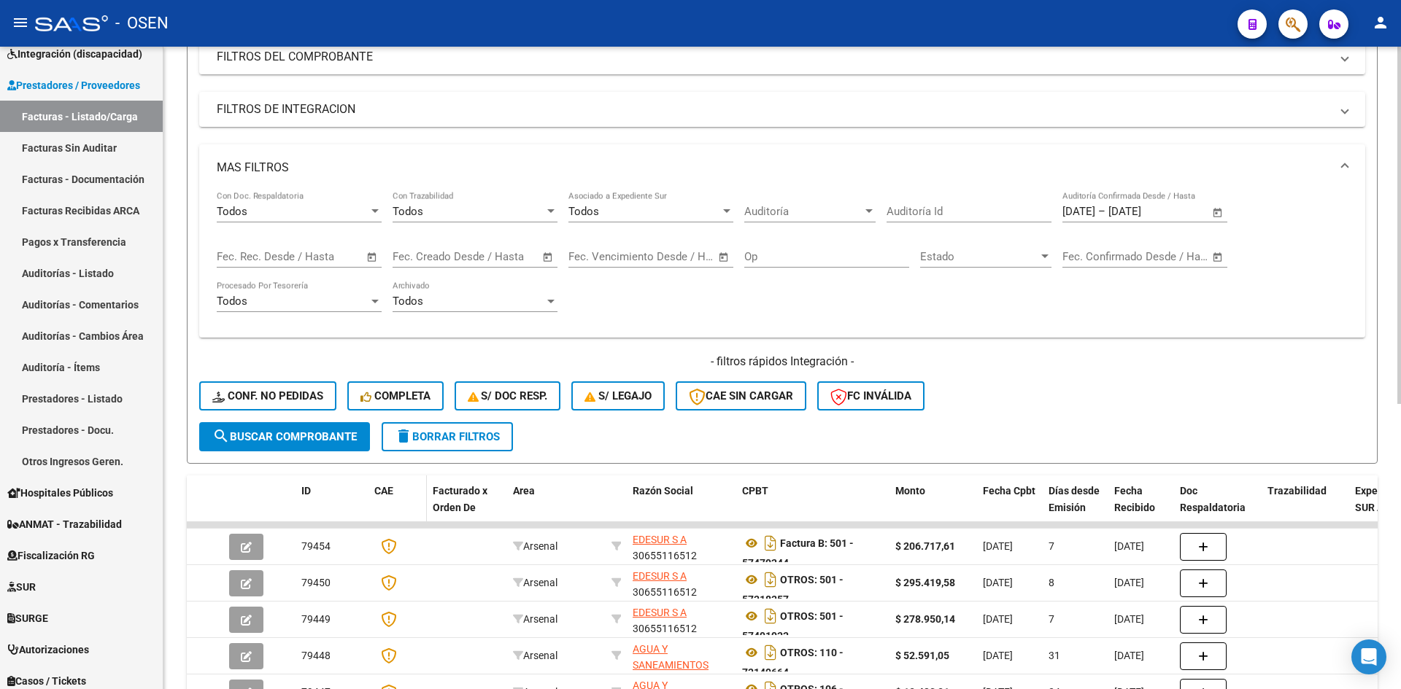
scroll to position [243, 0]
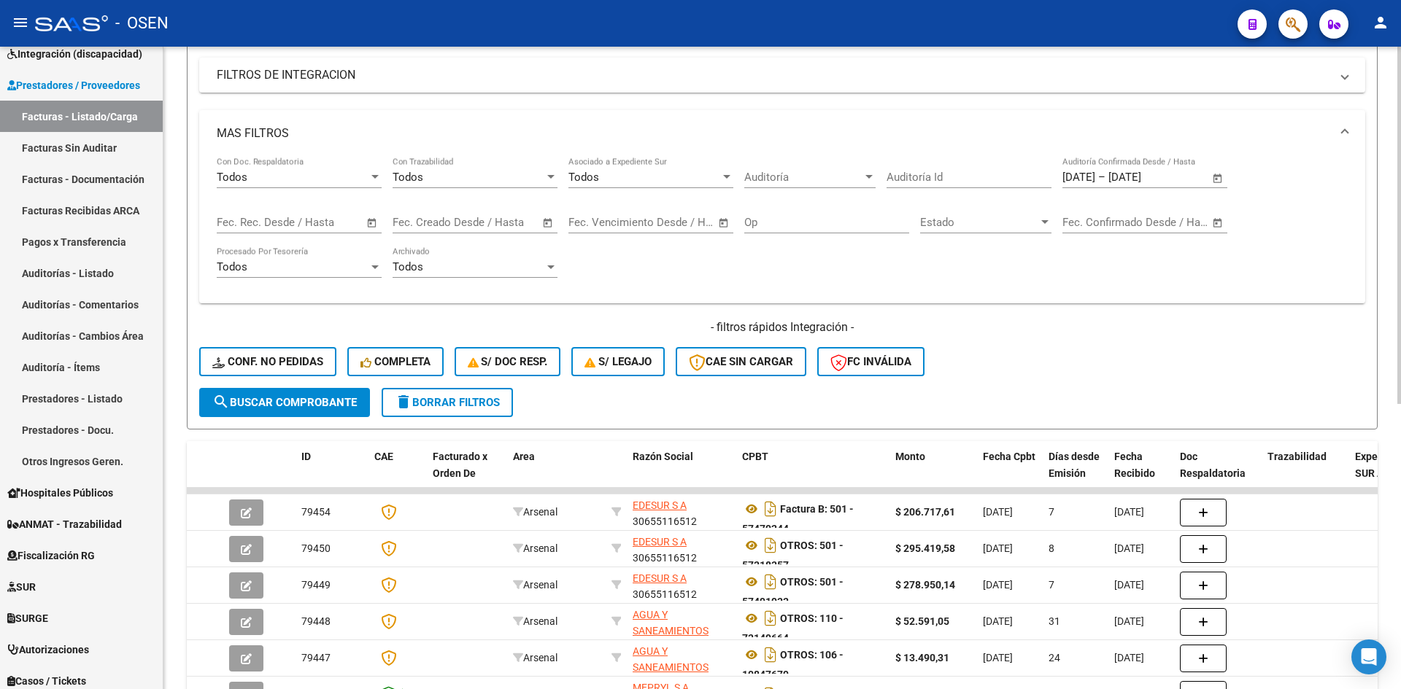
drag, startPoint x: 283, startPoint y: 411, endPoint x: 378, endPoint y: 410, distance: 94.8
click at [283, 411] on button "search Buscar Comprobante" at bounding box center [284, 402] width 171 height 29
click at [336, 403] on span "search Buscar Comprobante" at bounding box center [284, 402] width 144 height 13
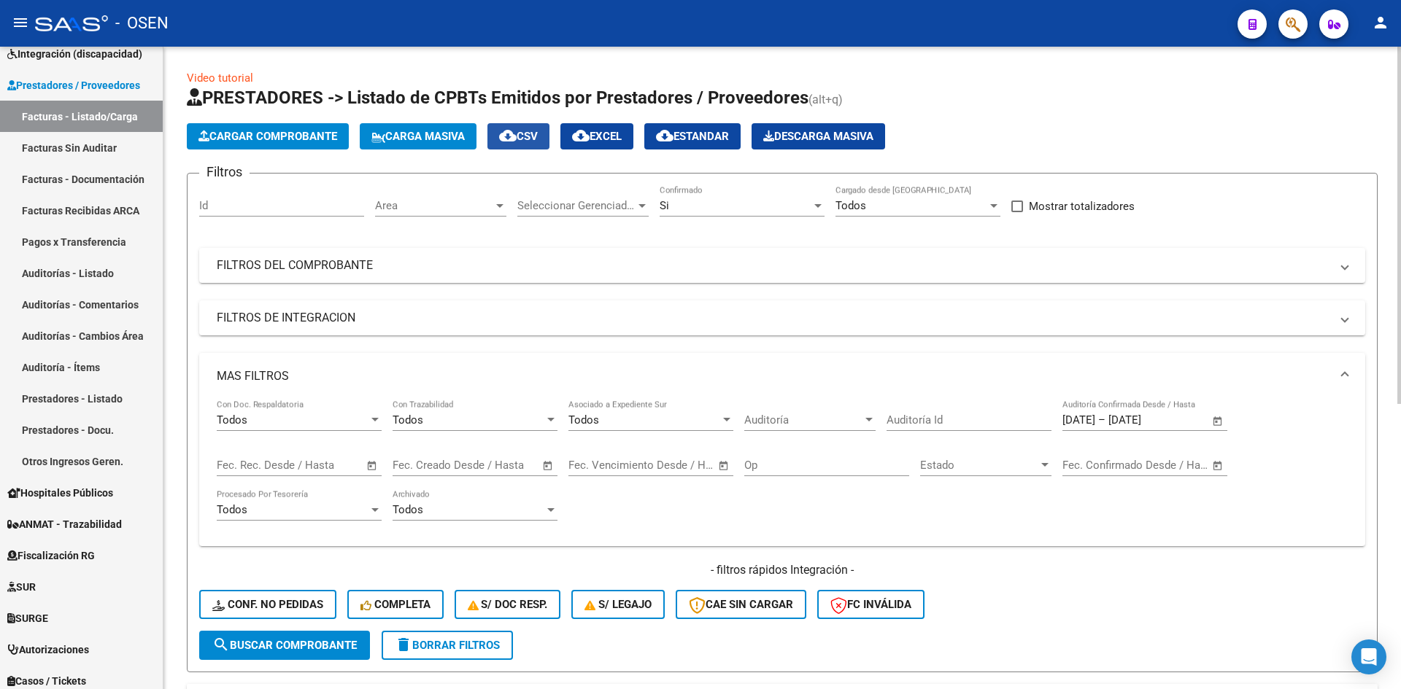
click at [538, 135] on span "cloud_download CSV" at bounding box center [518, 136] width 39 height 13
drag, startPoint x: 50, startPoint y: 153, endPoint x: 113, endPoint y: 106, distance: 79.2
click at [50, 152] on link "Facturas Sin Auditar" at bounding box center [81, 147] width 163 height 31
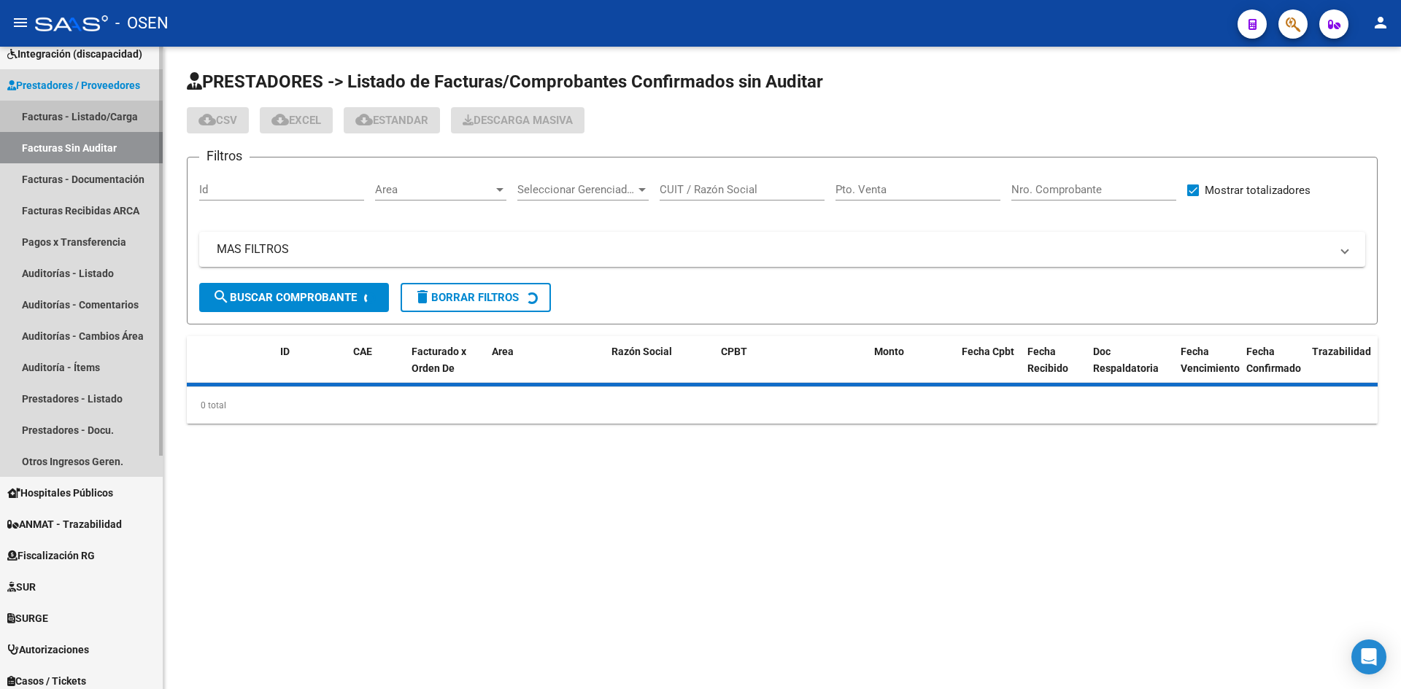
click at [112, 118] on link "Facturas - Listado/Carga" at bounding box center [81, 116] width 163 height 31
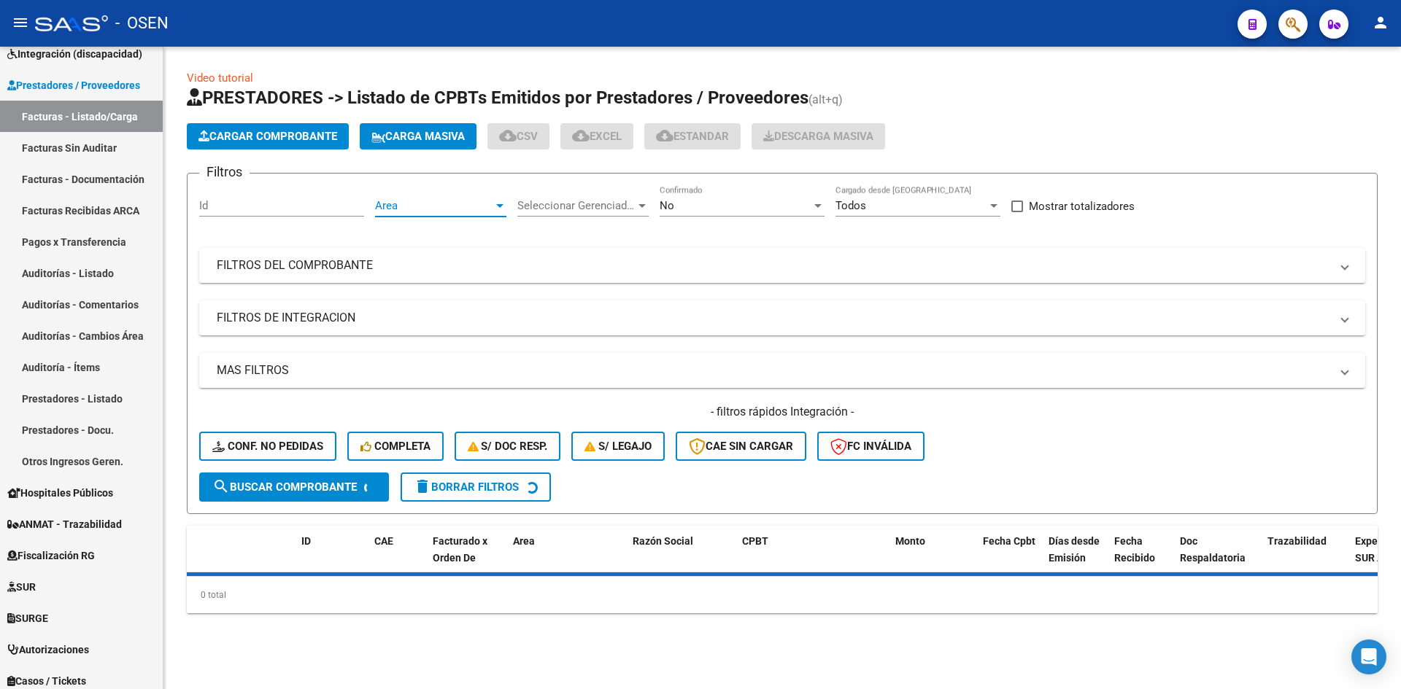
click at [469, 200] on span "Area" at bounding box center [434, 205] width 118 height 13
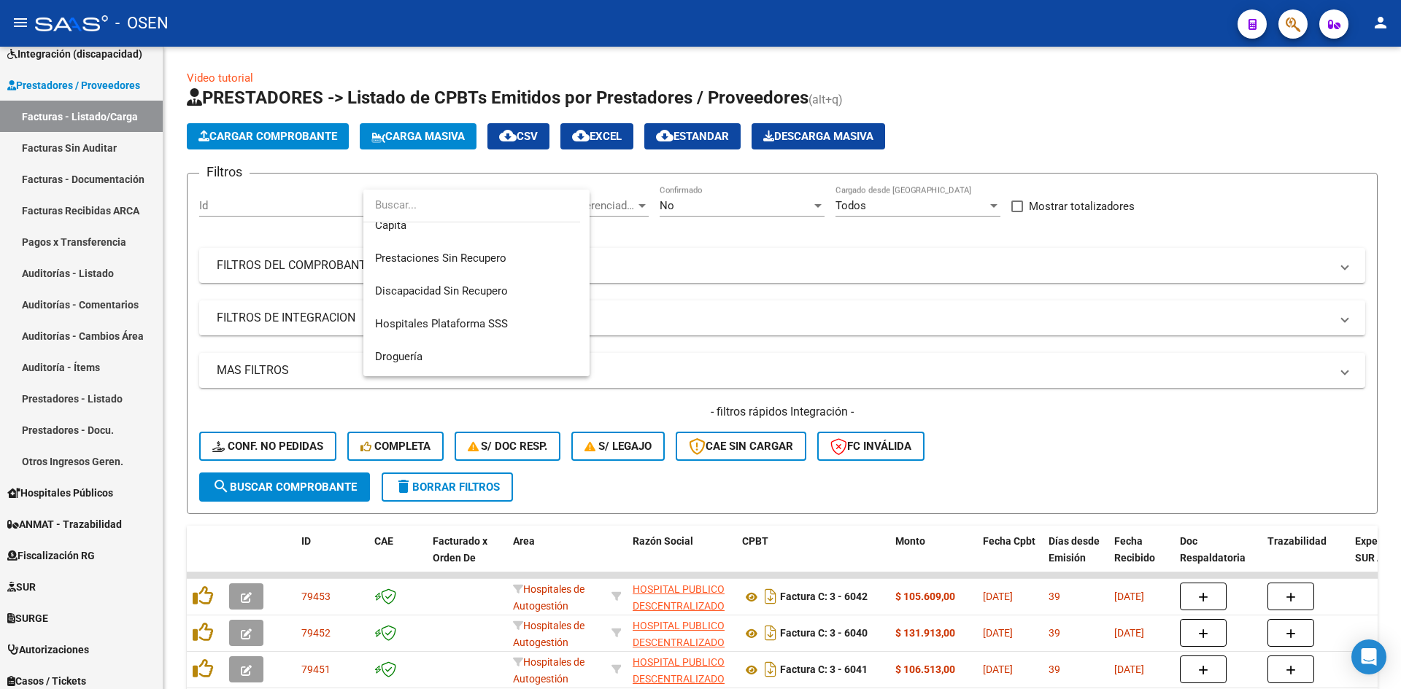
scroll to position [634, 0]
click at [231, 237] on div at bounding box center [700, 344] width 1401 height 689
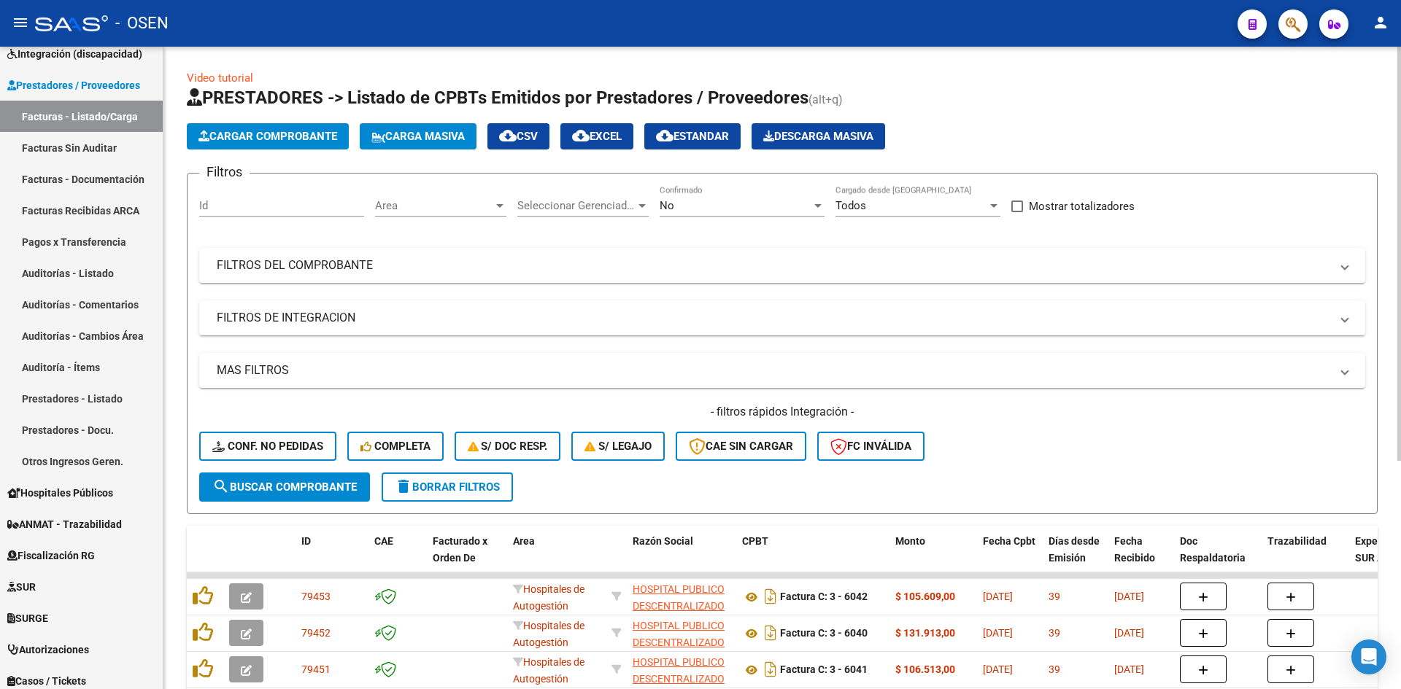
click at [468, 214] on div "Area Area" at bounding box center [440, 200] width 131 height 31
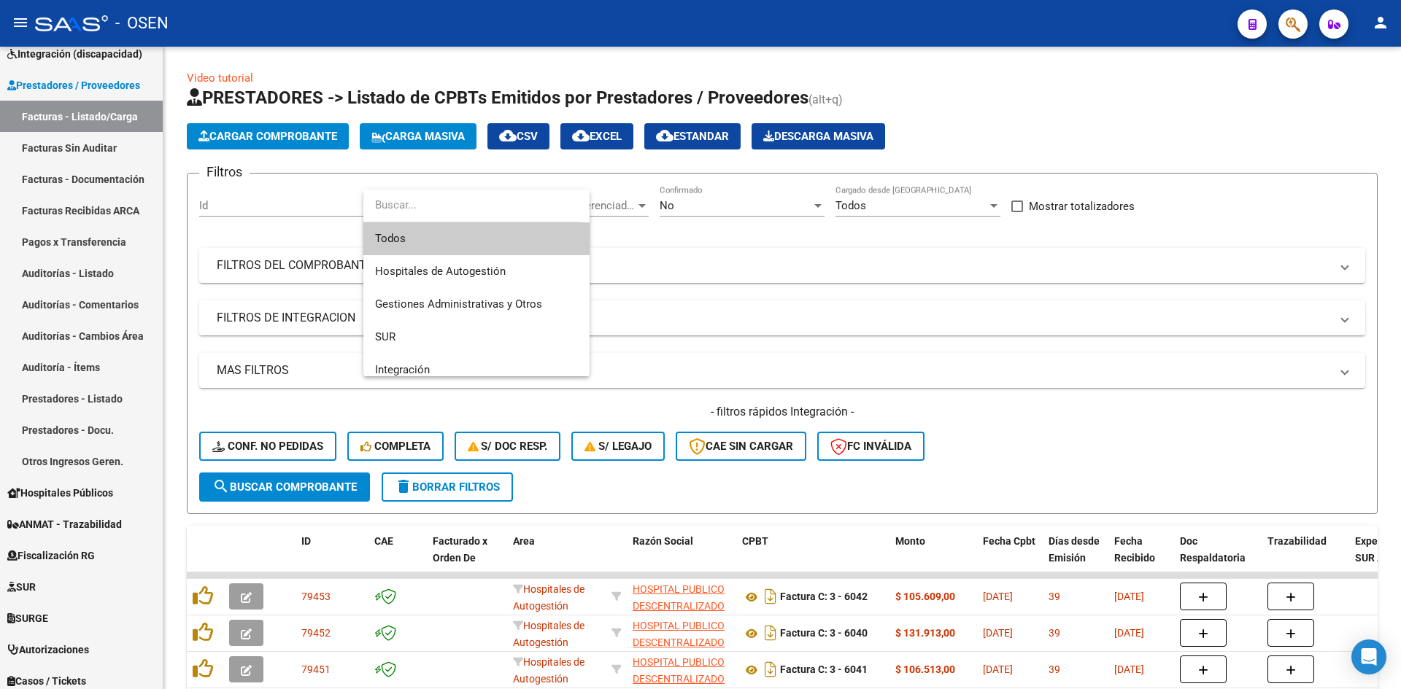
click at [754, 206] on div at bounding box center [700, 344] width 1401 height 689
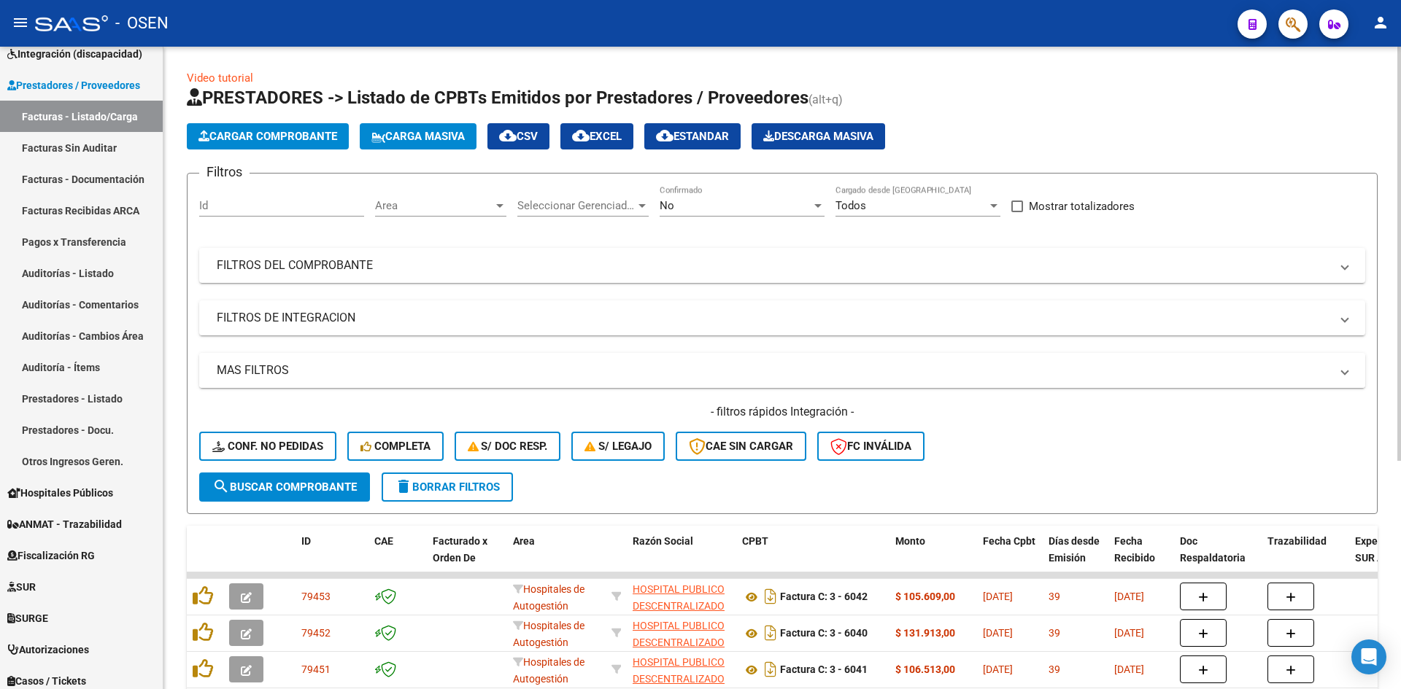
click at [524, 374] on mat-panel-title "MAS FILTROS" at bounding box center [773, 371] width 1113 height 16
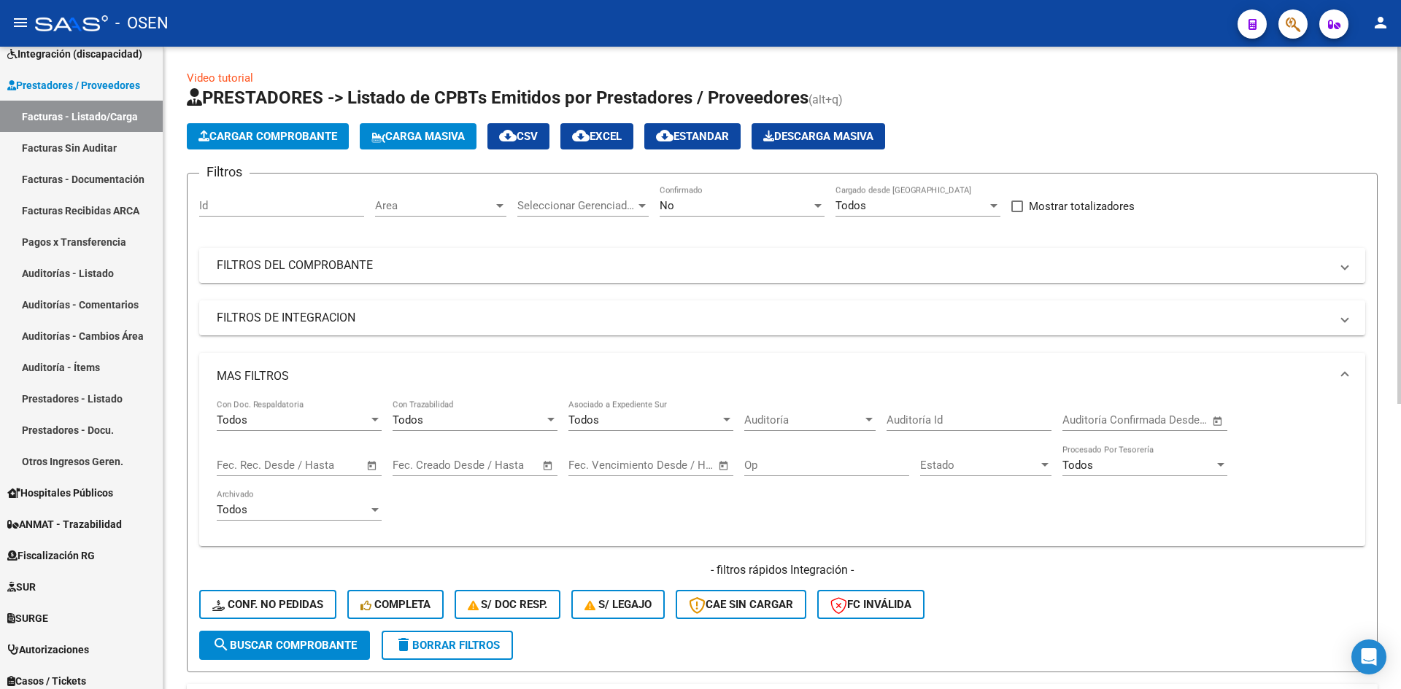
click at [363, 277] on mat-expansion-panel-header "FILTROS DEL COMPROBANTE" at bounding box center [782, 265] width 1166 height 35
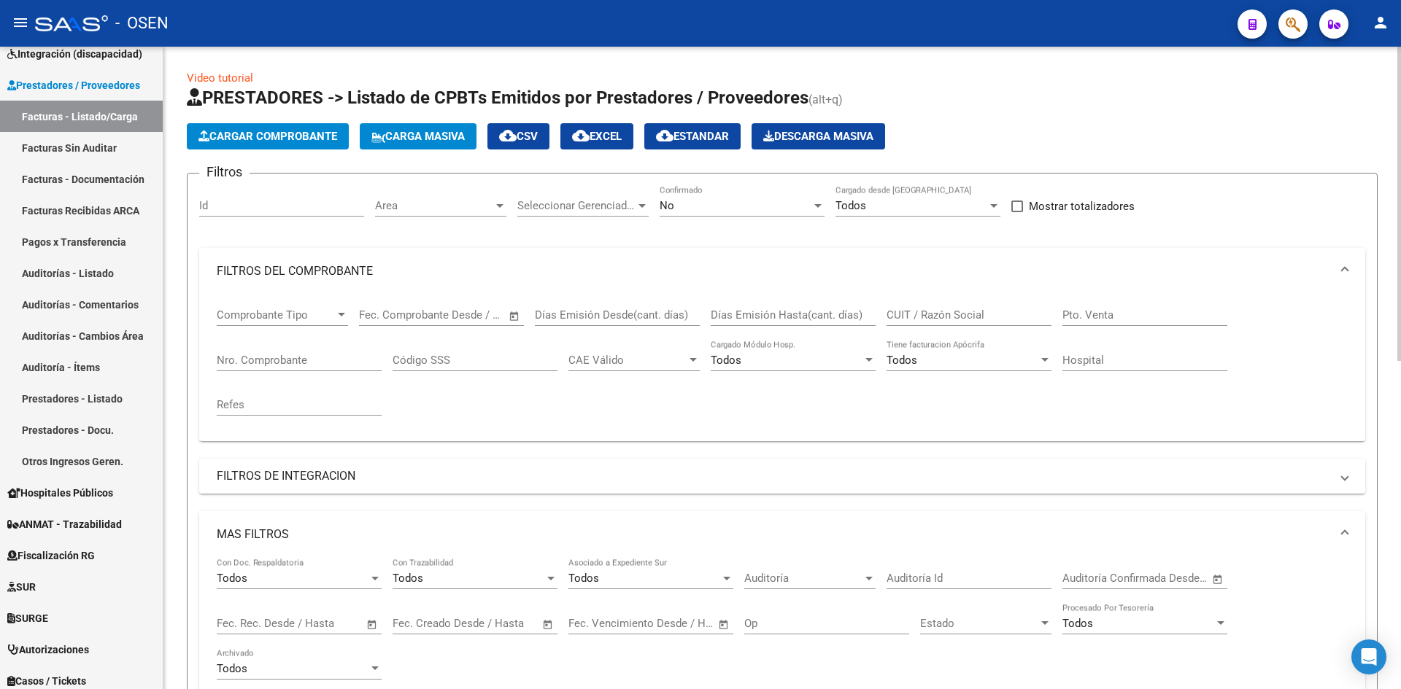
click at [323, 322] on div "Comprobante Tipo Comprobante Tipo" at bounding box center [282, 310] width 131 height 31
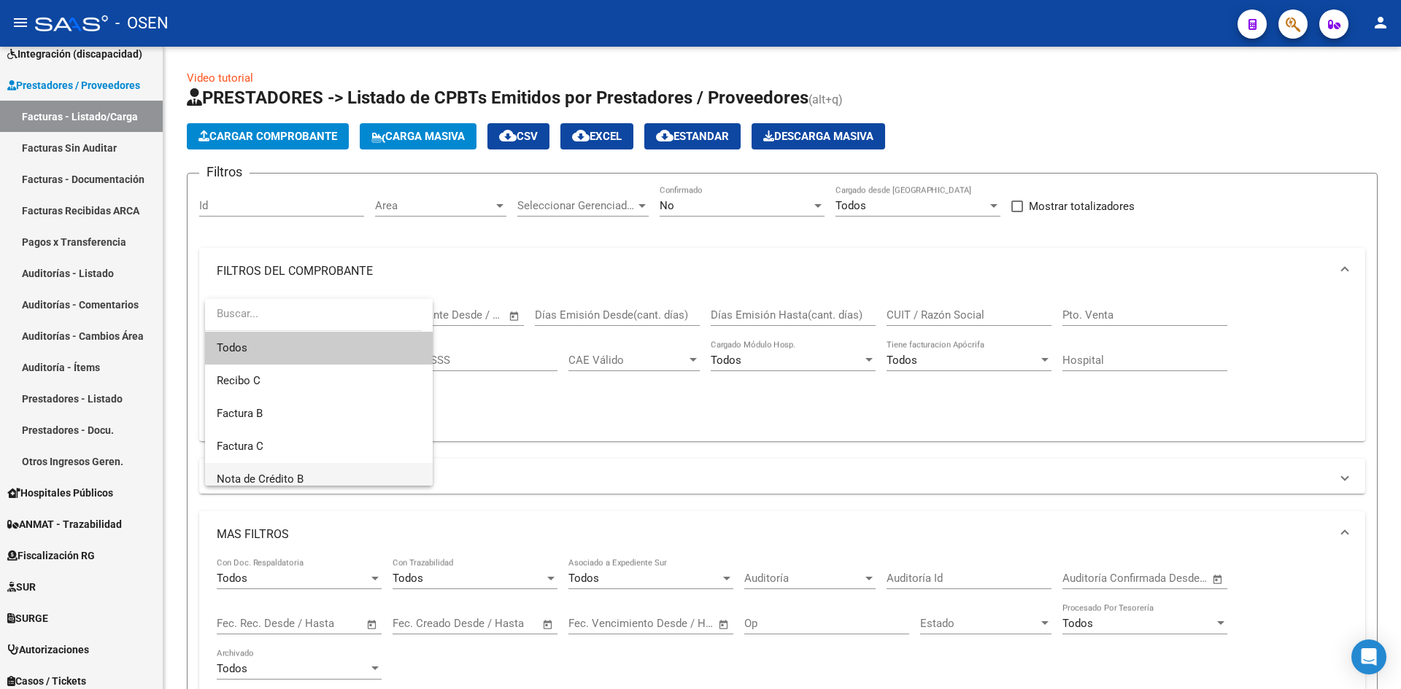
click at [367, 472] on span "Nota de Crédito B" at bounding box center [319, 479] width 204 height 33
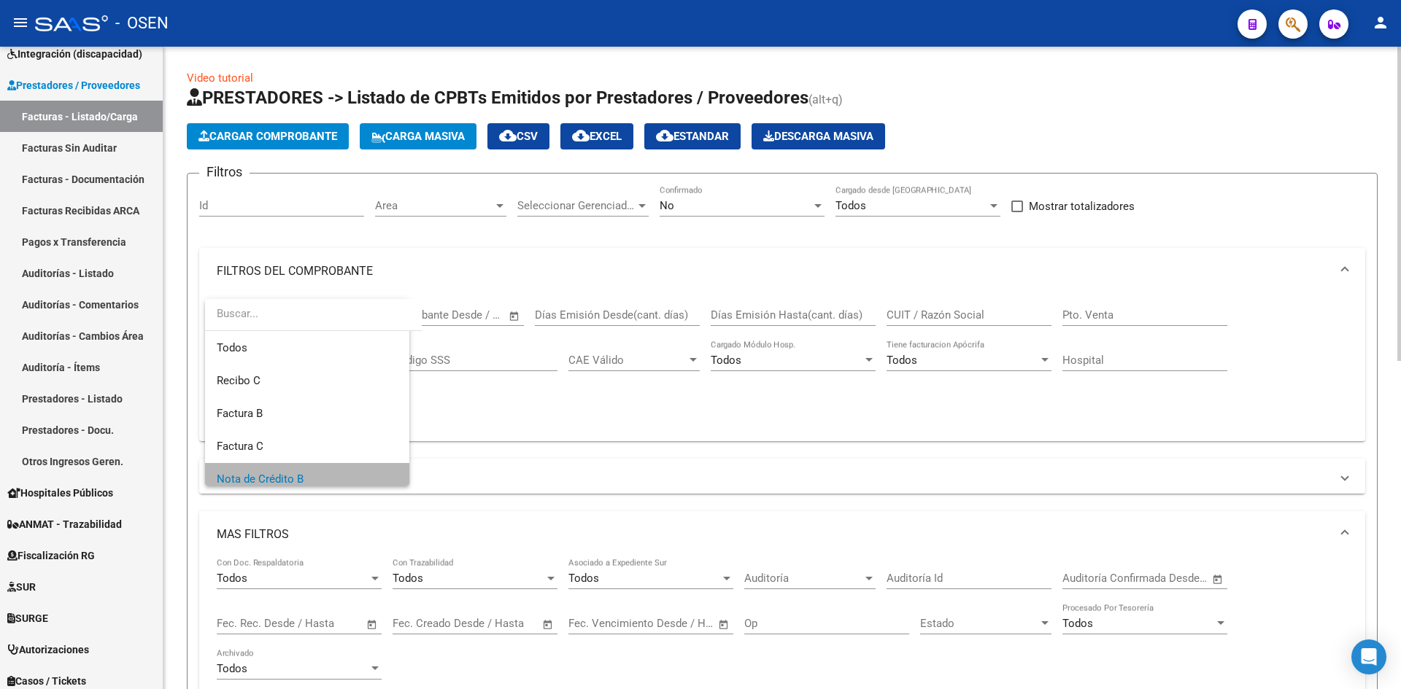
scroll to position [0, 0]
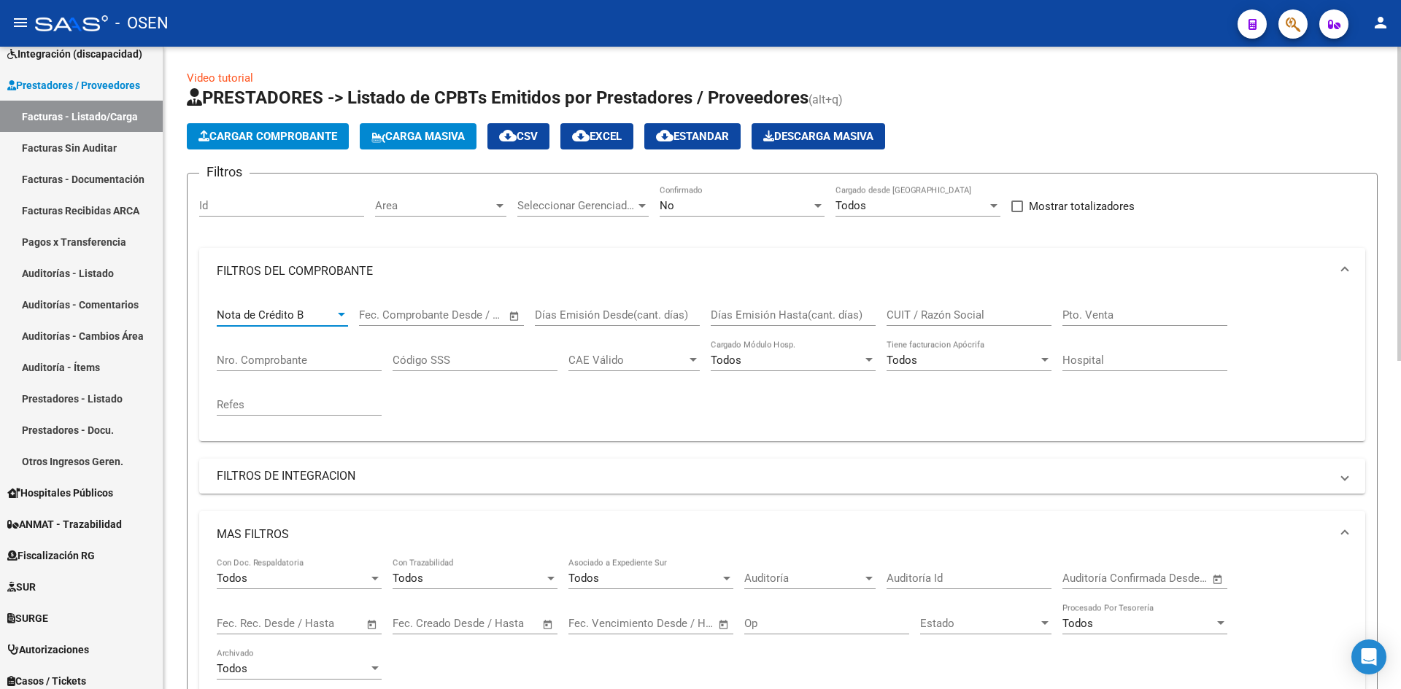
click at [555, 625] on span "Open calendar" at bounding box center [547, 624] width 35 height 35
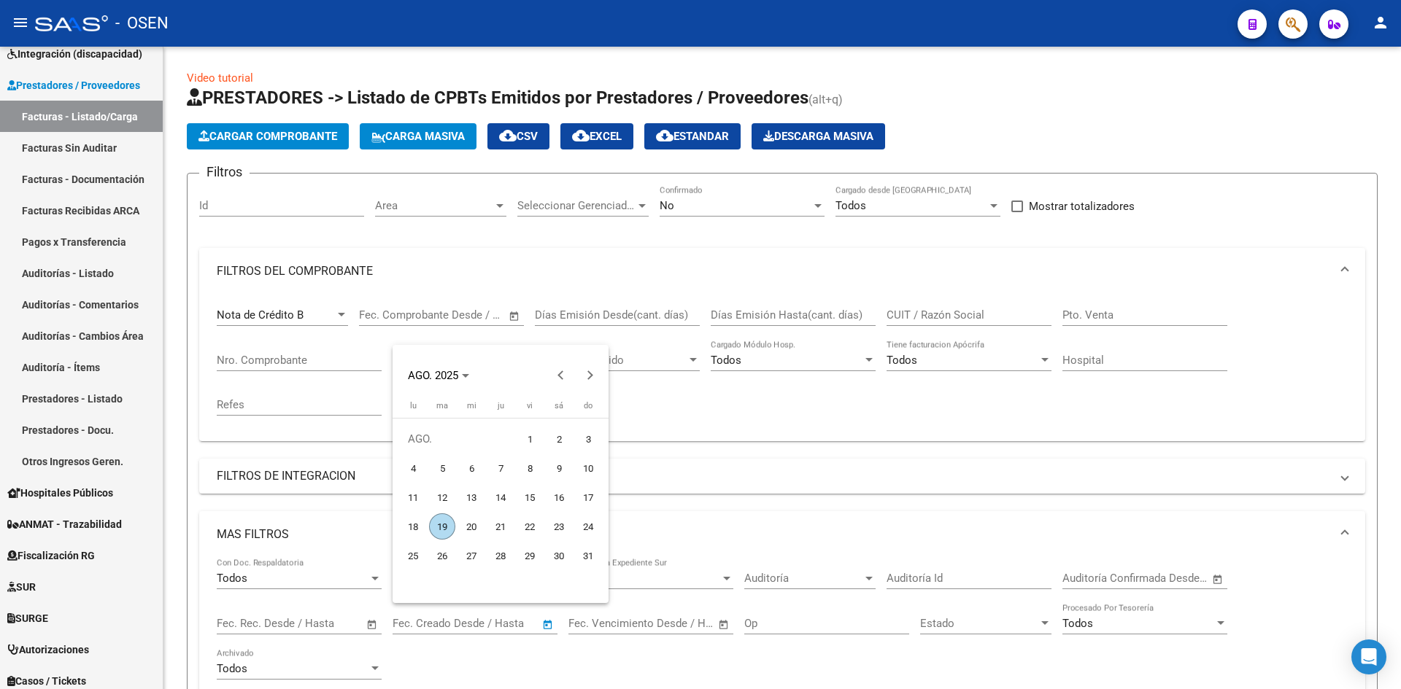
click at [416, 524] on span "18" at bounding box center [413, 527] width 26 height 26
type input "[DATE]"
click at [445, 522] on span "19" at bounding box center [442, 527] width 26 height 26
type input "[DATE]"
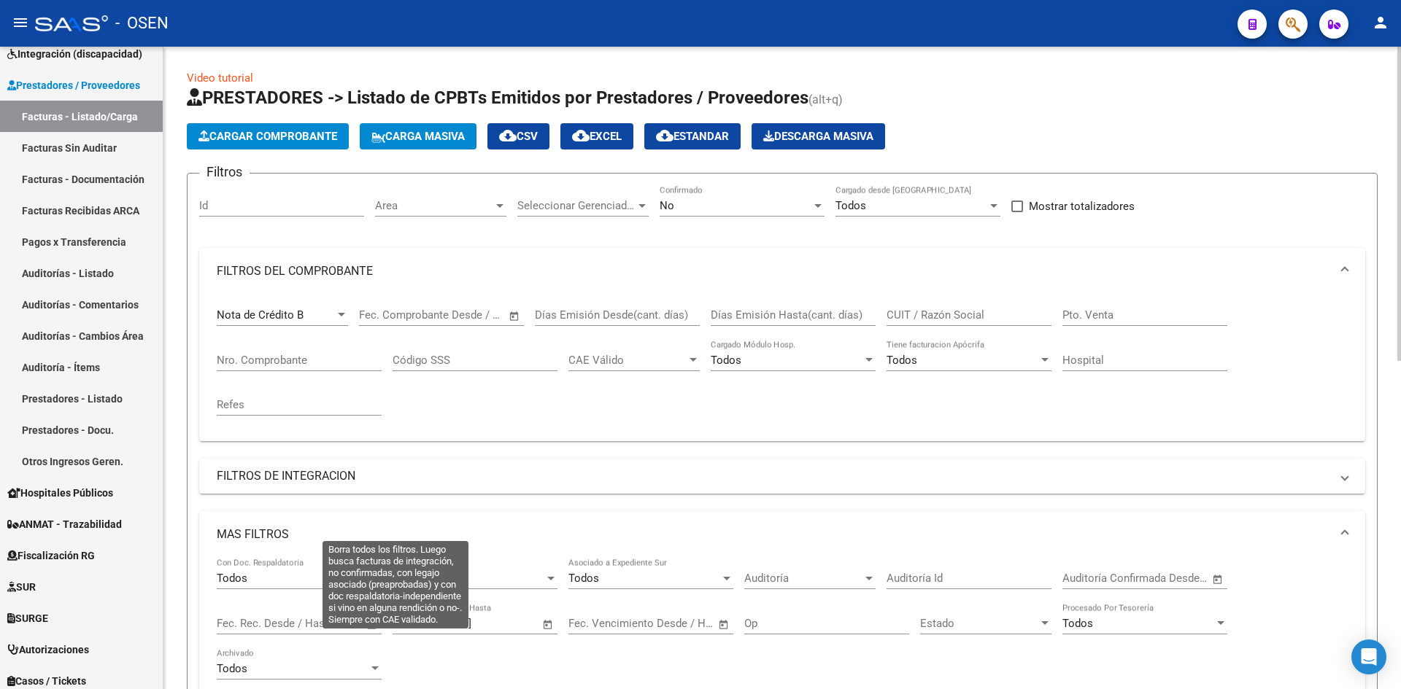
scroll to position [243, 0]
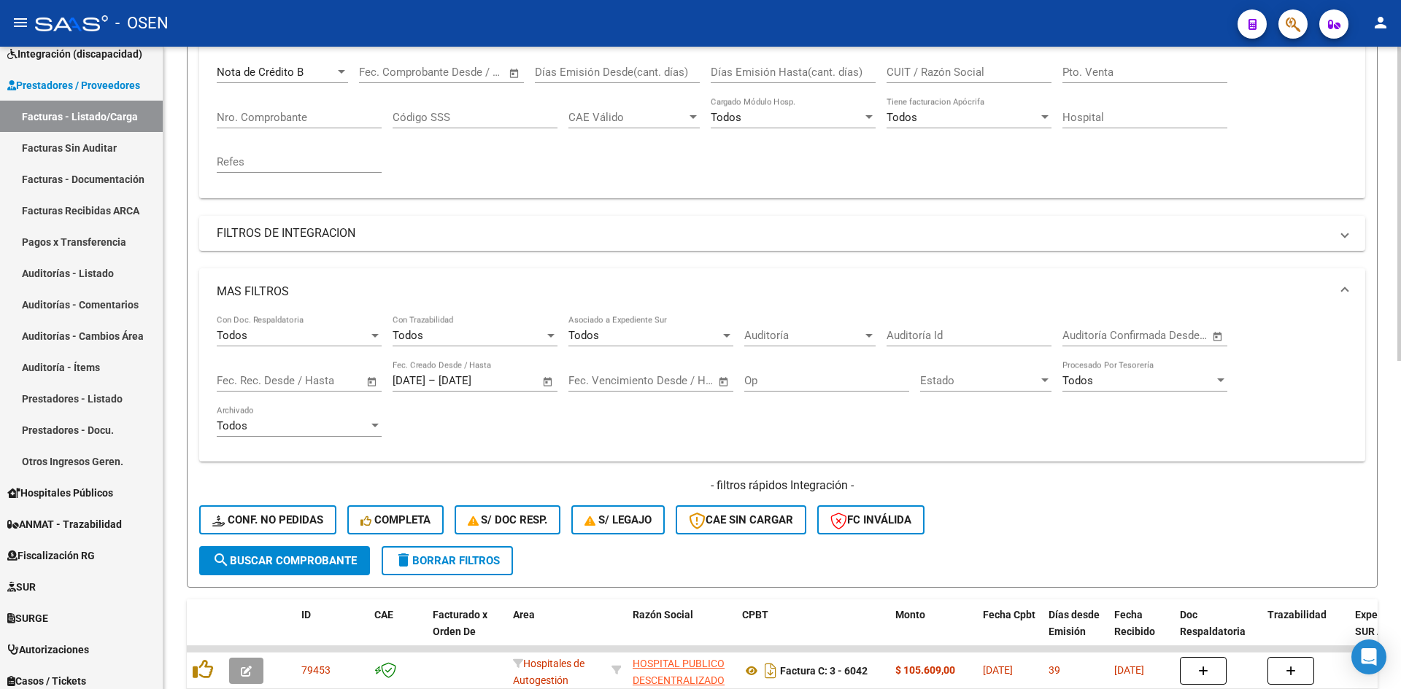
click at [333, 554] on button "search Buscar Comprobante" at bounding box center [284, 560] width 171 height 29
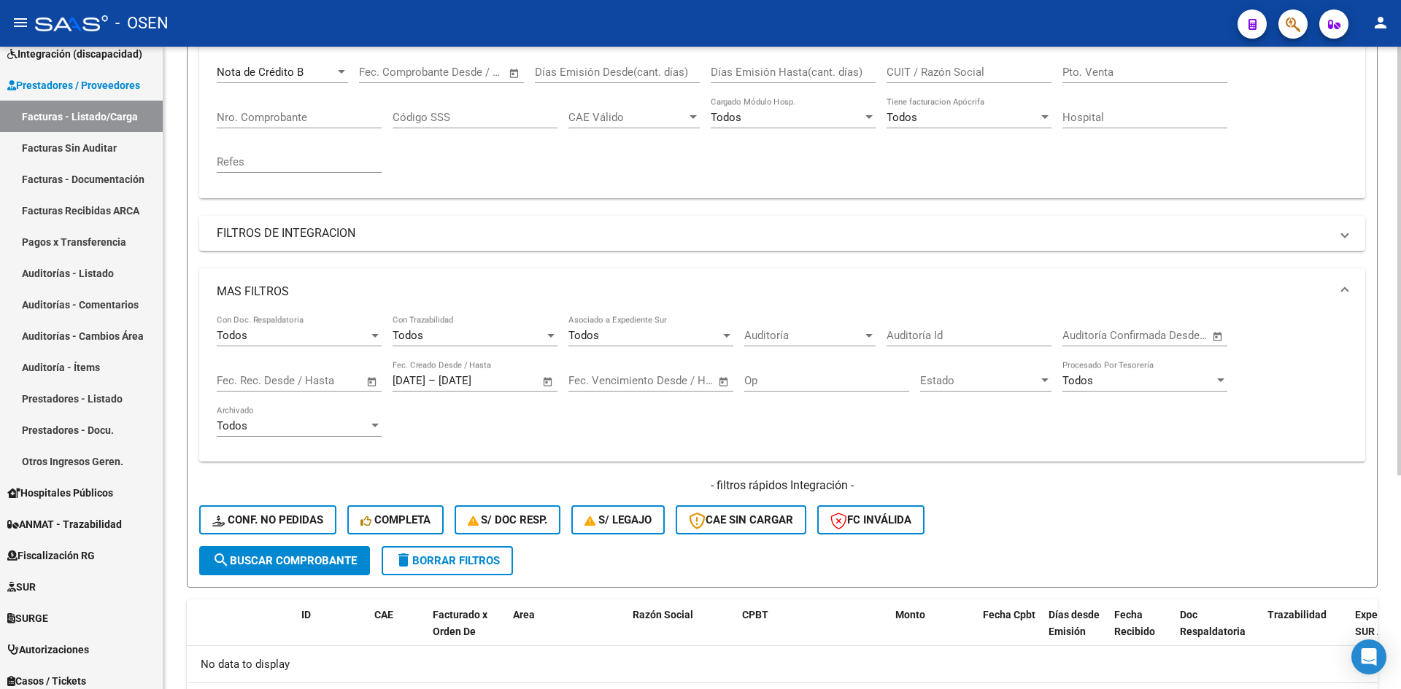
click at [320, 554] on span "search Buscar Comprobante" at bounding box center [284, 560] width 144 height 13
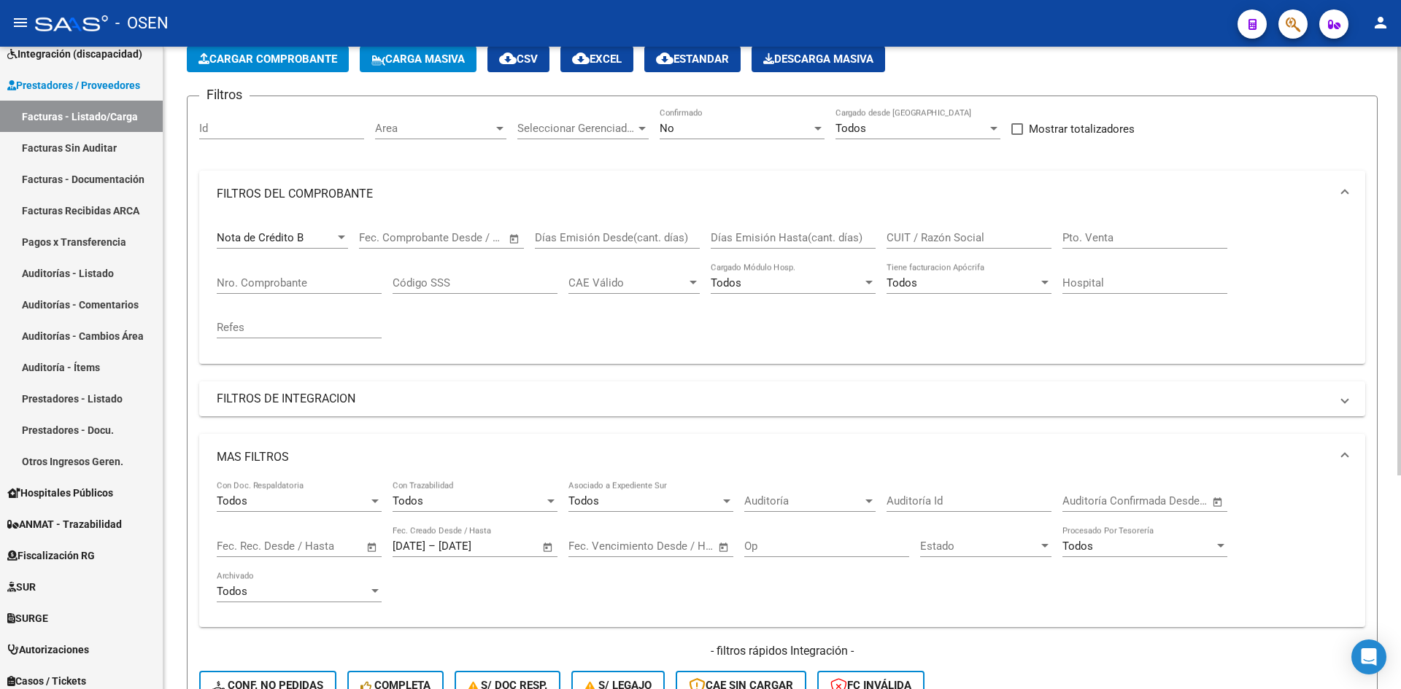
scroll to position [0, 0]
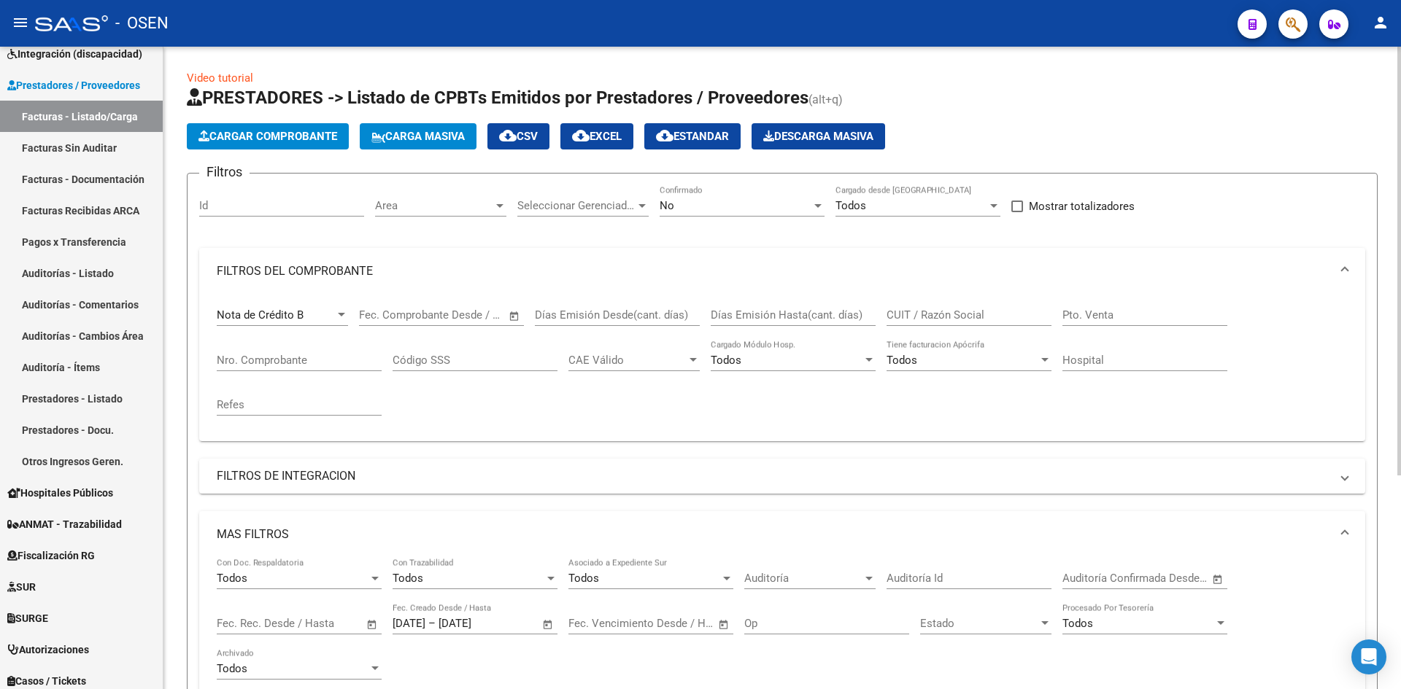
click at [297, 307] on div "Nota de Crédito B Comprobante Tipo" at bounding box center [282, 310] width 131 height 31
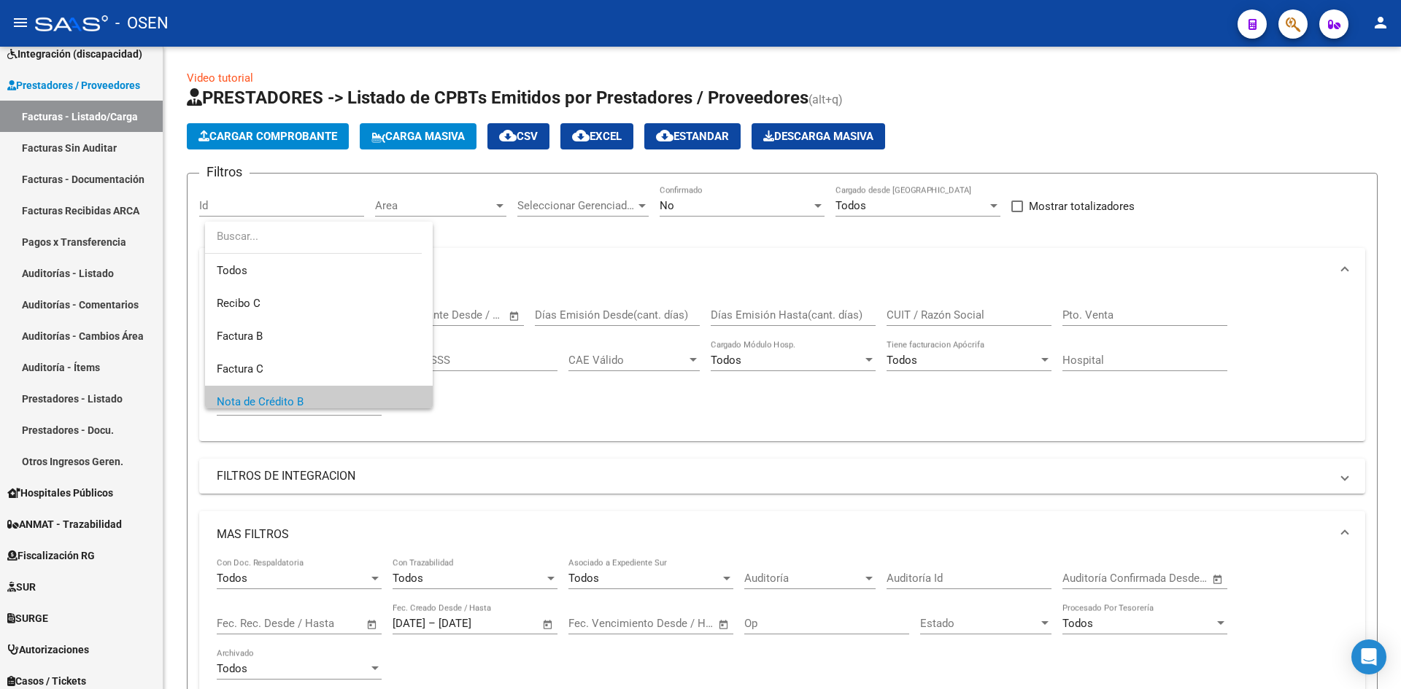
scroll to position [88, 0]
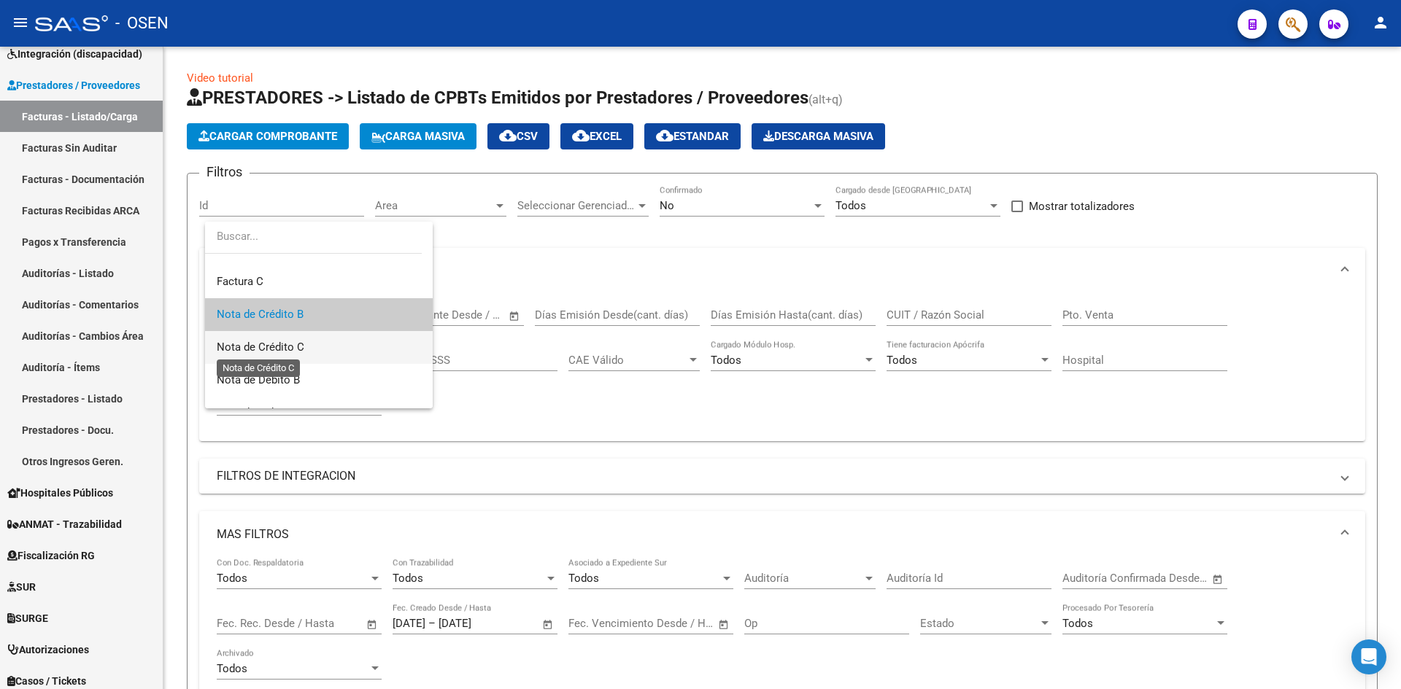
click at [299, 349] on span "Nota de Crédito C" at bounding box center [261, 347] width 88 height 13
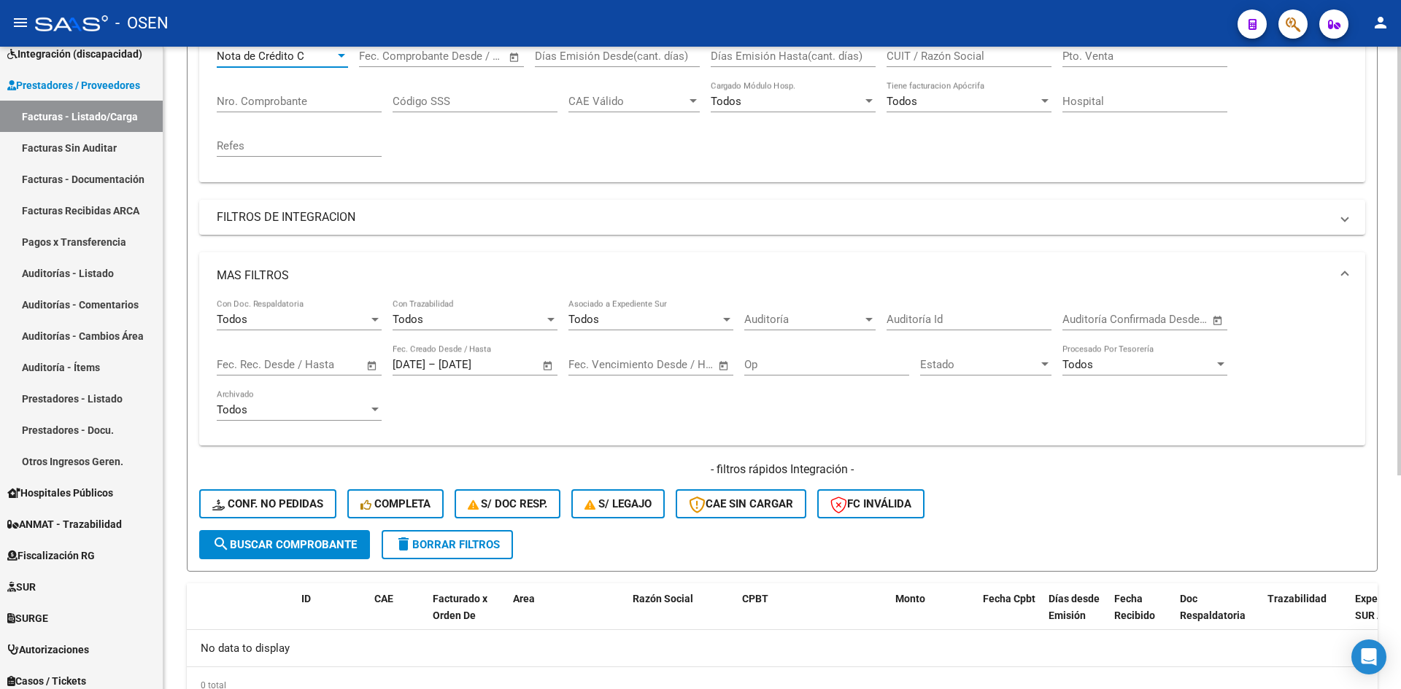
scroll to position [320, 0]
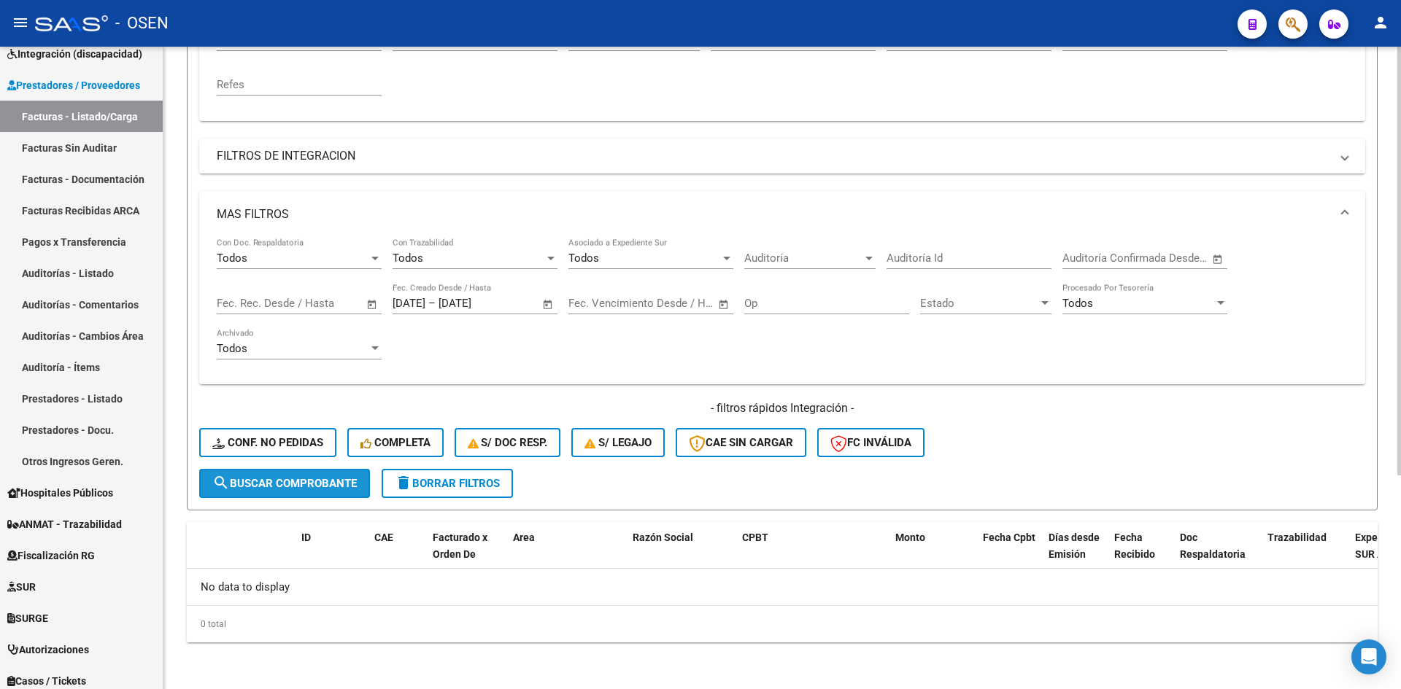
click at [328, 481] on span "search Buscar Comprobante" at bounding box center [284, 483] width 144 height 13
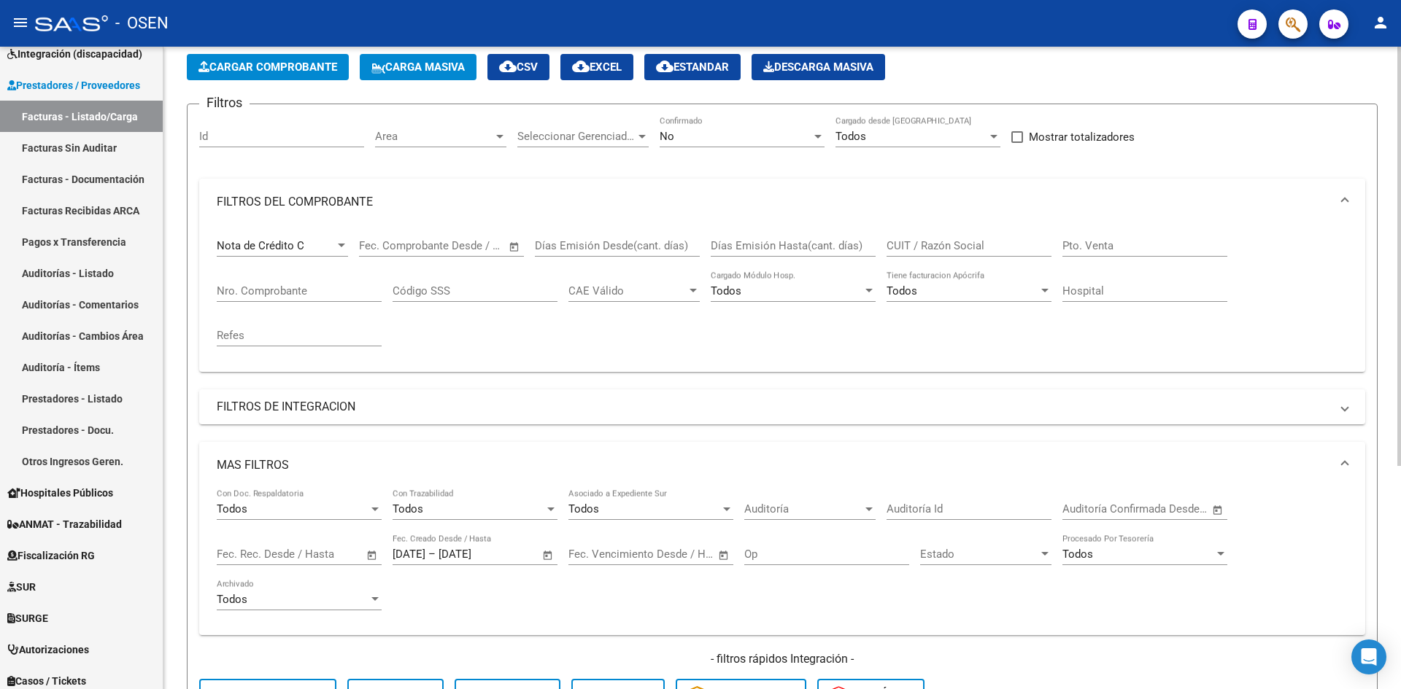
scroll to position [0, 0]
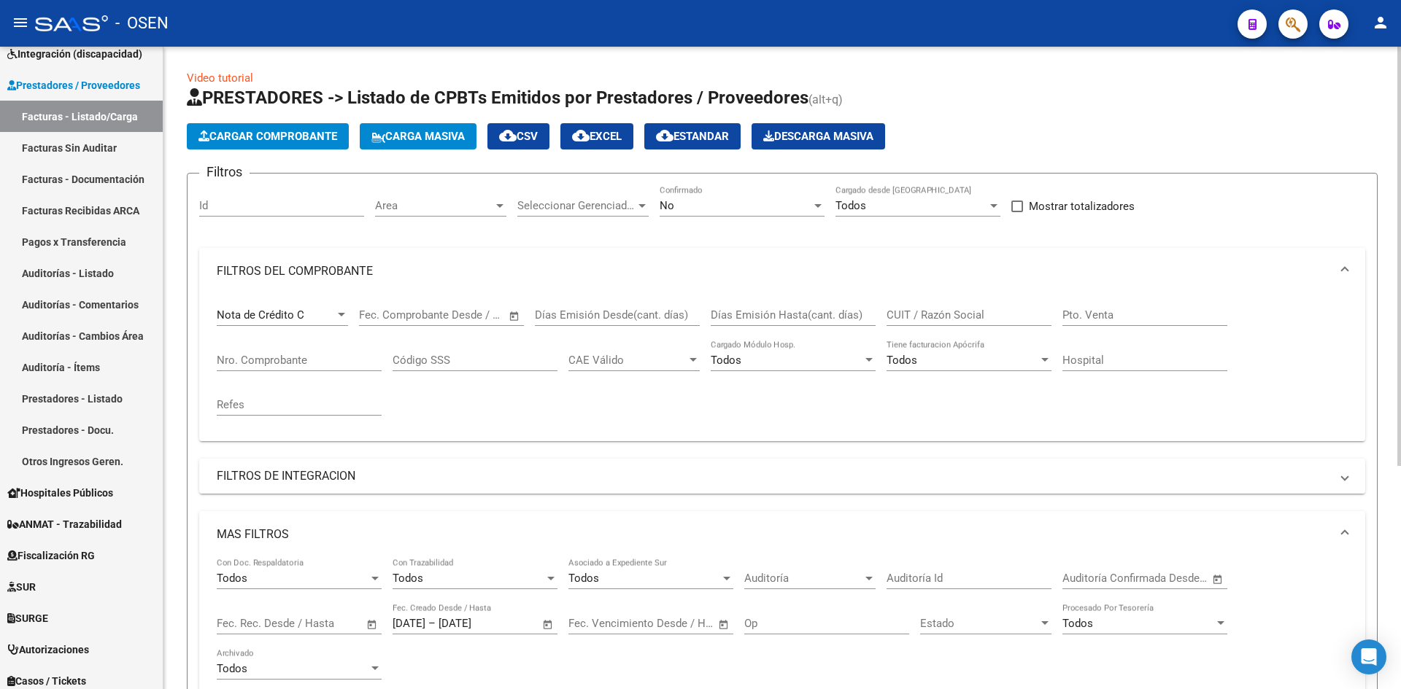
click at [532, 138] on span "cloud_download CSV" at bounding box center [518, 136] width 39 height 13
click at [324, 319] on div "Nota de Crédito C" at bounding box center [276, 315] width 118 height 13
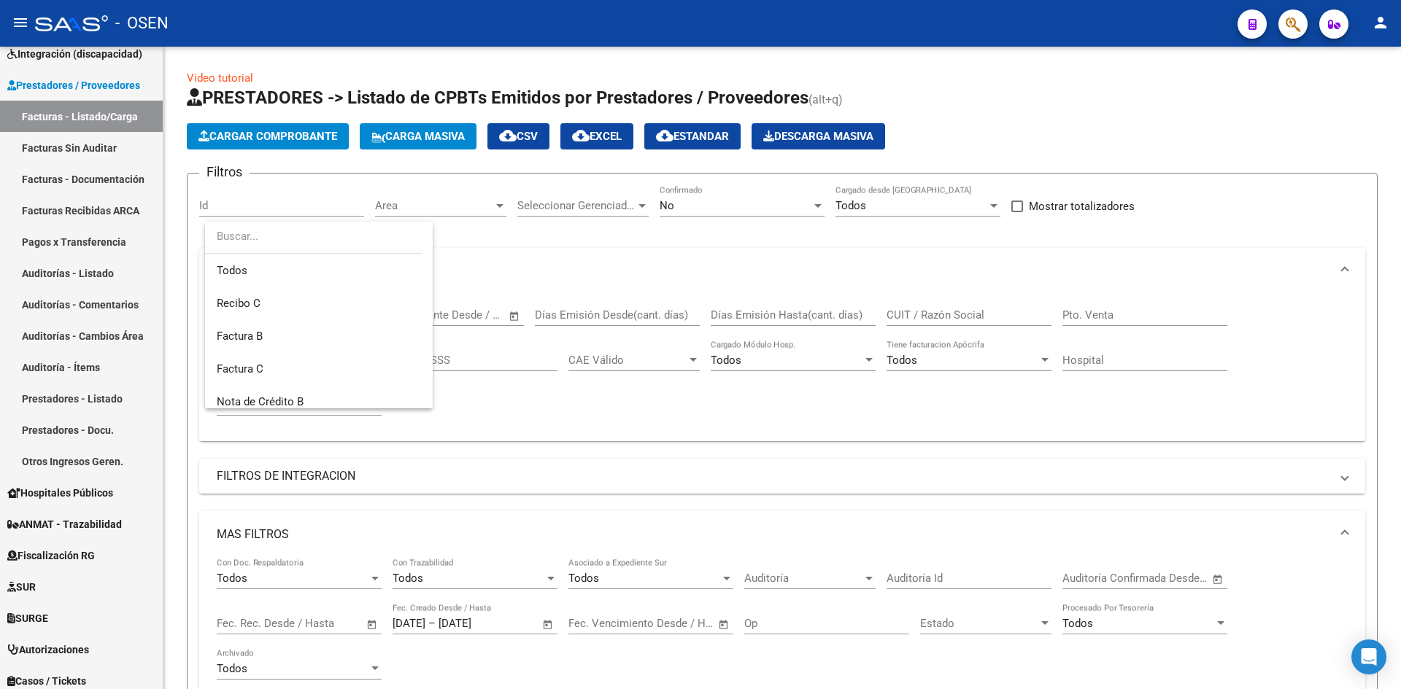
scroll to position [120, 0]
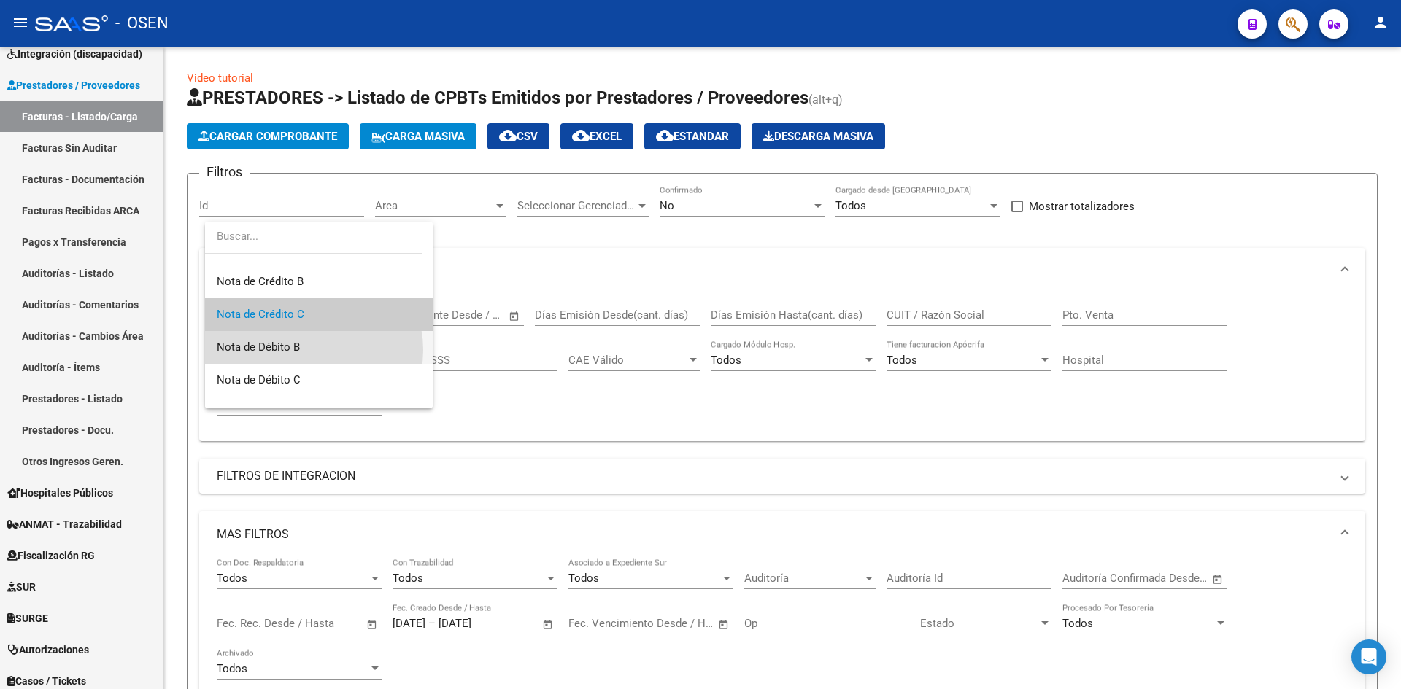
click at [309, 350] on span "Nota de Débito B" at bounding box center [319, 347] width 204 height 33
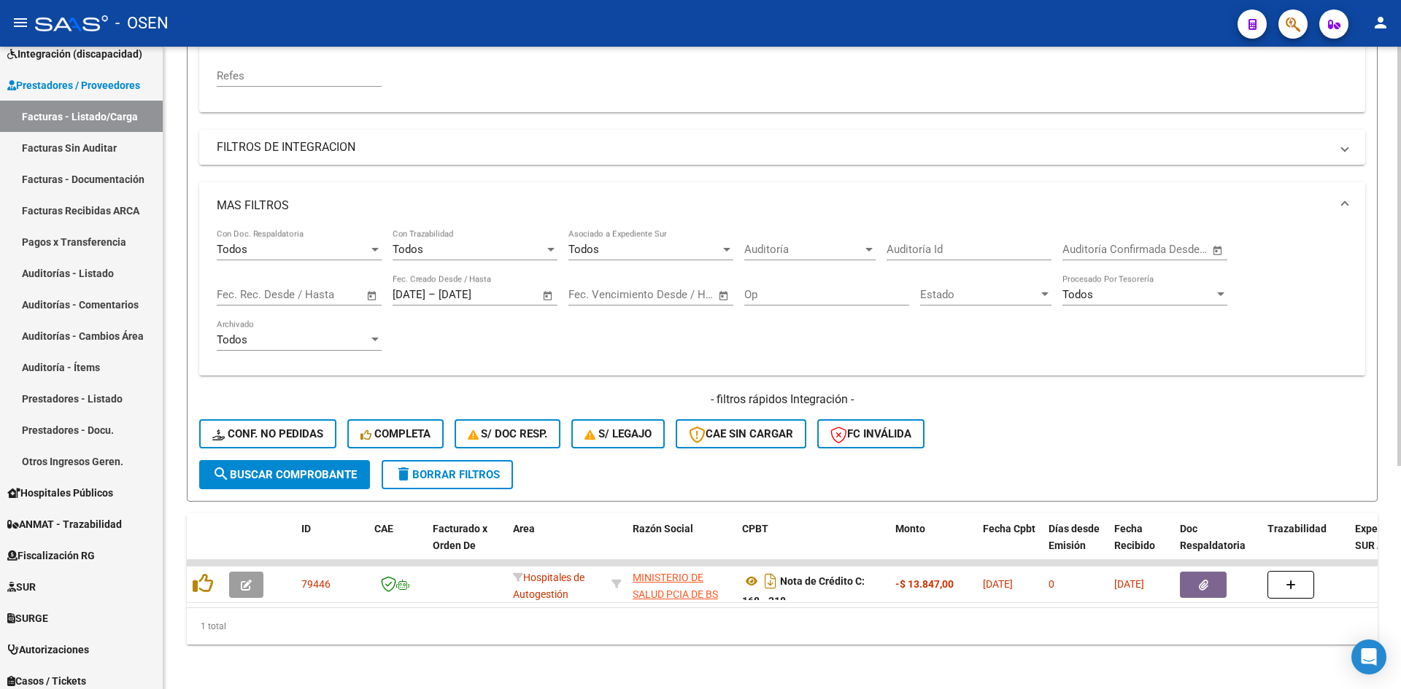
scroll to position [342, 0]
click at [330, 466] on span "search Buscar Comprobante" at bounding box center [284, 472] width 144 height 13
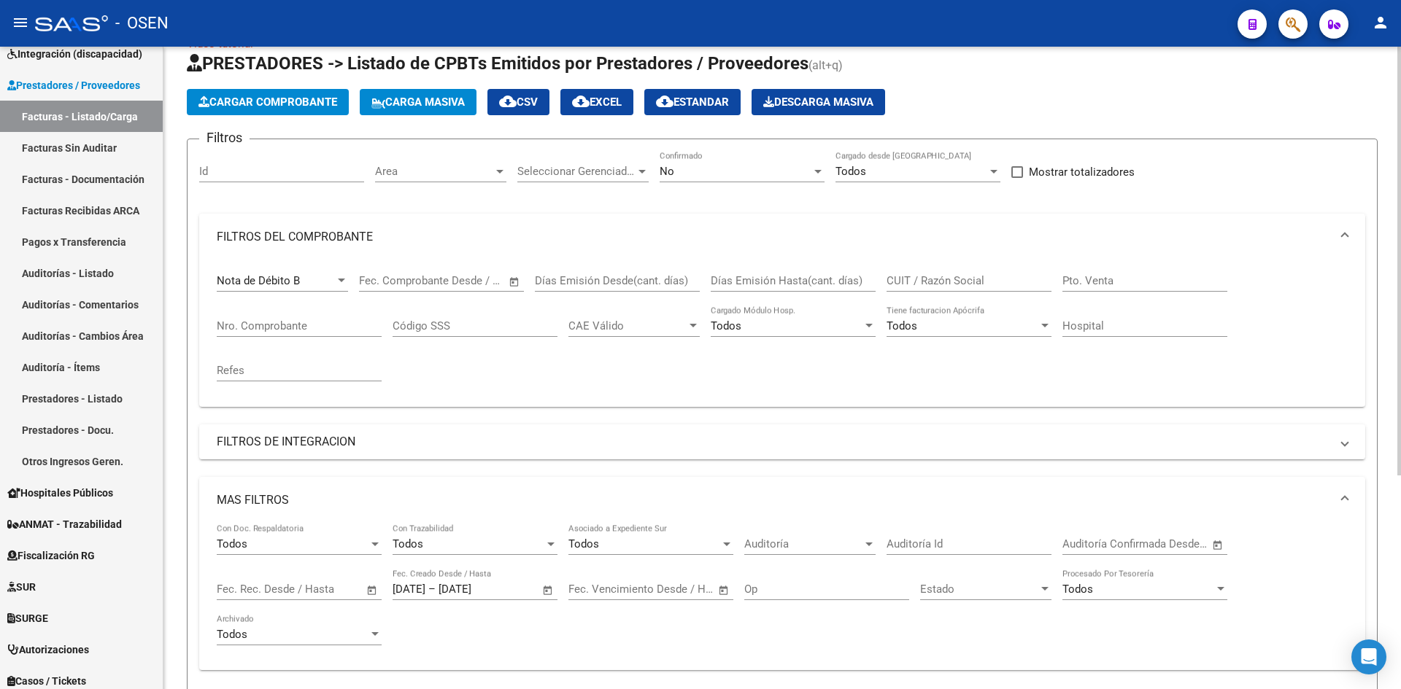
scroll to position [0, 0]
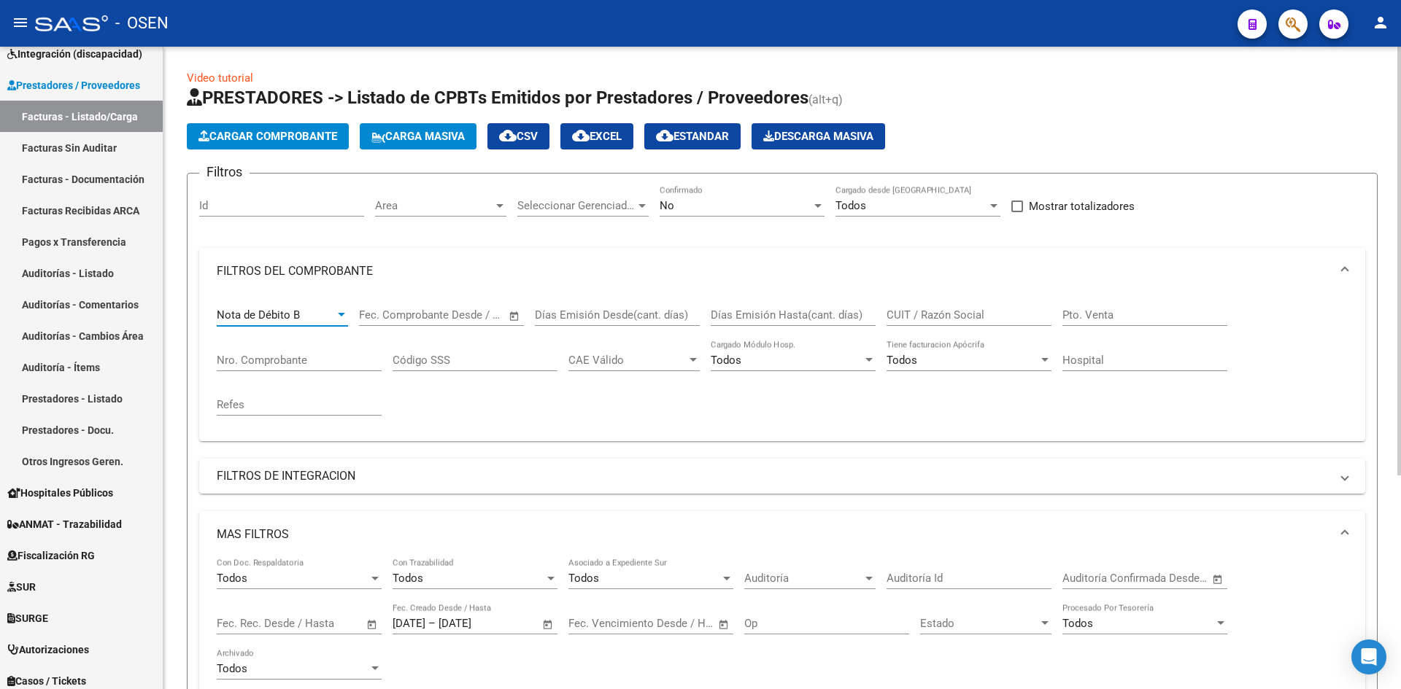
click at [341, 319] on div at bounding box center [341, 315] width 13 height 12
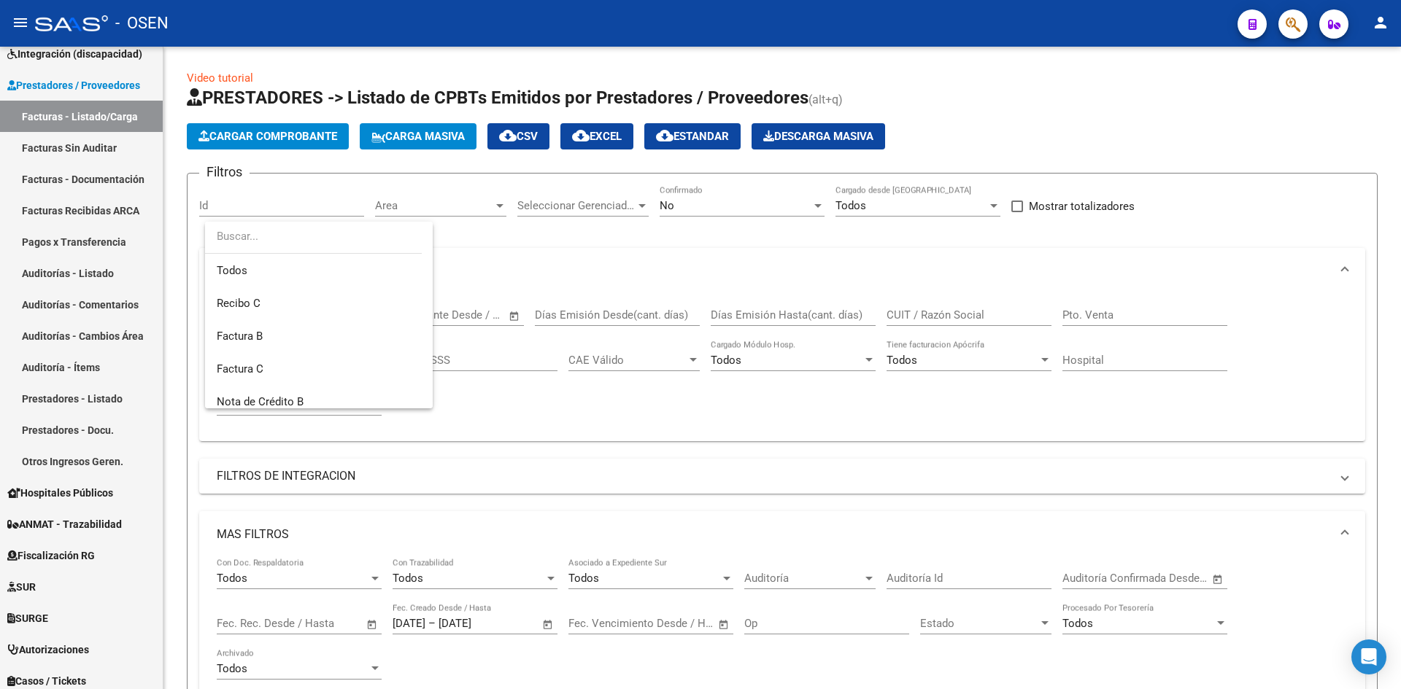
scroll to position [153, 0]
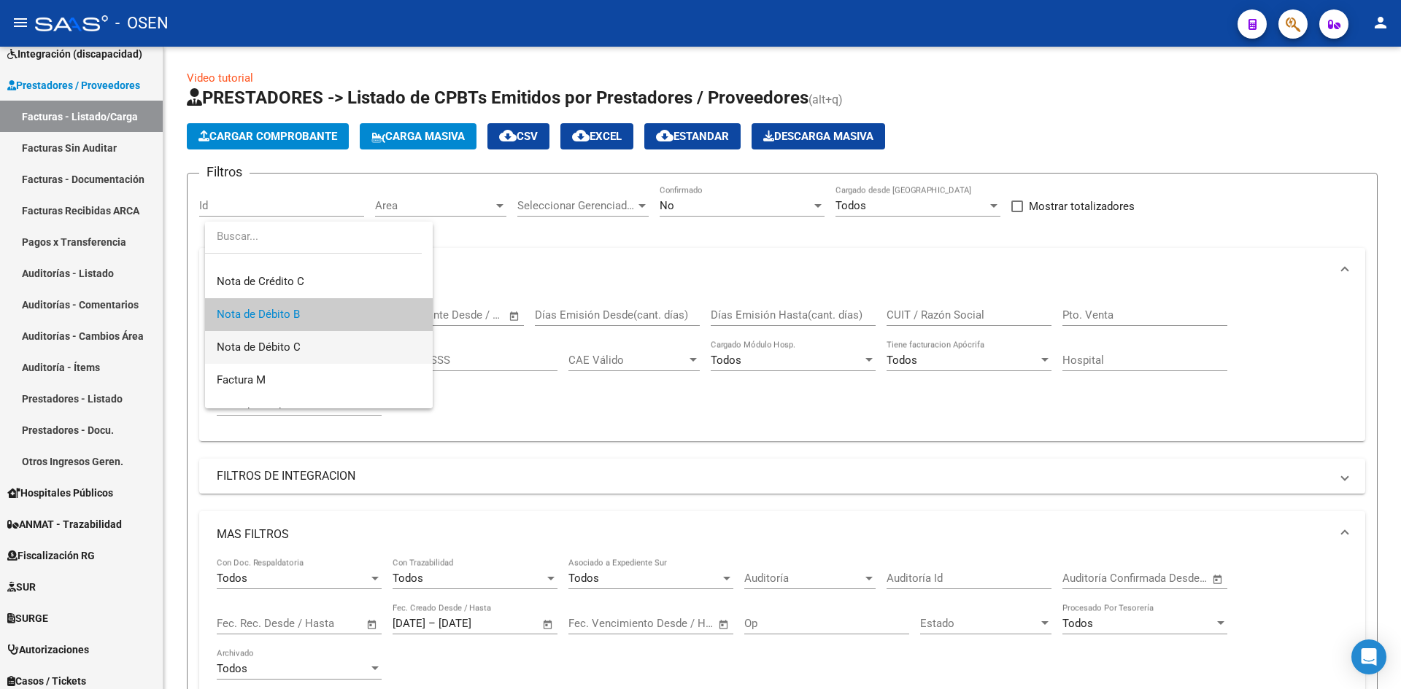
click at [327, 345] on span "Nota de Débito C" at bounding box center [319, 347] width 204 height 33
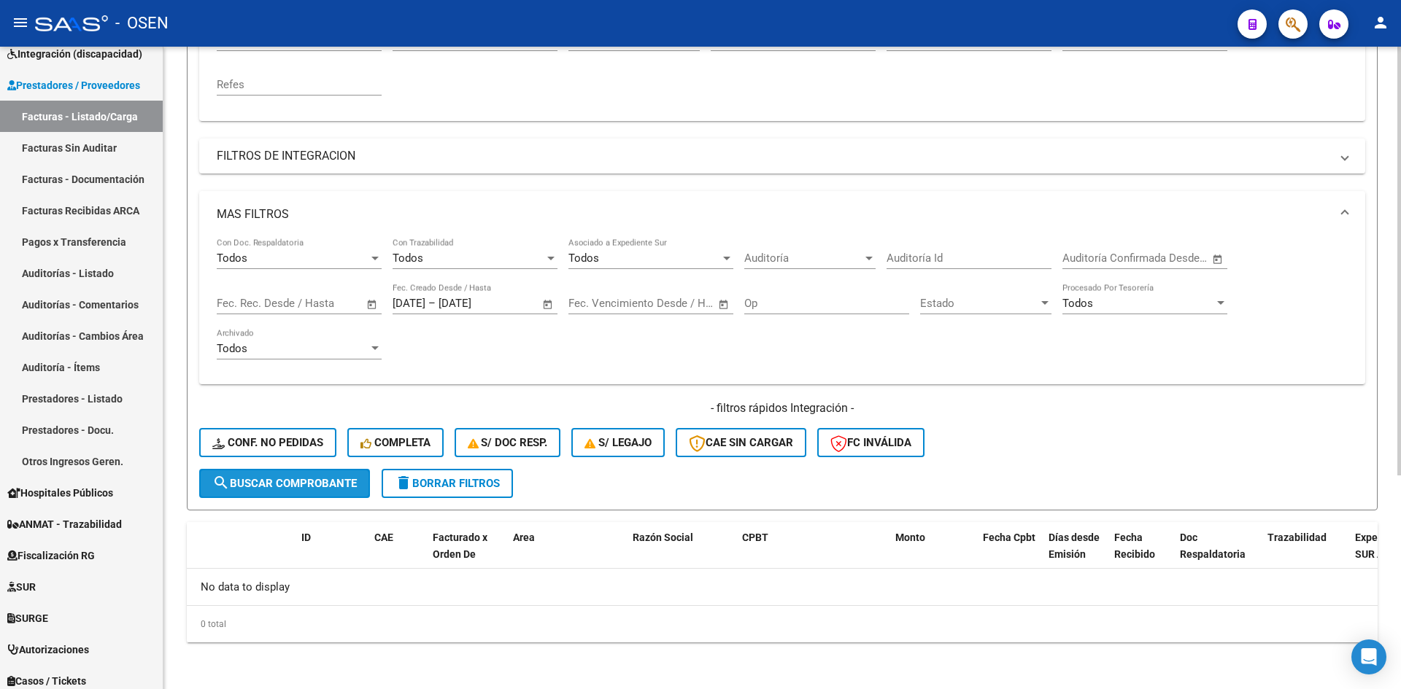
click at [313, 476] on button "search Buscar Comprobante" at bounding box center [284, 483] width 171 height 29
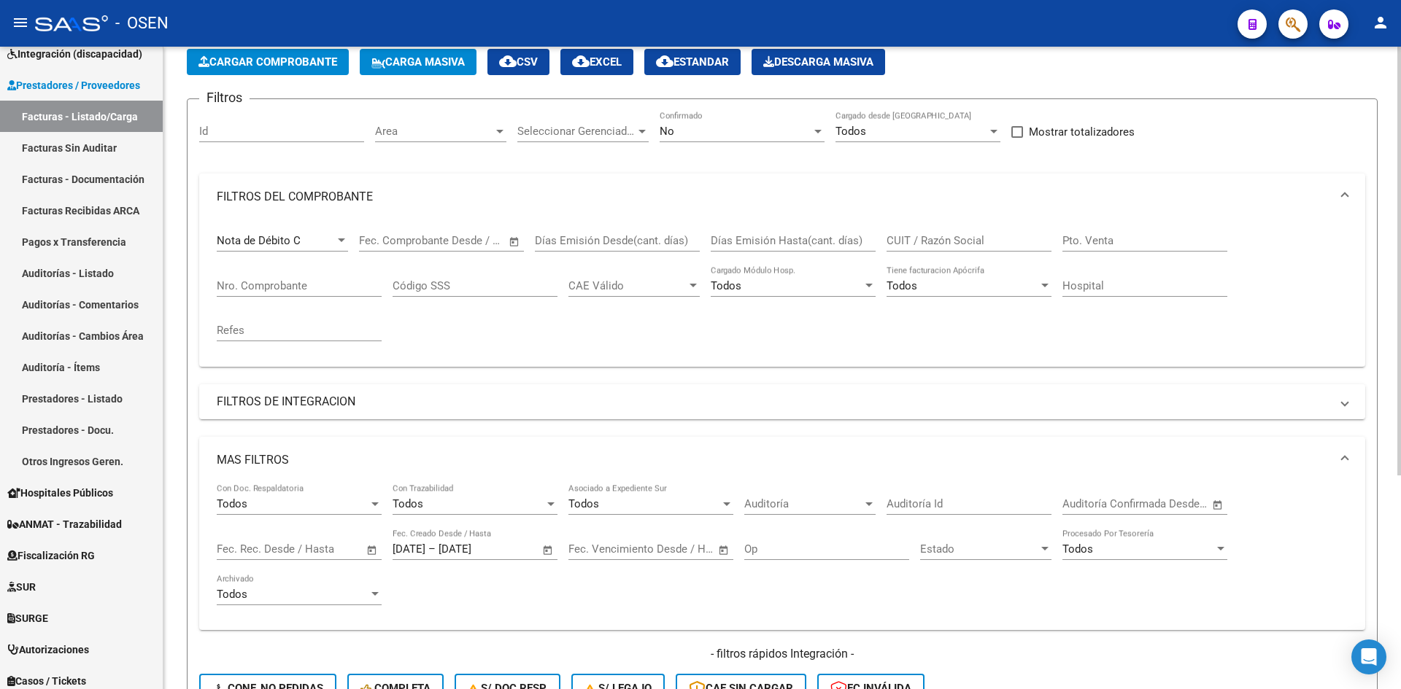
scroll to position [0, 0]
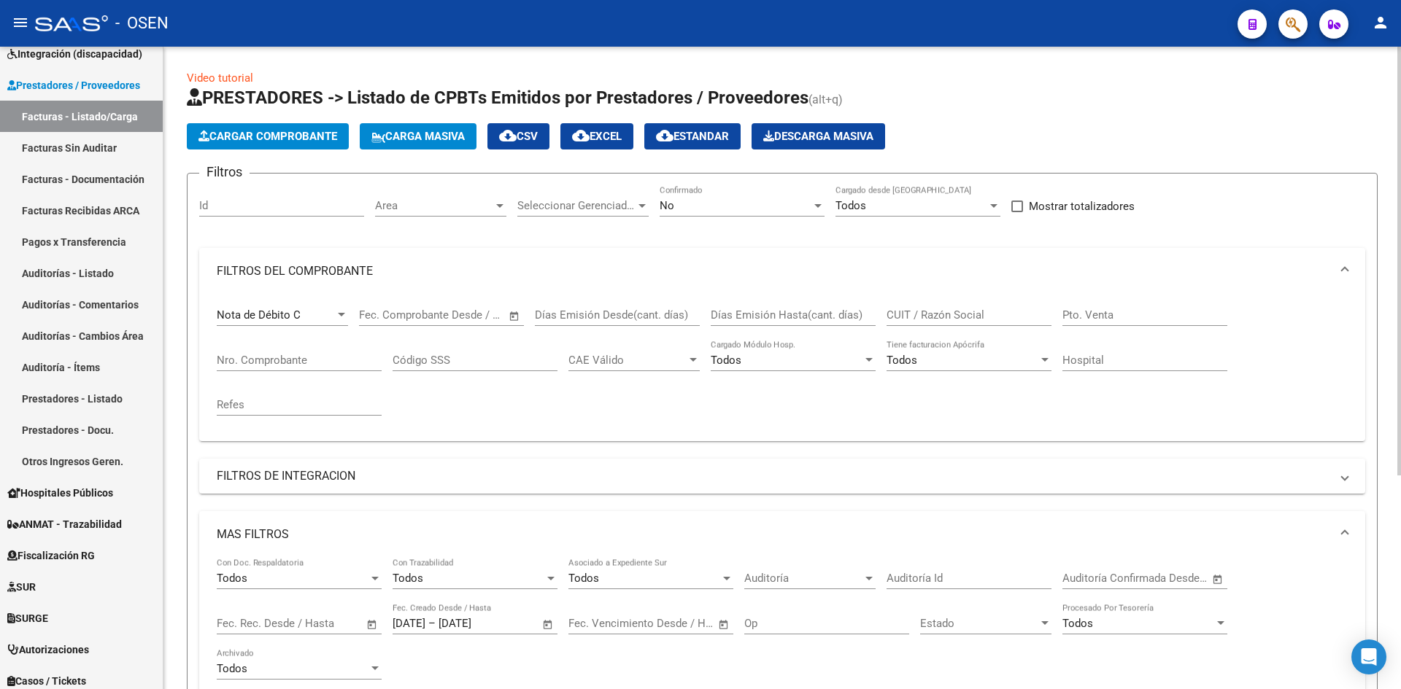
click at [315, 304] on div "Nota de Débito C Comprobante Tipo" at bounding box center [282, 310] width 131 height 31
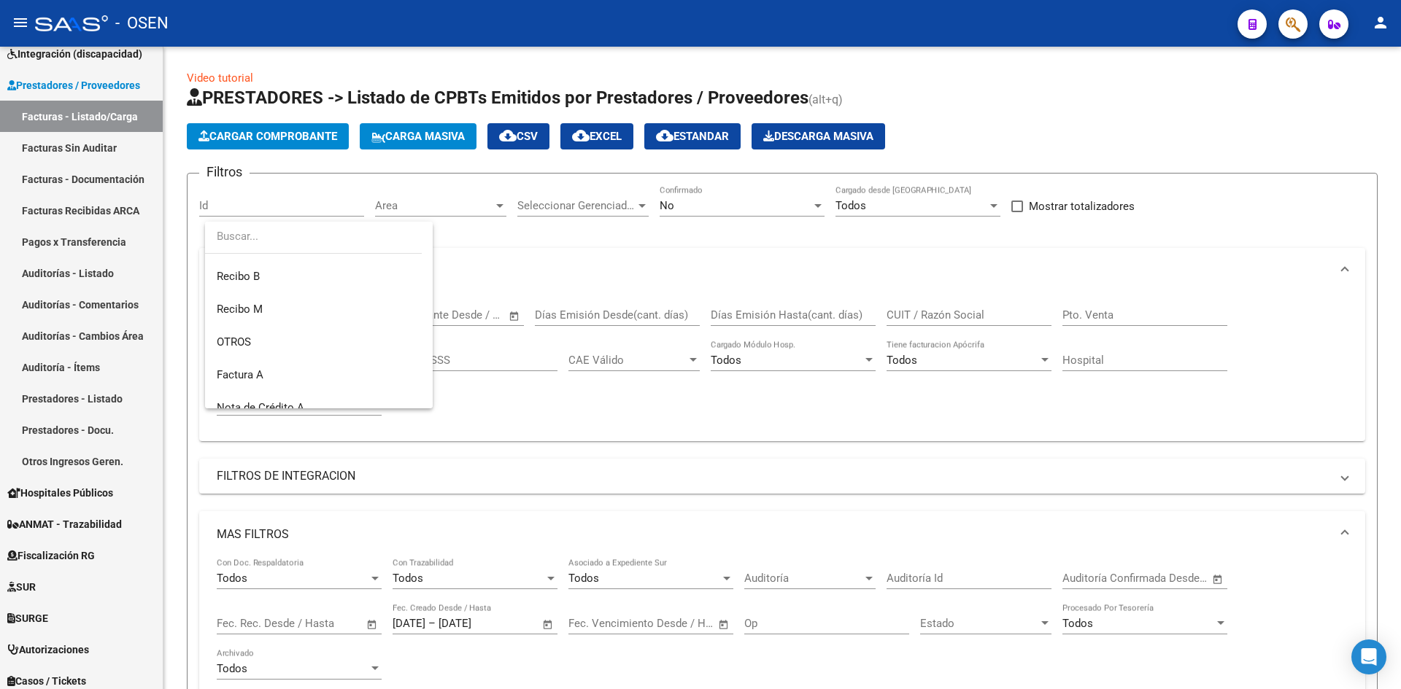
scroll to position [363, 0]
click at [279, 358] on span "Nota de Crédito A" at bounding box center [319, 367] width 204 height 33
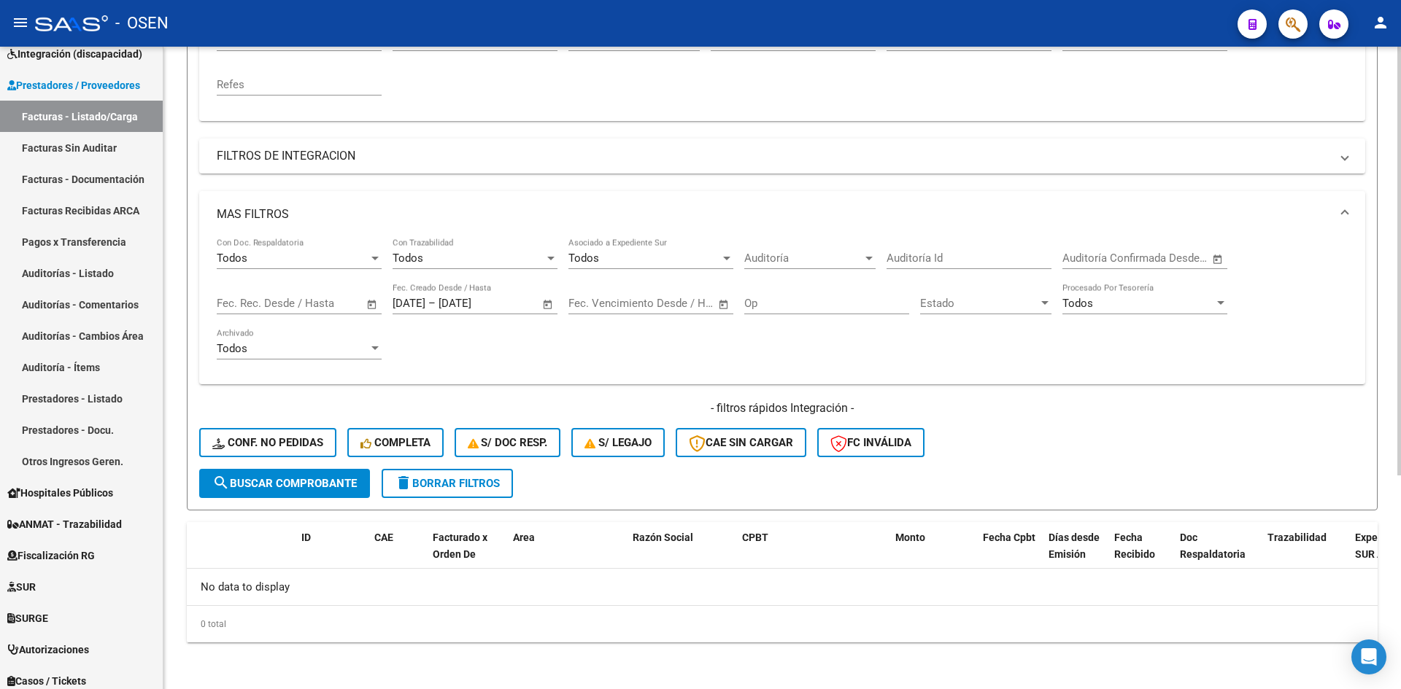
click at [306, 484] on span "search Buscar Comprobante" at bounding box center [284, 483] width 144 height 13
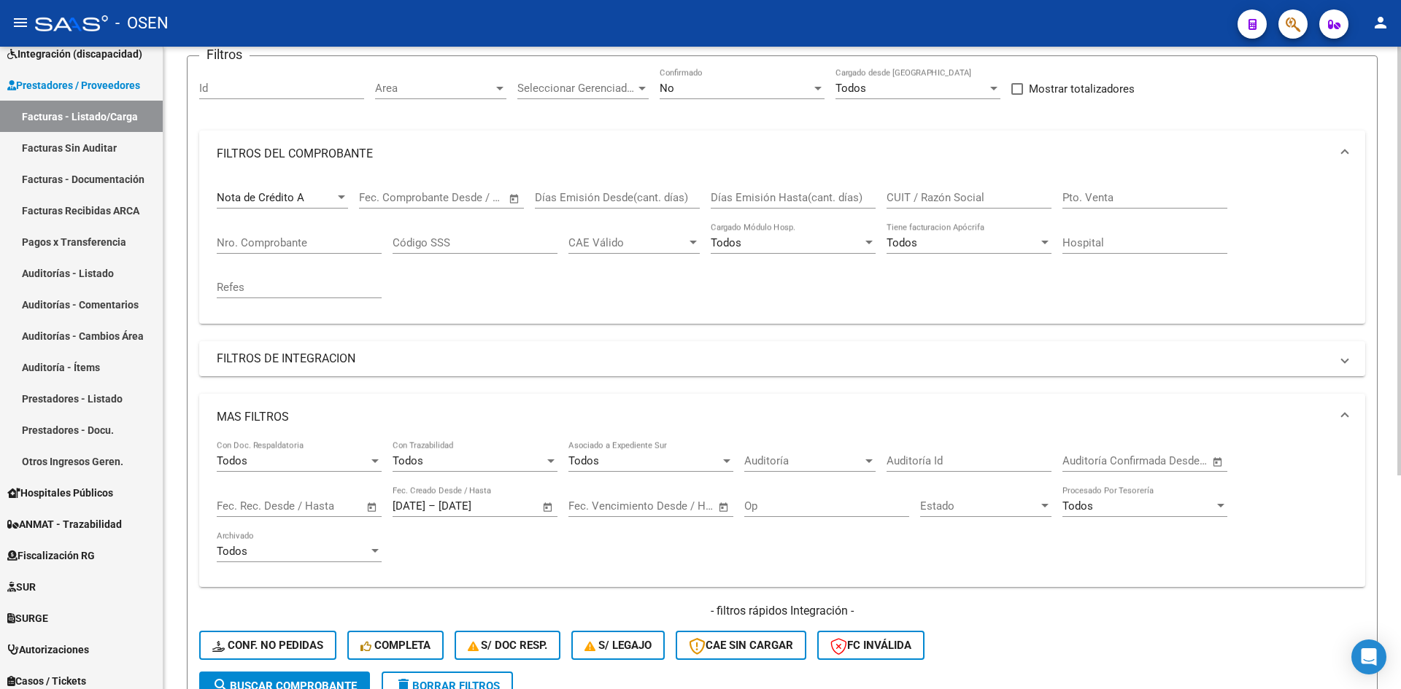
scroll to position [0, 0]
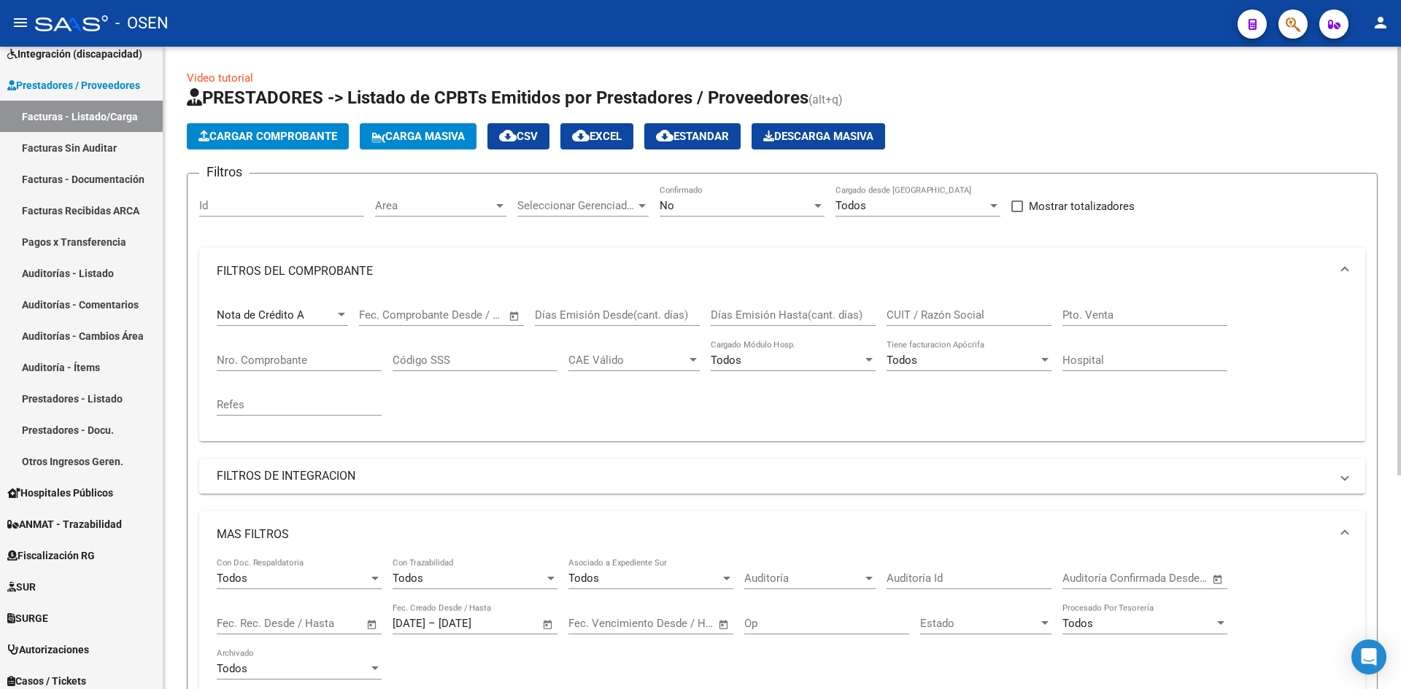
click at [338, 305] on div "Nota de Crédito A Comprobante Tipo" at bounding box center [282, 310] width 131 height 31
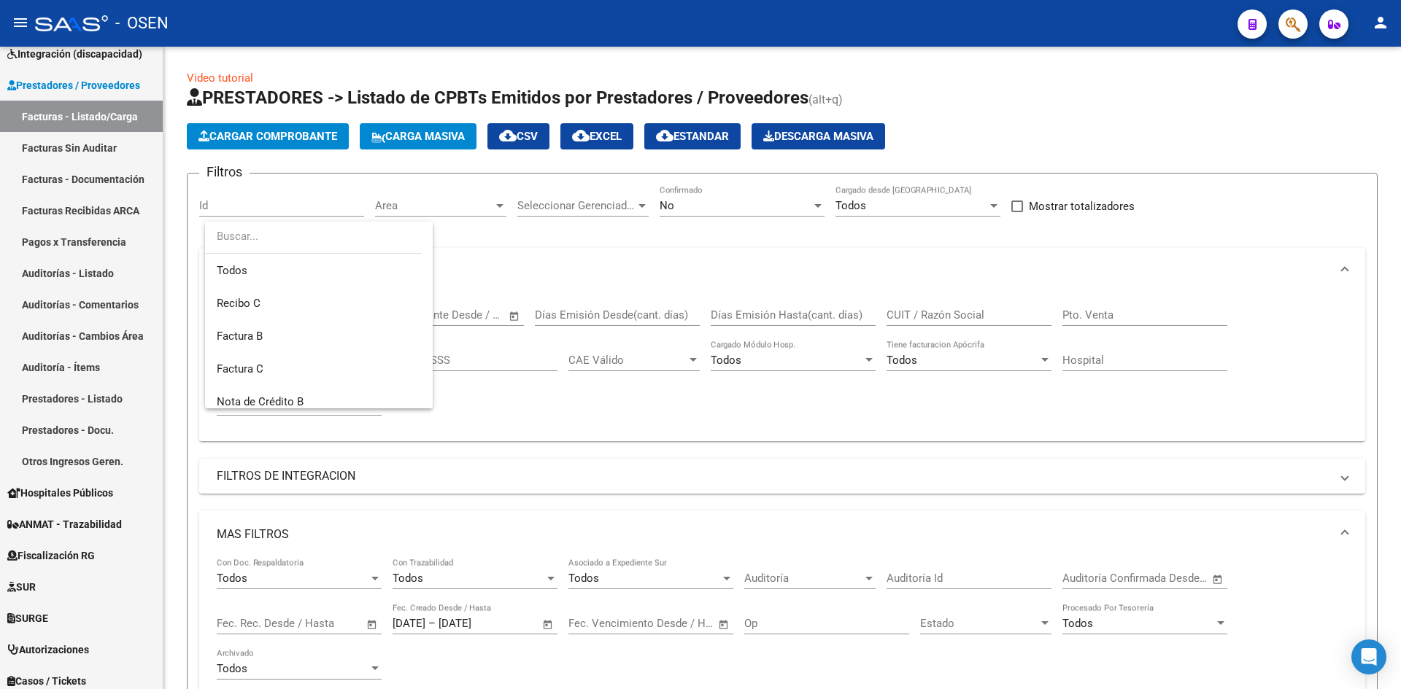
scroll to position [416, 0]
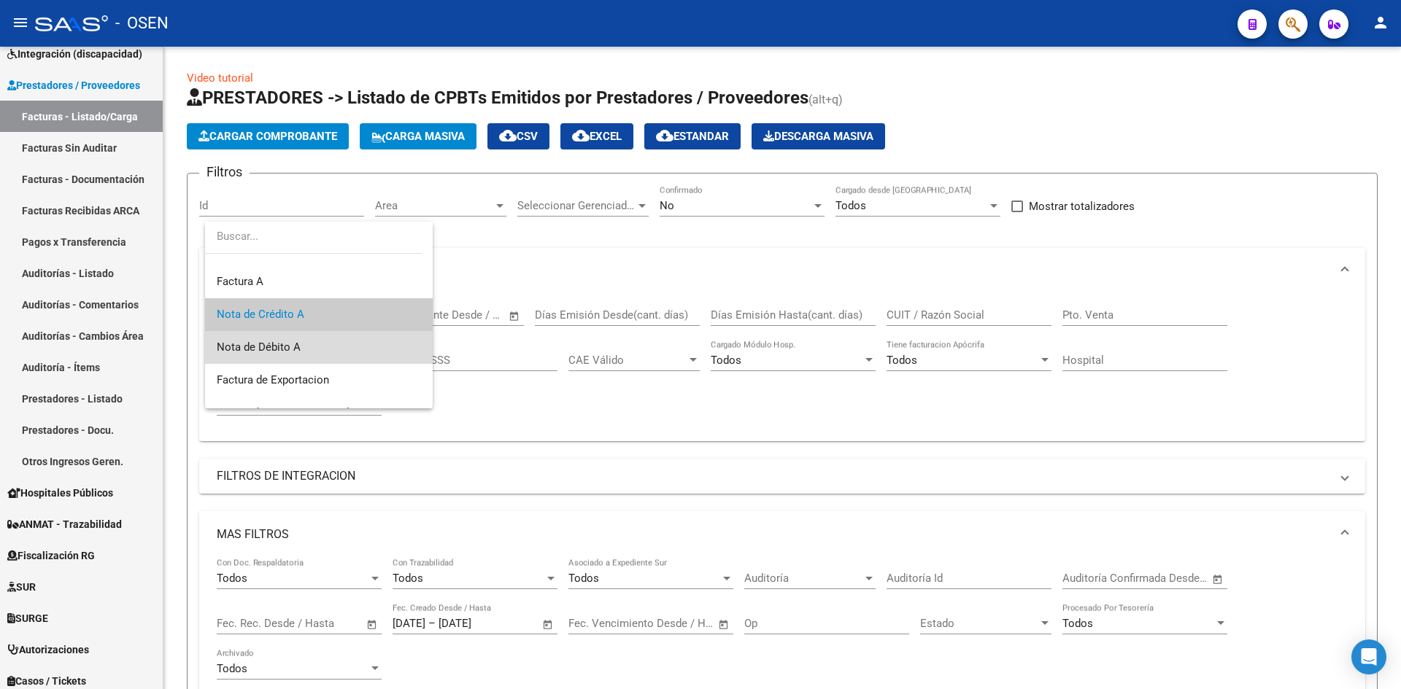
click at [327, 353] on span "Nota de Débito A" at bounding box center [319, 347] width 204 height 33
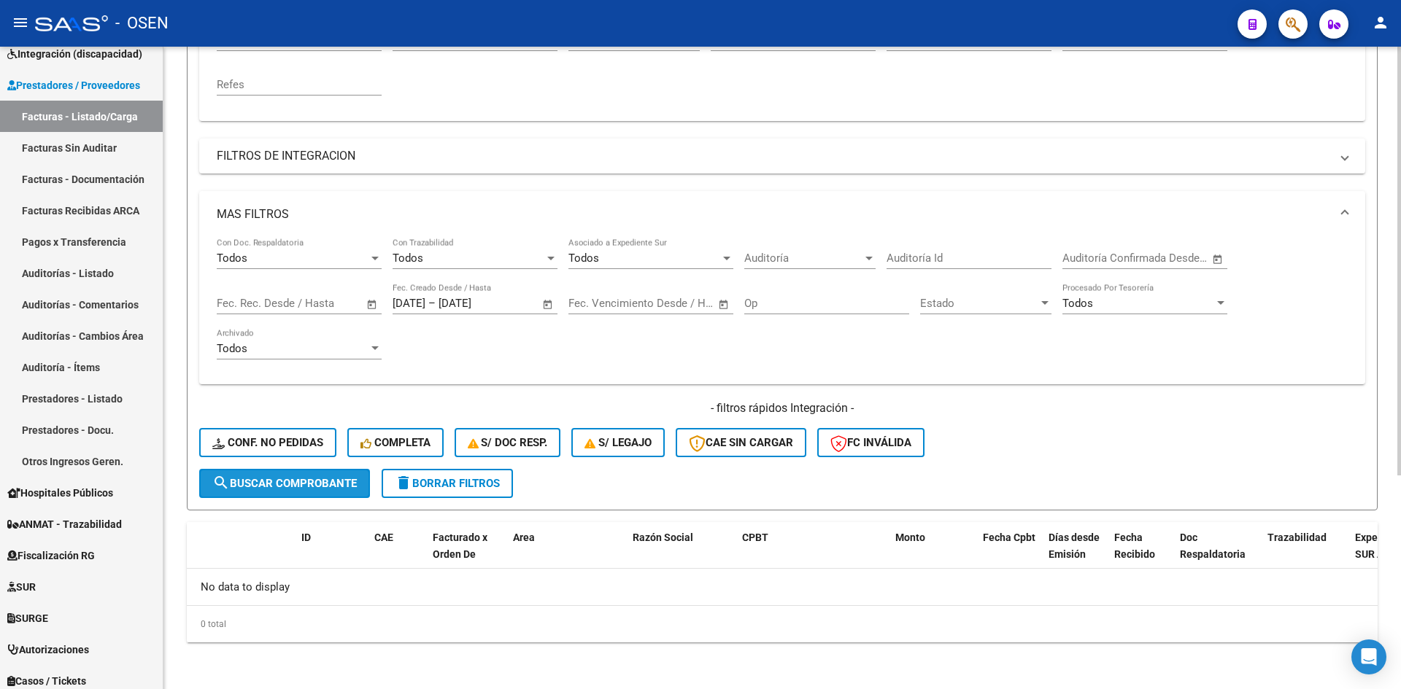
click at [315, 484] on span "search Buscar Comprobante" at bounding box center [284, 483] width 144 height 13
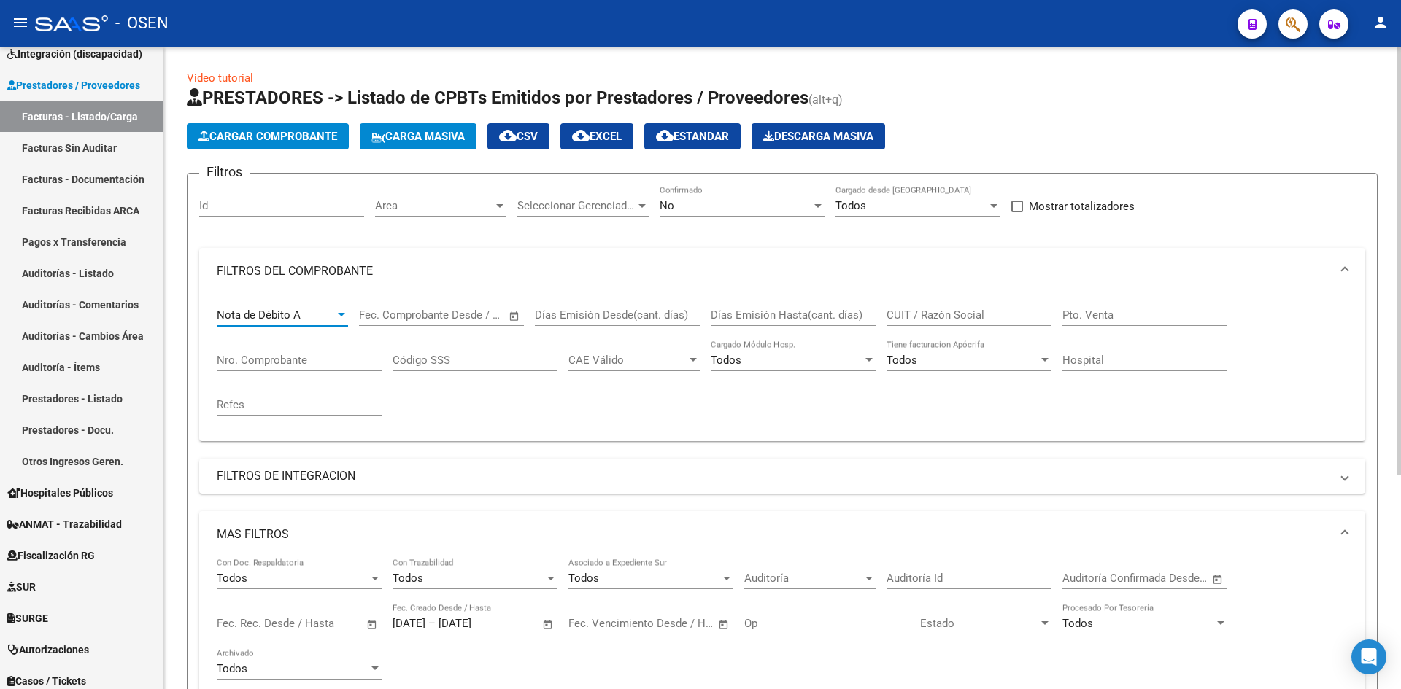
click at [330, 310] on div "Nota de Débito A" at bounding box center [276, 315] width 118 height 13
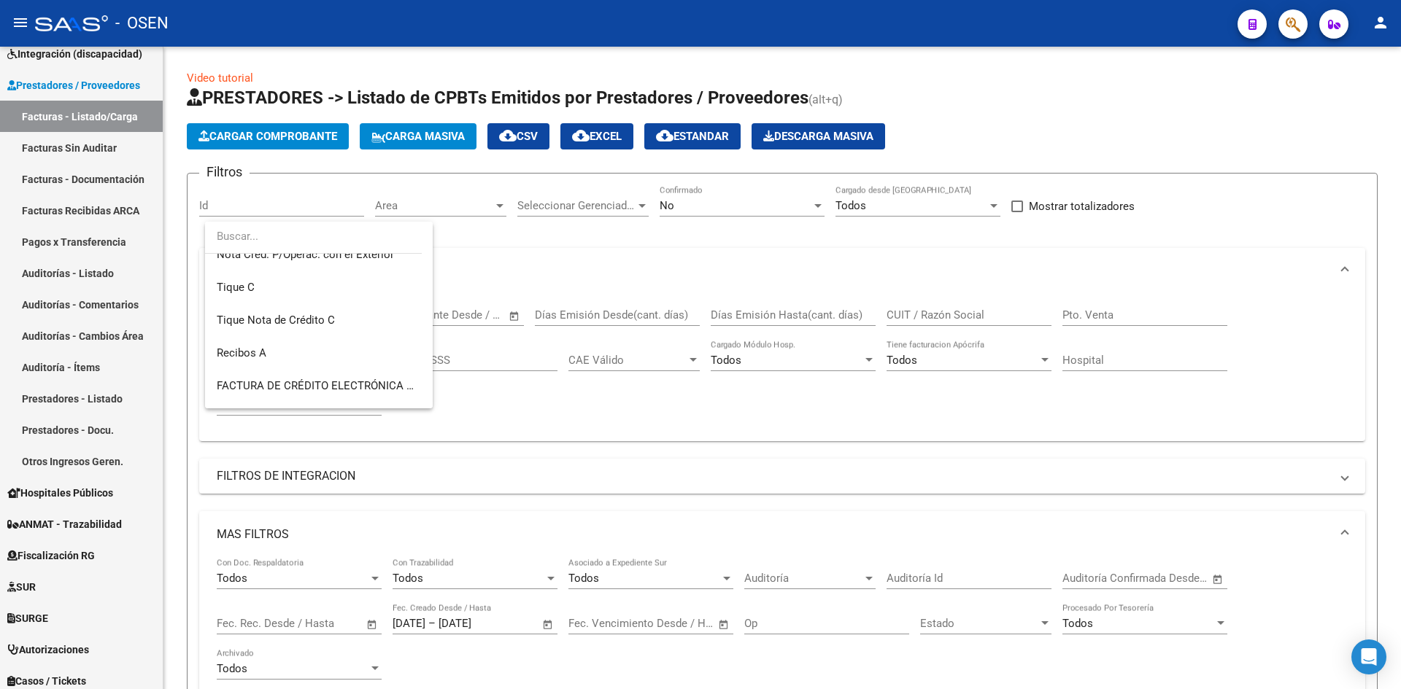
scroll to position [583, 0]
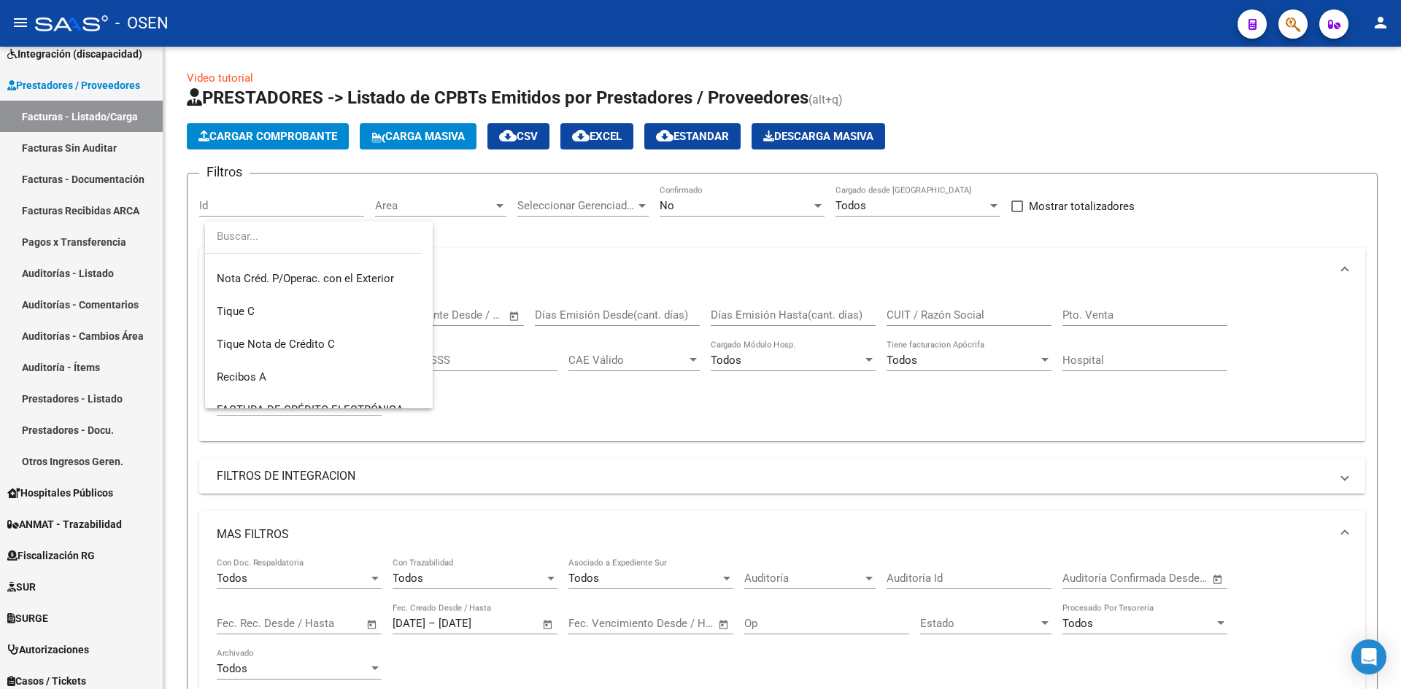
click at [492, 271] on div at bounding box center [700, 344] width 1401 height 689
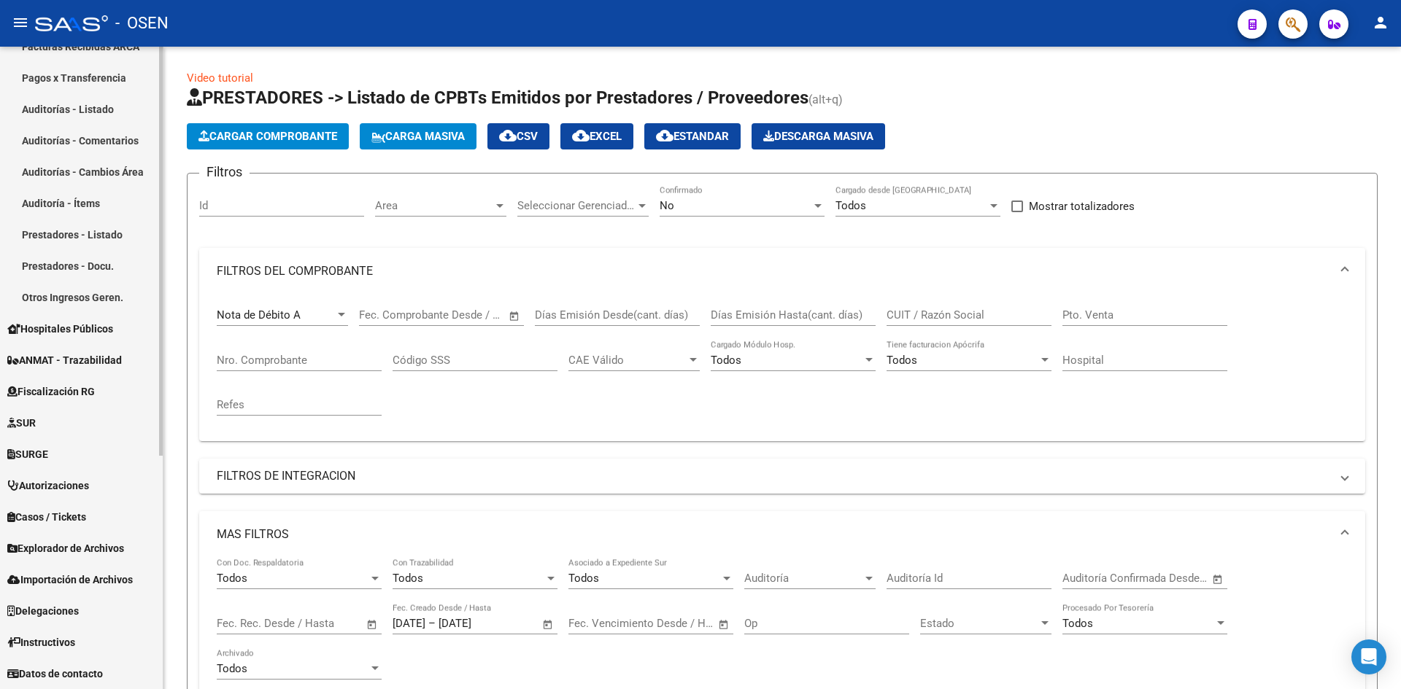
scroll to position [124, 0]
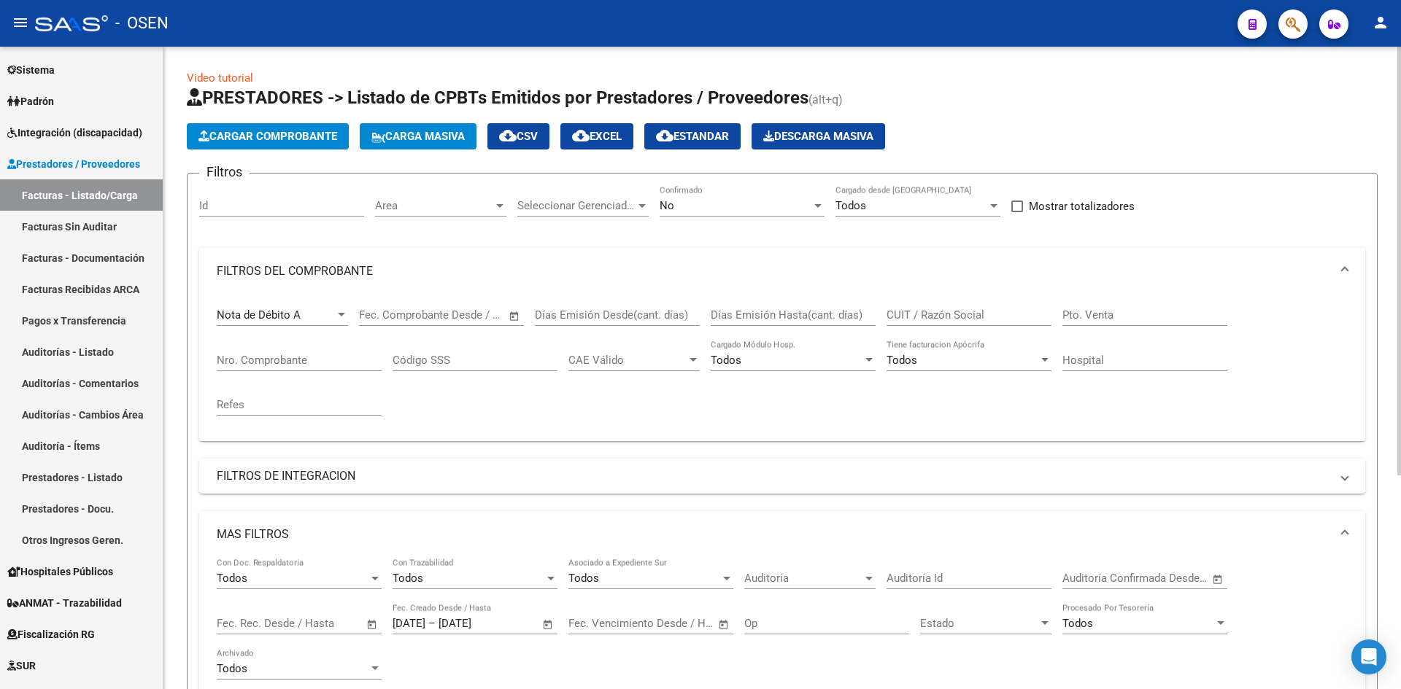
click at [299, 307] on div "Nota de Débito A Comprobante Tipo" at bounding box center [282, 310] width 131 height 31
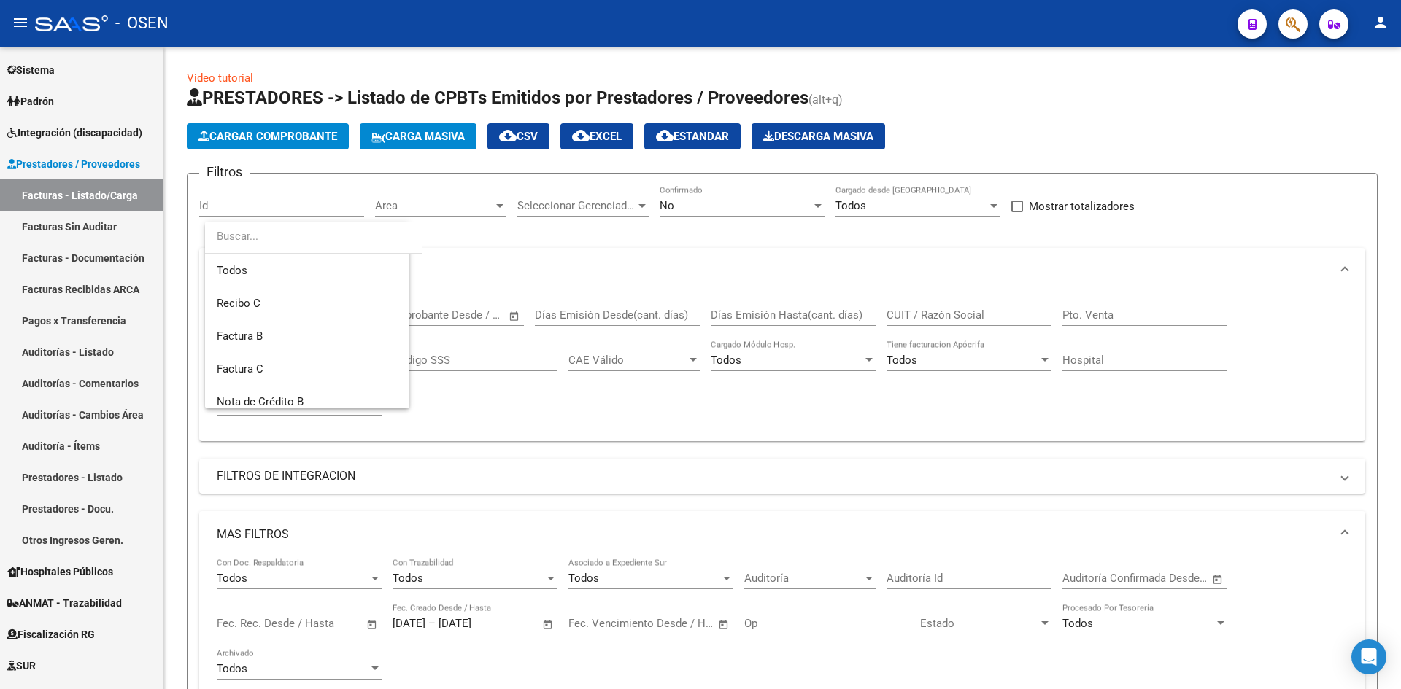
scroll to position [449, 0]
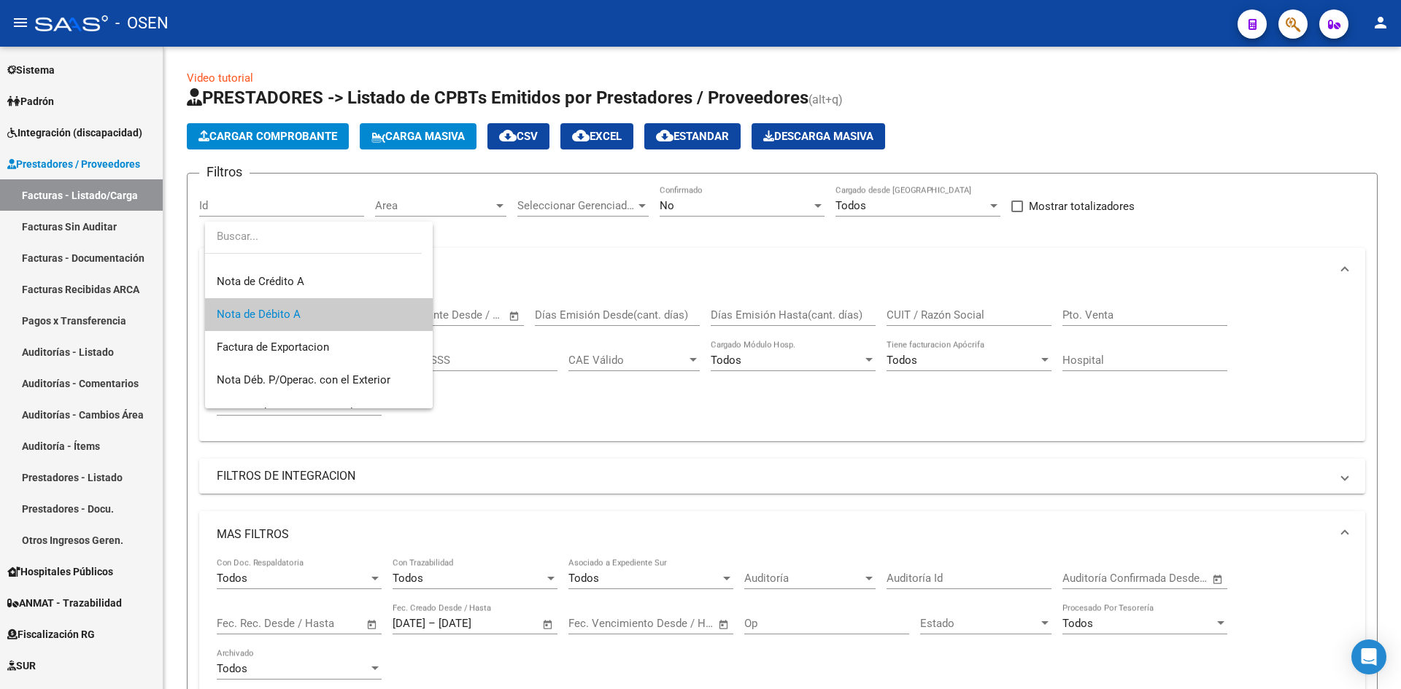
click at [75, 228] on div at bounding box center [700, 344] width 1401 height 689
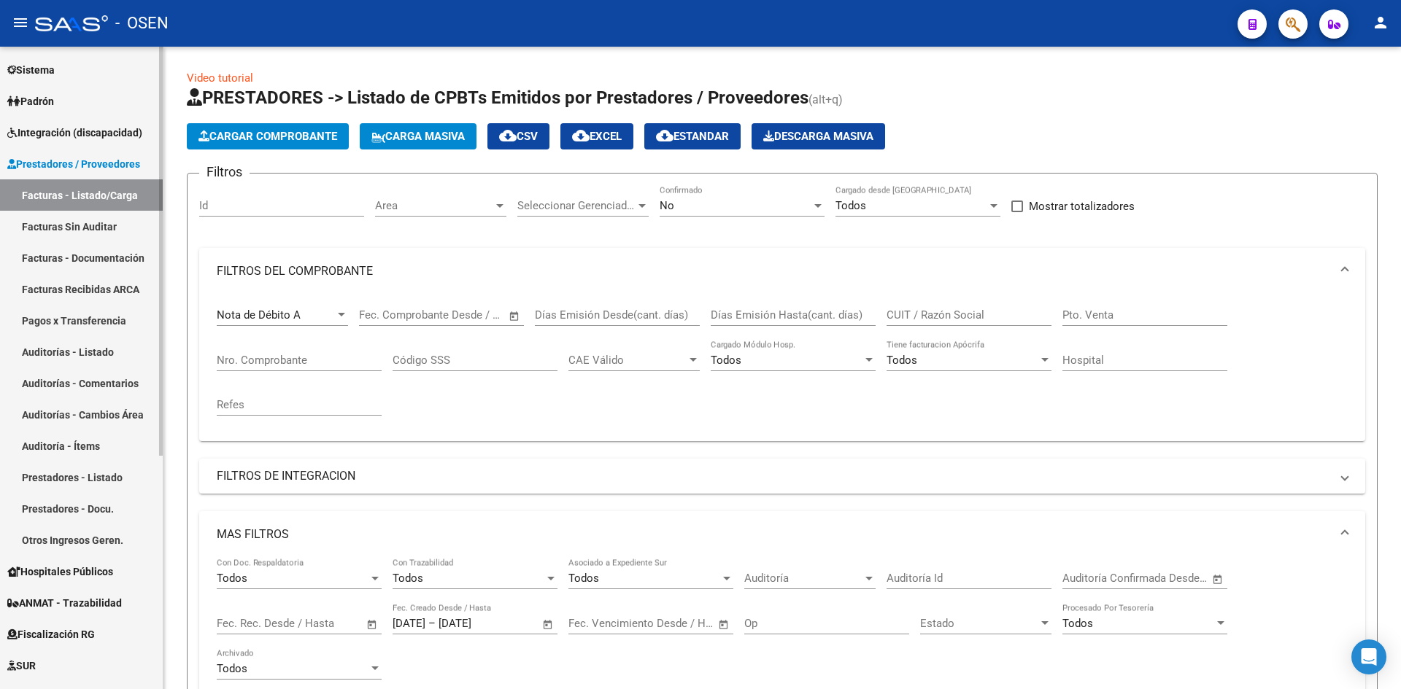
click at [77, 223] on link "Facturas Sin Auditar" at bounding box center [81, 226] width 163 height 31
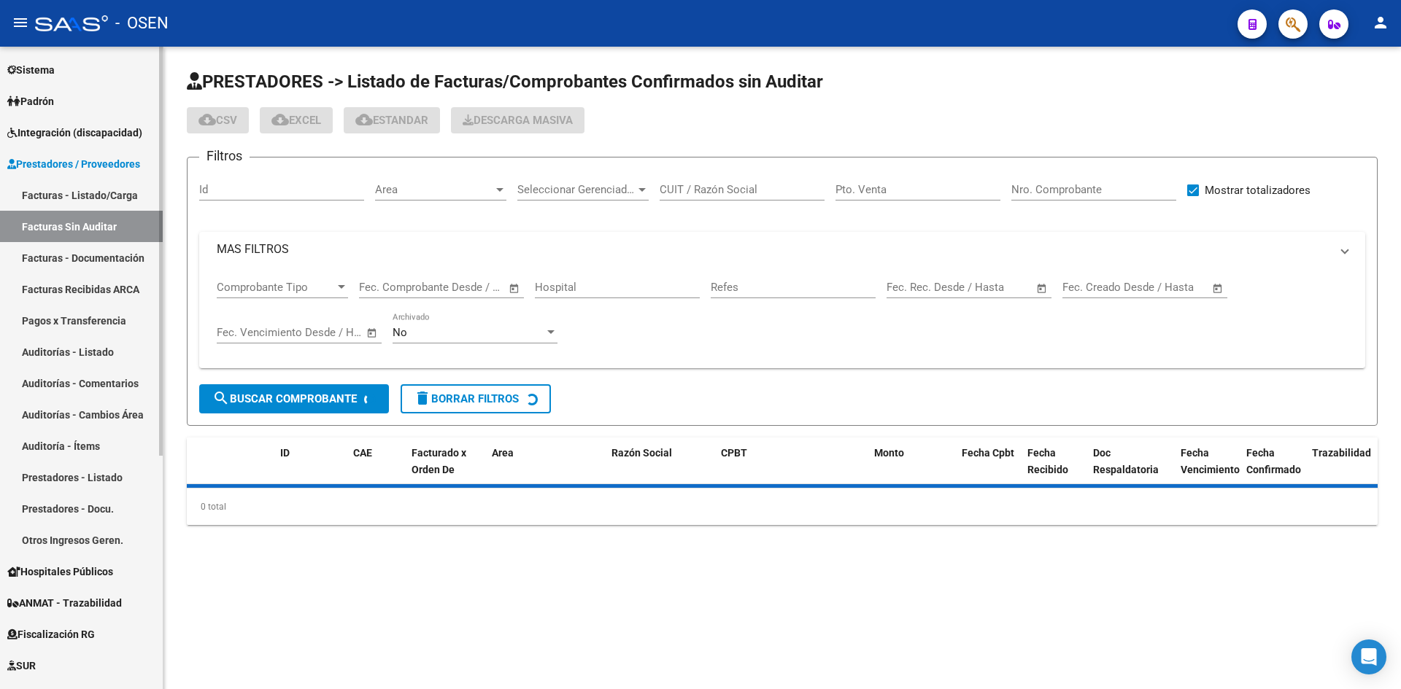
click at [89, 196] on link "Facturas - Listado/Carga" at bounding box center [81, 194] width 163 height 31
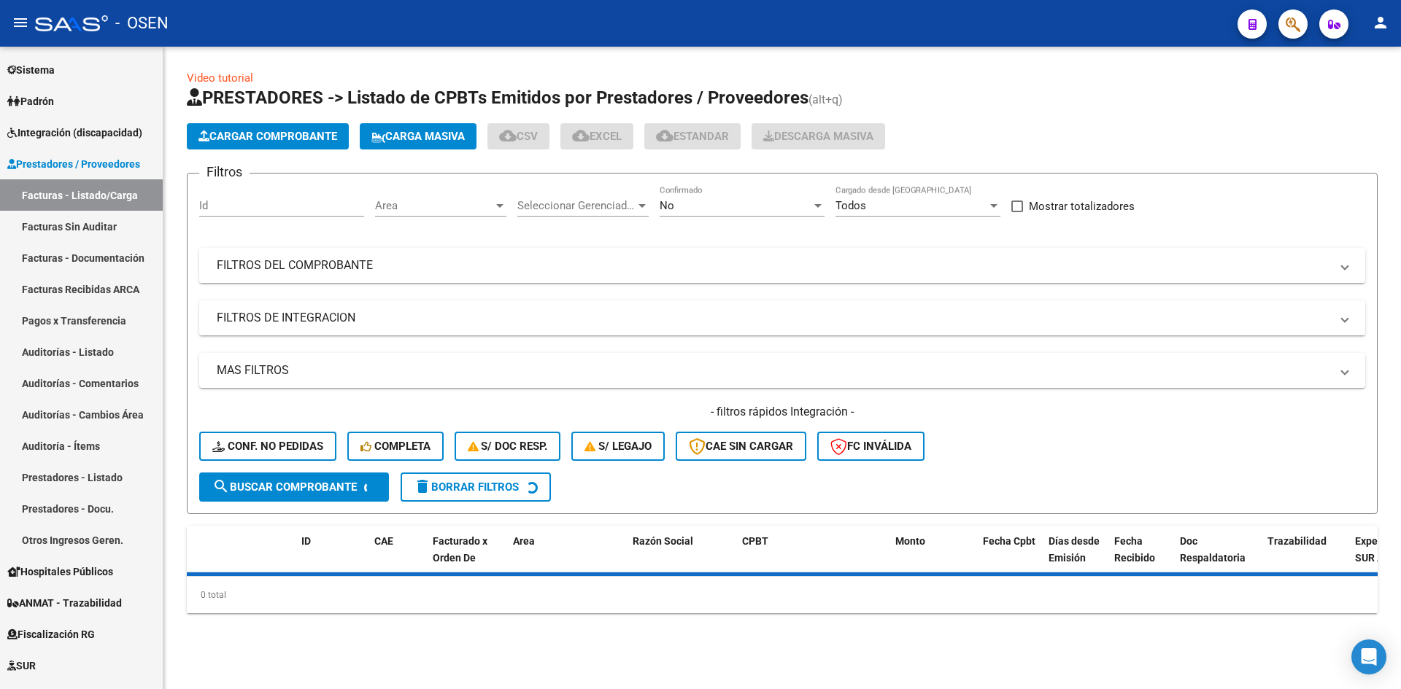
click at [508, 271] on mat-panel-title "FILTROS DEL COMPROBANTE" at bounding box center [773, 266] width 1113 height 16
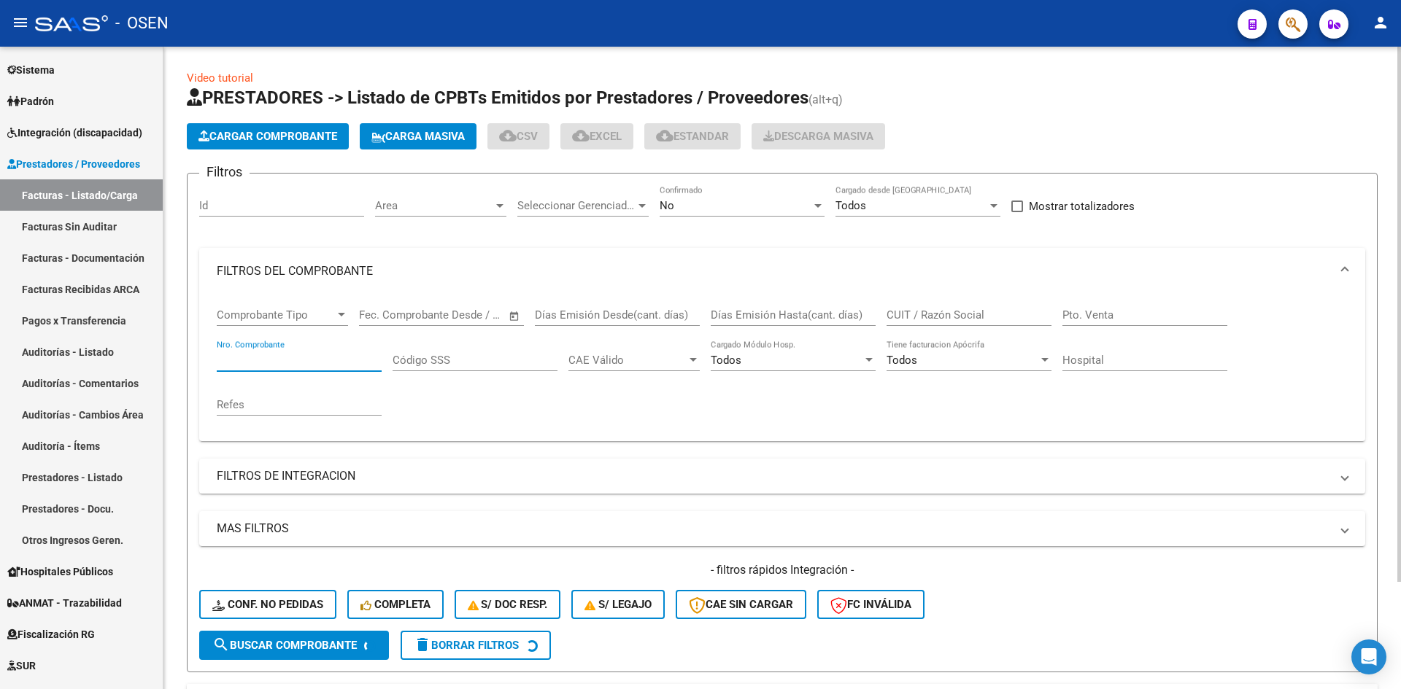
click at [337, 360] on input "Nro. Comprobante" at bounding box center [299, 360] width 165 height 13
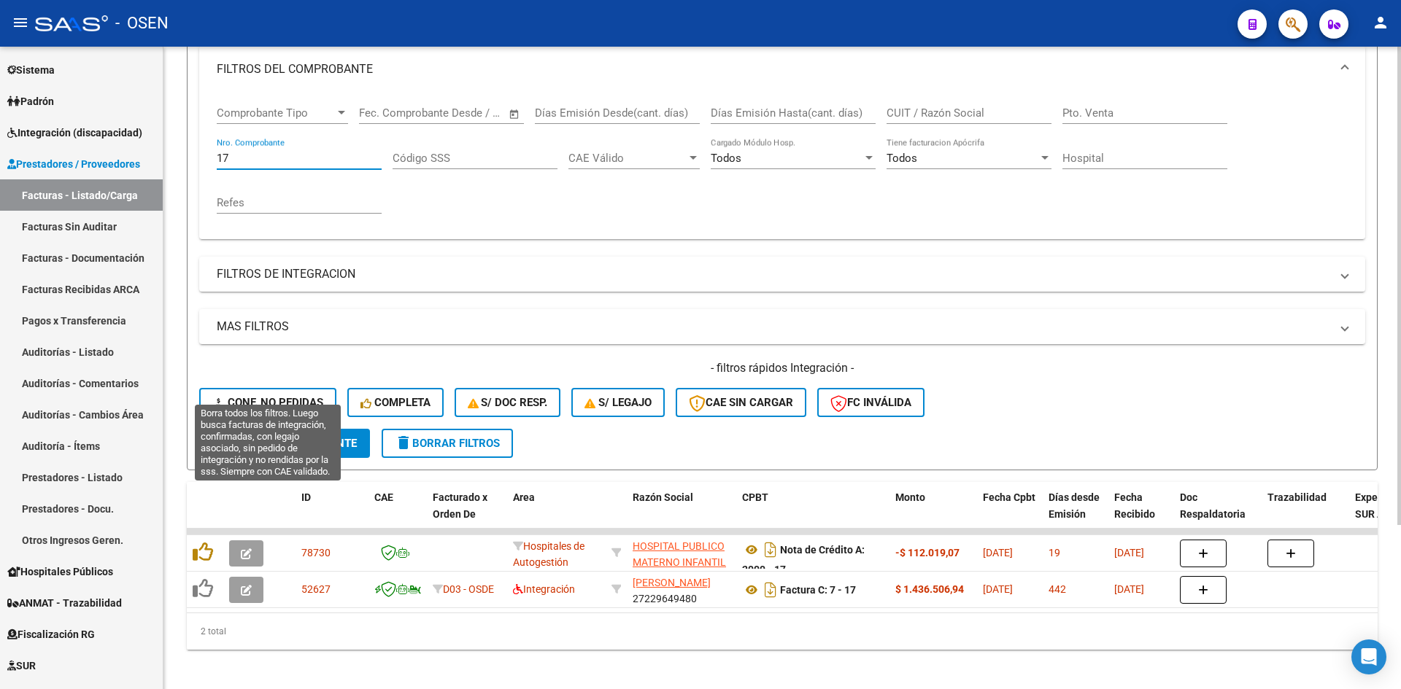
scroll to position [220, 0]
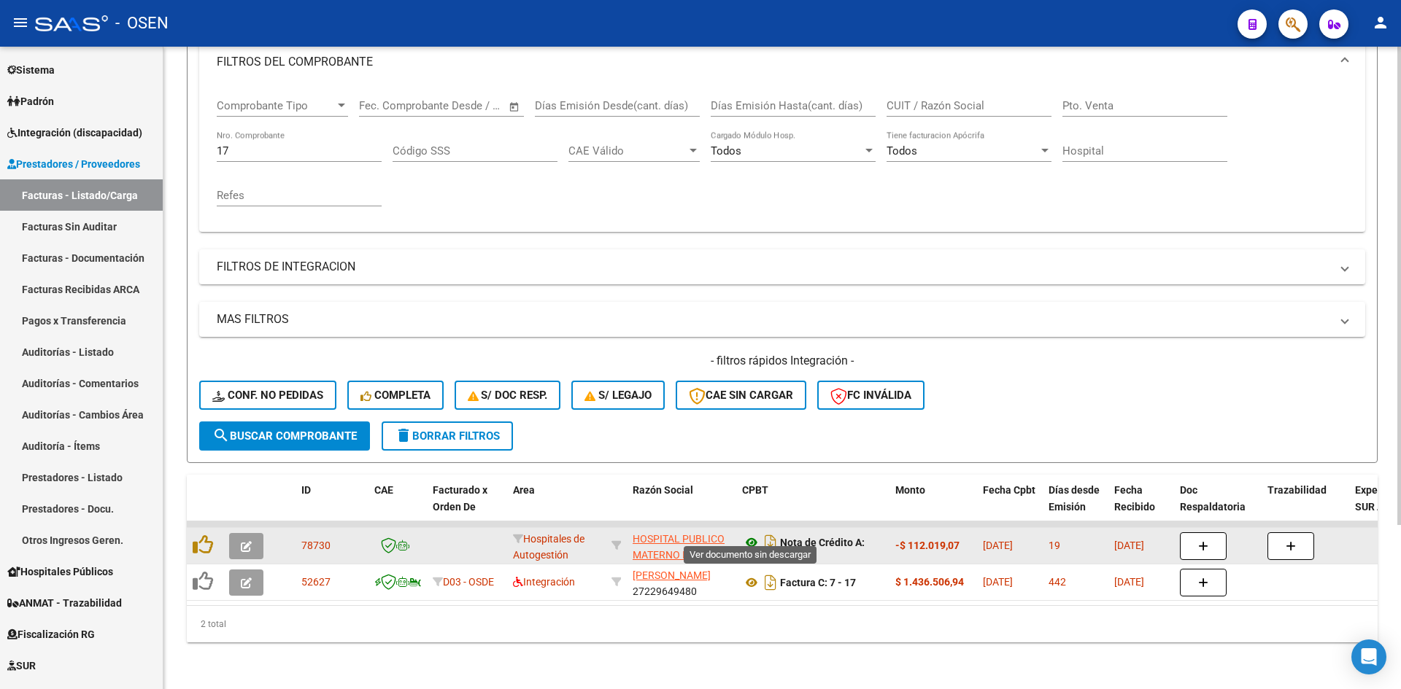
click at [750, 535] on icon at bounding box center [751, 543] width 19 height 18
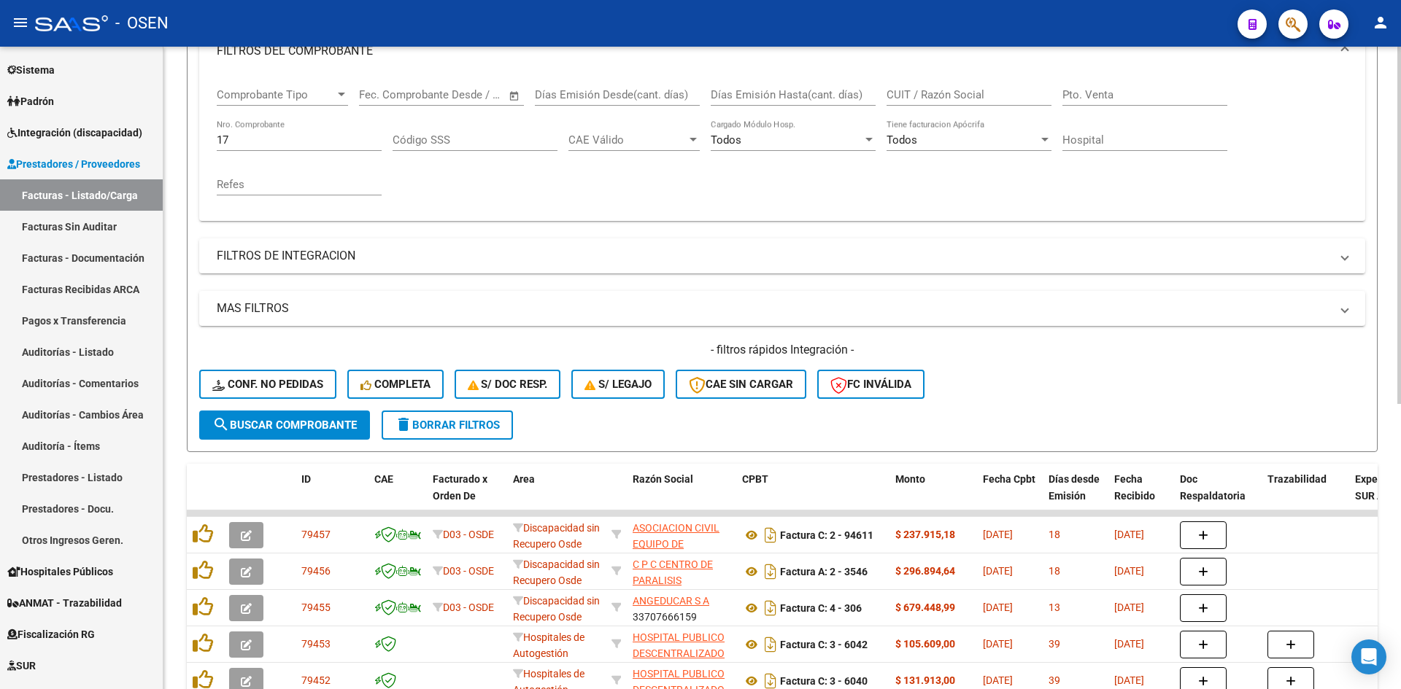
scroll to position [0, 0]
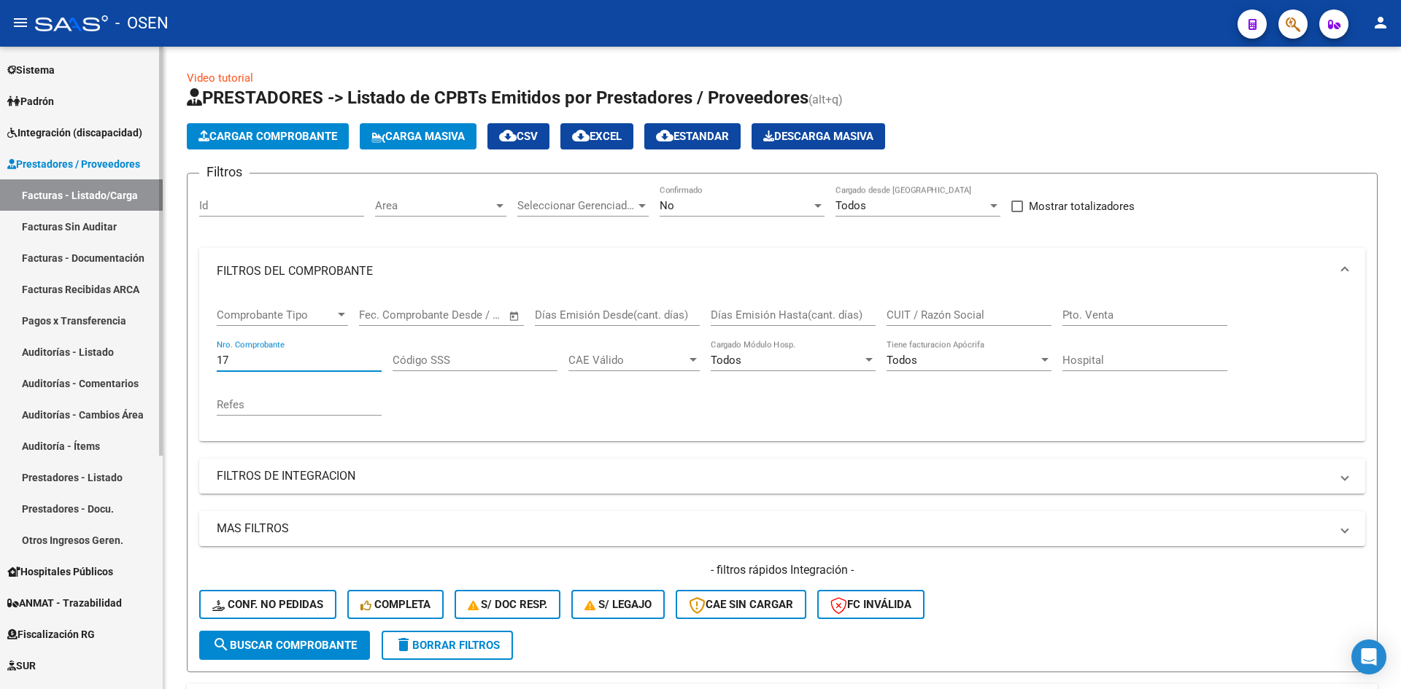
drag, startPoint x: 246, startPoint y: 366, endPoint x: 129, endPoint y: 356, distance: 117.2
click at [130, 357] on mat-sidenav-container "Firma Express Reportes Tablero de Control Ingresos Percibidos Análisis de todos…" at bounding box center [700, 368] width 1401 height 643
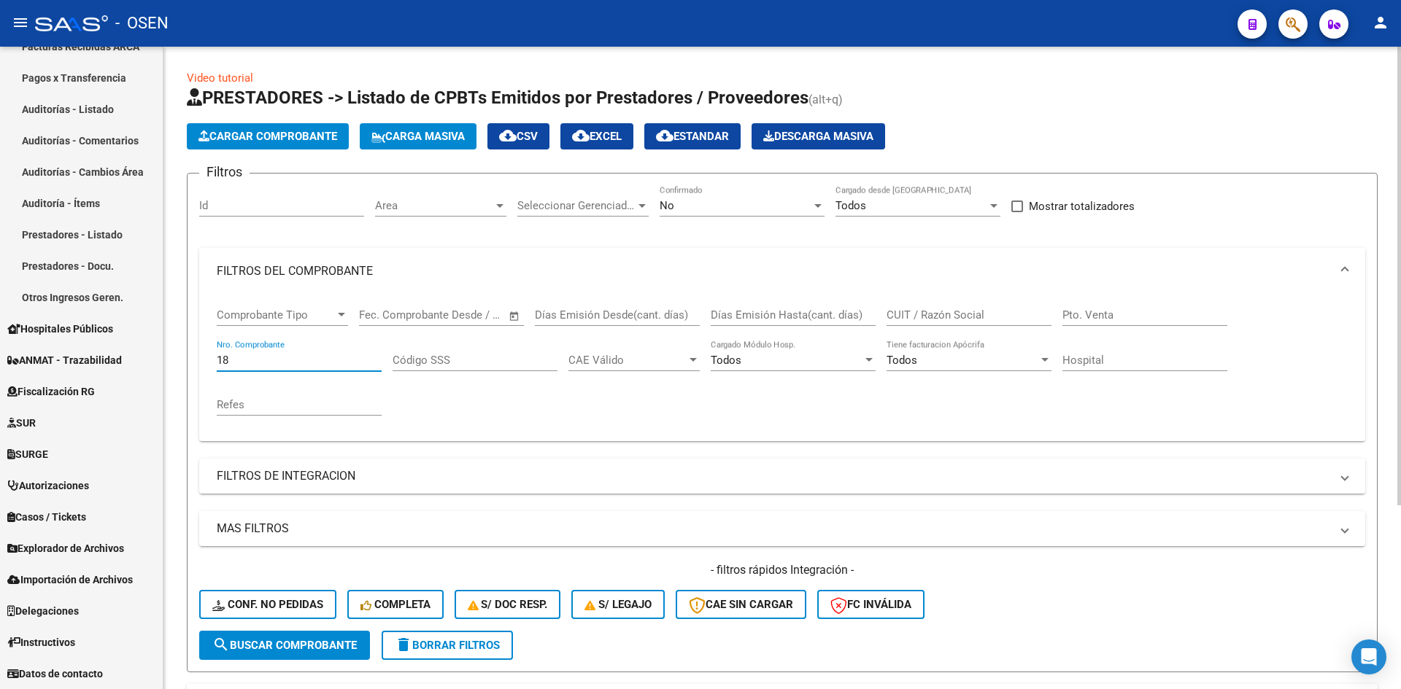
scroll to position [257, 0]
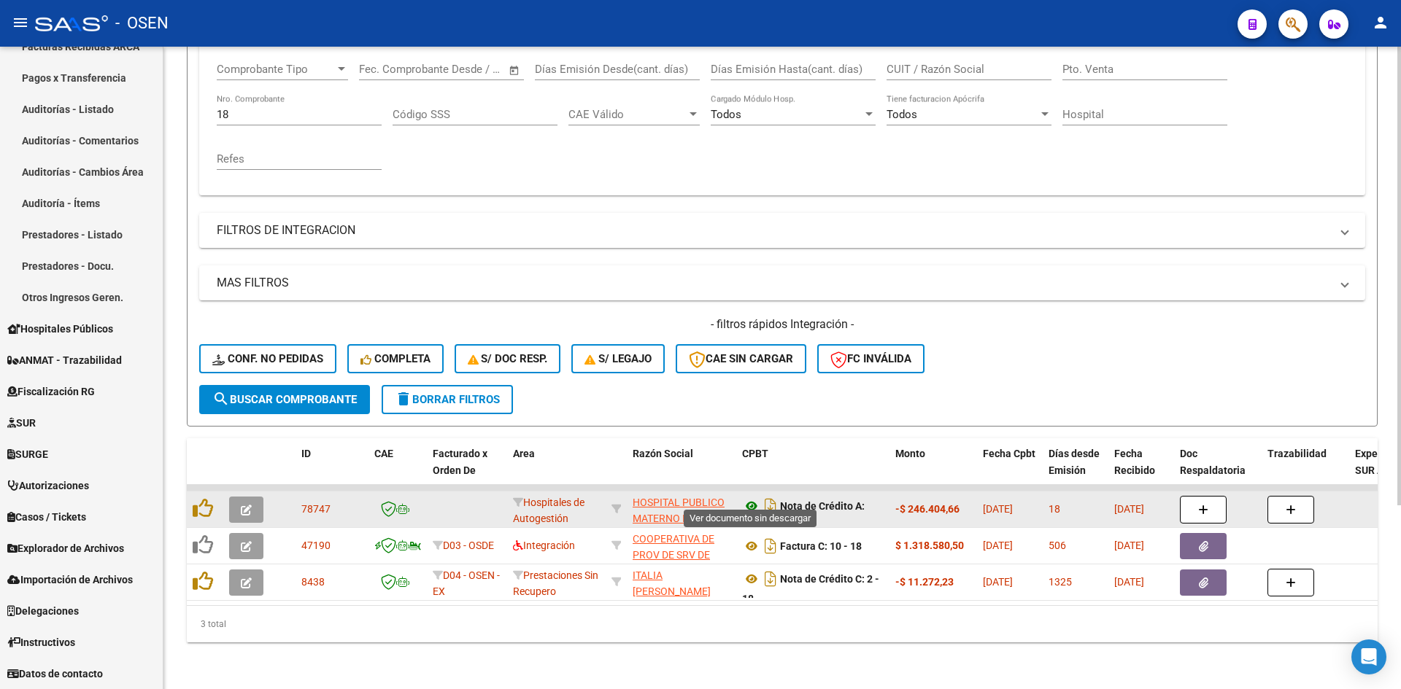
click at [754, 498] on icon at bounding box center [751, 507] width 19 height 18
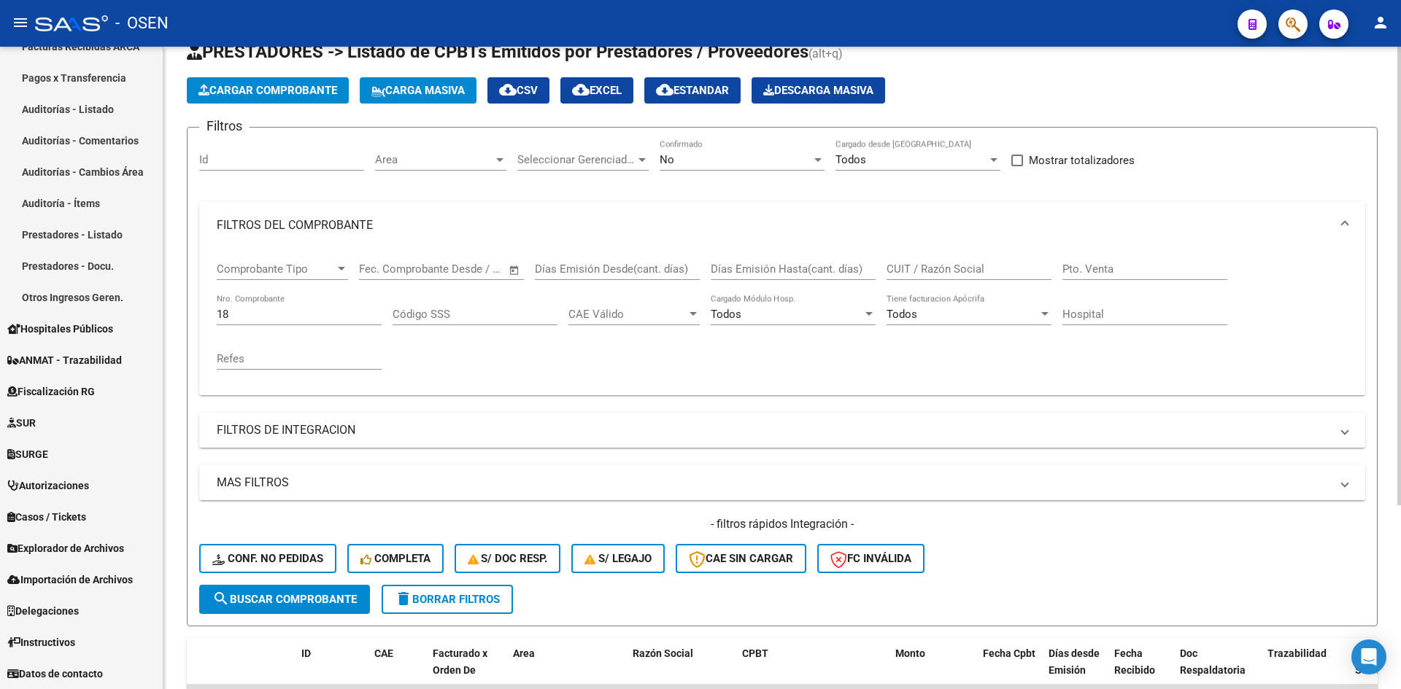
scroll to position [14, 0]
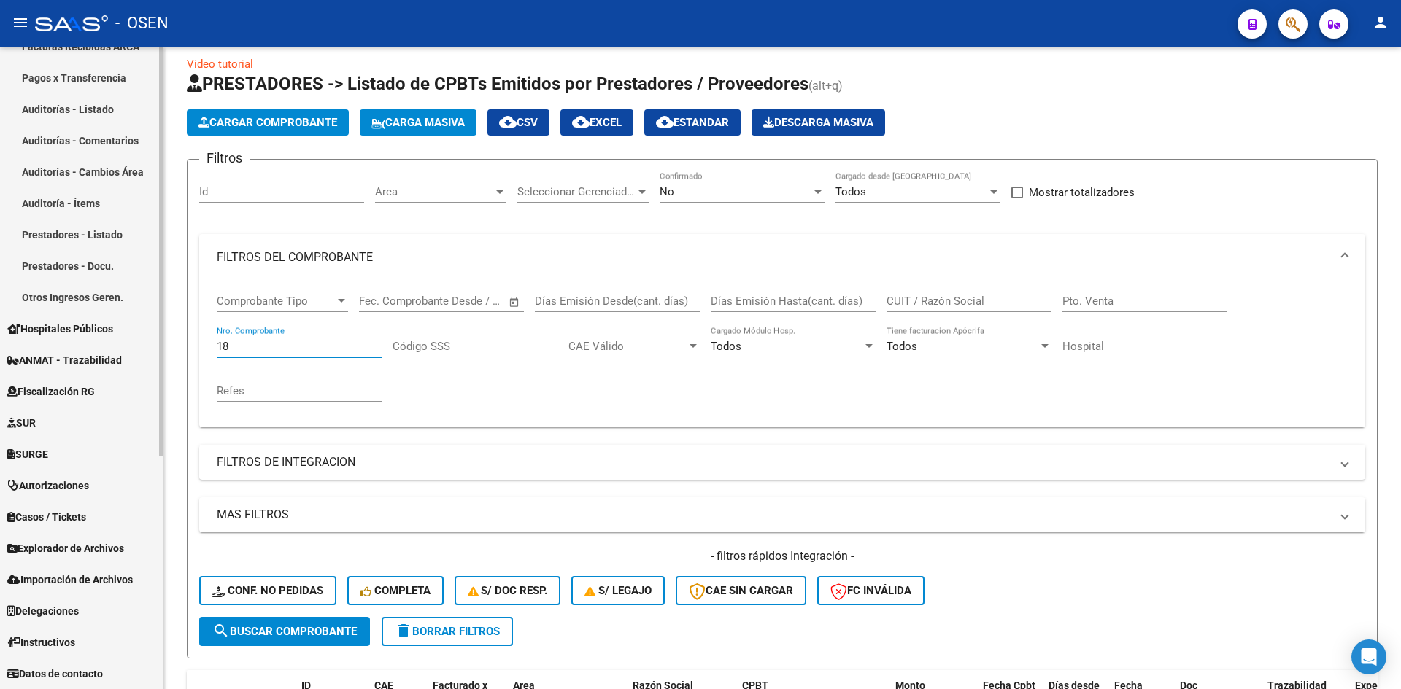
drag, startPoint x: 288, startPoint y: 346, endPoint x: 66, endPoint y: 344, distance: 222.5
click at [66, 344] on mat-sidenav-container "Firma Express Reportes Tablero de Control Ingresos Percibidos Análisis de todos…" at bounding box center [700, 368] width 1401 height 643
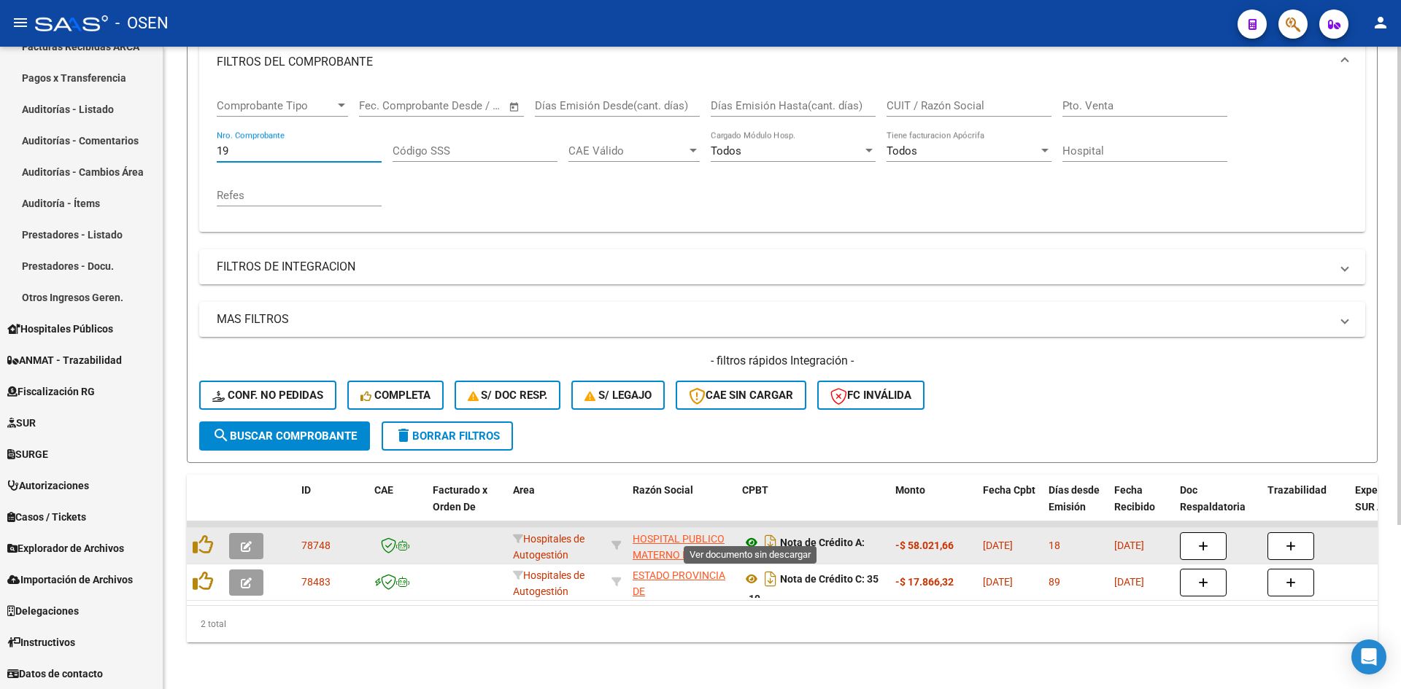
type input "19"
click at [746, 534] on icon at bounding box center [751, 543] width 19 height 18
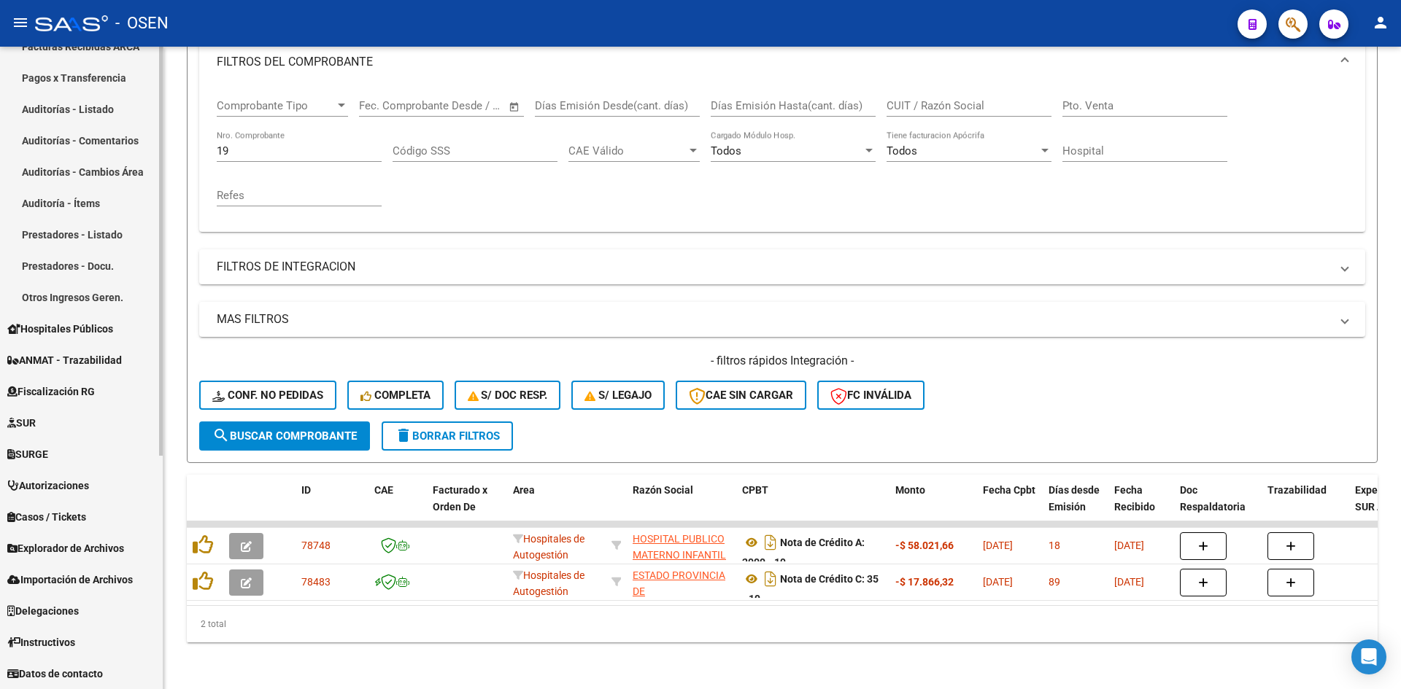
scroll to position [124, 0]
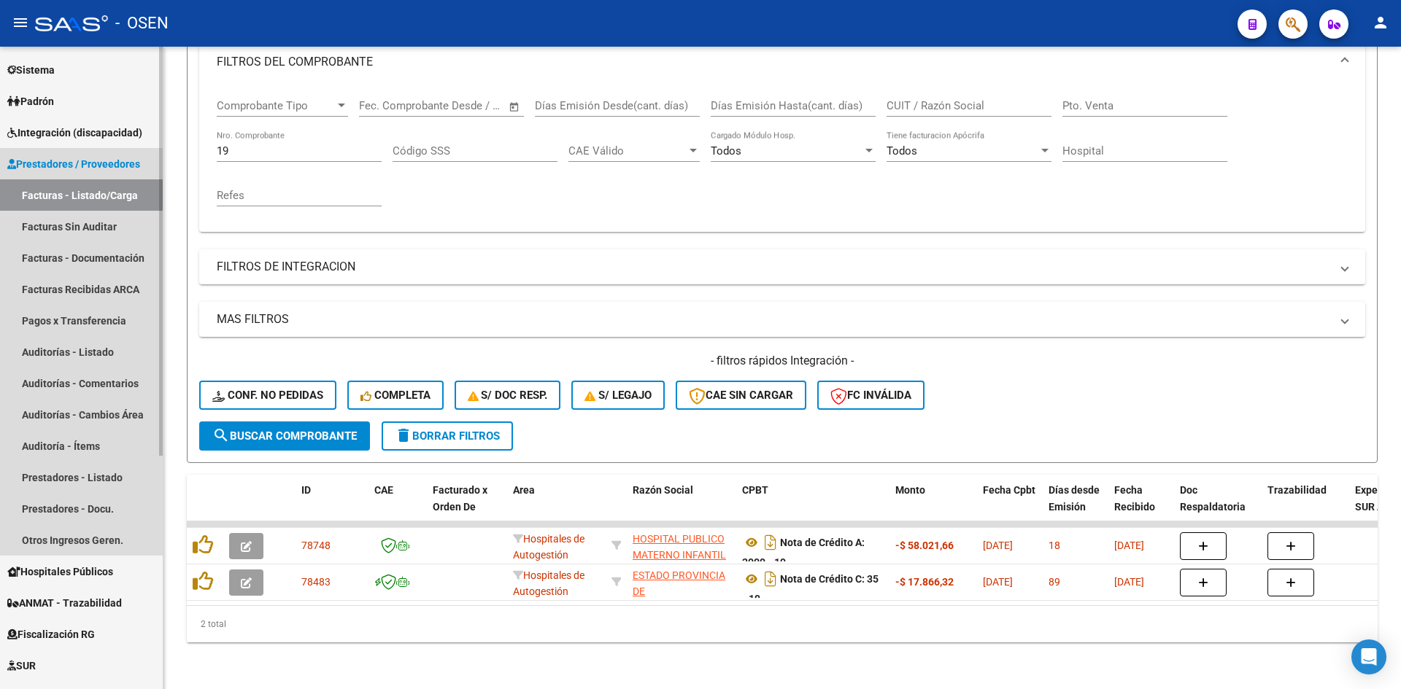
click at [90, 200] on link "Facturas - Listado/Carga" at bounding box center [81, 194] width 163 height 31
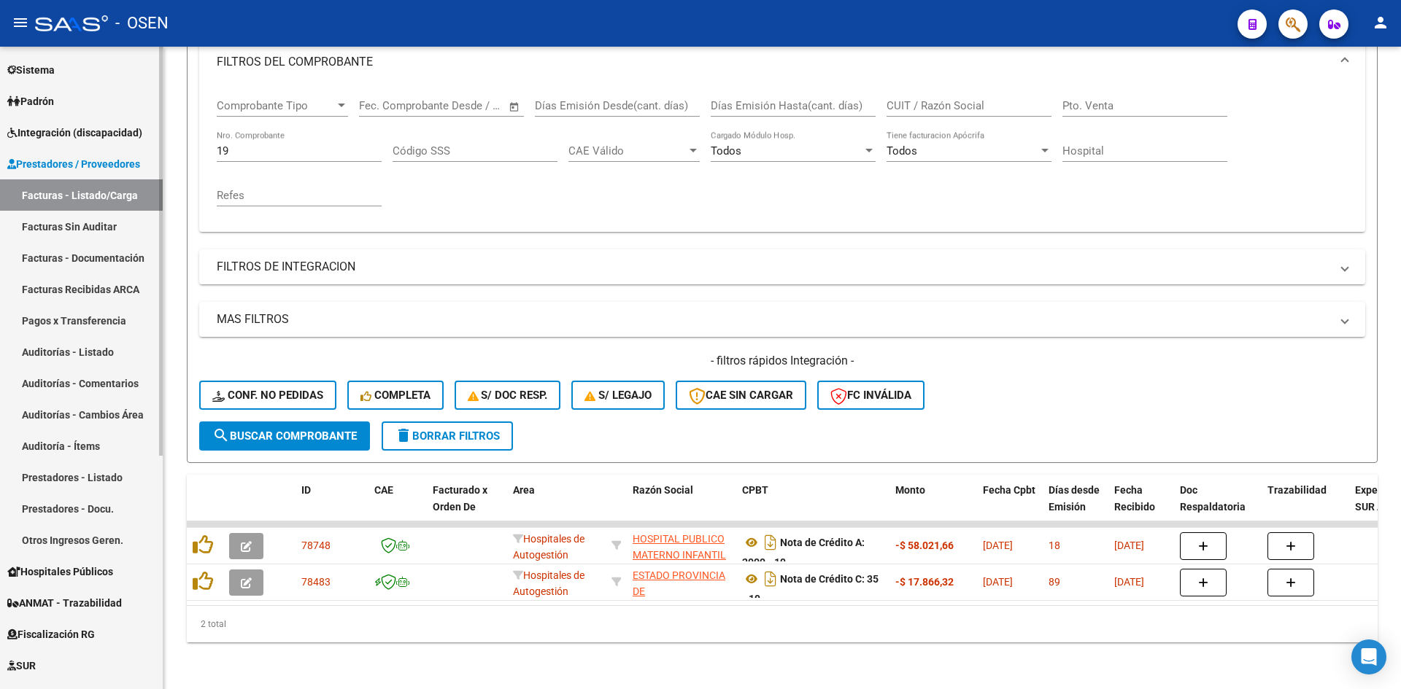
click at [109, 224] on link "Facturas Sin Auditar" at bounding box center [81, 226] width 163 height 31
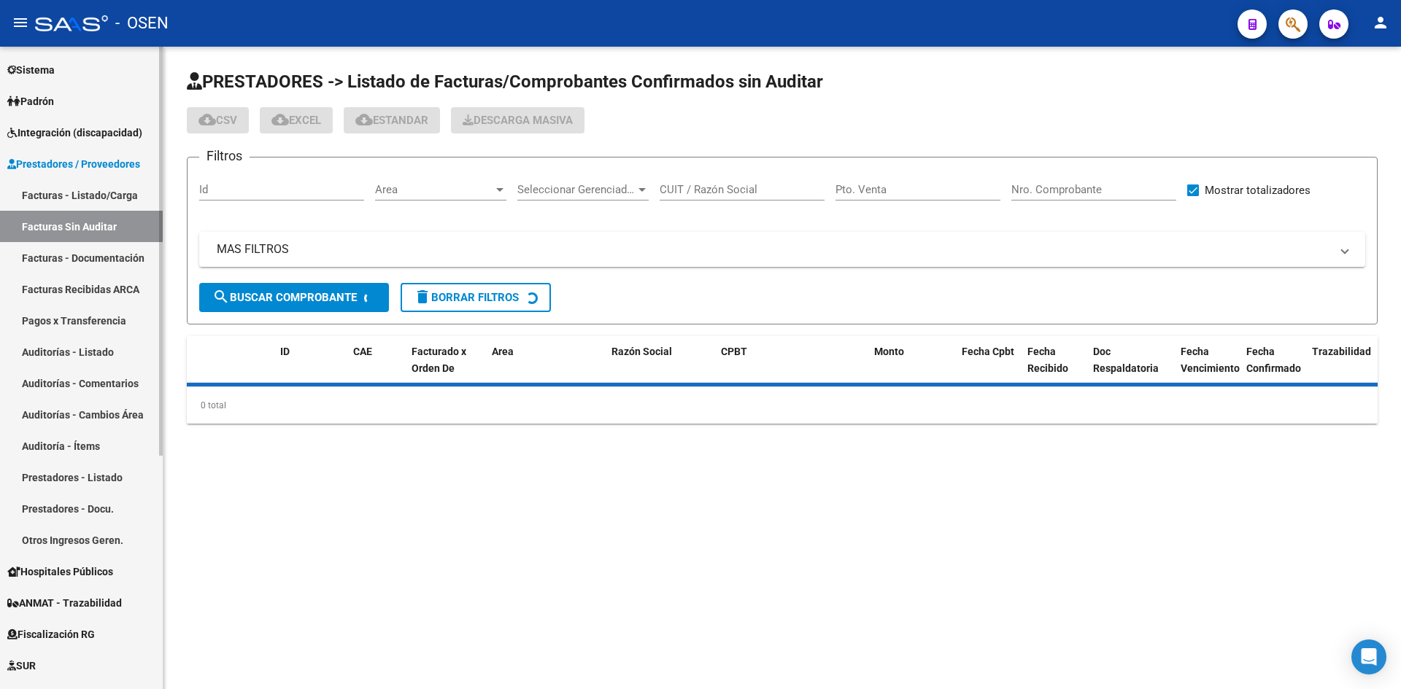
click at [91, 197] on link "Facturas - Listado/Carga" at bounding box center [81, 194] width 163 height 31
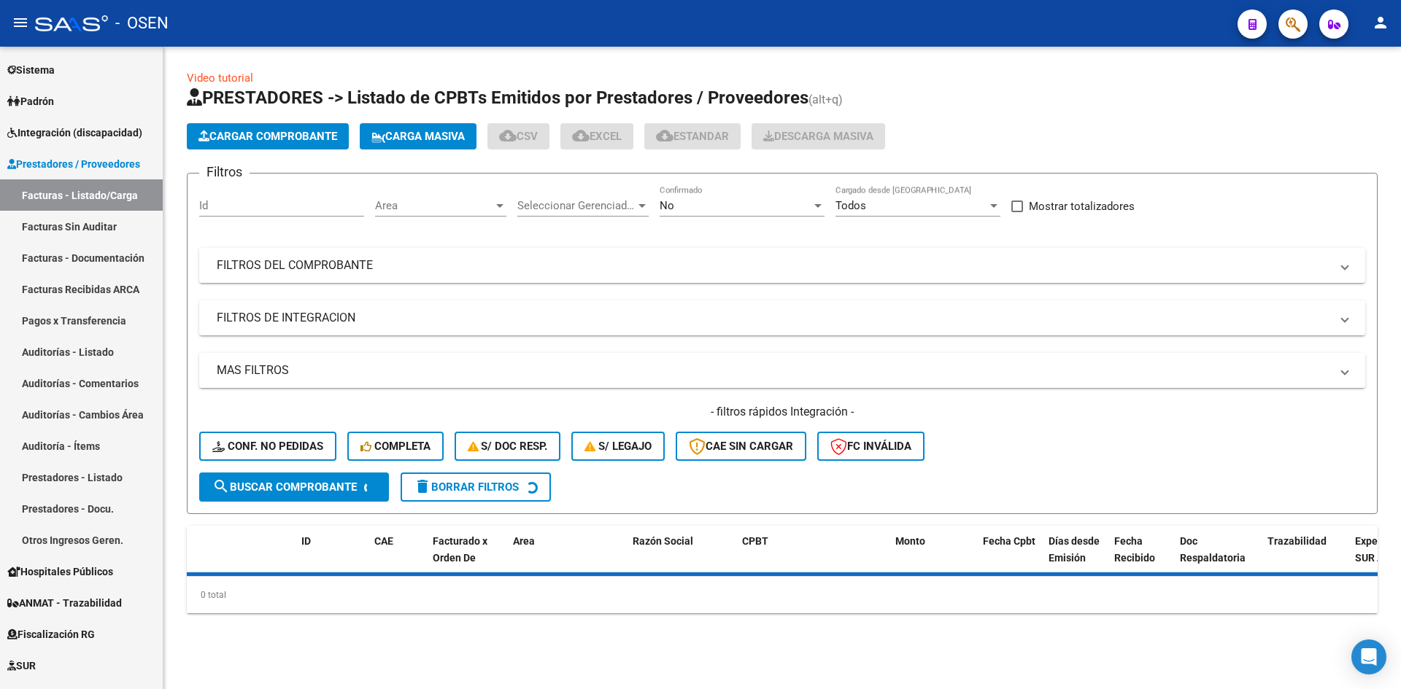
click at [422, 374] on mat-panel-title "MAS FILTROS" at bounding box center [773, 371] width 1113 height 16
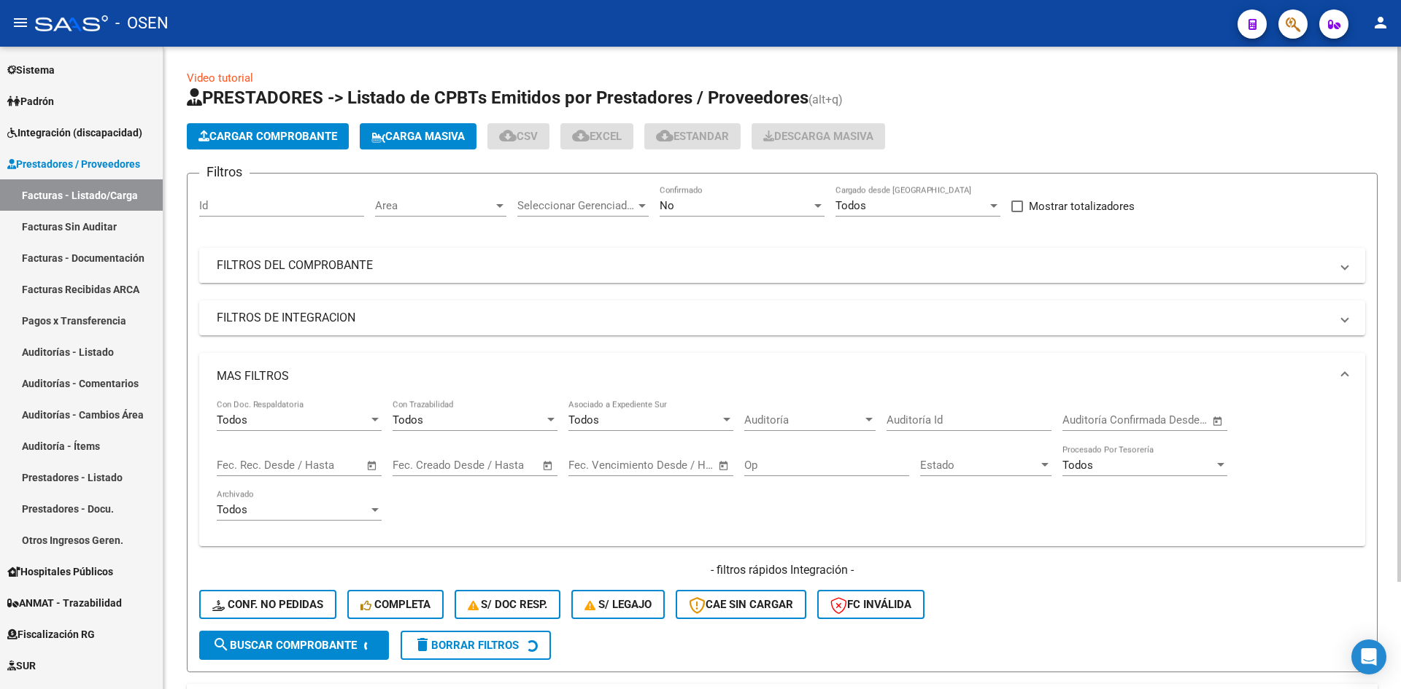
click at [325, 267] on mat-panel-title "FILTROS DEL COMPROBANTE" at bounding box center [773, 266] width 1113 height 16
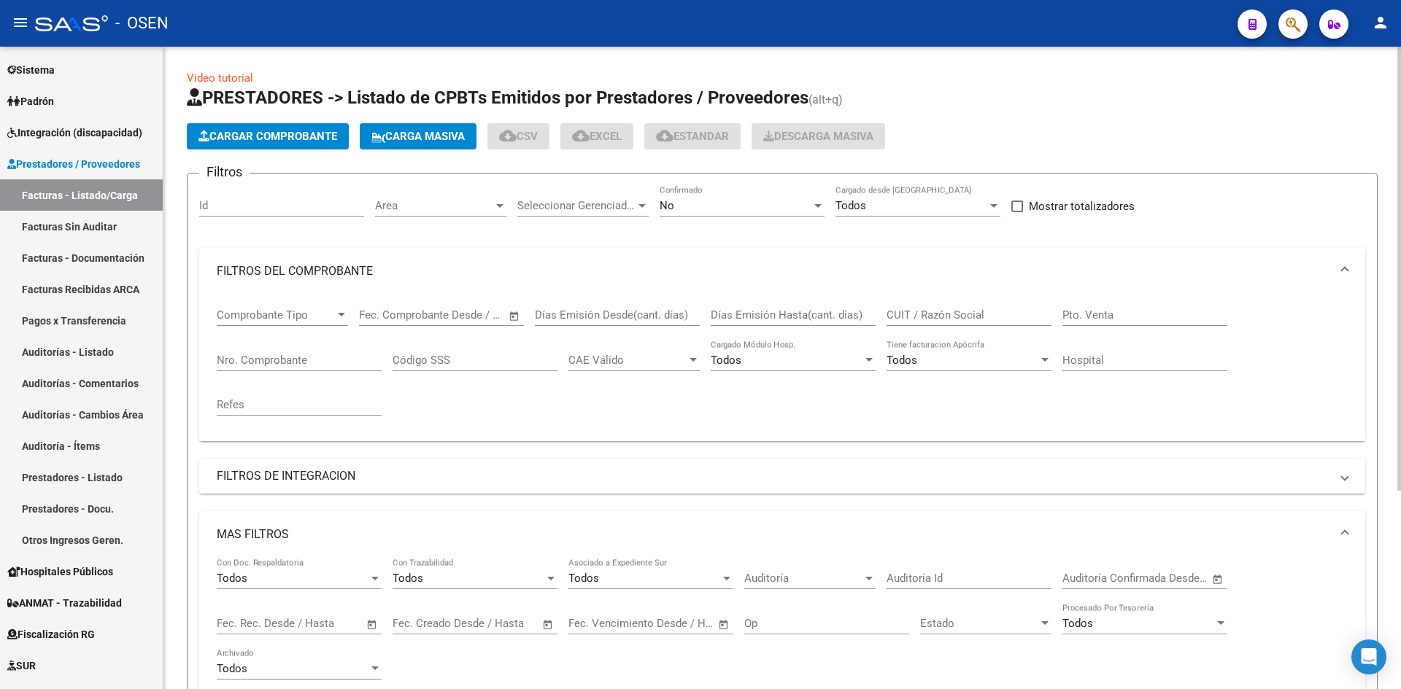
click at [352, 319] on app-drop-down-list "Comprobante Tipo Comprobante Tipo" at bounding box center [288, 317] width 142 height 45
click at [343, 316] on div at bounding box center [341, 315] width 7 height 4
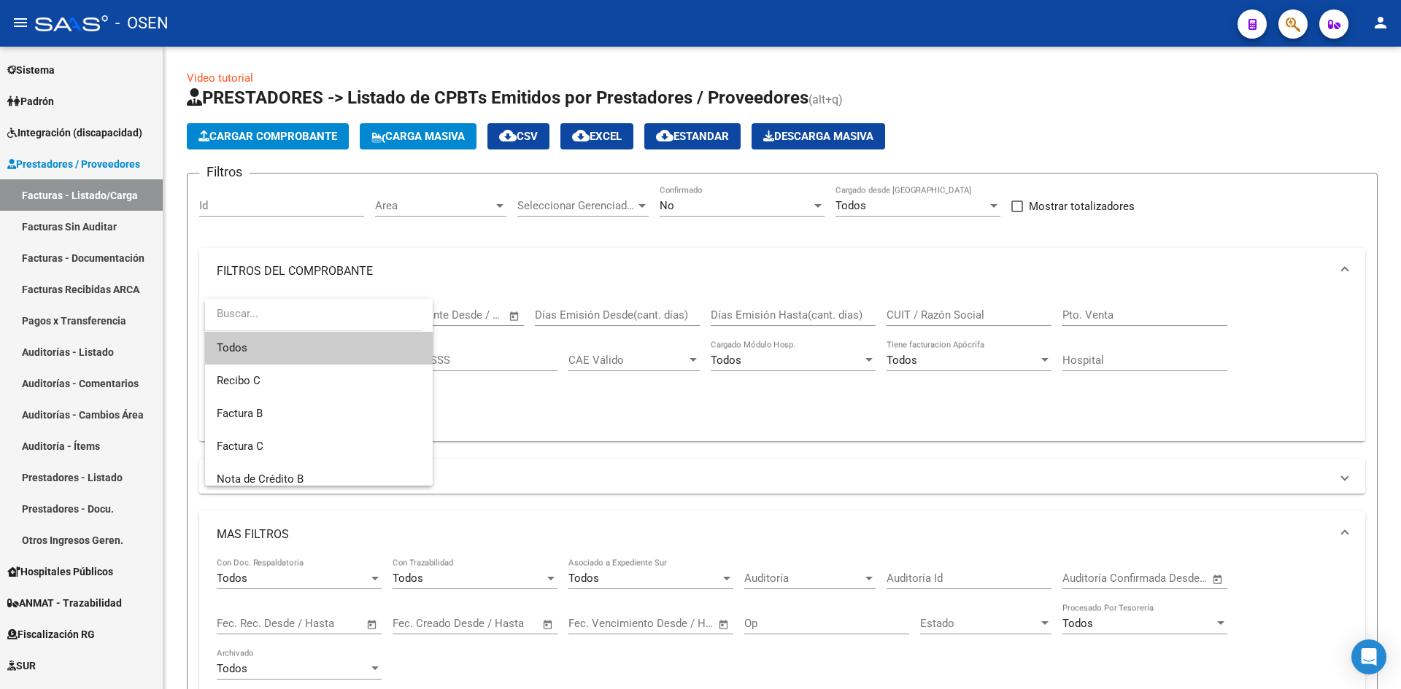
click at [328, 312] on input "dropdown search" at bounding box center [313, 314] width 217 height 33
click at [311, 470] on span "Nota de Crédito B" at bounding box center [319, 479] width 204 height 33
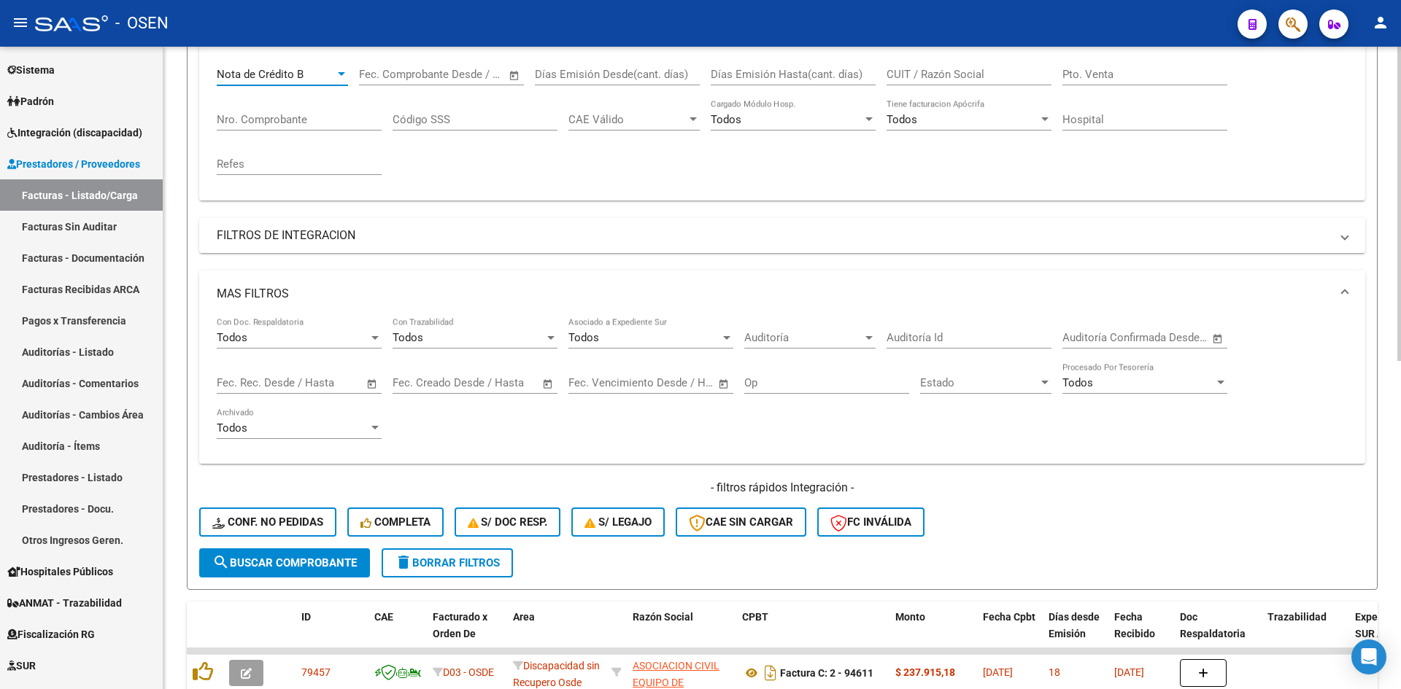
scroll to position [243, 0]
click at [544, 380] on span "Open calendar" at bounding box center [547, 381] width 35 height 35
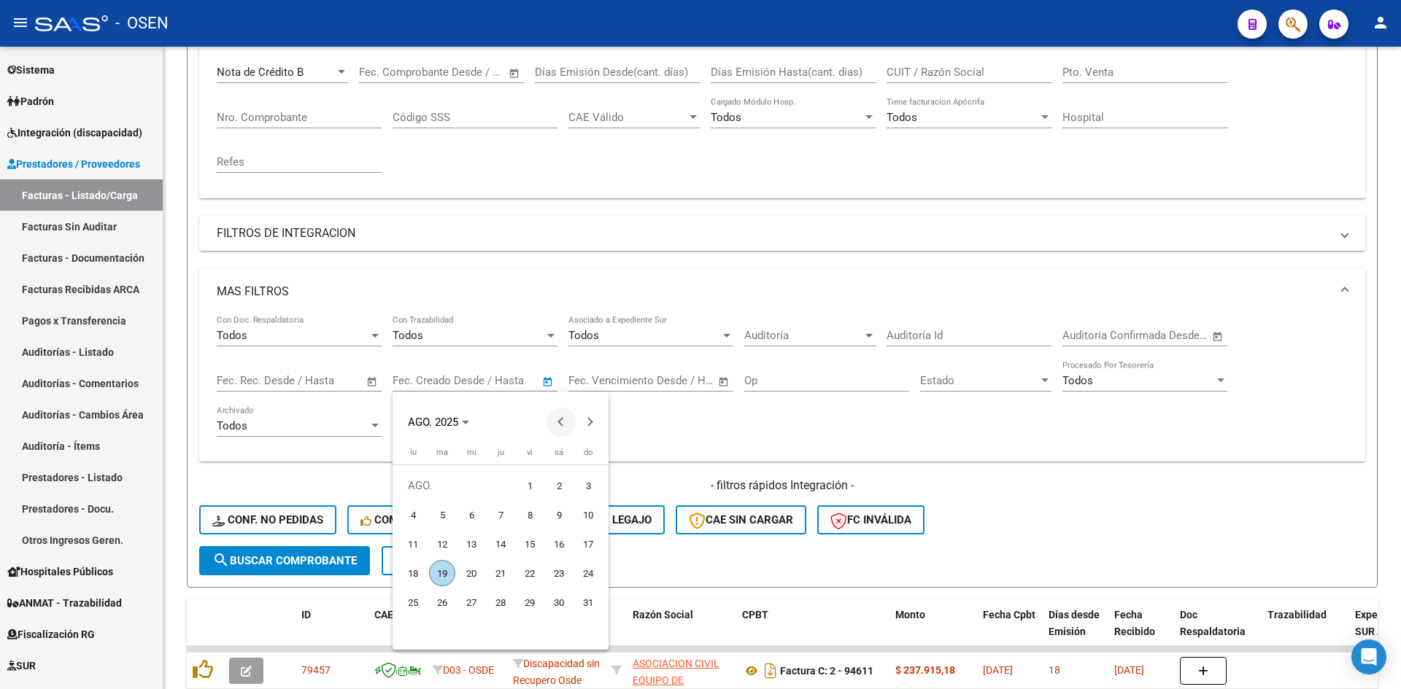
click at [561, 414] on span "Previous month" at bounding box center [560, 422] width 29 height 29
click at [585, 422] on button "Next month" at bounding box center [590, 422] width 29 height 29
click at [76, 217] on div at bounding box center [700, 344] width 1401 height 689
click at [91, 231] on link "Facturas Sin Auditar" at bounding box center [81, 226] width 163 height 31
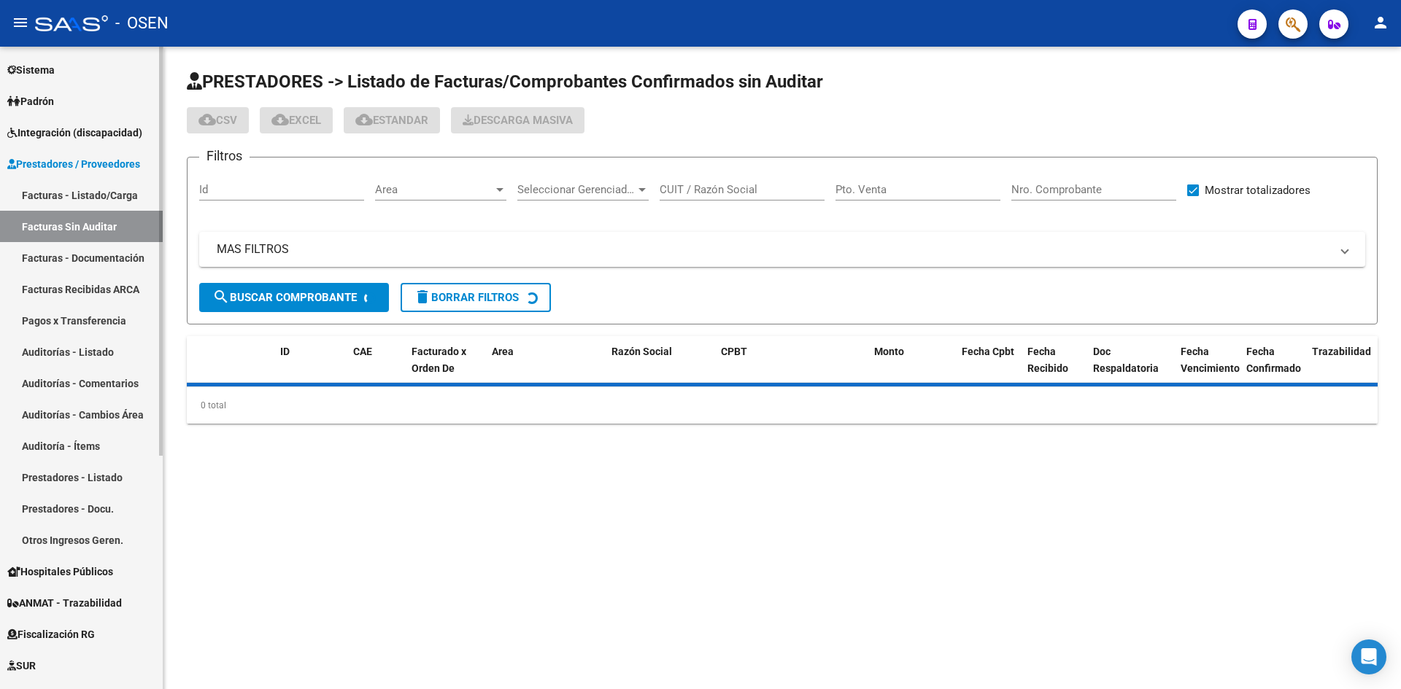
click at [93, 201] on link "Facturas - Listado/Carga" at bounding box center [81, 194] width 163 height 31
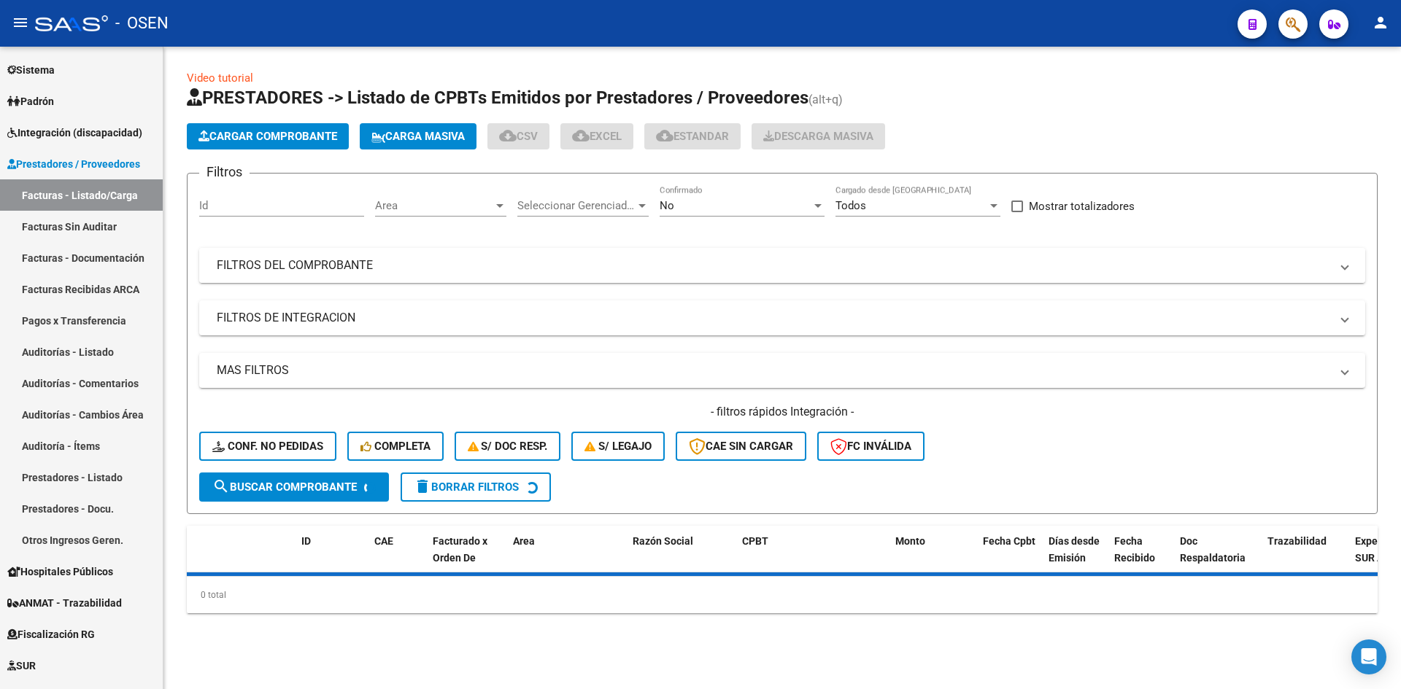
click at [553, 260] on mat-panel-title "FILTROS DEL COMPROBANTE" at bounding box center [773, 266] width 1113 height 16
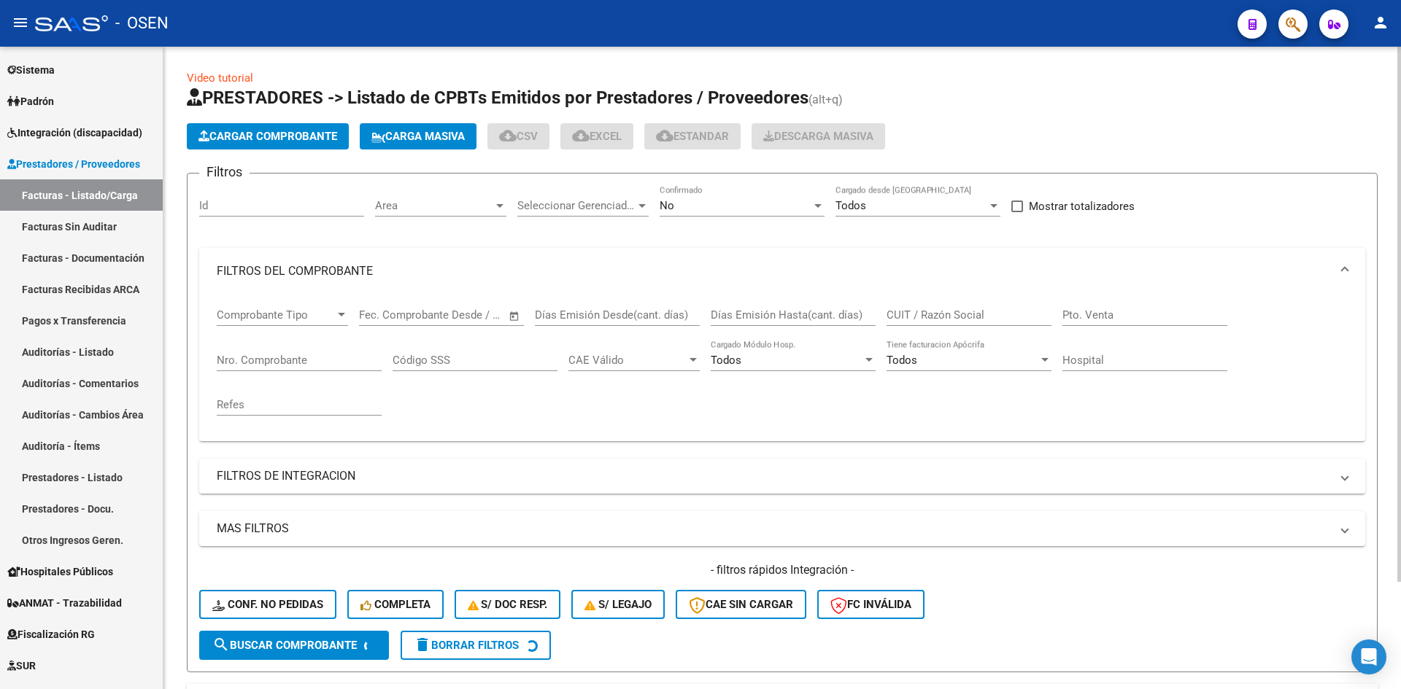
click at [1082, 325] on div "Pto. Venta" at bounding box center [1144, 310] width 165 height 31
click at [926, 316] on input "CUIT / Razón Social" at bounding box center [968, 315] width 165 height 13
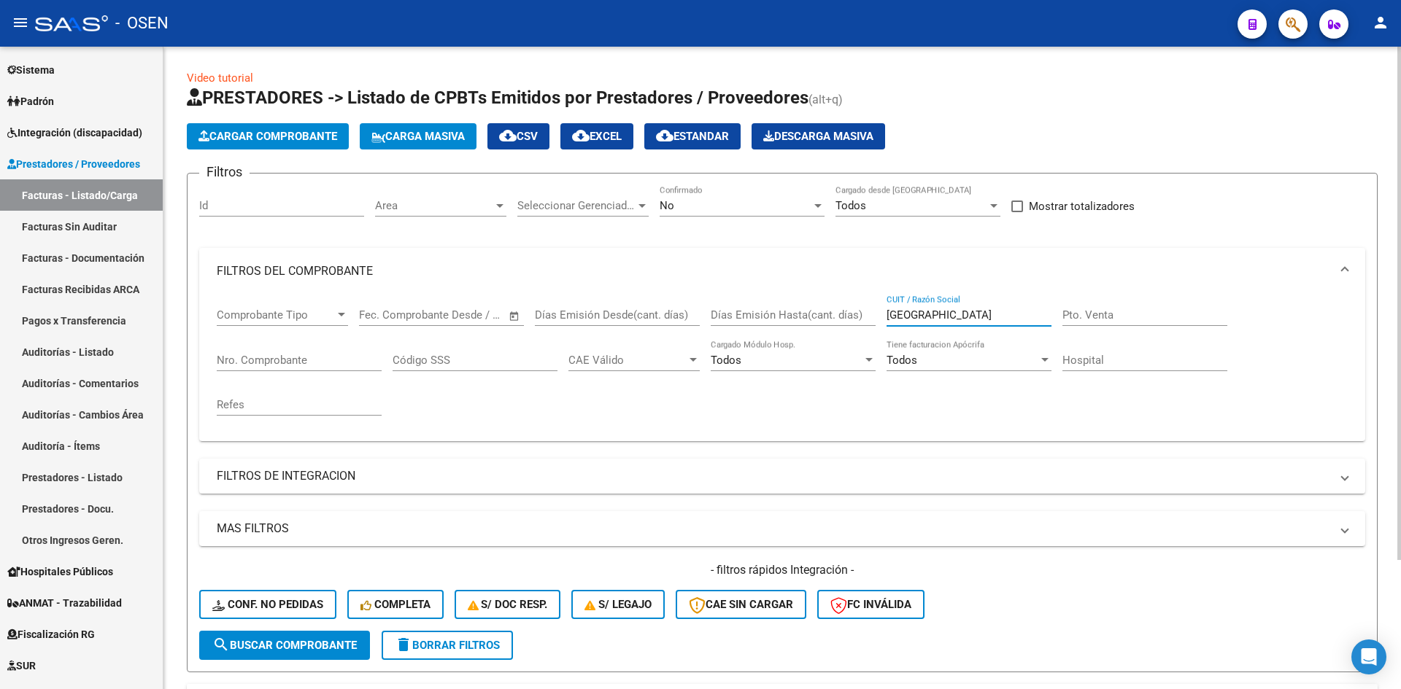
type input "[GEOGRAPHIC_DATA]"
click at [708, 201] on div "No" at bounding box center [735, 205] width 152 height 13
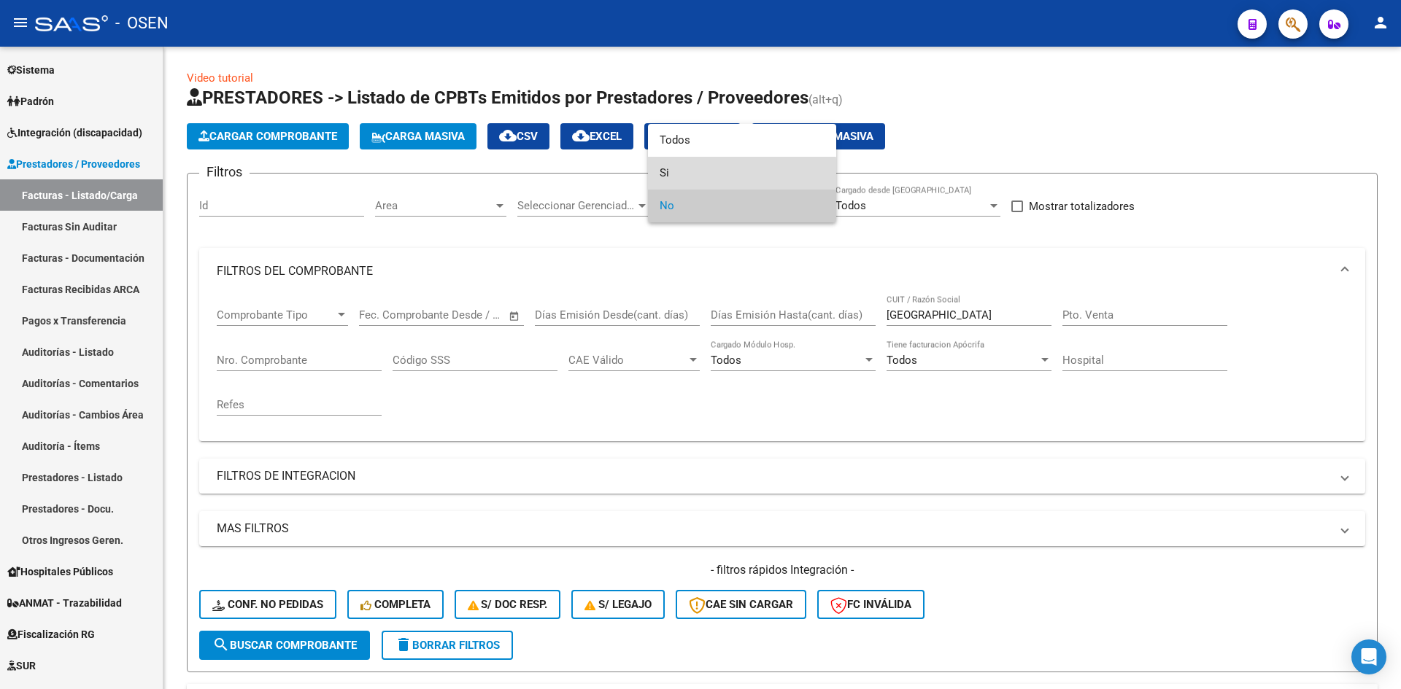
click at [706, 177] on span "Si" at bounding box center [741, 173] width 165 height 33
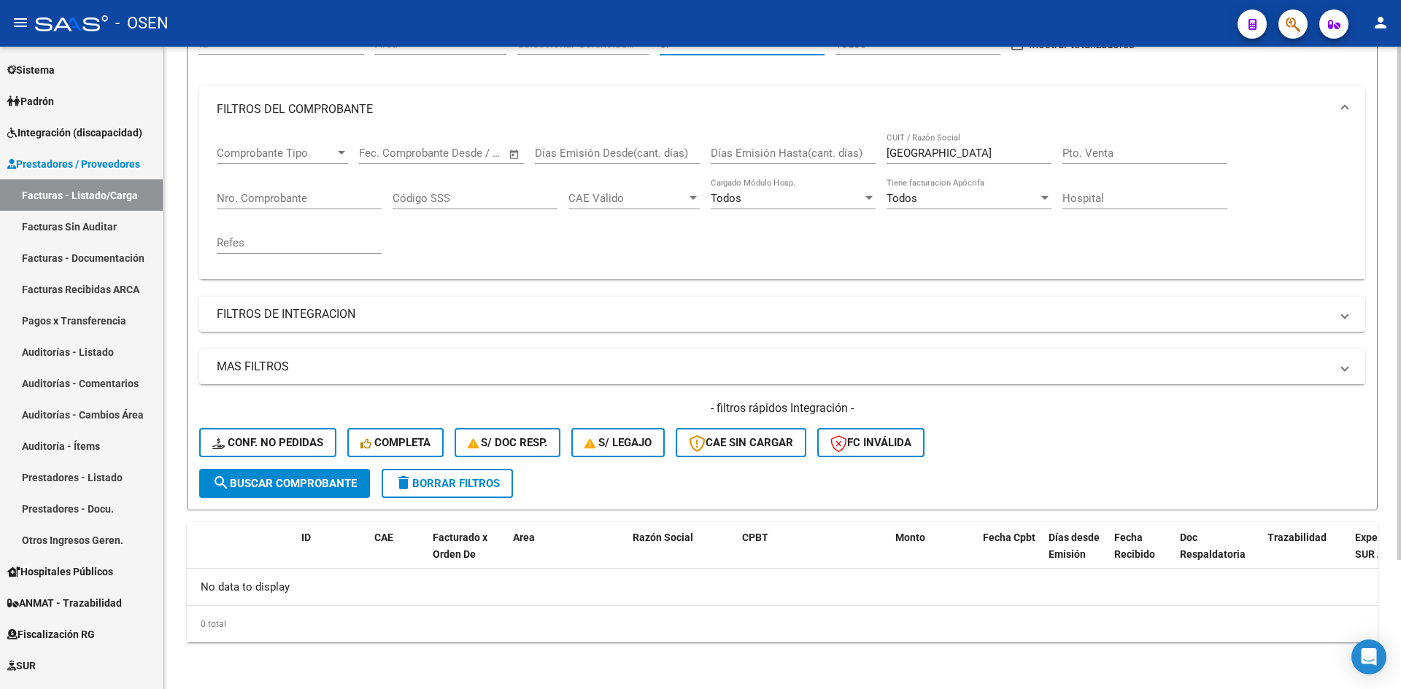
click at [312, 483] on span "search Buscar Comprobante" at bounding box center [284, 483] width 144 height 13
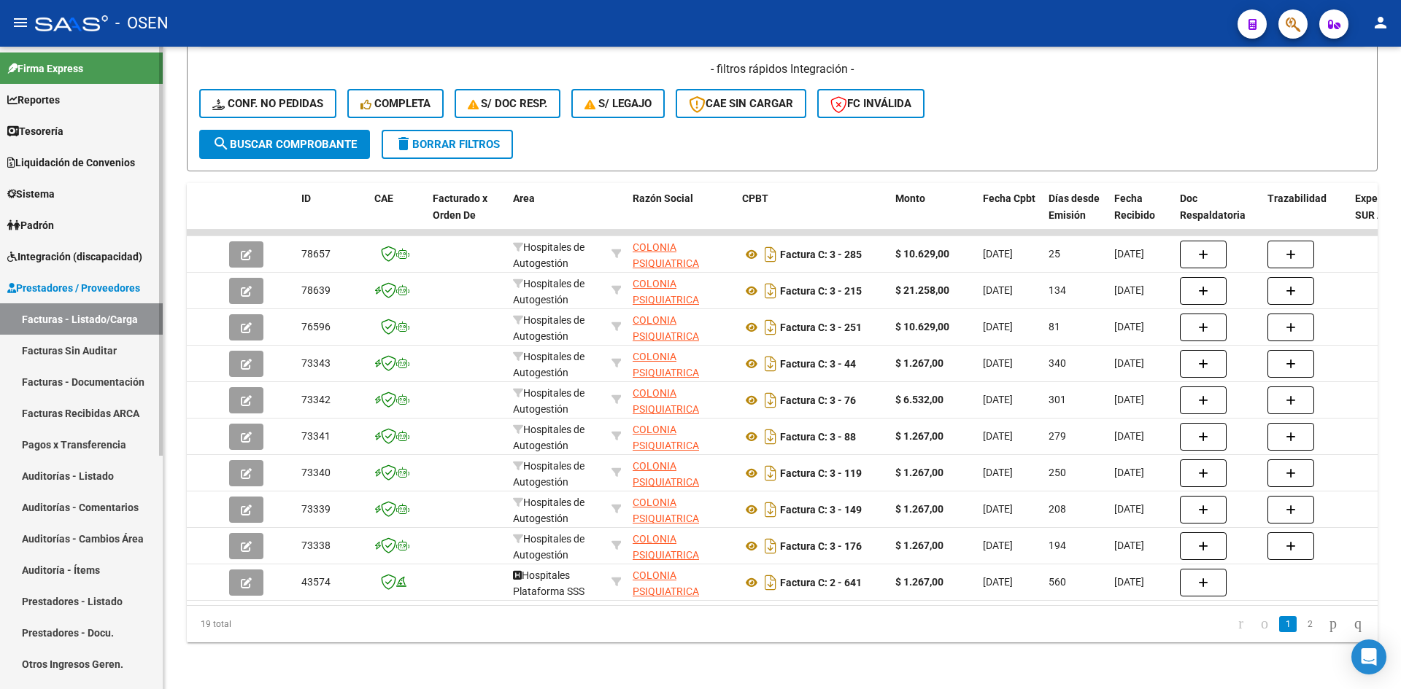
click at [75, 135] on link "Tesorería" at bounding box center [81, 130] width 163 height 31
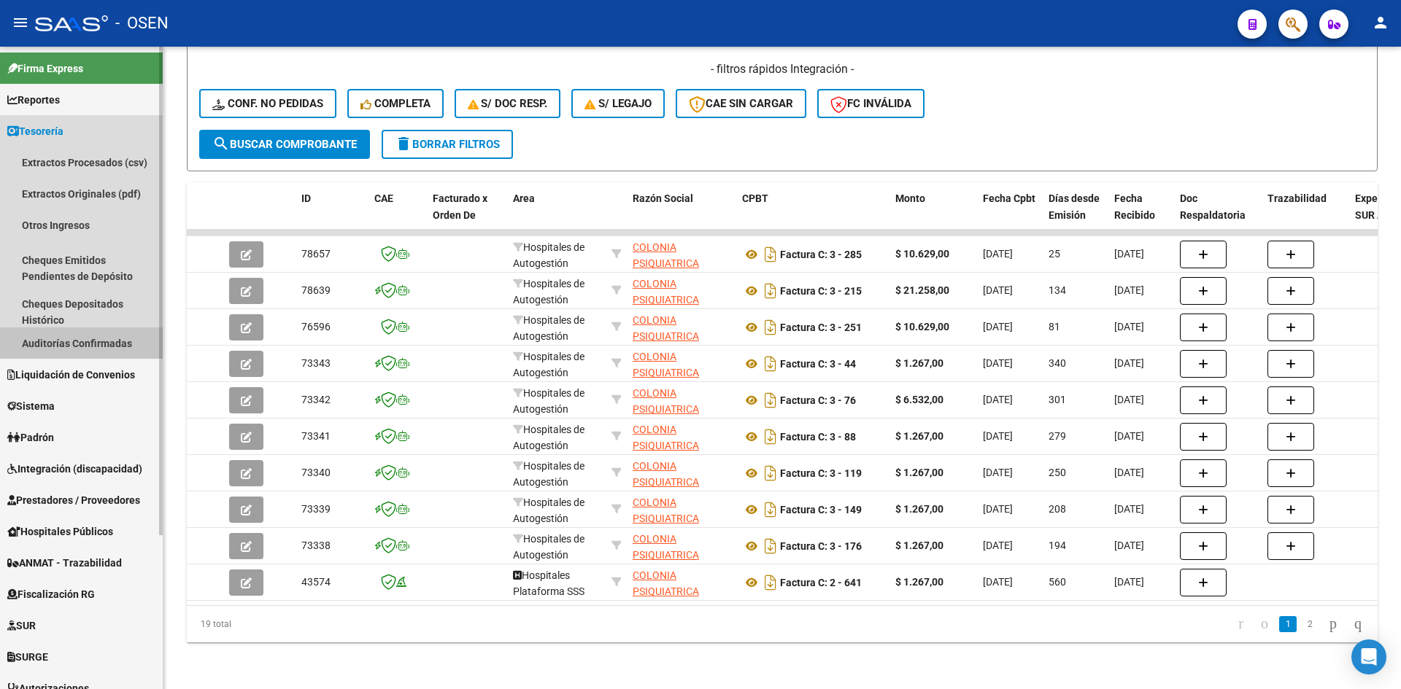
click at [100, 348] on link "Auditorías Confirmadas" at bounding box center [81, 343] width 163 height 31
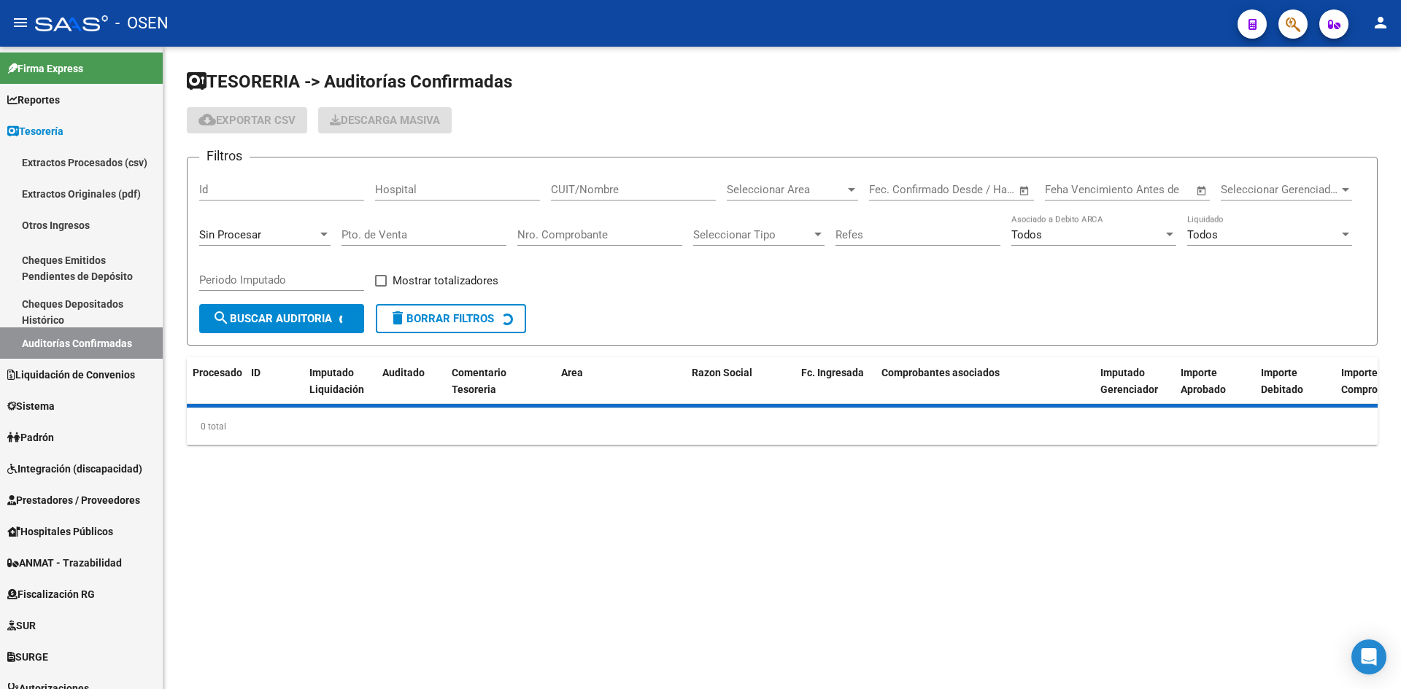
click at [634, 237] on input "Nro. Comprobante" at bounding box center [599, 234] width 165 height 13
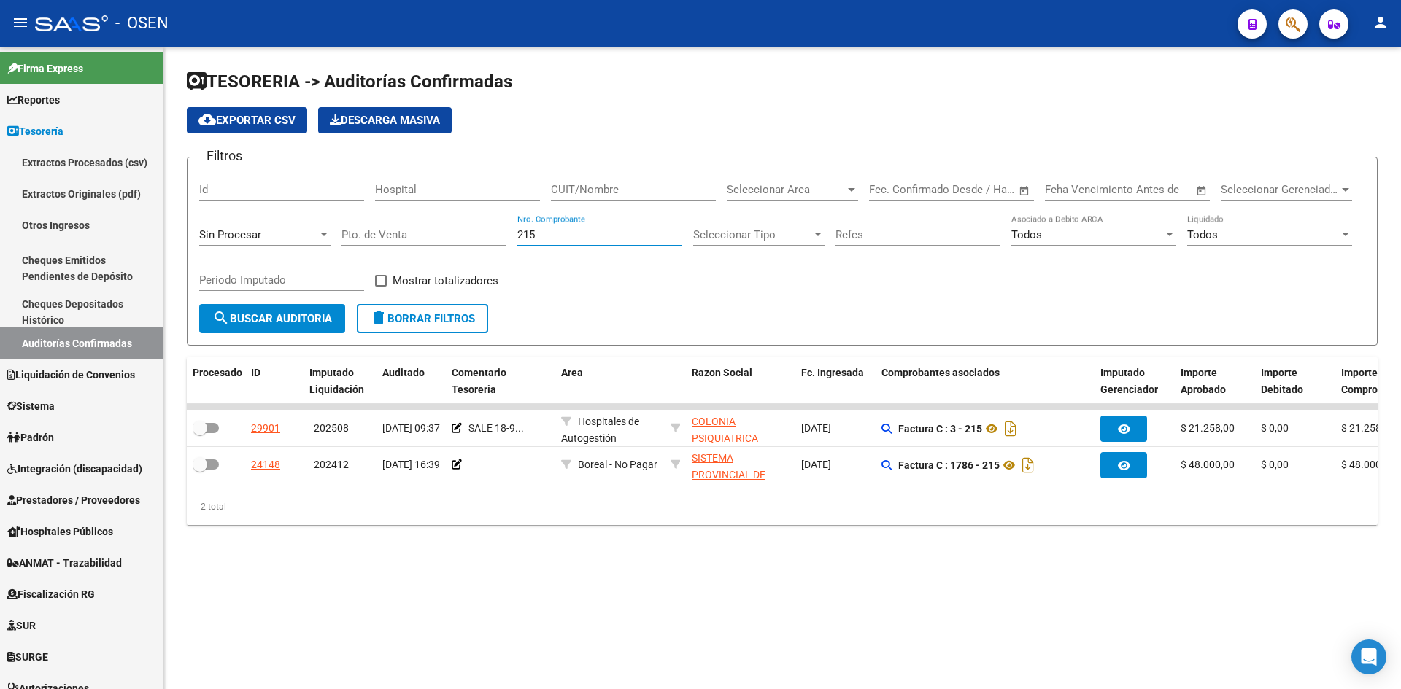
drag, startPoint x: 533, startPoint y: 236, endPoint x: 541, endPoint y: 236, distance: 8.0
click at [541, 236] on input "215" at bounding box center [599, 234] width 165 height 13
drag, startPoint x: 541, startPoint y: 236, endPoint x: 318, endPoint y: 250, distance: 223.7
click at [349, 238] on div "Filtros Id Hospital CUIT/Nombre Seleccionar Area Seleccionar Area Start date – …" at bounding box center [782, 236] width 1166 height 135
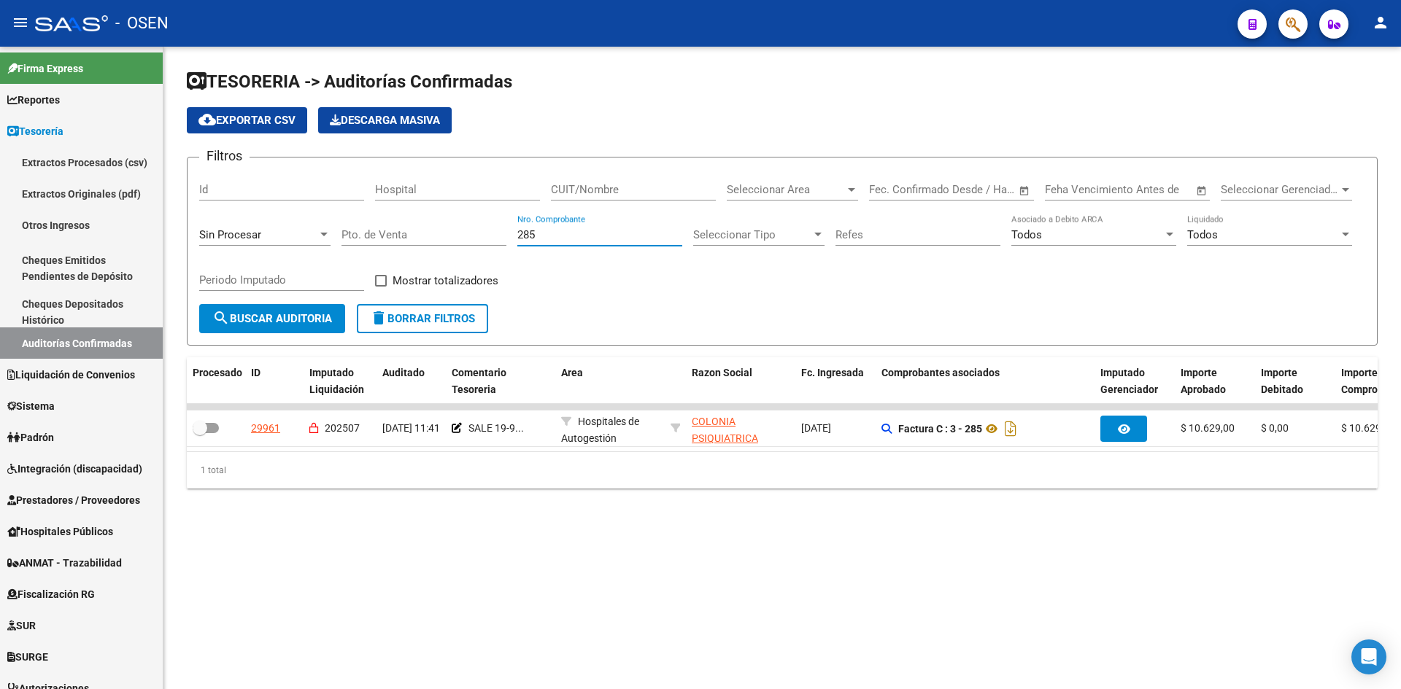
drag, startPoint x: 570, startPoint y: 239, endPoint x: 436, endPoint y: 212, distance: 136.9
click at [401, 231] on div "Filtros Id Hospital CUIT/Nombre Seleccionar Area Seleccionar Area Start date – …" at bounding box center [782, 236] width 1166 height 135
type input "2182"
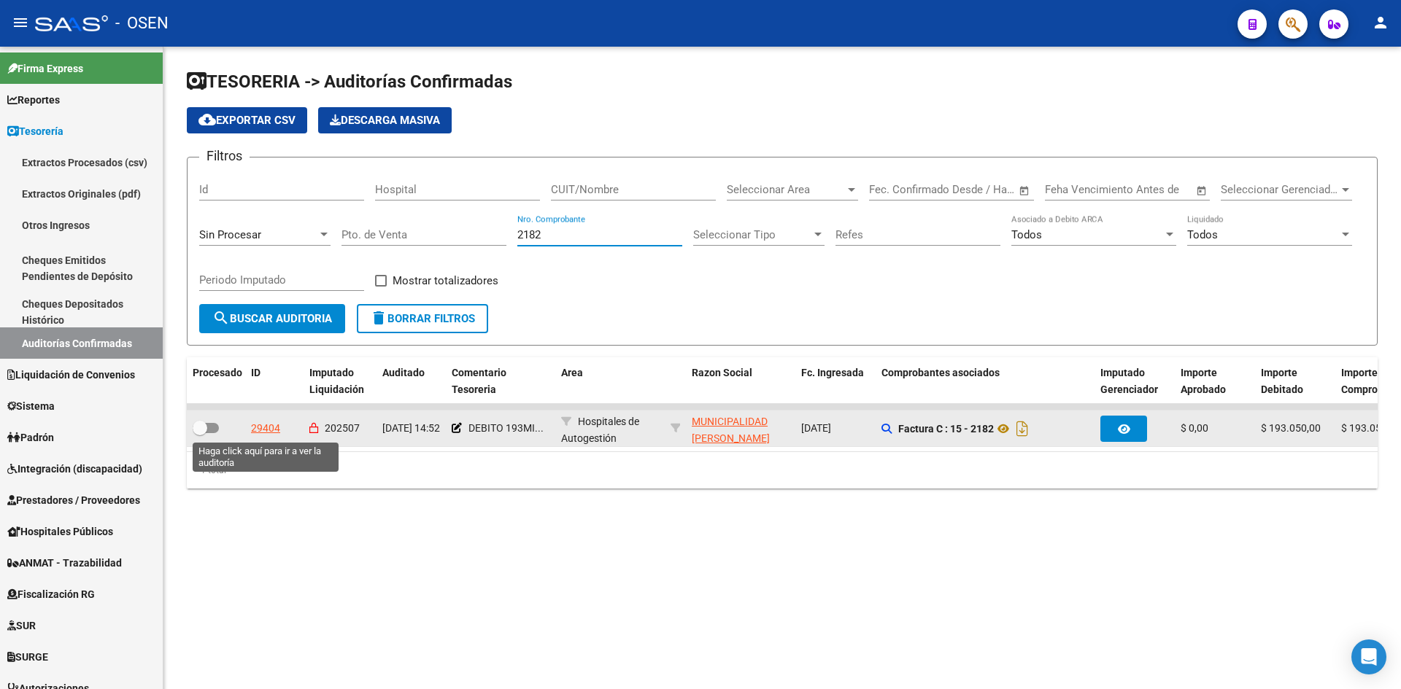
click at [276, 428] on div "29404" at bounding box center [265, 428] width 29 height 17
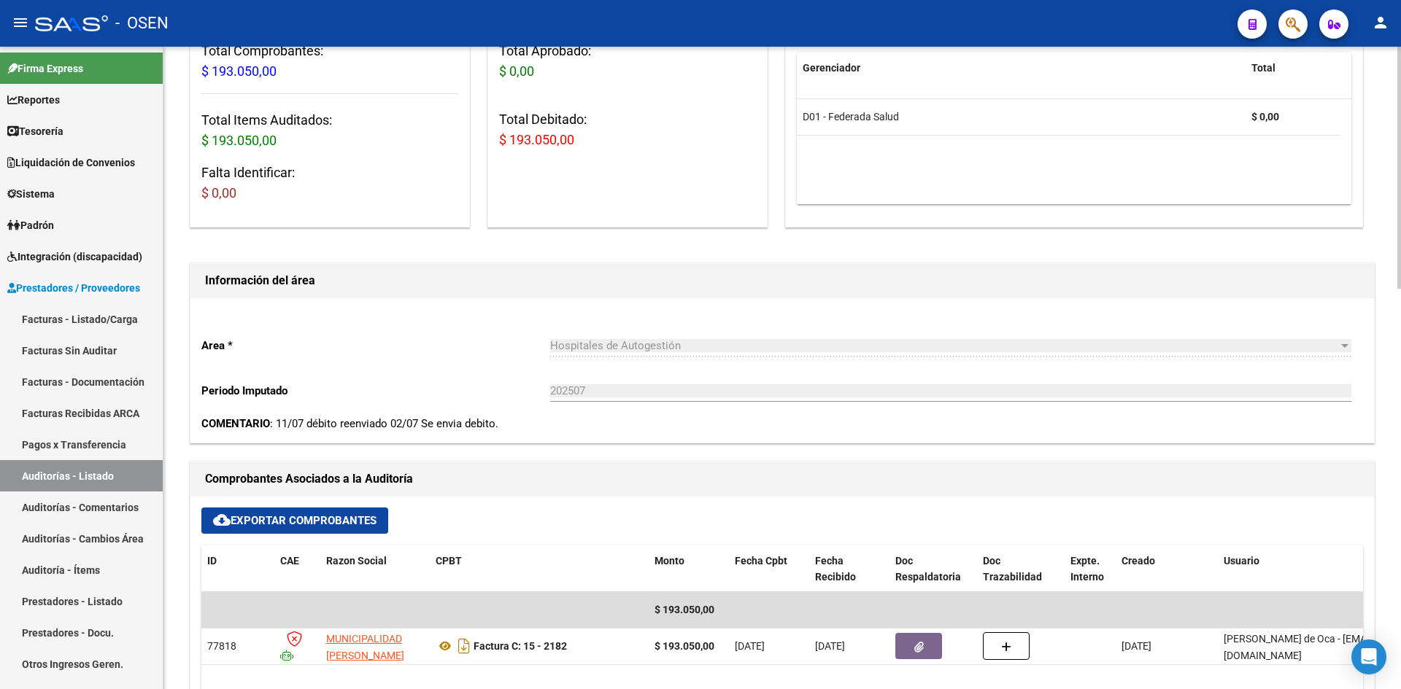
scroll to position [487, 0]
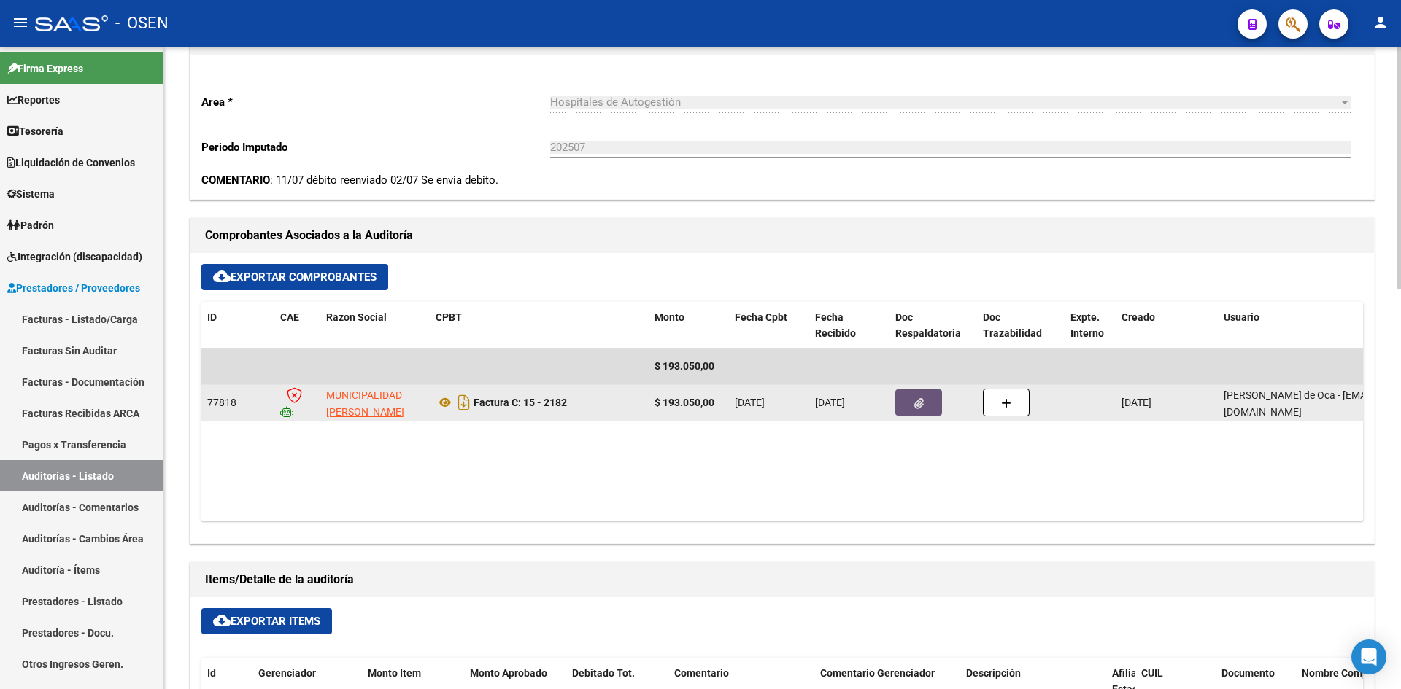
click at [931, 401] on button "button" at bounding box center [918, 403] width 47 height 26
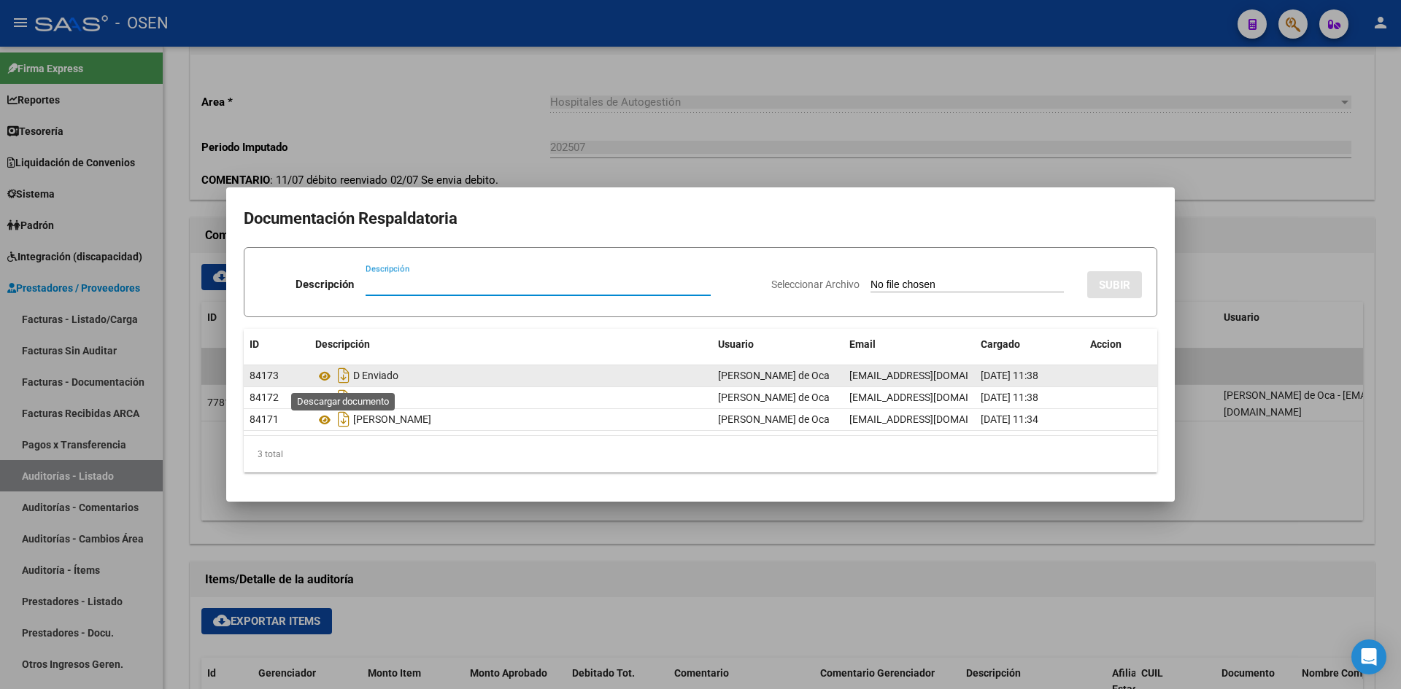
click at [343, 382] on icon "Descargar documento" at bounding box center [343, 375] width 19 height 23
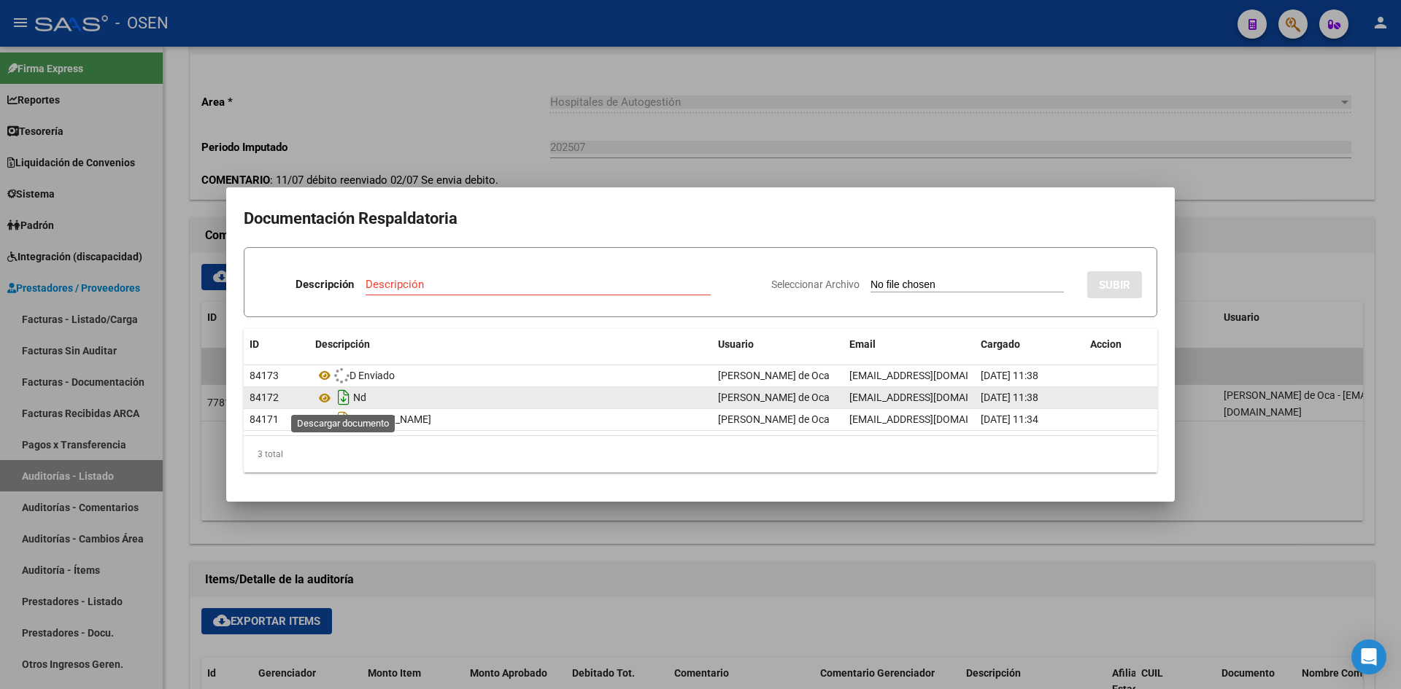
click at [347, 398] on icon "Descargar documento" at bounding box center [343, 397] width 19 height 23
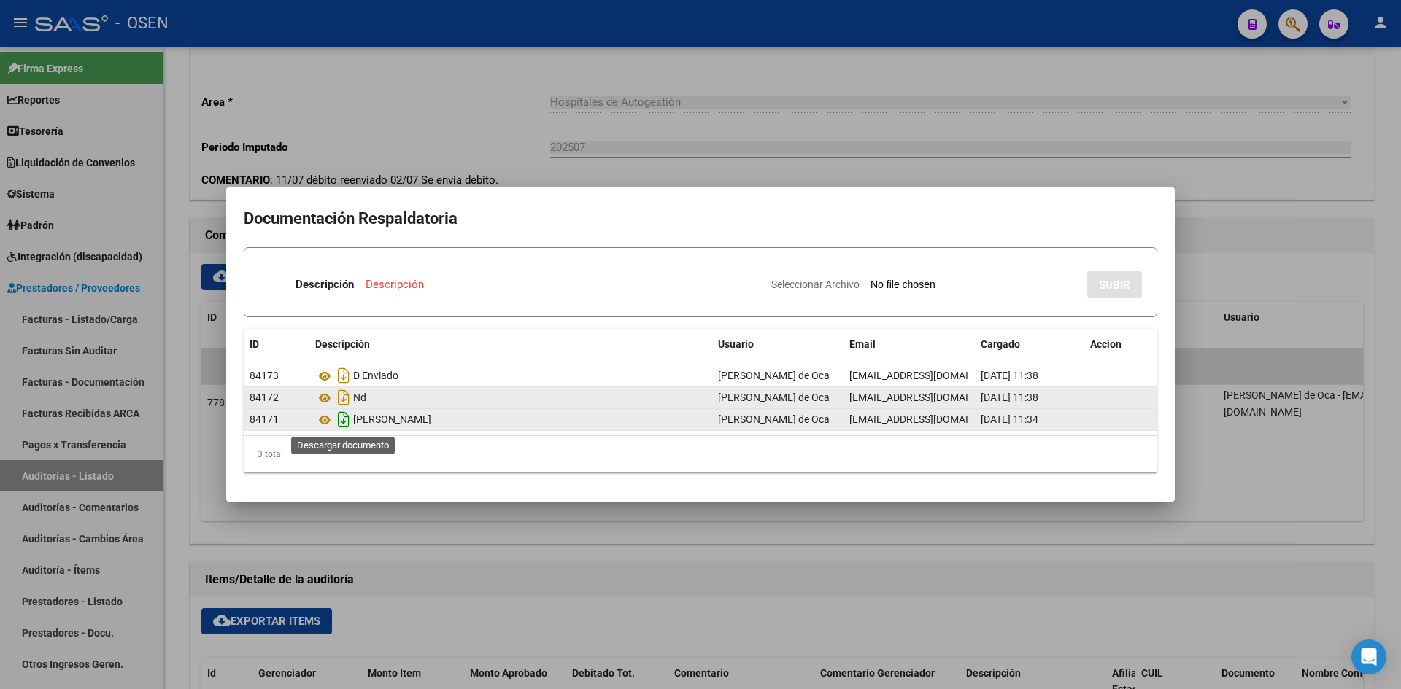
click at [343, 417] on icon "Descargar documento" at bounding box center [343, 419] width 19 height 23
click at [631, 179] on div at bounding box center [700, 344] width 1401 height 689
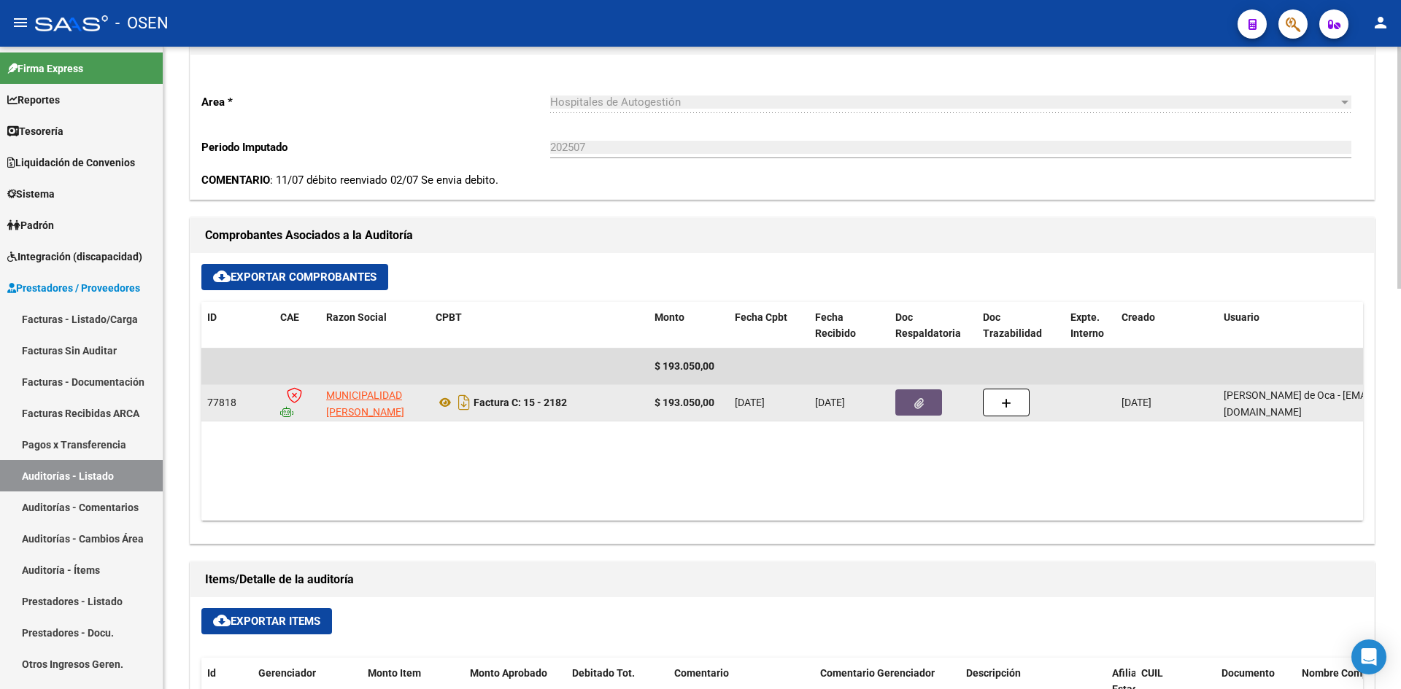
click at [901, 398] on button "button" at bounding box center [918, 403] width 47 height 26
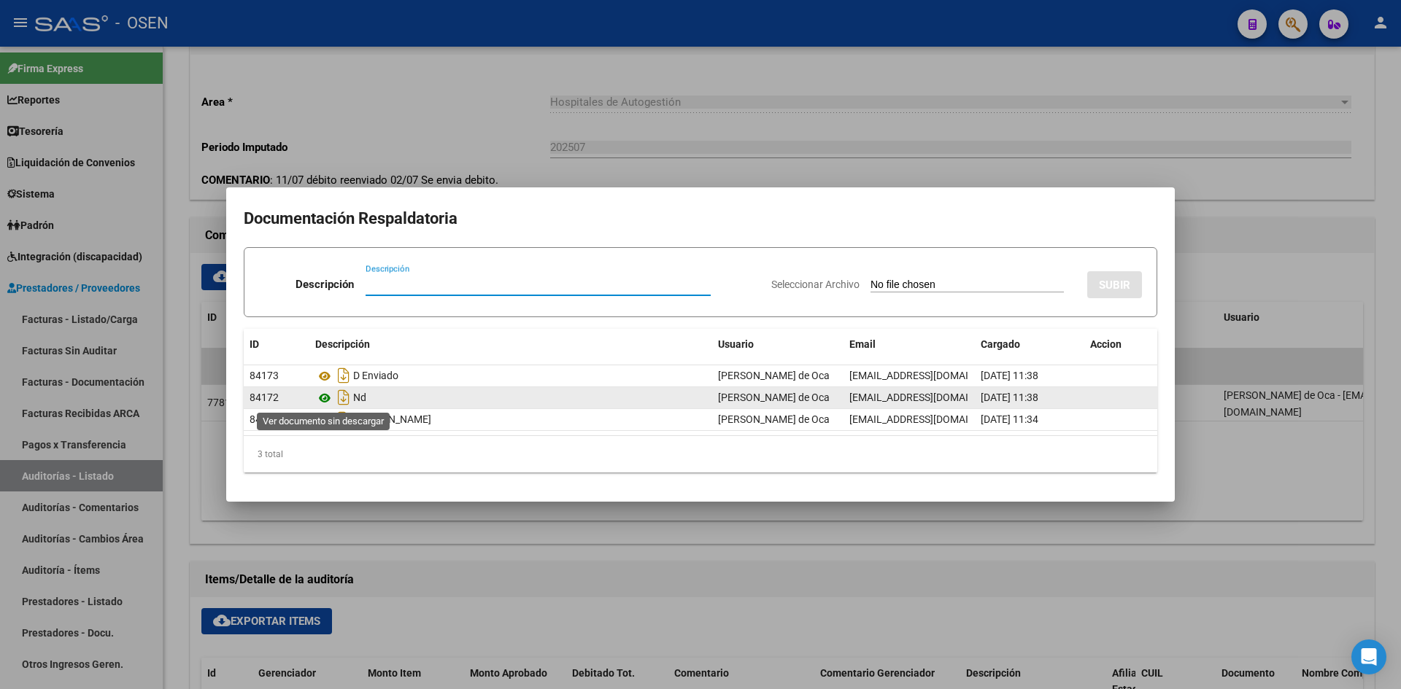
click at [322, 396] on icon at bounding box center [324, 399] width 19 height 18
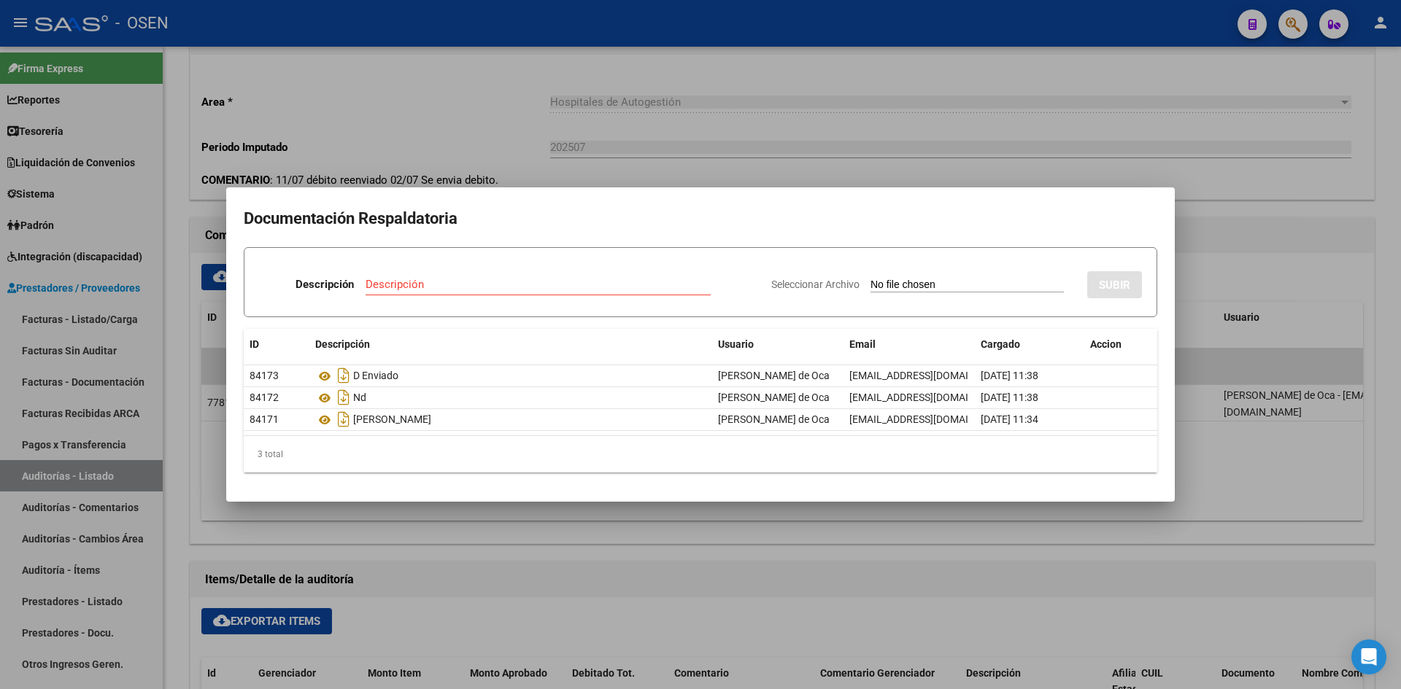
click at [85, 144] on div at bounding box center [700, 344] width 1401 height 689
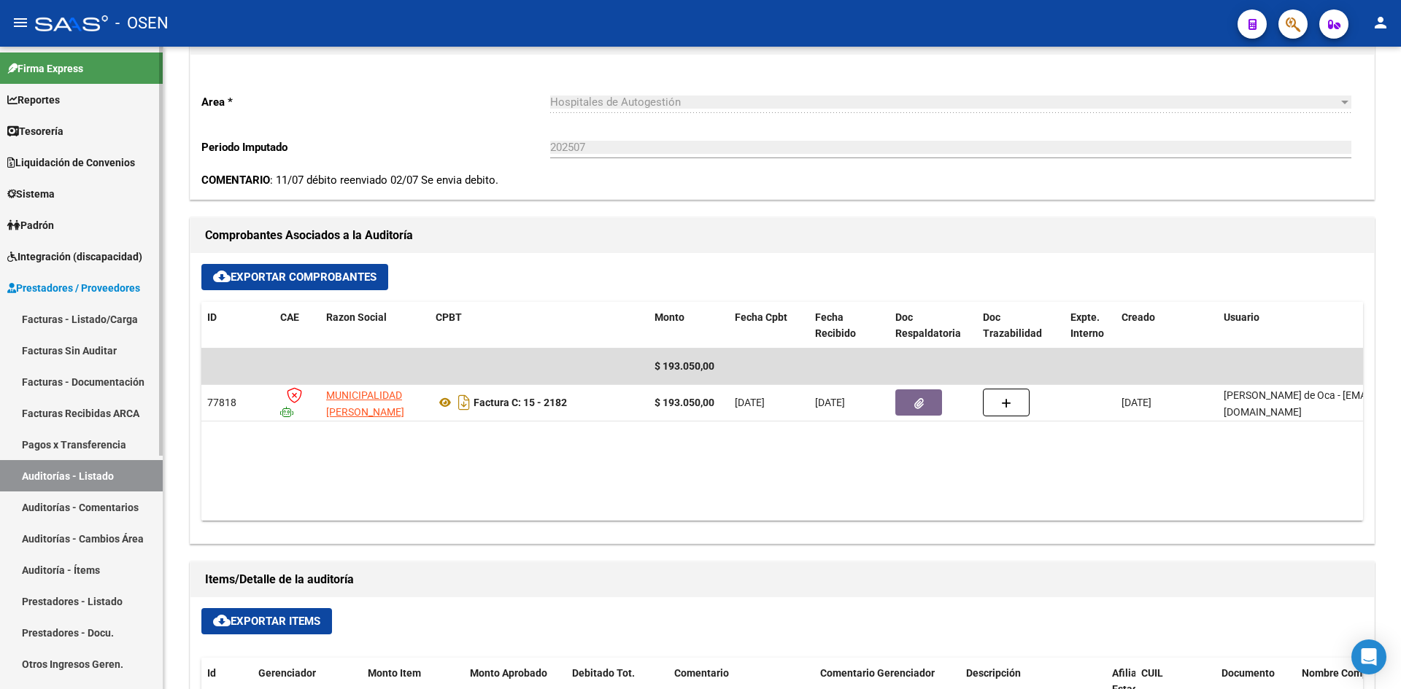
click at [80, 134] on link "Tesorería" at bounding box center [81, 130] width 163 height 31
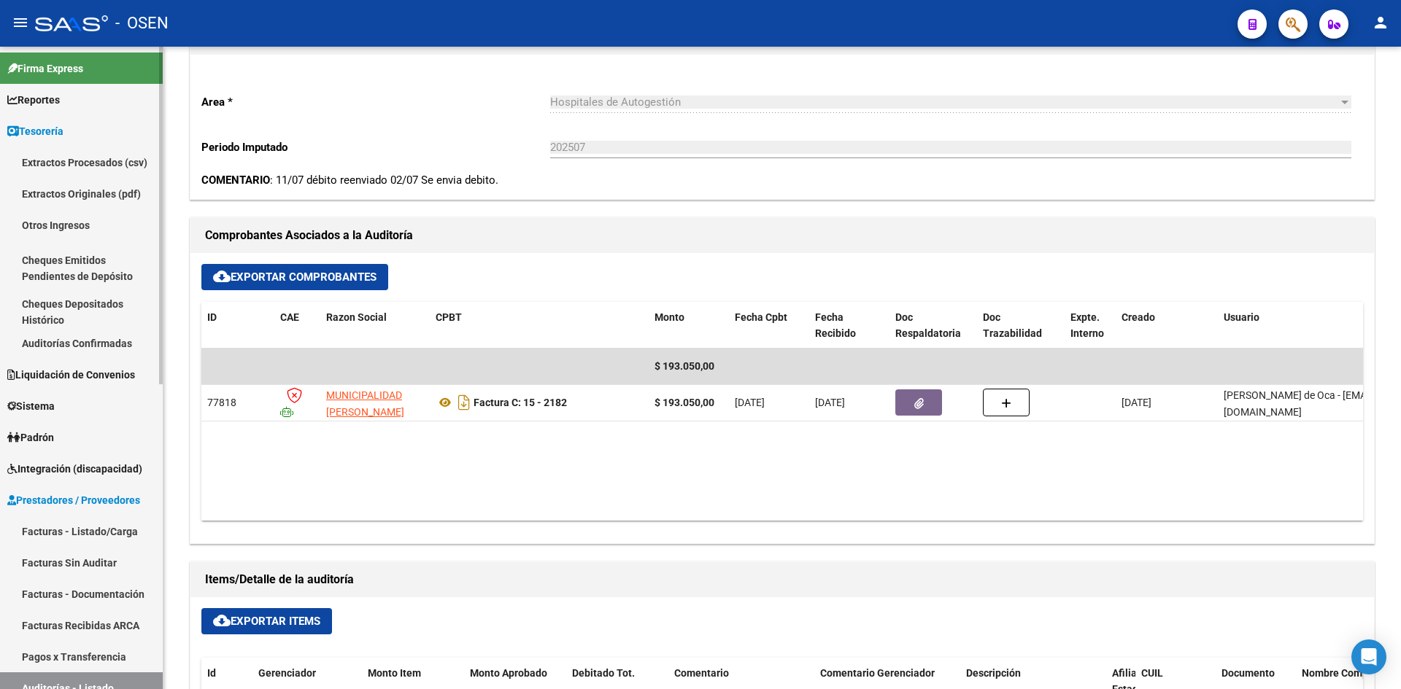
click at [120, 341] on link "Auditorías Confirmadas" at bounding box center [81, 343] width 163 height 31
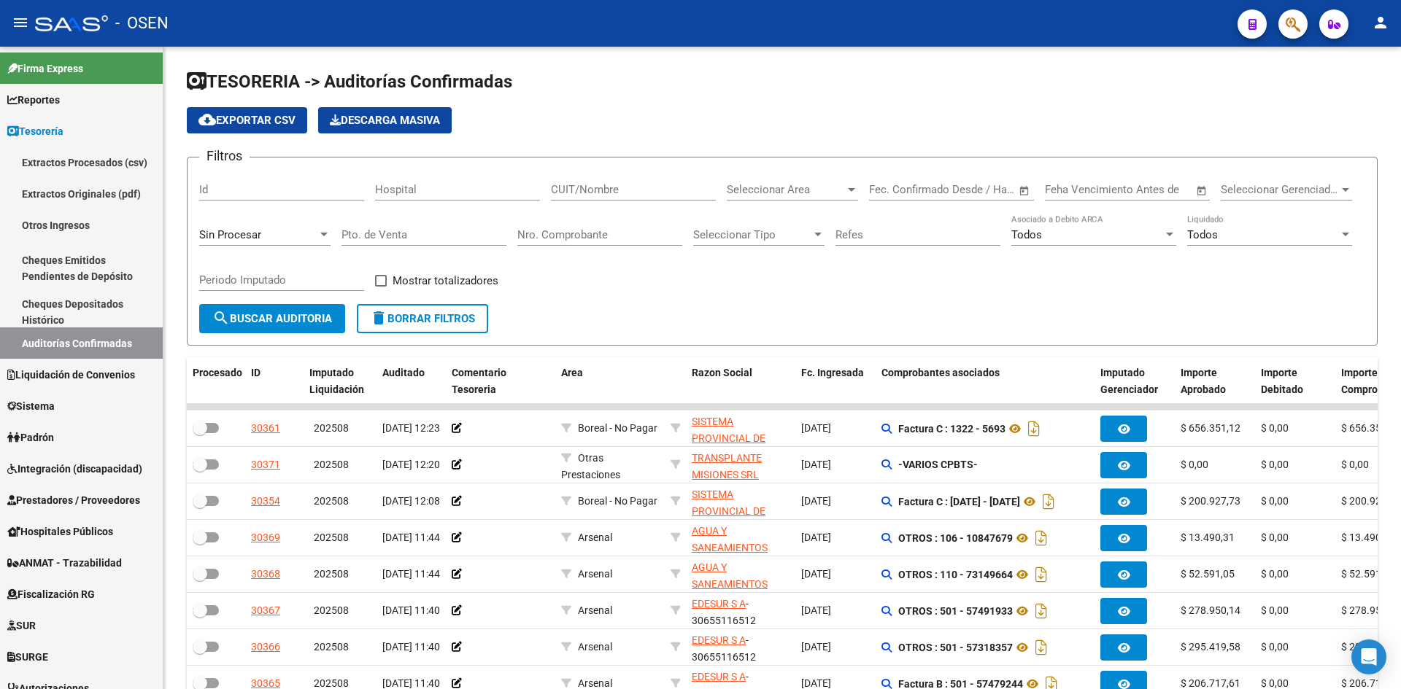
click at [643, 235] on input "Nro. Comprobante" at bounding box center [599, 234] width 165 height 13
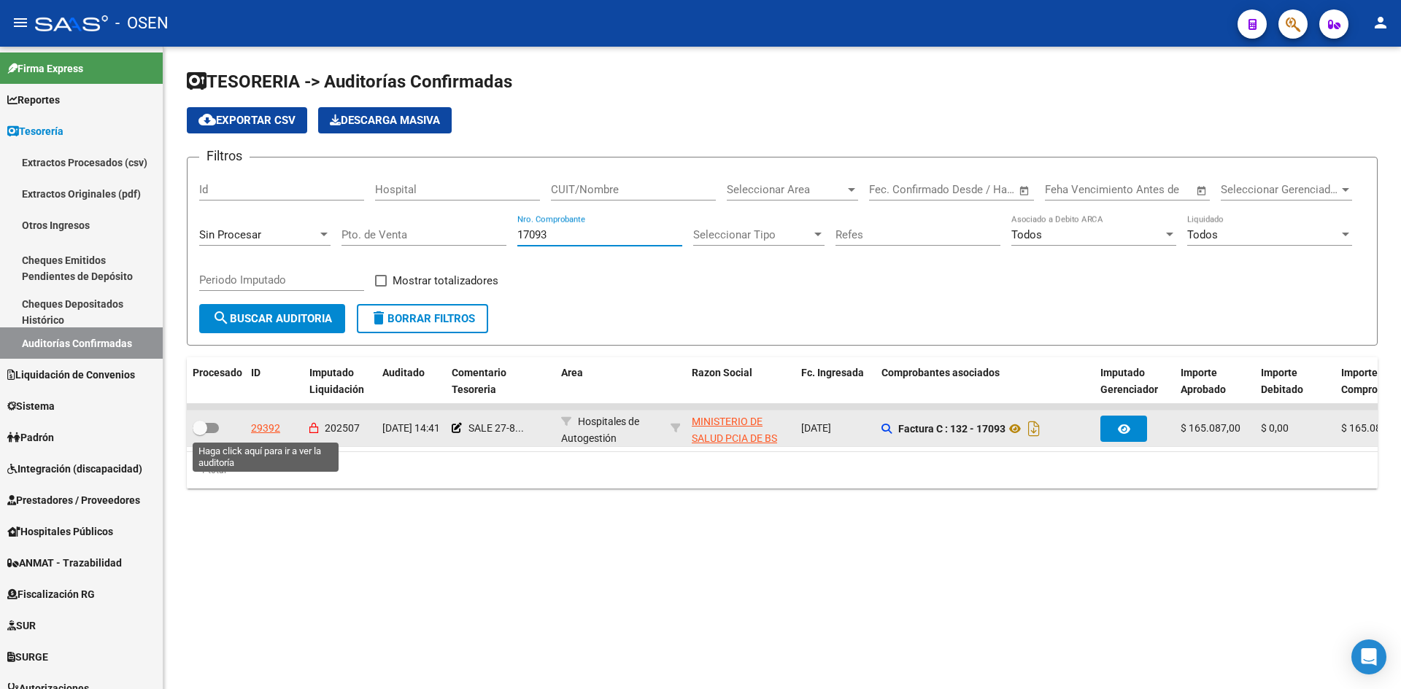
type input "17093"
click at [272, 430] on div "29392" at bounding box center [265, 428] width 29 height 17
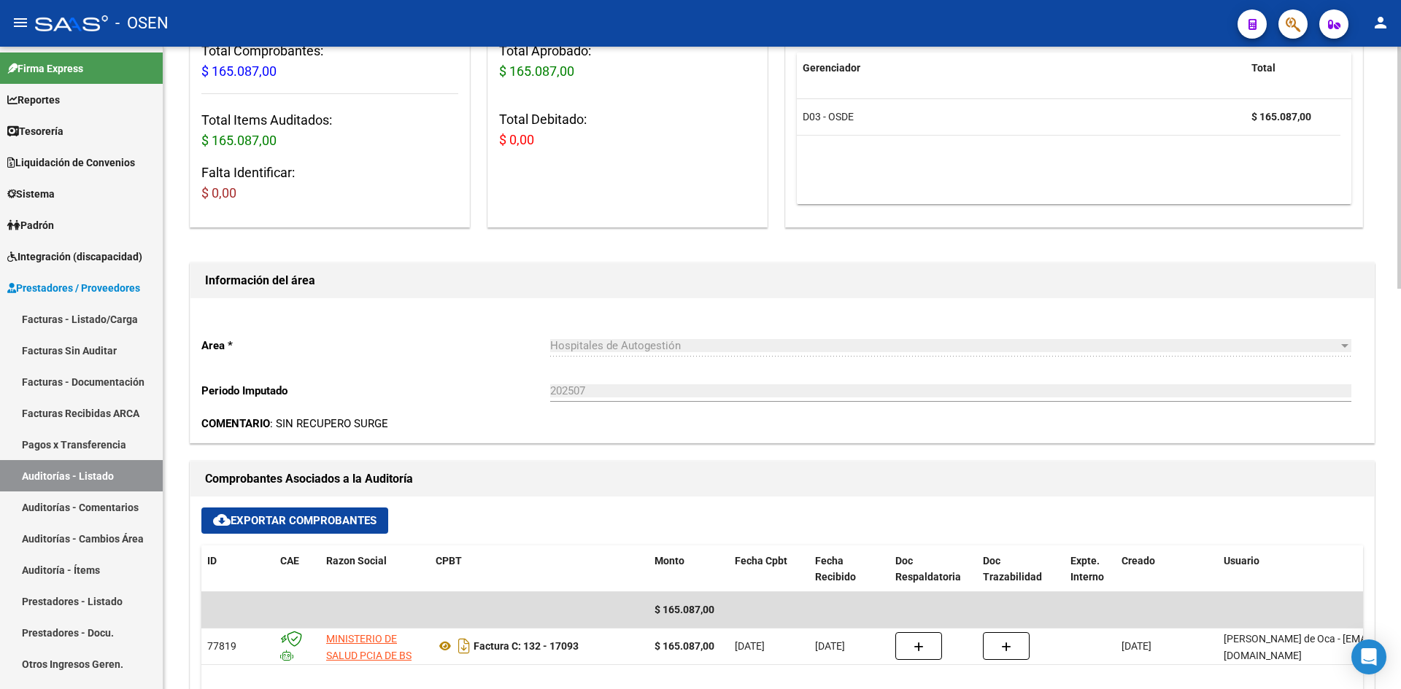
scroll to position [487, 0]
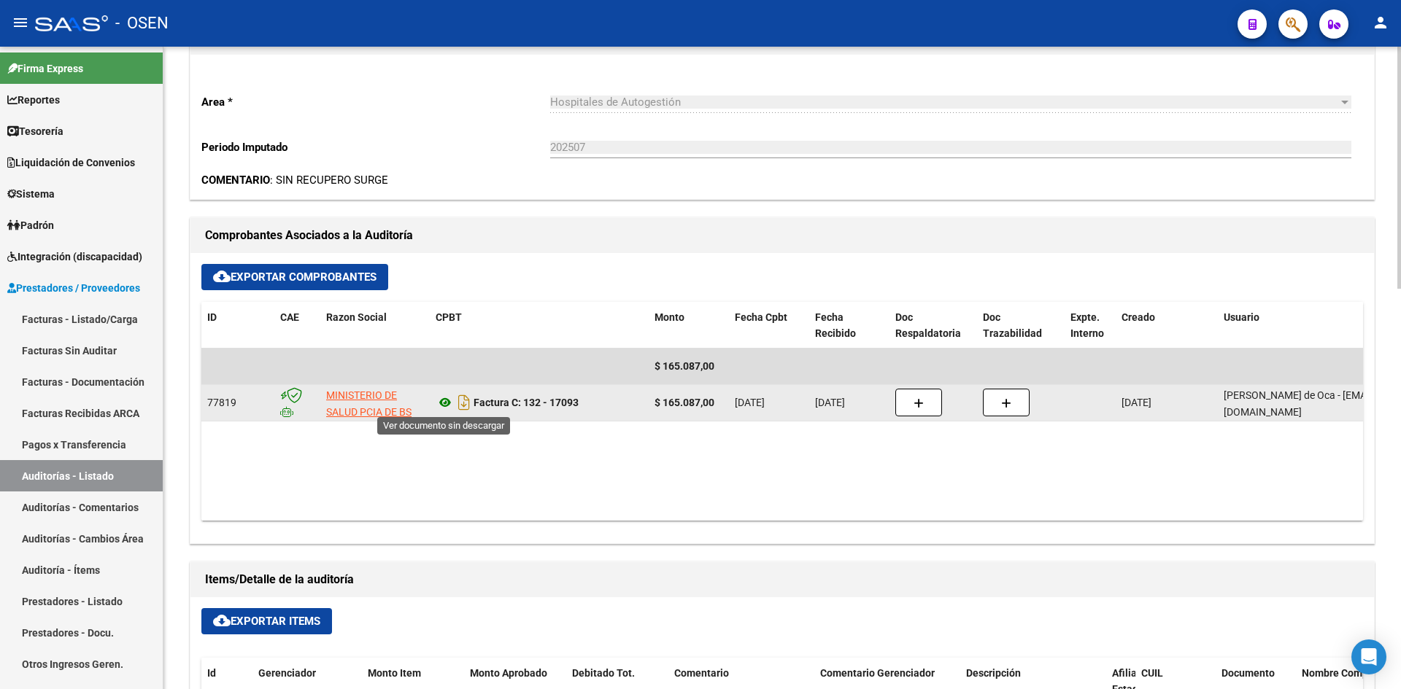
click at [447, 405] on icon at bounding box center [445, 403] width 19 height 18
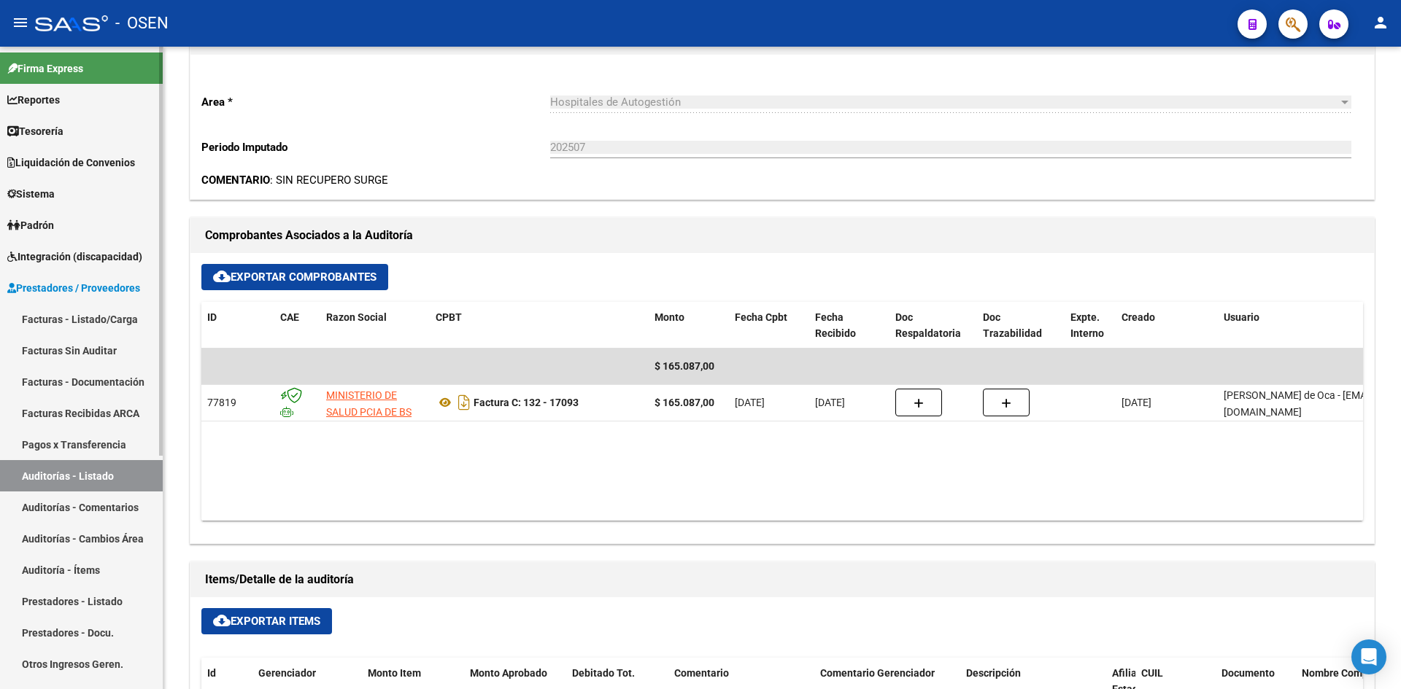
scroll to position [243, 0]
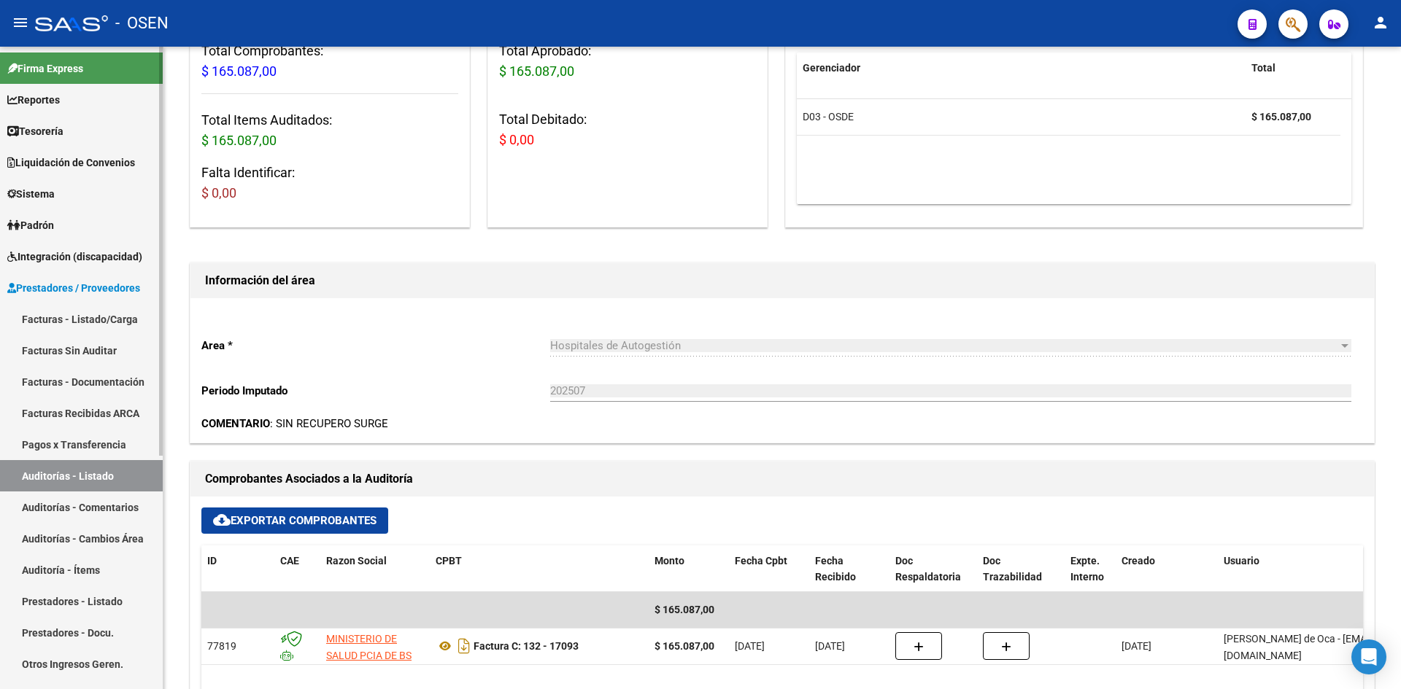
click at [95, 125] on link "Tesorería" at bounding box center [81, 130] width 163 height 31
click at [91, 127] on link "Tesorería" at bounding box center [81, 130] width 163 height 31
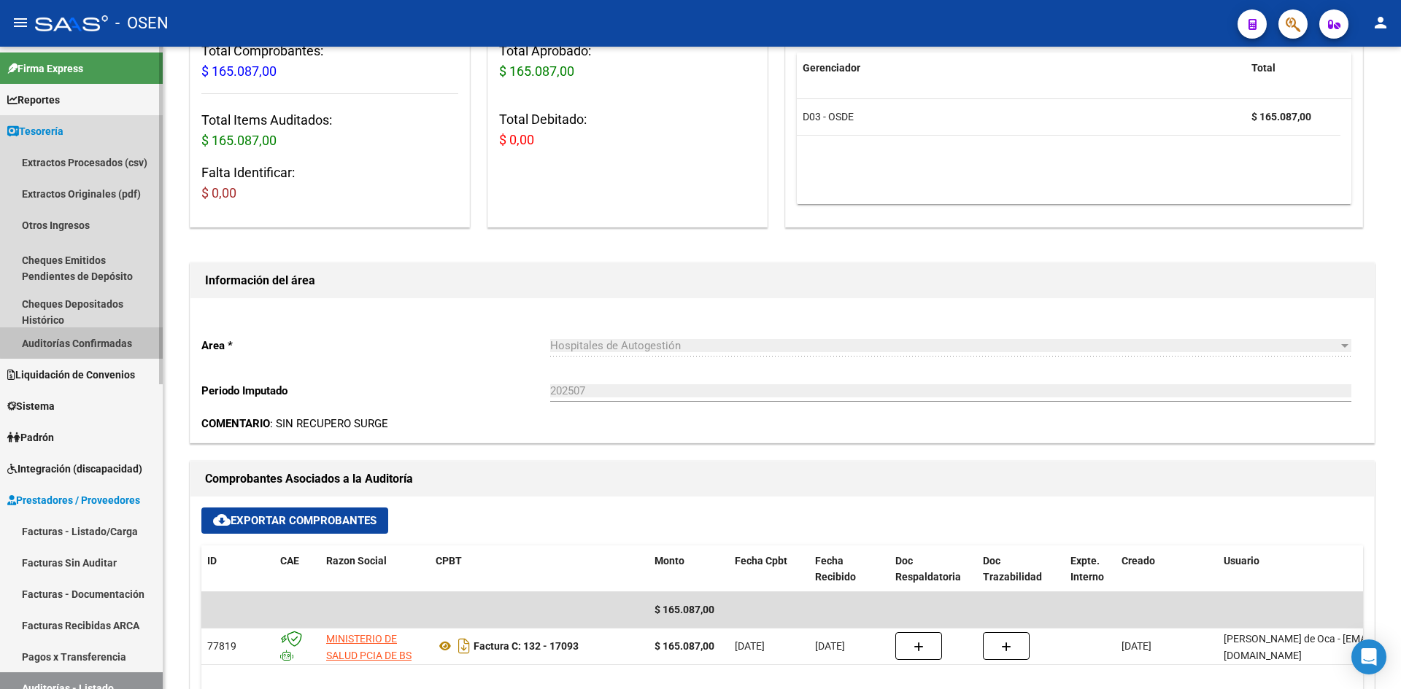
click at [113, 333] on link "Auditorías Confirmadas" at bounding box center [81, 343] width 163 height 31
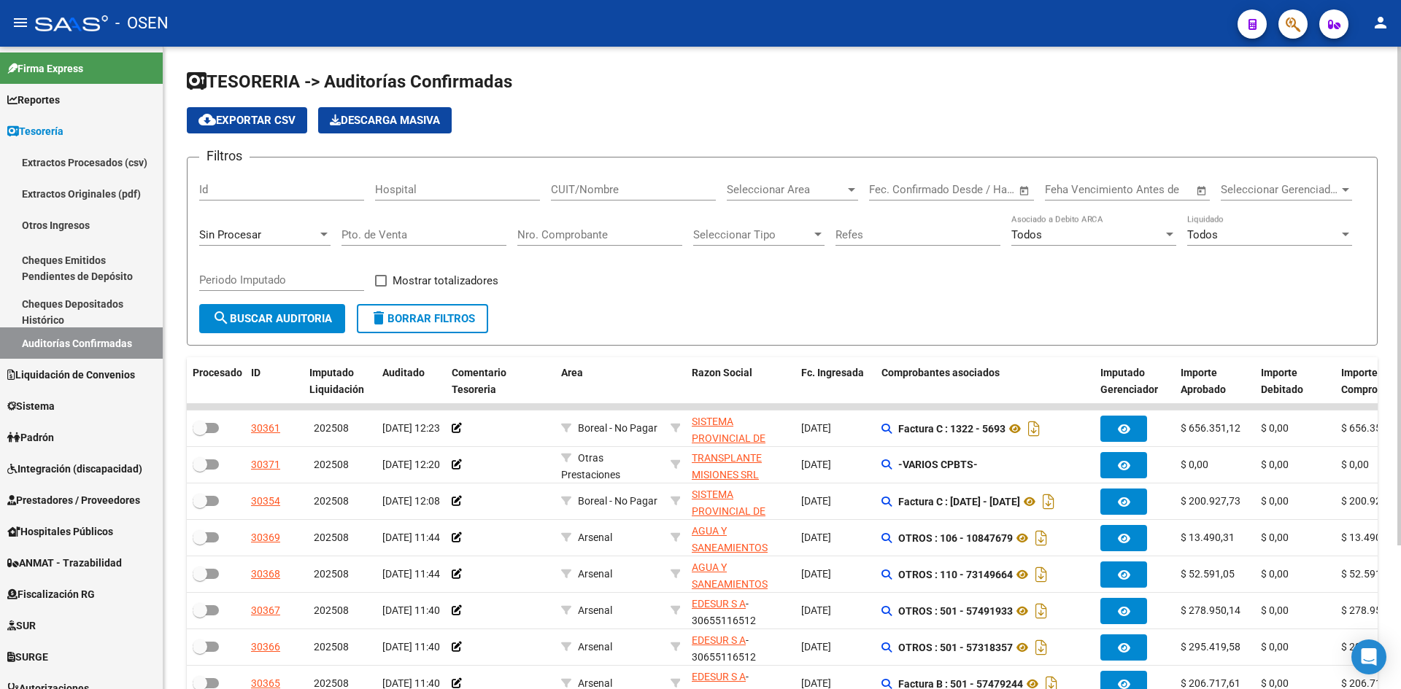
click at [519, 220] on div "Nro. Comprobante" at bounding box center [599, 229] width 165 height 31
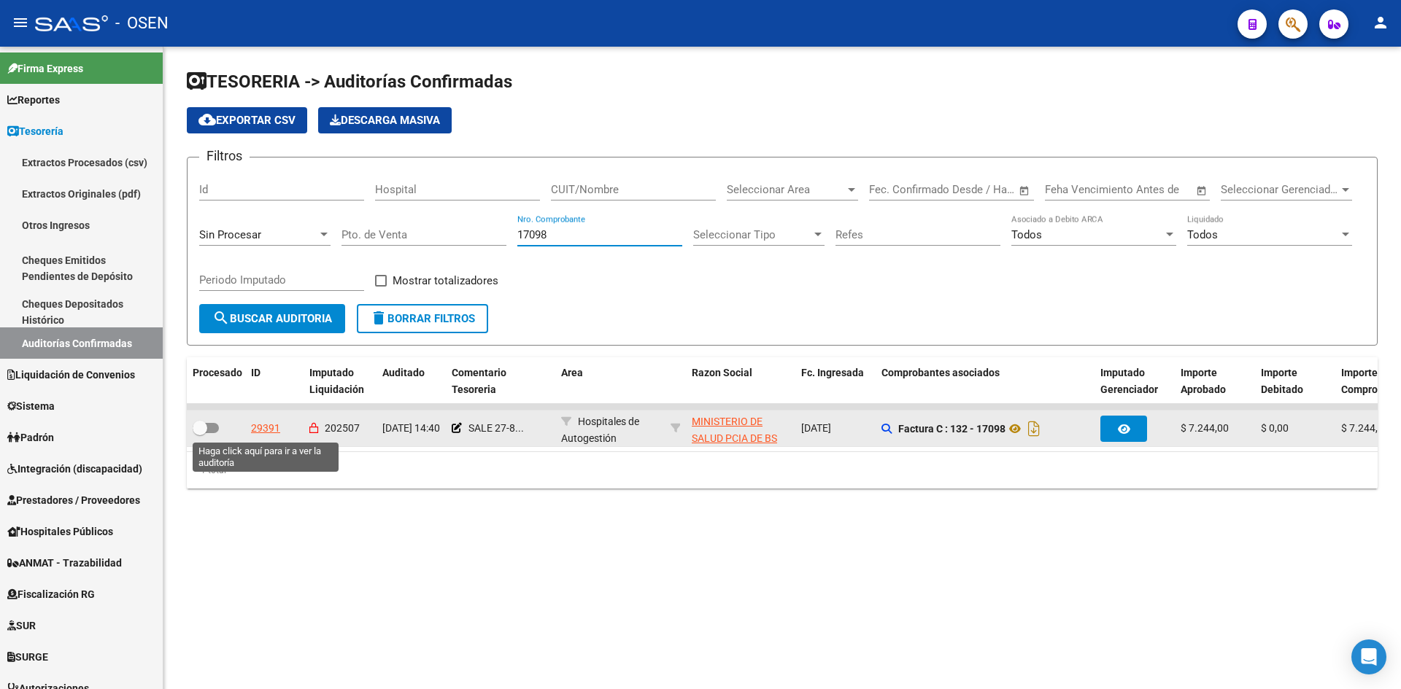
type input "17098"
click at [261, 428] on div "29391" at bounding box center [265, 428] width 29 height 17
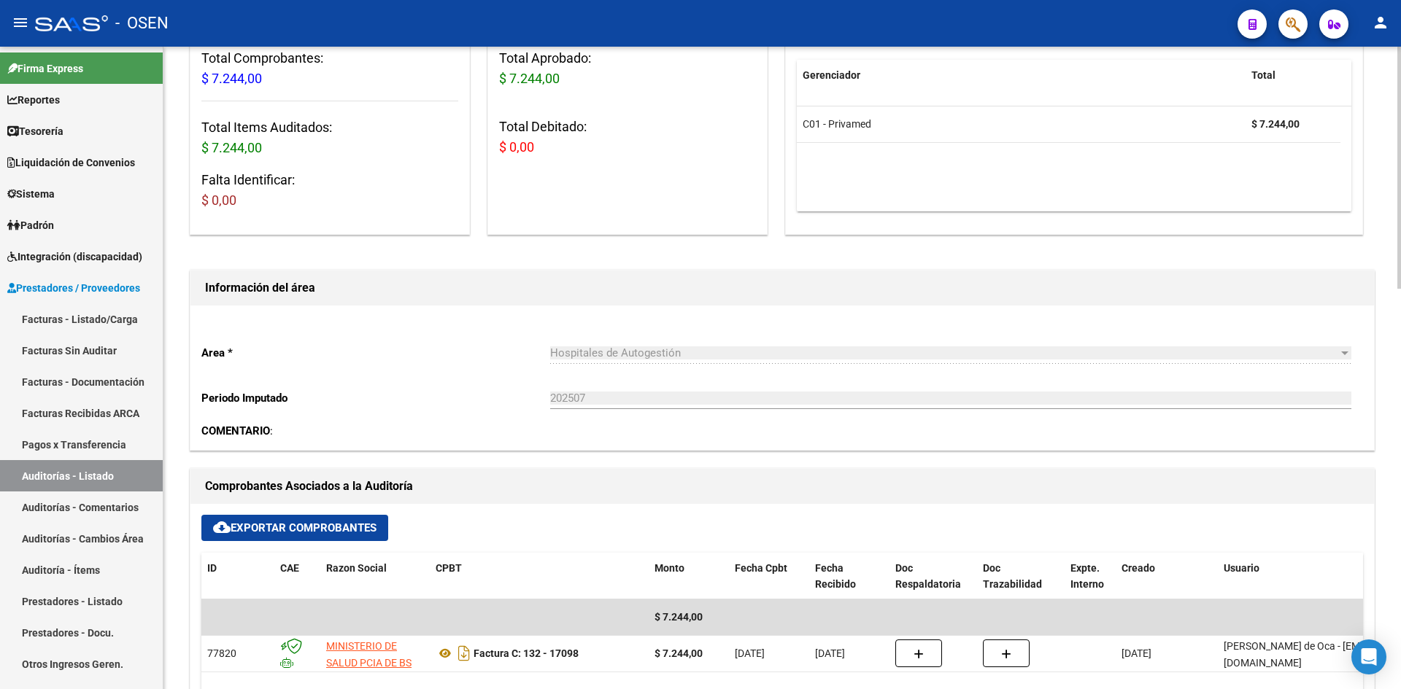
scroll to position [487, 0]
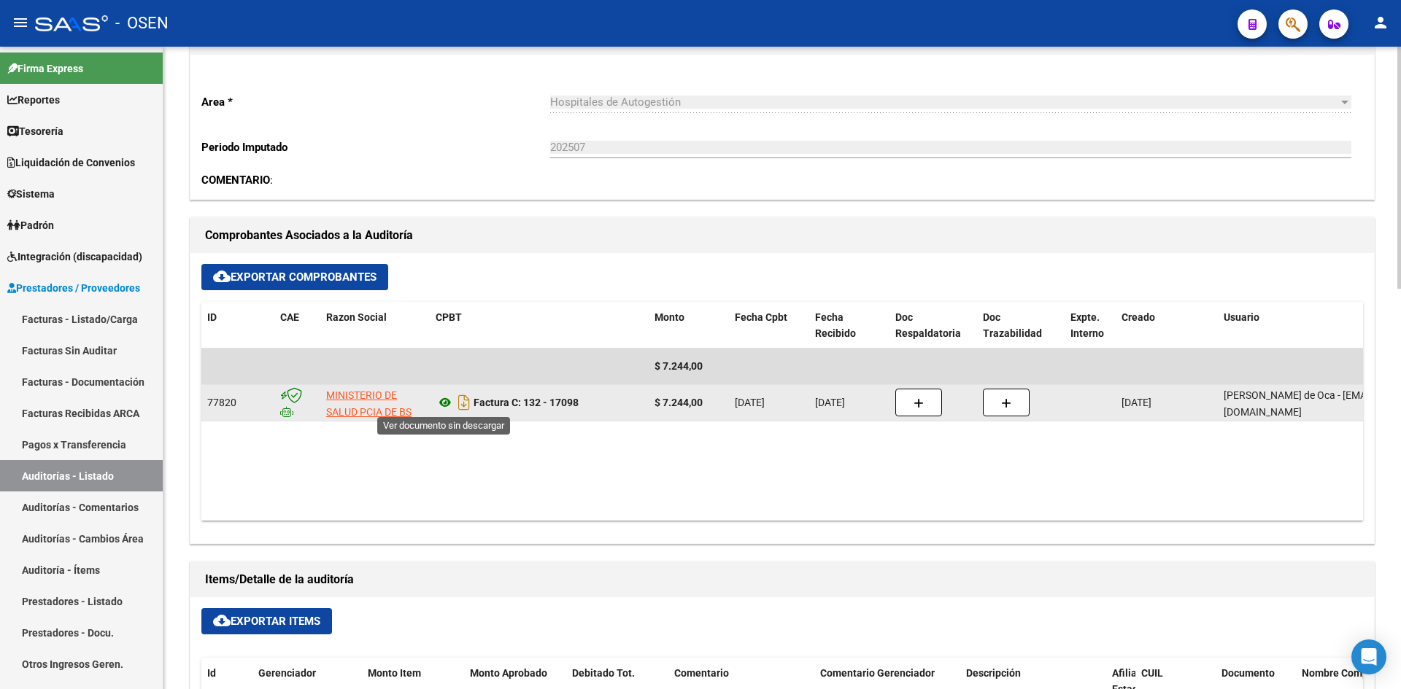
click at [446, 403] on icon at bounding box center [445, 403] width 19 height 18
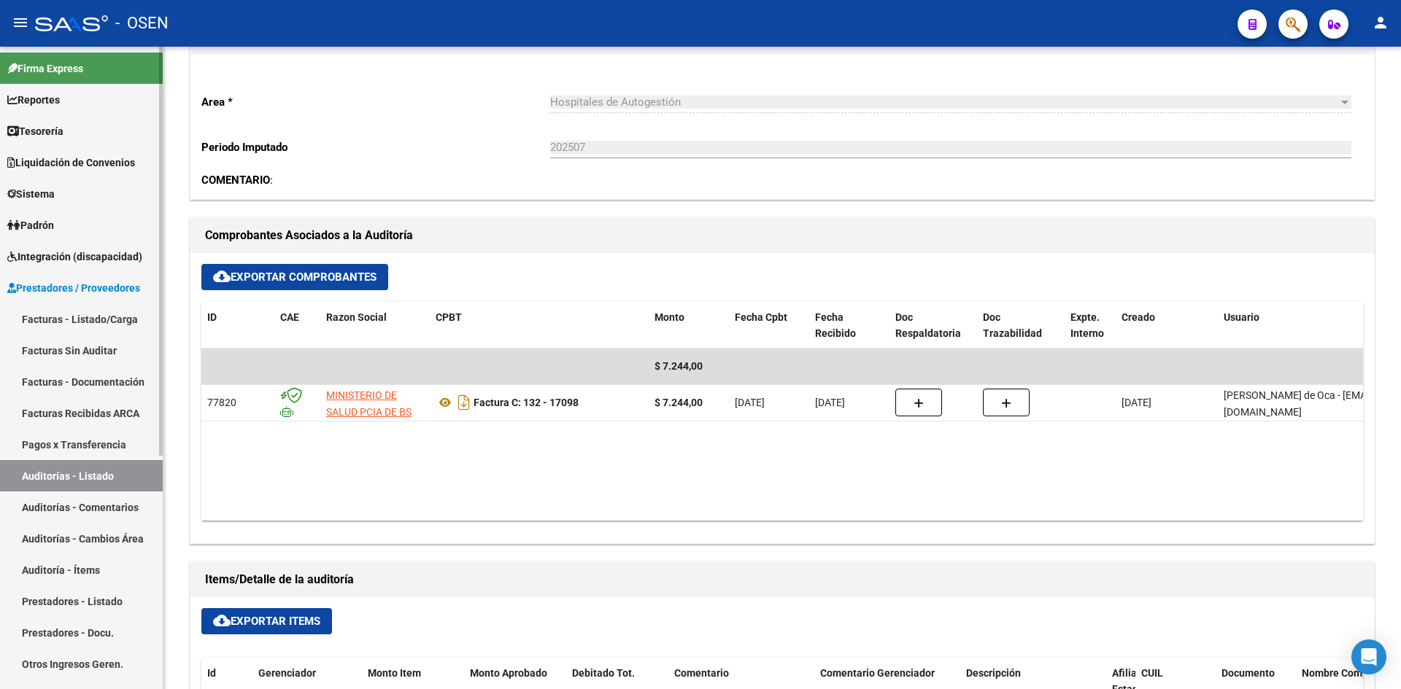
click at [82, 130] on link "Tesorería" at bounding box center [81, 130] width 163 height 31
click at [89, 119] on link "Tesorería" at bounding box center [81, 130] width 163 height 31
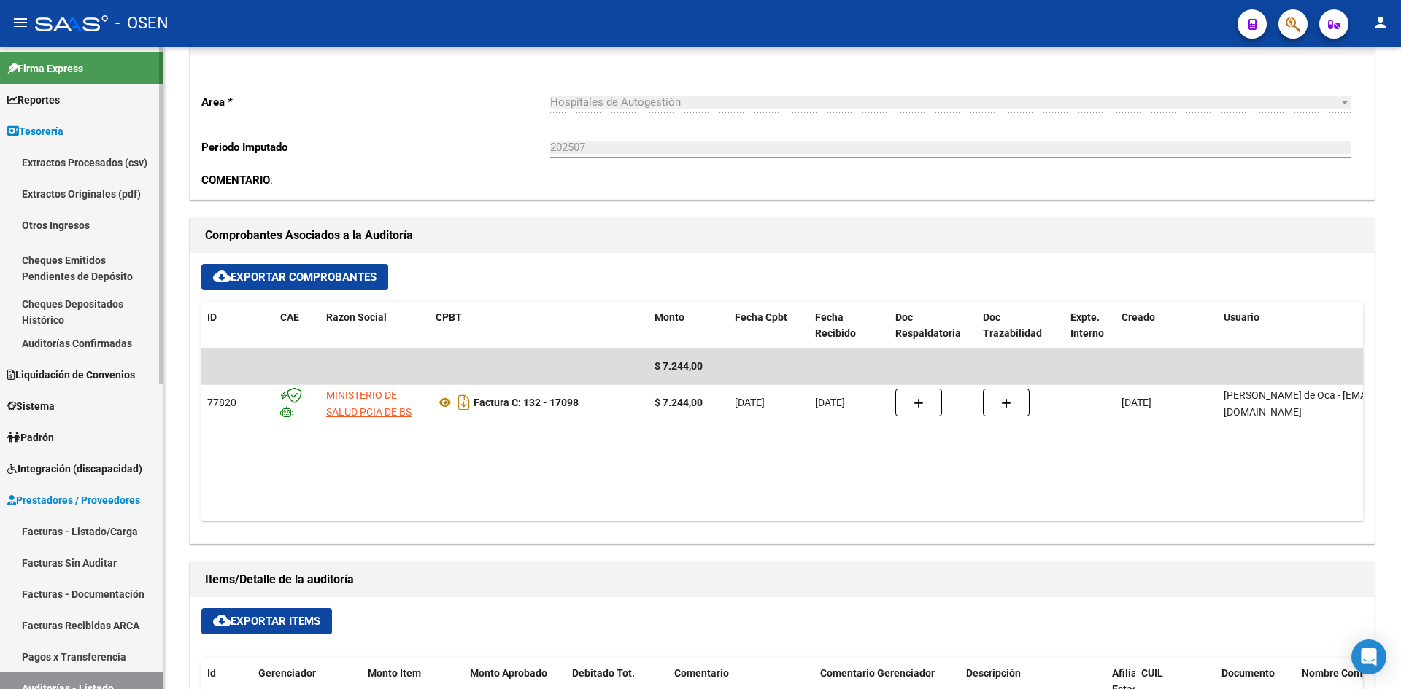
click at [115, 346] on link "Auditorías Confirmadas" at bounding box center [81, 343] width 163 height 31
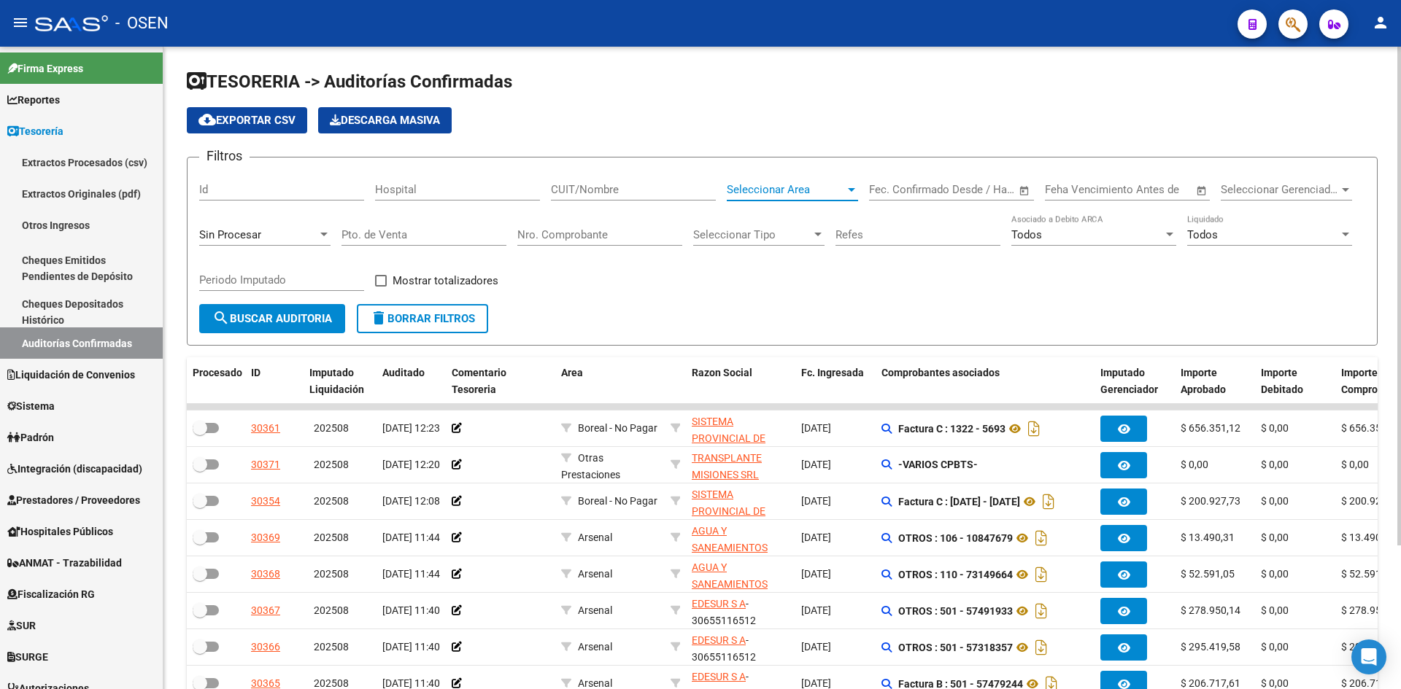
click at [793, 185] on span "Seleccionar Area" at bounding box center [786, 189] width 118 height 13
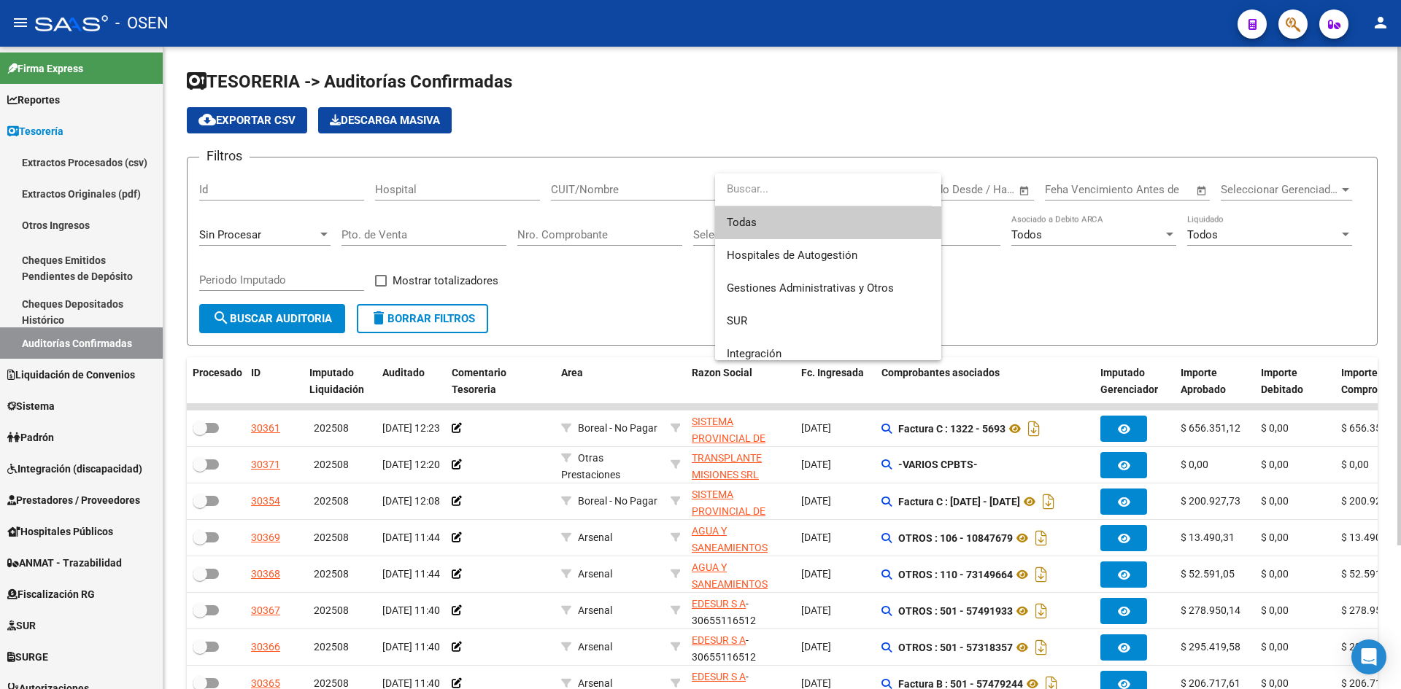
type input "C"
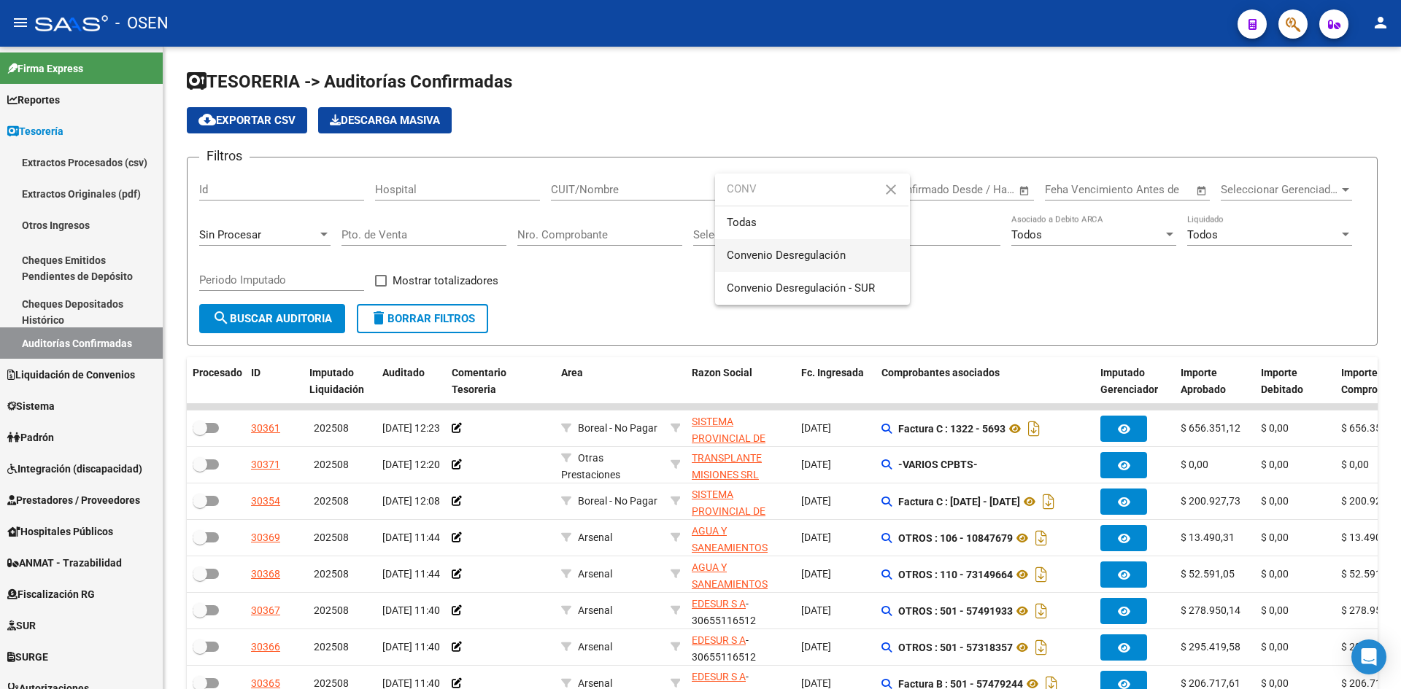
type input "CONV"
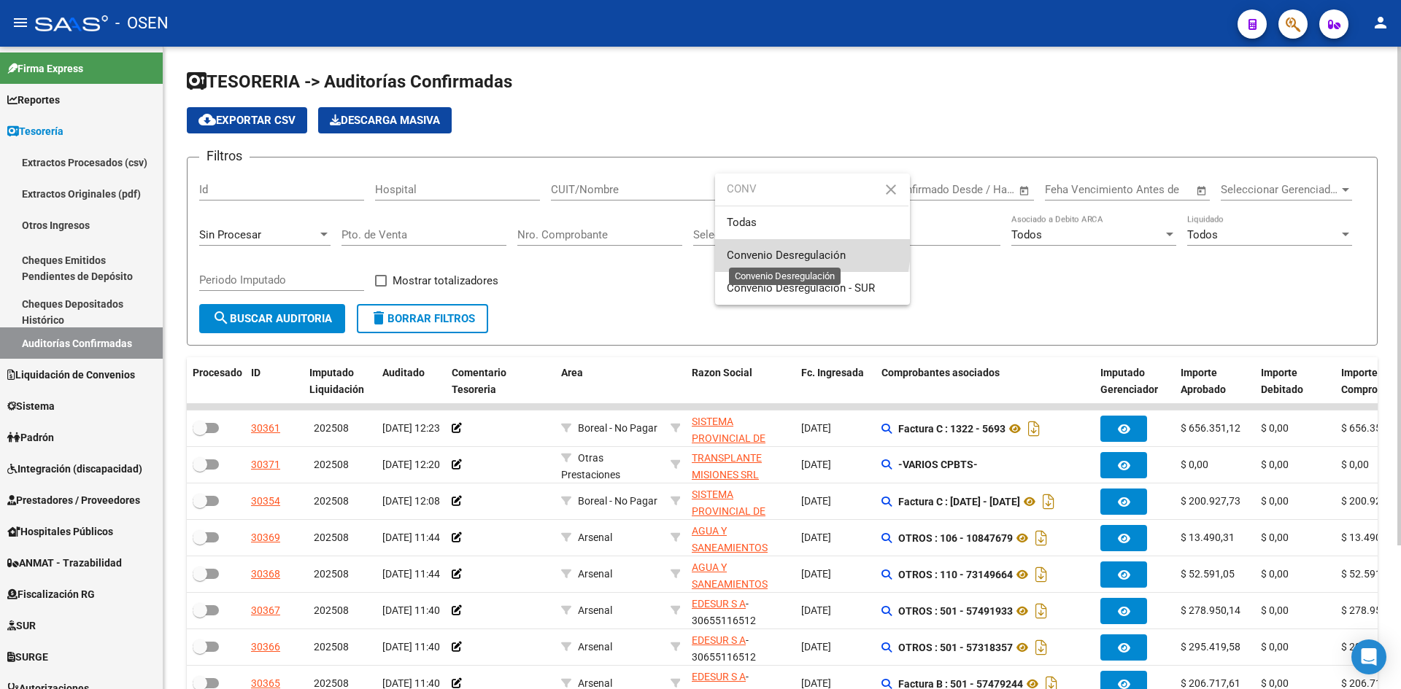
drag, startPoint x: 794, startPoint y: 249, endPoint x: 244, endPoint y: 323, distance: 555.8
click at [793, 249] on span "Convenio Desregulación" at bounding box center [786, 255] width 119 height 13
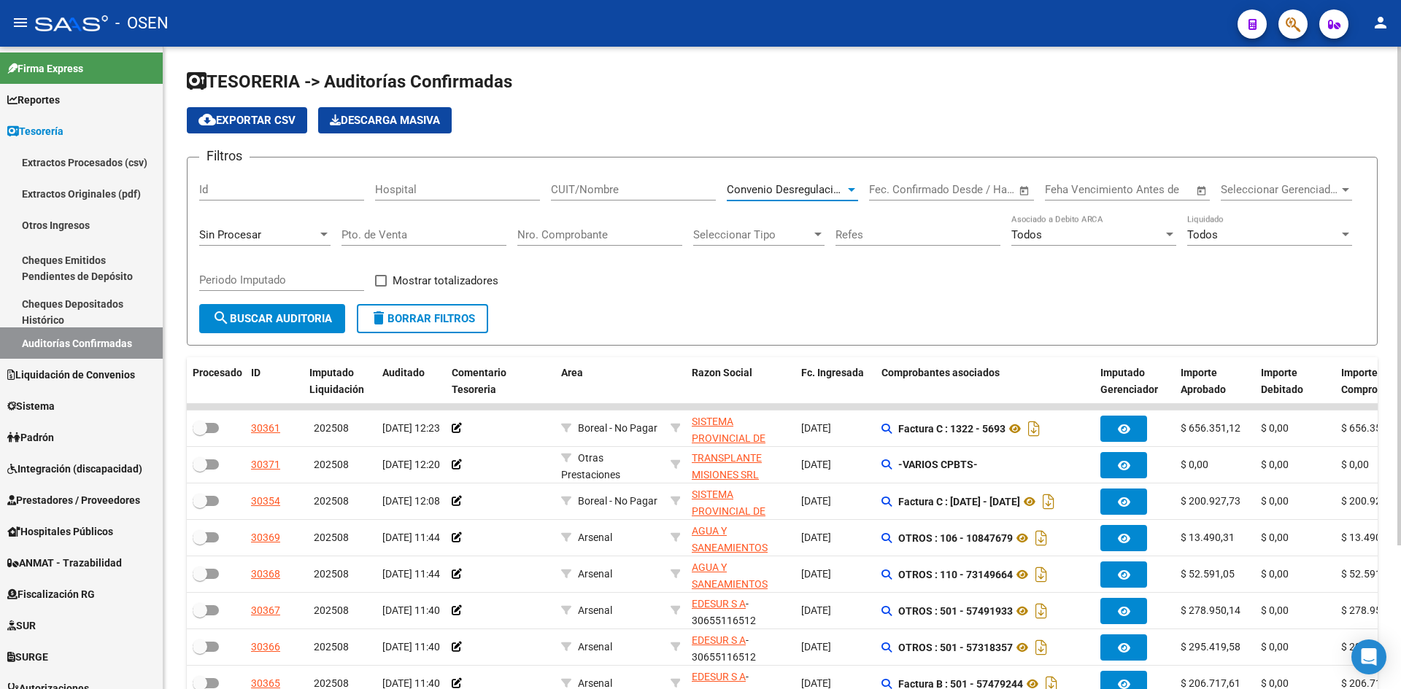
click at [263, 317] on span "search Buscar Auditoria" at bounding box center [272, 318] width 120 height 13
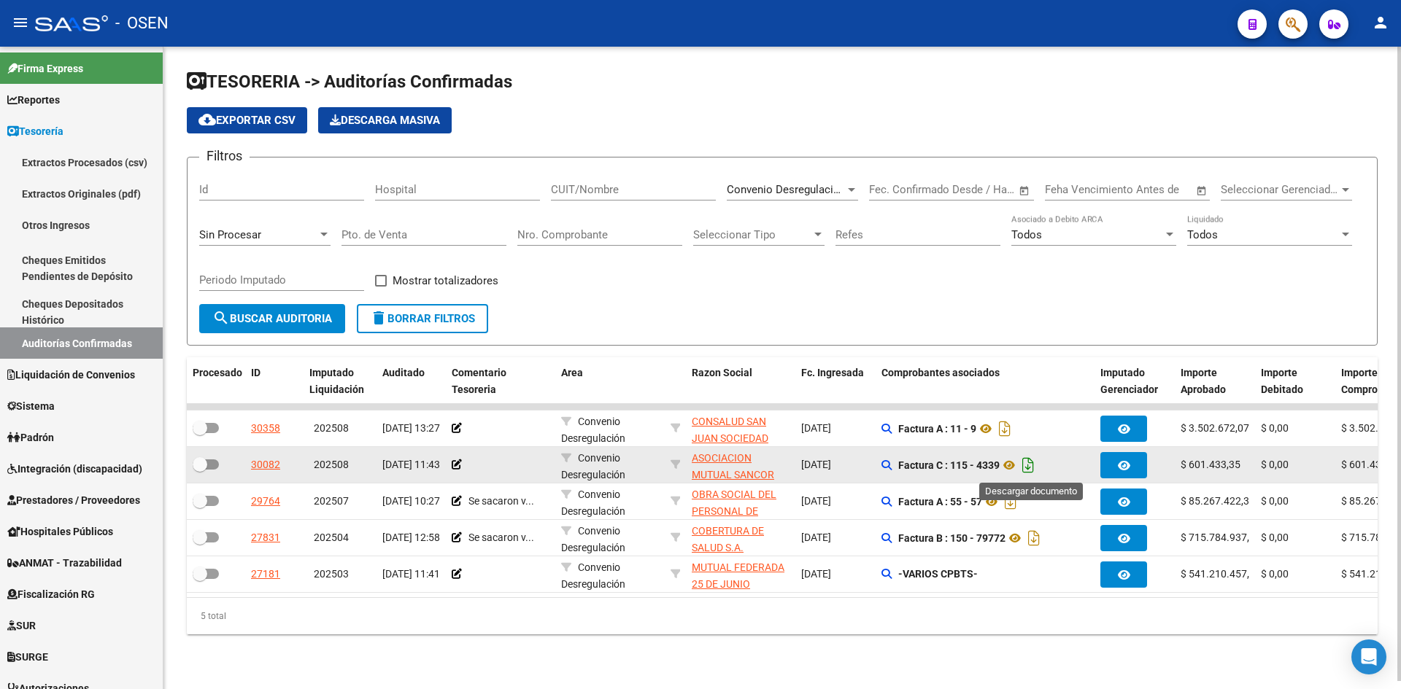
click at [1032, 465] on icon "Descargar documento" at bounding box center [1027, 465] width 19 height 23
click at [851, 172] on div "Convenio Desregulación Seleccionar Area" at bounding box center [792, 184] width 131 height 31
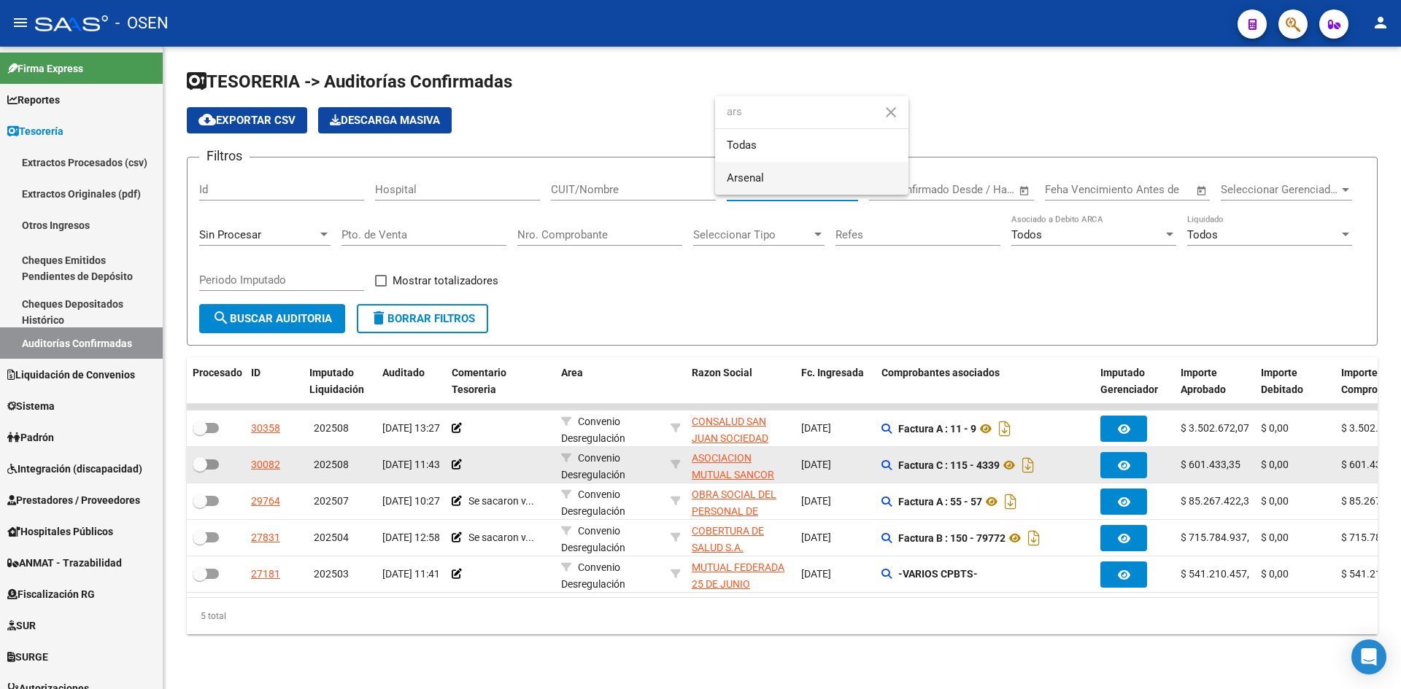
type input "ars"
drag, startPoint x: 821, startPoint y: 185, endPoint x: 607, endPoint y: 249, distance: 223.9
click at [813, 187] on span "Arsenal" at bounding box center [812, 178] width 170 height 33
drag, startPoint x: 333, startPoint y: 317, endPoint x: 387, endPoint y: 316, distance: 54.0
click at [332, 317] on span "search Buscar Auditoria" at bounding box center [272, 318] width 120 height 13
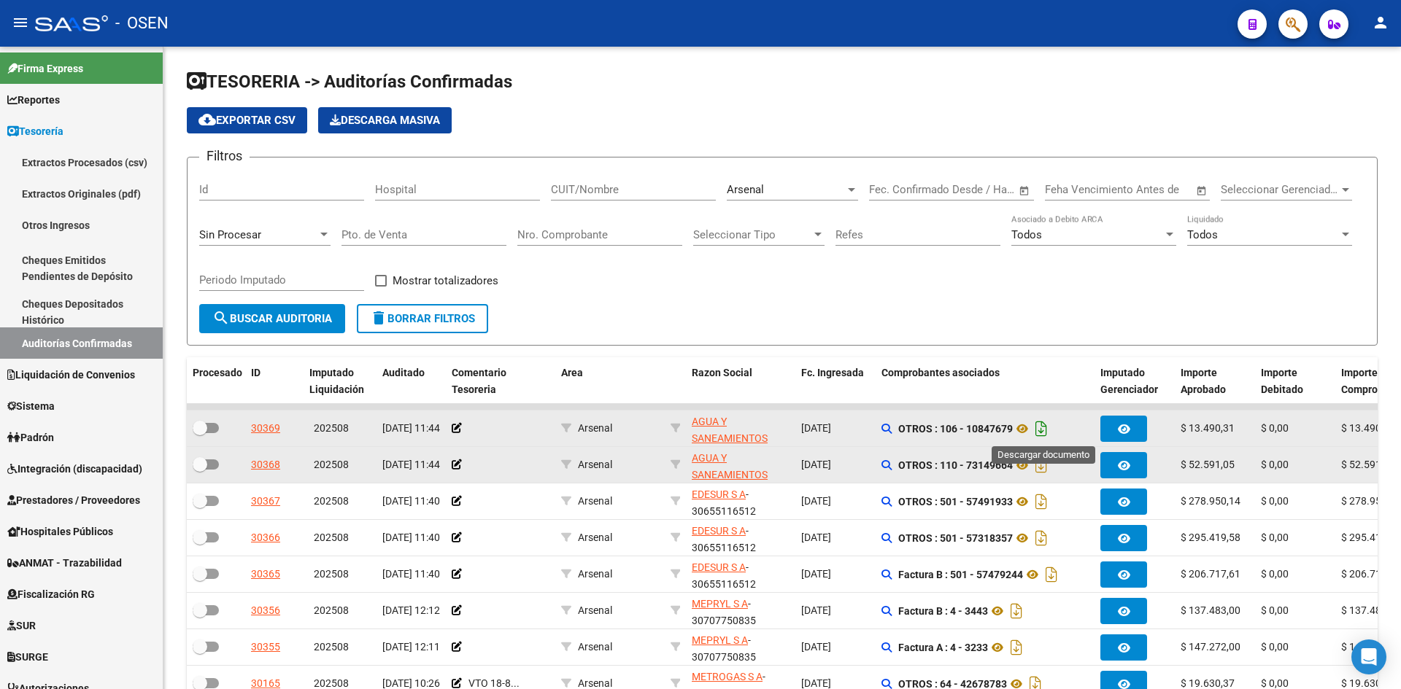
click at [1049, 423] on icon "Descargar documento" at bounding box center [1041, 428] width 19 height 23
click at [1037, 463] on icon "Descargar documento" at bounding box center [1041, 465] width 19 height 23
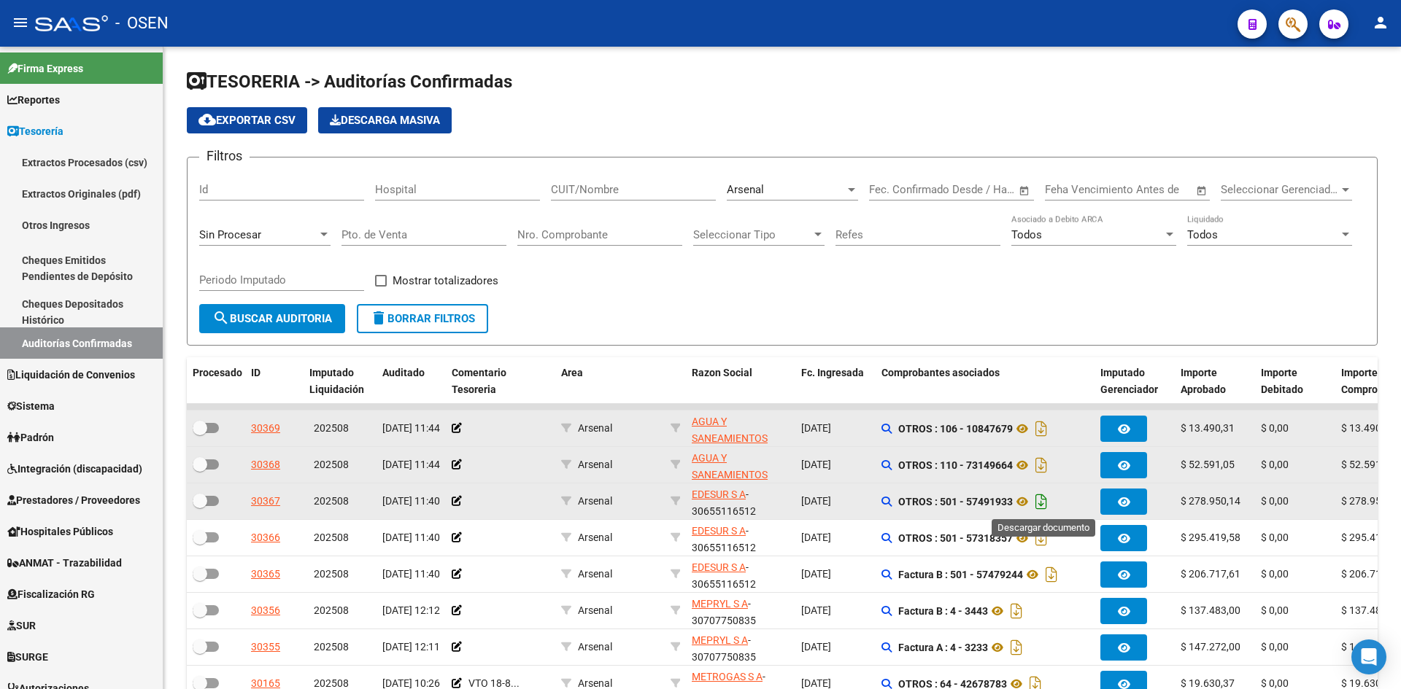
click at [1048, 500] on icon "Descargar documento" at bounding box center [1041, 501] width 19 height 23
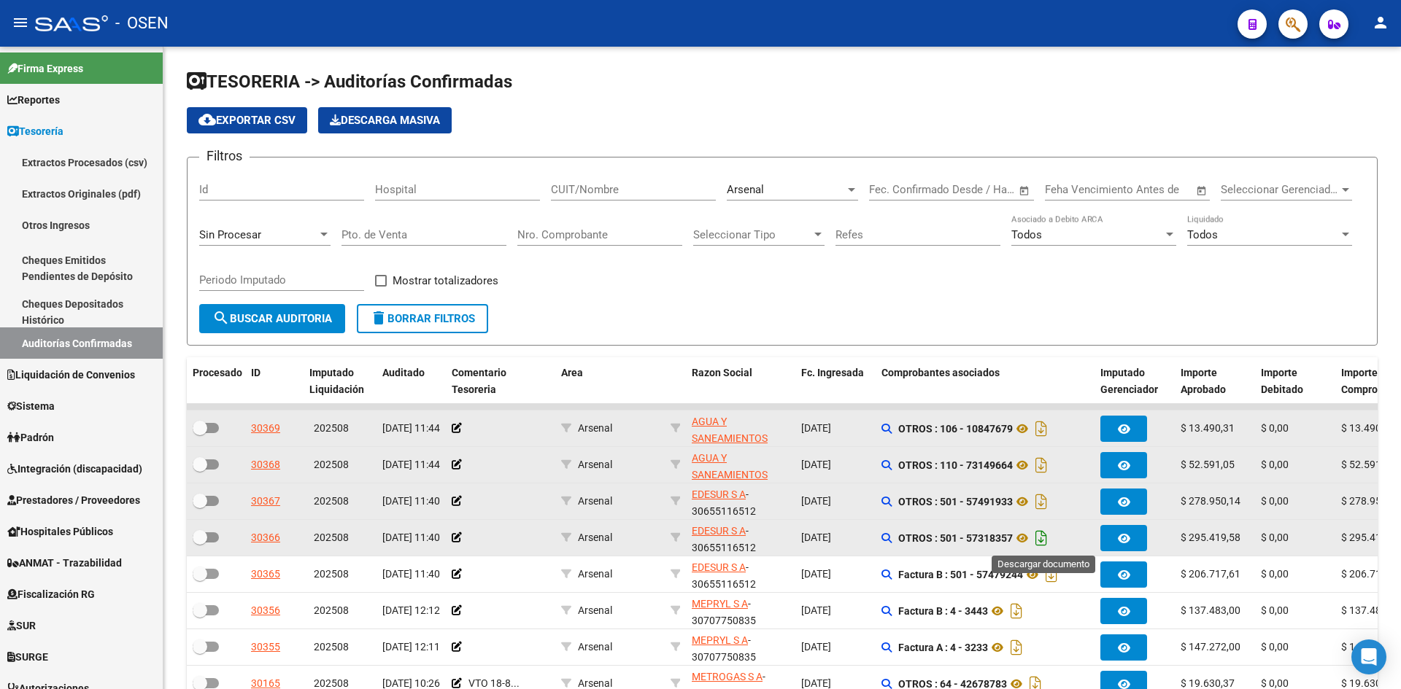
click at [1047, 534] on icon "Descargar documento" at bounding box center [1041, 538] width 19 height 23
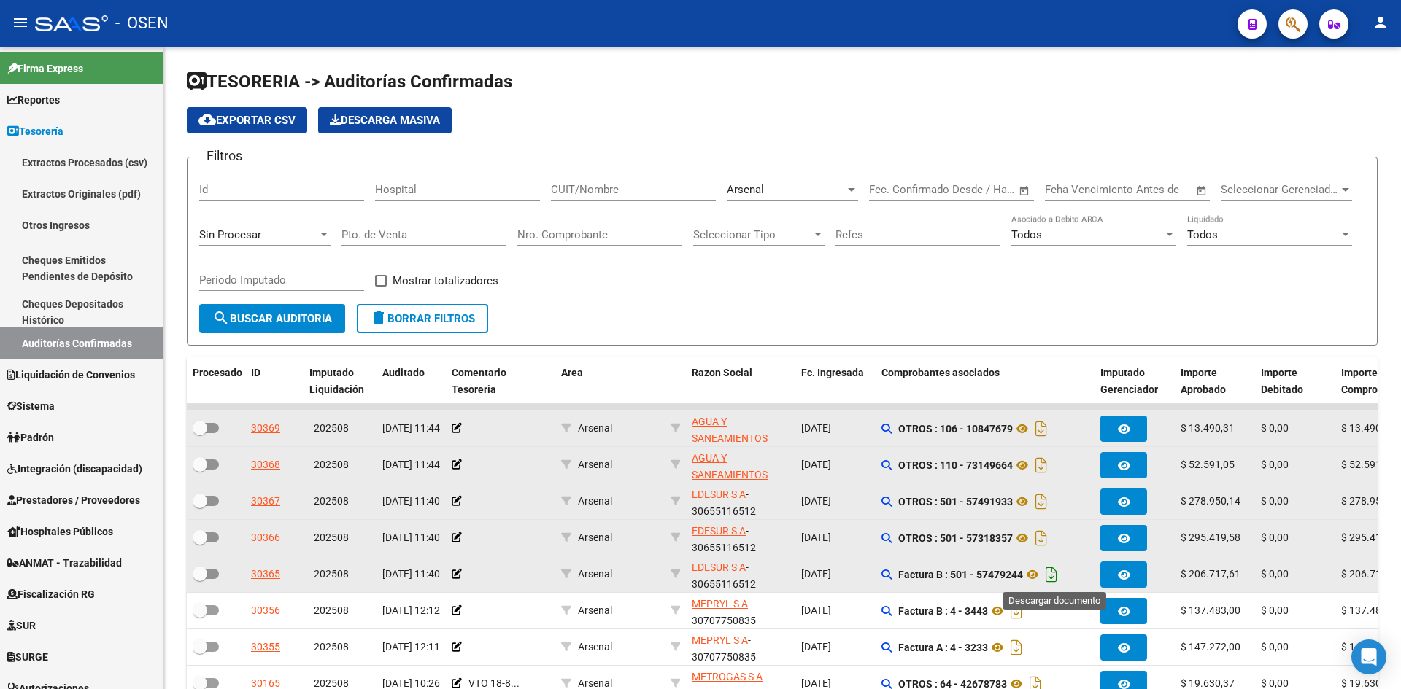
click at [1053, 577] on icon "Descargar documento" at bounding box center [1051, 574] width 19 height 23
click at [1024, 432] on icon at bounding box center [1022, 429] width 19 height 18
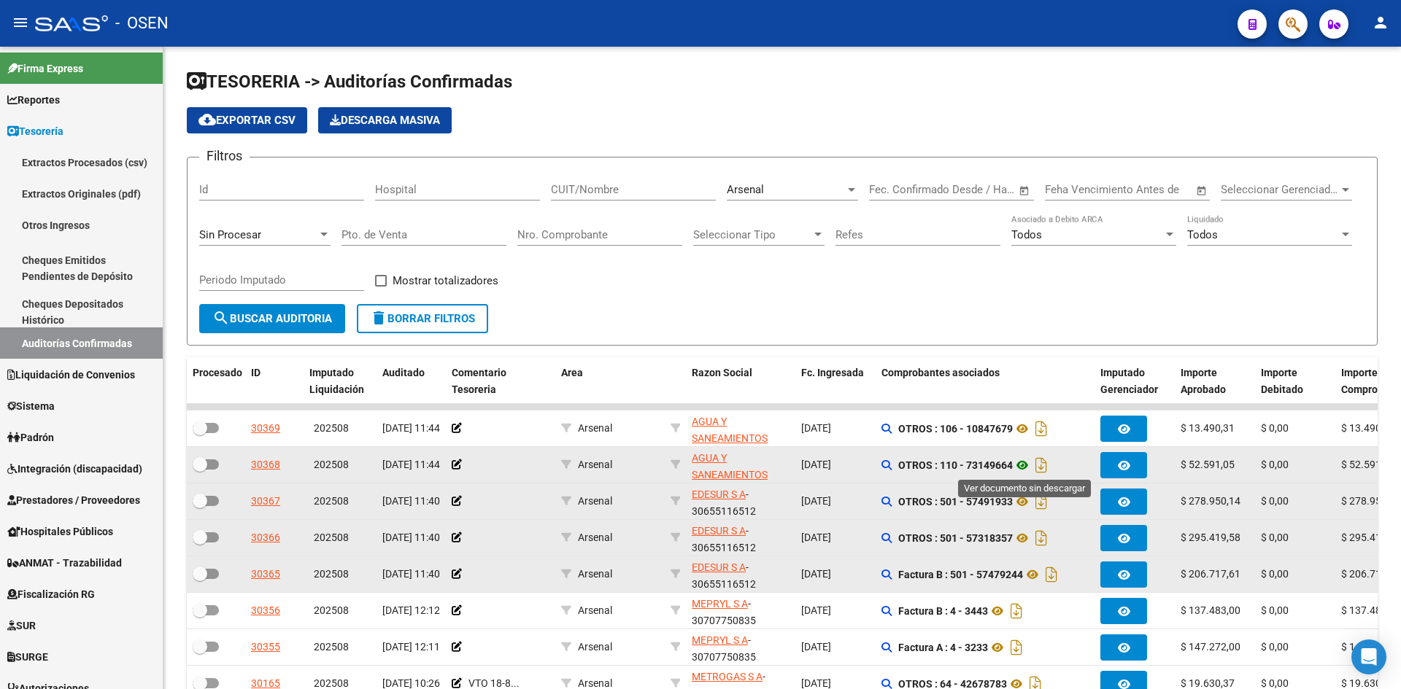
click at [1028, 462] on icon at bounding box center [1022, 466] width 19 height 18
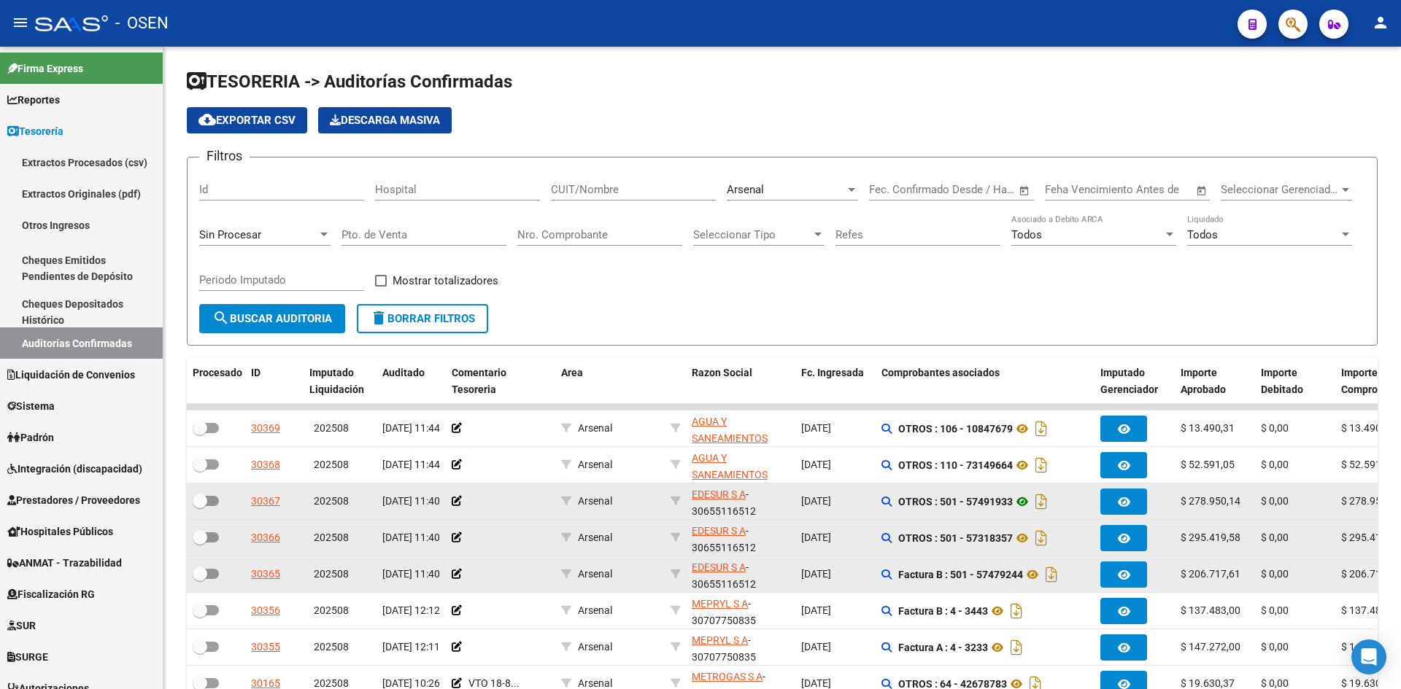
click at [1027, 493] on icon at bounding box center [1022, 502] width 19 height 18
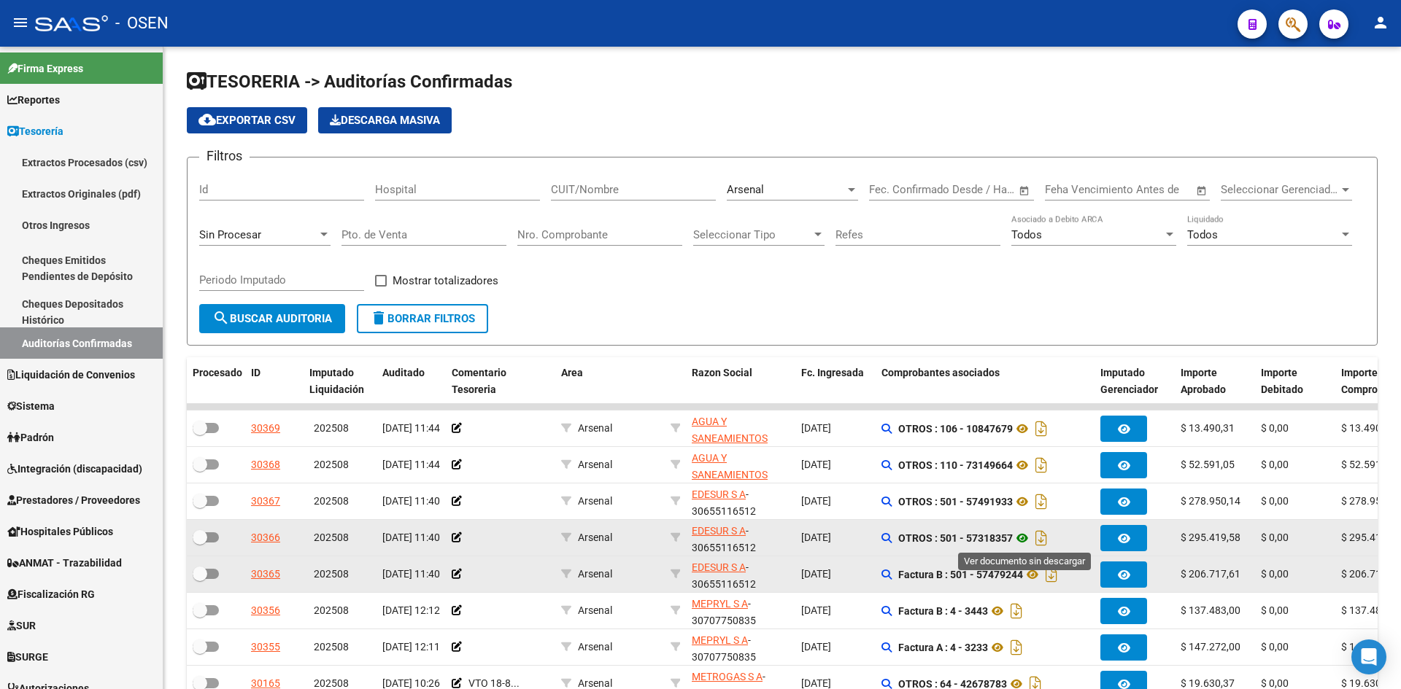
click at [1021, 535] on icon at bounding box center [1022, 539] width 19 height 18
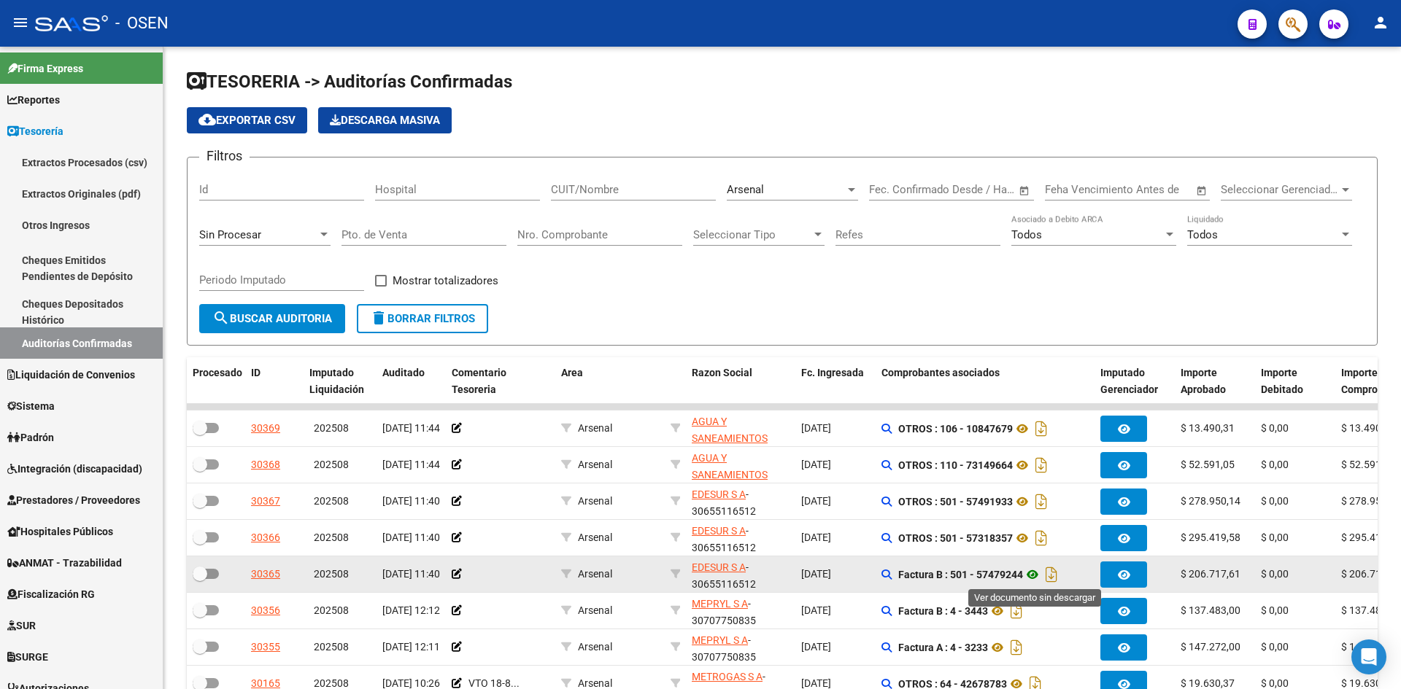
click at [1035, 579] on icon at bounding box center [1032, 575] width 19 height 18
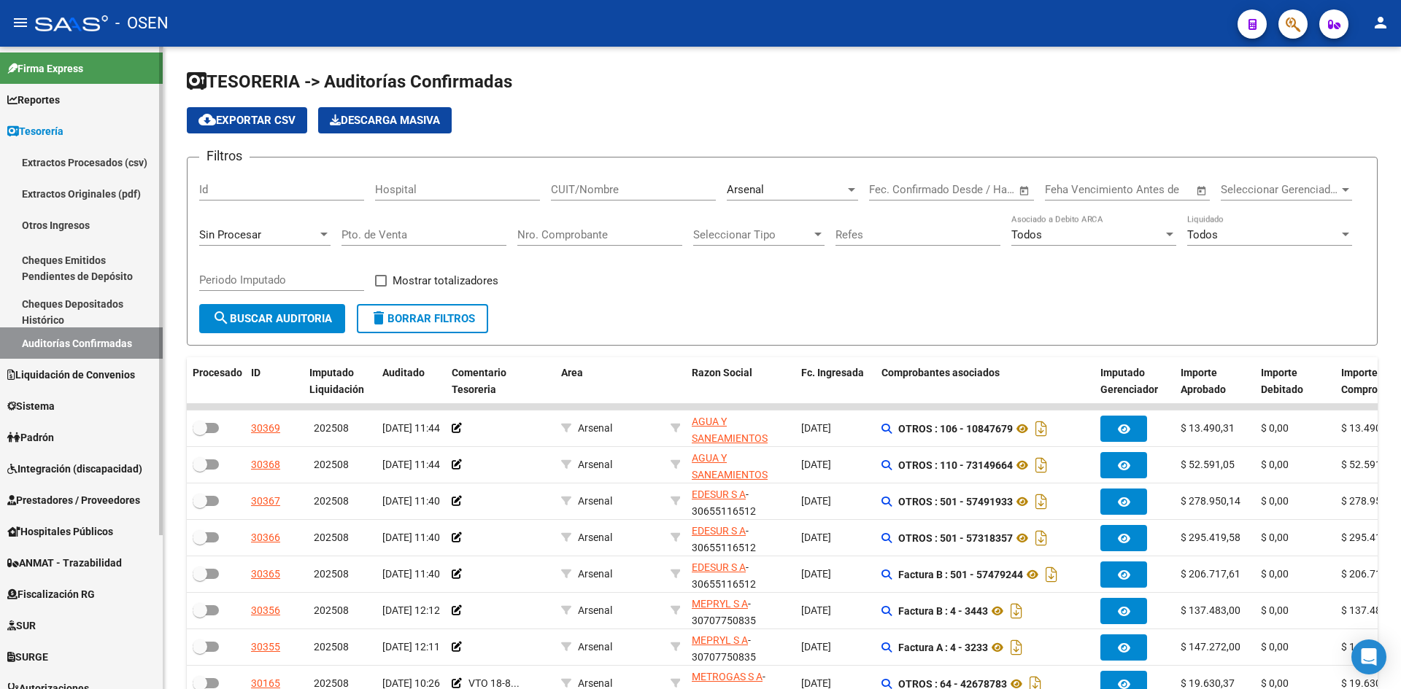
scroll to position [203, 0]
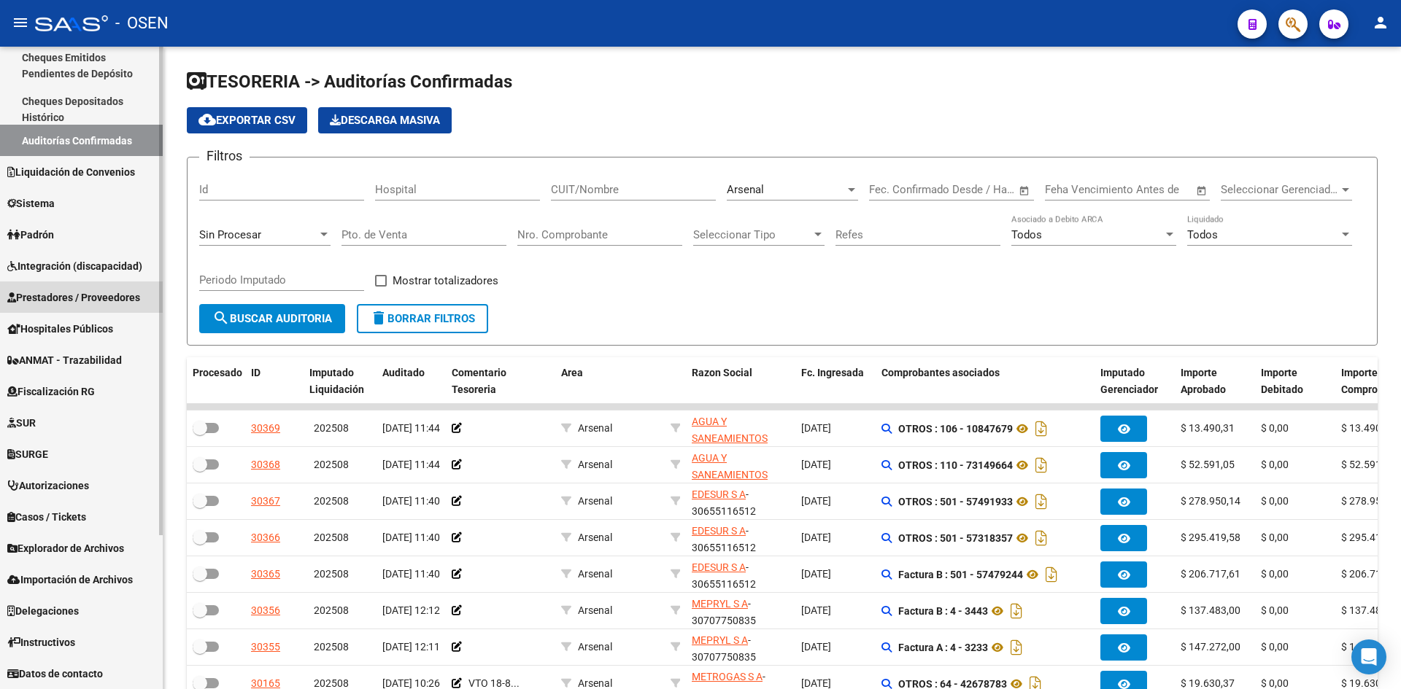
click at [74, 288] on link "Prestadores / Proveedores" at bounding box center [81, 297] width 163 height 31
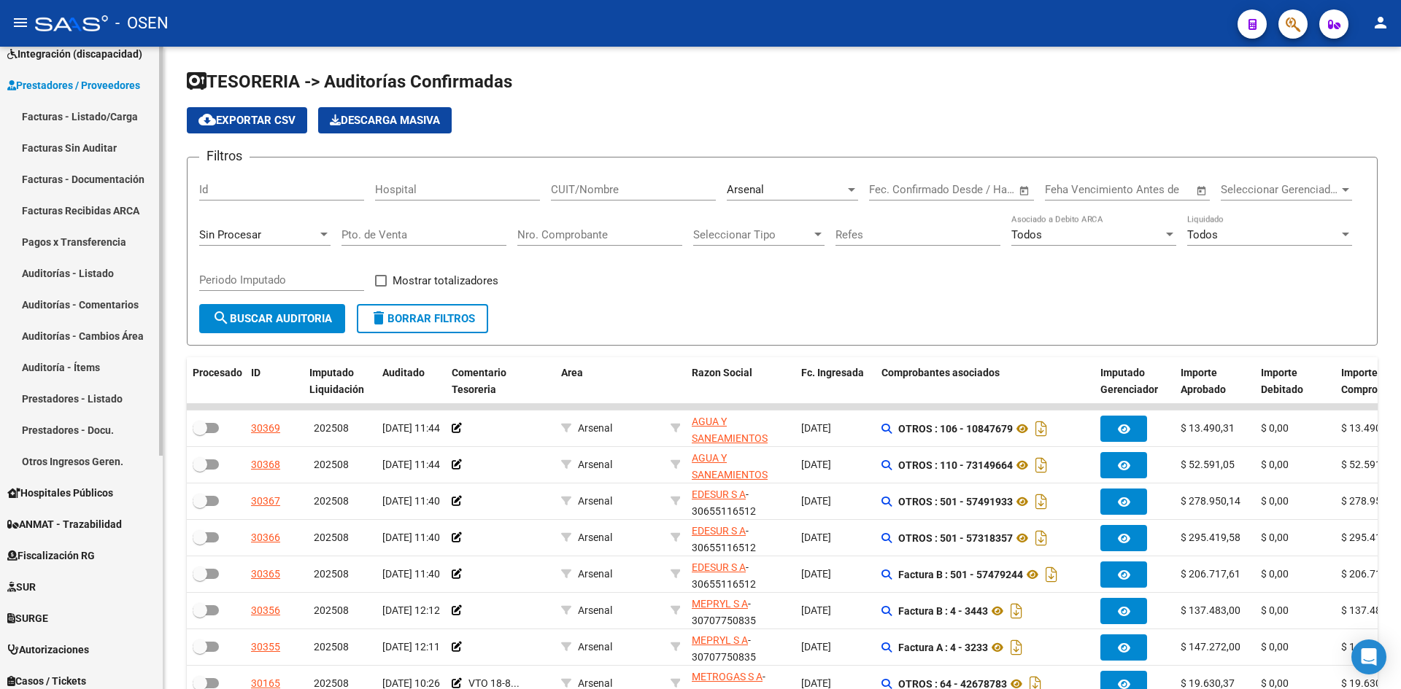
click at [112, 117] on link "Facturas - Listado/Carga" at bounding box center [81, 116] width 163 height 31
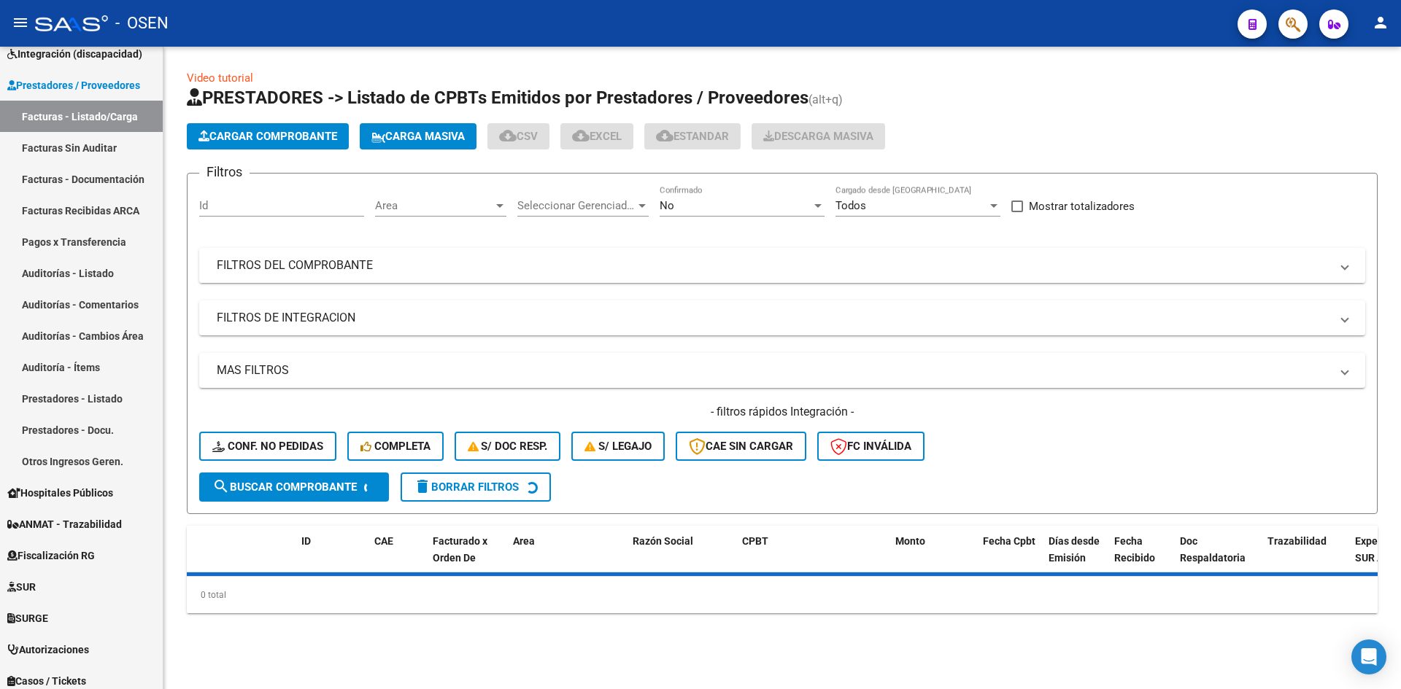
click at [404, 263] on mat-panel-title "FILTROS DEL COMPROBANTE" at bounding box center [773, 266] width 1113 height 16
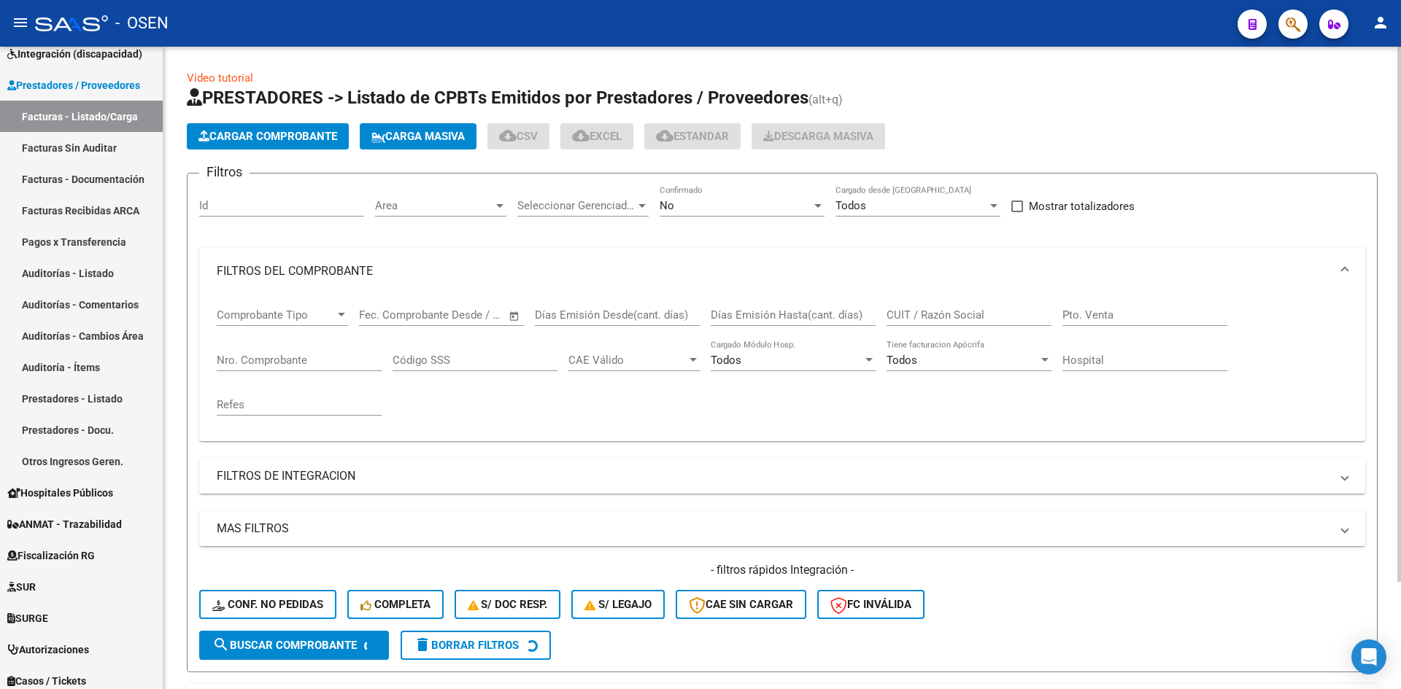
click at [306, 361] on input "Nro. Comprobante" at bounding box center [299, 360] width 165 height 13
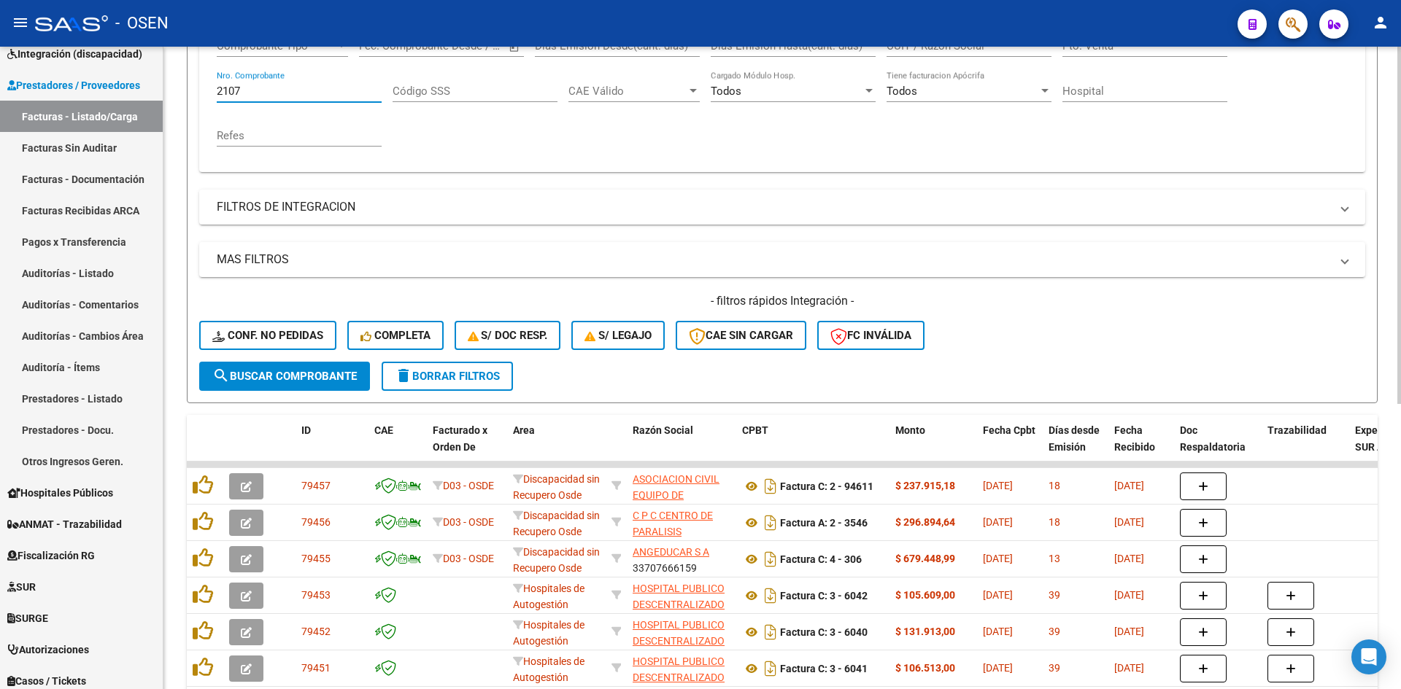
scroll to position [26, 0]
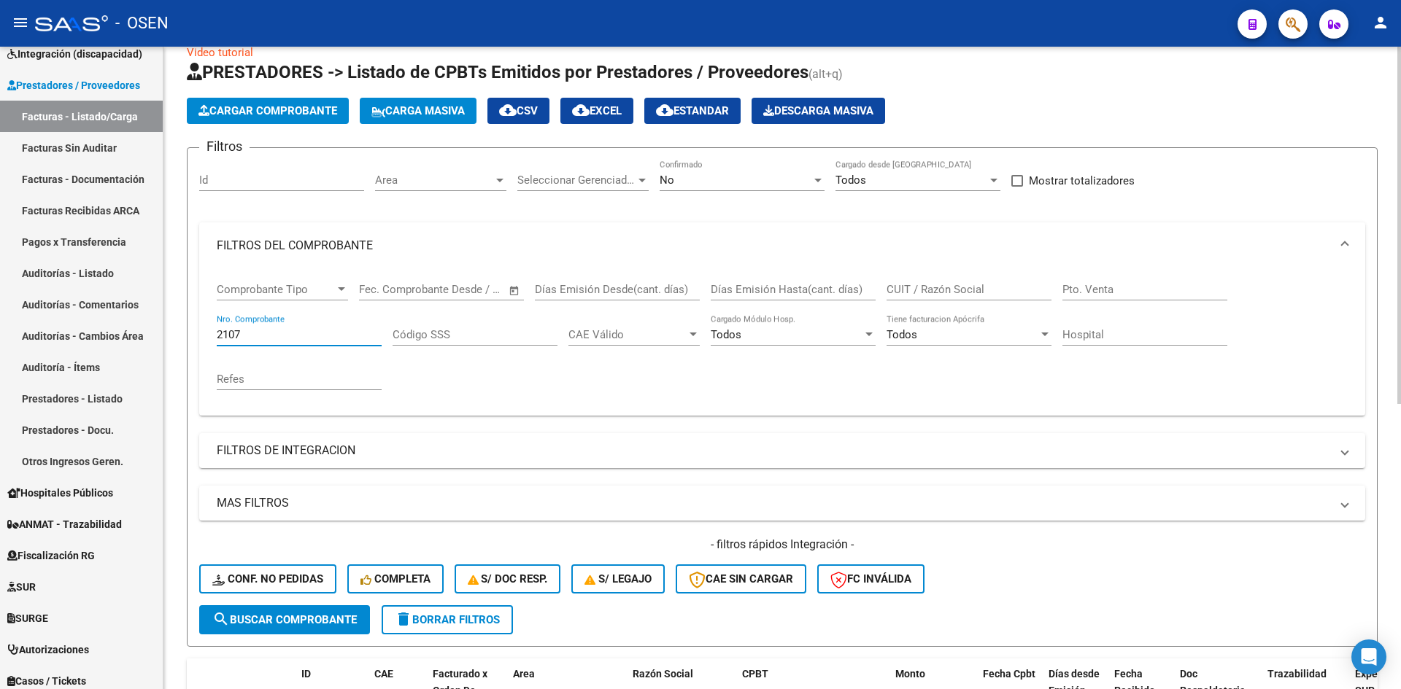
type input "2107"
click at [910, 291] on input "CUIT / Razón Social" at bounding box center [968, 289] width 165 height 13
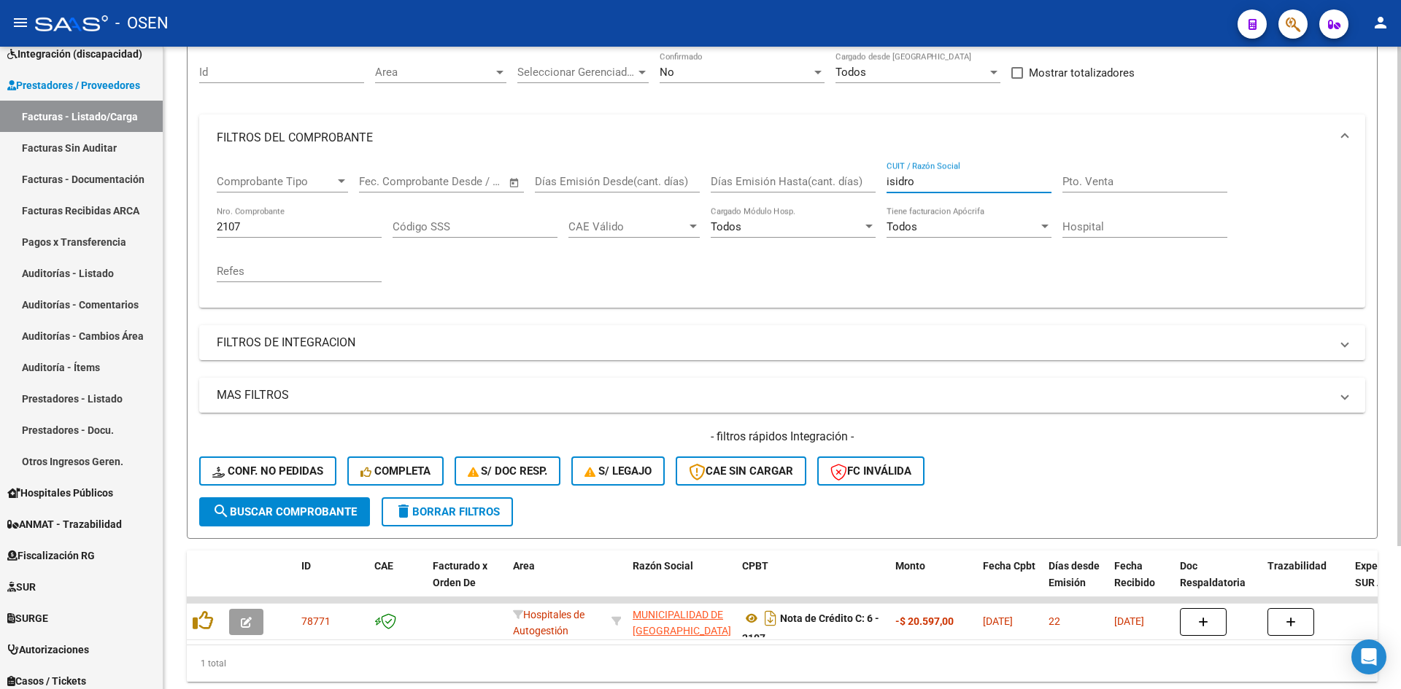
scroll to position [184, 0]
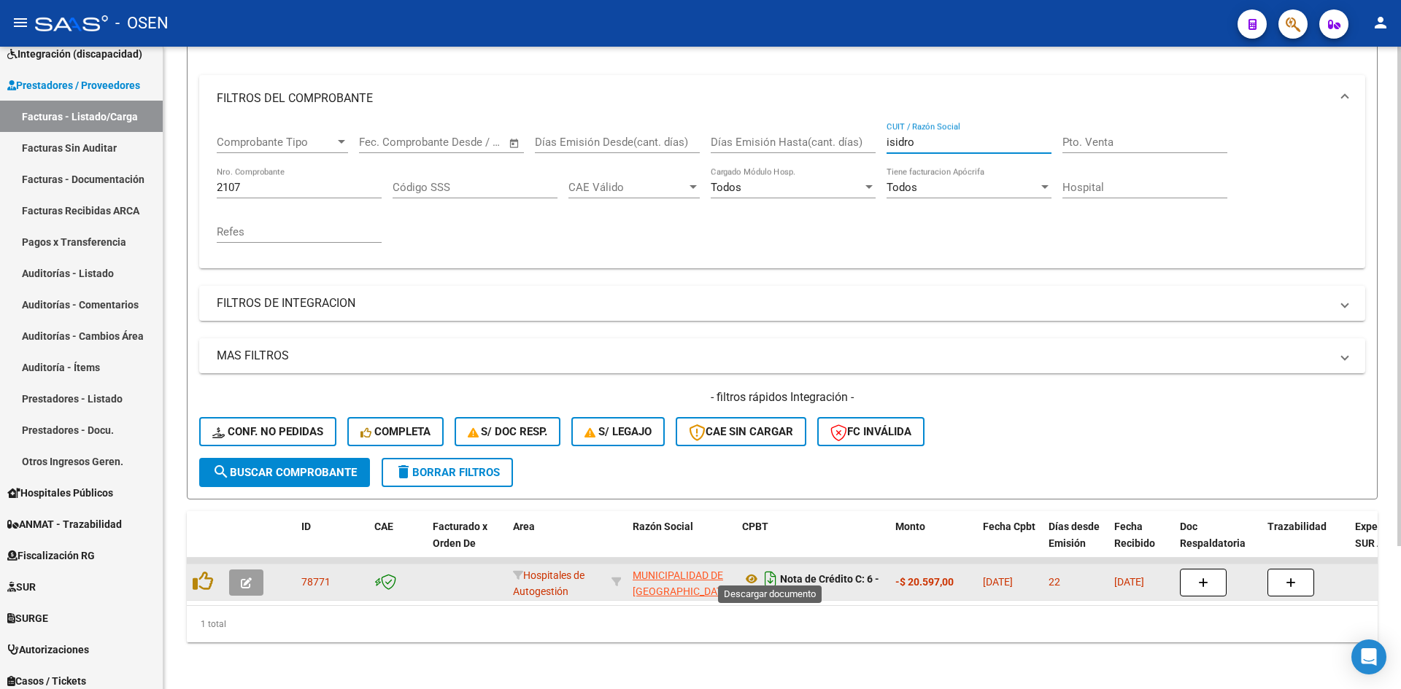
type input "isidro"
click at [775, 570] on icon "Descargar documento" at bounding box center [770, 579] width 19 height 23
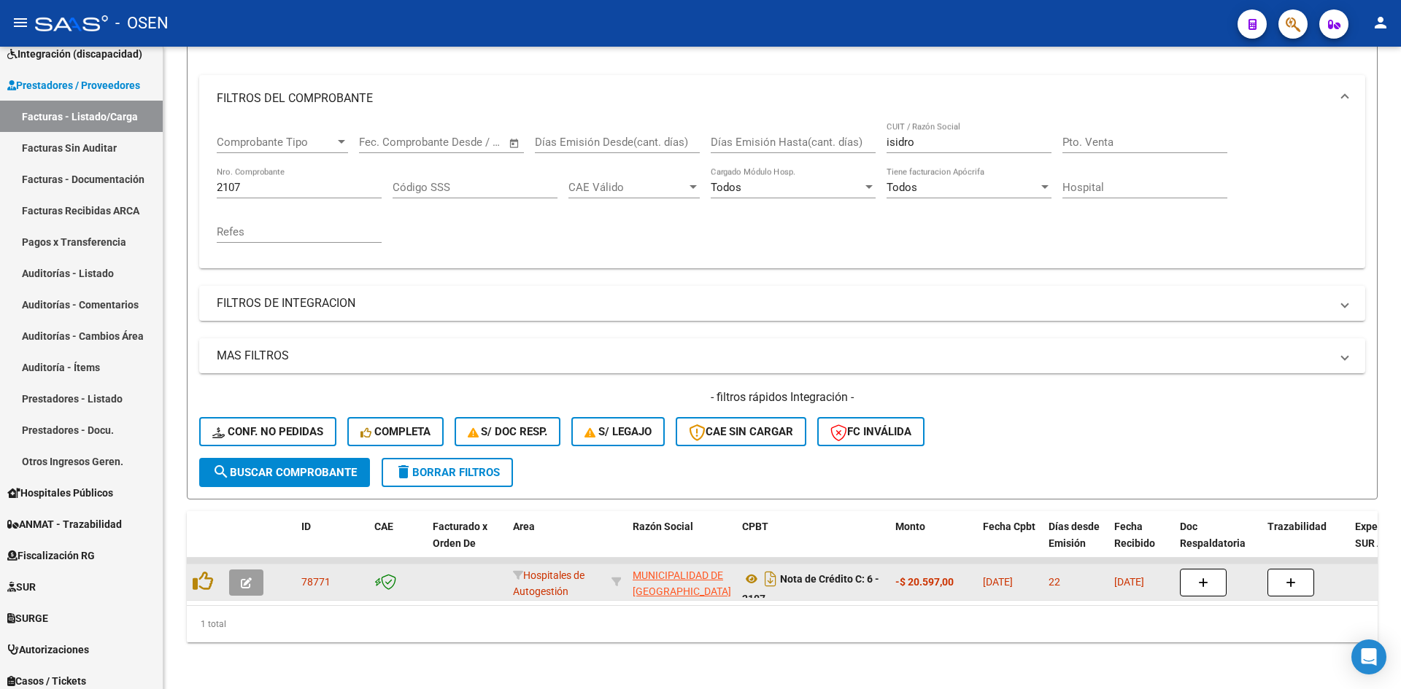
drag, startPoint x: 278, startPoint y: 179, endPoint x: -174, endPoint y: 182, distance: 452.3
click at [0, 182] on html "menu - OSEN person Firma Express Reportes Tablero de Control Ingresos Percibido…" at bounding box center [700, 344] width 1401 height 689
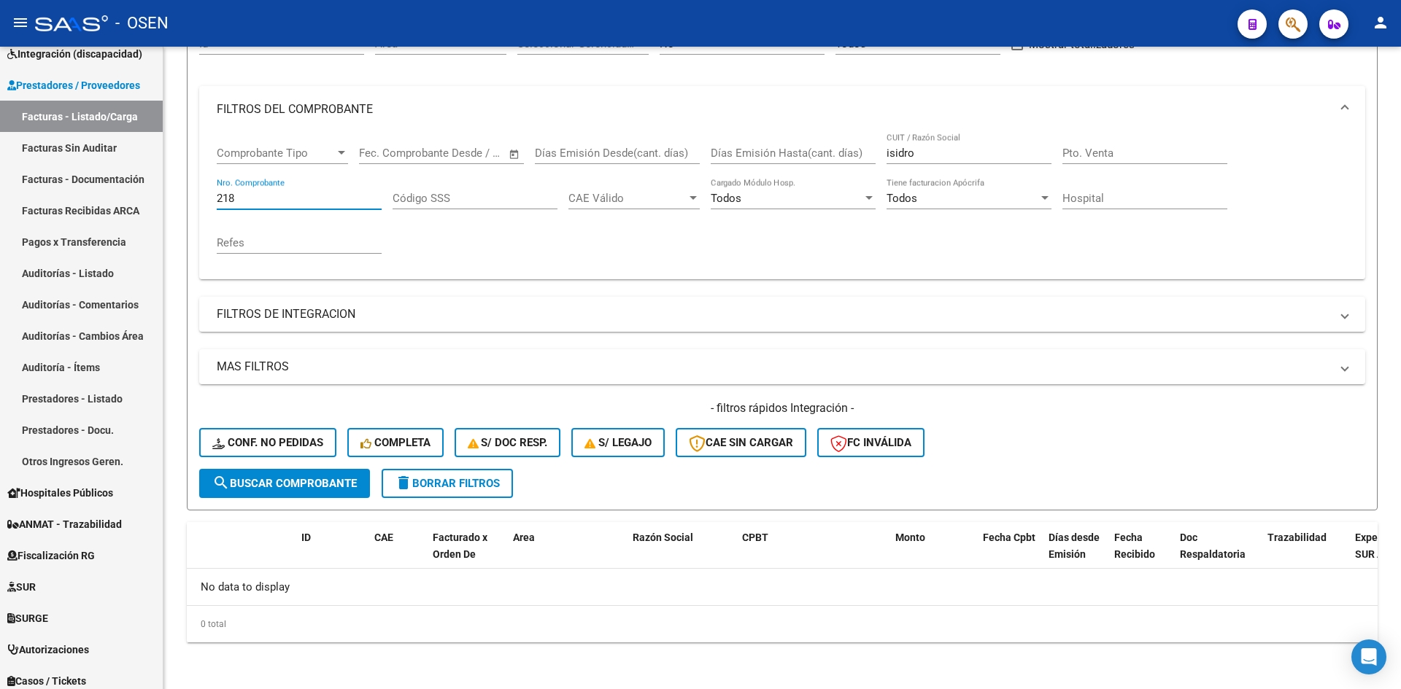
scroll to position [162, 0]
type input "218"
drag, startPoint x: 939, startPoint y: 150, endPoint x: 799, endPoint y: 159, distance: 140.4
click at [799, 159] on div "Comprobante Tipo Comprobante Tipo Start date – End date Fec. Comprobante Desde …" at bounding box center [782, 200] width 1131 height 135
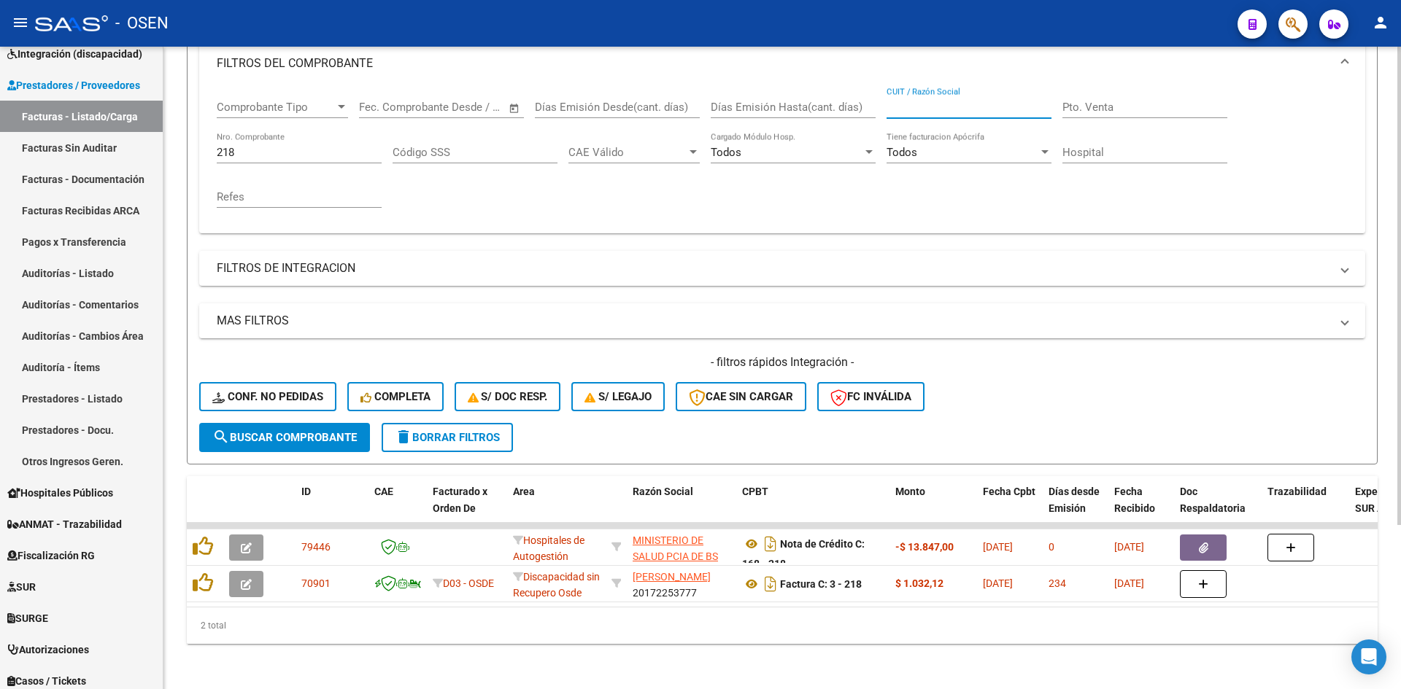
scroll to position [220, 0]
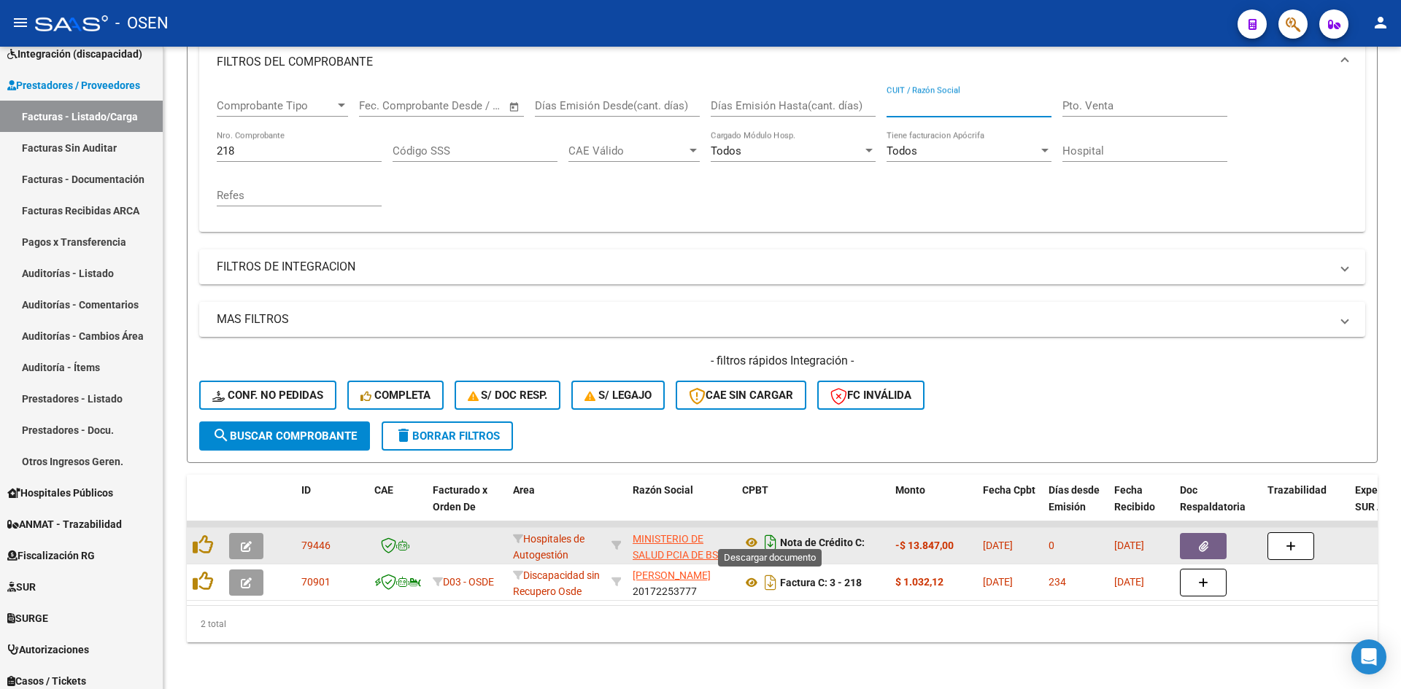
click at [774, 538] on icon "Descargar documento" at bounding box center [770, 542] width 19 height 23
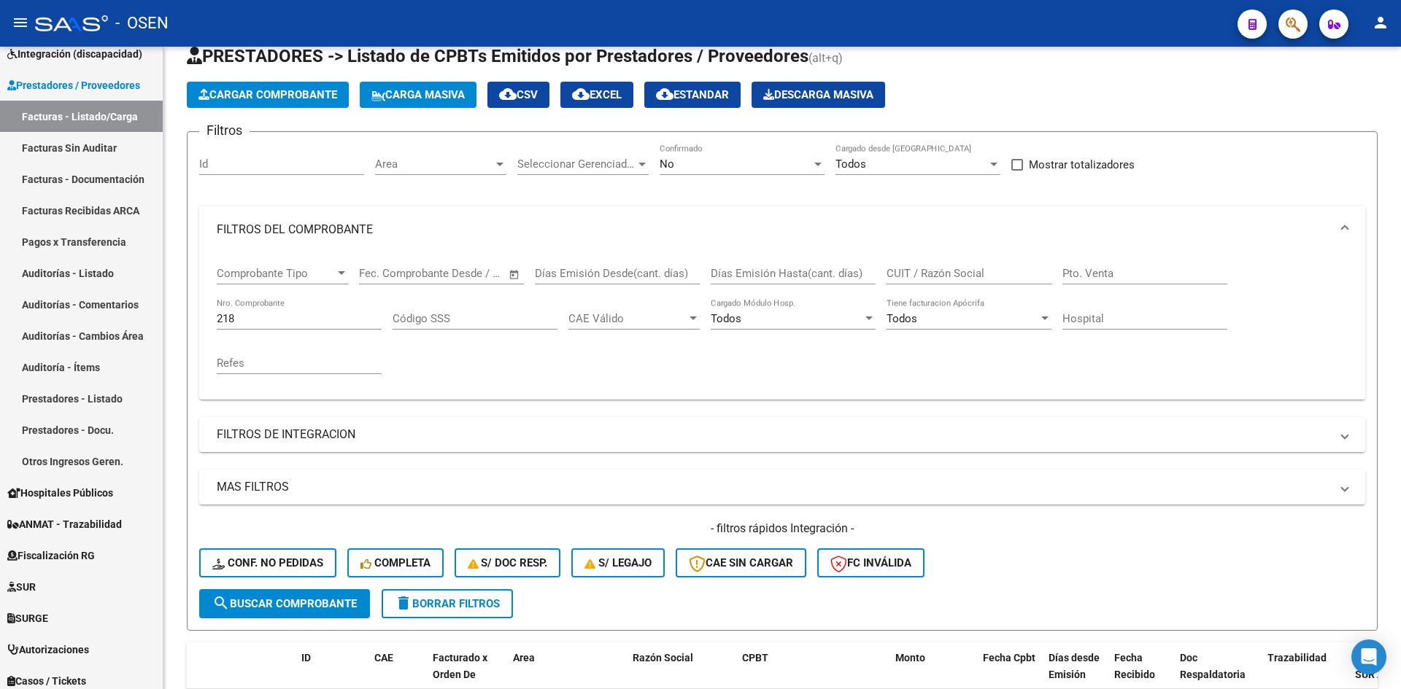
scroll to position [0, 0]
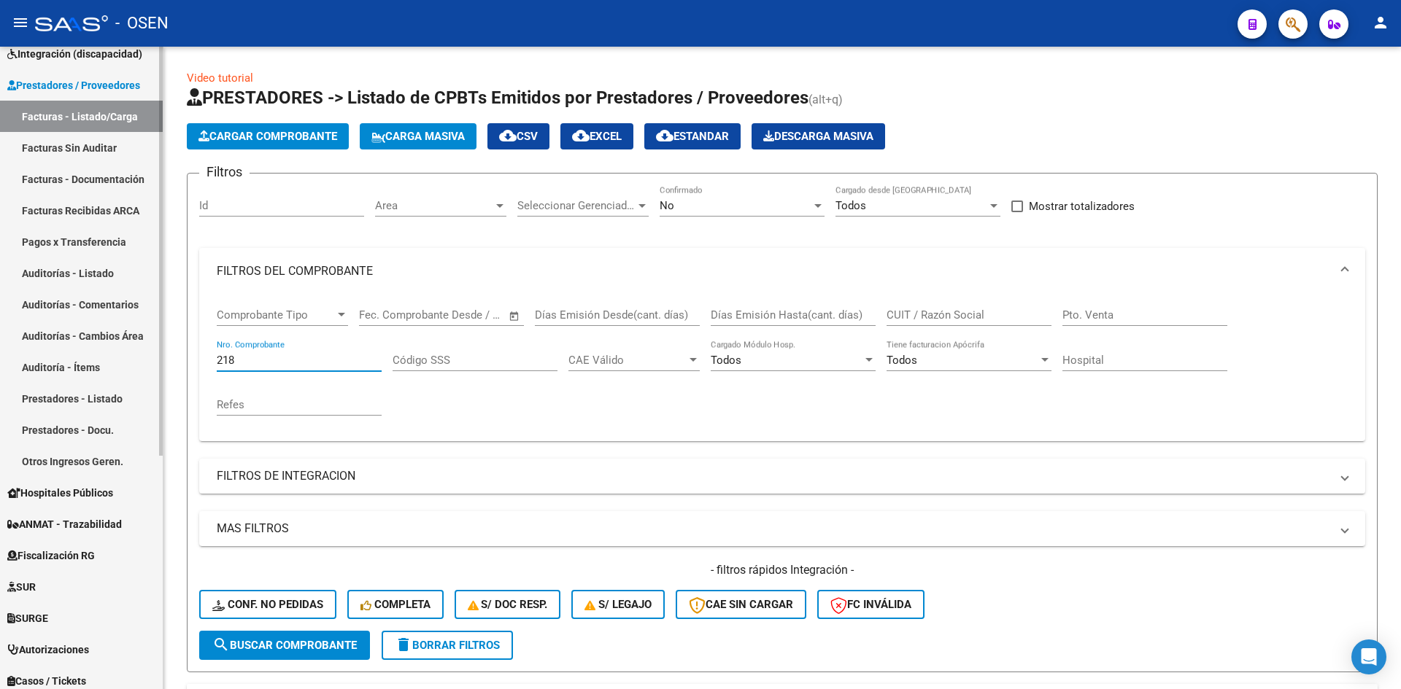
drag, startPoint x: 39, startPoint y: 361, endPoint x: 46, endPoint y: 356, distance: 8.3
click at [45, 358] on mat-sidenav-container "Firma Express Reportes Tablero de Control Ingresos Percibidos Análisis de todos…" at bounding box center [700, 368] width 1401 height 643
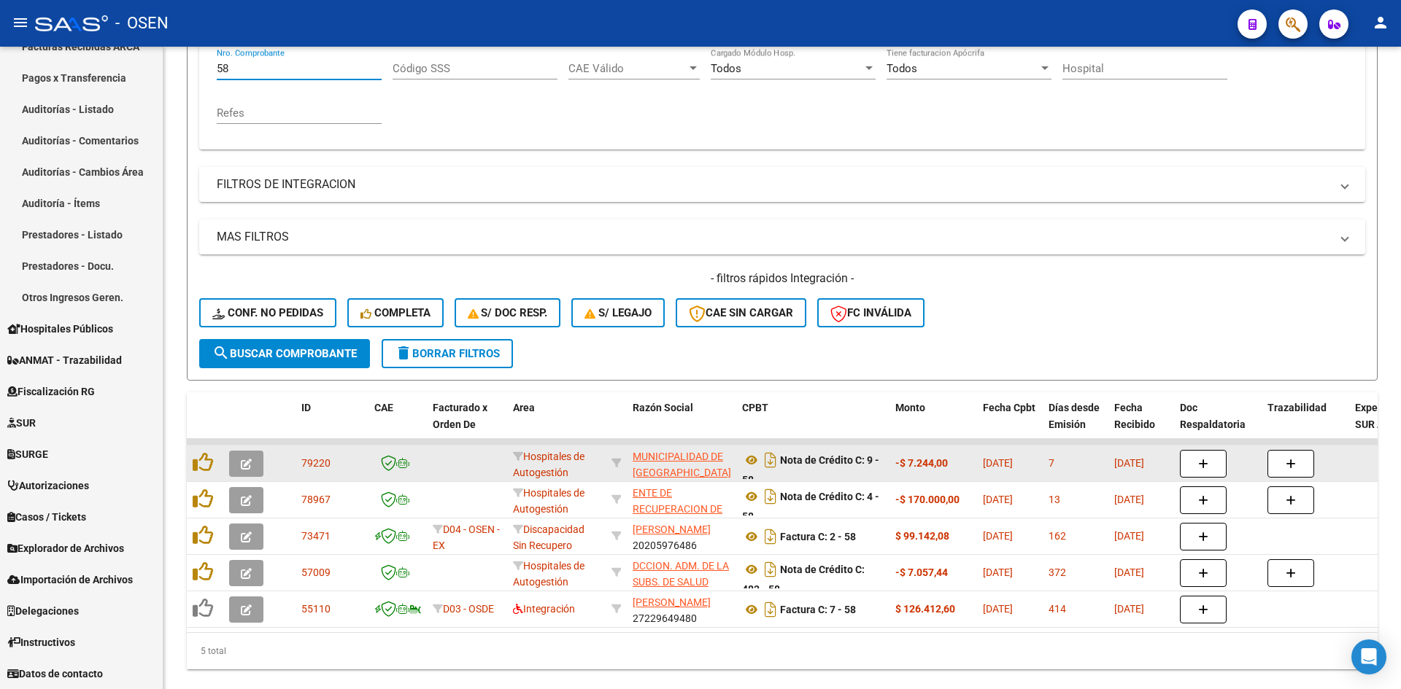
scroll to position [330, 0]
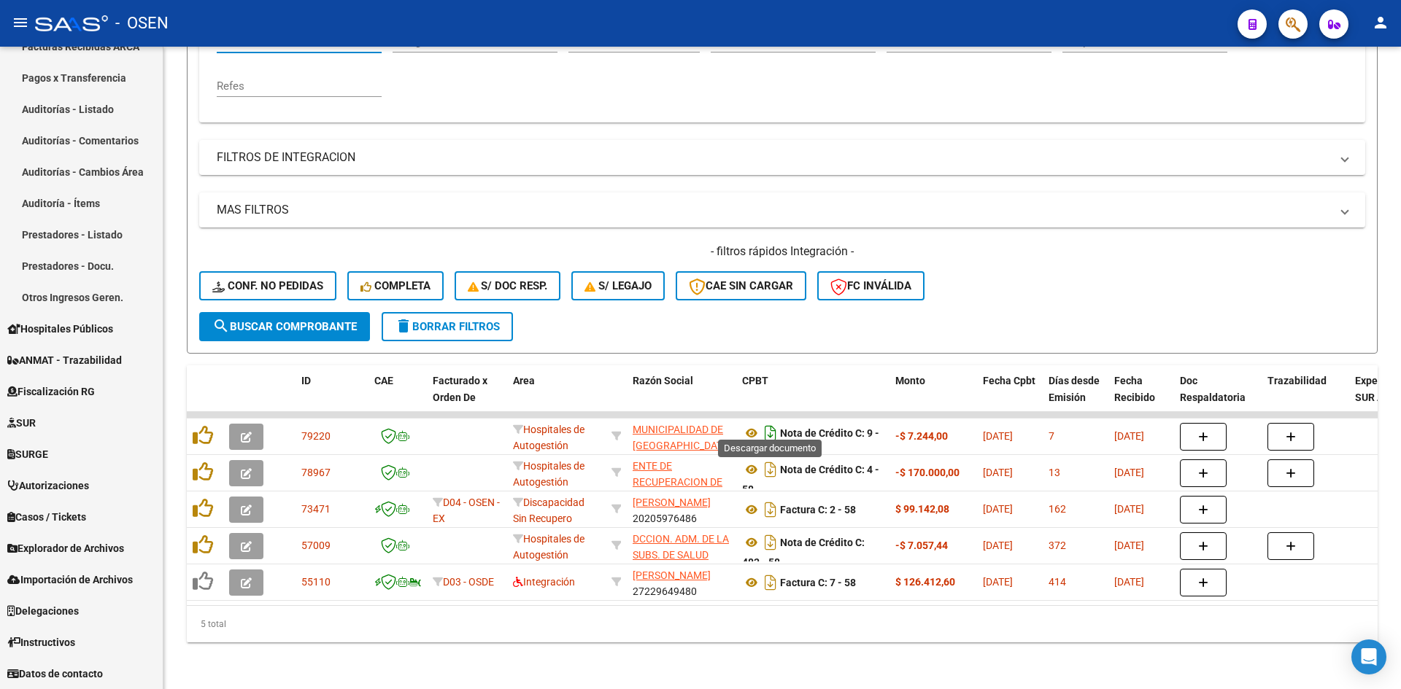
type input "58"
click at [773, 424] on icon "Descargar documento" at bounding box center [770, 433] width 19 height 23
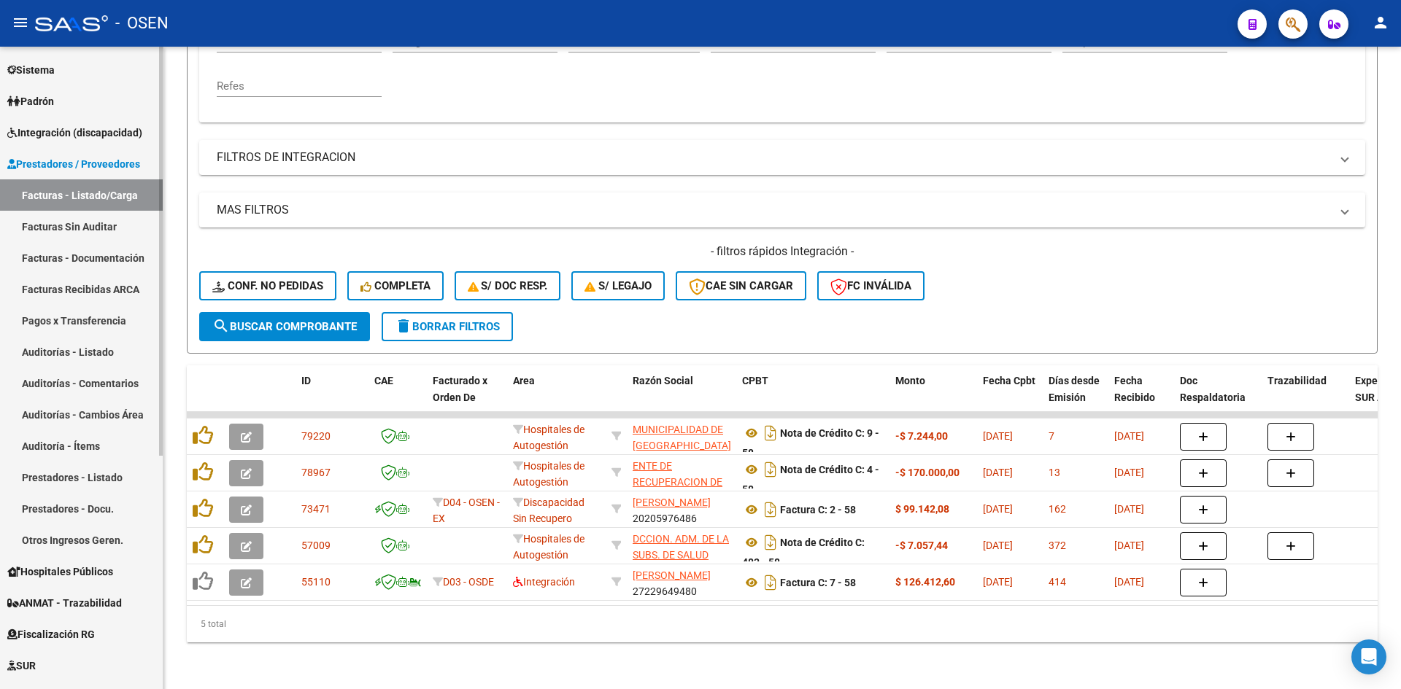
scroll to position [0, 0]
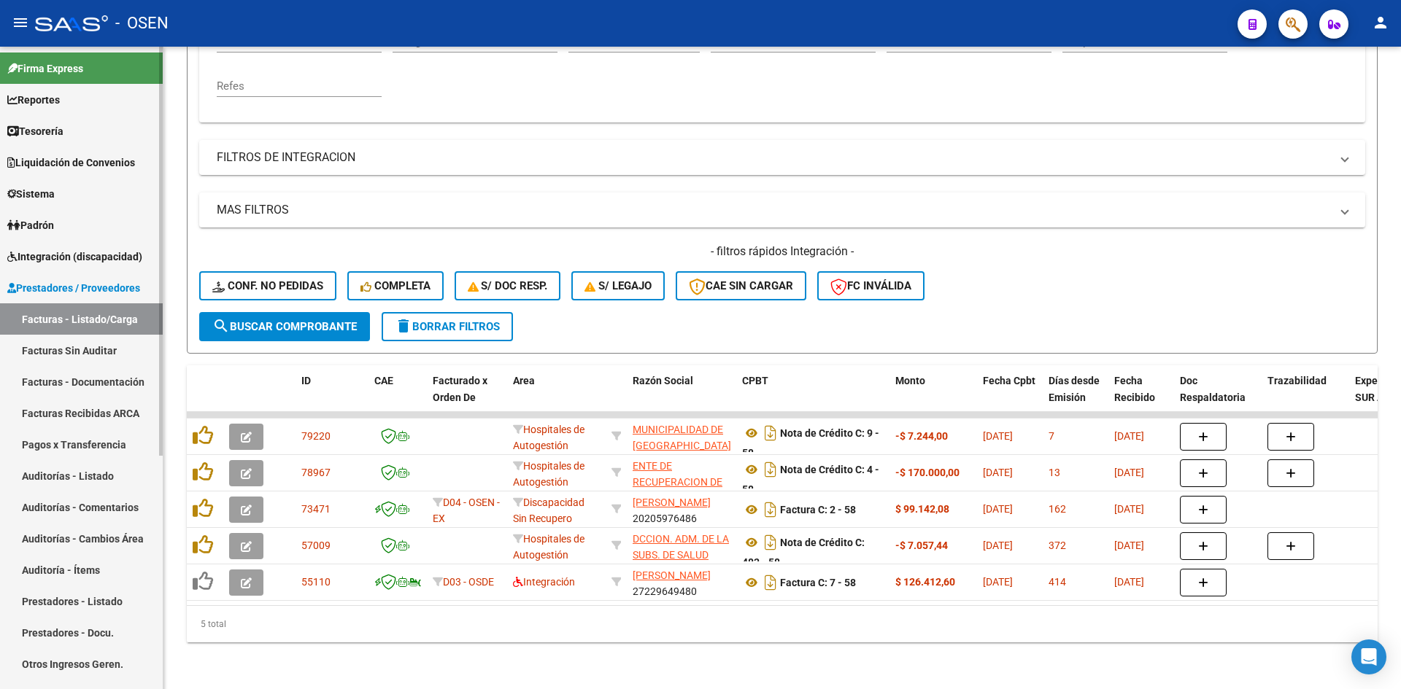
click at [75, 142] on link "Tesorería" at bounding box center [81, 130] width 163 height 31
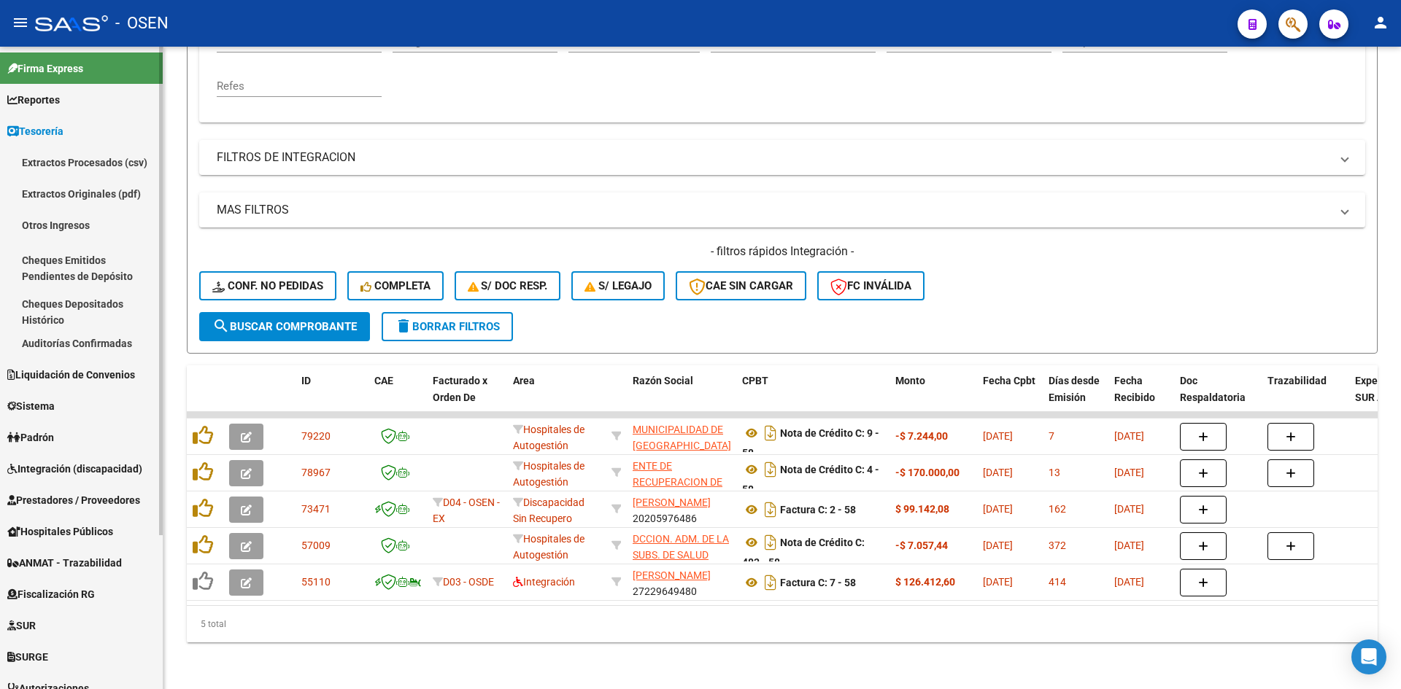
click at [98, 345] on link "Auditorías Confirmadas" at bounding box center [81, 343] width 163 height 31
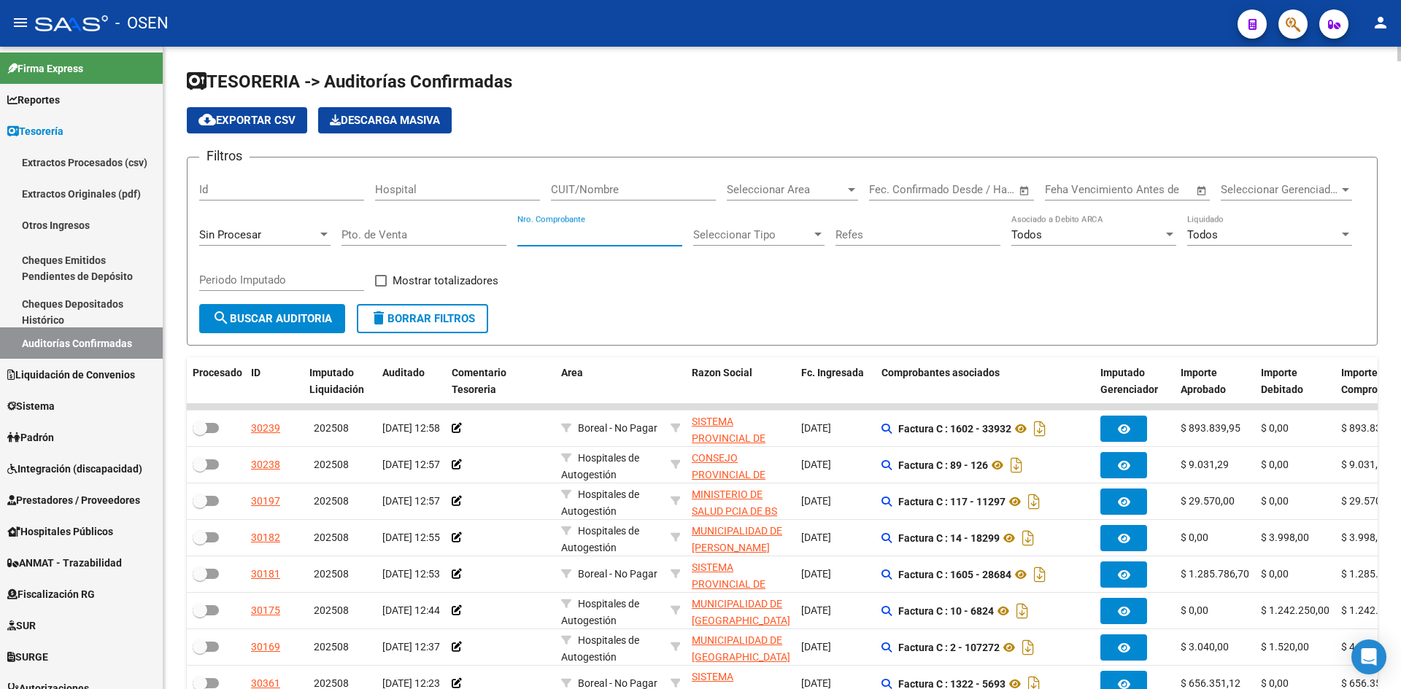
click at [642, 234] on input "Nro. Comprobante" at bounding box center [599, 234] width 165 height 13
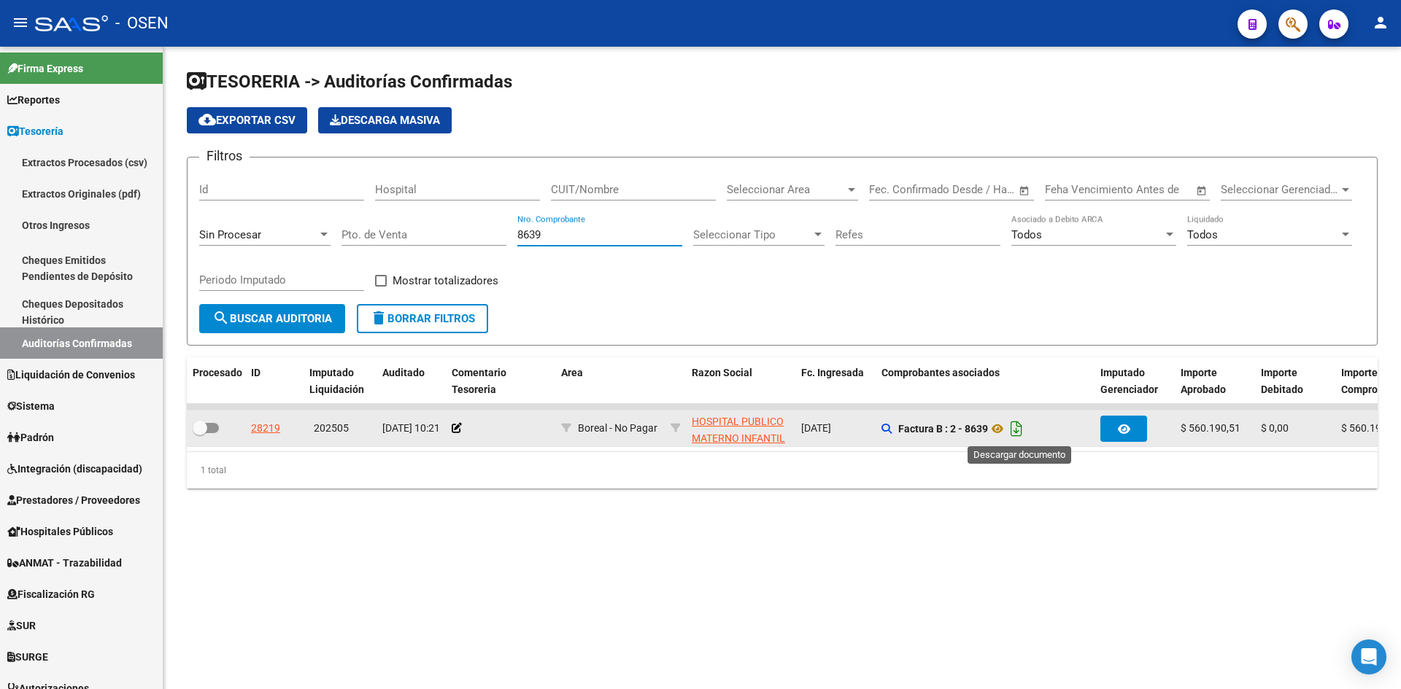
type input "8639"
click at [1024, 424] on icon "Descargar documento" at bounding box center [1016, 428] width 19 height 23
click at [458, 431] on icon at bounding box center [457, 428] width 10 height 10
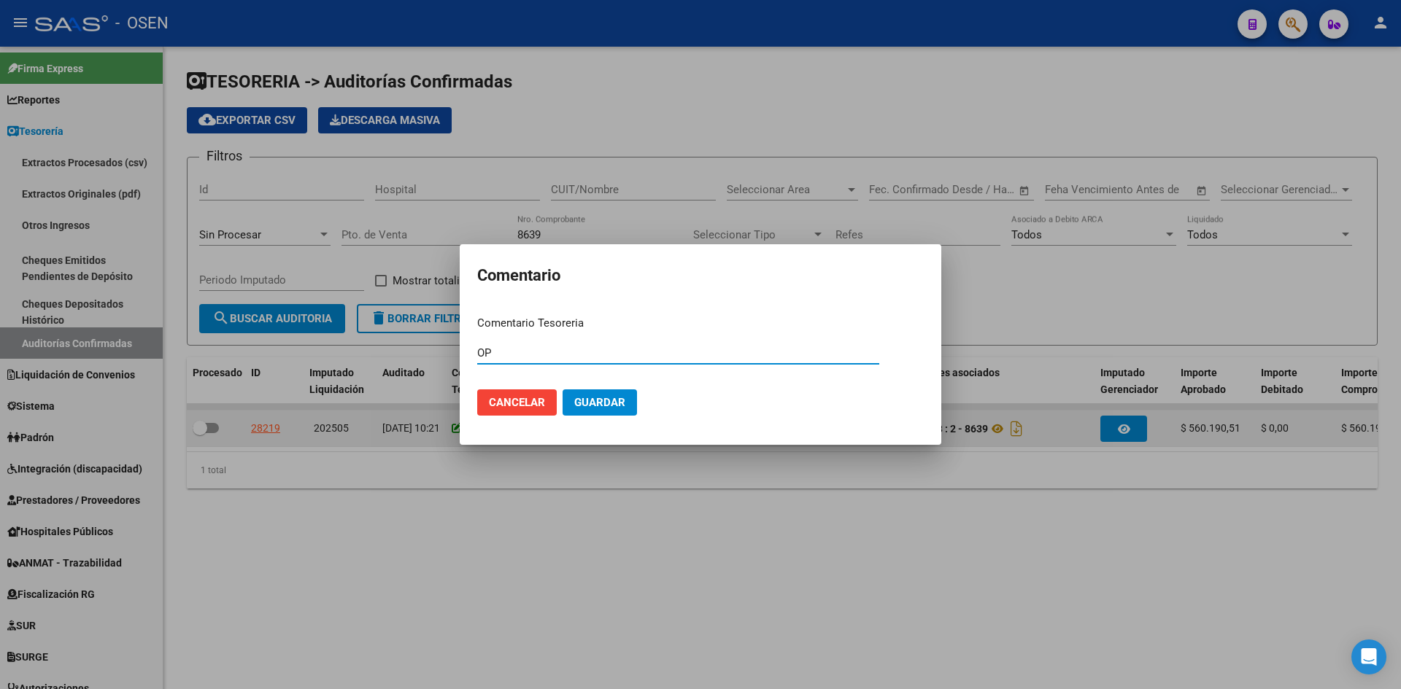
type input "O"
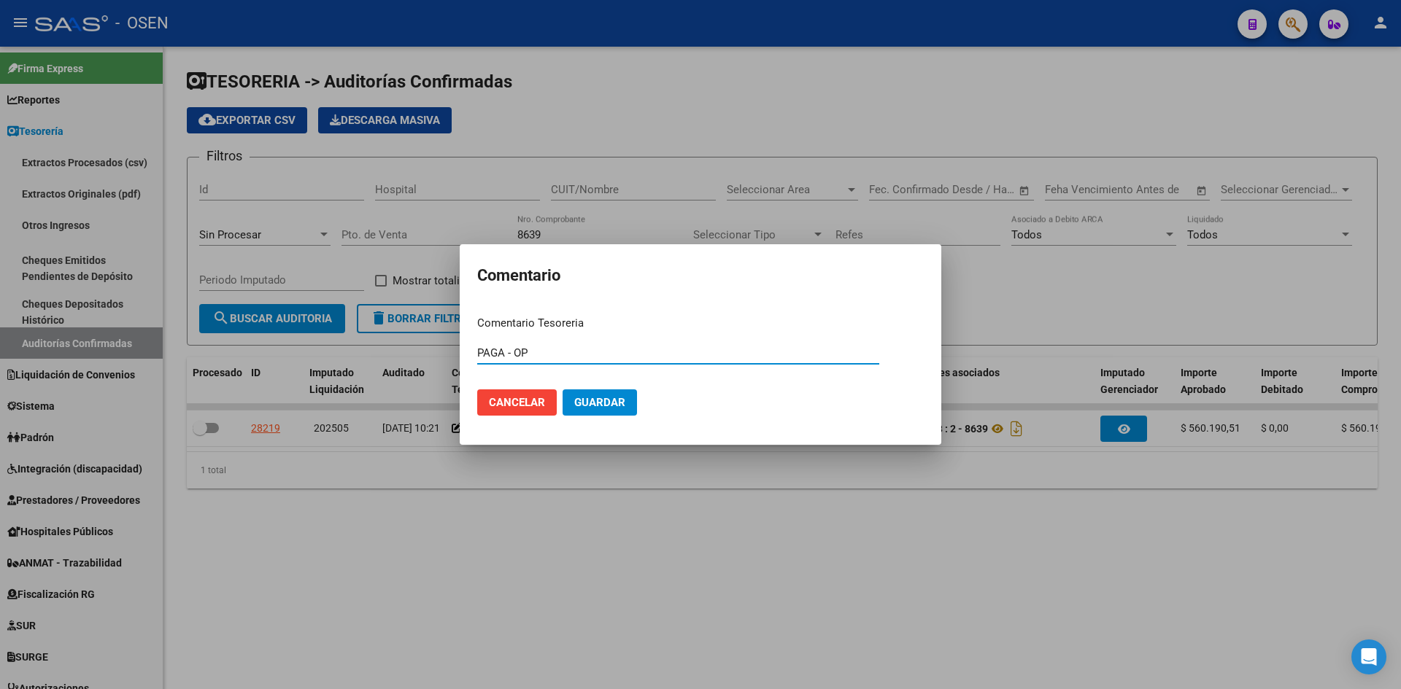
type input "PAGA - OP"
click at [615, 107] on div at bounding box center [700, 344] width 1401 height 689
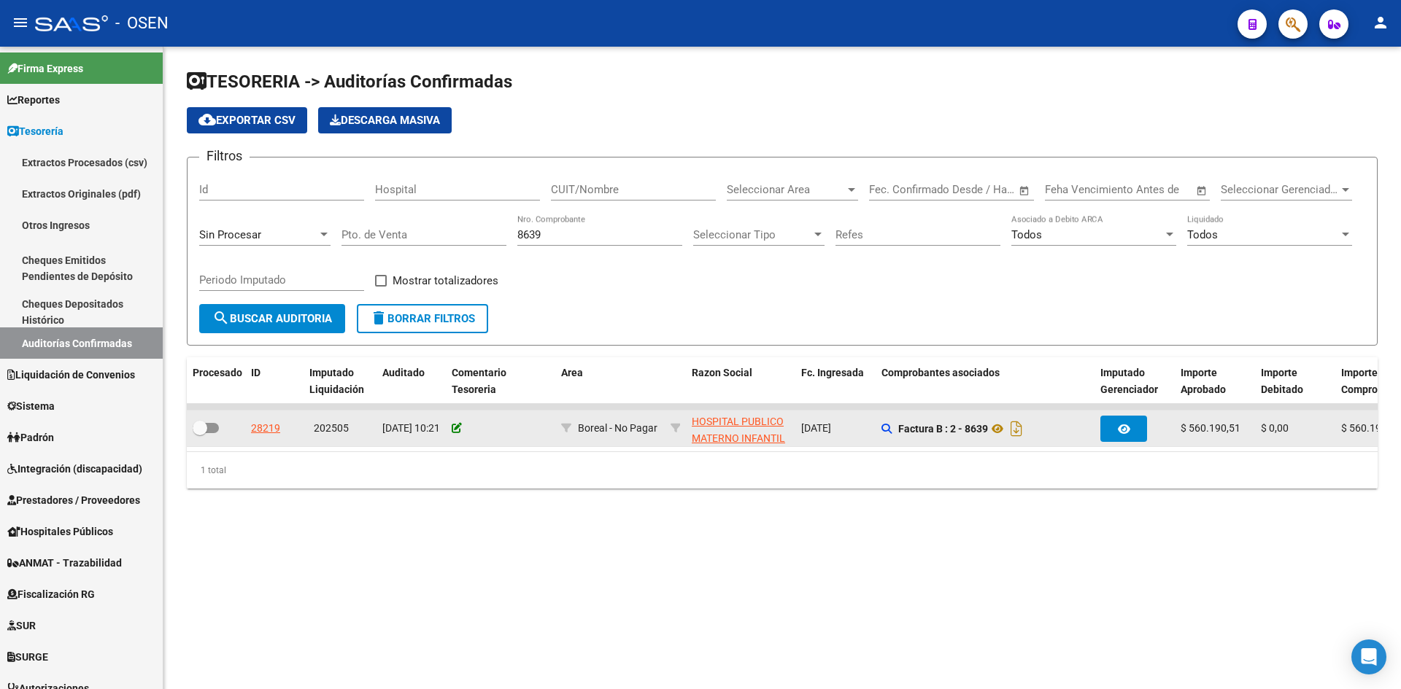
click at [456, 428] on icon at bounding box center [457, 428] width 10 height 10
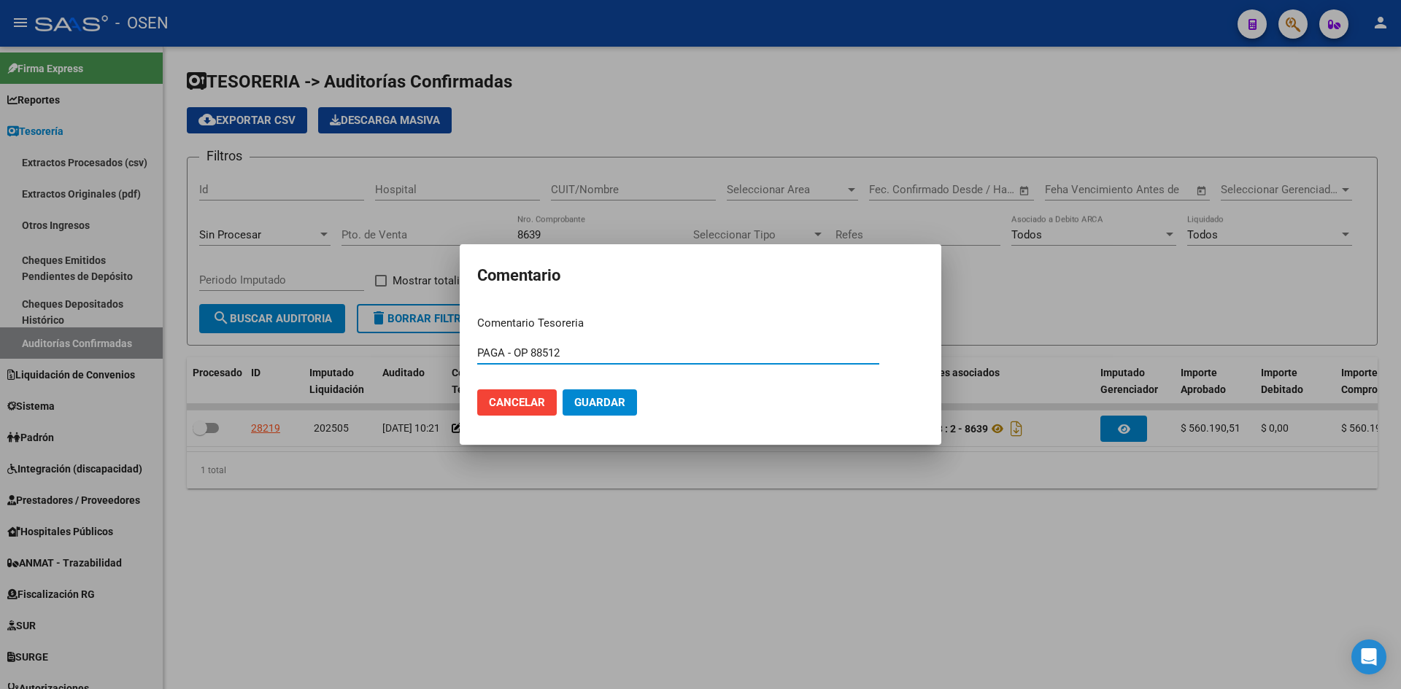
type input "PAGA - OP 88512"
drag, startPoint x: 569, startPoint y: 341, endPoint x: 548, endPoint y: 339, distance: 21.3
click at [517, 341] on form "Comentario Tesoreria PAGA - OP 88512 Ingresar el comentario Cancelar Guardar" at bounding box center [700, 371] width 446 height 112
drag, startPoint x: 650, startPoint y: 350, endPoint x: 641, endPoint y: 351, distance: 8.8
click at [648, 350] on input "PAGA - OP 88512" at bounding box center [678, 353] width 402 height 13
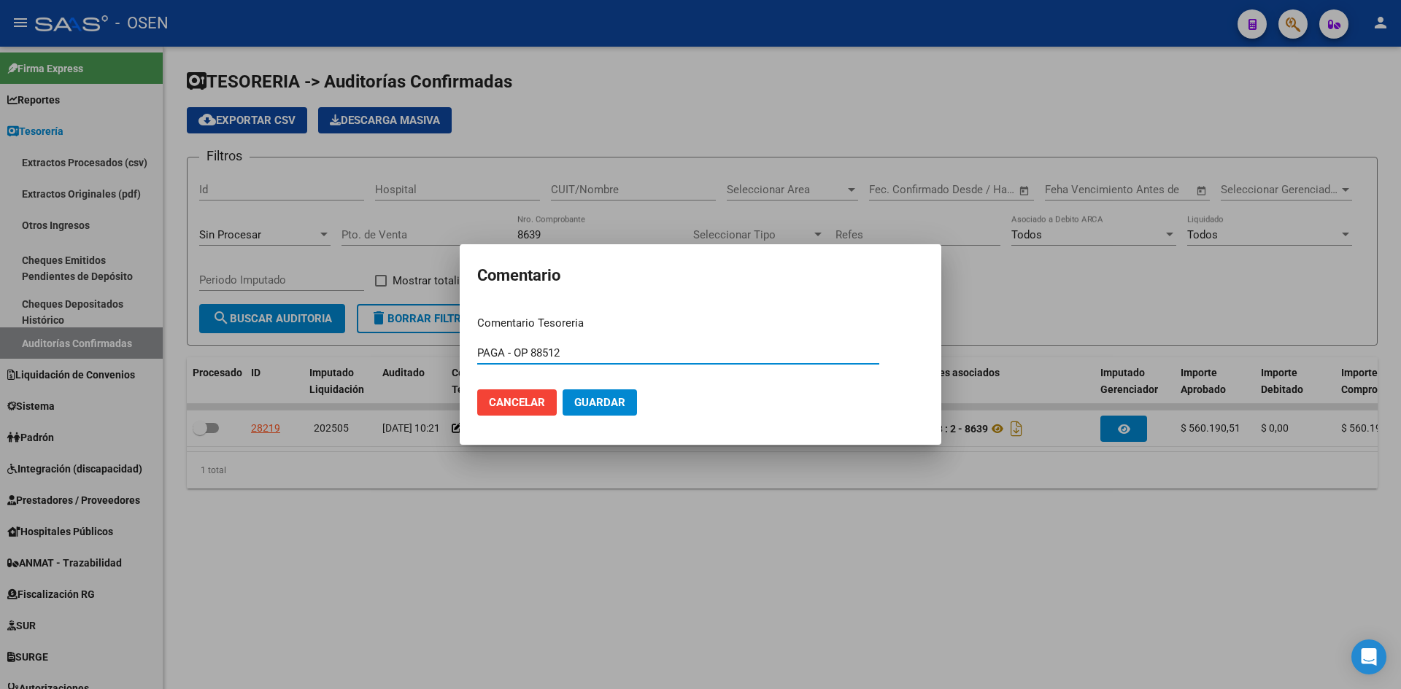
drag, startPoint x: 296, startPoint y: 351, endPoint x: 594, endPoint y: 361, distance: 297.8
click at [289, 351] on div "Comentario Comentario Tesoreria PAGA - OP 88512 Ingresar el comentario Cancelar…" at bounding box center [700, 344] width 1401 height 689
drag, startPoint x: 622, startPoint y: 402, endPoint x: 677, endPoint y: 469, distance: 87.1
click at [622, 406] on span "Guardar" at bounding box center [599, 402] width 51 height 13
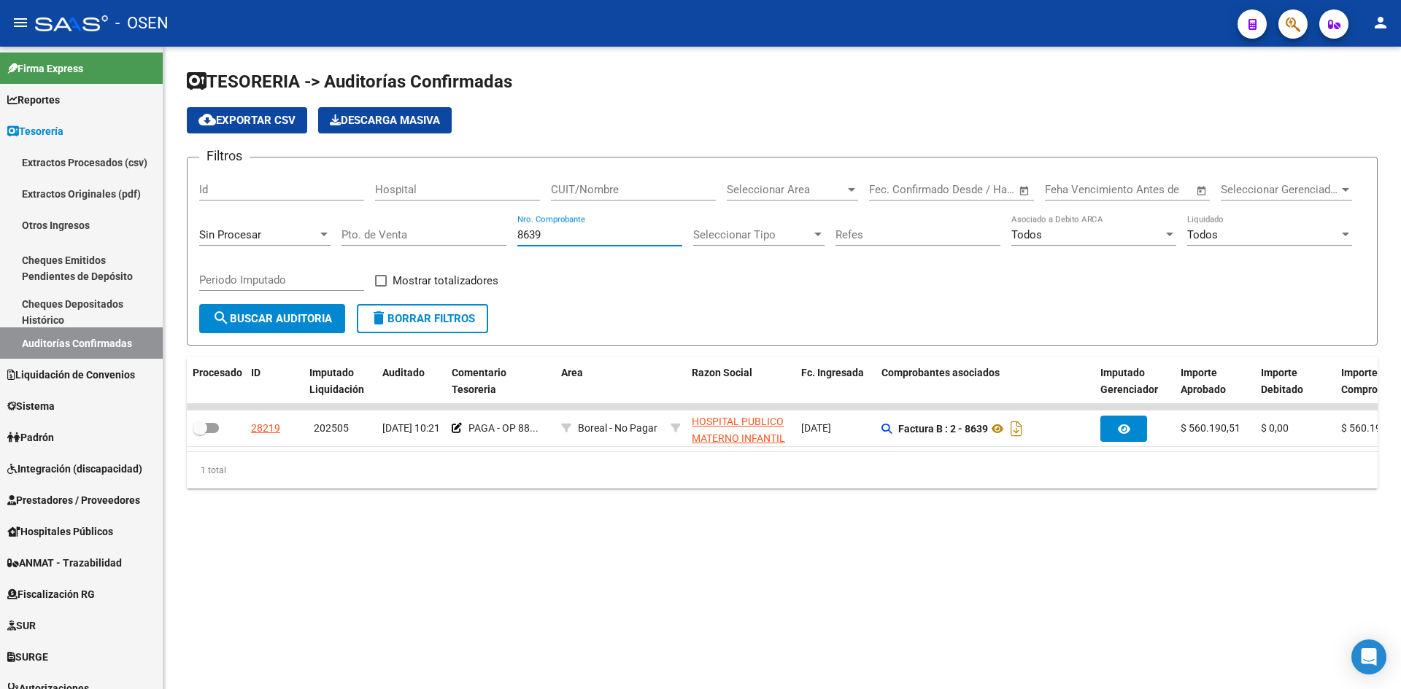
drag, startPoint x: 597, startPoint y: 234, endPoint x: 312, endPoint y: 239, distance: 284.6
click at [316, 239] on div "Filtros Id Hospital CUIT/Nombre Seleccionar Area Seleccionar Area Start date – …" at bounding box center [782, 236] width 1166 height 135
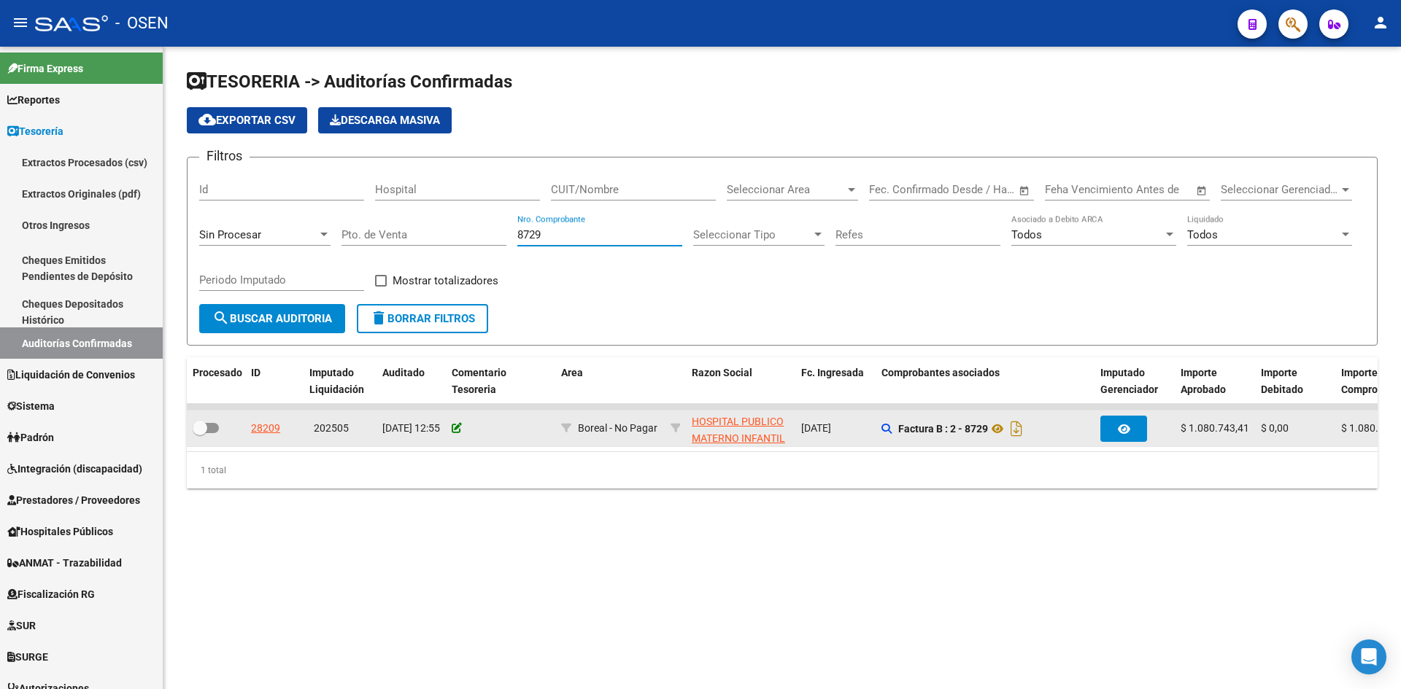
type input "8729"
click at [454, 425] on icon at bounding box center [457, 428] width 10 height 10
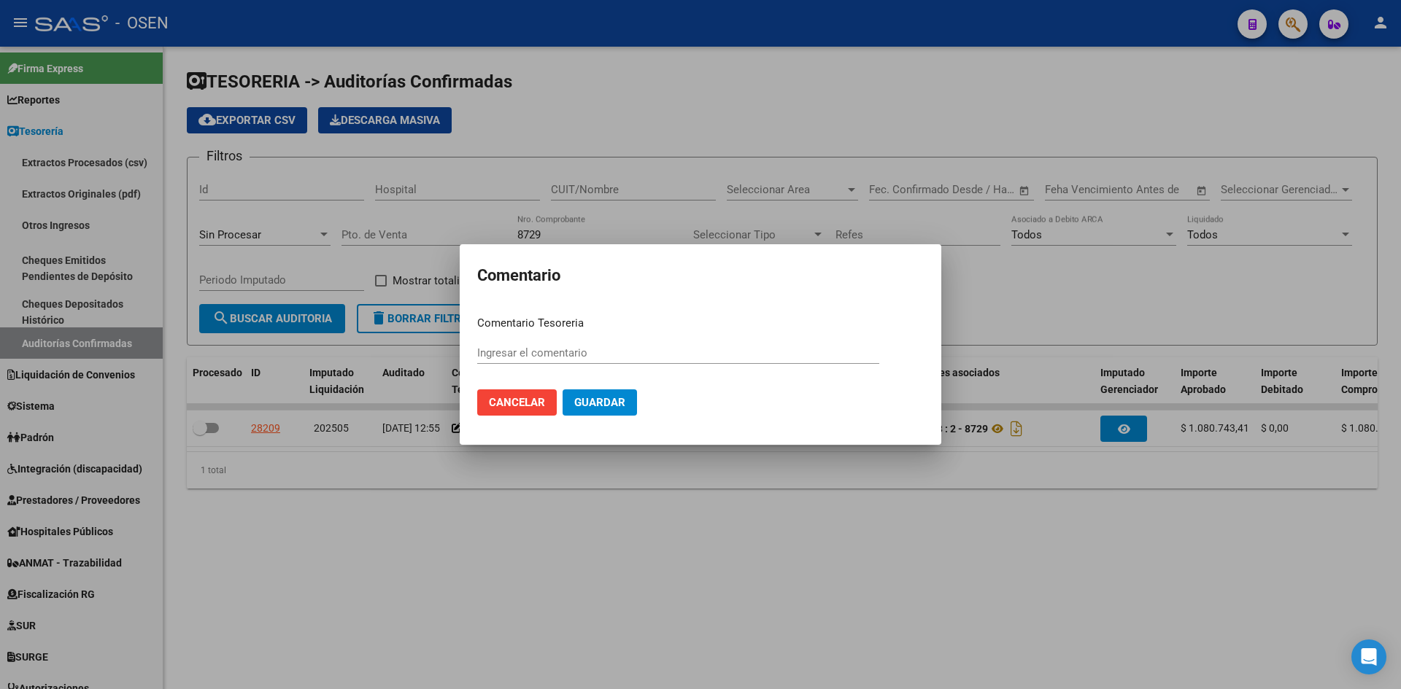
paste input "PAGA - OP 88512"
type input "PAGA - OP 88512"
click at [610, 392] on button "Guardar" at bounding box center [599, 403] width 74 height 26
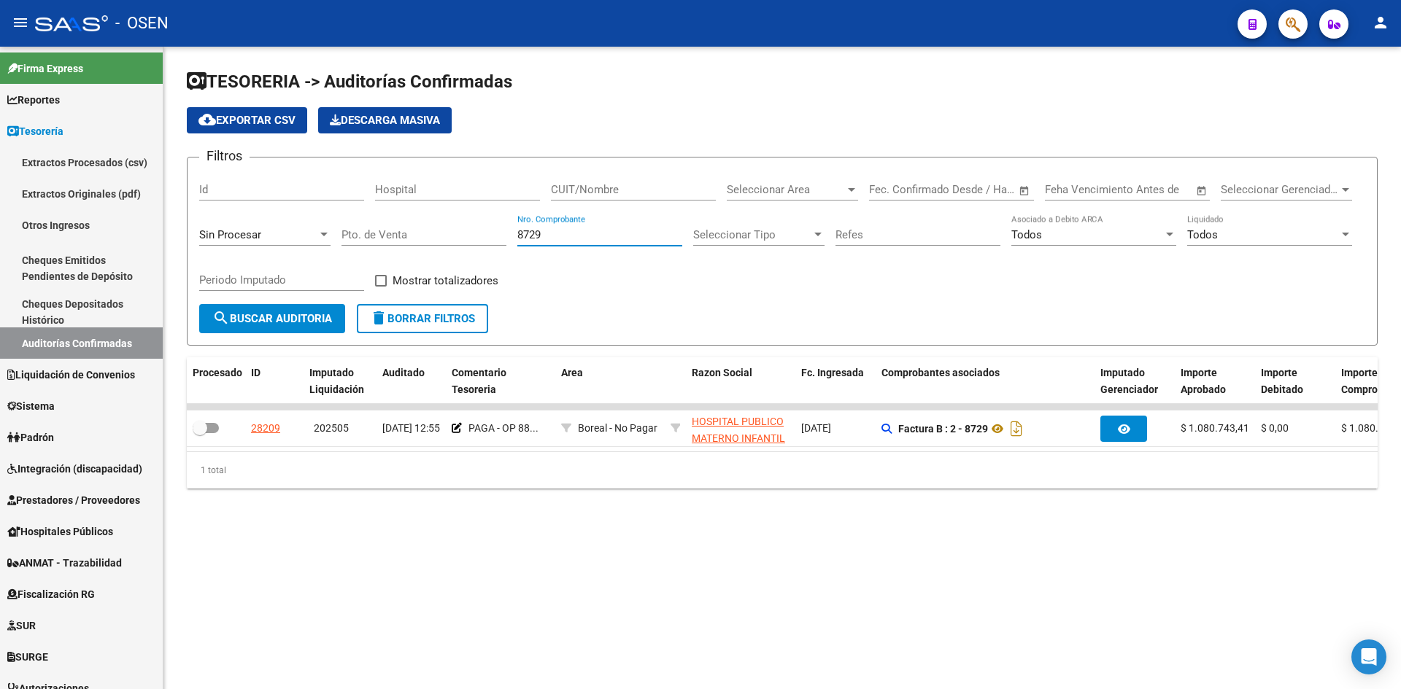
drag, startPoint x: 560, startPoint y: 233, endPoint x: 298, endPoint y: 239, distance: 261.2
click at [309, 237] on div "Filtros Id Hospital CUIT/Nombre Seleccionar Area Seleccionar Area Start date – …" at bounding box center [782, 236] width 1166 height 135
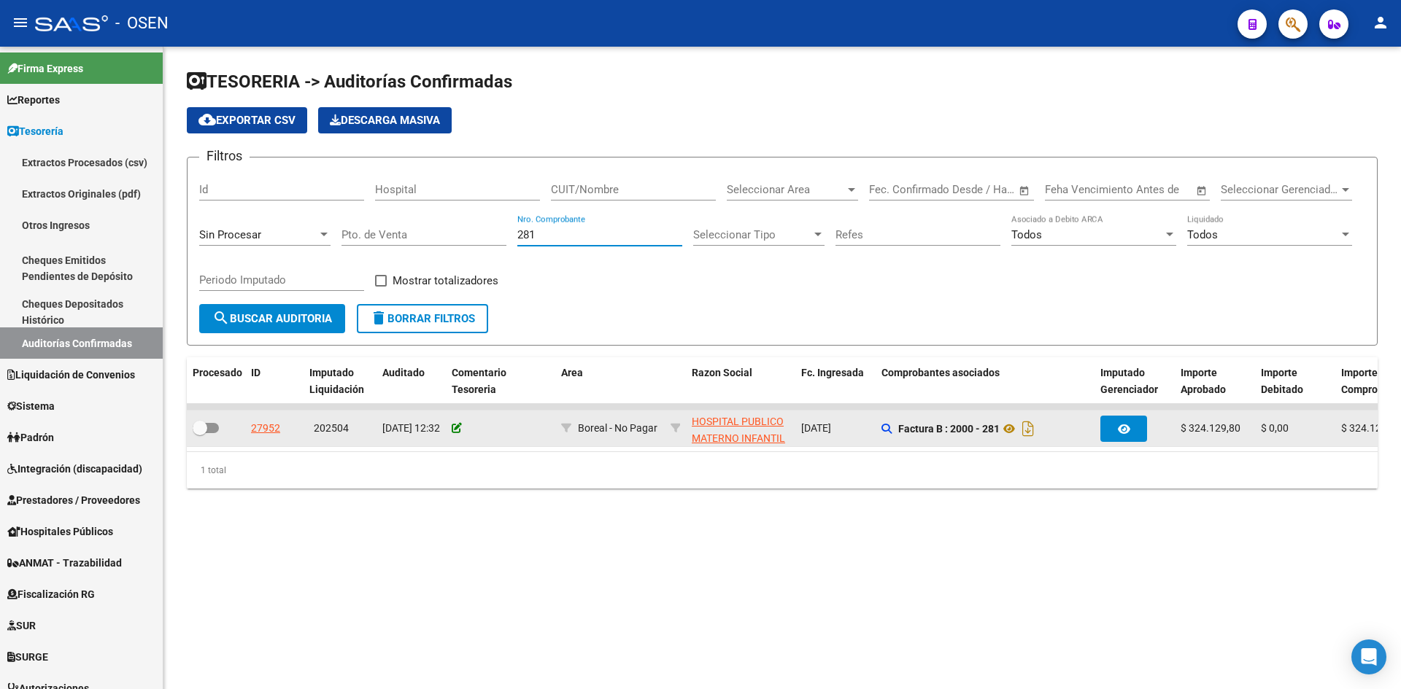
type input "281"
click at [459, 423] on icon at bounding box center [457, 428] width 10 height 10
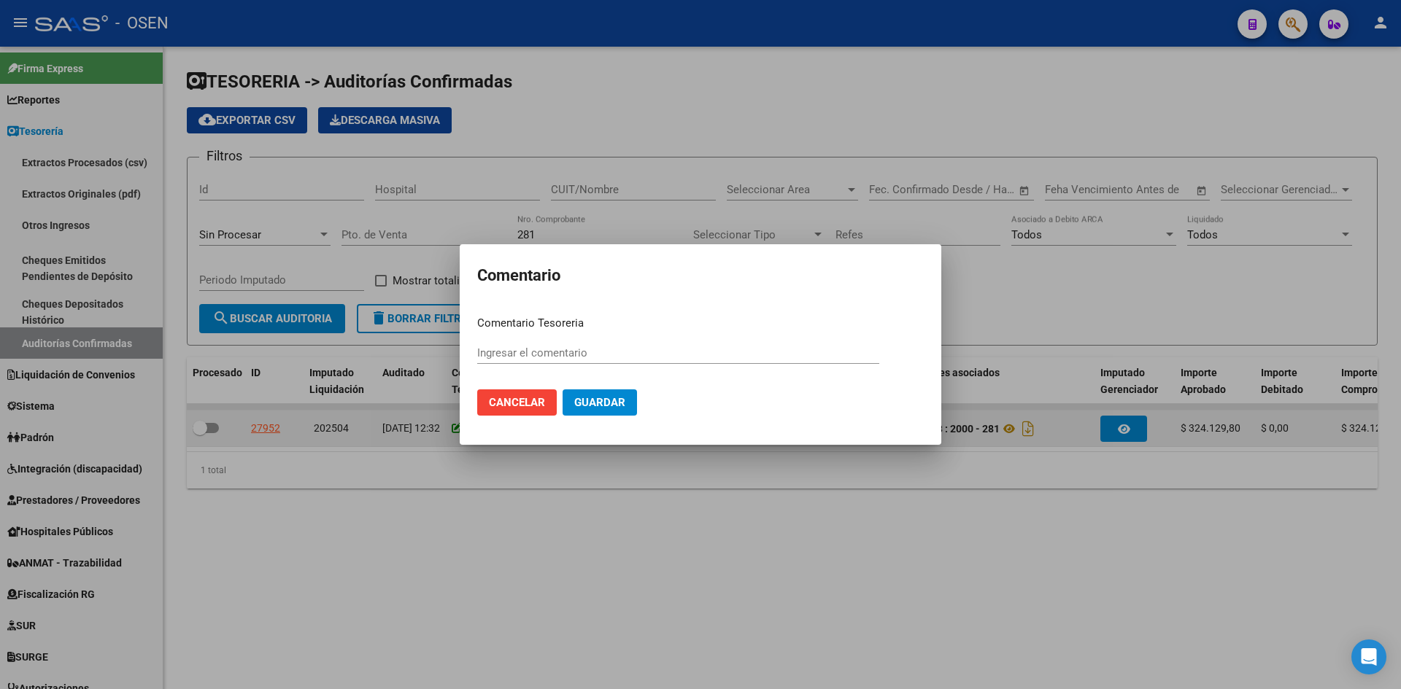
paste input "PAGA - OP 88512"
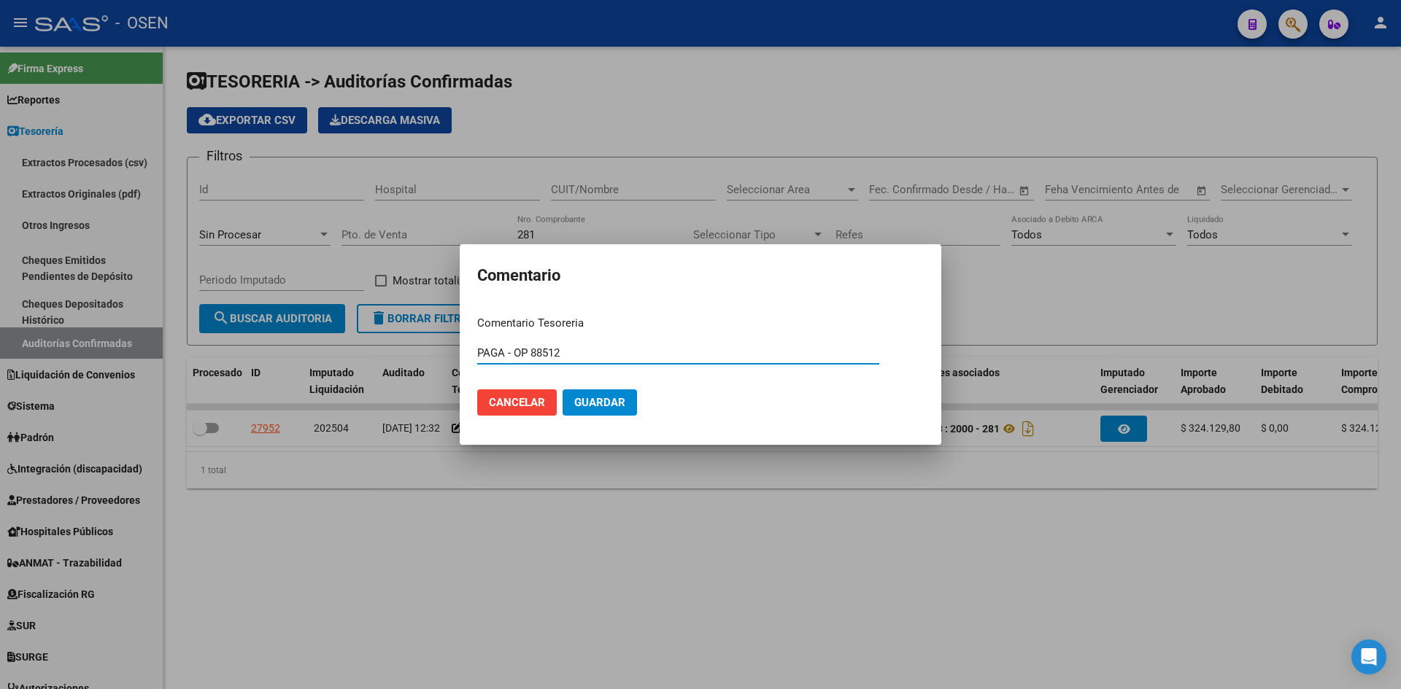
type input "PAGA - OP 88512"
click at [609, 389] on mat-dialog-actions "Cancelar Guardar" at bounding box center [700, 403] width 446 height 50
click at [613, 401] on span "Guardar" at bounding box center [599, 402] width 51 height 13
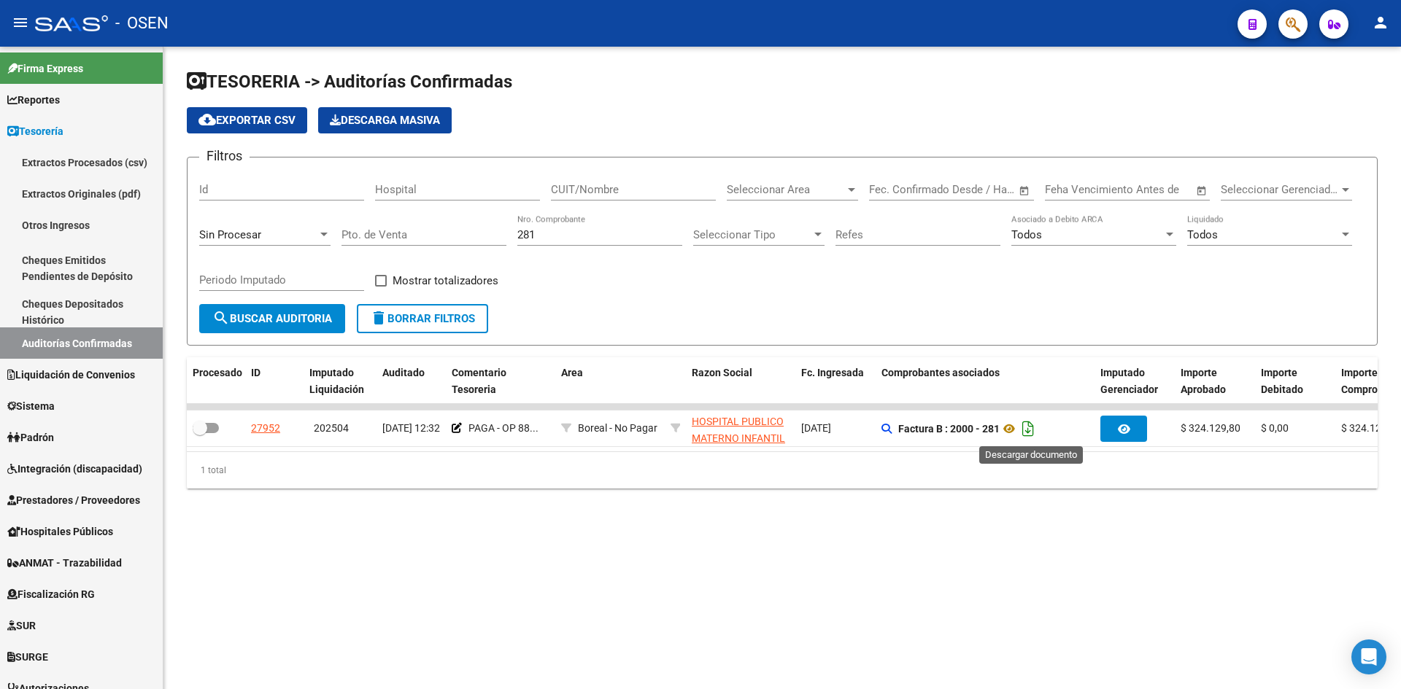
click at [1032, 429] on icon "Descargar documento" at bounding box center [1027, 428] width 19 height 23
drag, startPoint x: 561, startPoint y: 233, endPoint x: 336, endPoint y: 236, distance: 225.4
click at [336, 236] on div "Filtros Id Hospital CUIT/Nombre Seleccionar Area Seleccionar Area Start date – …" at bounding box center [782, 236] width 1166 height 135
type input "8729"
drag, startPoint x: 1022, startPoint y: 430, endPoint x: 986, endPoint y: 476, distance: 58.8
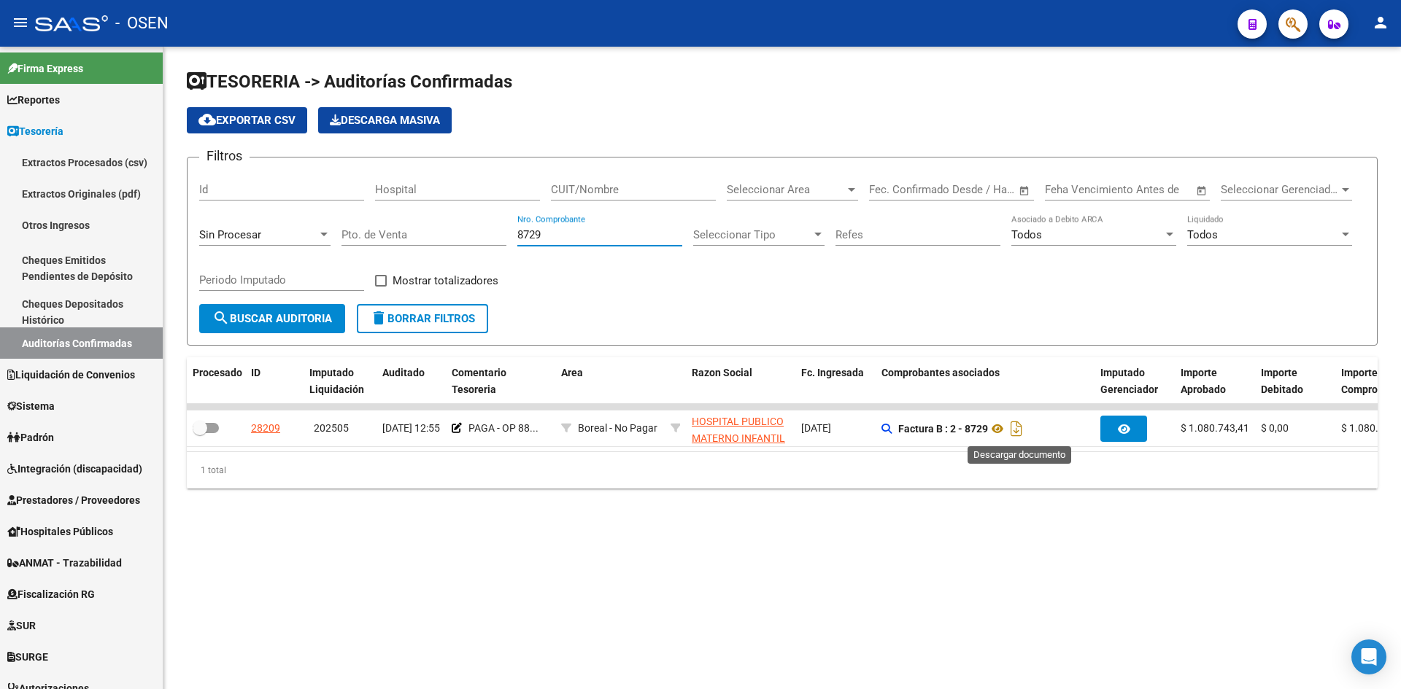
click at [1022, 433] on icon "Descargar documento" at bounding box center [1016, 428] width 19 height 23
